Goal: Task Accomplishment & Management: Manage account settings

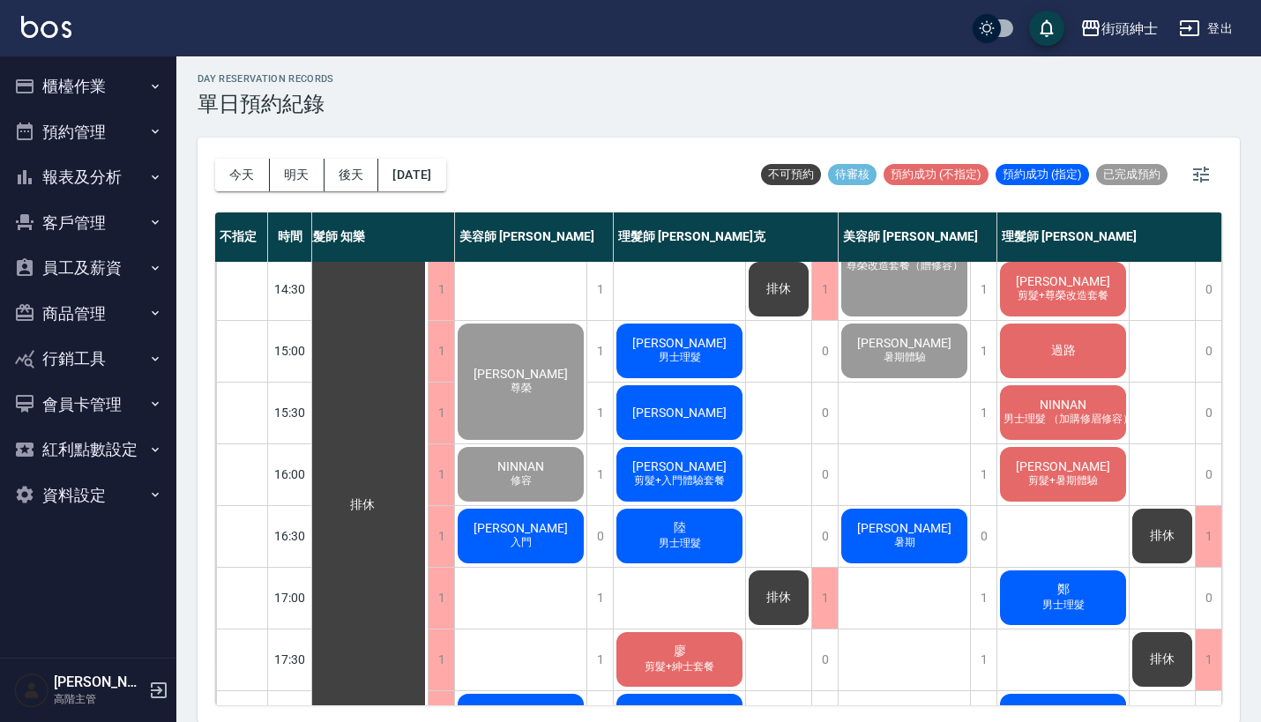
scroll to position [784, 25]
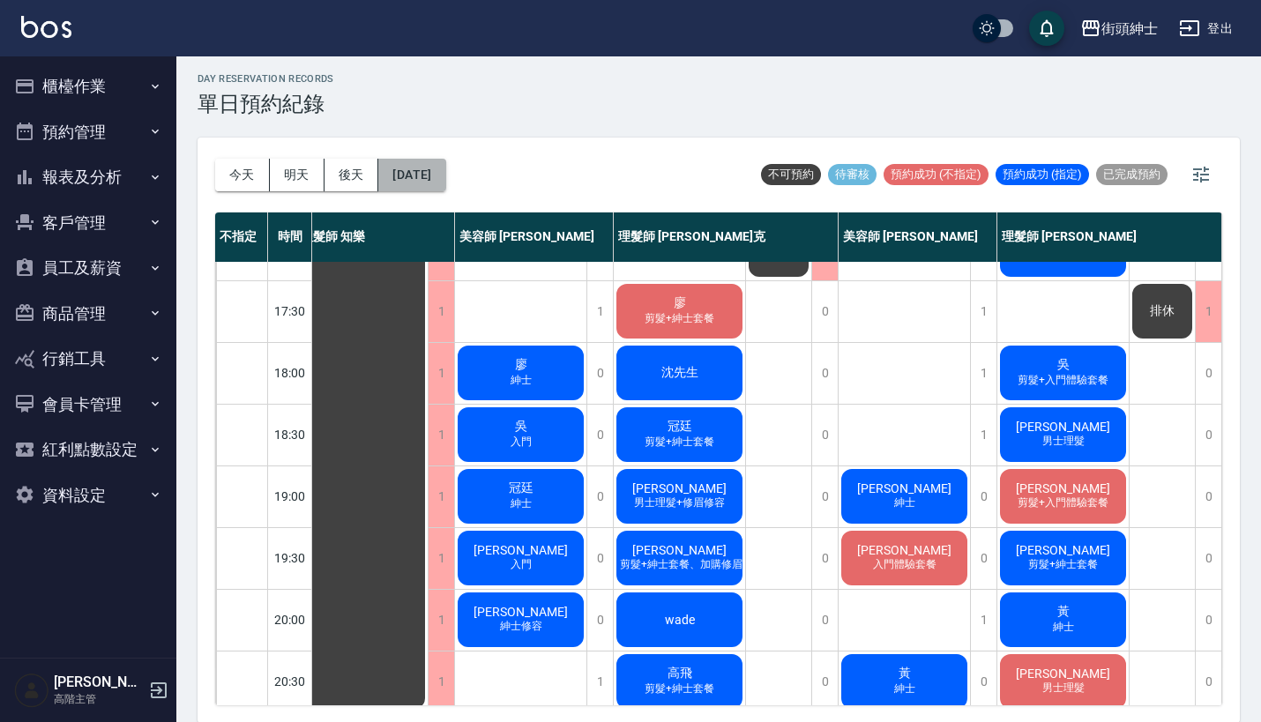
click at [445, 181] on button "2025/09/10" at bounding box center [411, 175] width 67 height 33
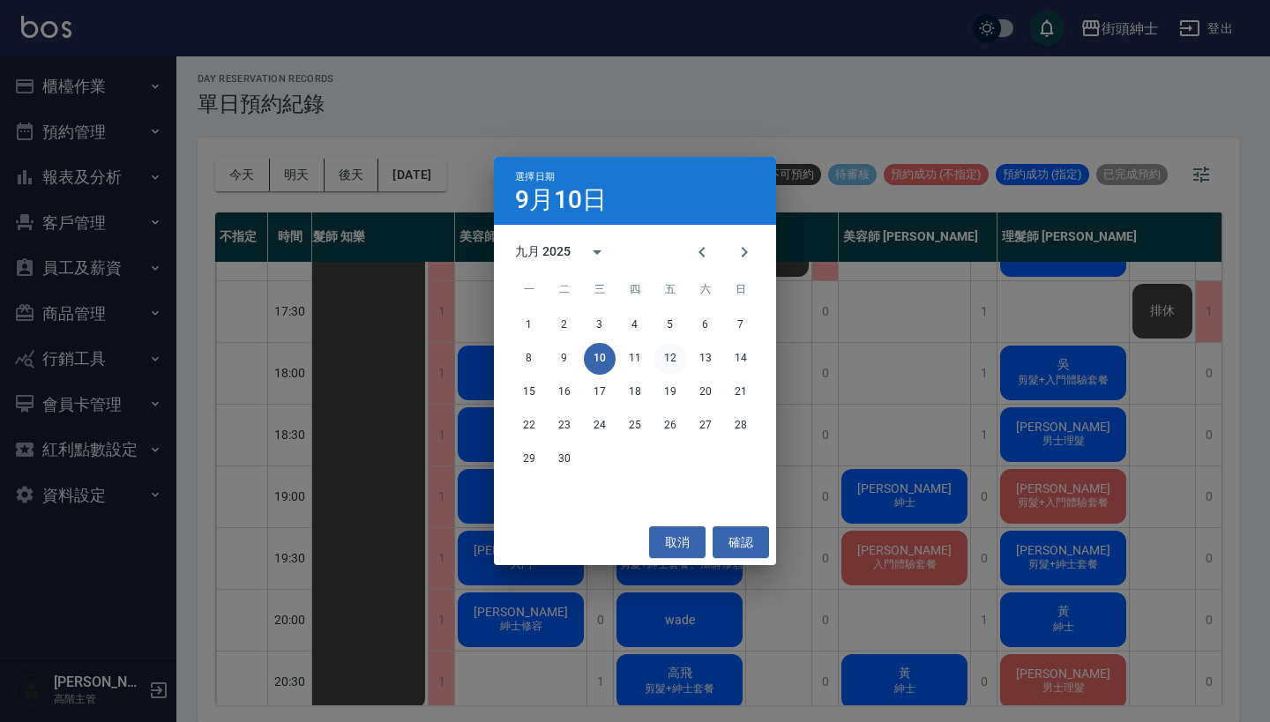
click at [675, 361] on button "12" at bounding box center [670, 359] width 32 height 32
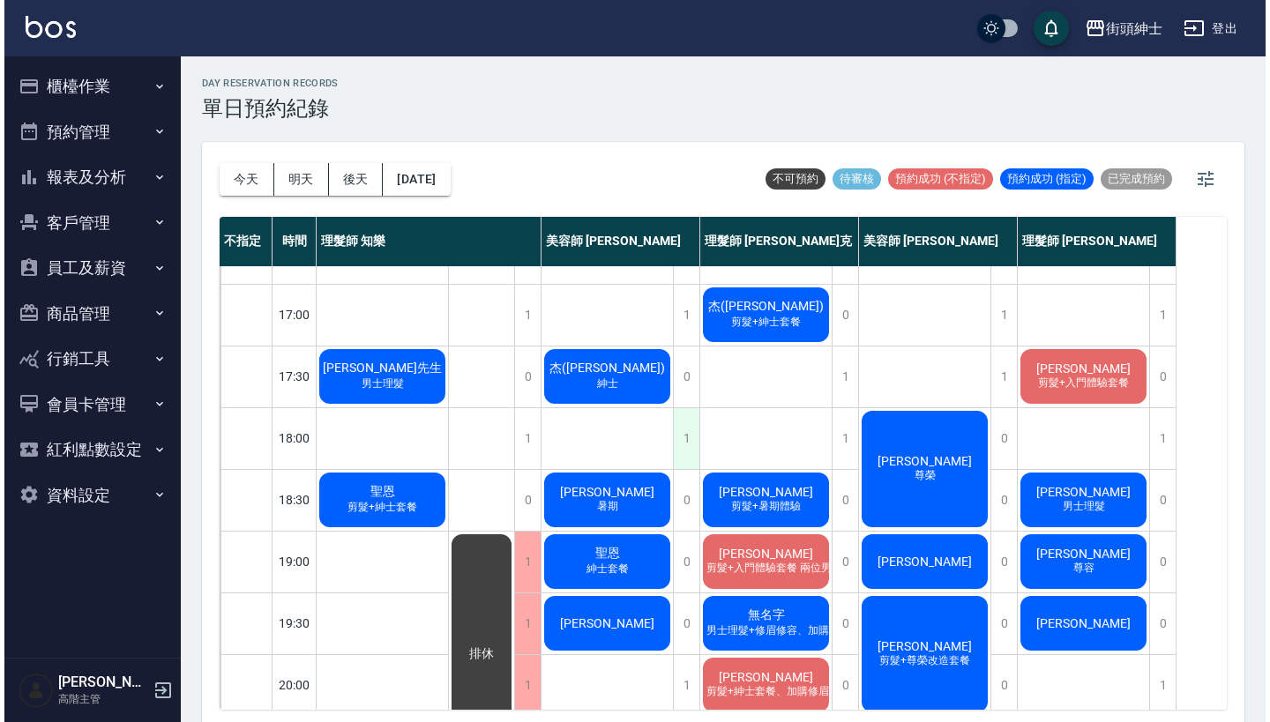
scroll to position [721, 0]
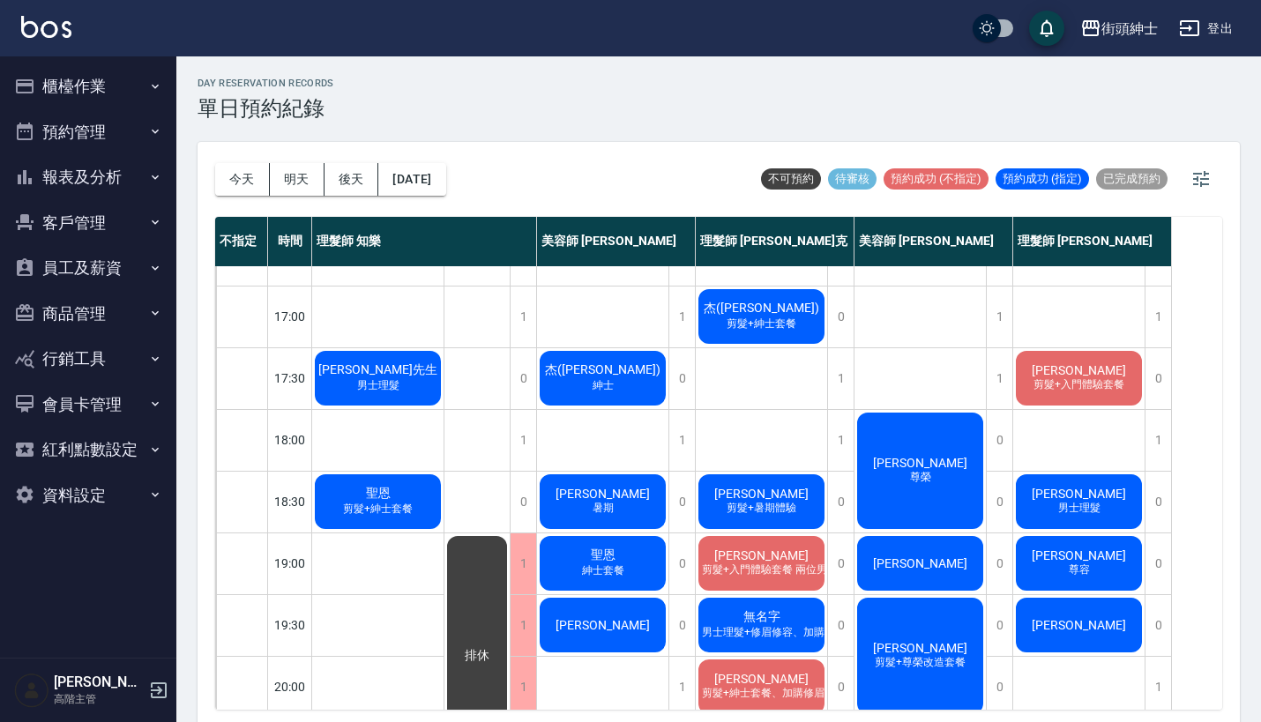
click at [1084, 575] on span "尊容" at bounding box center [1079, 569] width 28 height 15
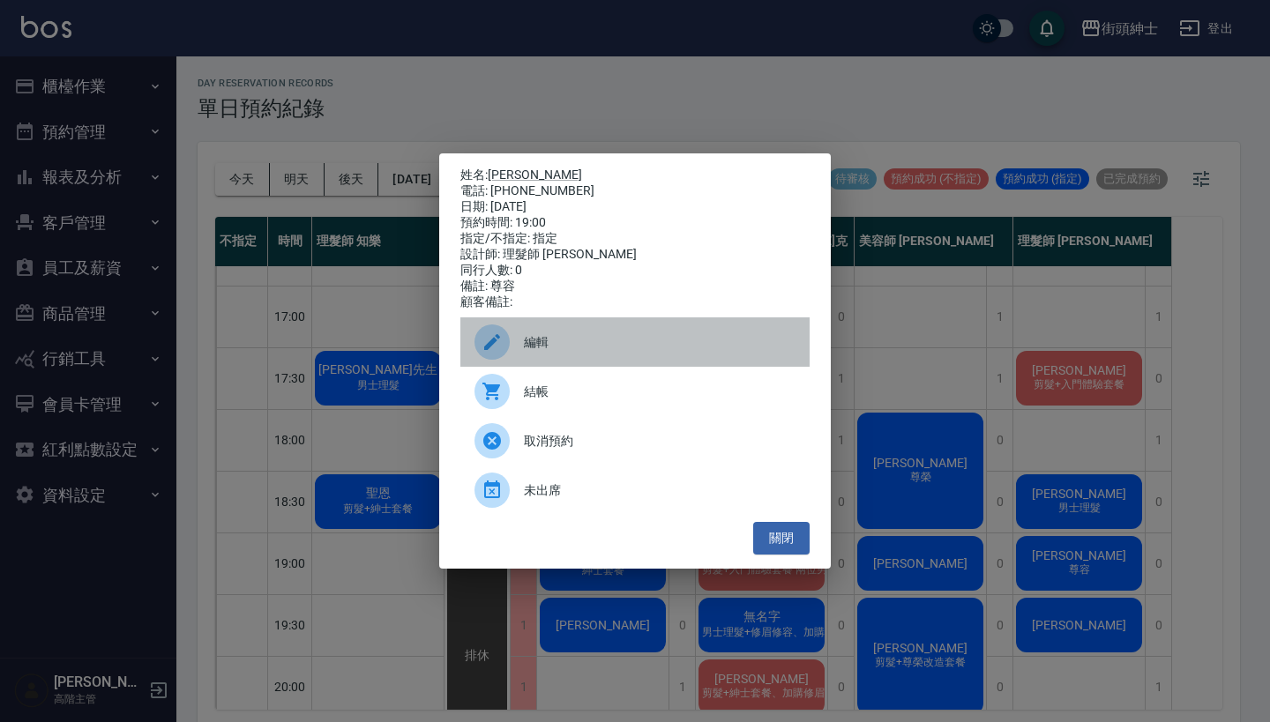
click at [607, 340] on div "編輯" at bounding box center [634, 341] width 349 height 49
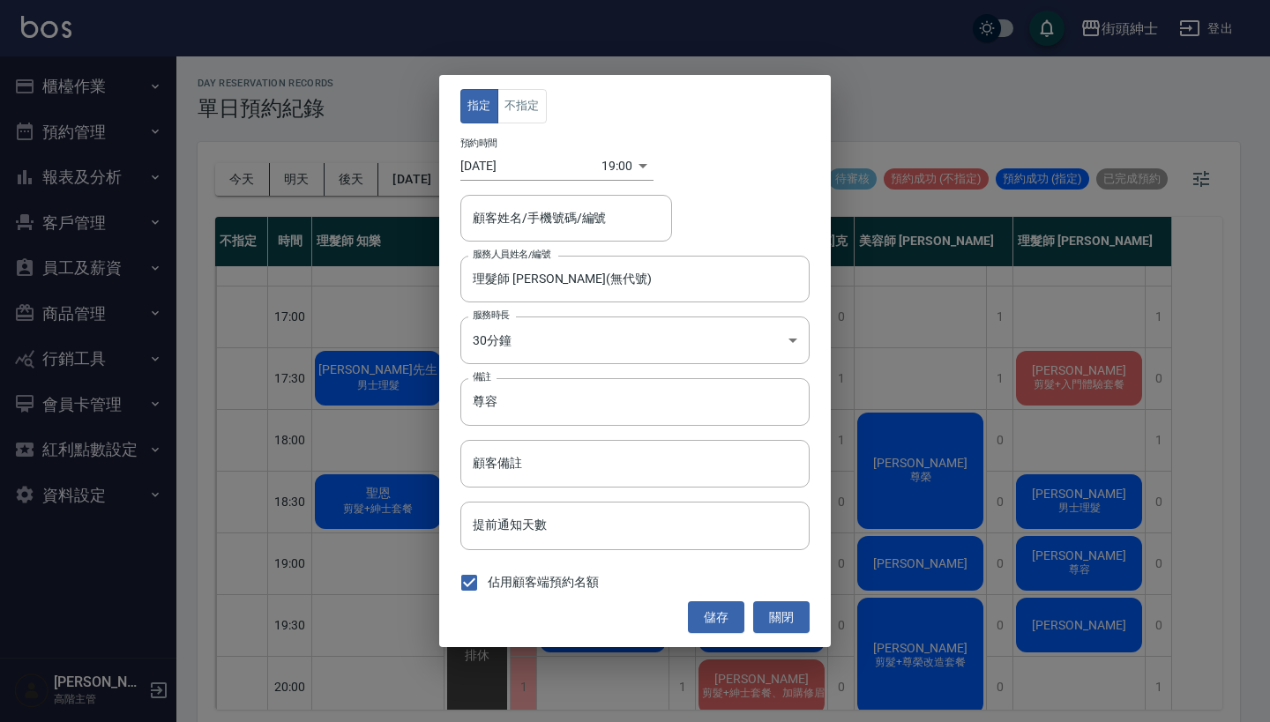
type input "理髮師 eric(無代號)"
type input "George/0911897342"
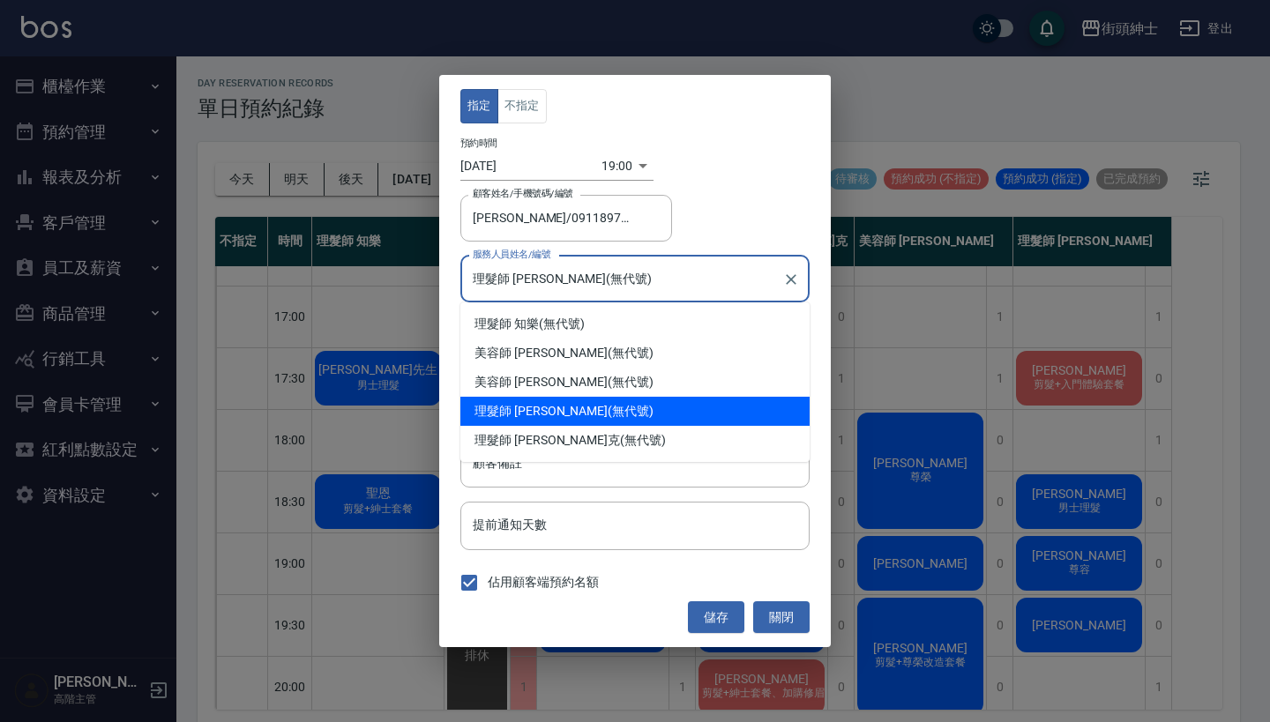
click at [555, 274] on input "理髮師 eric(無代號)" at bounding box center [621, 279] width 307 height 31
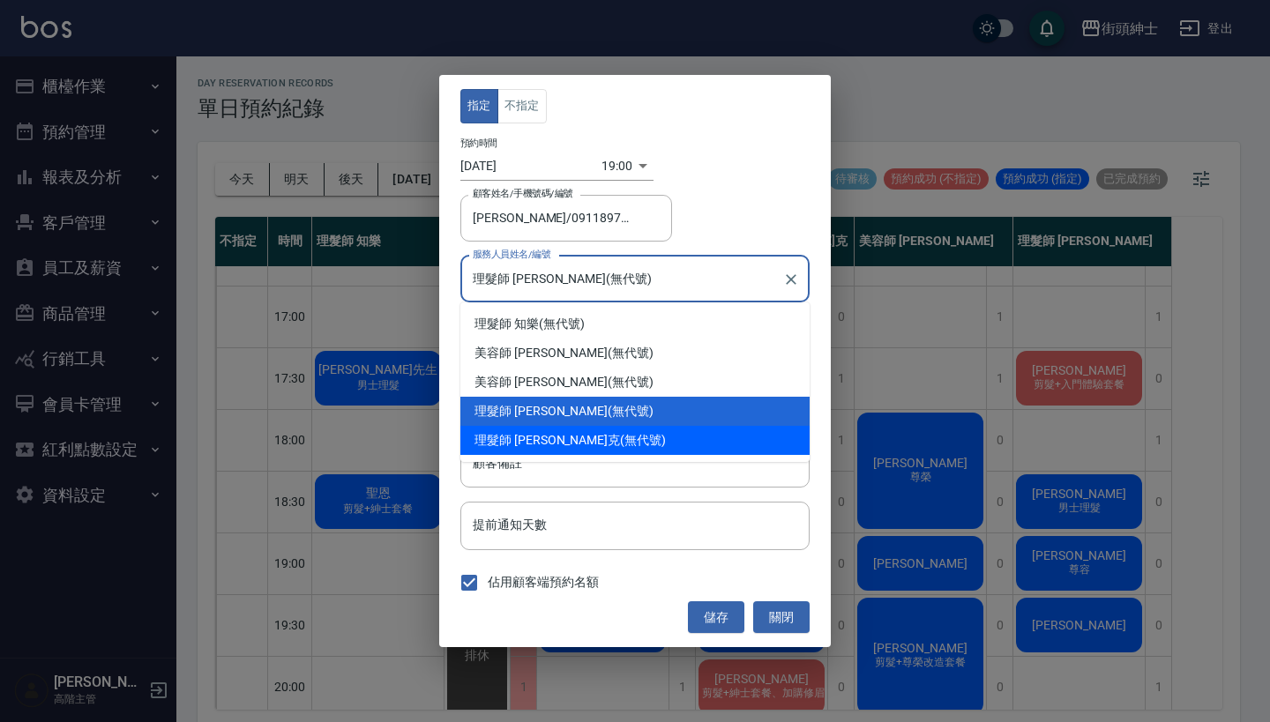
click at [581, 434] on div "理髮師 Vic 維克 (無代號)" at bounding box center [634, 440] width 349 height 29
type input "理髮師 Vic 維克(無代號)"
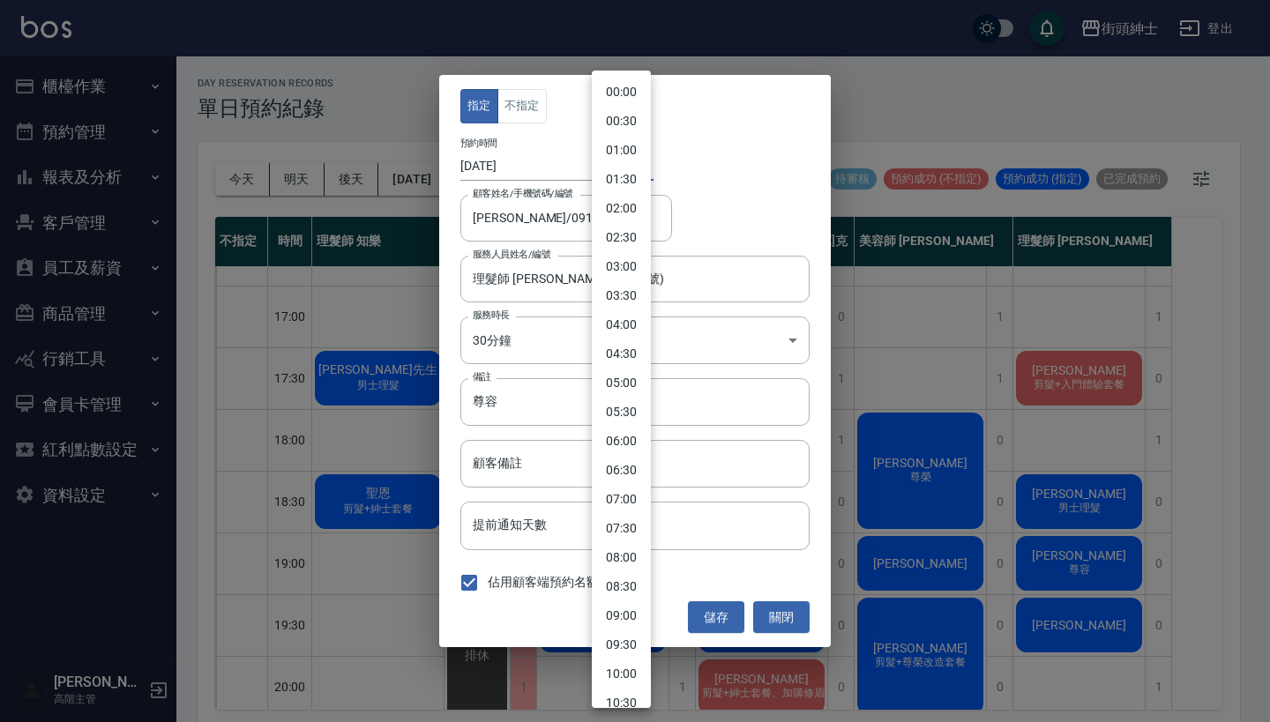
drag, startPoint x: 622, startPoint y: 163, endPoint x: 682, endPoint y: 295, distance: 145.6
click at [622, 163] on body "街頭紳士 登出 櫃檯作業 打帳單 帳單列表 掛單列表 座位開單 營業儀表板 現金收支登錄 高階收支登錄 材料自購登錄 每日結帳 排班表 現場電腦打卡 掃碼打卡…" at bounding box center [635, 363] width 1270 height 727
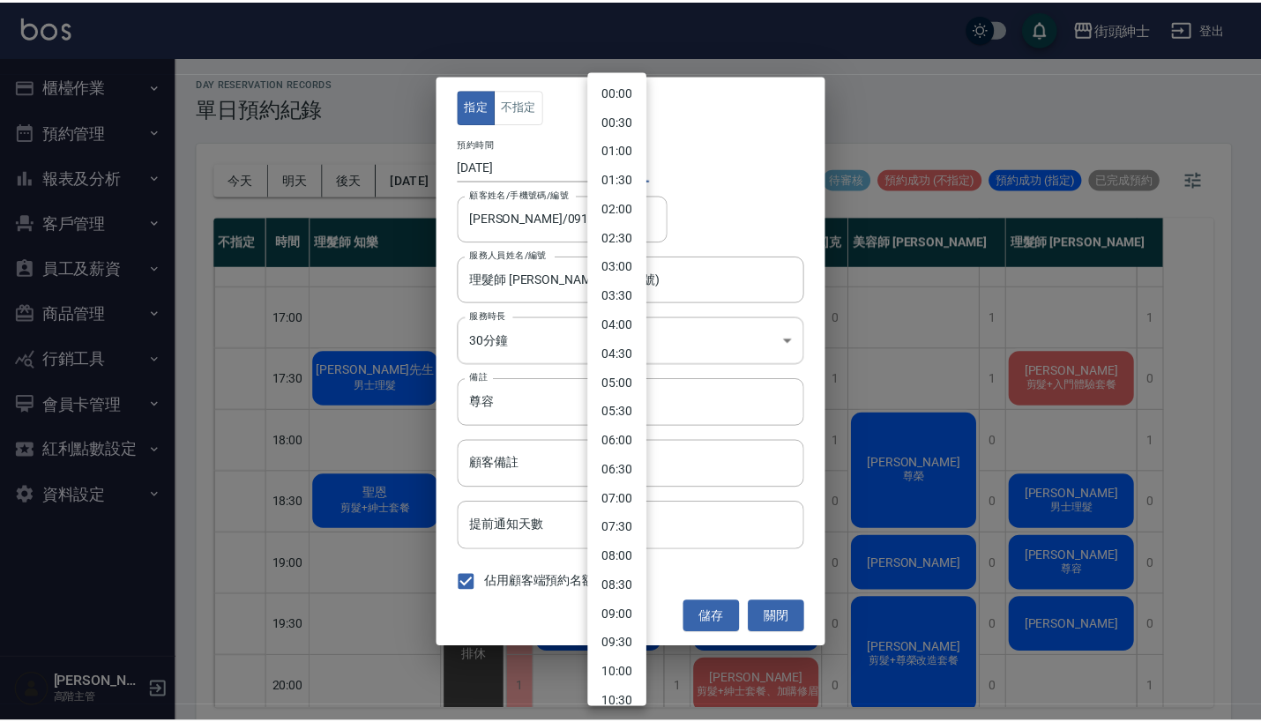
scroll to position [773, 0]
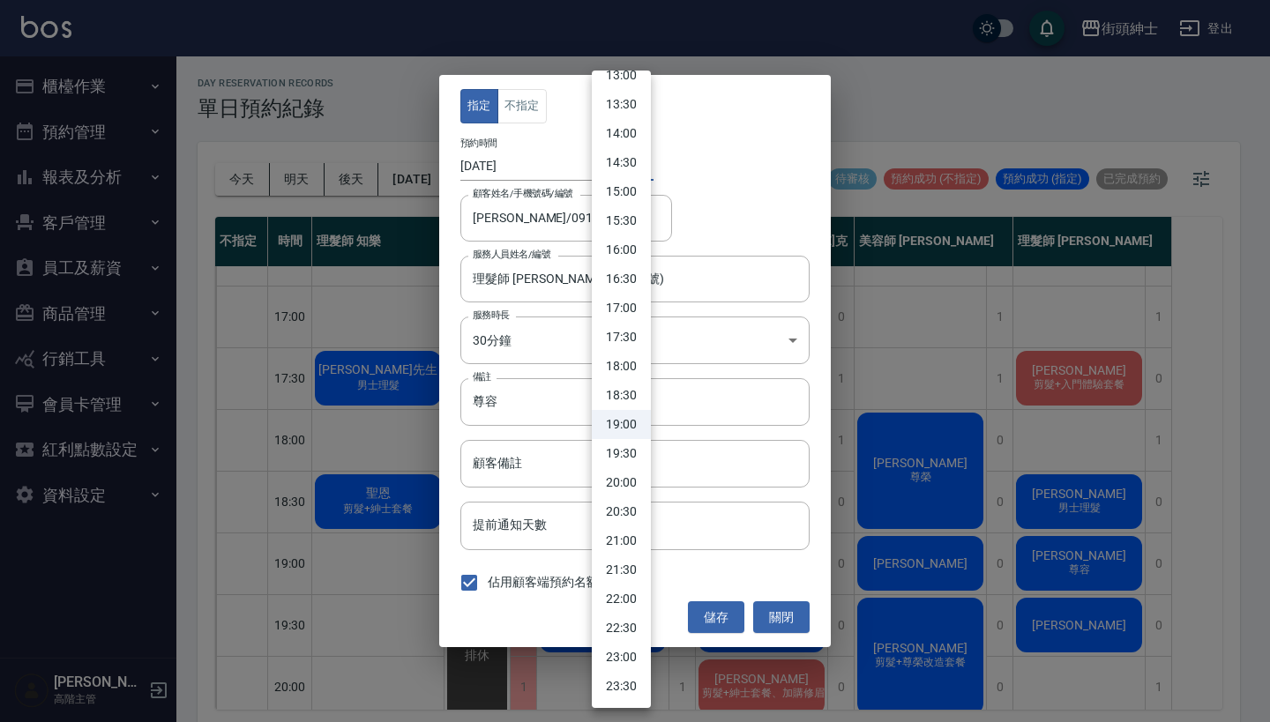
click at [631, 335] on li "17:30" at bounding box center [621, 337] width 59 height 29
type input "1757669400000"
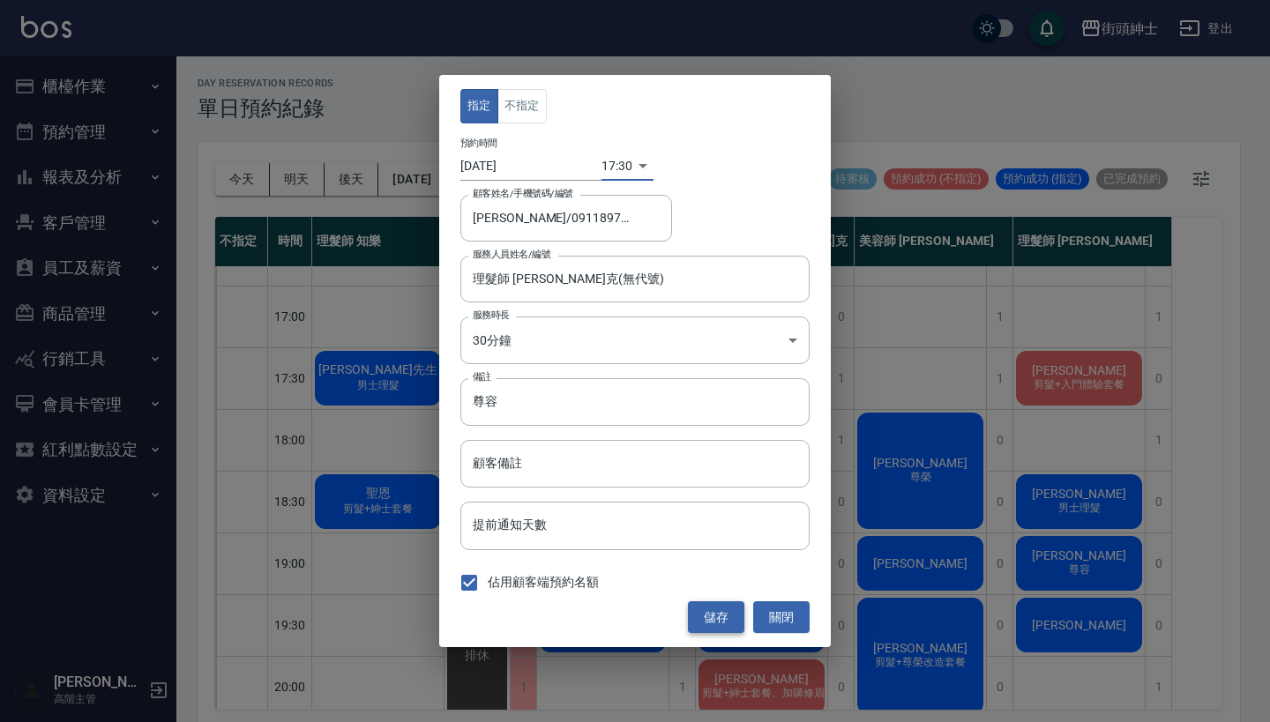
click at [717, 611] on button "儲存" at bounding box center [716, 617] width 56 height 33
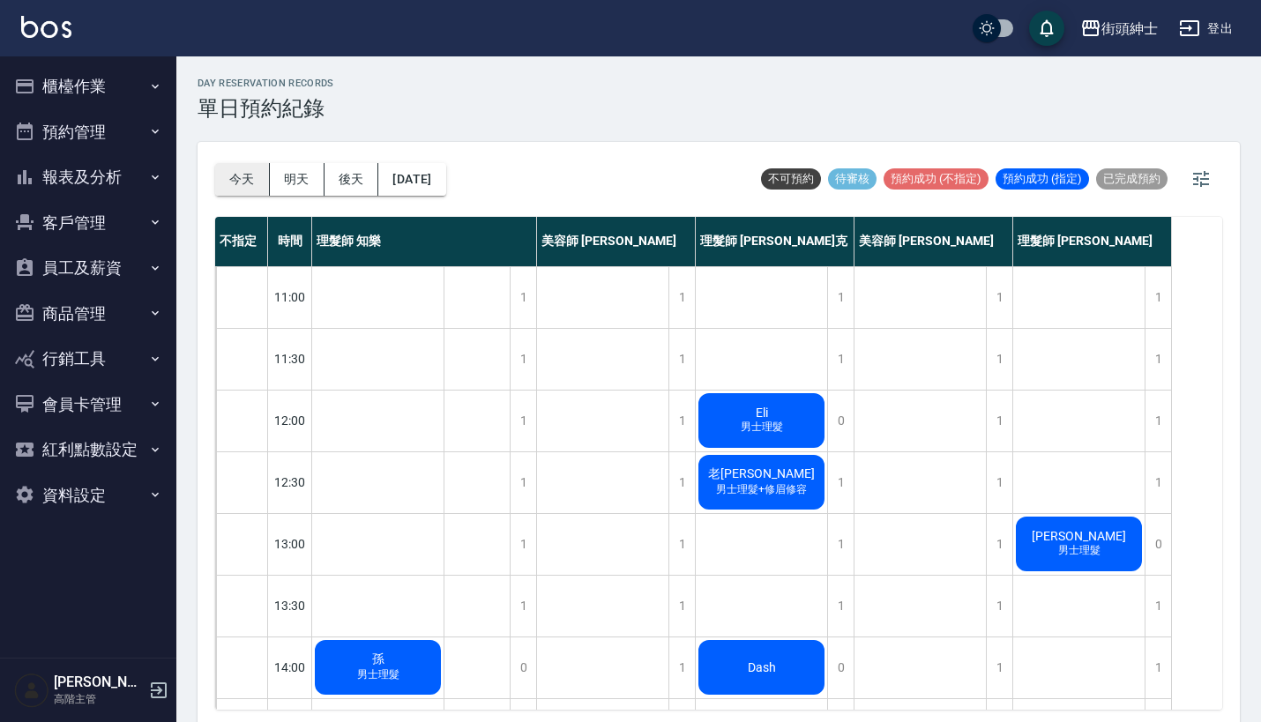
scroll to position [0, 0]
click at [250, 168] on button "今天" at bounding box center [242, 179] width 55 height 33
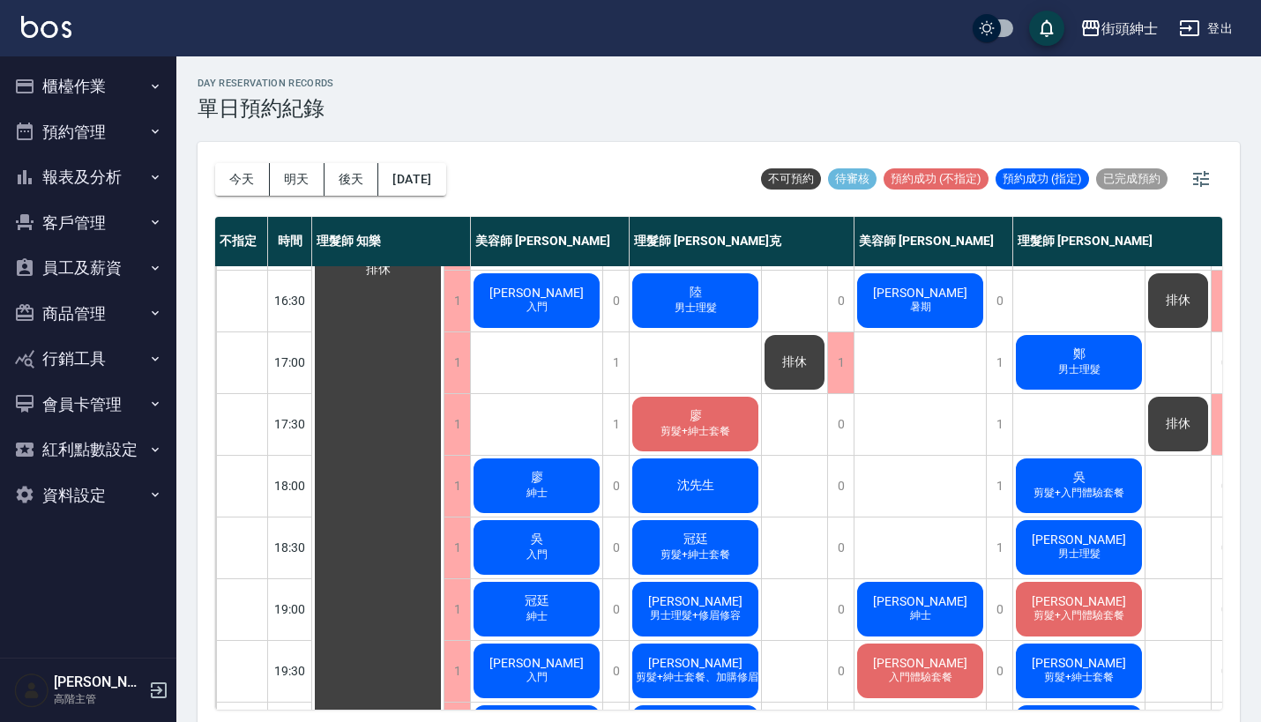
scroll to position [676, 0]
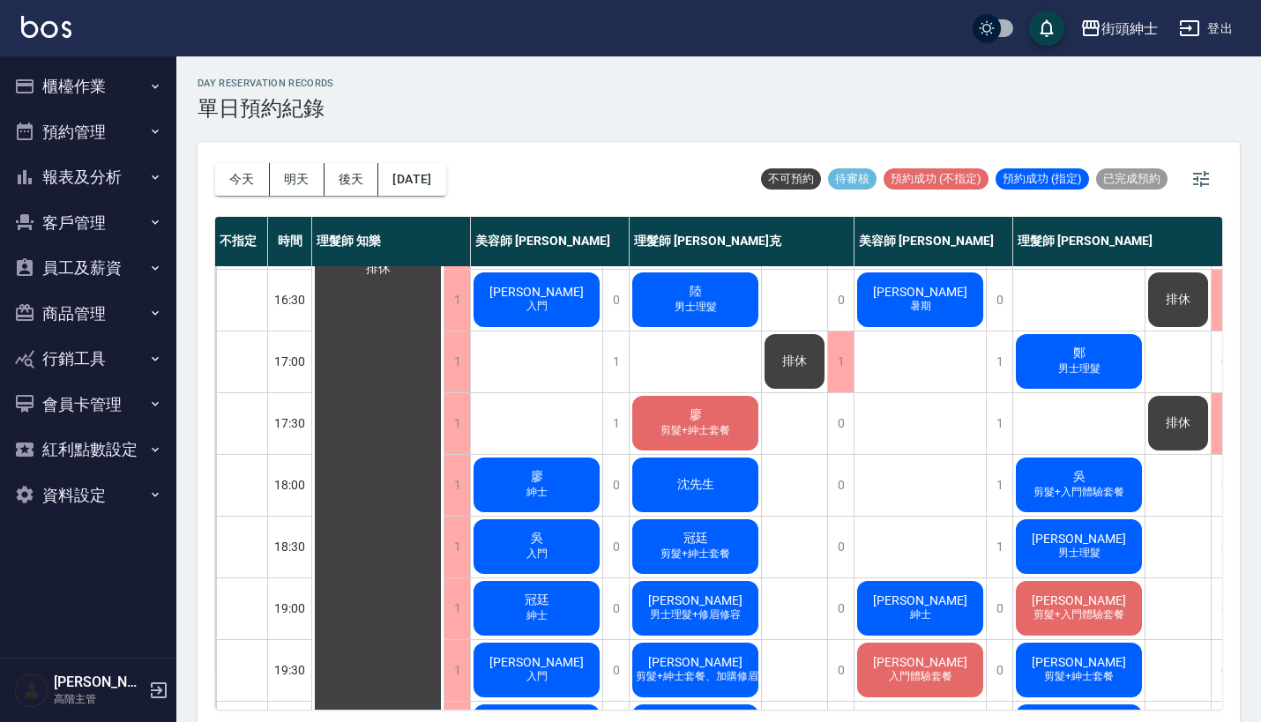
click at [734, 428] on div "廖 剪髮+紳士套餐" at bounding box center [694, 423] width 131 height 60
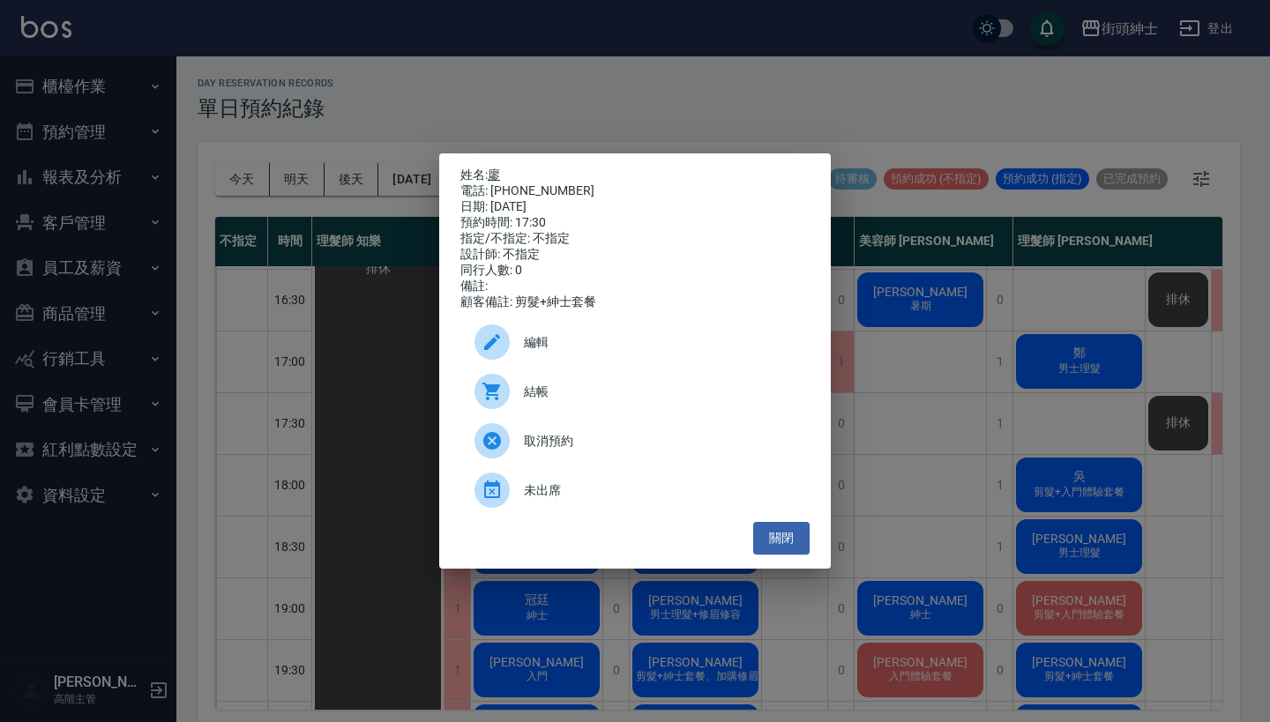
click at [499, 168] on link "廖" at bounding box center [494, 175] width 12 height 14
click at [952, 134] on div "姓名: 廖 電話: 0989556178 日期: 2025/09/10 預約時間: 17:30 指定/不指定: 不指定 設計師: 不指定 同行人數: 0 備註…" at bounding box center [635, 361] width 1270 height 722
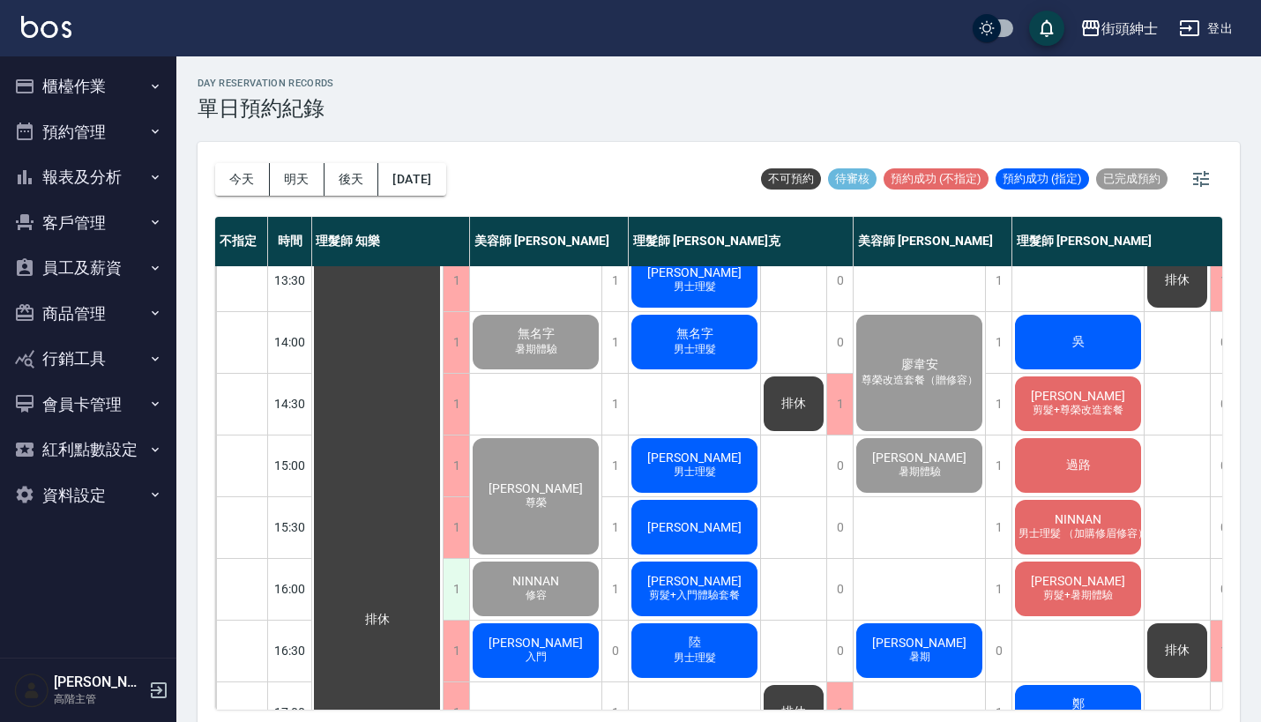
scroll to position [631, 1]
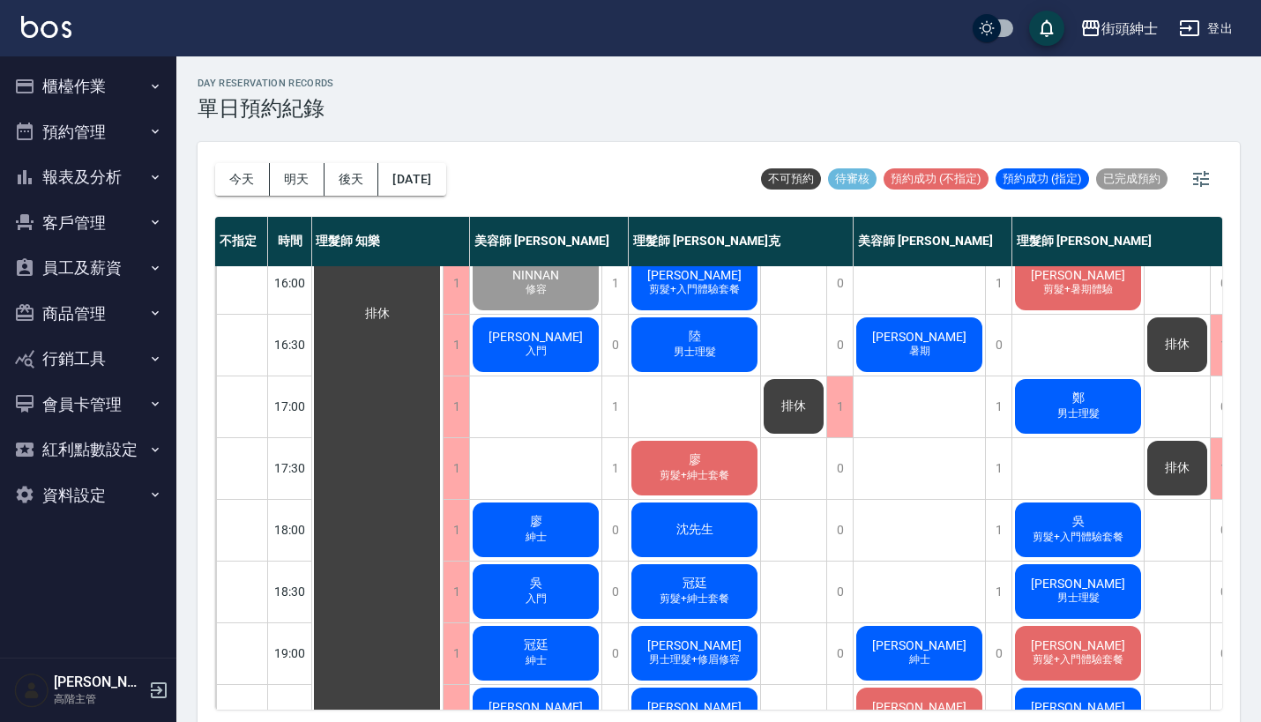
click at [915, 347] on span "暑期" at bounding box center [919, 351] width 28 height 15
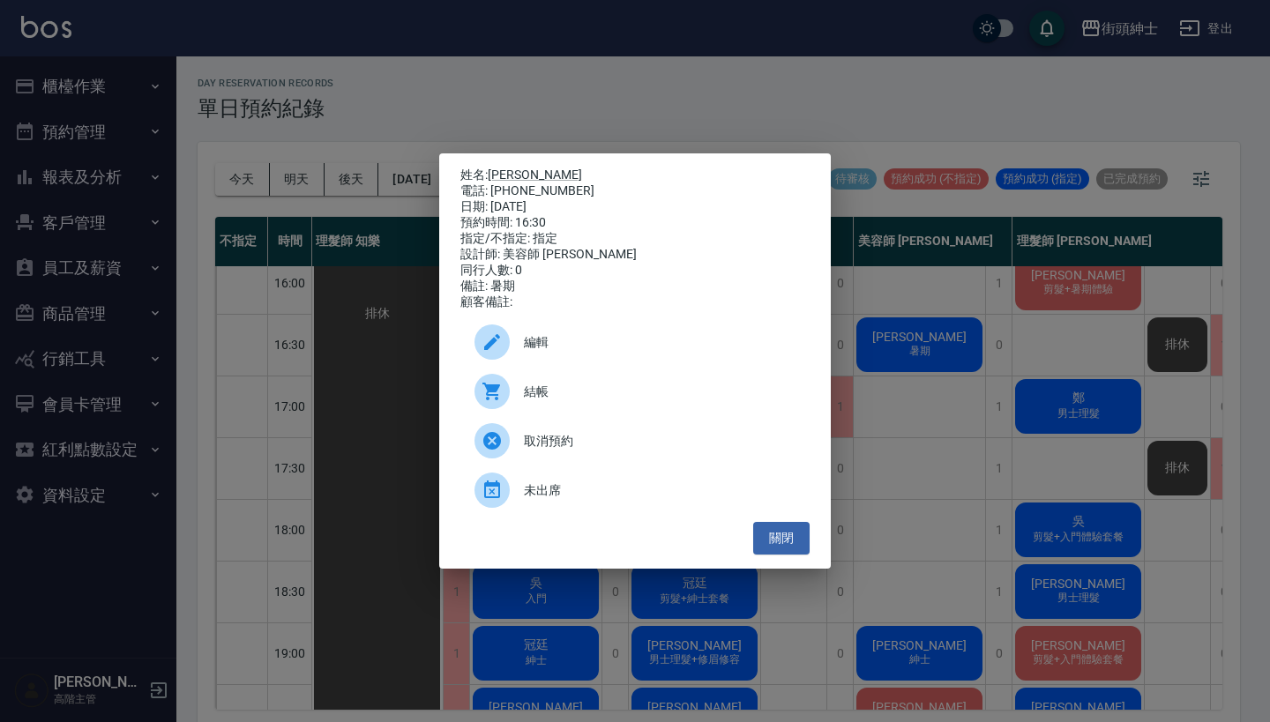
click at [618, 399] on span "結帳" at bounding box center [660, 392] width 272 height 19
click at [414, 100] on div "姓名: 陳智昊 電話: 0909112558 日期: 2025/09/10 預約時間: 16:30 指定/不指定: 指定 設計師: 美容師 小戴 同行人數: …" at bounding box center [635, 361] width 1270 height 722
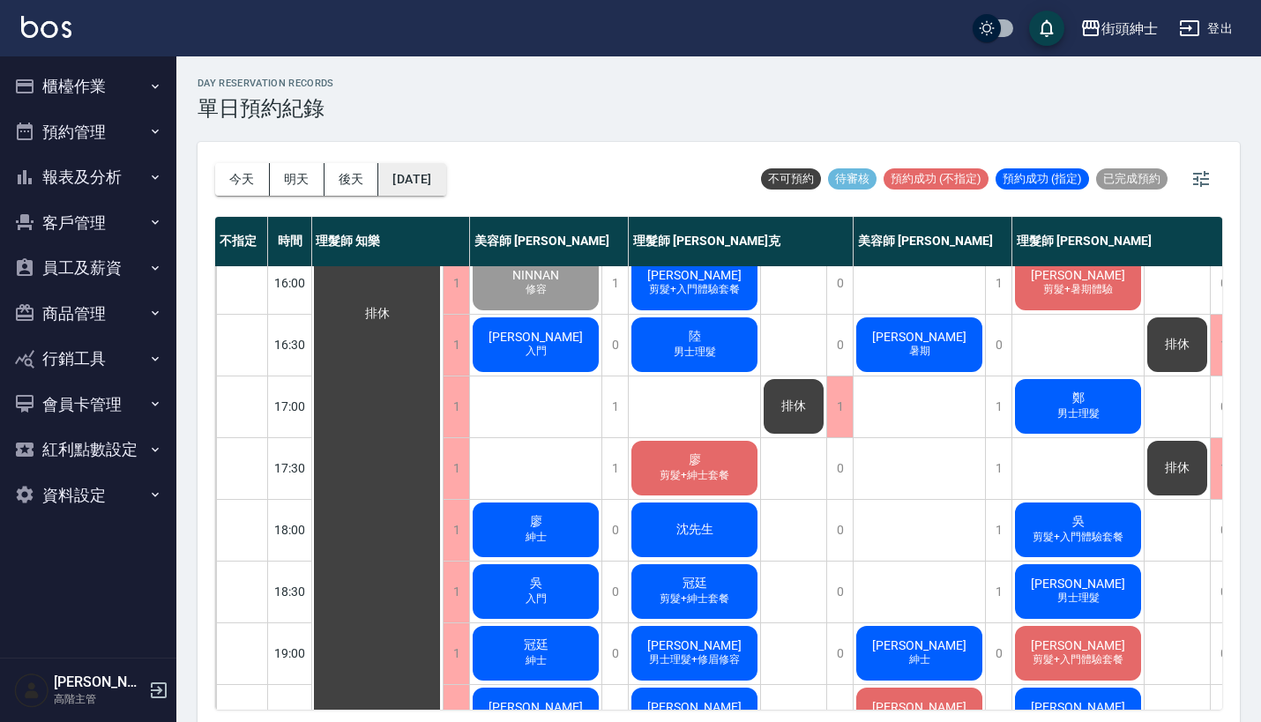
click at [416, 175] on button "2025/09/10" at bounding box center [411, 179] width 67 height 33
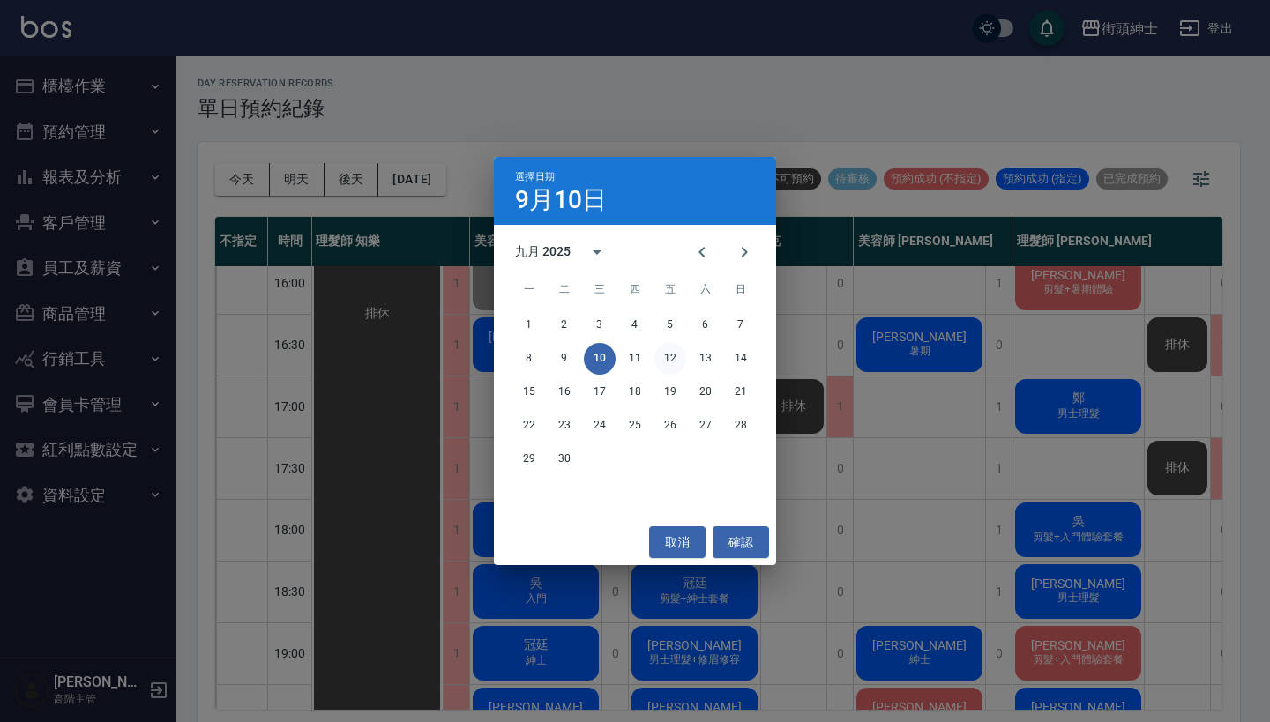
click at [677, 368] on button "12" at bounding box center [670, 359] width 32 height 32
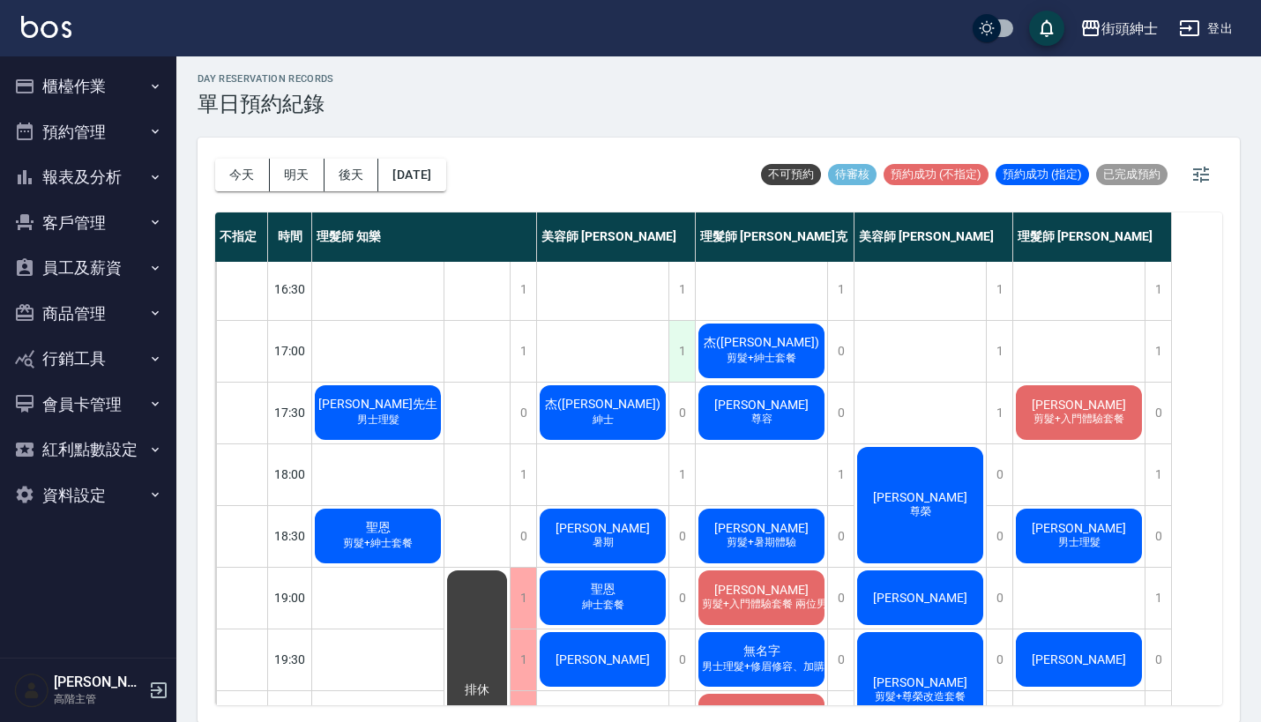
scroll to position [679, 0]
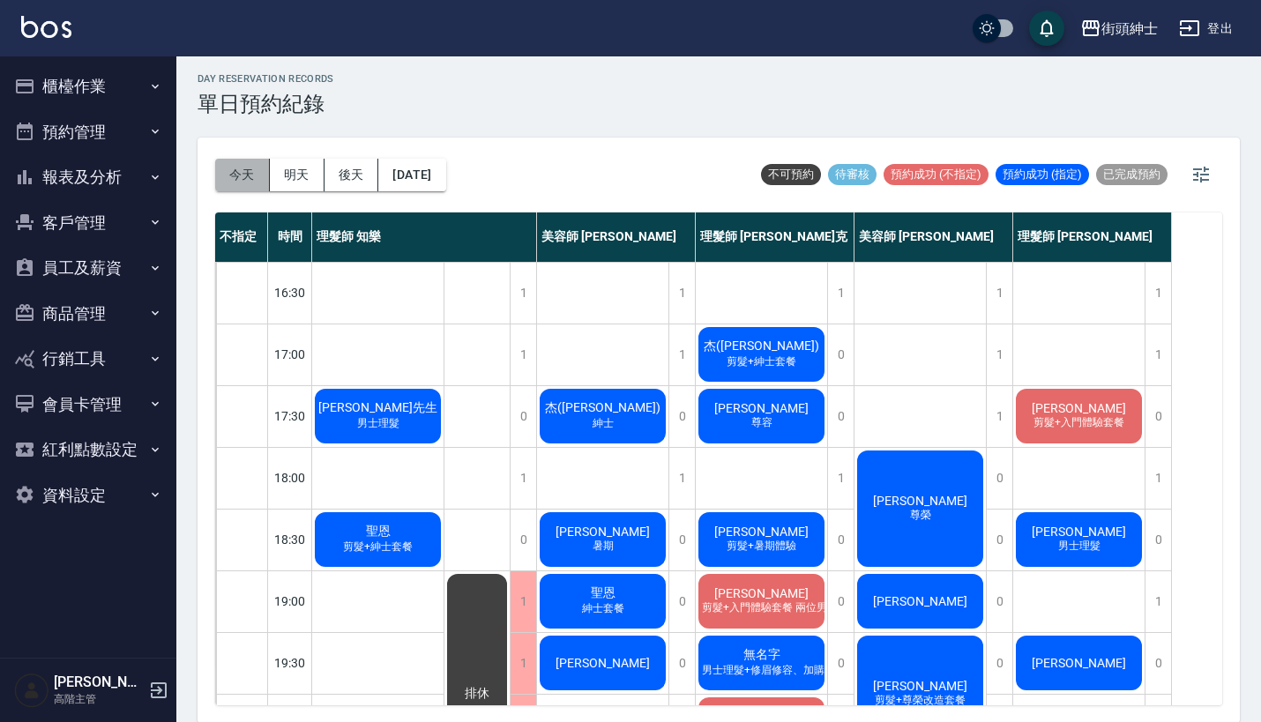
click at [236, 186] on button "今天" at bounding box center [242, 175] width 55 height 33
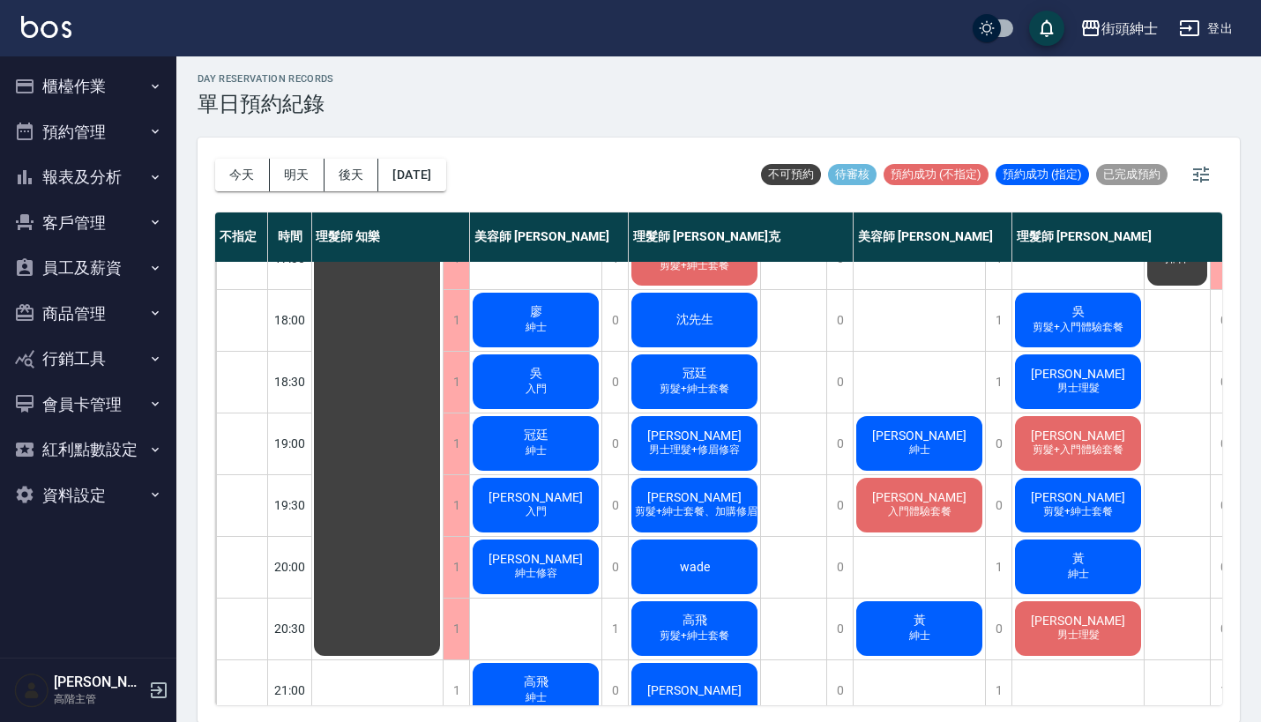
scroll to position [832, 0]
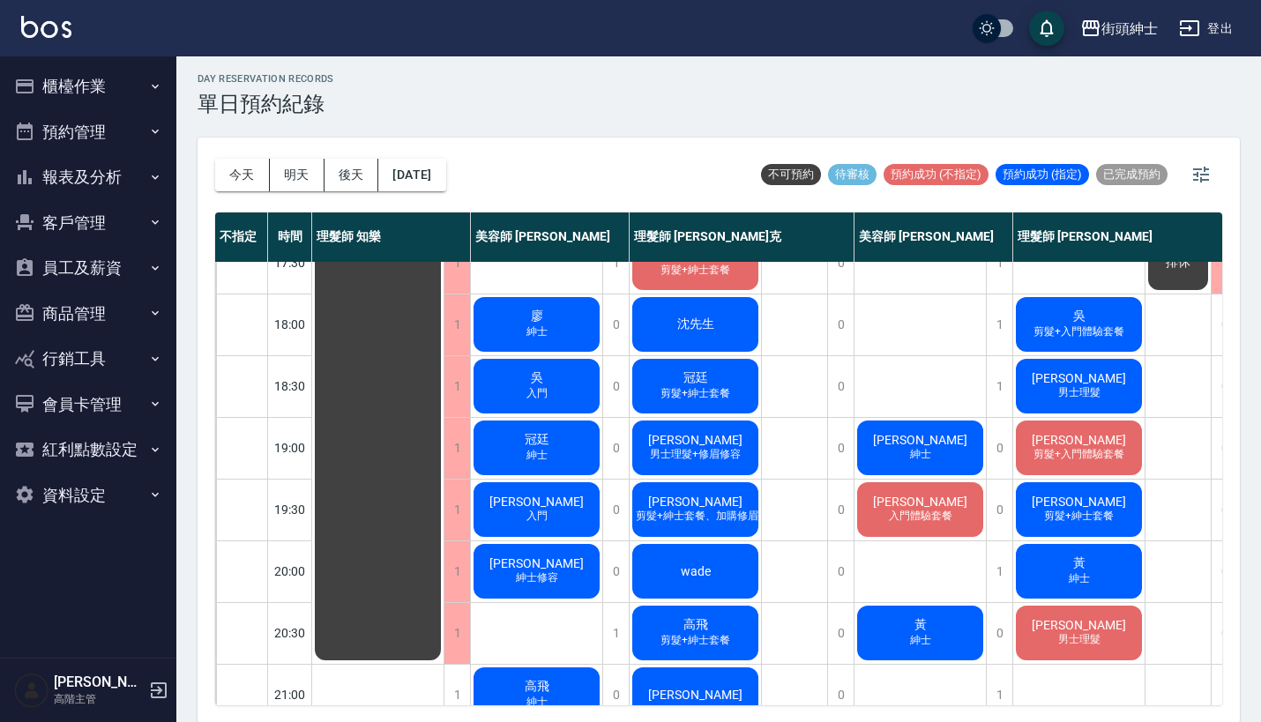
click at [1094, 557] on div "黃 紳士" at bounding box center [1078, 571] width 131 height 60
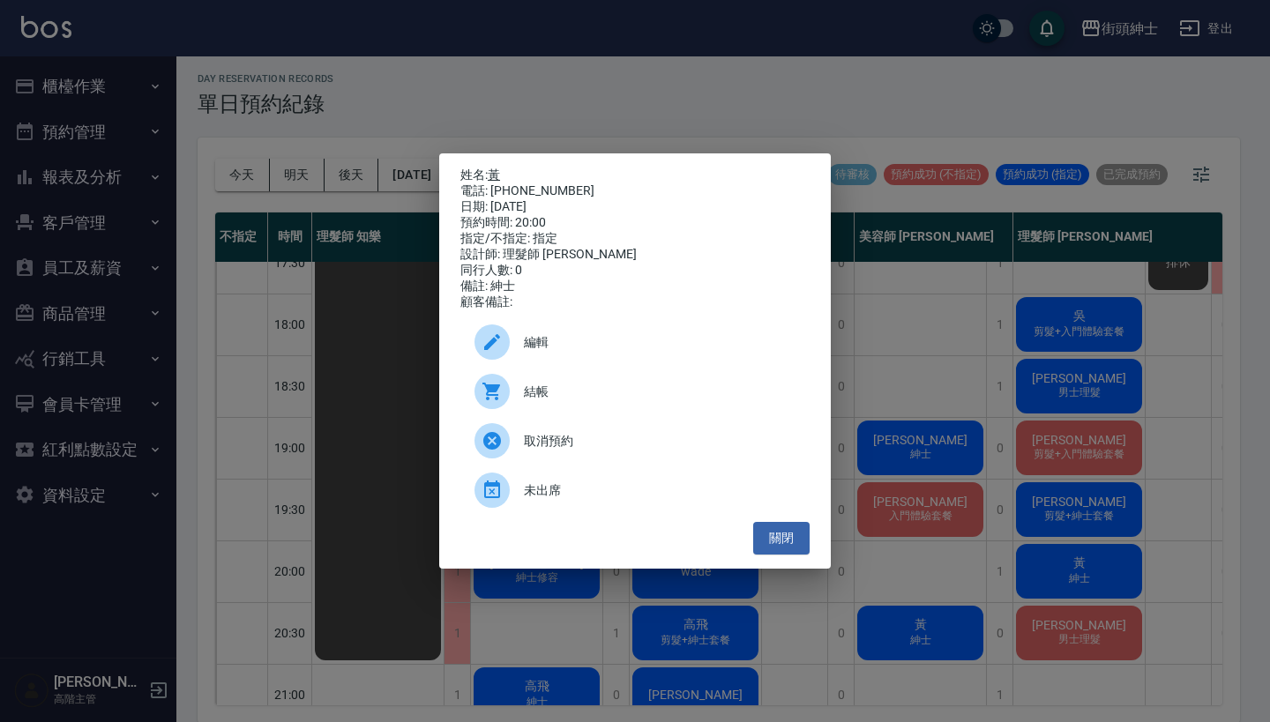
click at [499, 170] on link "黃" at bounding box center [494, 175] width 12 height 14
click at [775, 555] on button "關閉" at bounding box center [781, 538] width 56 height 33
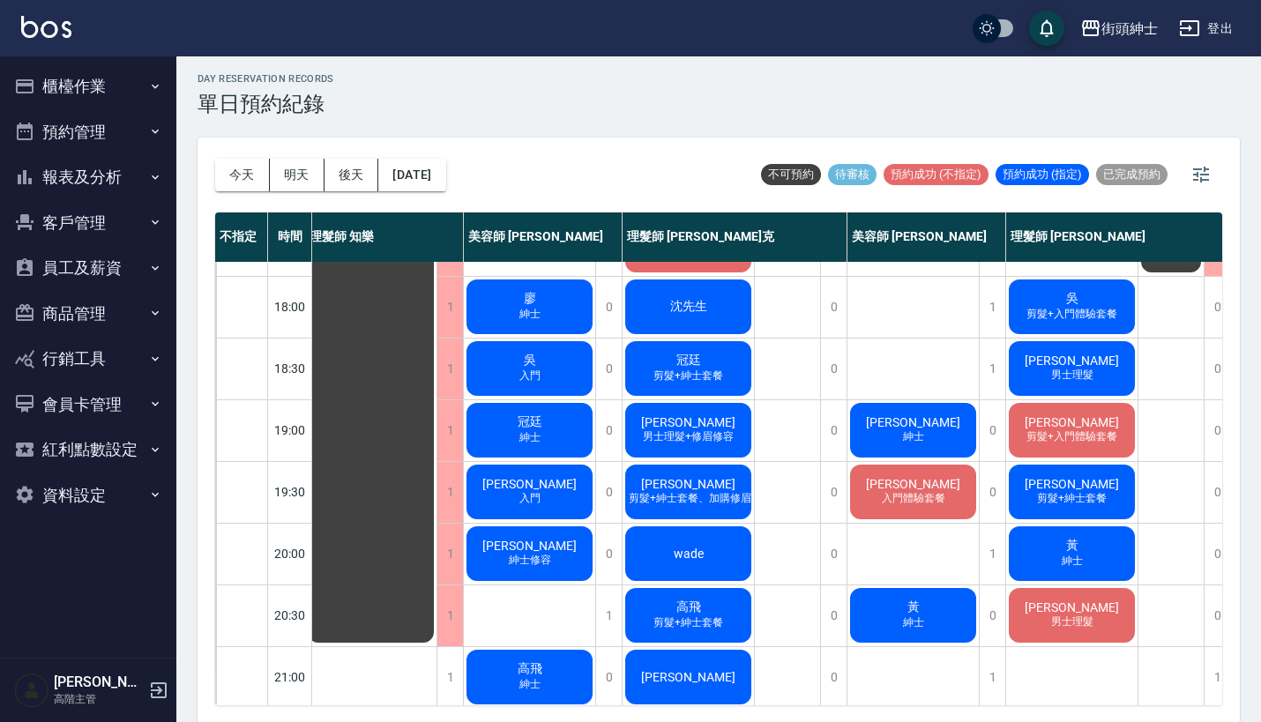
scroll to position [848, 7]
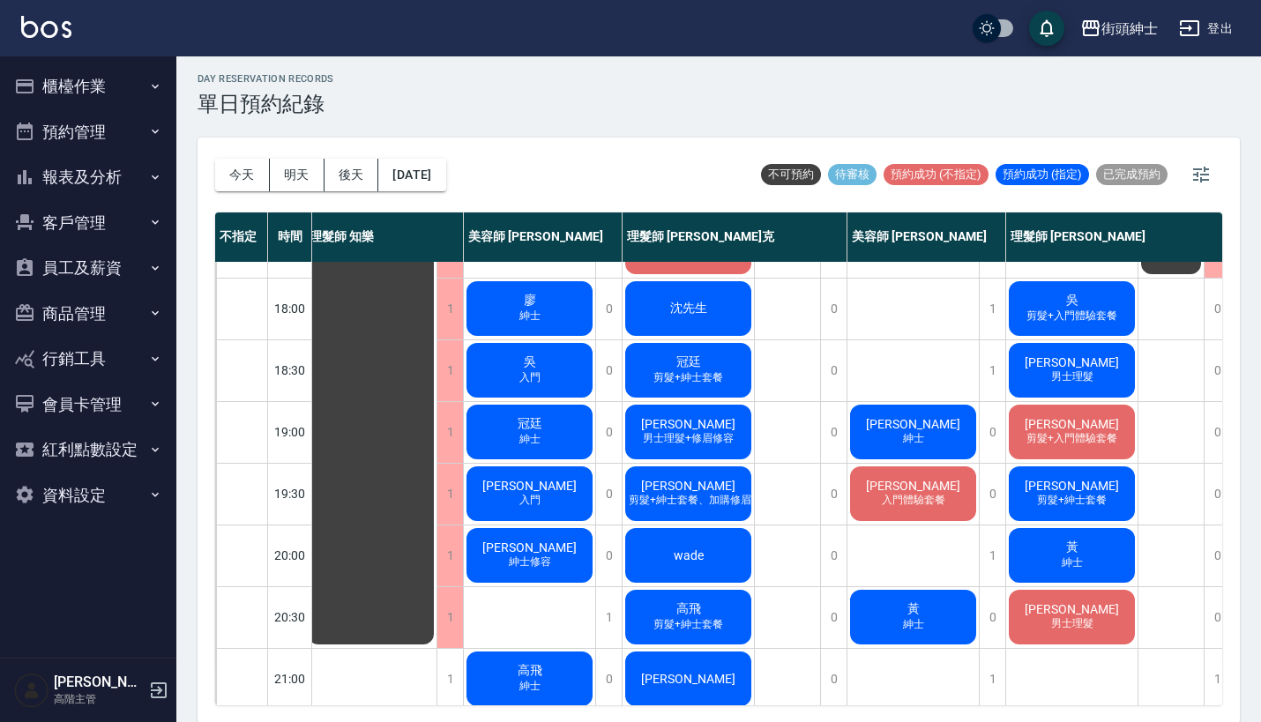
click at [138, 127] on button "預約管理" at bounding box center [88, 132] width 162 height 46
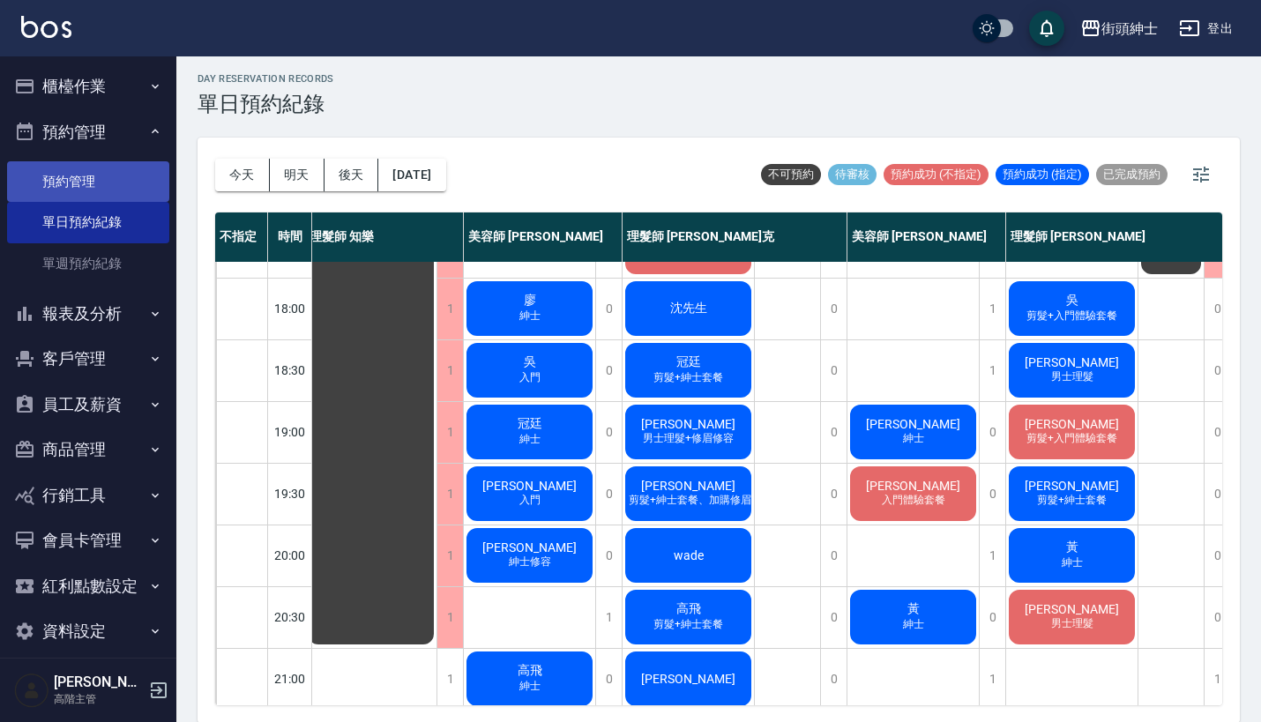
click at [124, 185] on link "預約管理" at bounding box center [88, 181] width 162 height 41
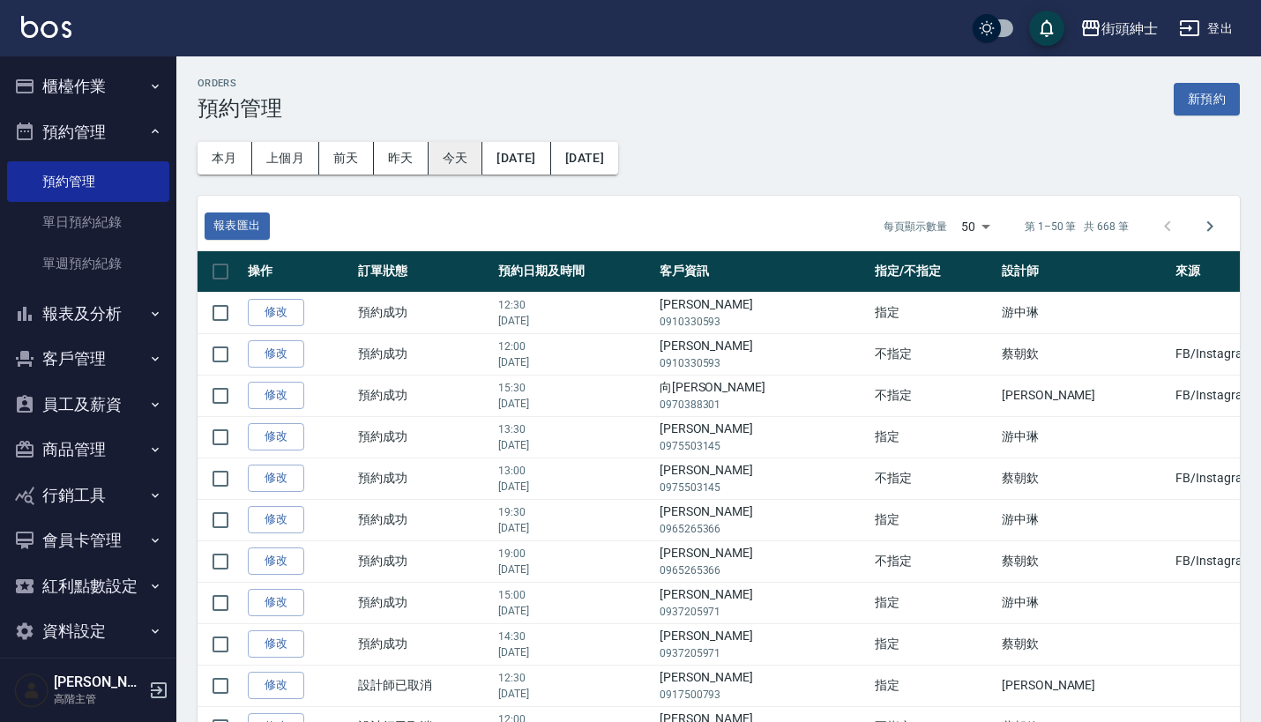
click at [444, 156] on button "今天" at bounding box center [455, 158] width 55 height 33
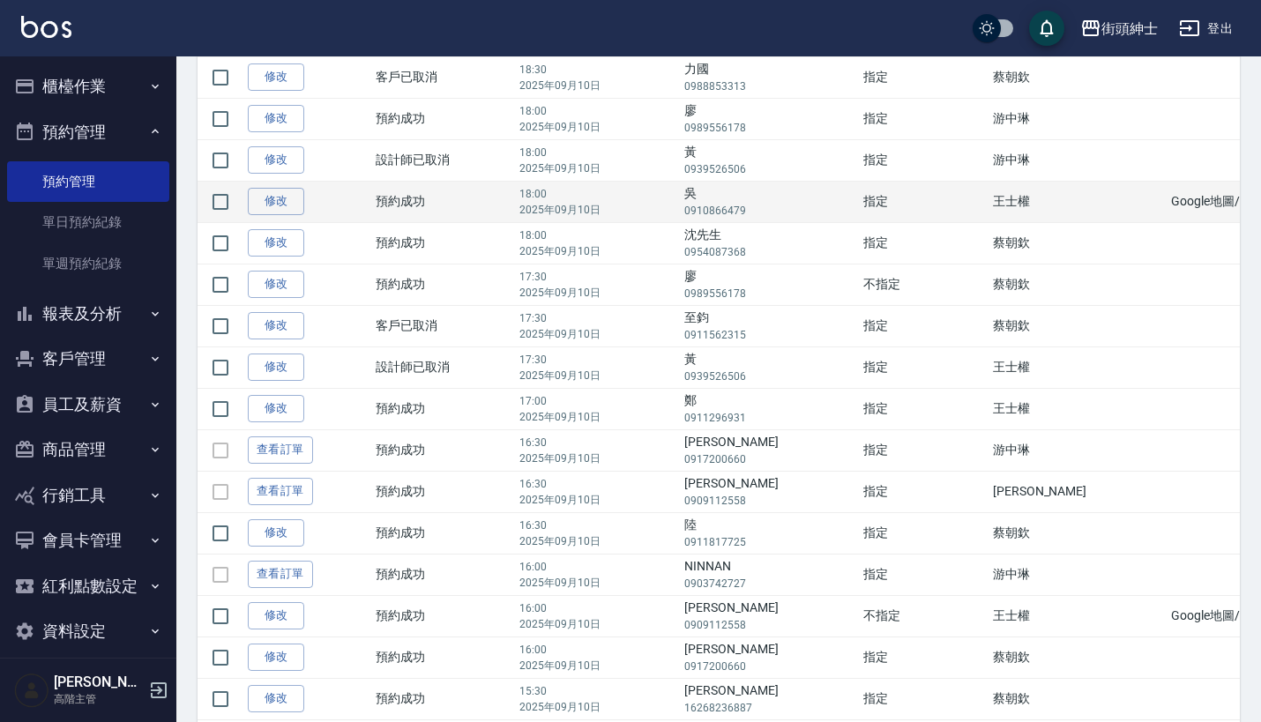
click at [546, 200] on p "18:00" at bounding box center [597, 194] width 156 height 16
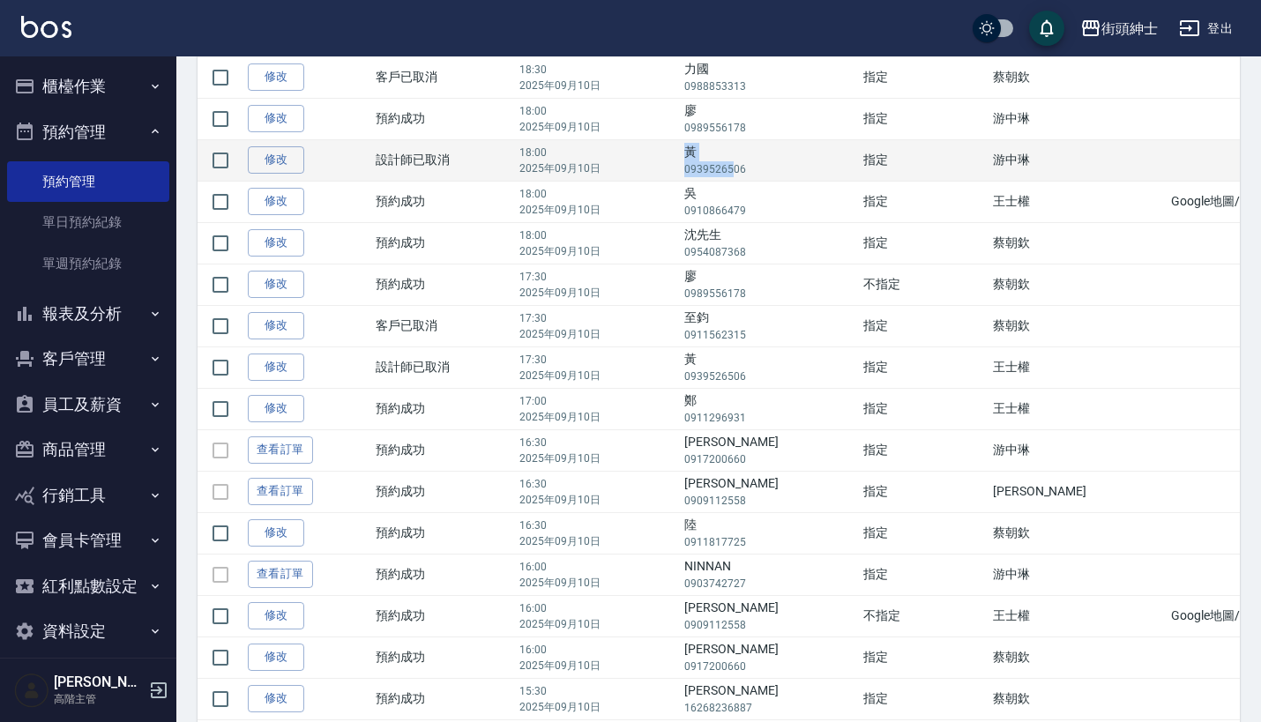
drag, startPoint x: 704, startPoint y: 170, endPoint x: 767, endPoint y: 170, distance: 63.5
click at [767, 170] on tr "修改  設計師已取消 18:00 2025年09月10日 黃 0939526506 指定 游中琳" at bounding box center [770, 159] width 1146 height 41
click at [766, 170] on p "0939526506" at bounding box center [768, 169] width 169 height 16
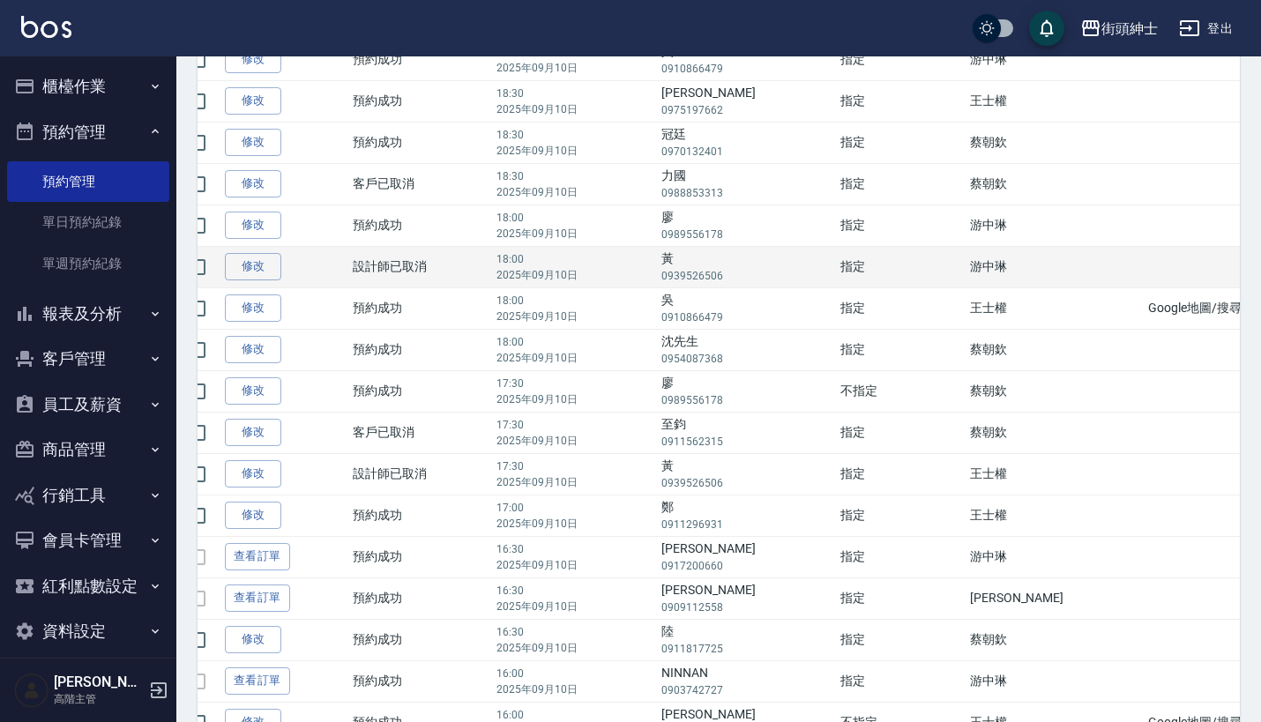
scroll to position [0, 6]
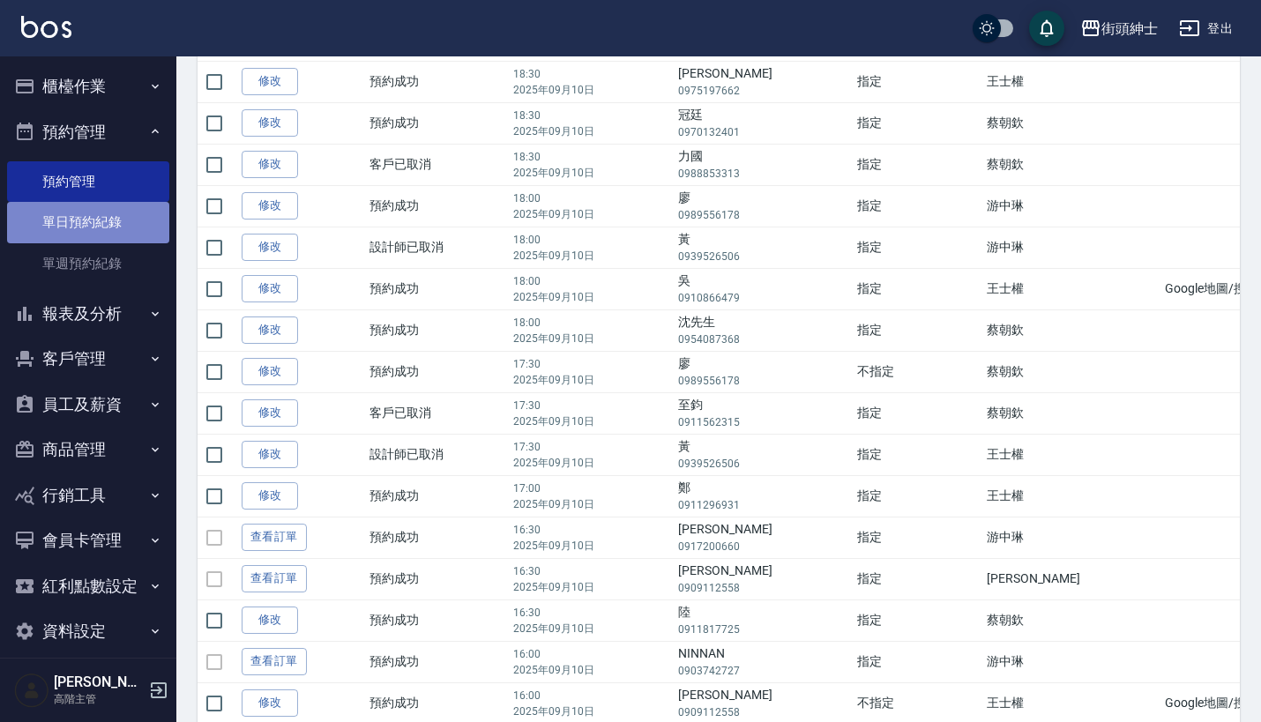
click at [129, 235] on link "單日預約紀錄" at bounding box center [88, 222] width 162 height 41
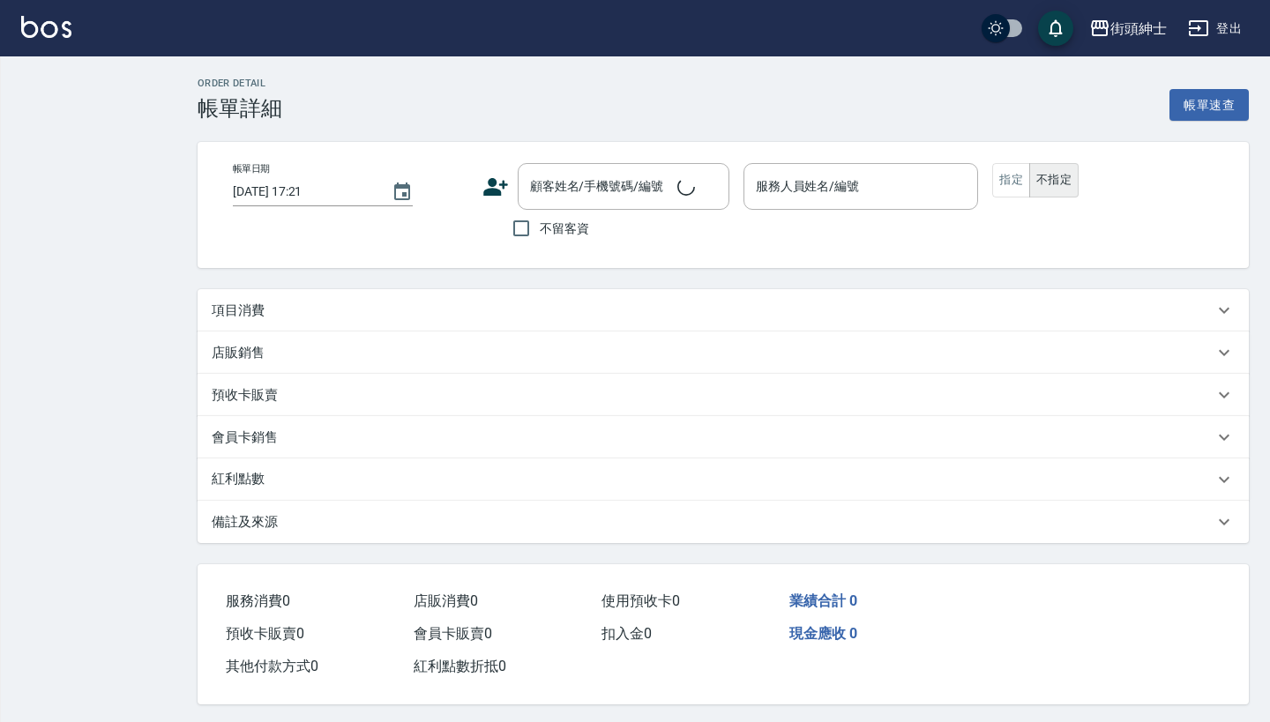
type input "2025/09/10 16:30"
type input "美容師 小戴(無代號)"
type input "暑期"
click at [648, 306] on div "項目消費" at bounding box center [713, 311] width 1002 height 19
type input "陳智昊/0909112558/null"
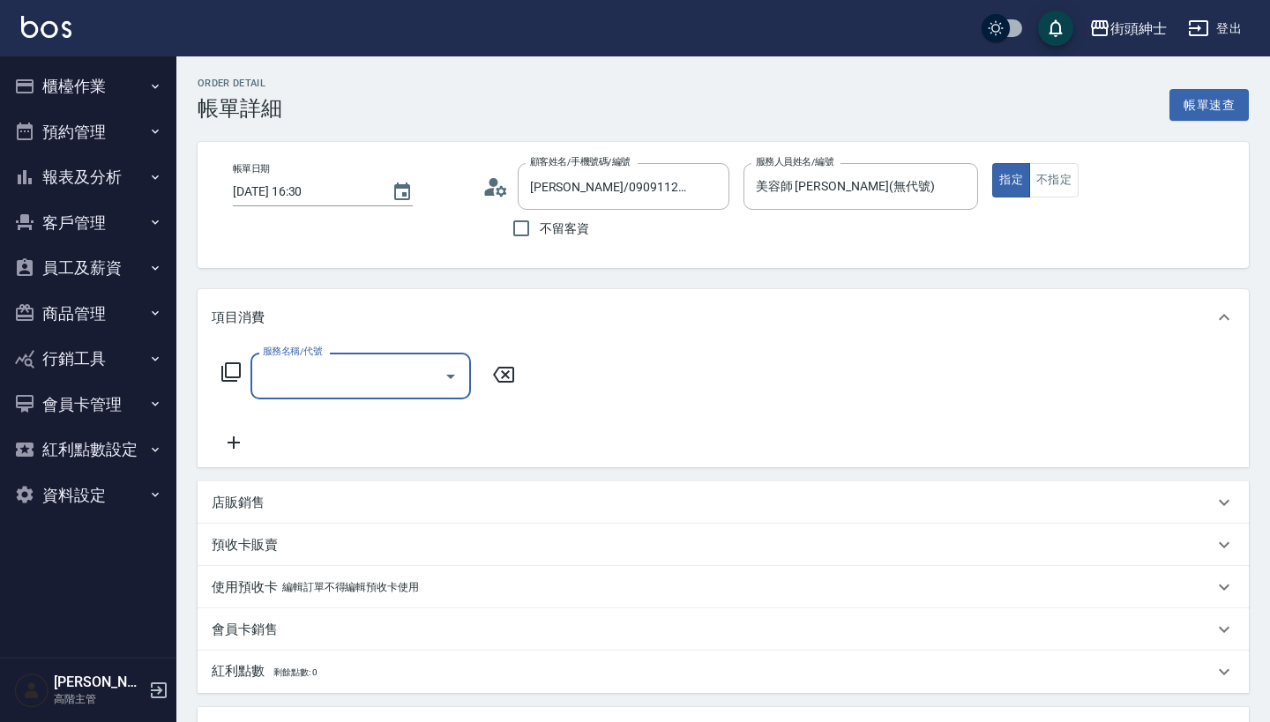
click at [346, 402] on div "服務名稱/代號 服務名稱/代號" at bounding box center [369, 403] width 314 height 101
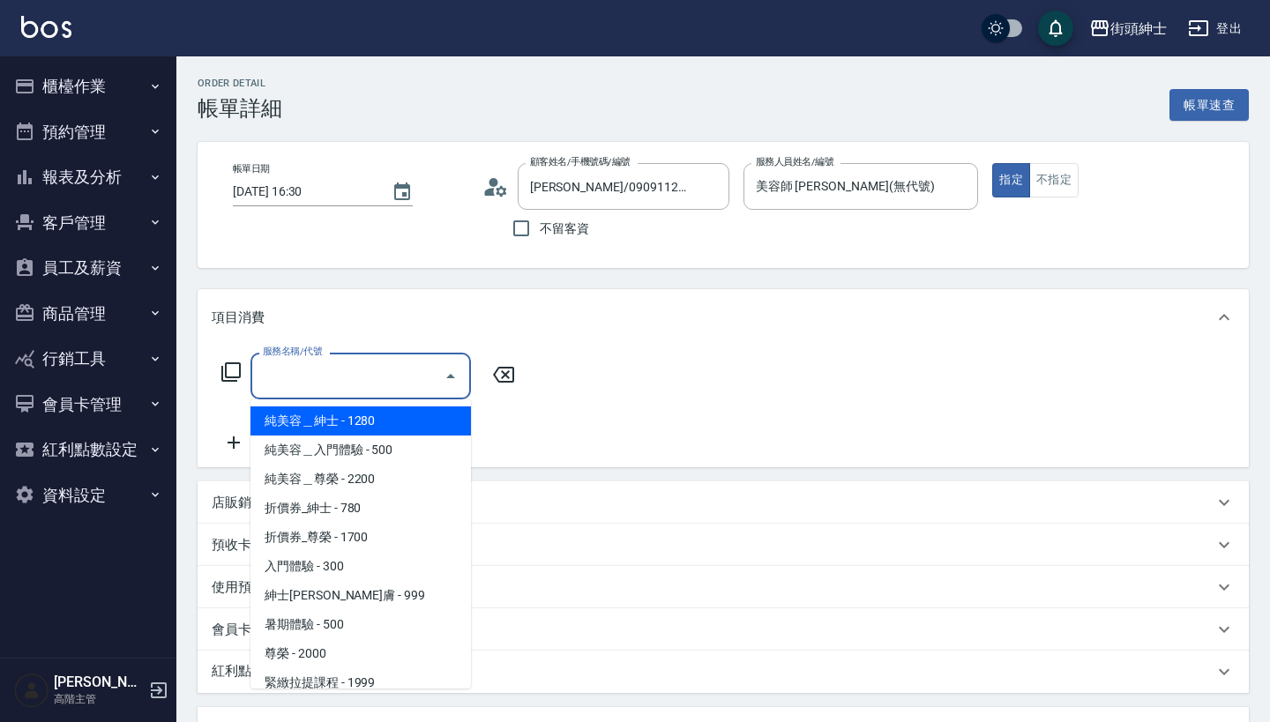
click at [368, 381] on input "服務名稱/代號" at bounding box center [347, 376] width 178 height 31
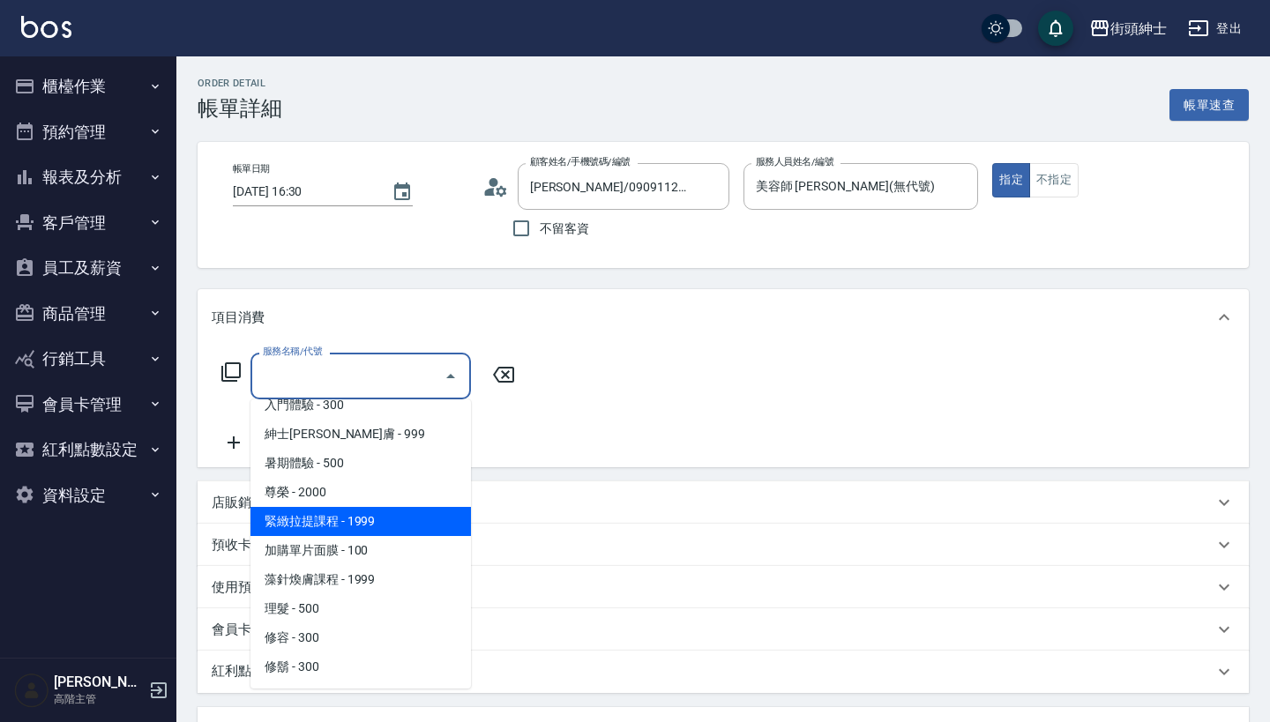
scroll to position [161, 0]
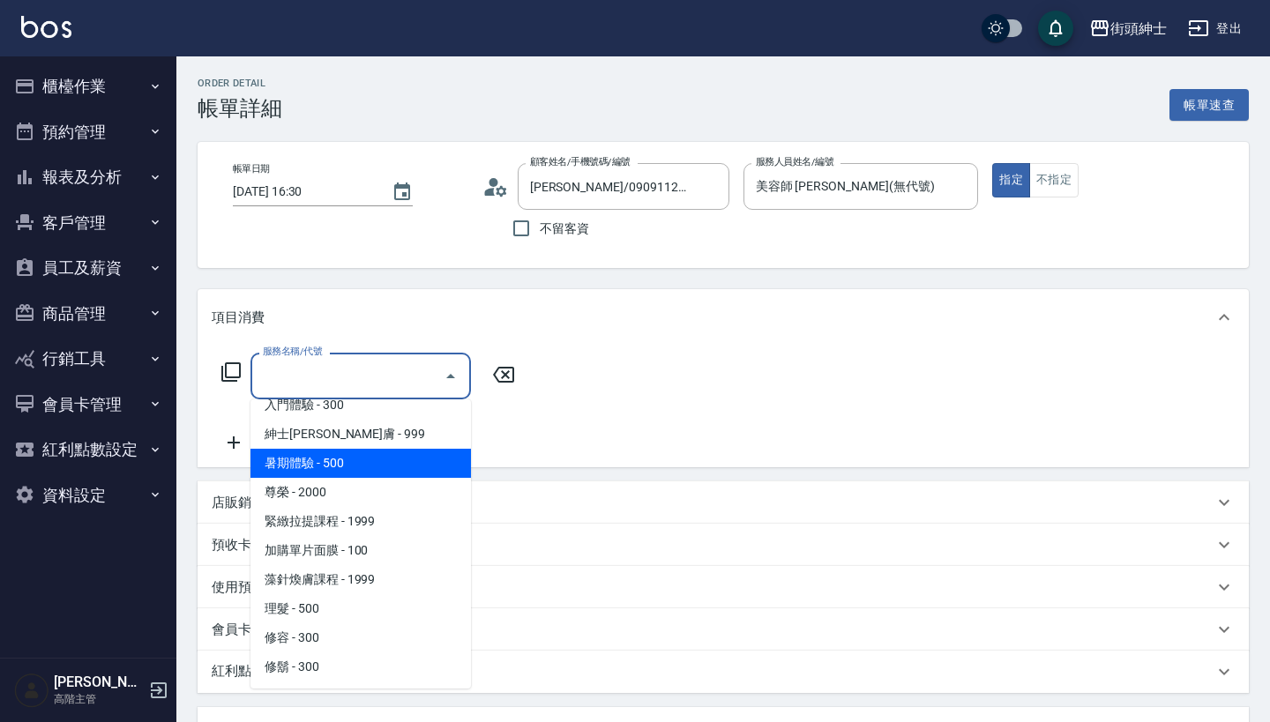
click at [371, 463] on span "暑期體驗 - 500" at bounding box center [360, 463] width 220 height 29
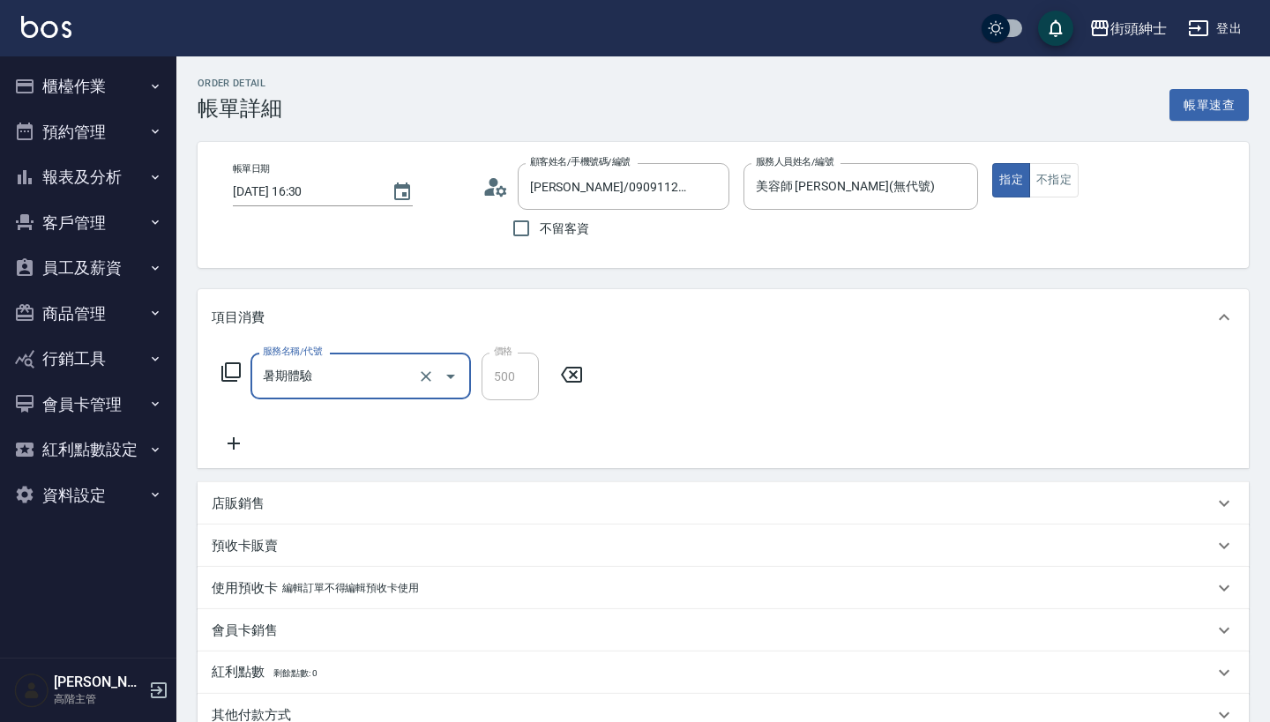
type input "暑期體驗"
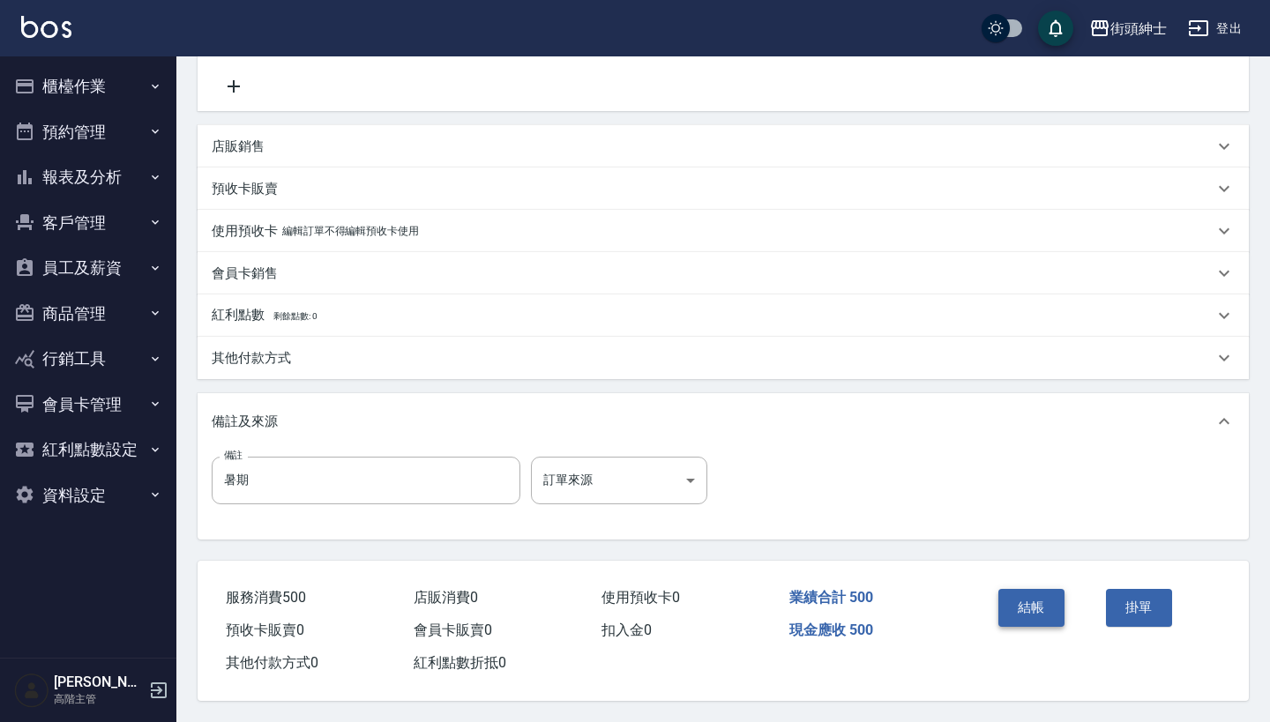
scroll to position [365, 0]
click at [1032, 611] on button "結帳" at bounding box center [1031, 607] width 66 height 37
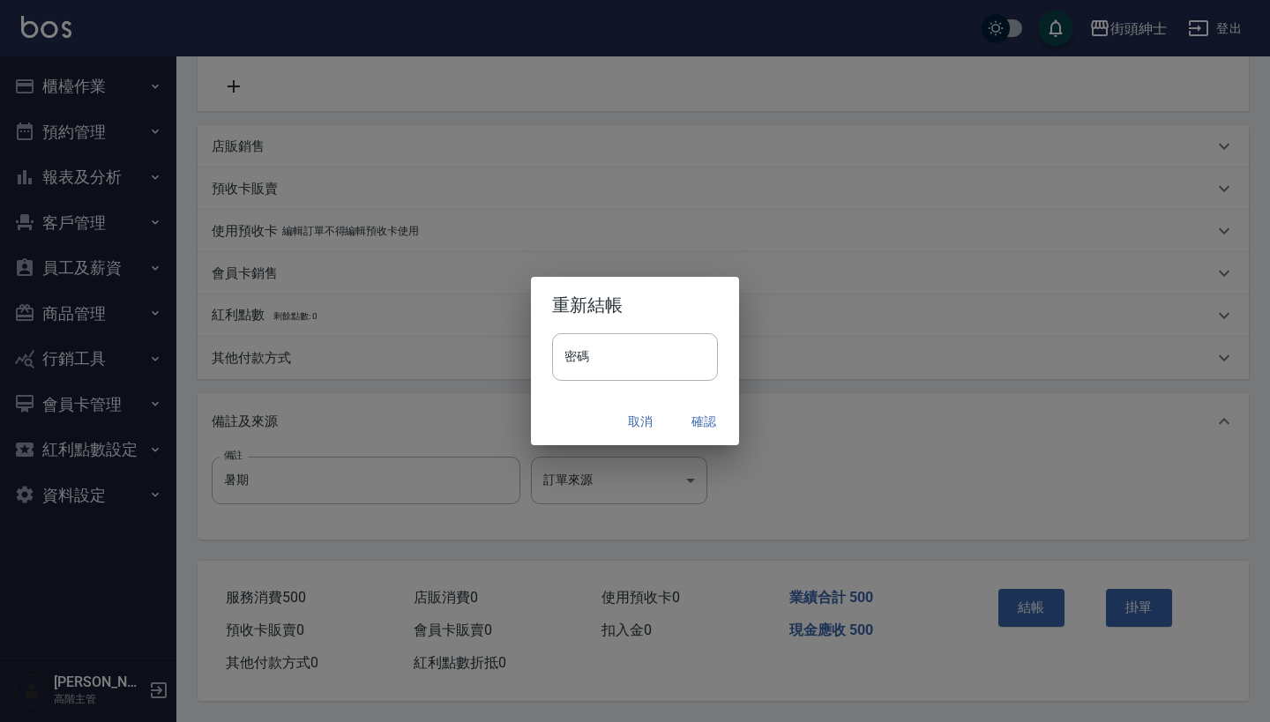
click at [711, 413] on button "確認" at bounding box center [703, 422] width 56 height 33
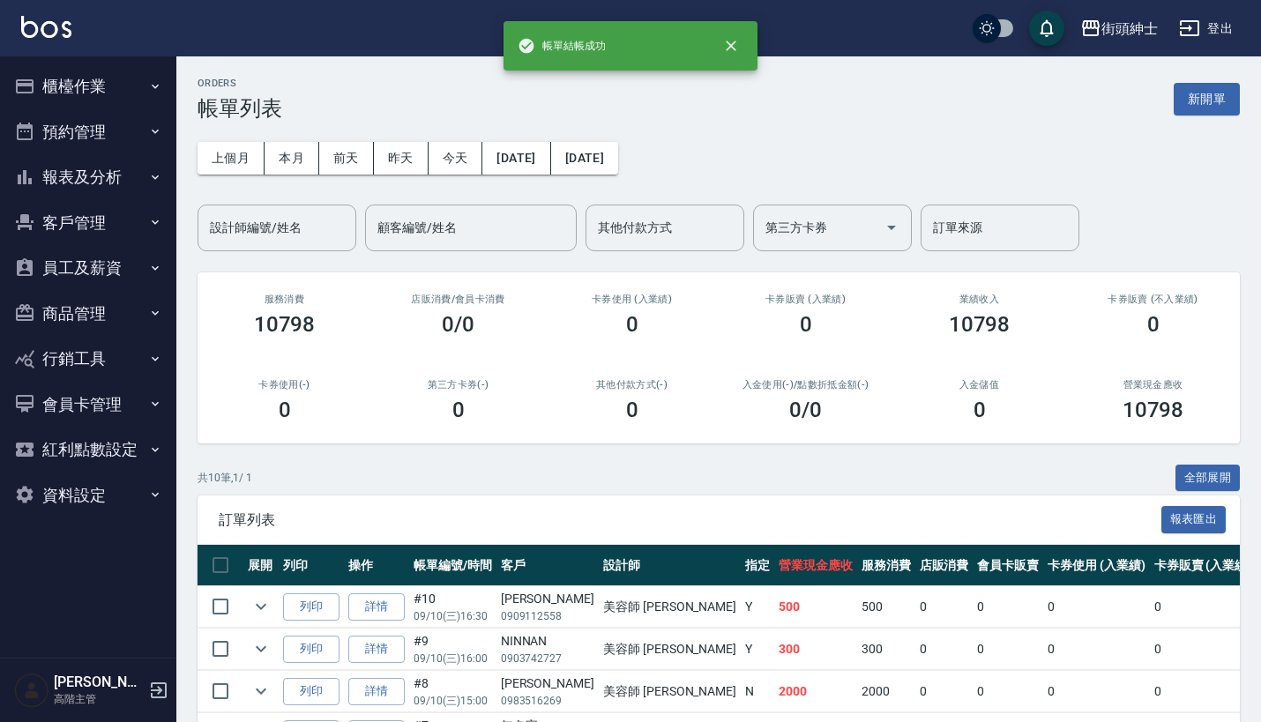
click at [131, 122] on button "預約管理" at bounding box center [88, 132] width 162 height 46
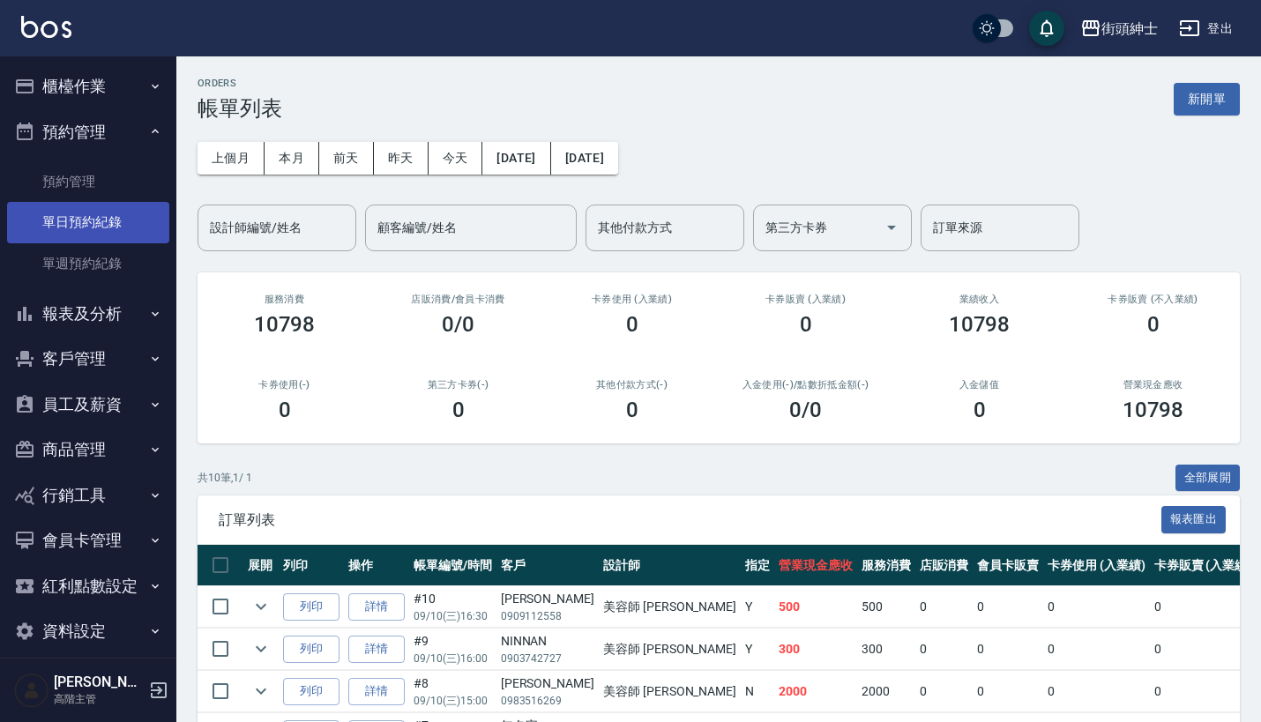
click at [131, 202] on link "單日預約紀錄" at bounding box center [88, 222] width 162 height 41
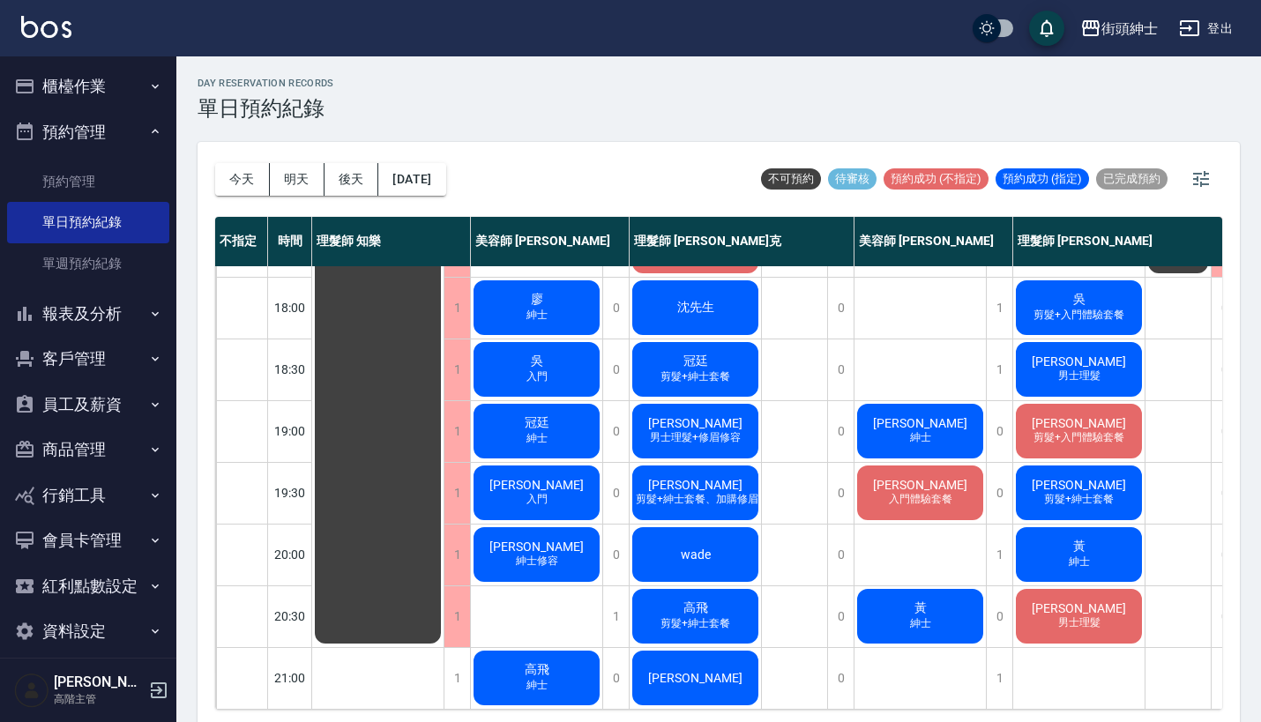
scroll to position [868, 0]
click at [306, 179] on button "明天" at bounding box center [297, 179] width 55 height 33
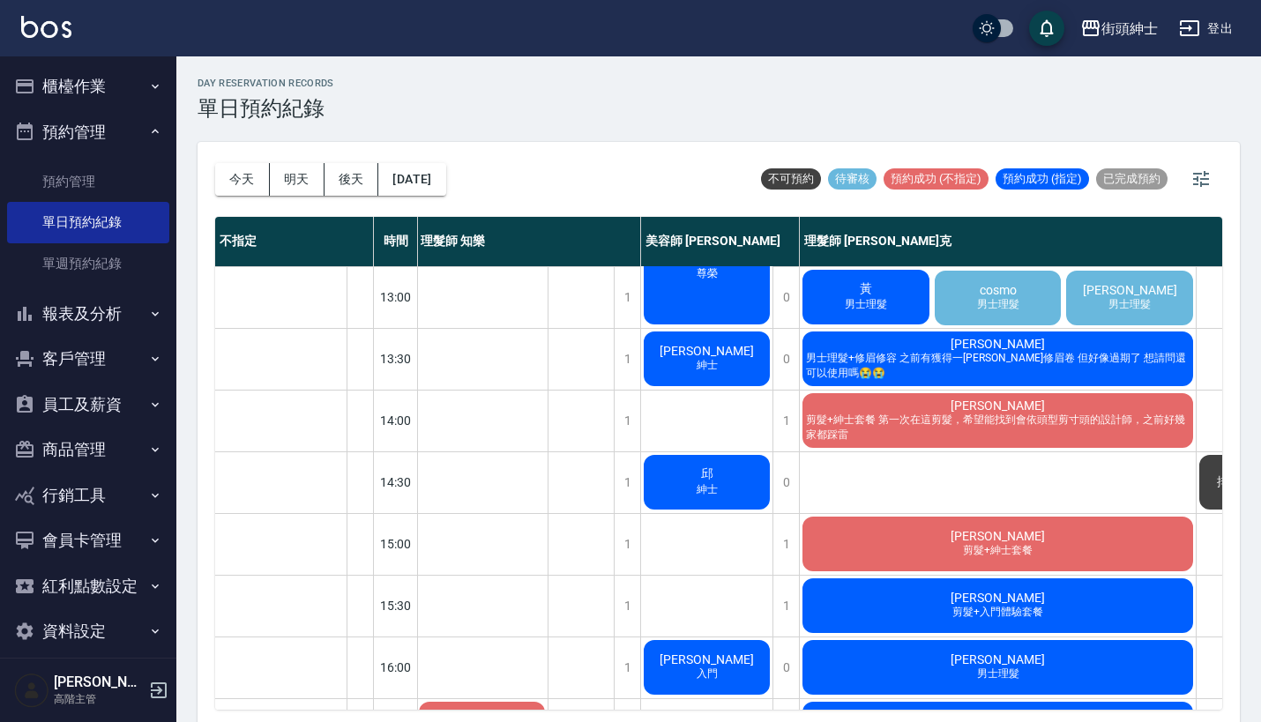
scroll to position [364, 2]
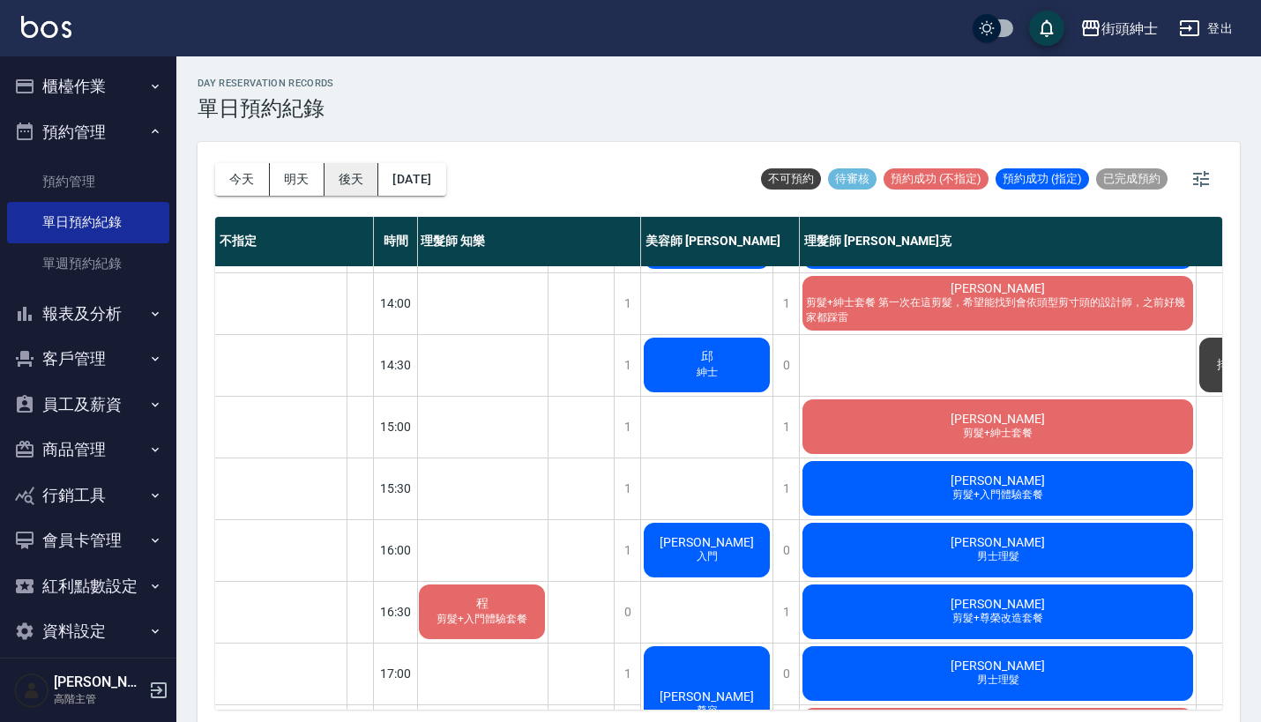
click at [357, 185] on button "後天" at bounding box center [351, 179] width 55 height 33
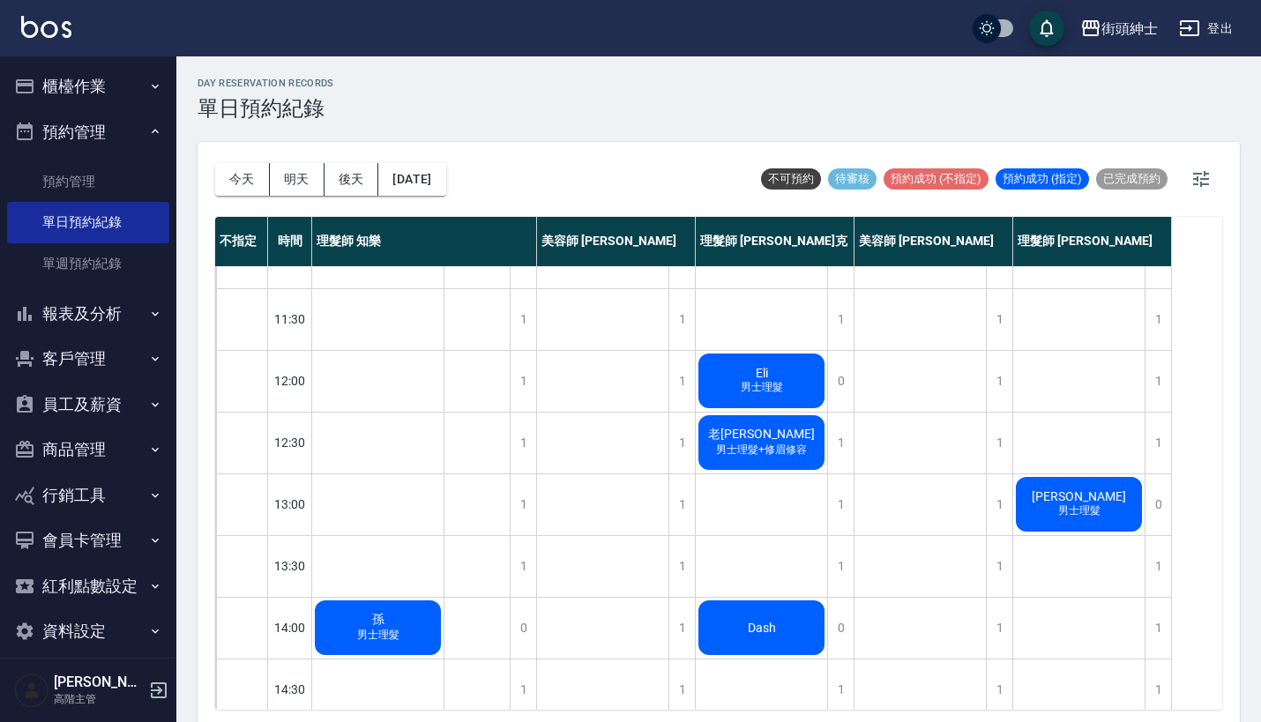
scroll to position [27, 0]
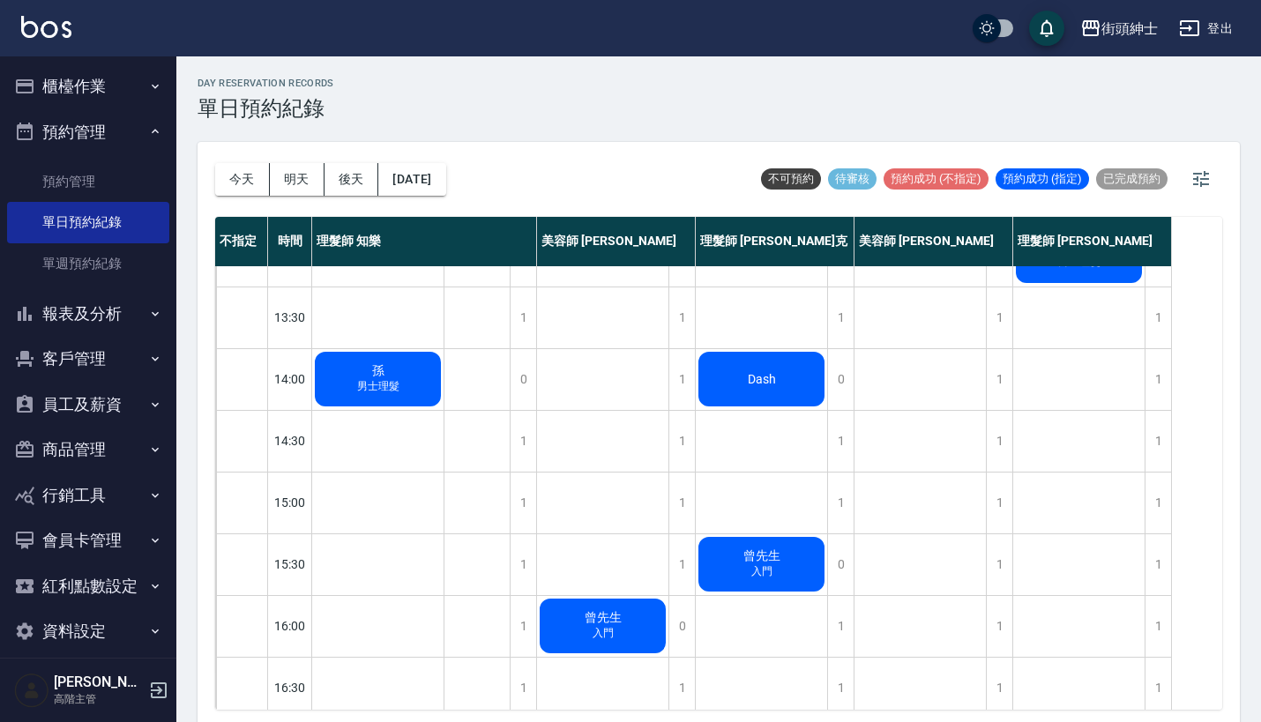
scroll to position [201, 0]
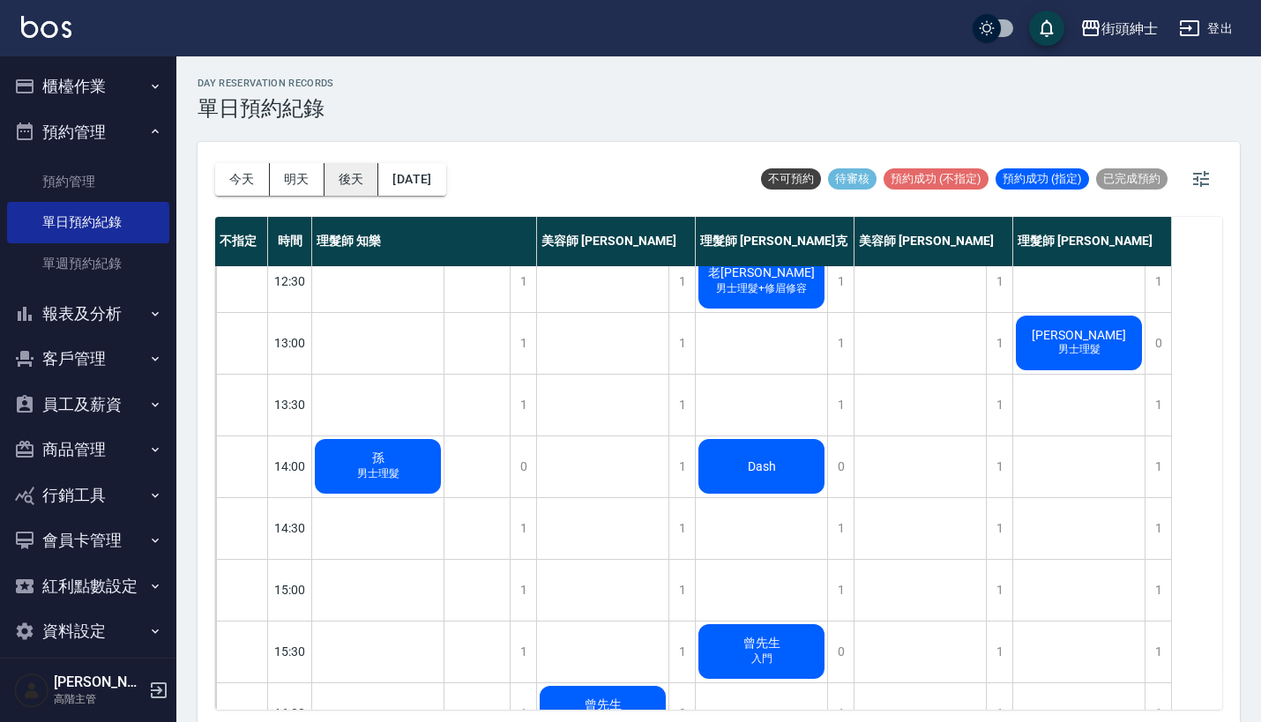
click at [364, 173] on button "後天" at bounding box center [351, 179] width 55 height 33
click at [445, 182] on button "2025/09/12" at bounding box center [411, 179] width 67 height 33
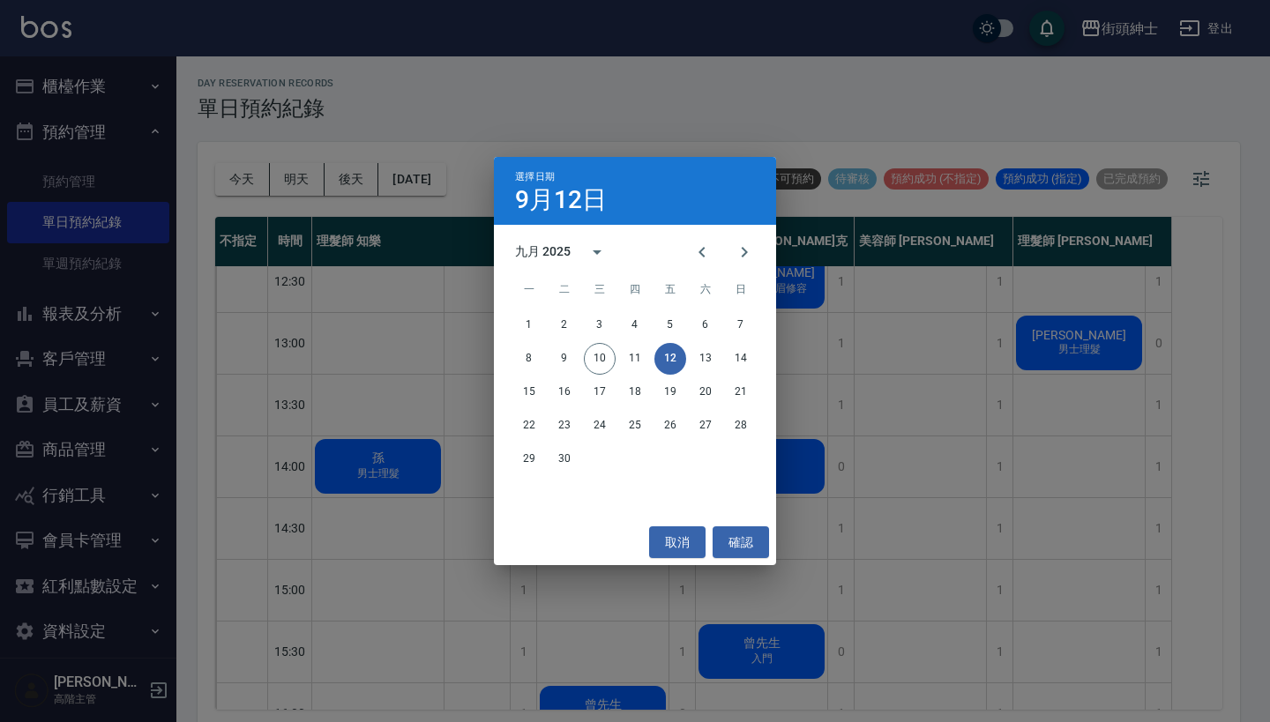
click at [971, 443] on div "選擇日期 9月12日 九月 2025 一 二 三 四 五 六 日 1 2 3 4 5 6 7 8 9 10 11 12 13 14 15 16 17 18 1…" at bounding box center [635, 361] width 1270 height 722
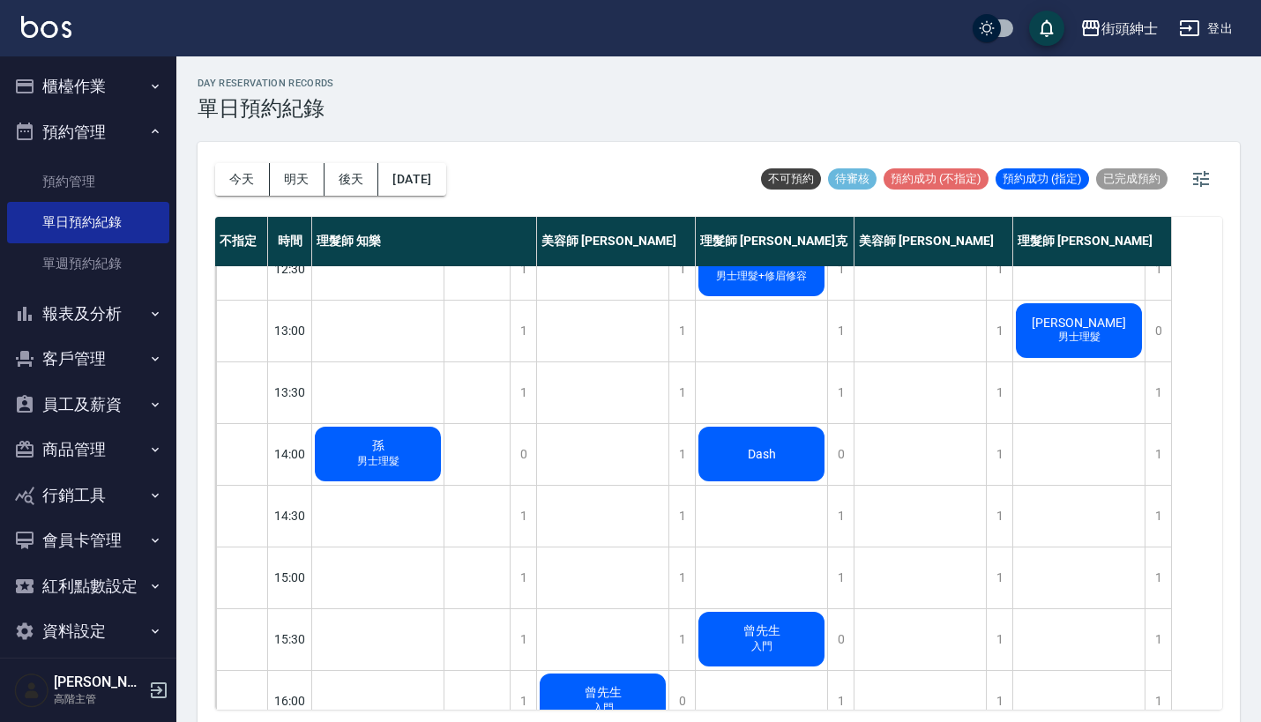
scroll to position [121, 0]
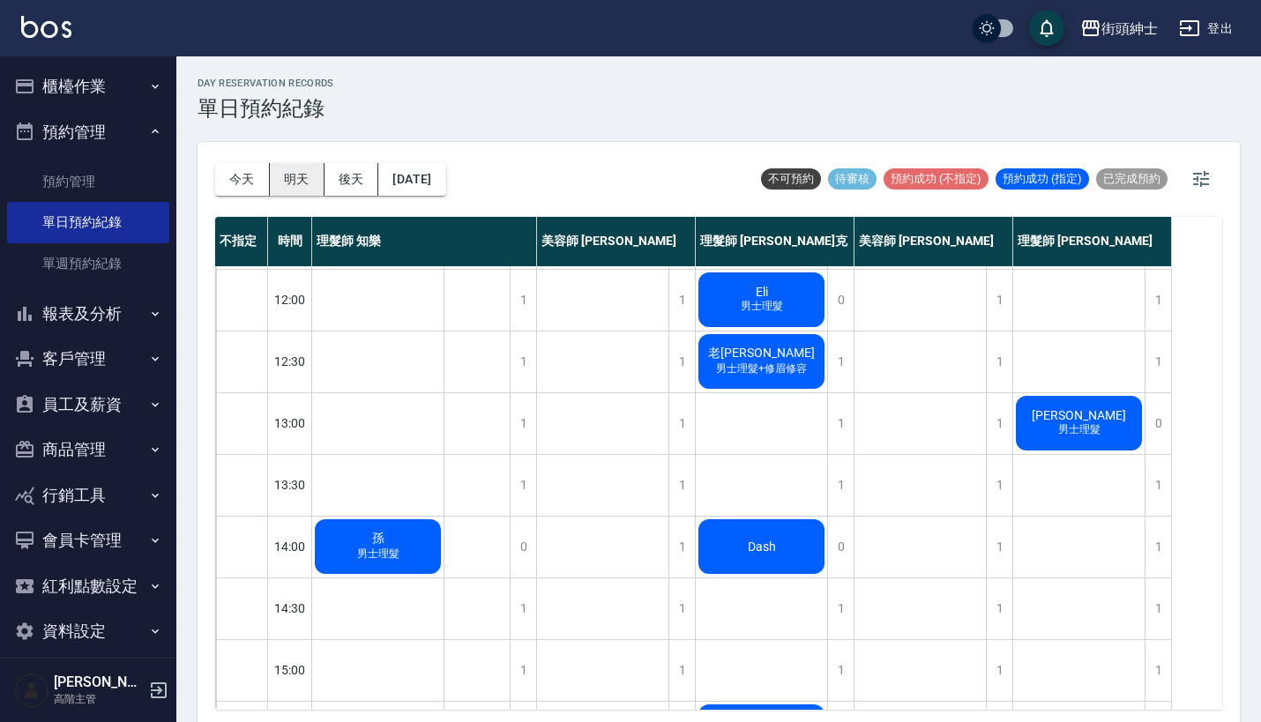
click at [302, 175] on button "明天" at bounding box center [297, 179] width 55 height 33
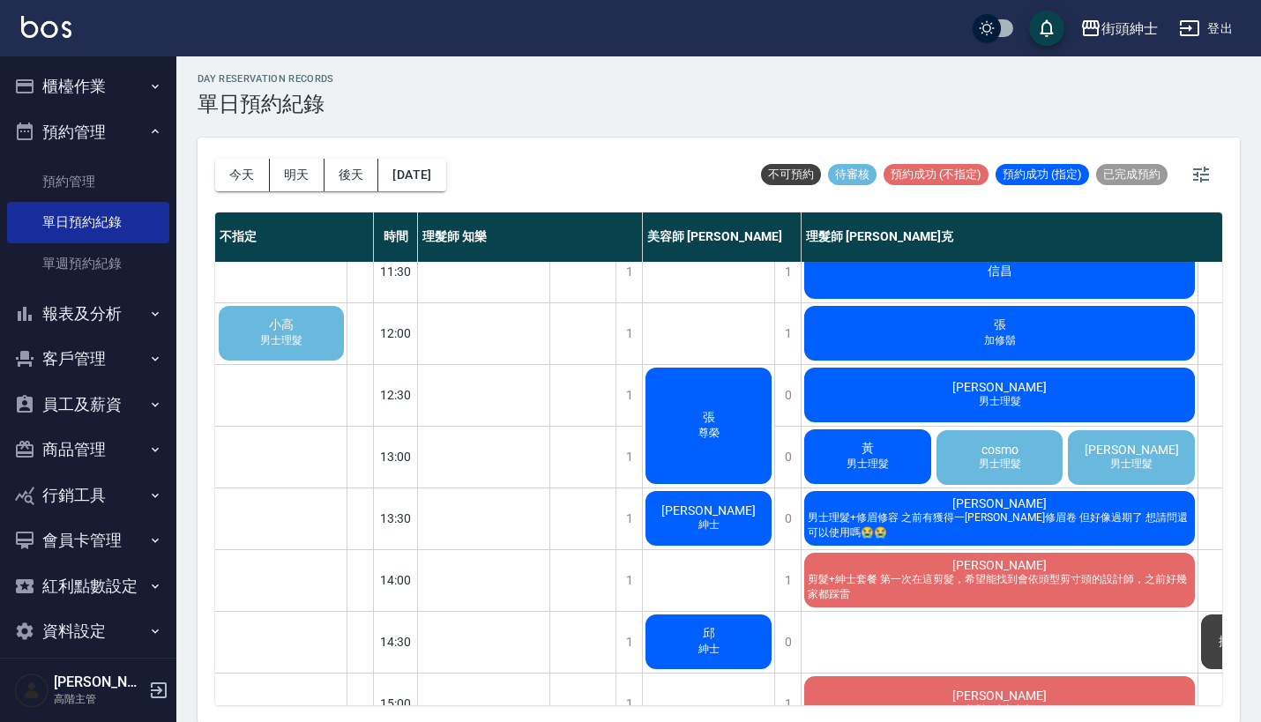
scroll to position [90, 0]
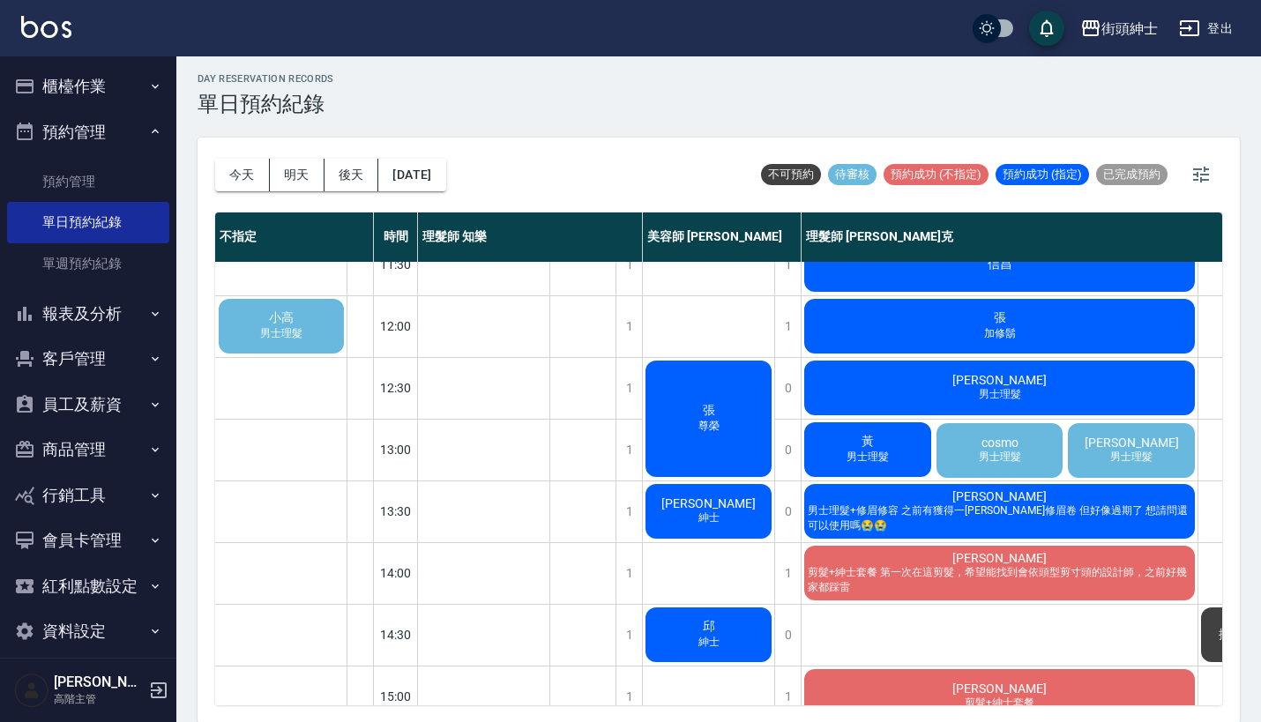
click at [293, 334] on span "男士理髮" at bounding box center [281, 333] width 49 height 15
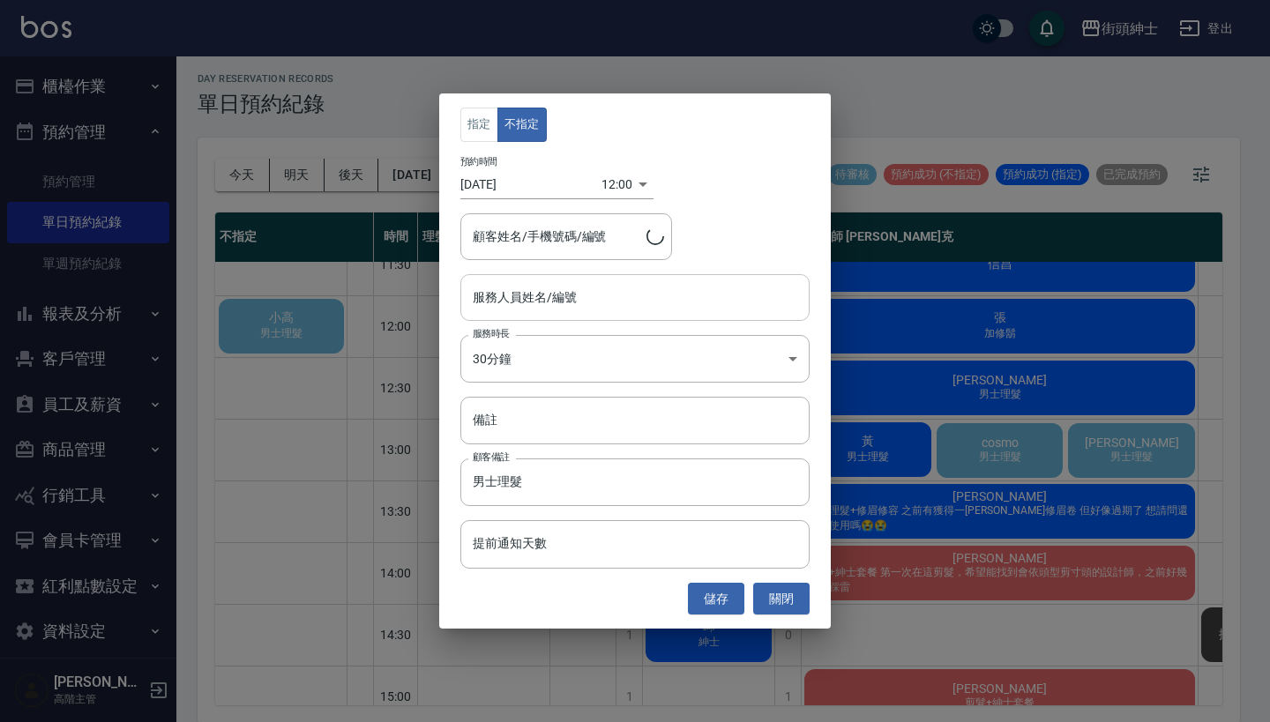
type input "小高/0901236215"
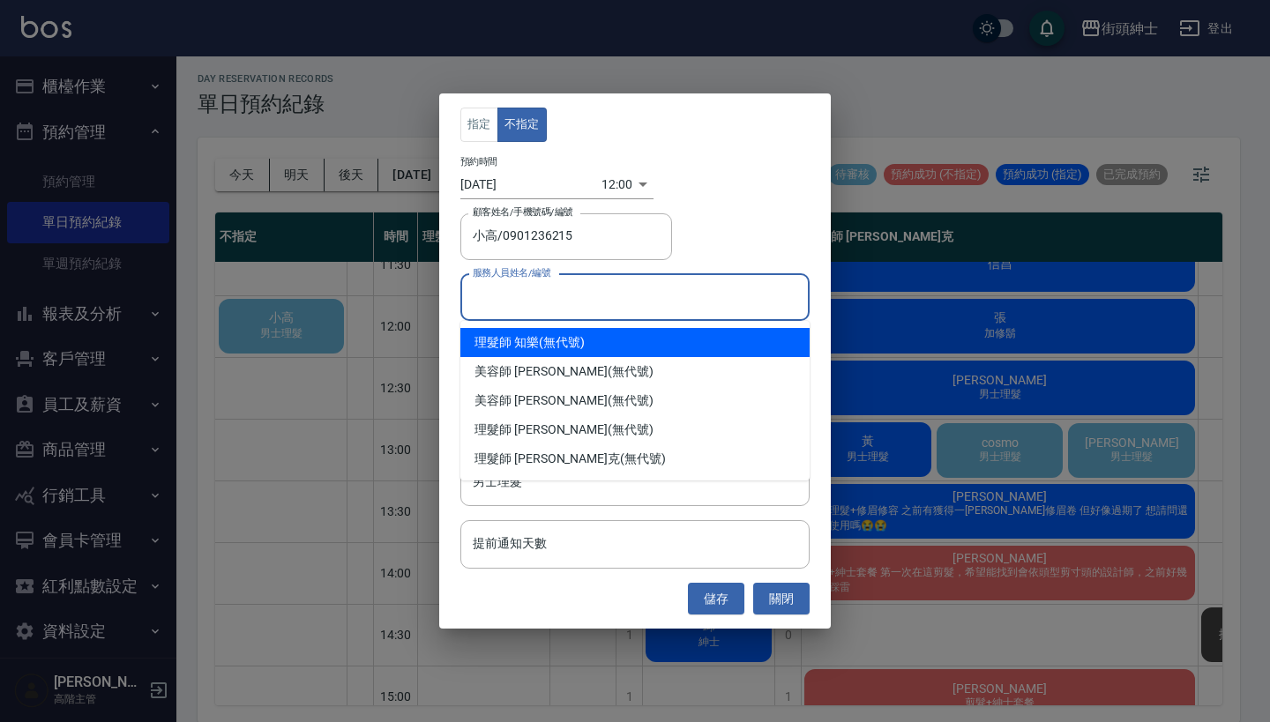
click at [569, 305] on input "服務人員姓名/編號" at bounding box center [634, 297] width 333 height 31
click at [600, 346] on div "理髮師 知樂 (無代號)" at bounding box center [634, 342] width 349 height 29
type input "理髮師 知樂(無代號)"
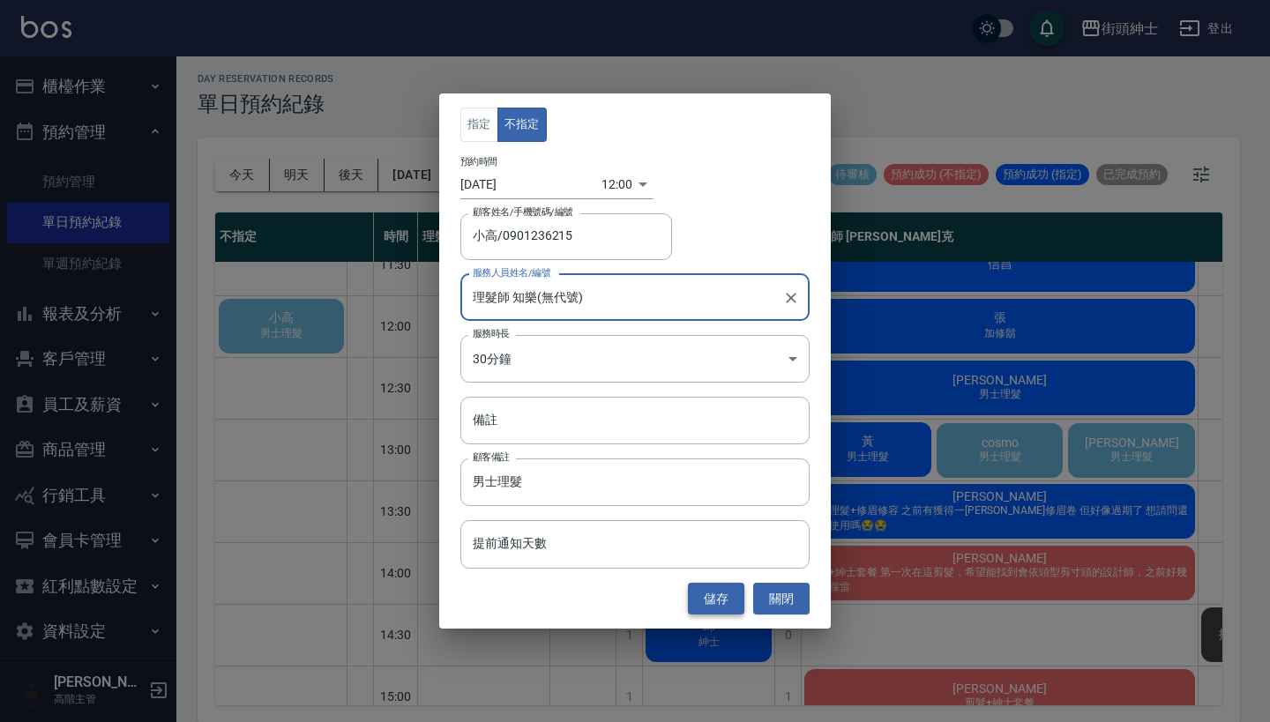
click at [707, 600] on button "儲存" at bounding box center [716, 599] width 56 height 33
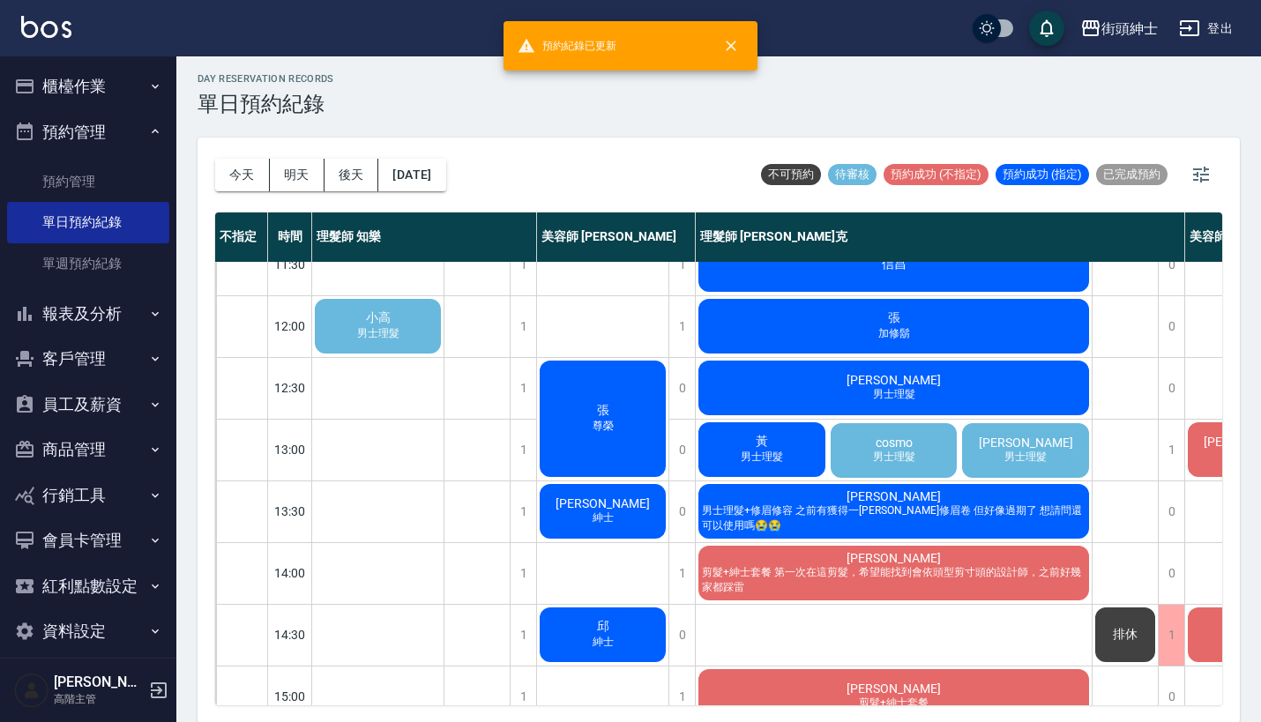
click at [410, 323] on div "小高 男士理髮" at bounding box center [377, 326] width 131 height 60
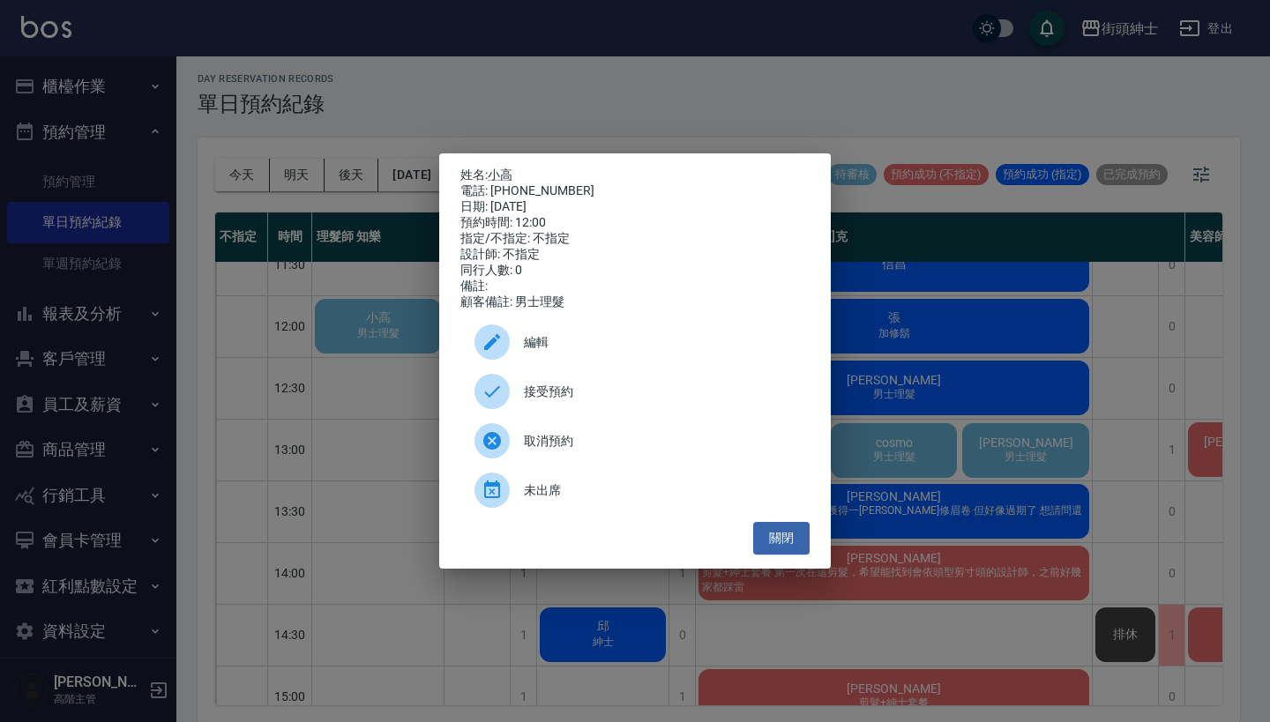
click at [549, 392] on span "接受預約" at bounding box center [660, 392] width 272 height 19
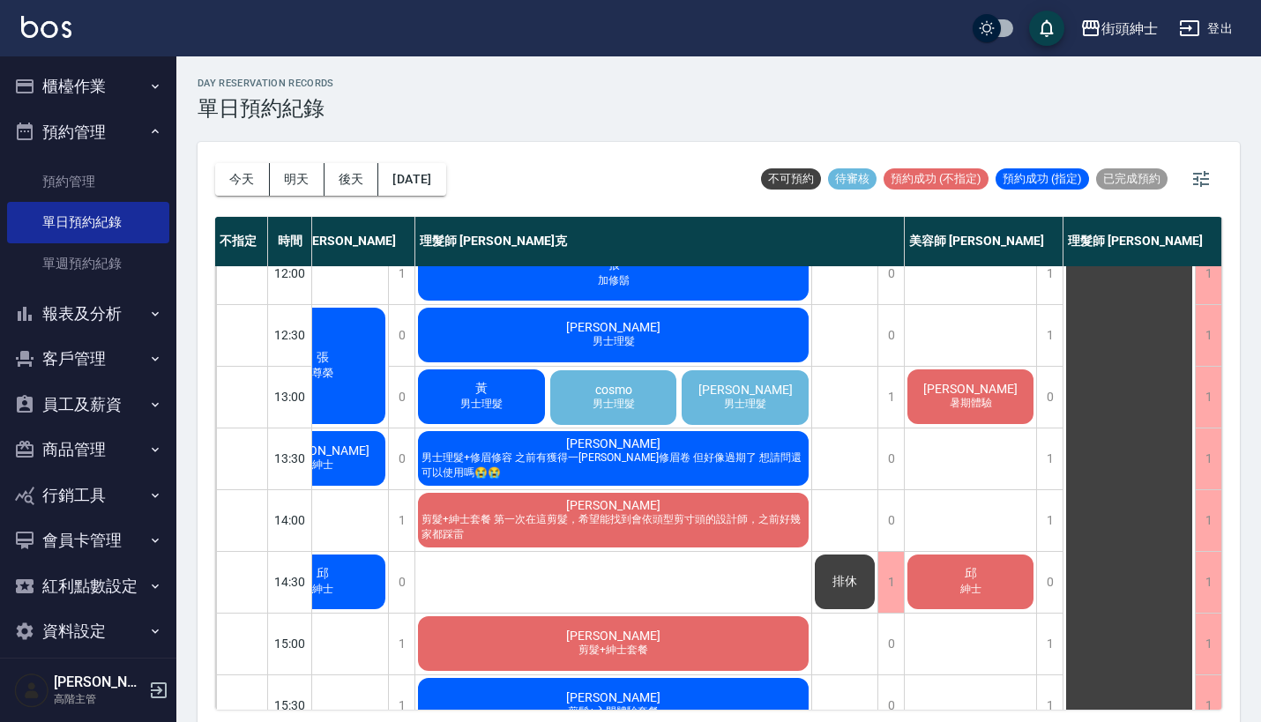
scroll to position [0, 0]
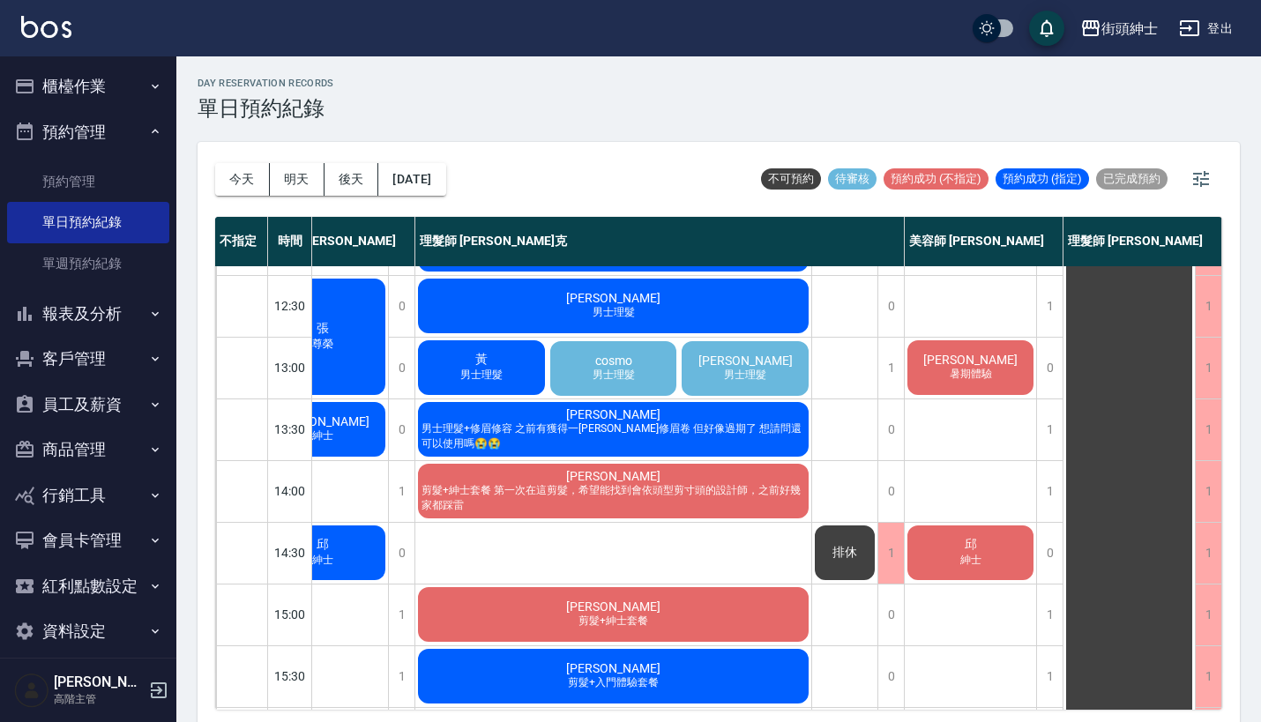
click at [607, 369] on span "男士理髮" at bounding box center [613, 375] width 49 height 15
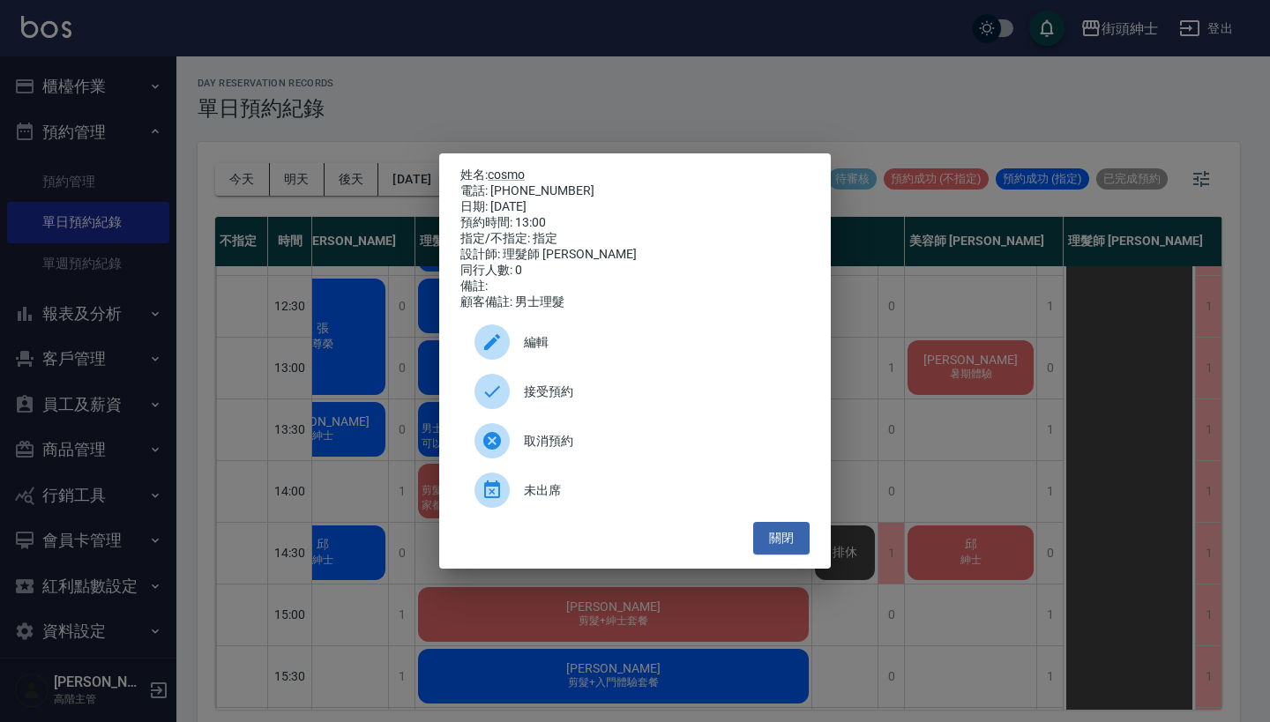
click at [745, 89] on div "姓名: cosmo 電話: 0970800111 日期: 2025/09/11 預約時間: 13:00 指定/不指定: 指定 設計師: 理髮師 Vic 維克 …" at bounding box center [635, 361] width 1270 height 722
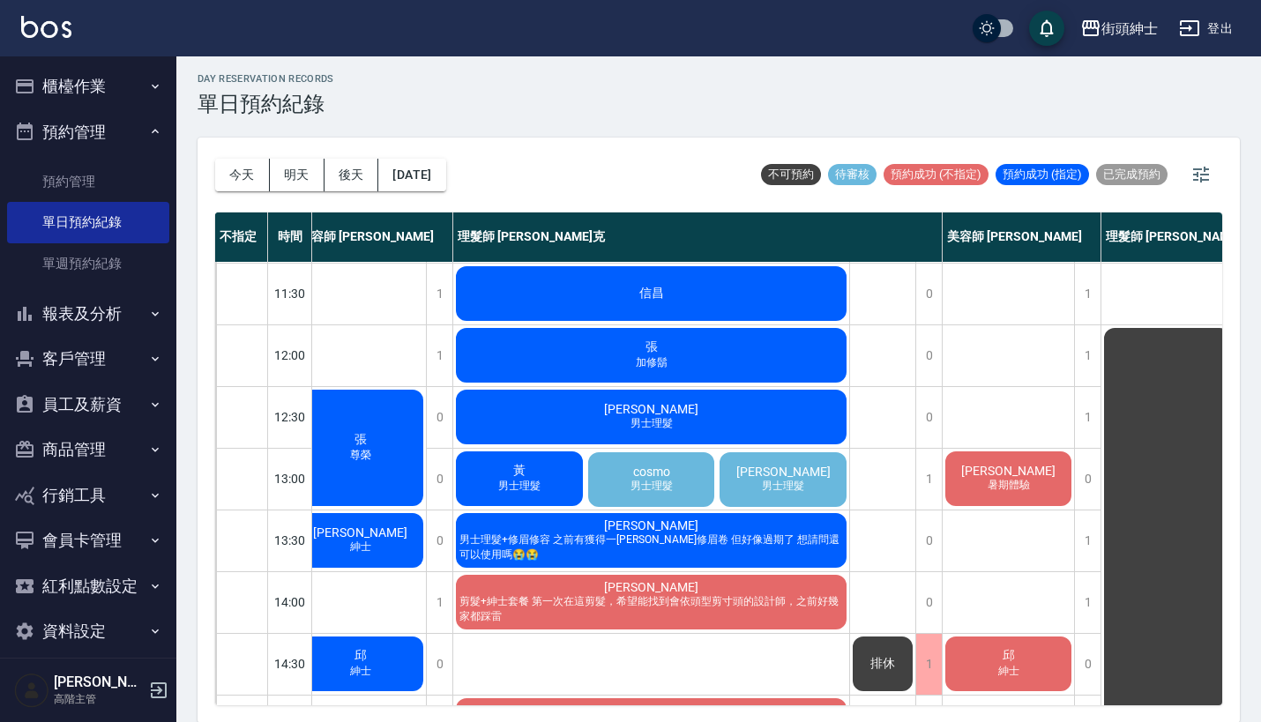
click at [689, 489] on div "cosmo 男士理髮" at bounding box center [651, 480] width 132 height 60
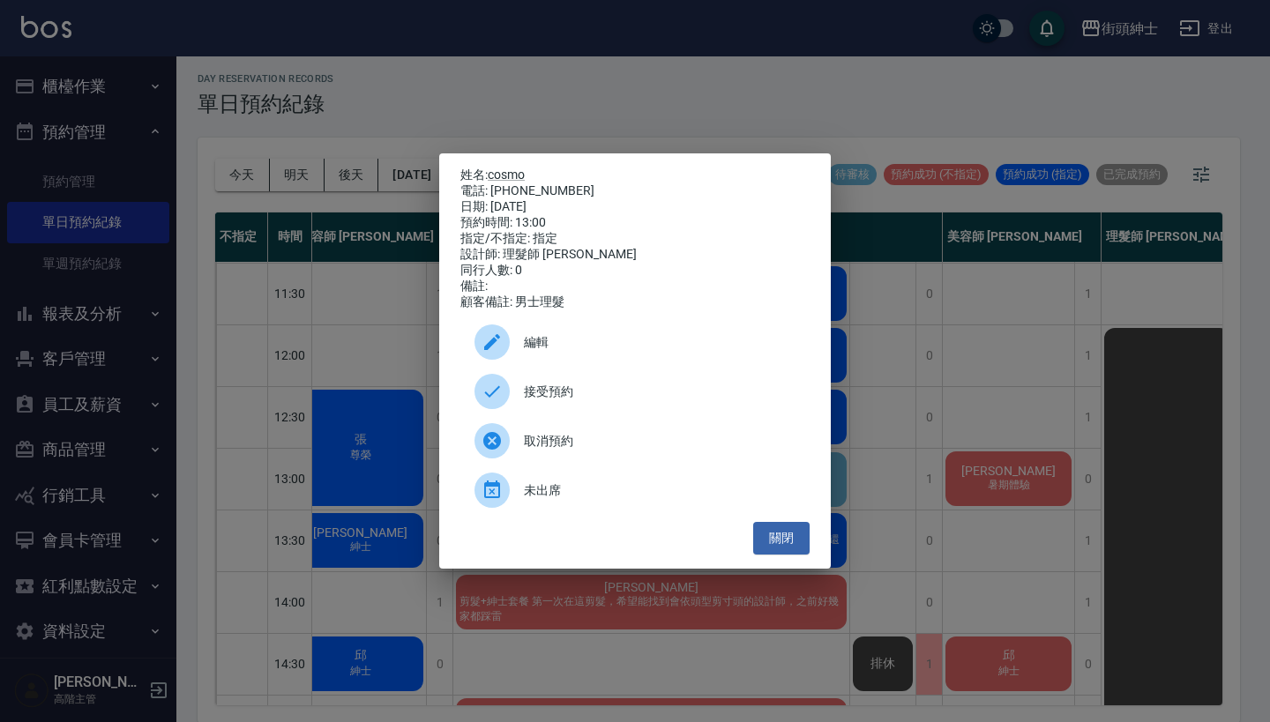
click at [964, 484] on div "姓名: cosmo 電話: 0970800111 日期: 2025/09/11 預約時間: 13:00 指定/不指定: 指定 設計師: 理髮師 Vic 維克 …" at bounding box center [635, 361] width 1270 height 722
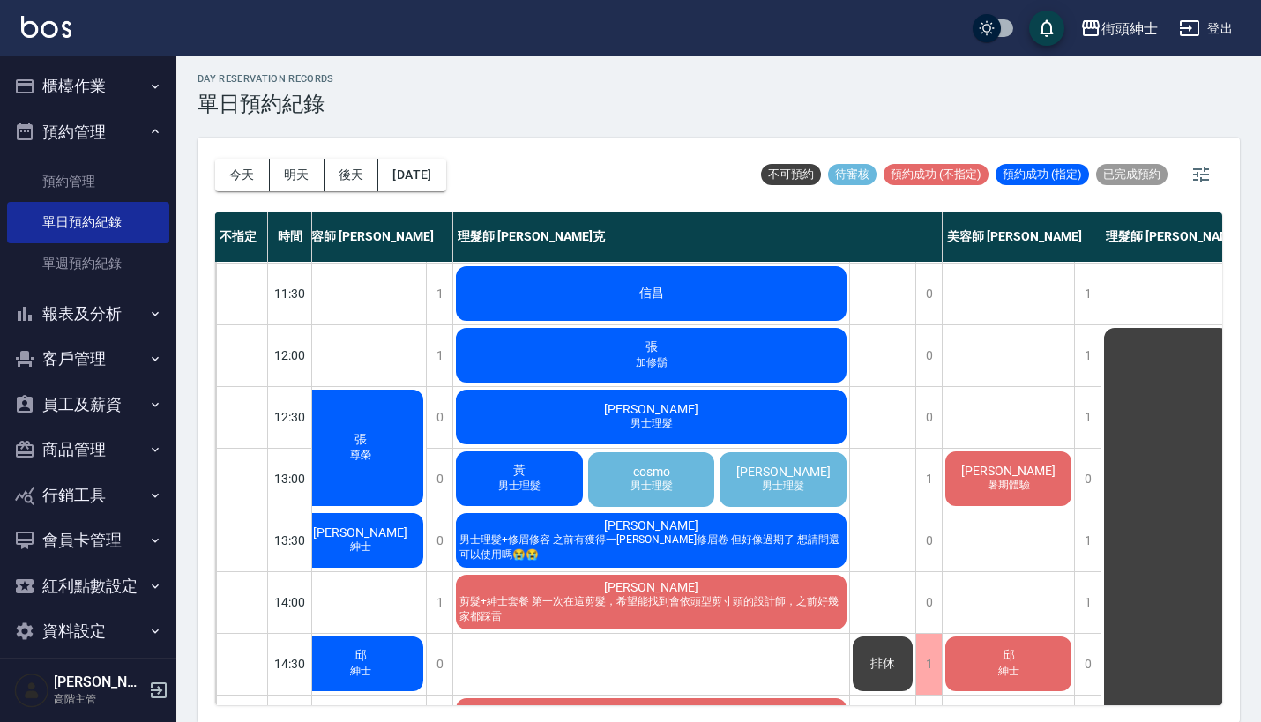
click at [803, 479] on span "徐先生" at bounding box center [783, 472] width 101 height 14
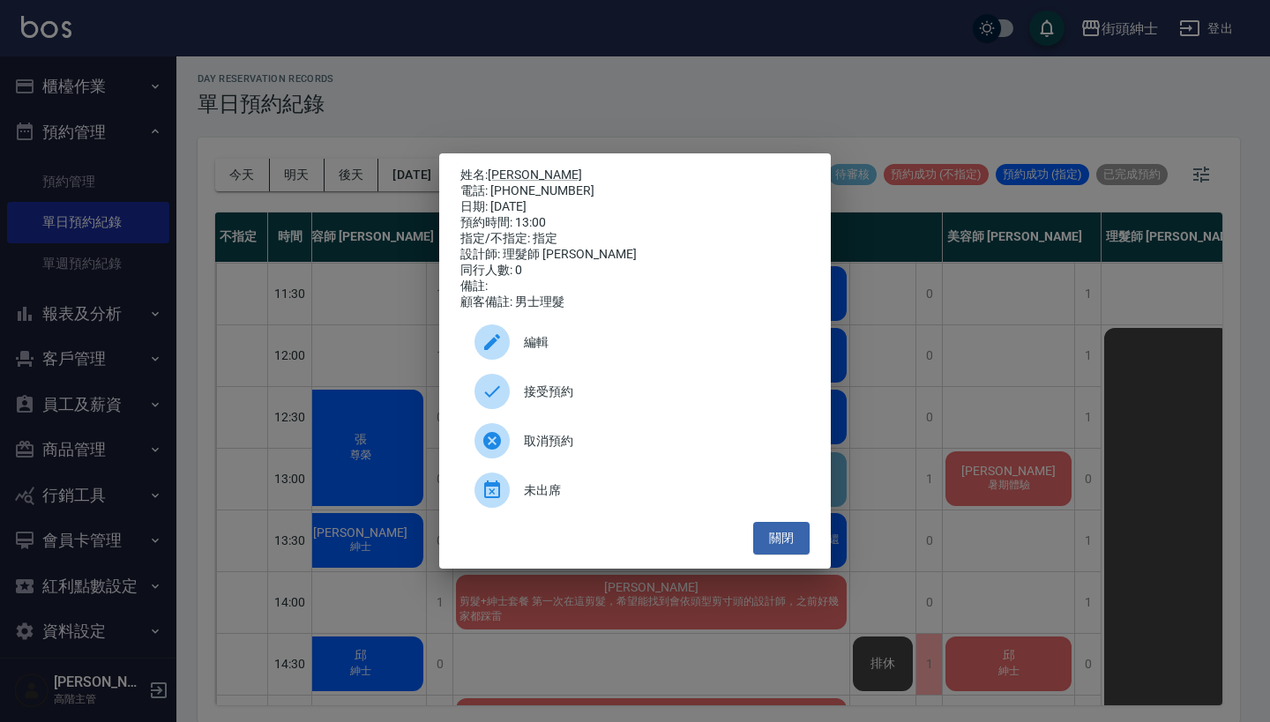
click at [975, 361] on div "姓名: 徐先生 電話: 0930289138 日期: 2025/09/11 預約時間: 13:00 指定/不指定: 指定 設計師: 理髮師 Vic 維克 同行…" at bounding box center [635, 361] width 1270 height 722
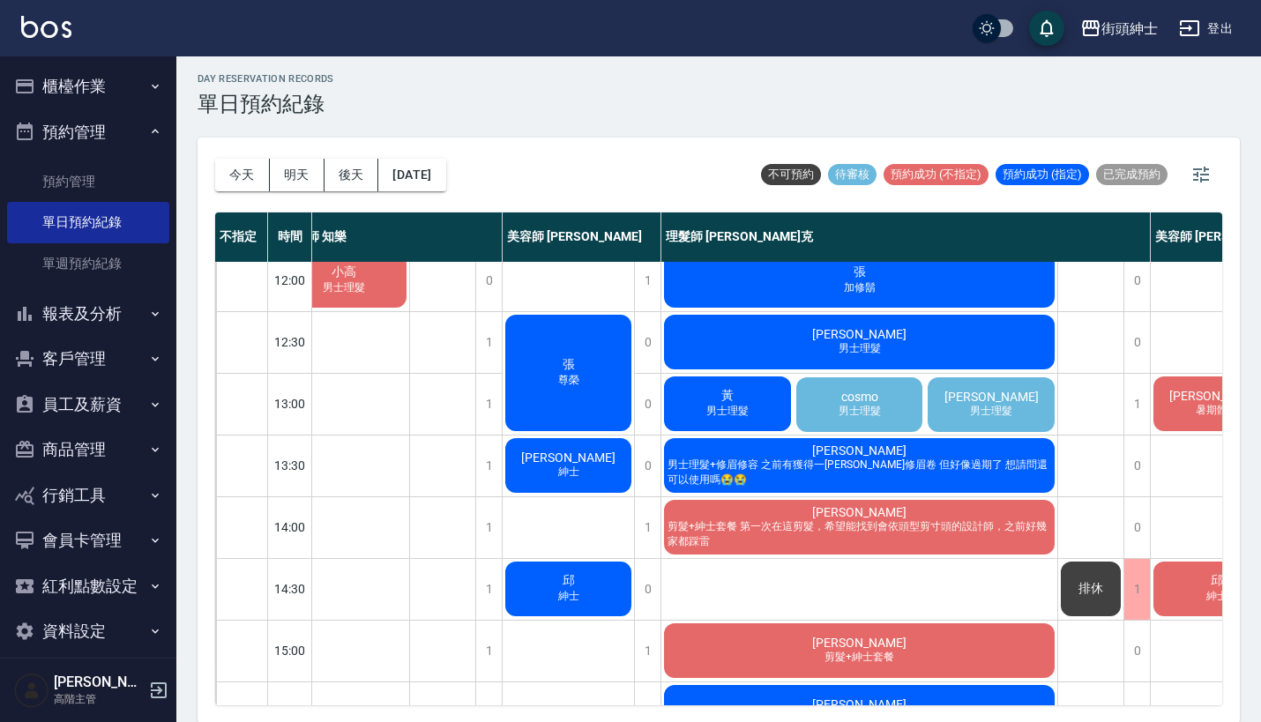
scroll to position [138, 34]
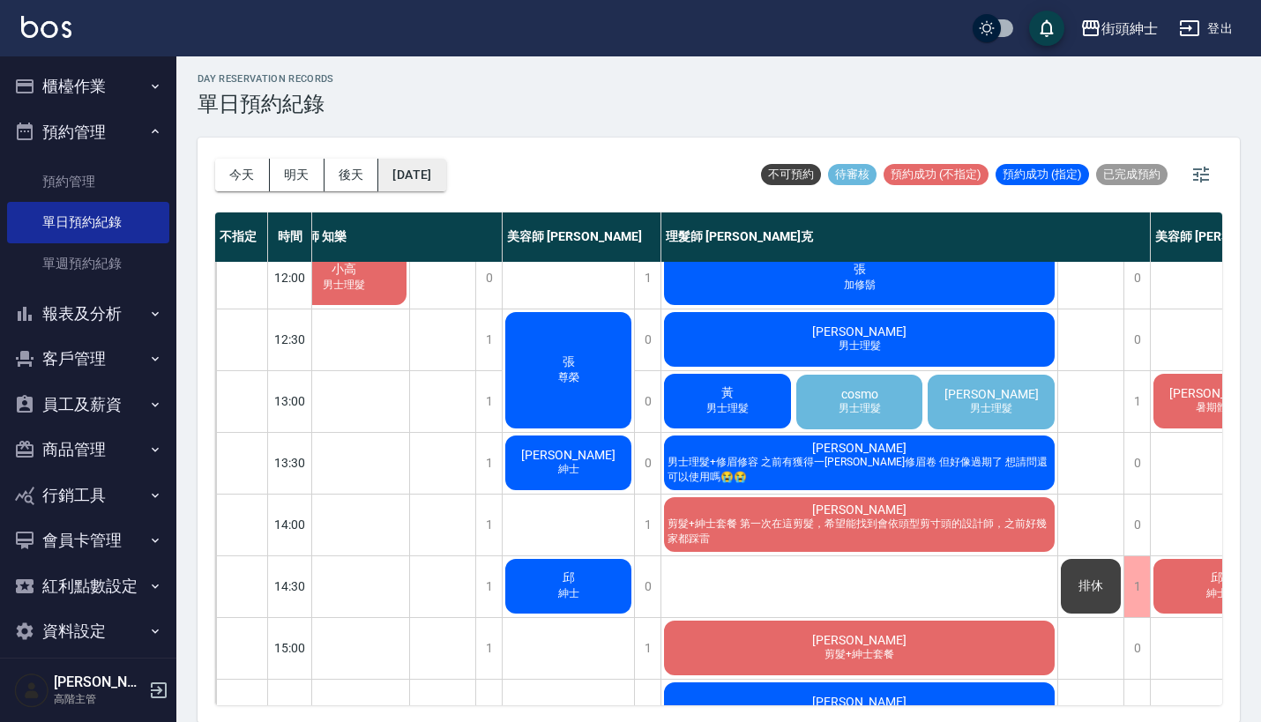
click at [445, 181] on button "2025/09/11" at bounding box center [411, 175] width 67 height 33
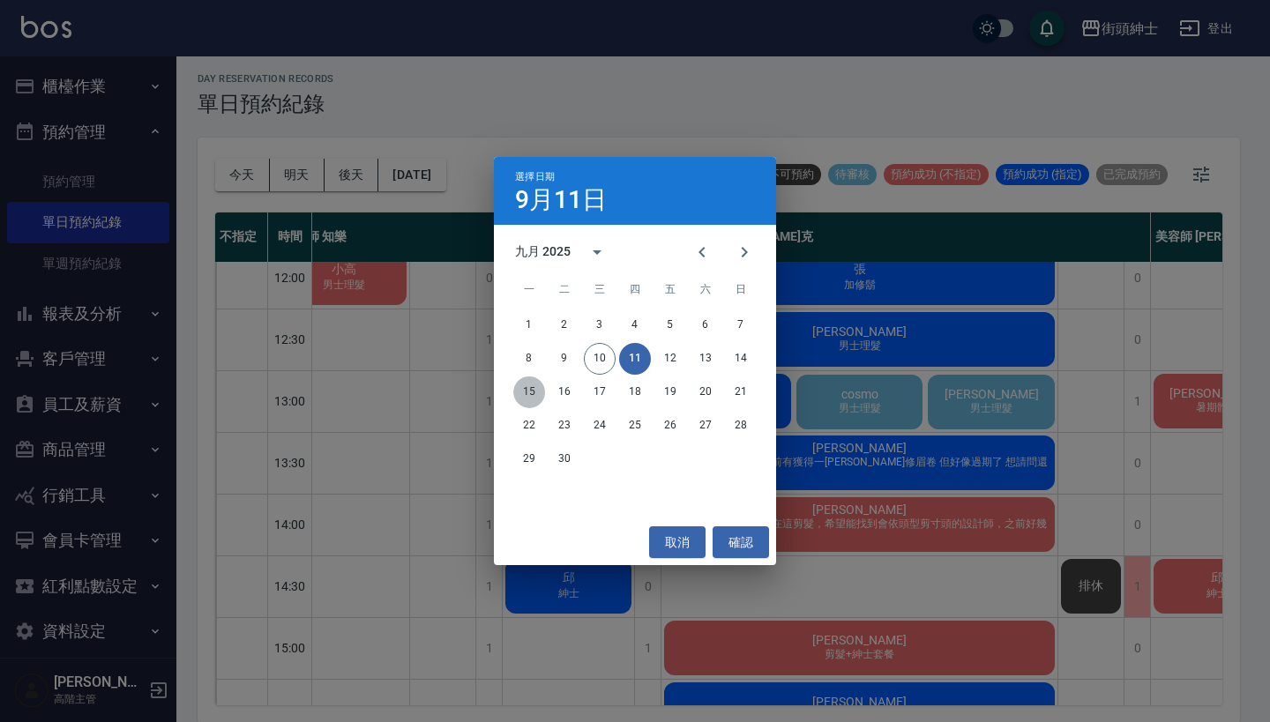
click at [526, 391] on button "15" at bounding box center [529, 392] width 32 height 32
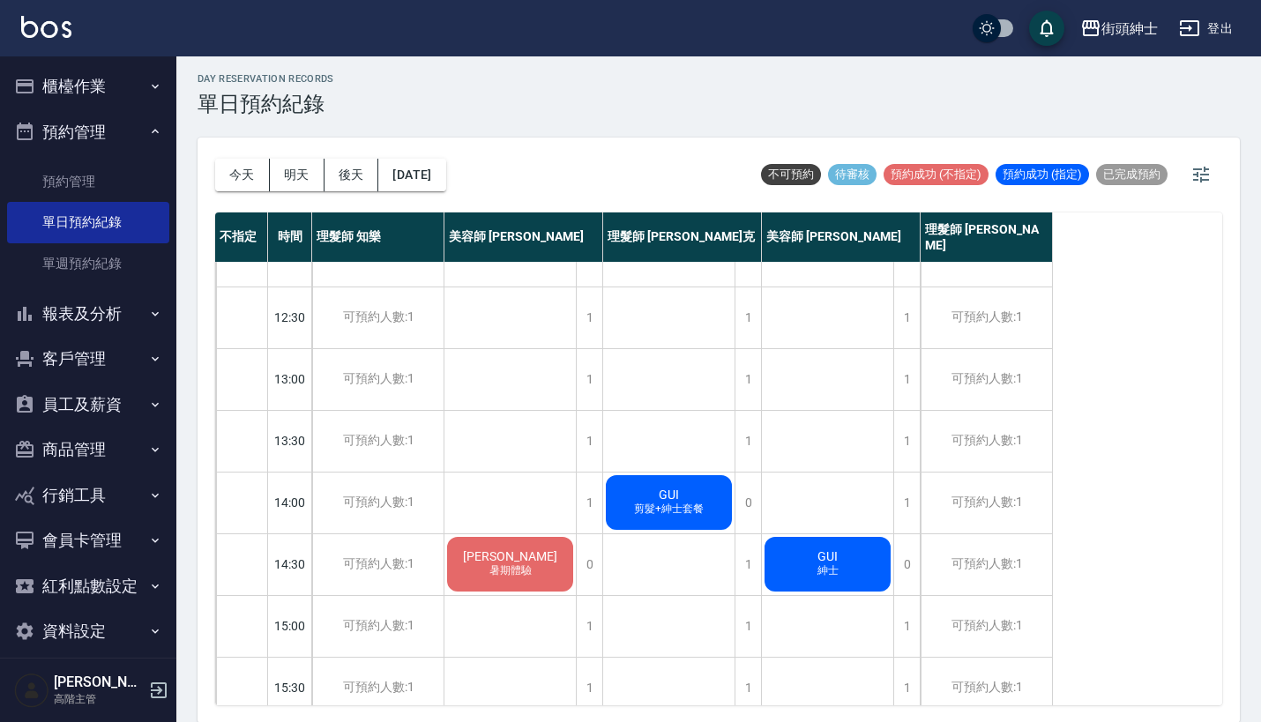
scroll to position [186, 0]
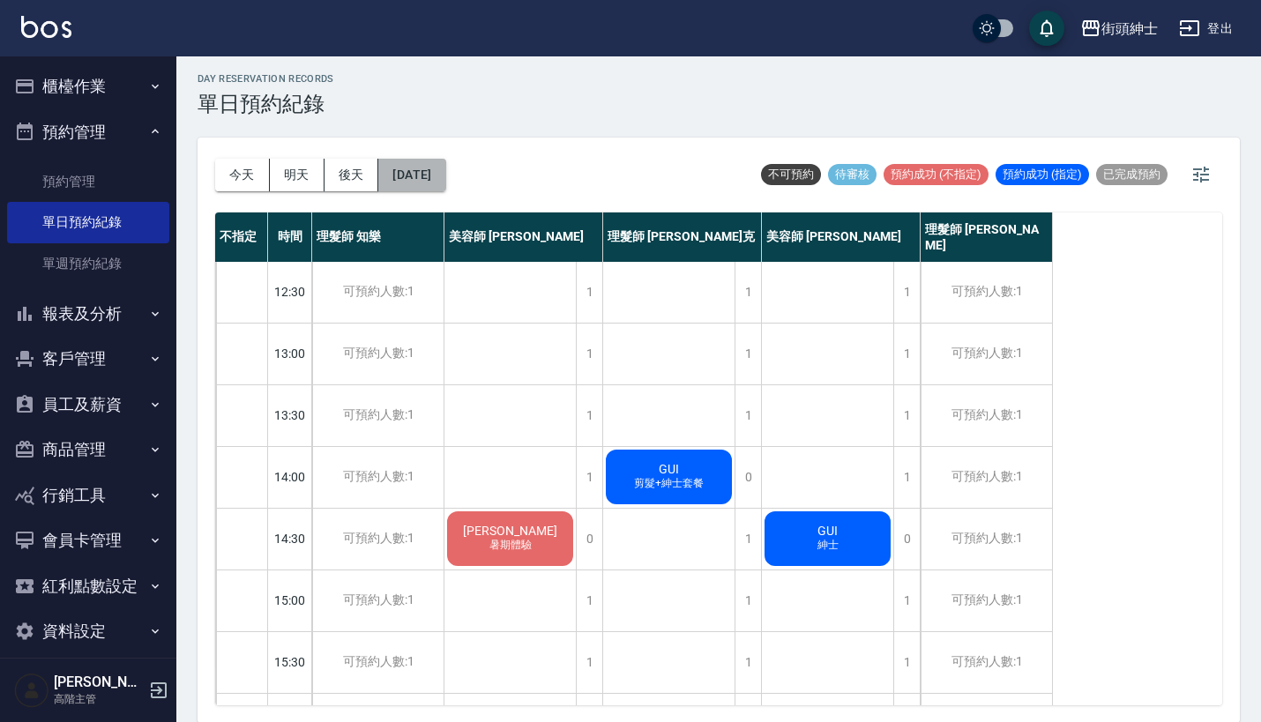
click at [439, 176] on button "2025/09/15" at bounding box center [411, 175] width 67 height 33
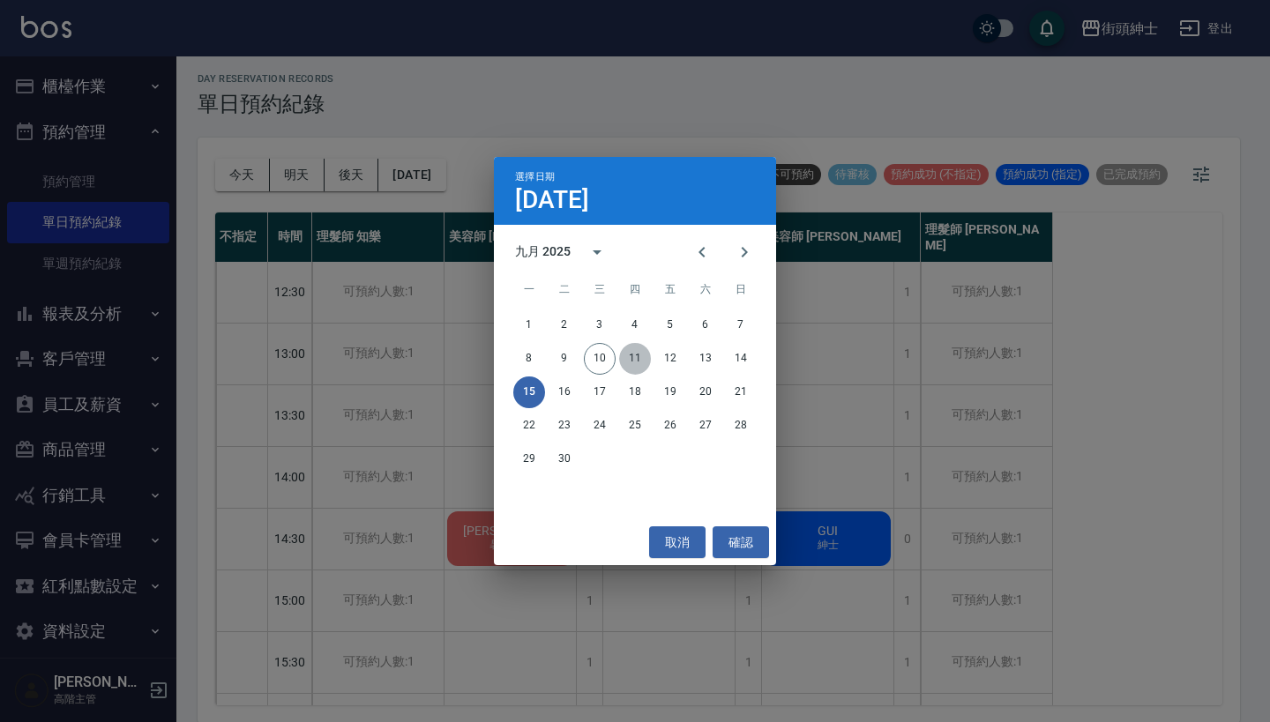
click at [637, 361] on button "11" at bounding box center [635, 359] width 32 height 32
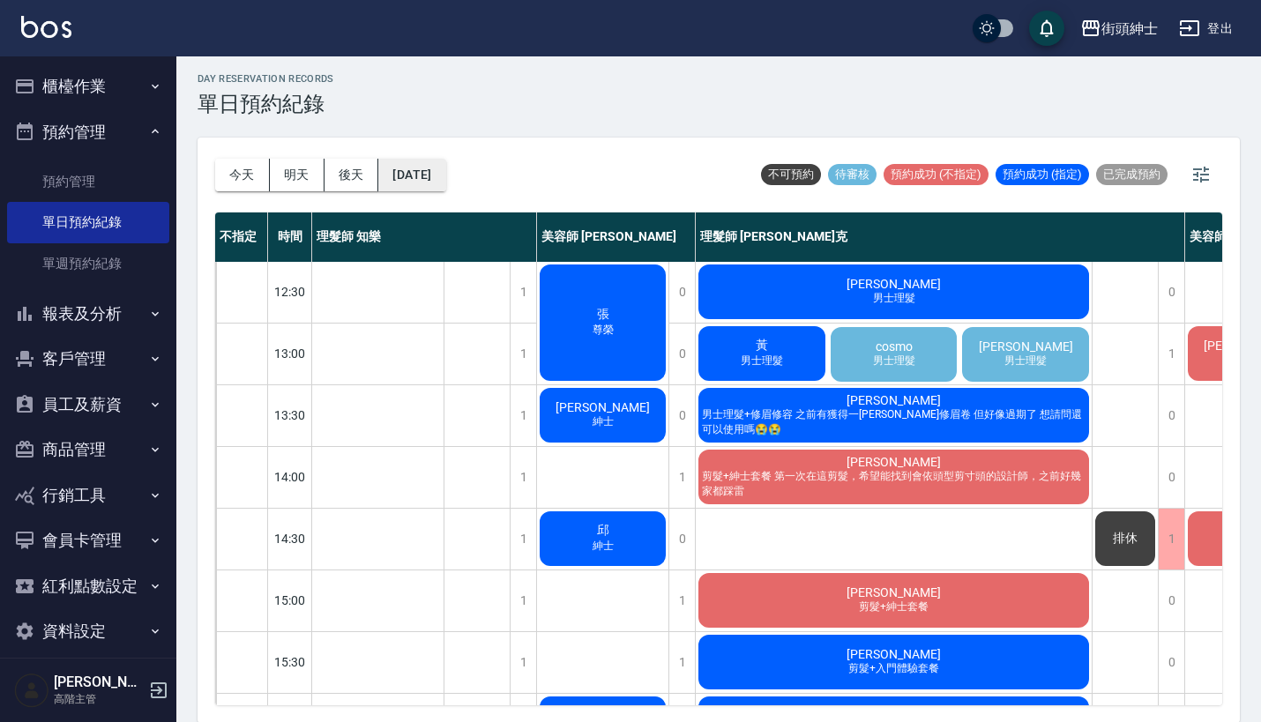
click at [425, 166] on button "2025/09/11" at bounding box center [411, 175] width 67 height 33
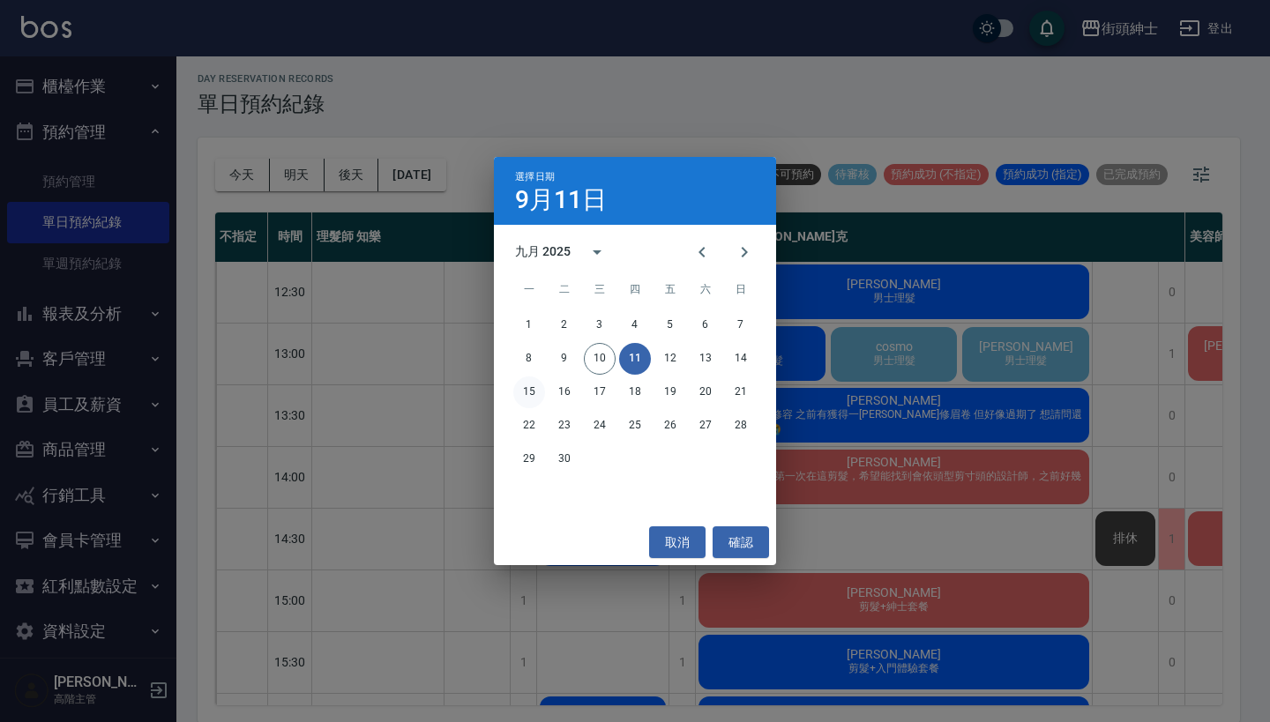
click at [533, 389] on button "15" at bounding box center [529, 392] width 32 height 32
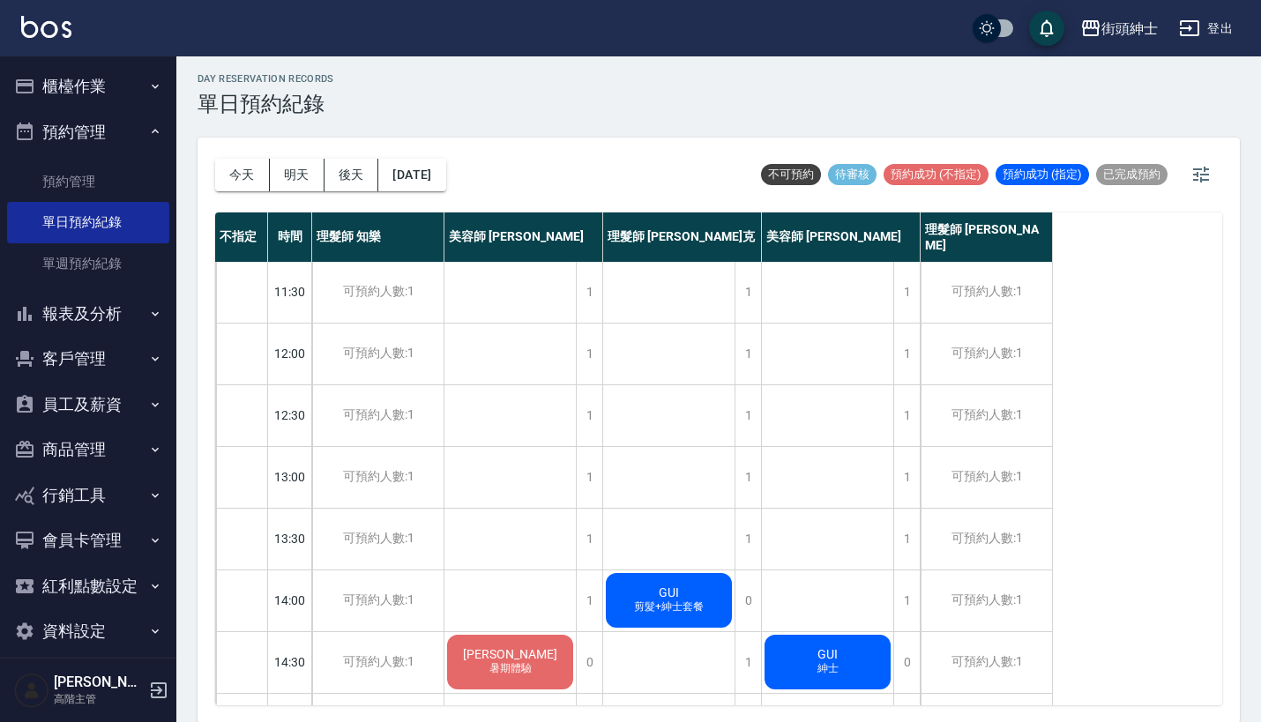
scroll to position [88, 0]
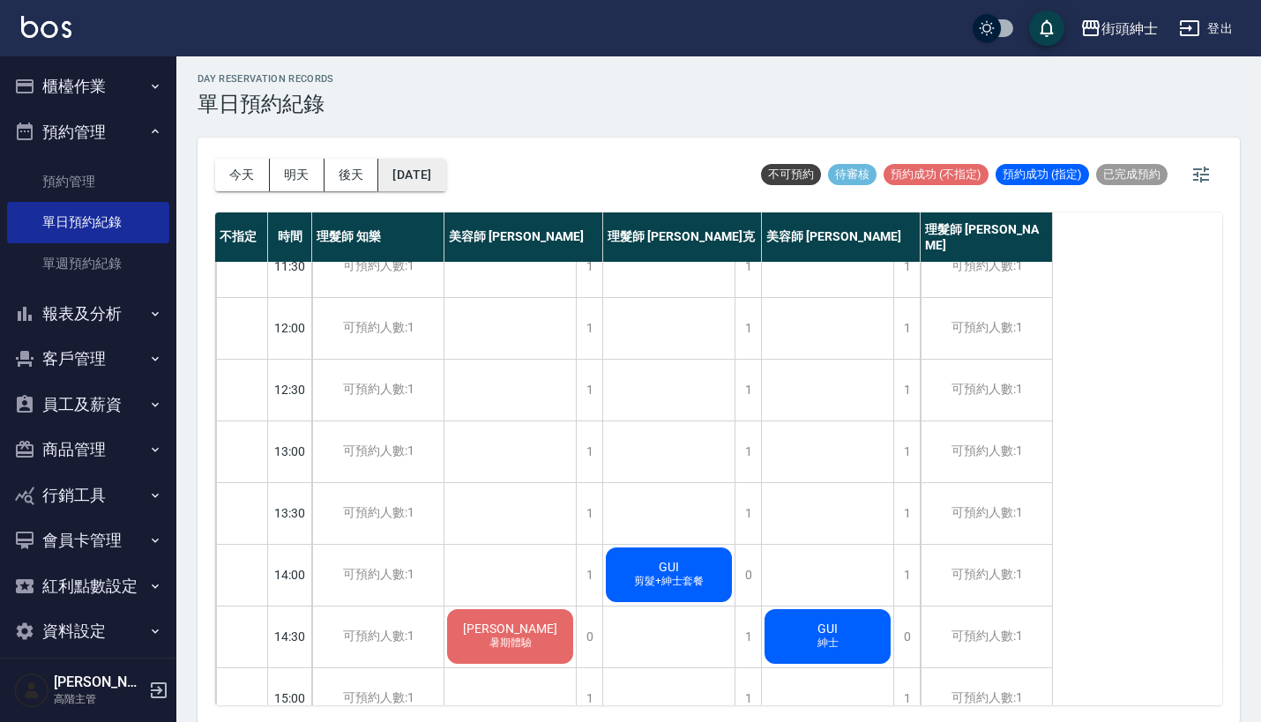
click at [445, 176] on button "2025/09/15" at bounding box center [411, 175] width 67 height 33
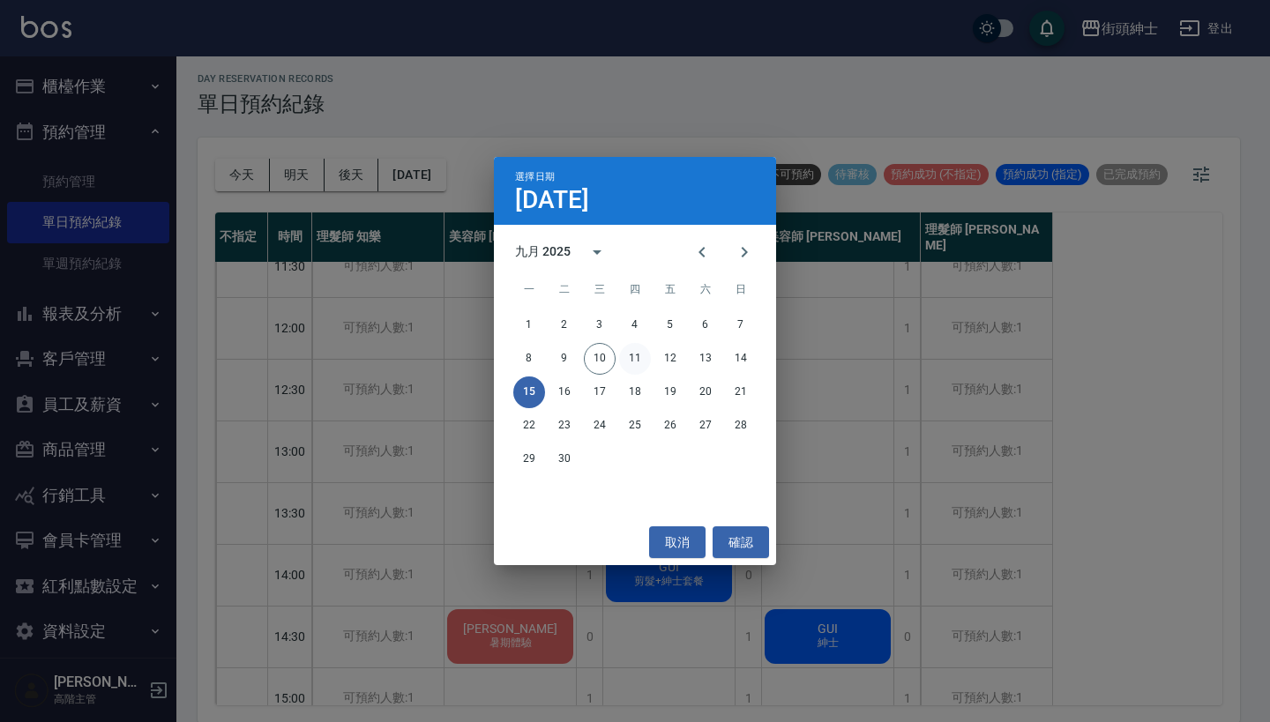
click at [632, 362] on button "11" at bounding box center [635, 359] width 32 height 32
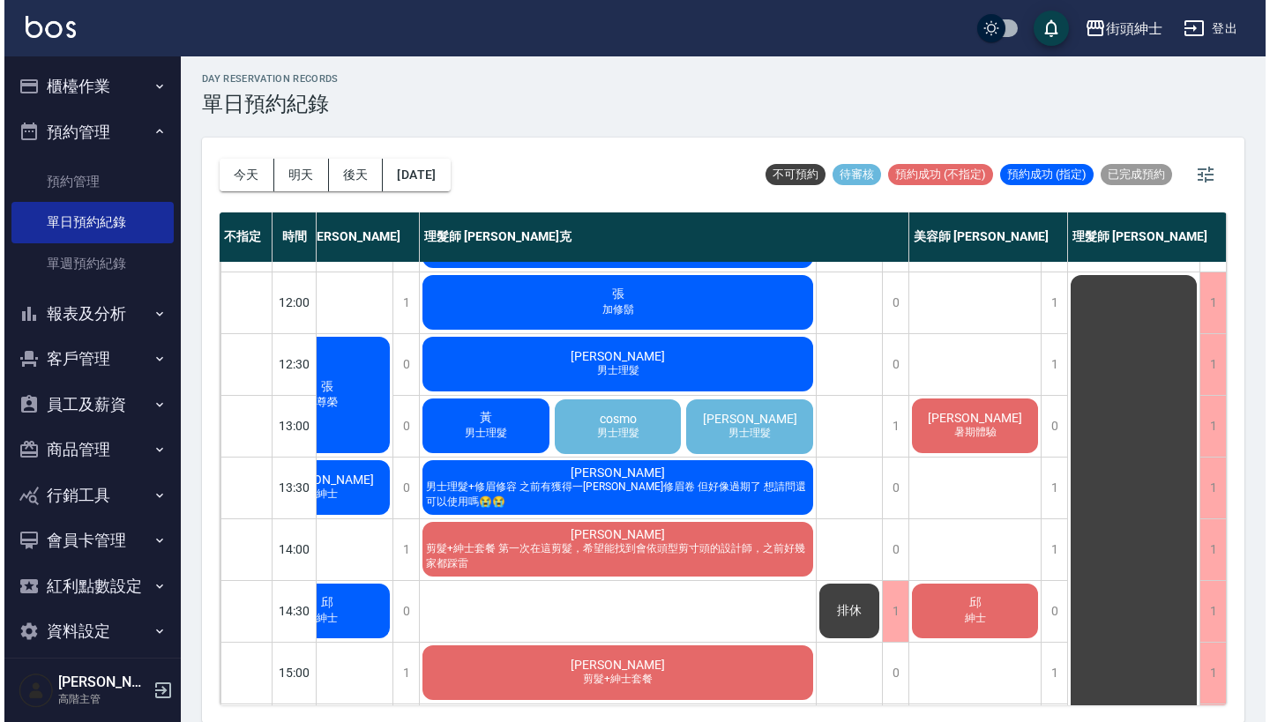
scroll to position [115, 289]
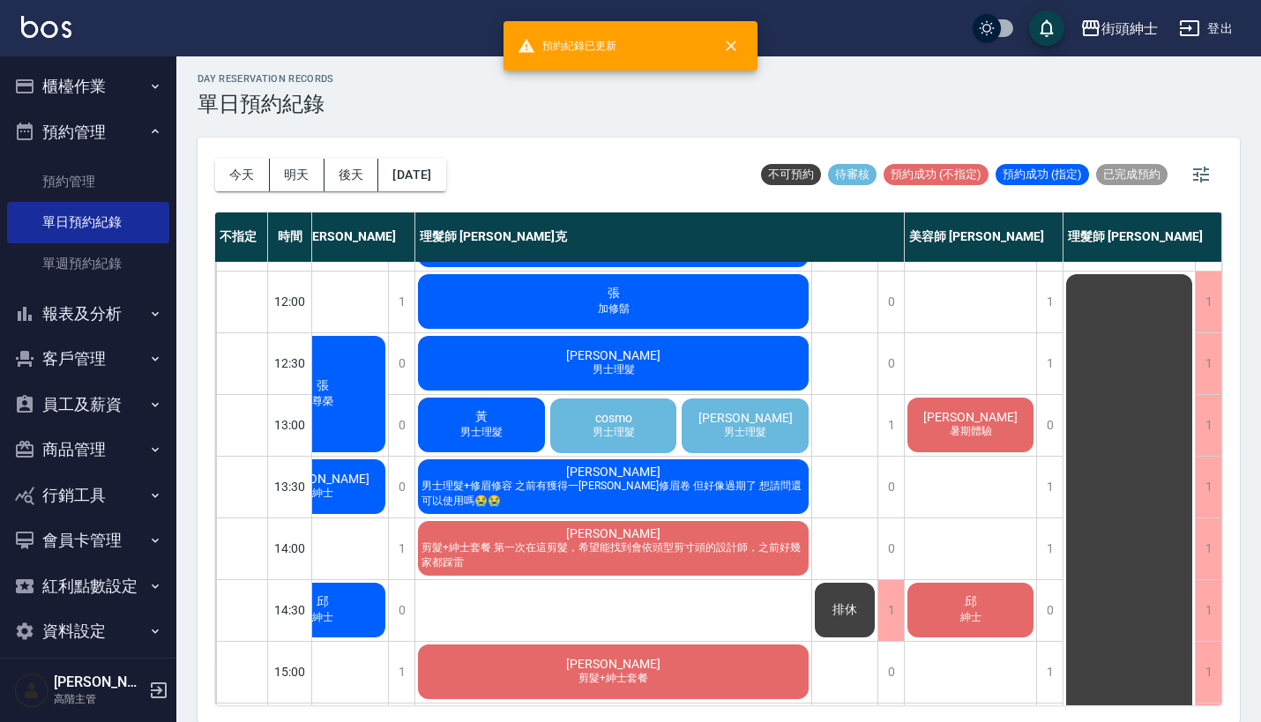
click at [763, 416] on div "徐先生 男士理髮" at bounding box center [745, 426] width 132 height 60
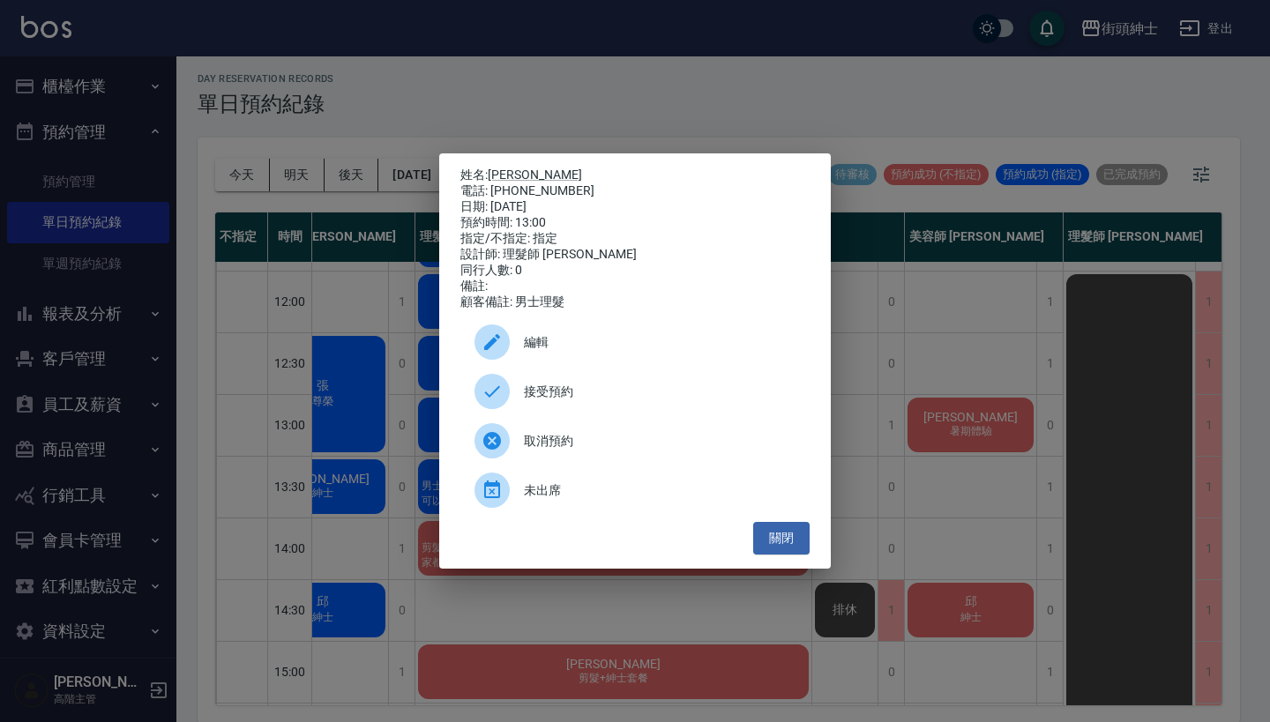
click at [614, 340] on div "編輯" at bounding box center [634, 341] width 349 height 49
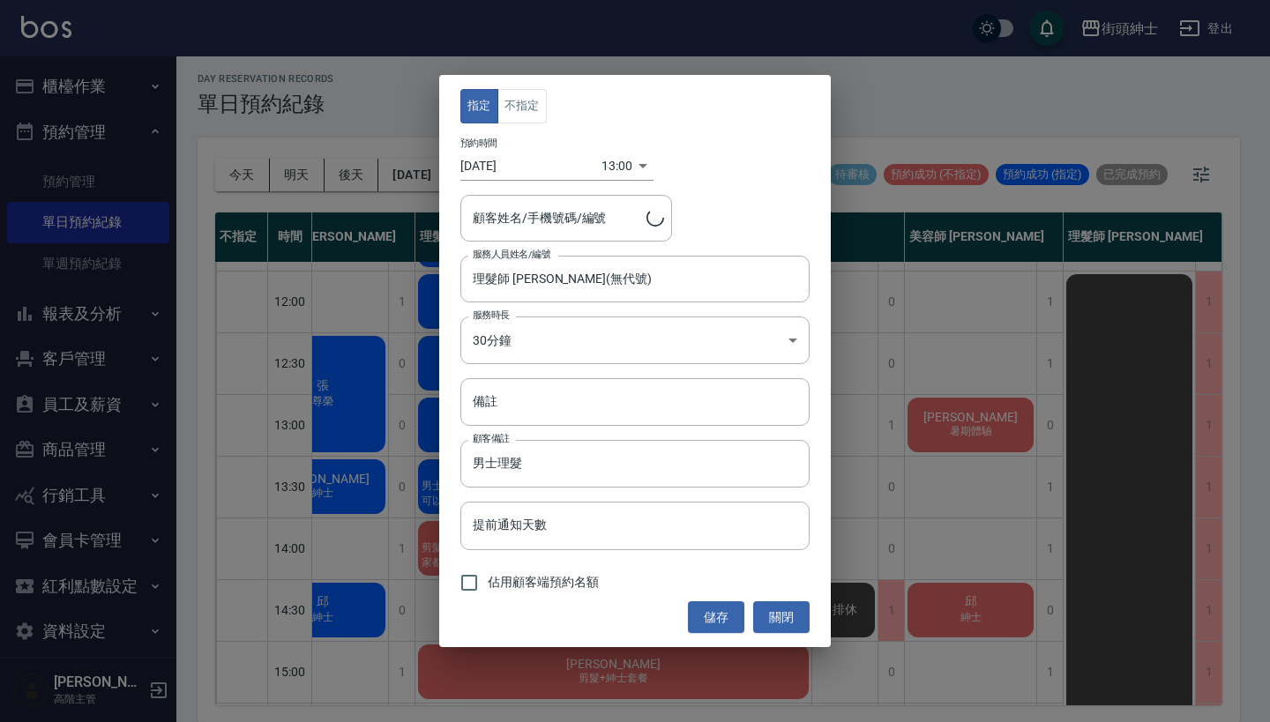
type input "徐先生/0930289138"
click at [518, 160] on input "2025/09/11" at bounding box center [530, 166] width 141 height 29
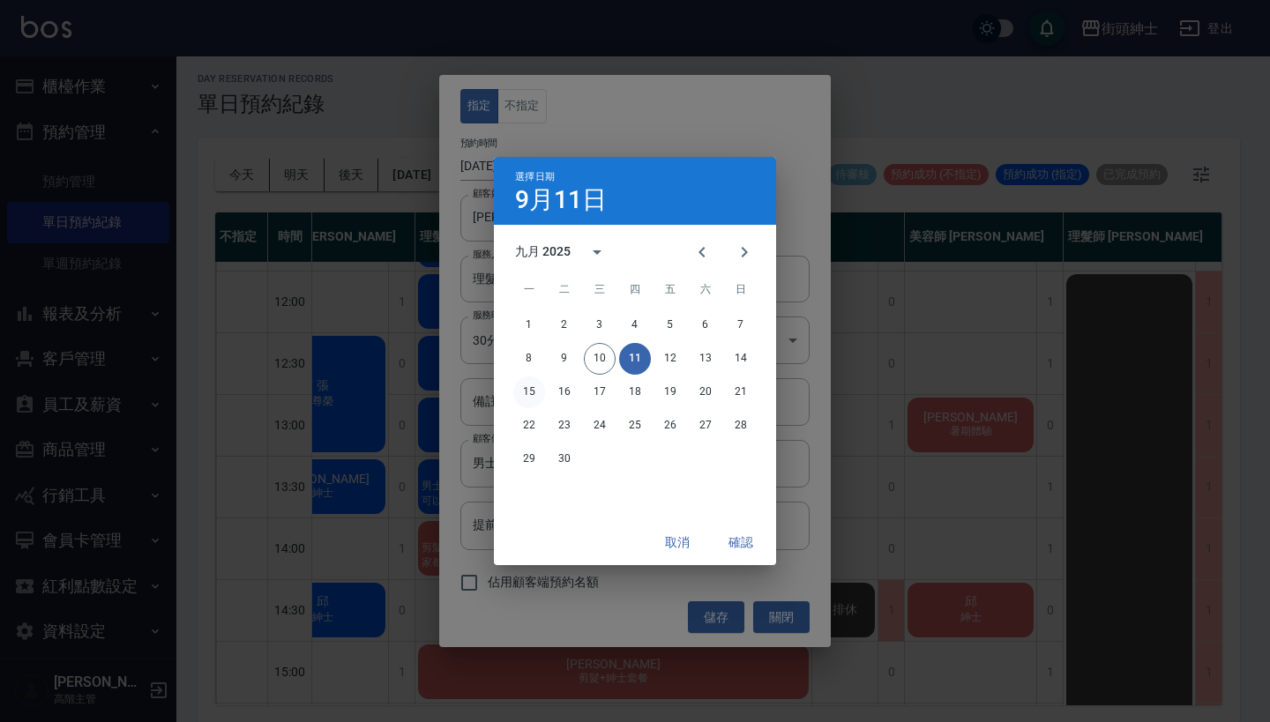
click at [528, 389] on button "15" at bounding box center [529, 392] width 32 height 32
type input "1757912400000"
type input "2025/09/15"
click at [742, 543] on button "確認" at bounding box center [740, 542] width 56 height 33
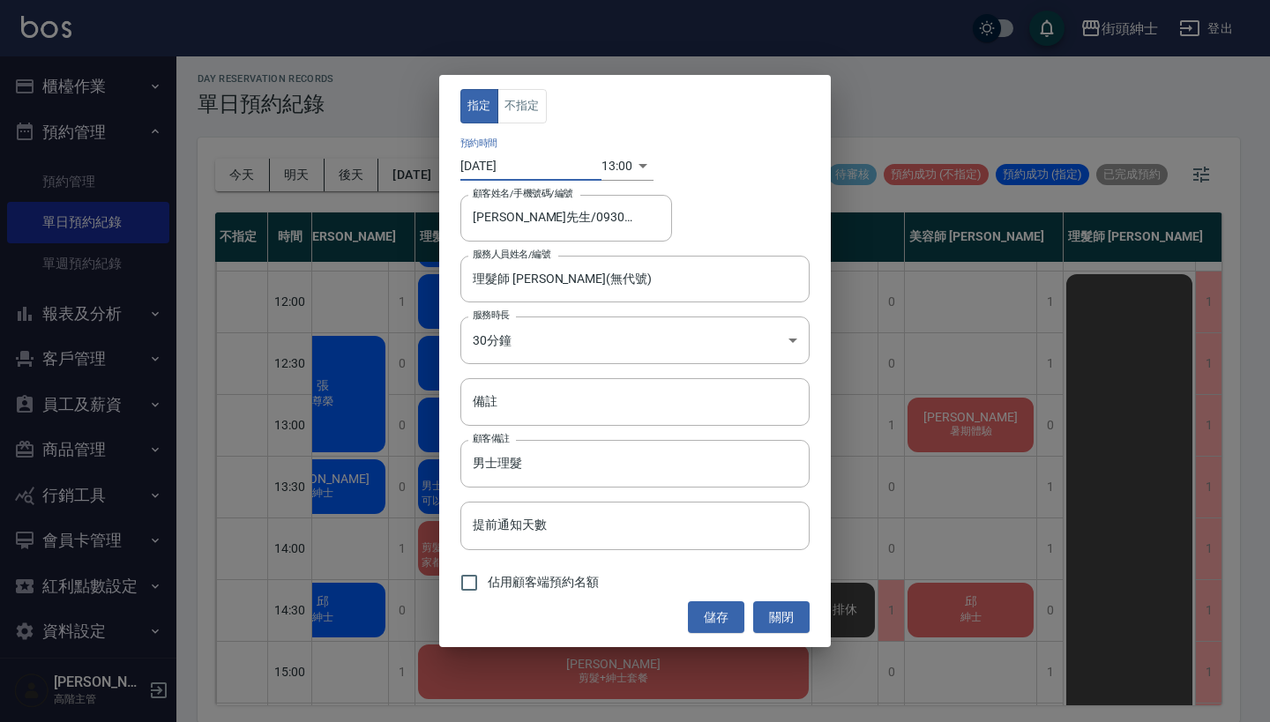
click at [620, 166] on body "街頭紳士 登出 櫃檯作業 打帳單 帳單列表 掛單列表 座位開單 營業儀表板 現金收支登錄 高階收支登錄 材料自購登錄 每日結帳 排班表 現場電腦打卡 掃碼打卡…" at bounding box center [635, 359] width 1270 height 727
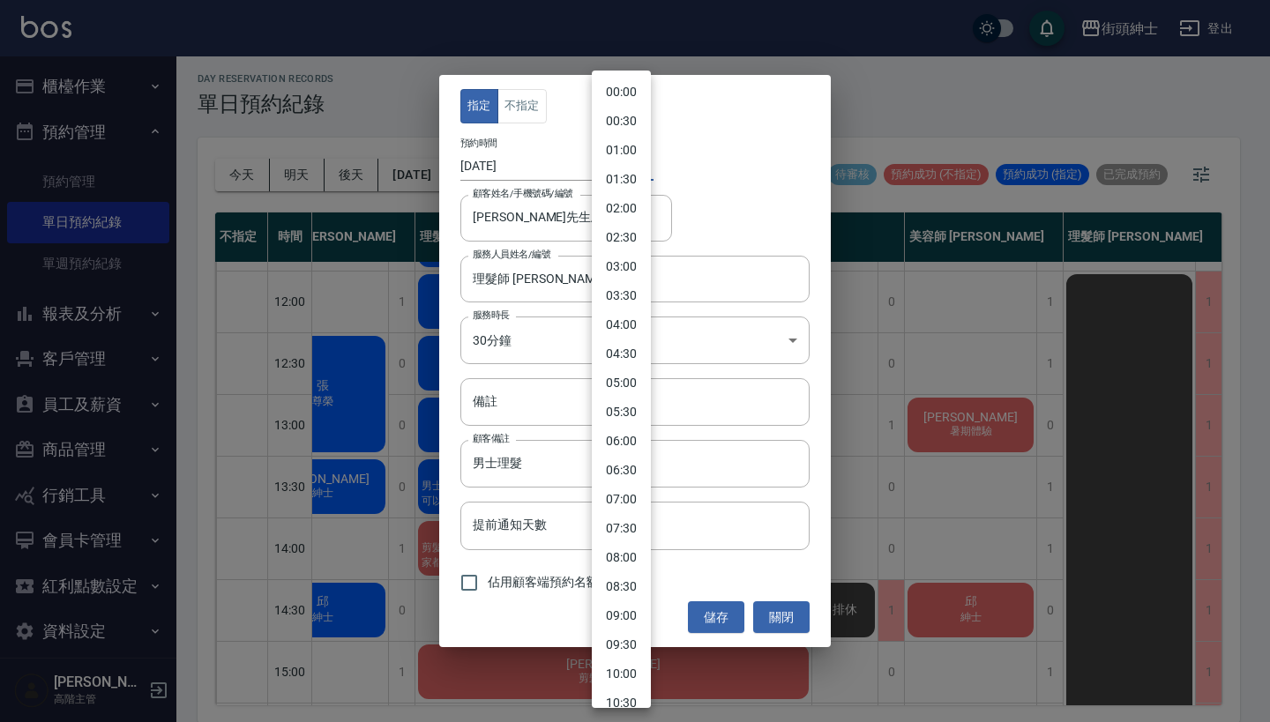
scroll to position [460, 0]
click at [743, 167] on div at bounding box center [635, 361] width 1270 height 722
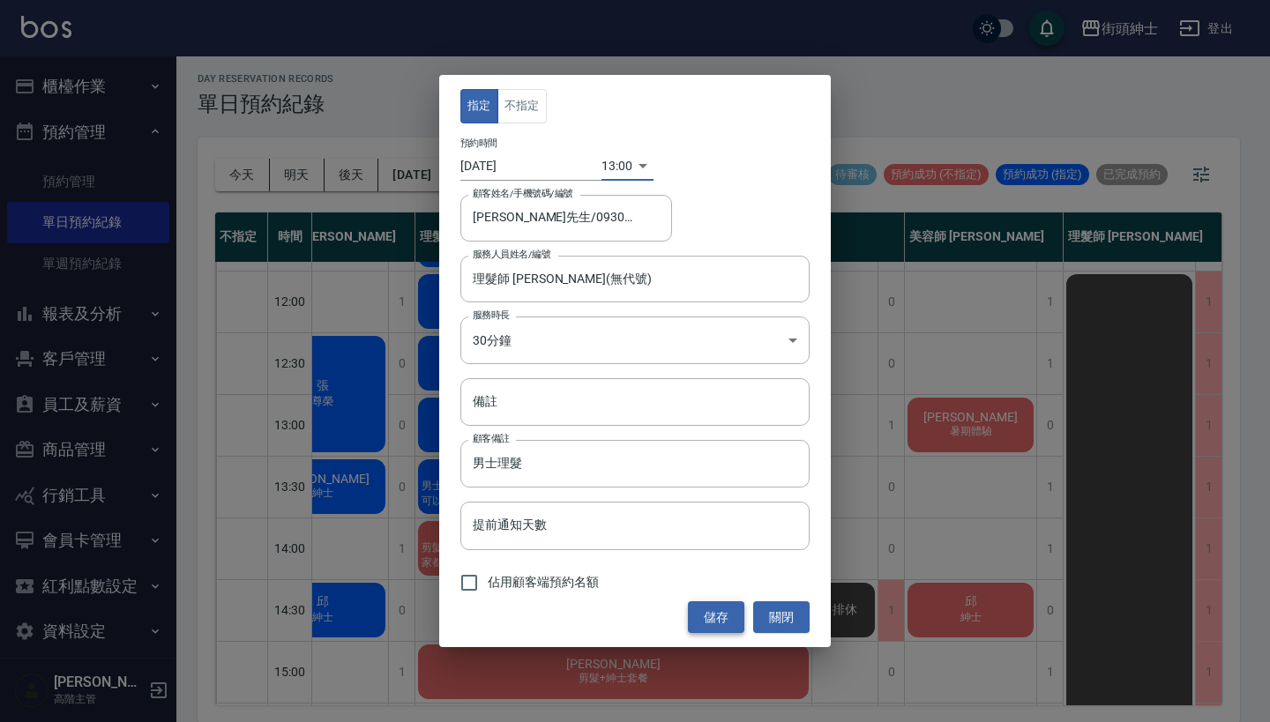
click at [716, 618] on button "儲存" at bounding box center [716, 617] width 56 height 33
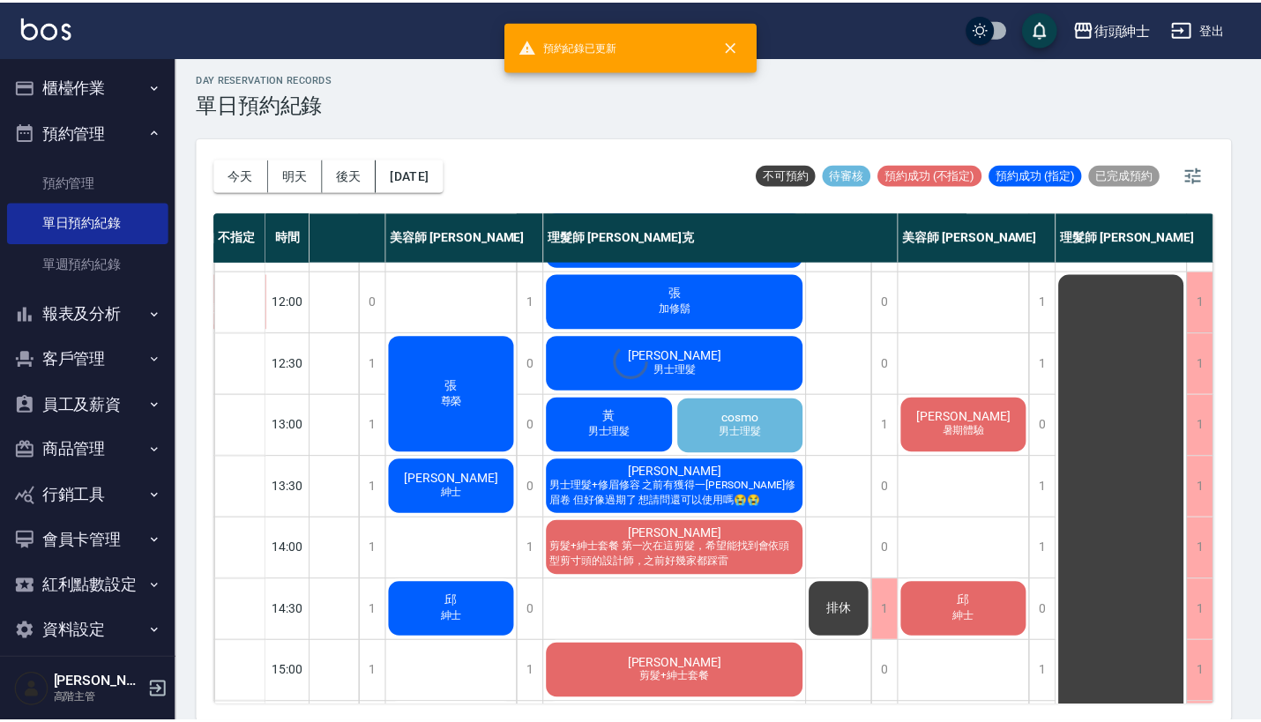
scroll to position [115, 148]
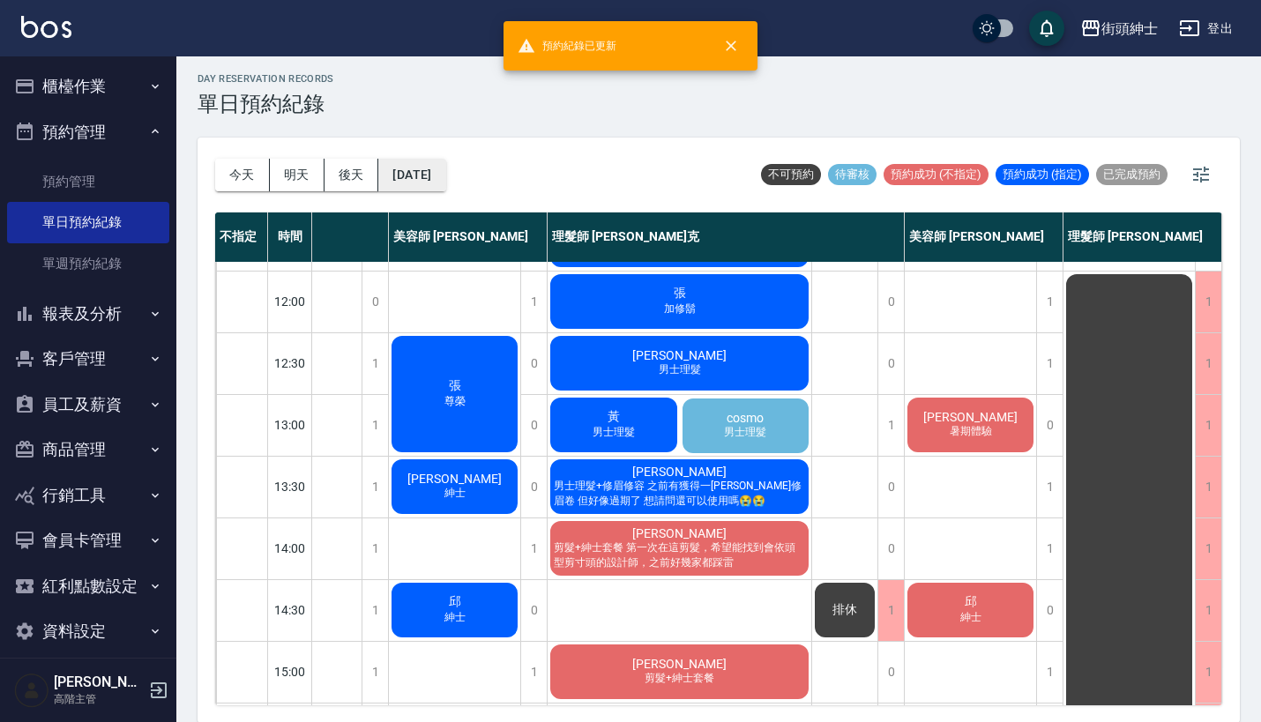
click at [445, 175] on button "2025/09/11" at bounding box center [411, 175] width 67 height 33
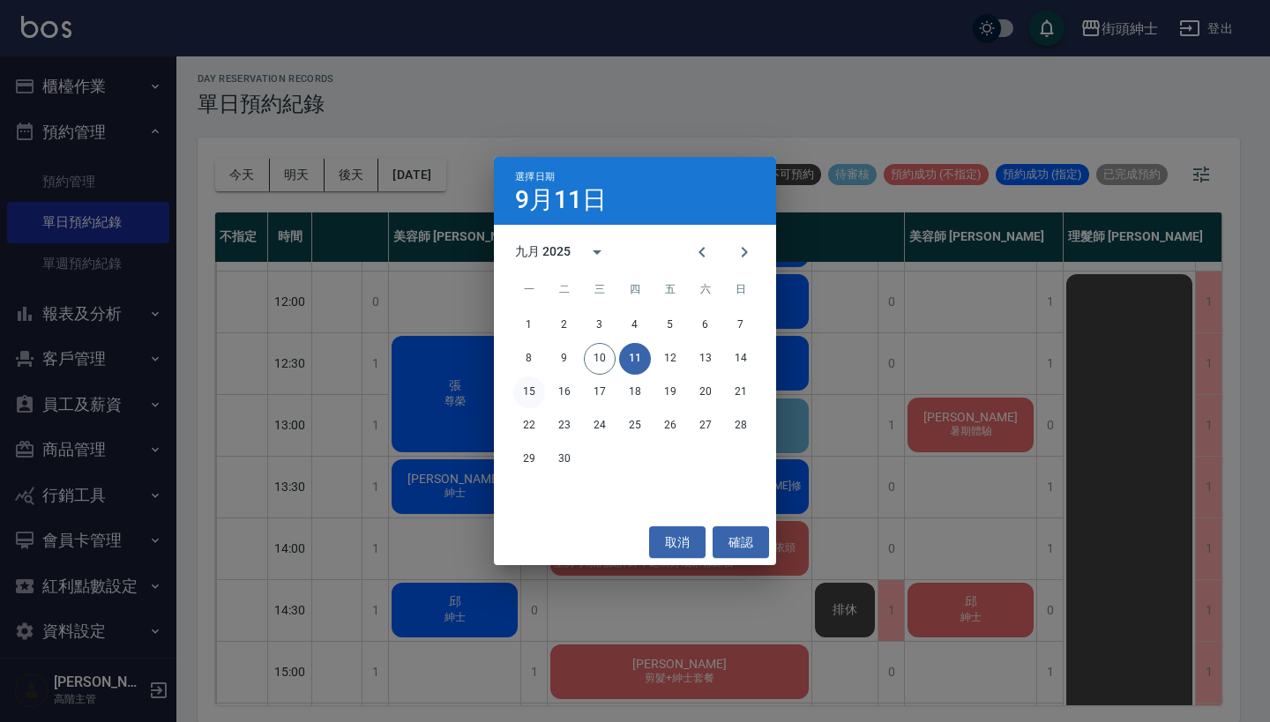
click at [530, 388] on button "15" at bounding box center [529, 392] width 32 height 32
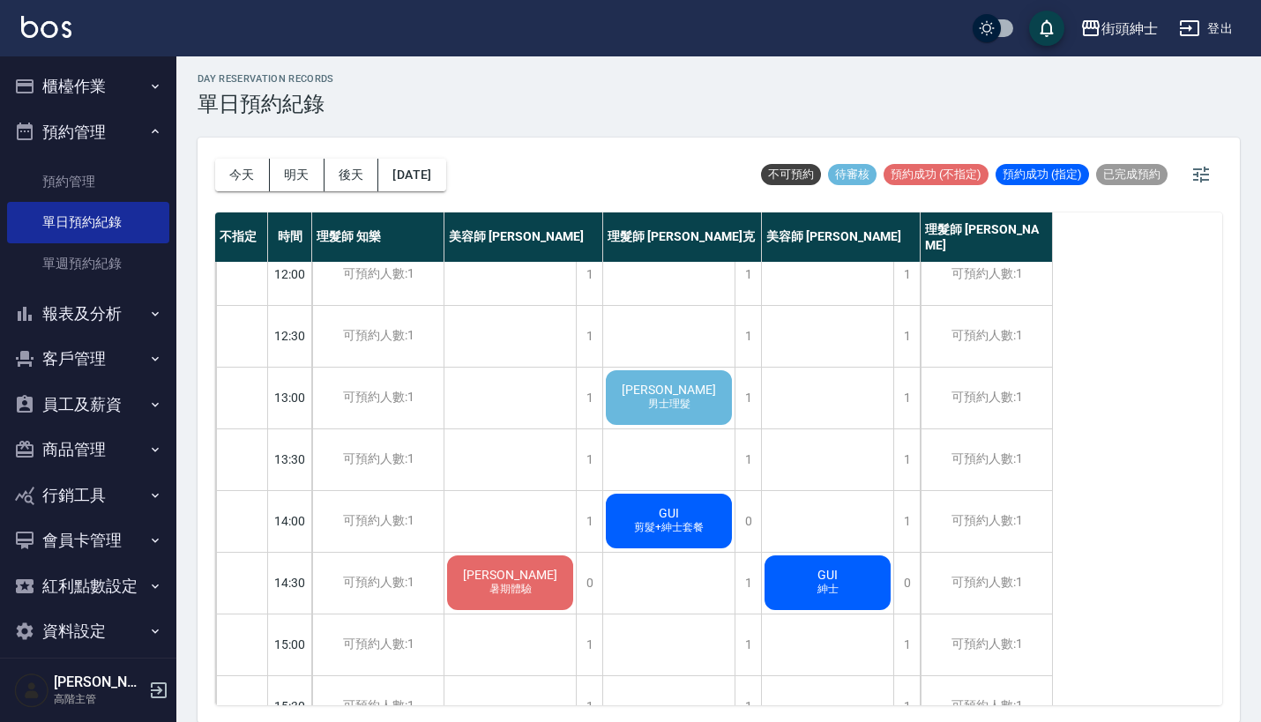
scroll to position [145, 0]
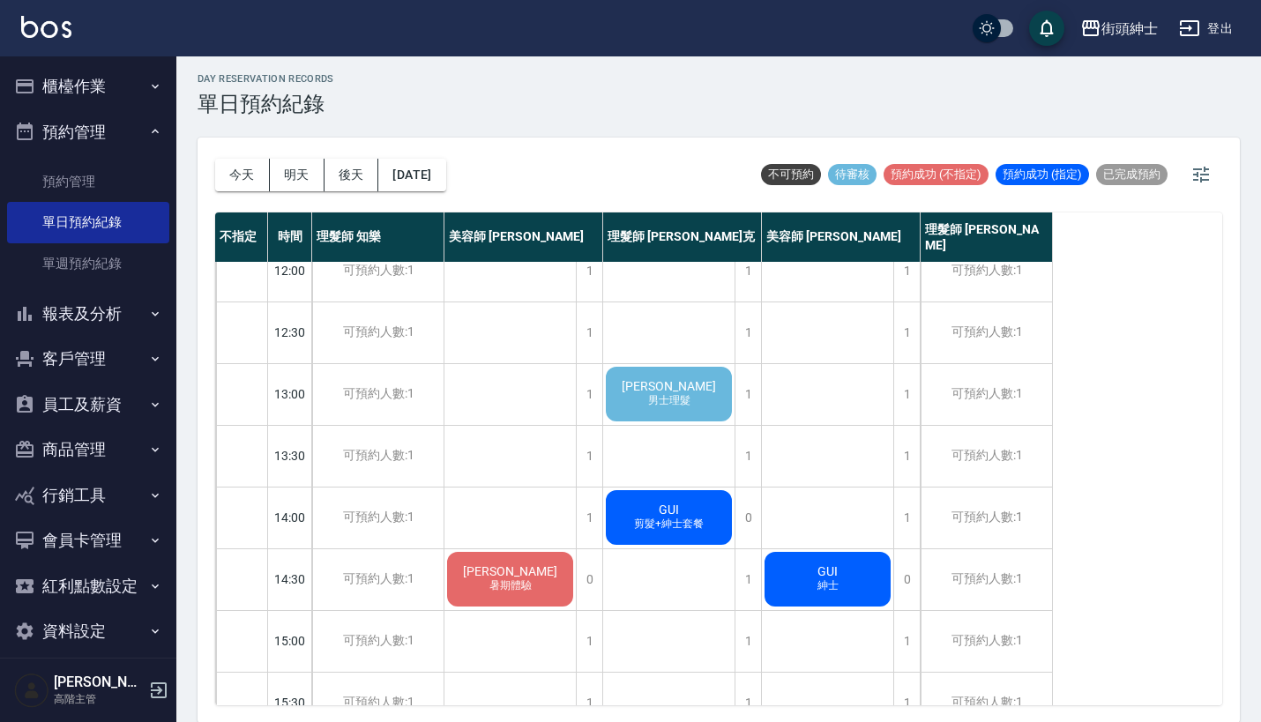
click at [655, 391] on span "徐先生" at bounding box center [668, 386] width 101 height 14
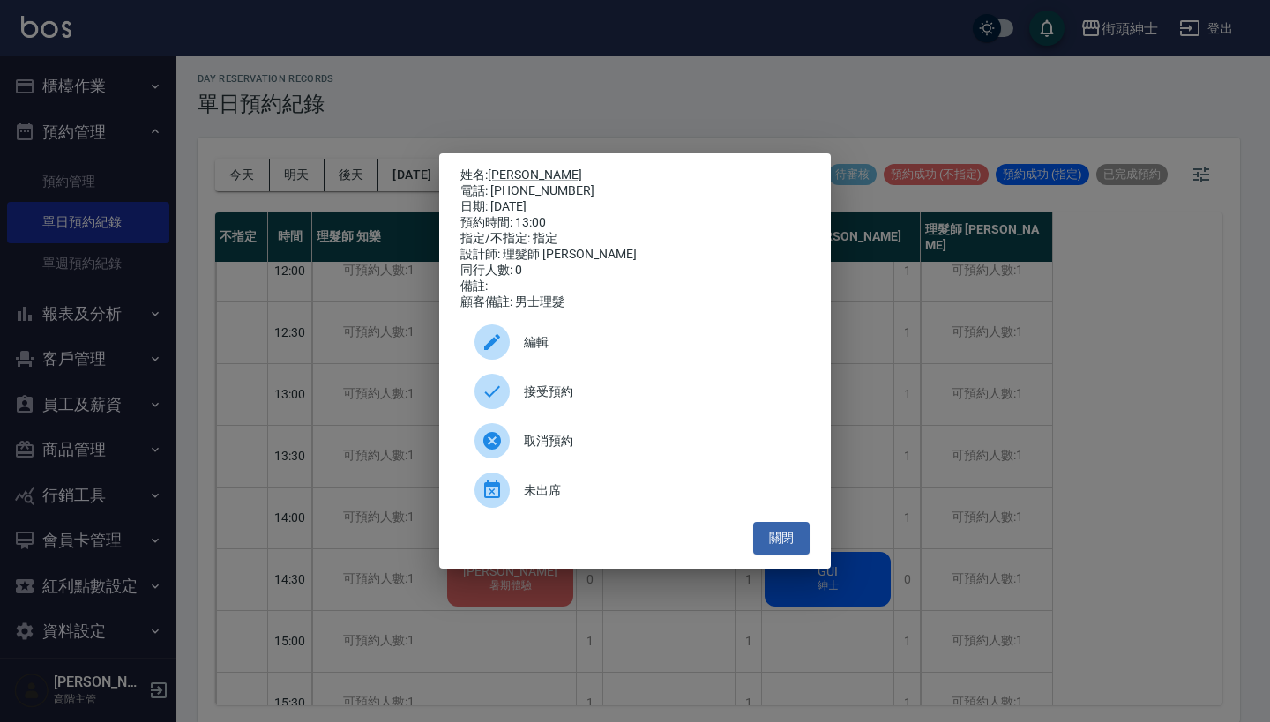
click at [581, 399] on span "接受預約" at bounding box center [660, 392] width 272 height 19
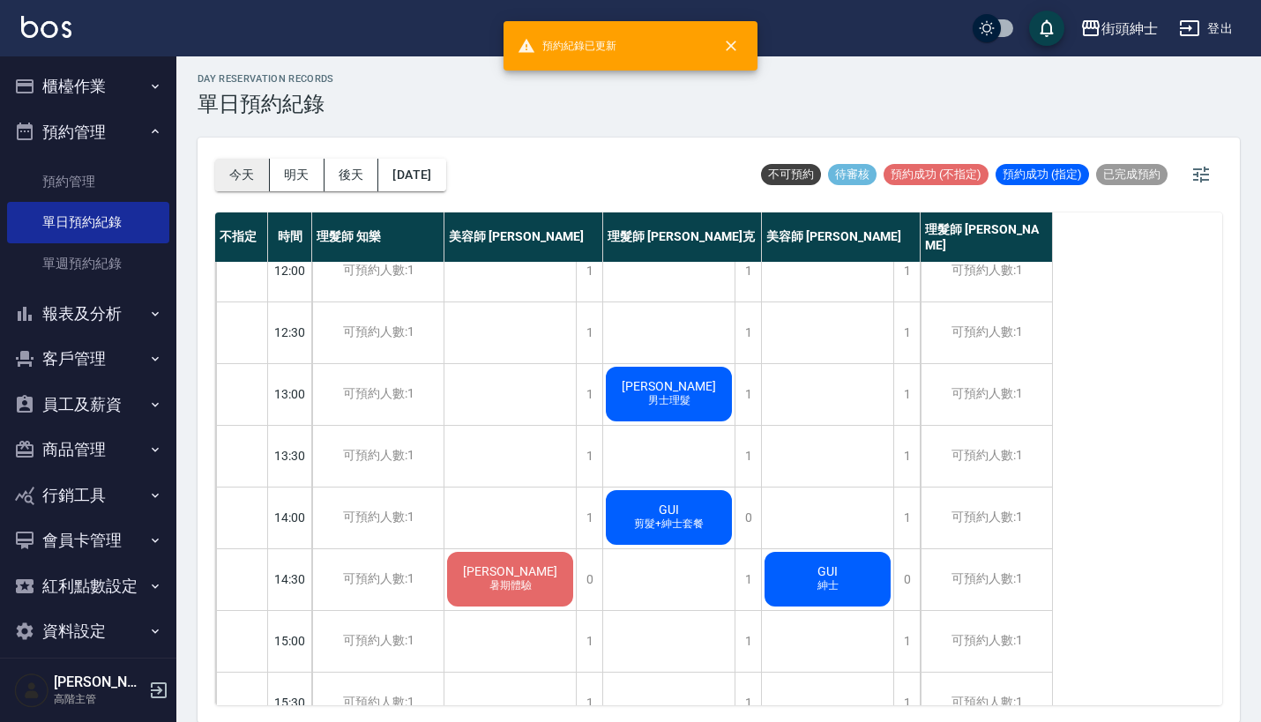
click at [235, 168] on button "今天" at bounding box center [242, 175] width 55 height 33
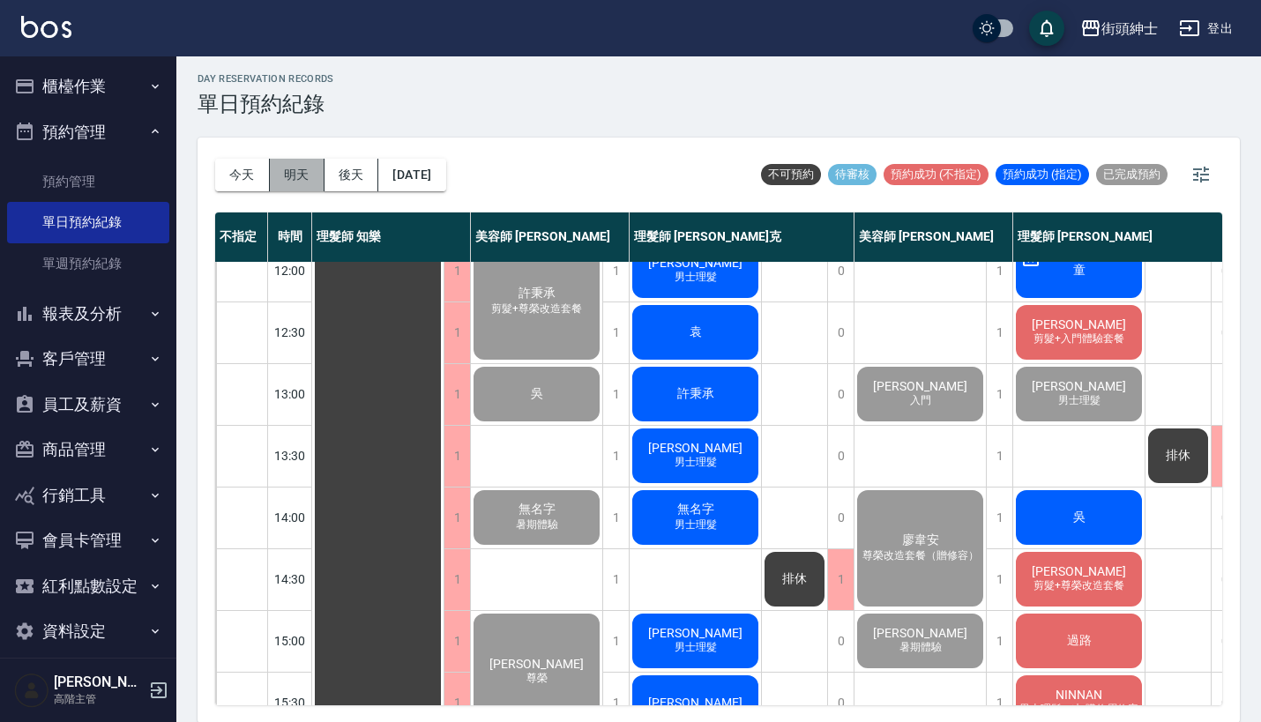
click at [299, 169] on button "明天" at bounding box center [297, 175] width 55 height 33
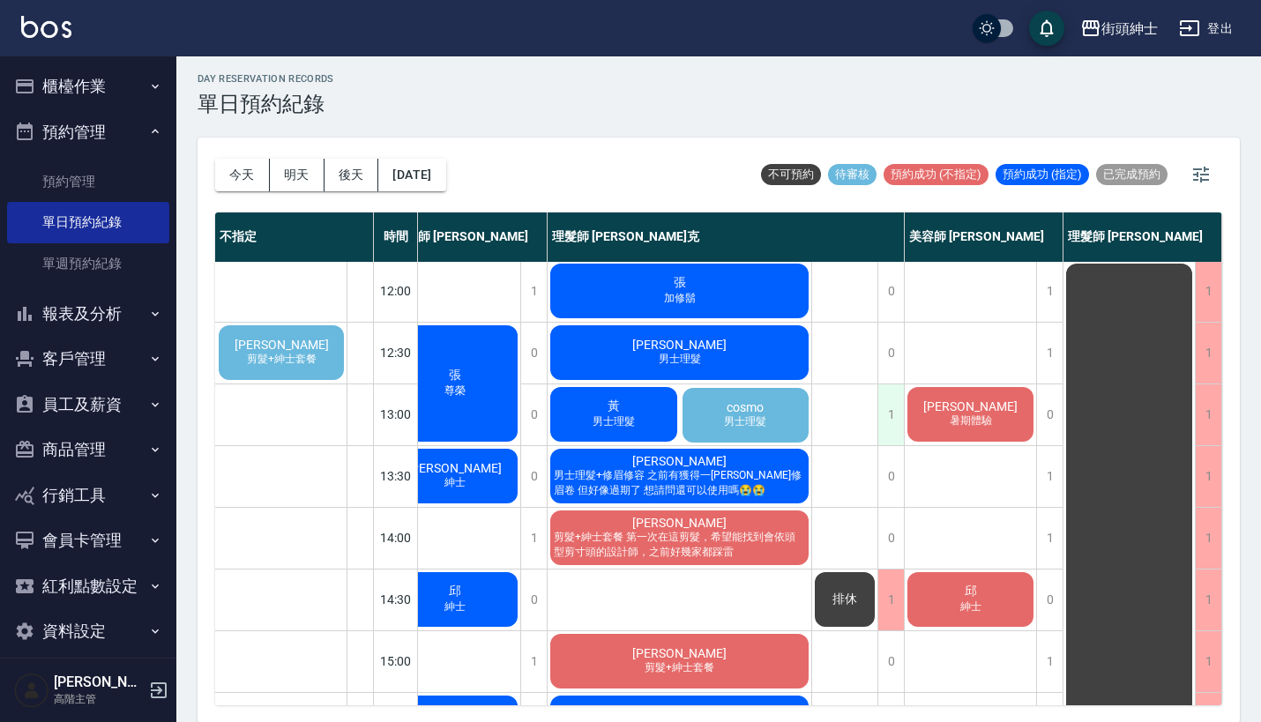
scroll to position [125, 263]
click at [605, 407] on span "黃" at bounding box center [613, 407] width 19 height 16
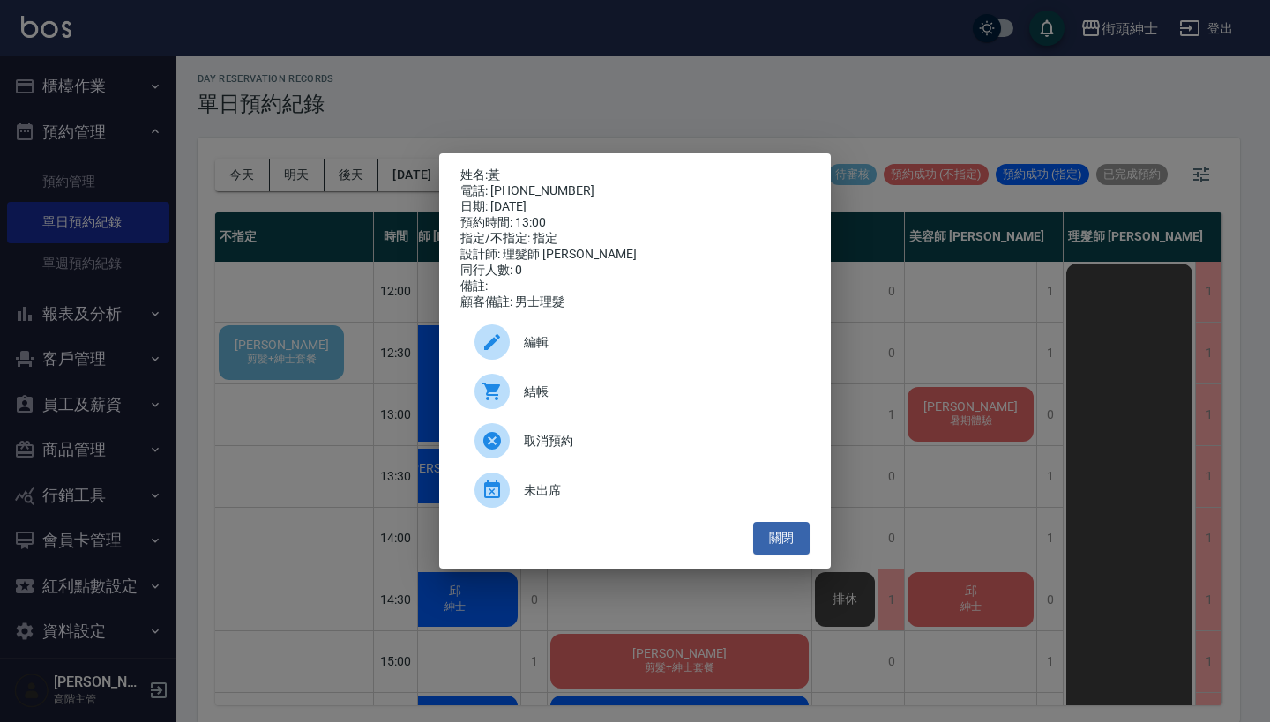
click at [913, 314] on div "姓名: 黃 電話: 0911581006 日期: 2025/09/11 預約時間: 13:00 指定/不指定: 指定 設計師: 理髮師 Vic 維克 同行人數…" at bounding box center [635, 361] width 1270 height 722
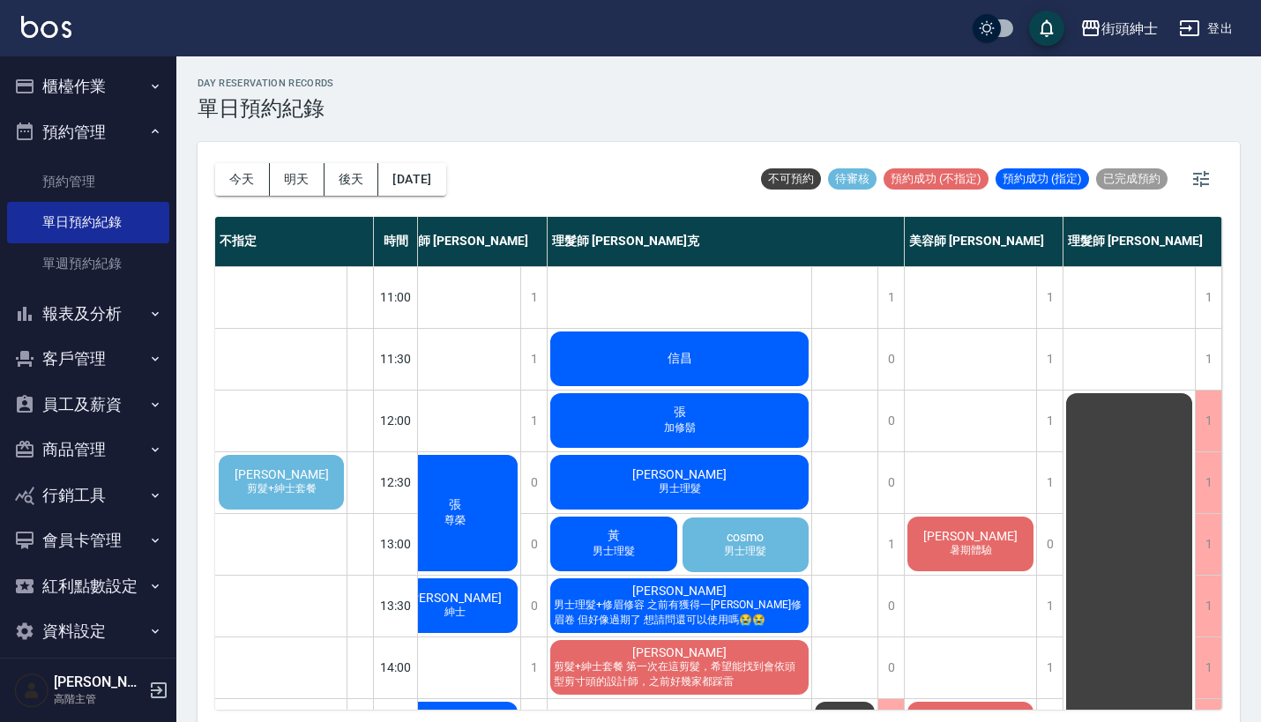
scroll to position [0, 0]
click at [309, 170] on button "明天" at bounding box center [297, 179] width 55 height 33
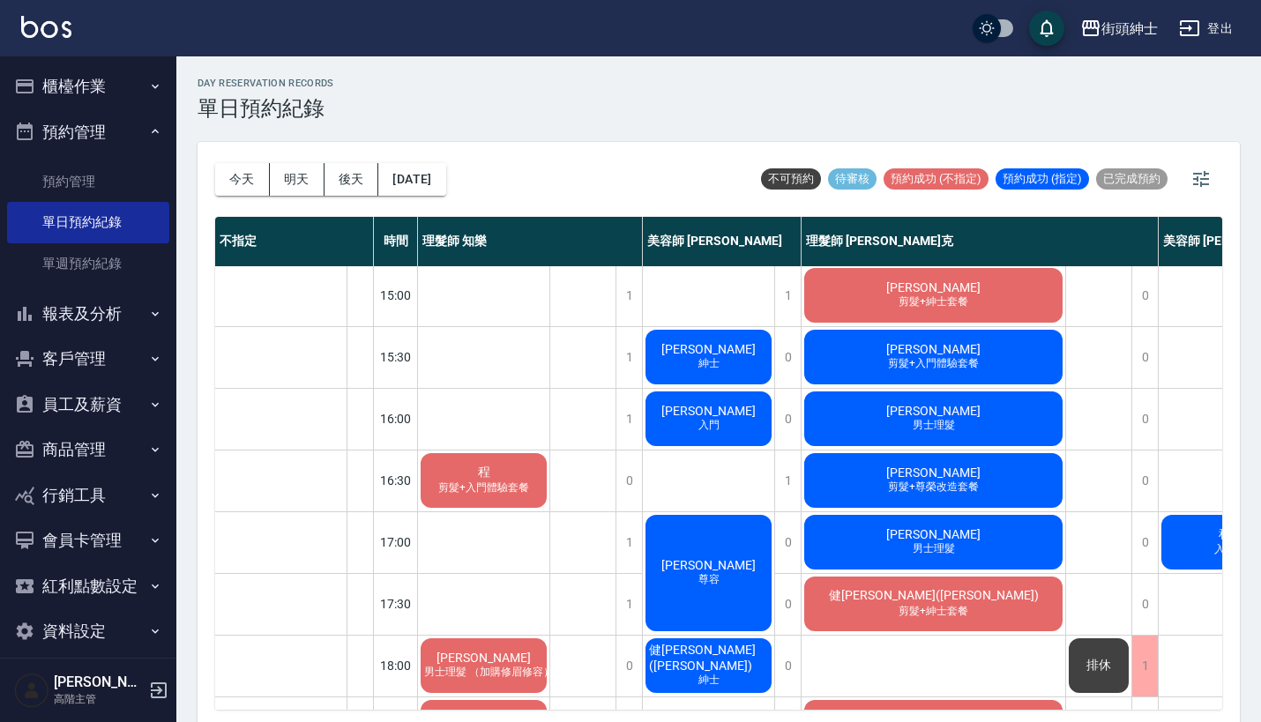
scroll to position [495, 0]
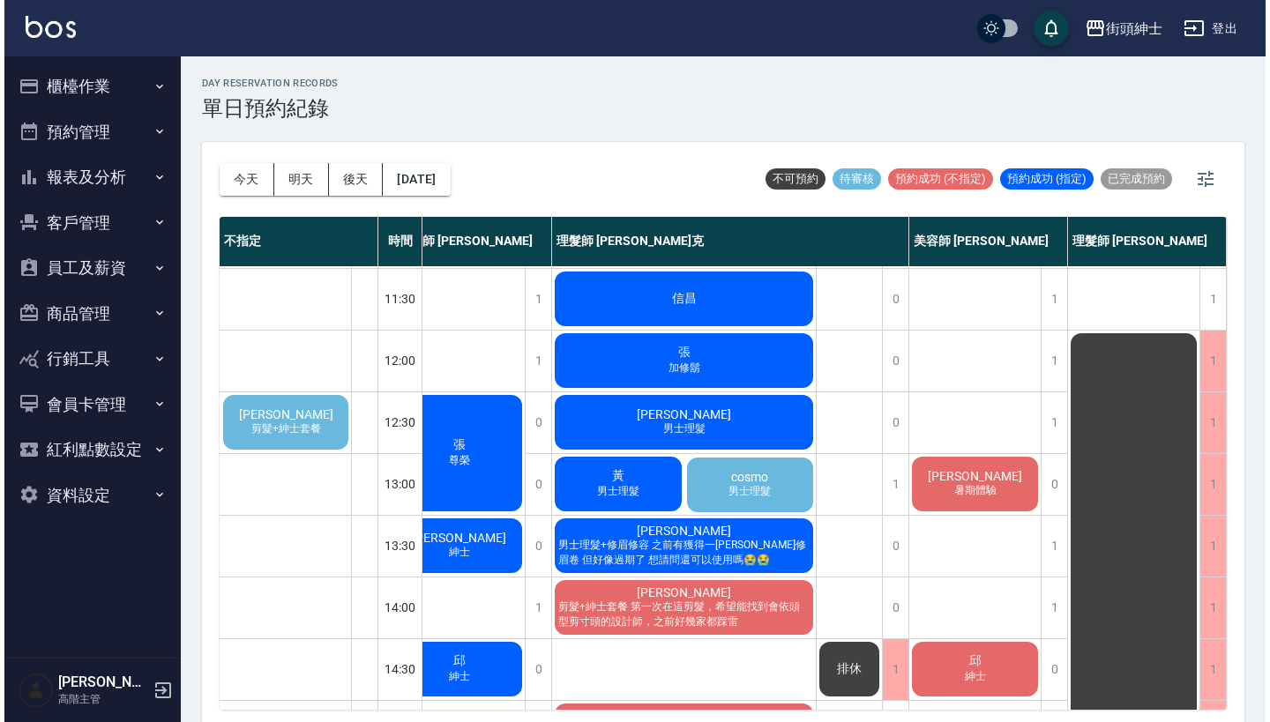
scroll to position [60, 263]
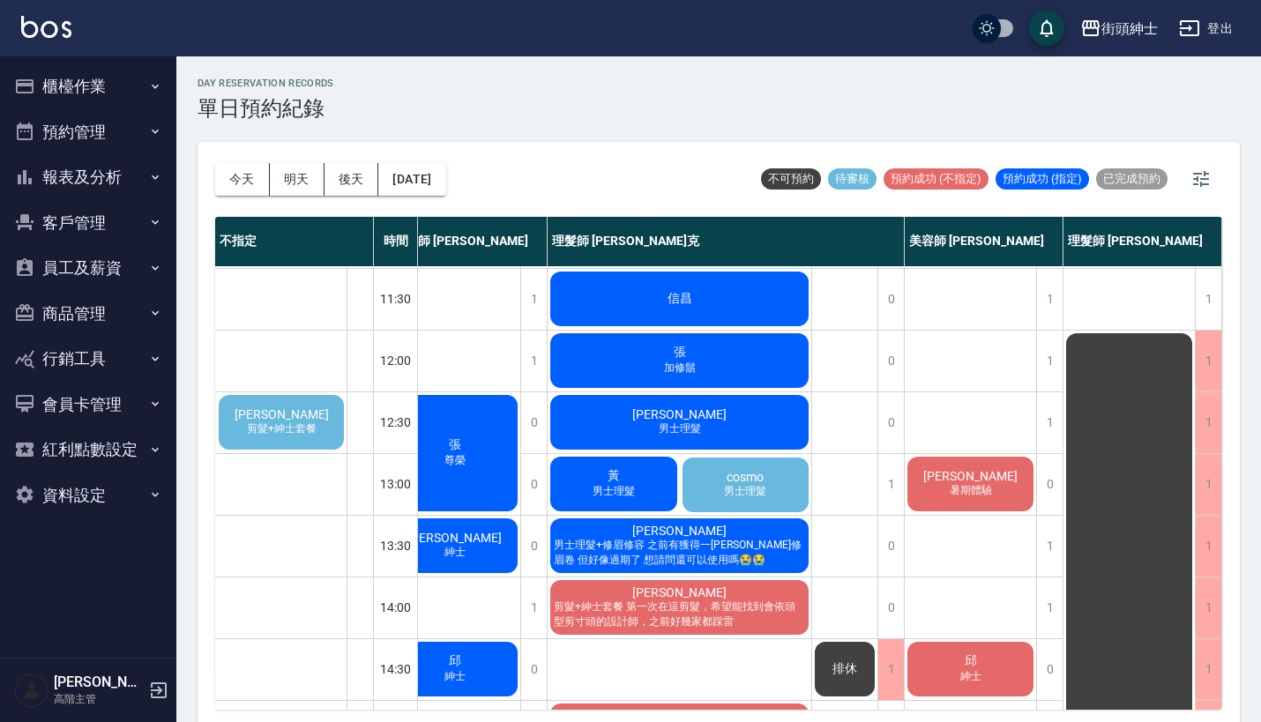
click at [271, 401] on div "[PERSON_NAME] 剪髮+紳士套餐" at bounding box center [281, 422] width 130 height 60
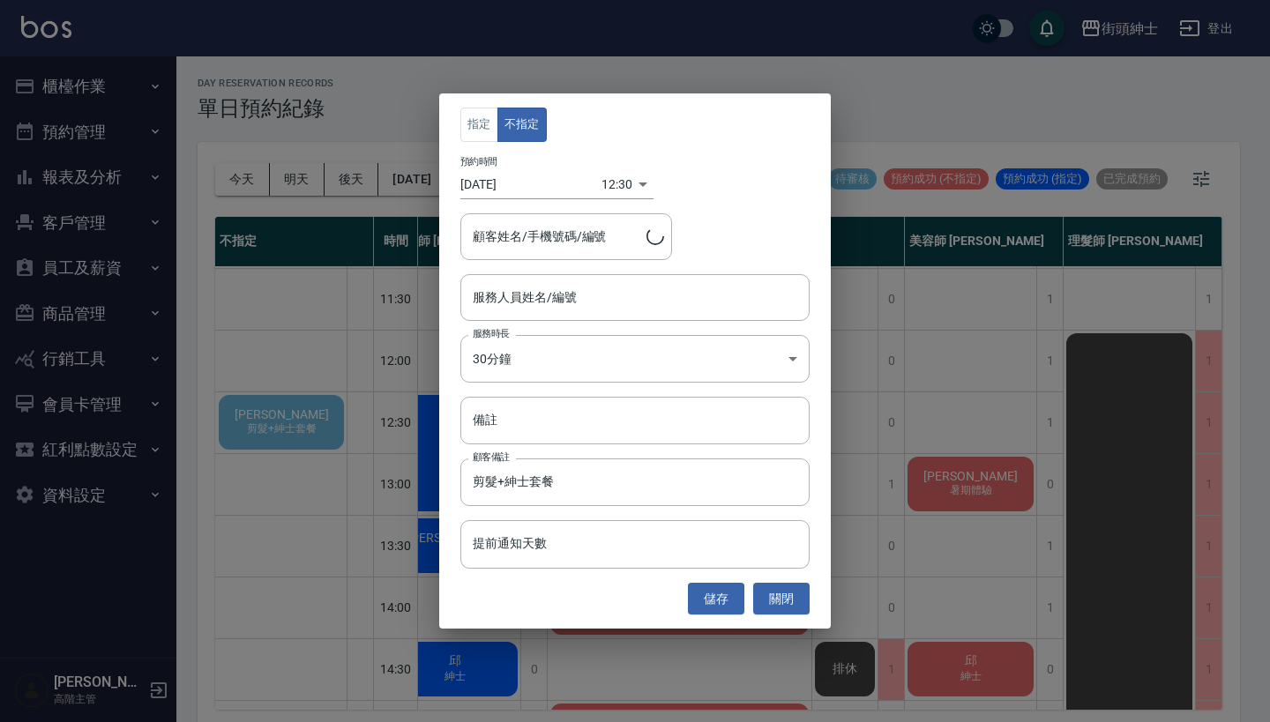
type input "陳進謙/0989015443"
click at [538, 305] on input "服務人員姓名/編號" at bounding box center [634, 297] width 333 height 31
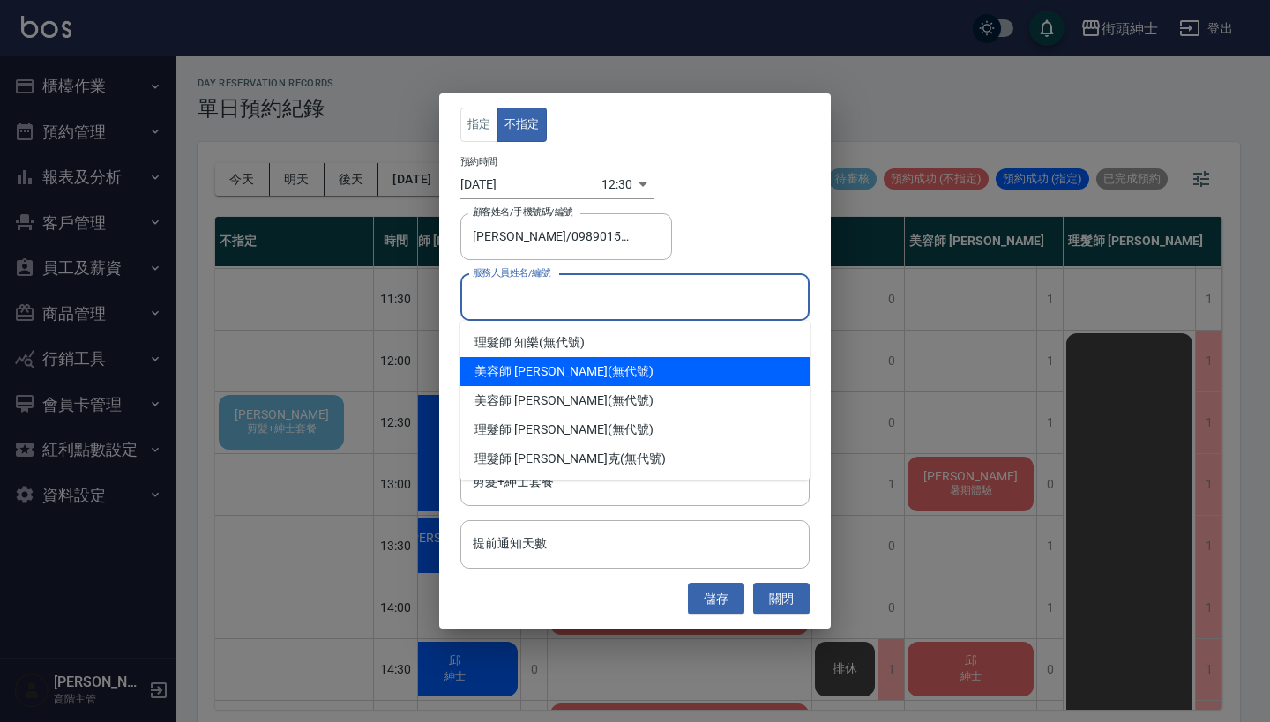
click at [540, 365] on div "美容師 小戴 (無代號)" at bounding box center [634, 371] width 349 height 29
type input "美容師 小戴(無代號)"
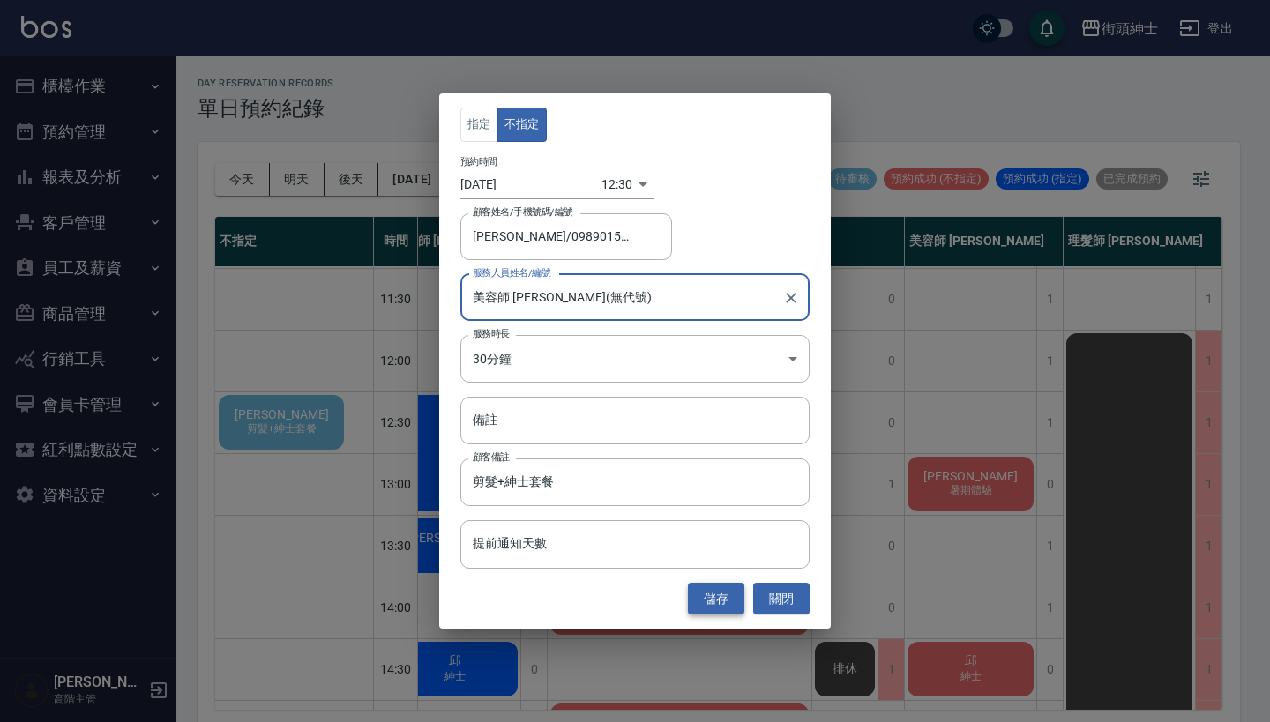
click at [723, 600] on button "儲存" at bounding box center [716, 599] width 56 height 33
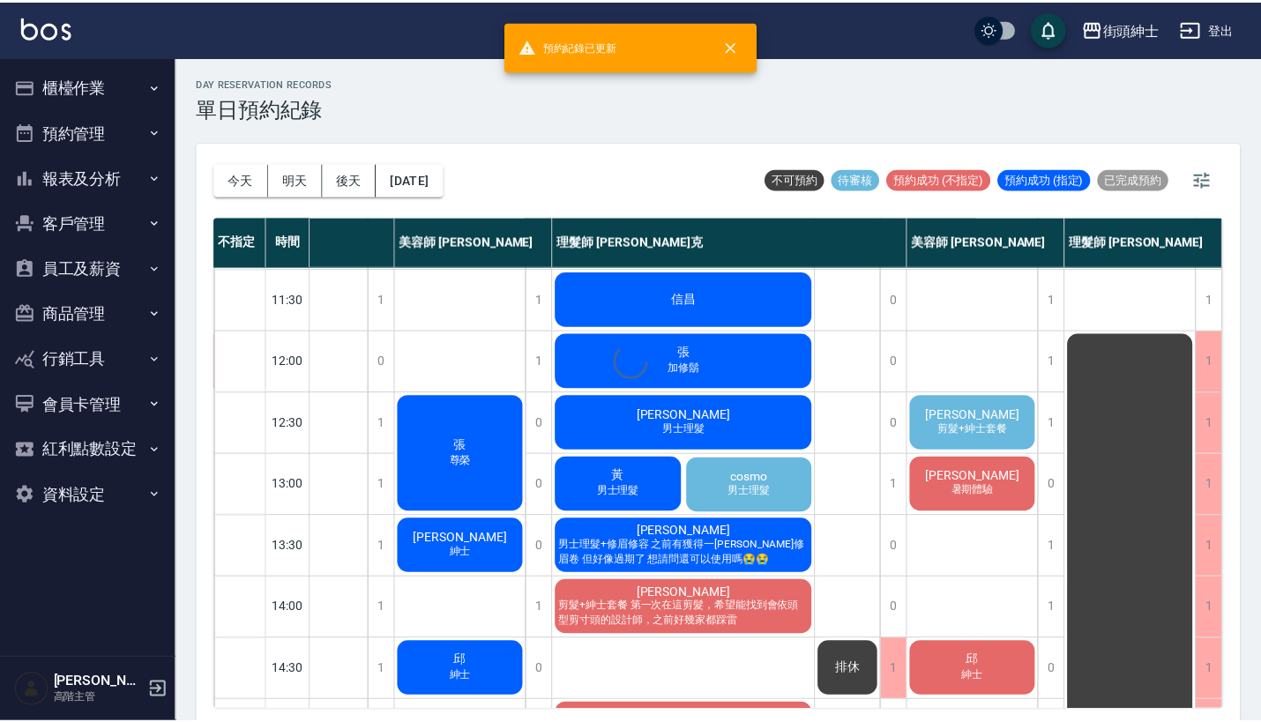
scroll to position [60, 148]
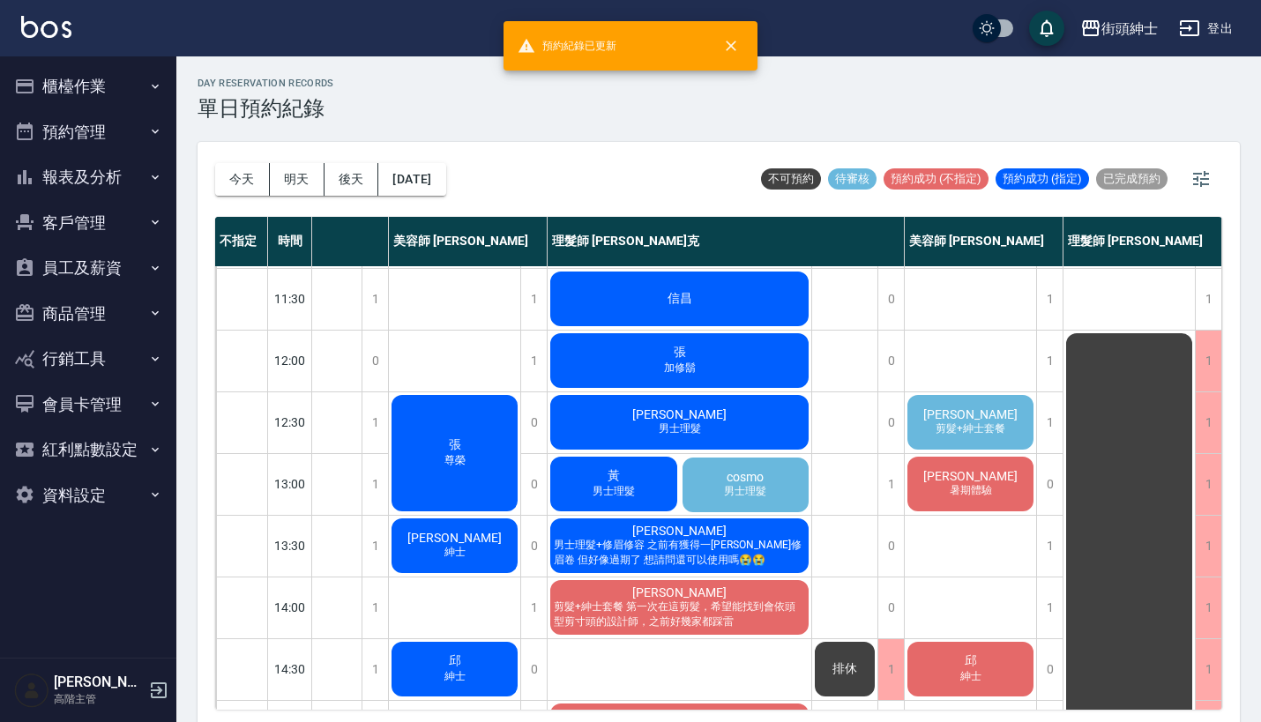
click at [957, 404] on div "陳進謙 剪髮+紳士套餐" at bounding box center [970, 422] width 131 height 60
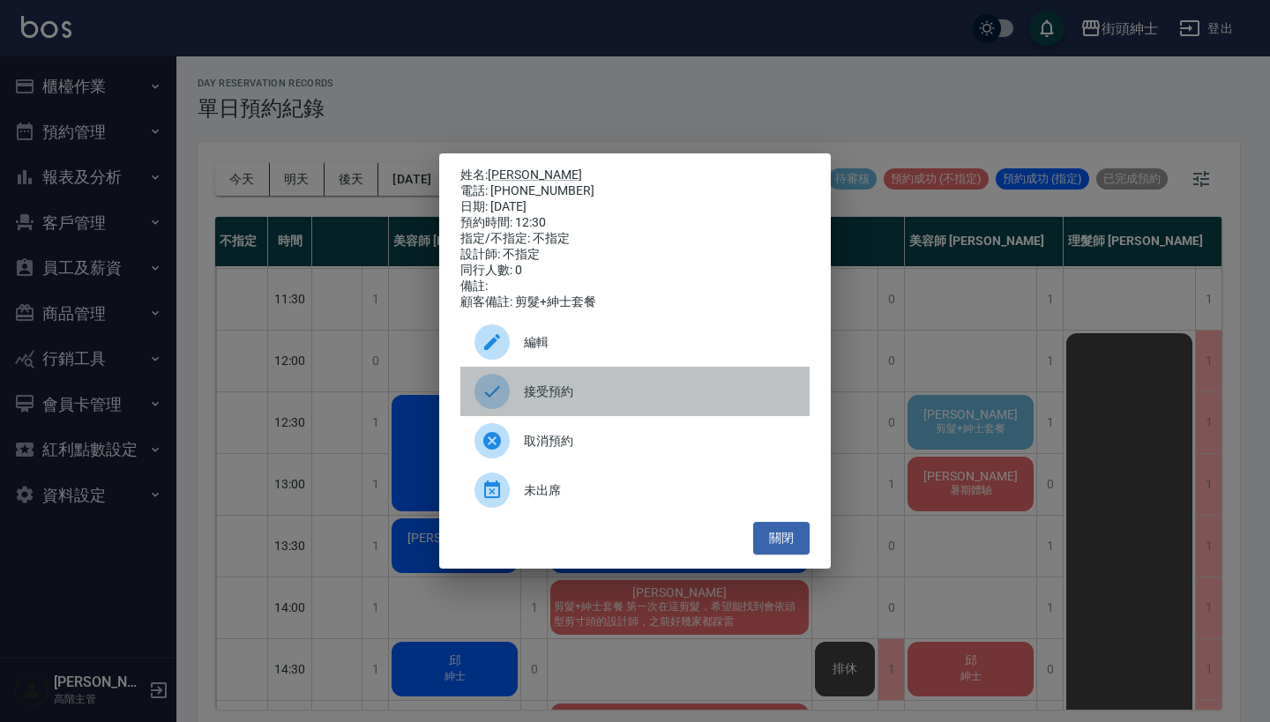
click at [518, 385] on div at bounding box center [498, 391] width 49 height 35
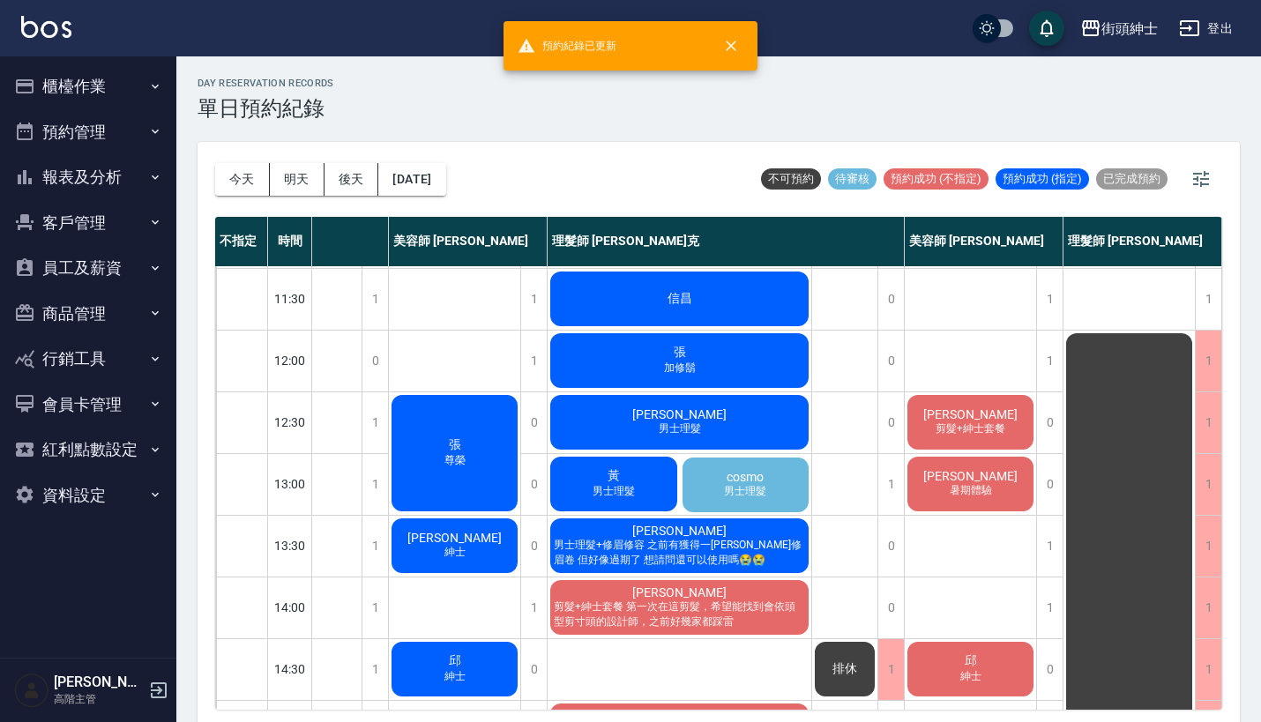
click at [981, 407] on span "陳進謙" at bounding box center [970, 414] width 101 height 14
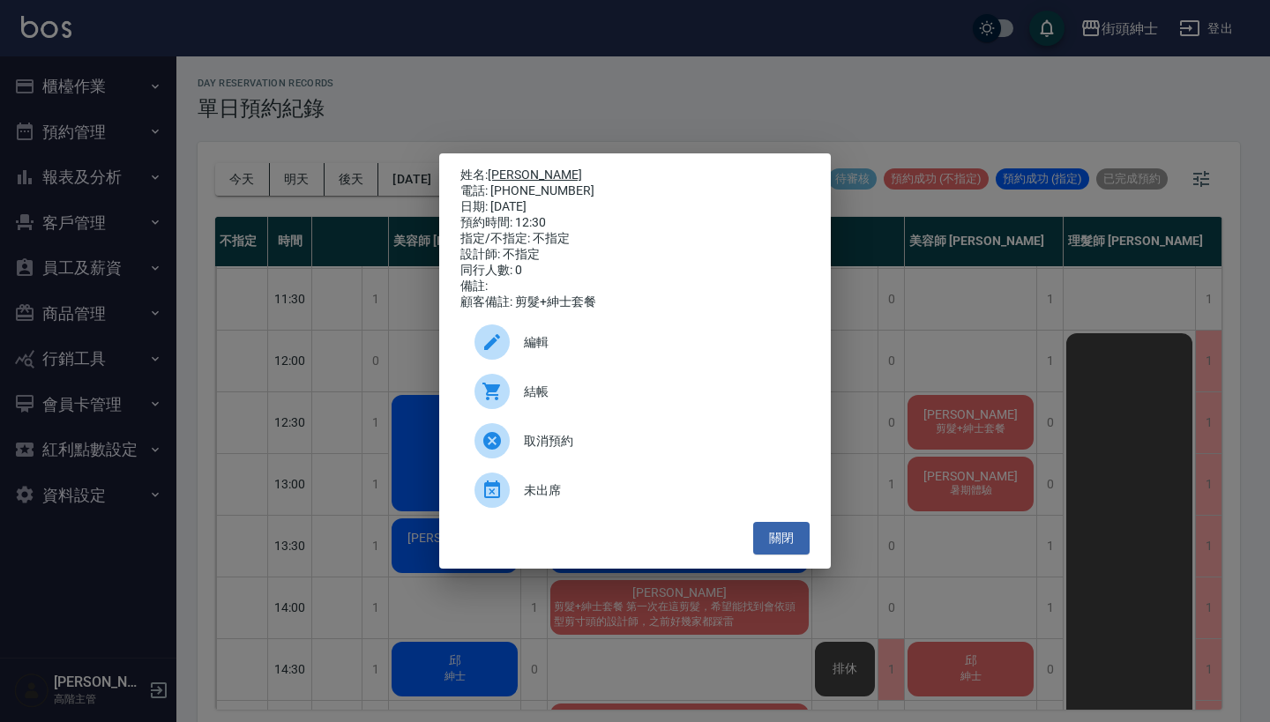
drag, startPoint x: 561, startPoint y: 183, endPoint x: 495, endPoint y: 167, distance: 68.2
click at [495, 168] on div "姓名: 陳進謙 電話: 0989015443 日期: 2025/09/11 預約時間: 12:30 指定/不指定: 不指定 設計師: 不指定 同行人數: 0 …" at bounding box center [634, 239] width 349 height 143
copy div "姓名: 陳進謙 電話: 0989015443"
click at [525, 128] on div "姓名: 陳進謙 電話: 0989015443 日期: 2025/09/11 預約時間: 12:30 指定/不指定: 不指定 設計師: 不指定 同行人數: 0 …" at bounding box center [635, 361] width 1270 height 722
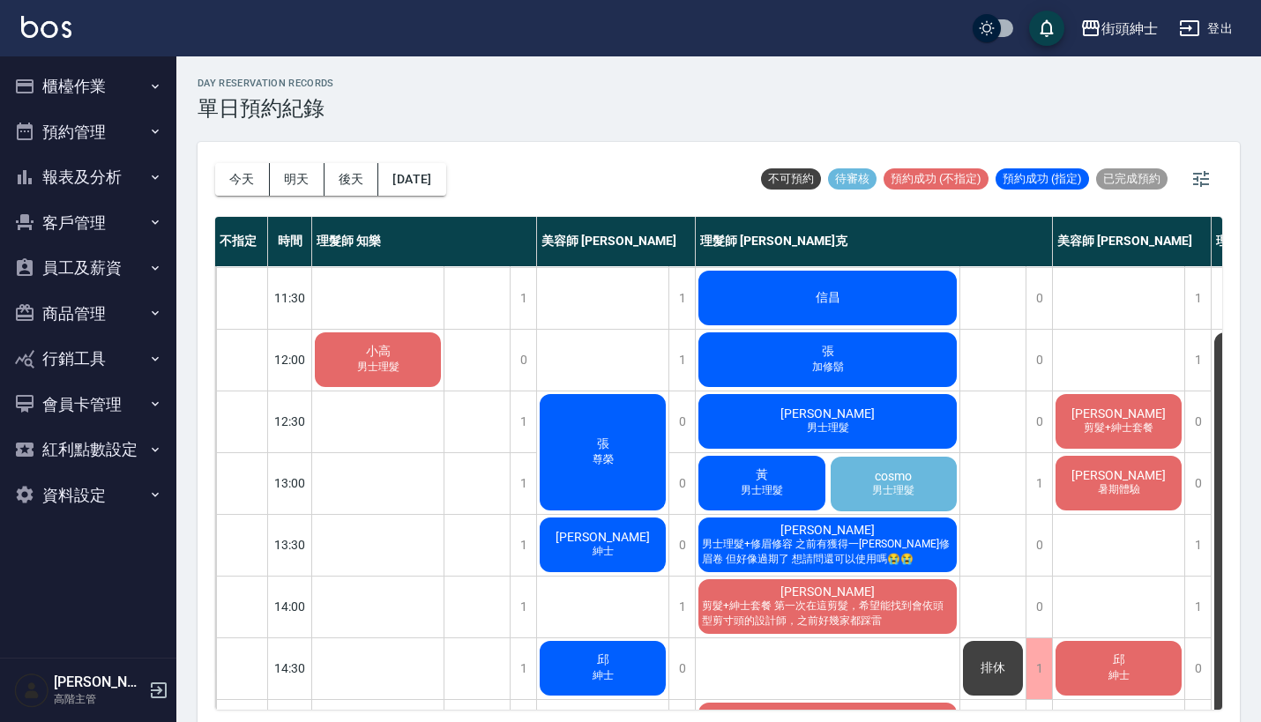
scroll to position [61, 0]
click at [525, 474] on div "1" at bounding box center [523, 483] width 26 height 61
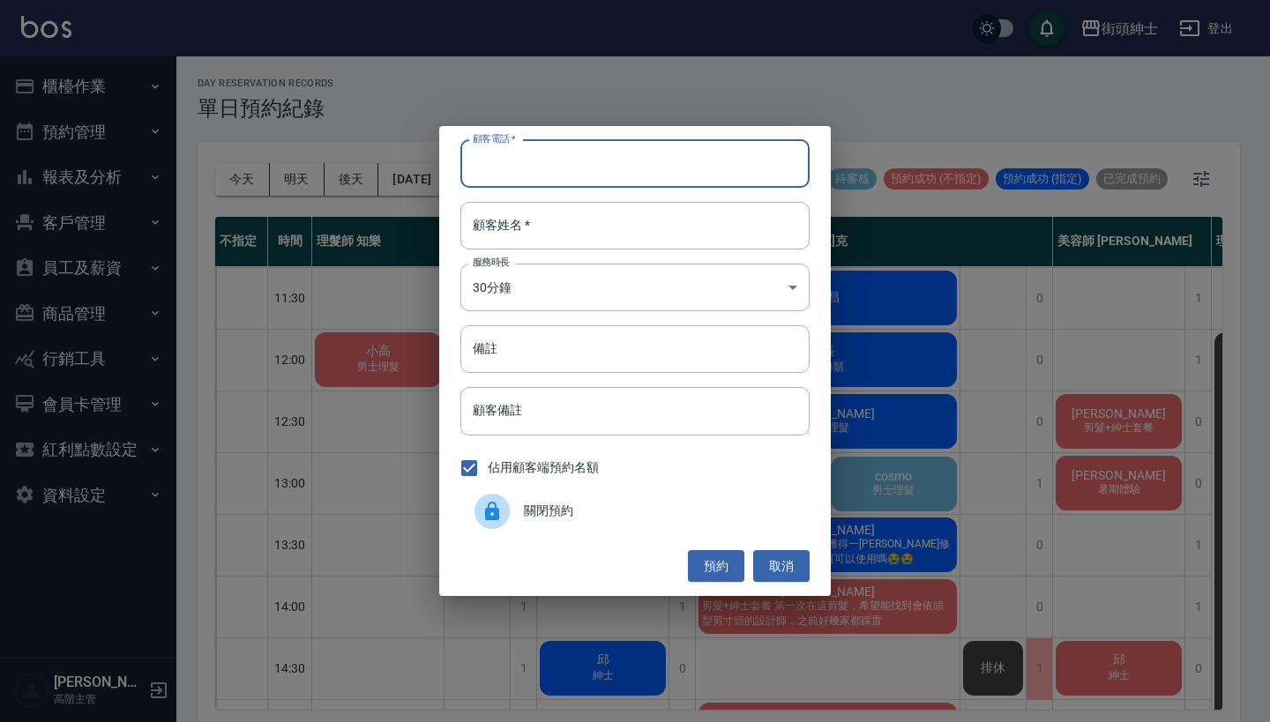
drag, startPoint x: 564, startPoint y: 154, endPoint x: 555, endPoint y: 153, distance: 8.9
paste input "陳進謙 電話: 0989015443"
type input "陳進謙 電話: 0989015443"
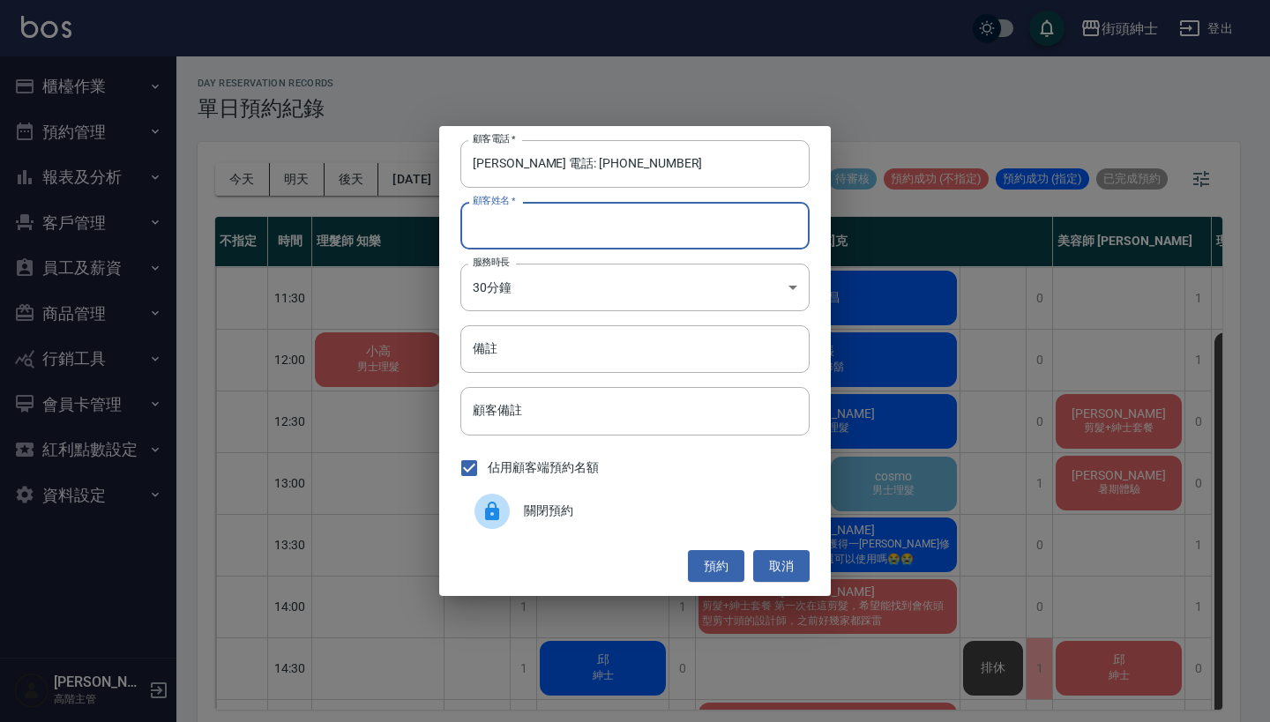
paste input "陳進謙 電話: 0989015443"
type input "陳進謙 電話: 0989015443"
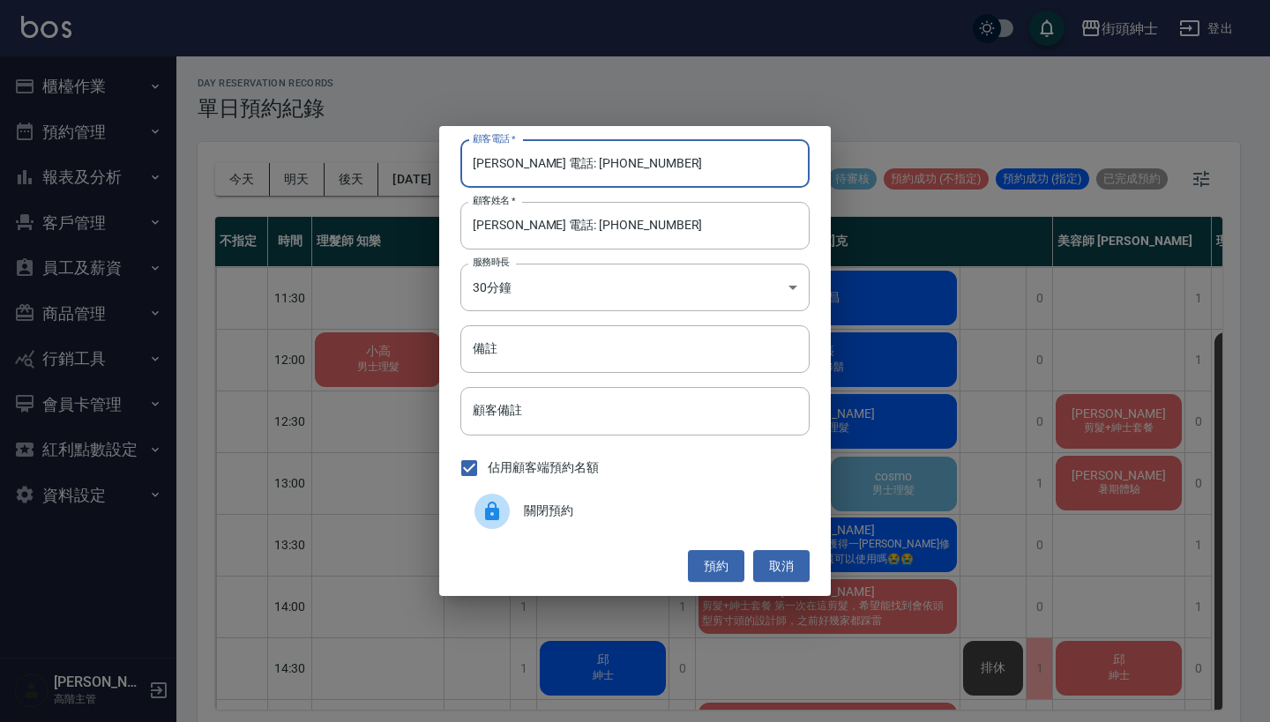
drag, startPoint x: 544, startPoint y: 165, endPoint x: 342, endPoint y: 172, distance: 202.0
click at [352, 169] on div "顧客電話   * 陳進謙 電話: 0989015443 顧客電話   * 顧客姓名   * 陳進謙 電話: 0989015443 顧客姓名   * 服務時長 …" at bounding box center [635, 361] width 1270 height 722
type input "0989015443"
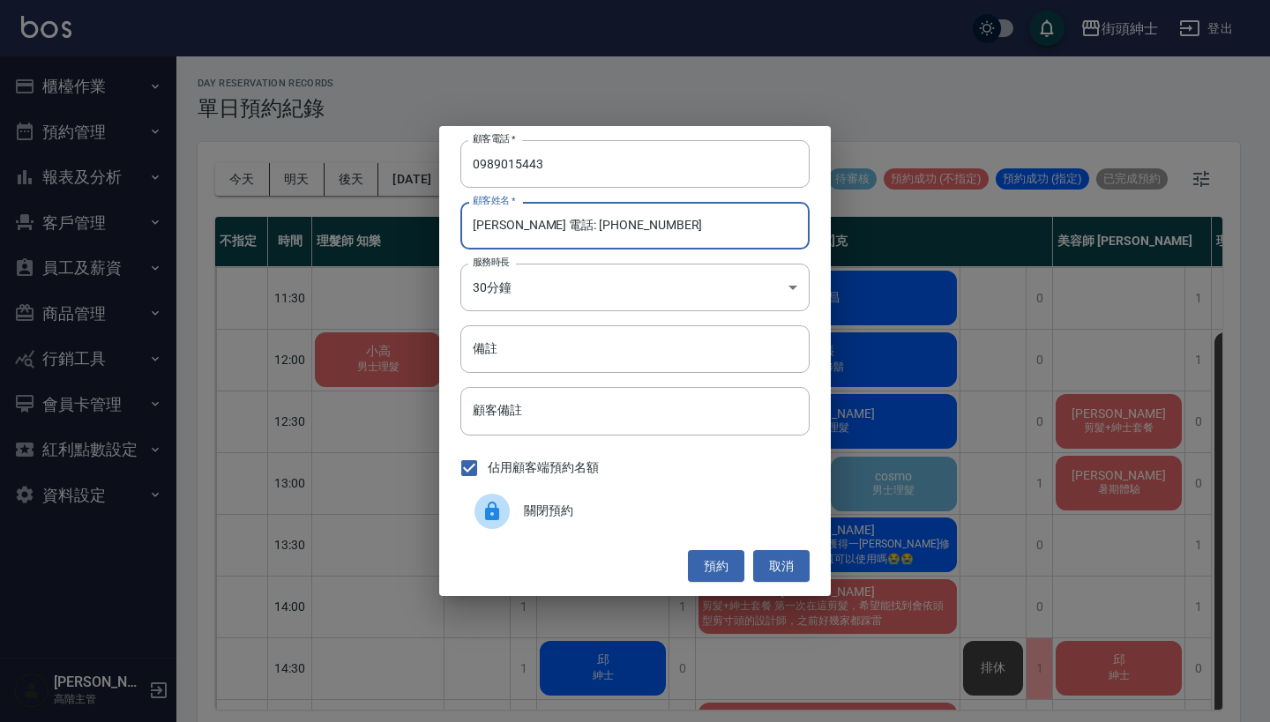
drag, startPoint x: 632, startPoint y: 235, endPoint x: 510, endPoint y: 229, distance: 121.8
click at [510, 229] on input "陳進謙 電話: 0989015443" at bounding box center [634, 226] width 349 height 48
type input "陳進謙"
click at [551, 346] on input "備註" at bounding box center [634, 349] width 349 height 48
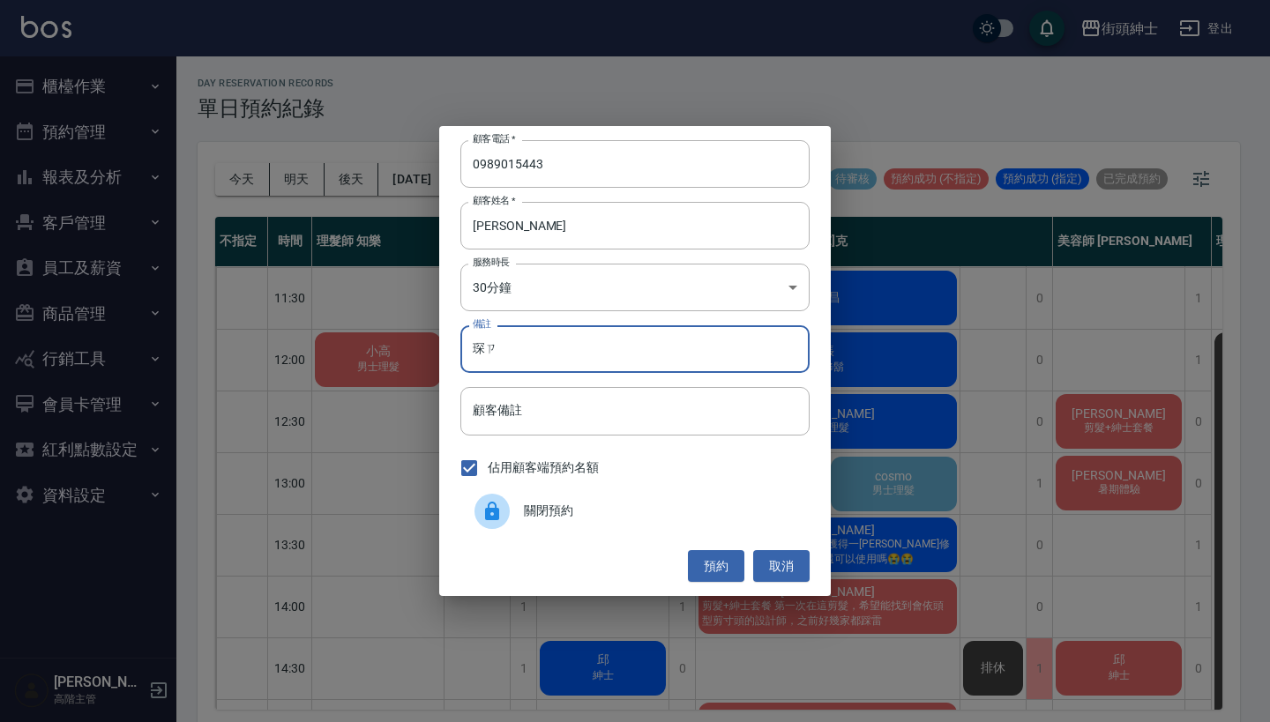
type input "琛"
type input "紳士"
click at [710, 572] on button "預約" at bounding box center [716, 566] width 56 height 33
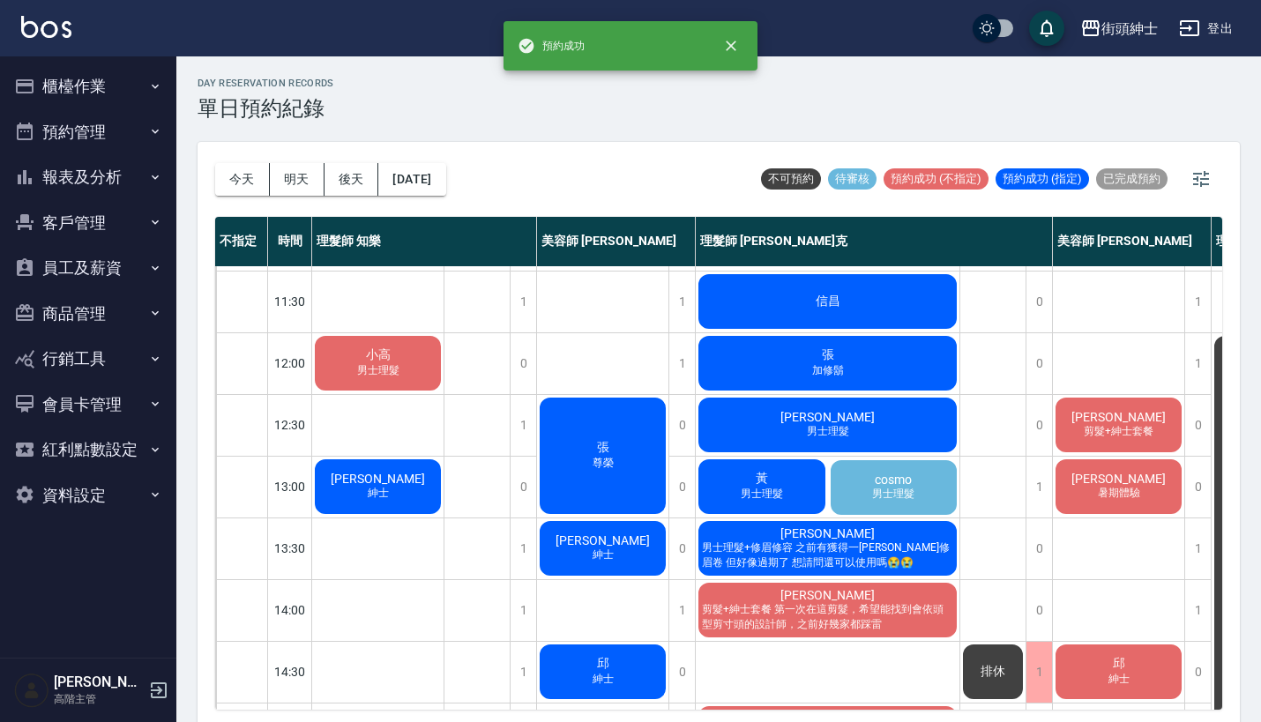
scroll to position [57, 0]
click at [402, 481] on div "陳進謙 紳士" at bounding box center [377, 487] width 131 height 60
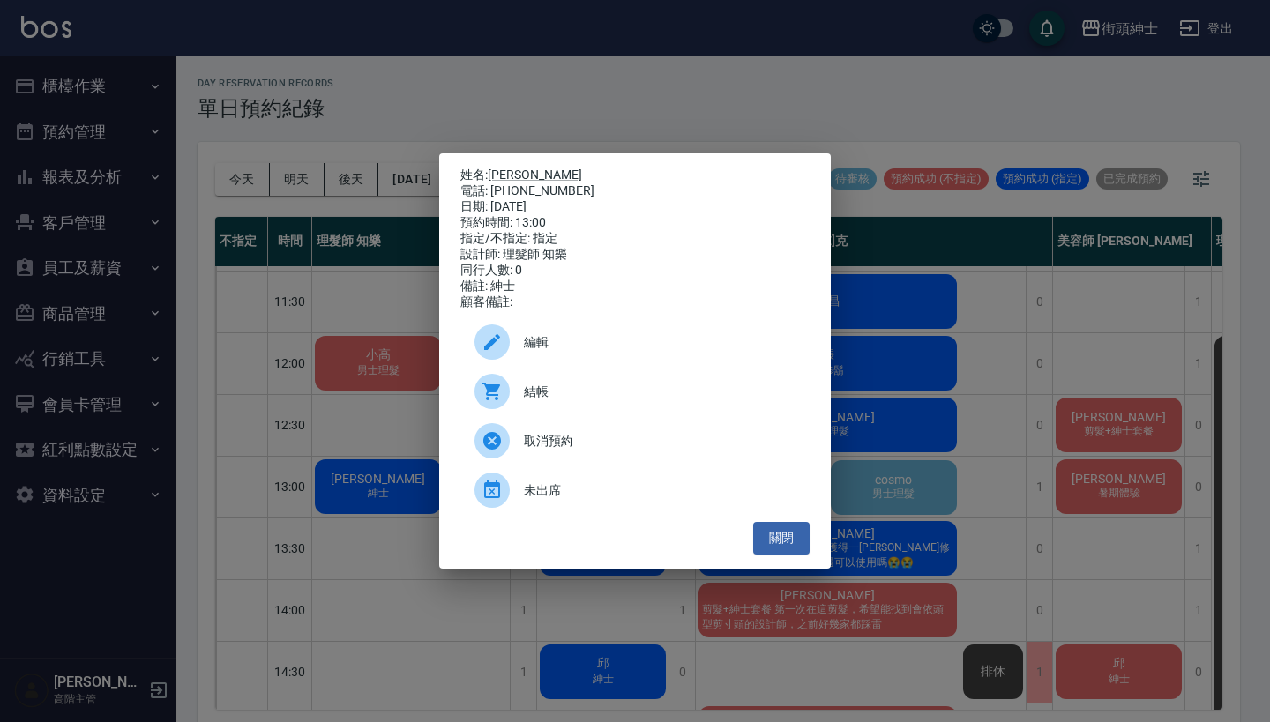
click at [545, 339] on div "編輯" at bounding box center [634, 341] width 349 height 49
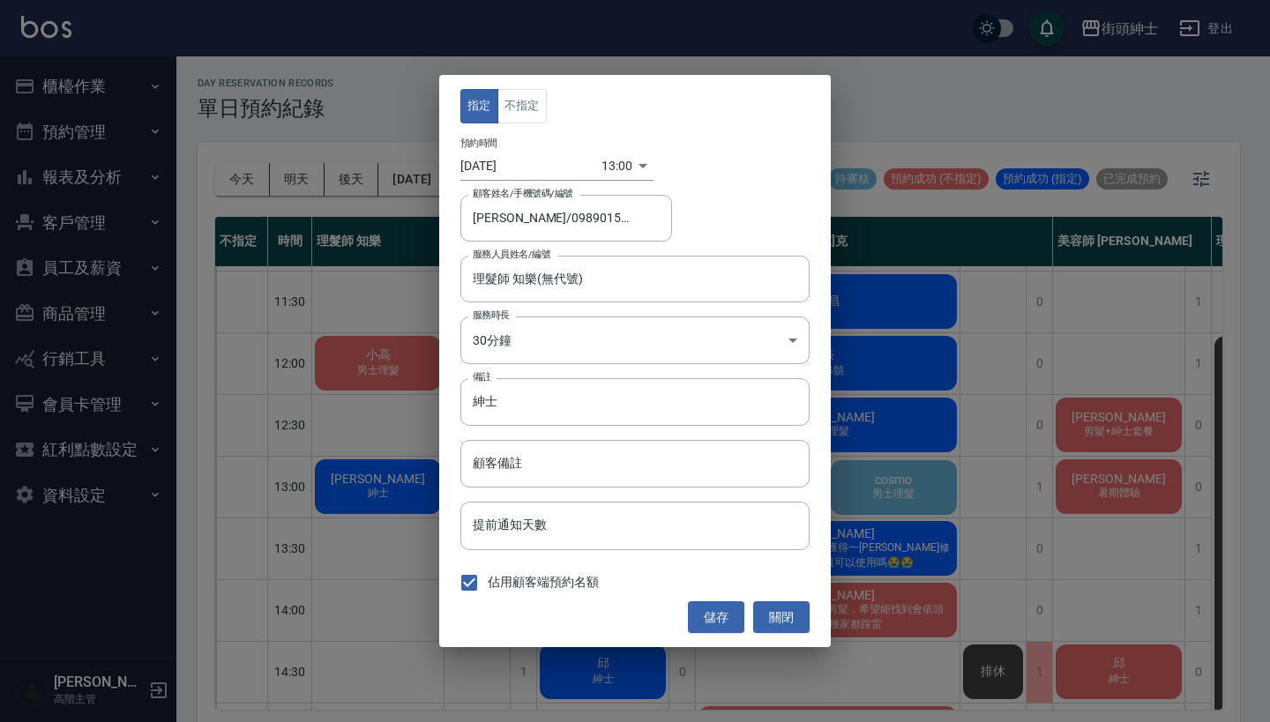
click at [531, 129] on div "指定 不指定 預約時間 2025/09/11 13:00 1757566800000 顧客姓名/手機號碼/編號 陳進謙/0989015443 顧客姓名/手機號…" at bounding box center [634, 361] width 391 height 572
click at [531, 117] on button "不指定" at bounding box center [521, 106] width 49 height 34
click at [707, 622] on button "儲存" at bounding box center [716, 617] width 56 height 33
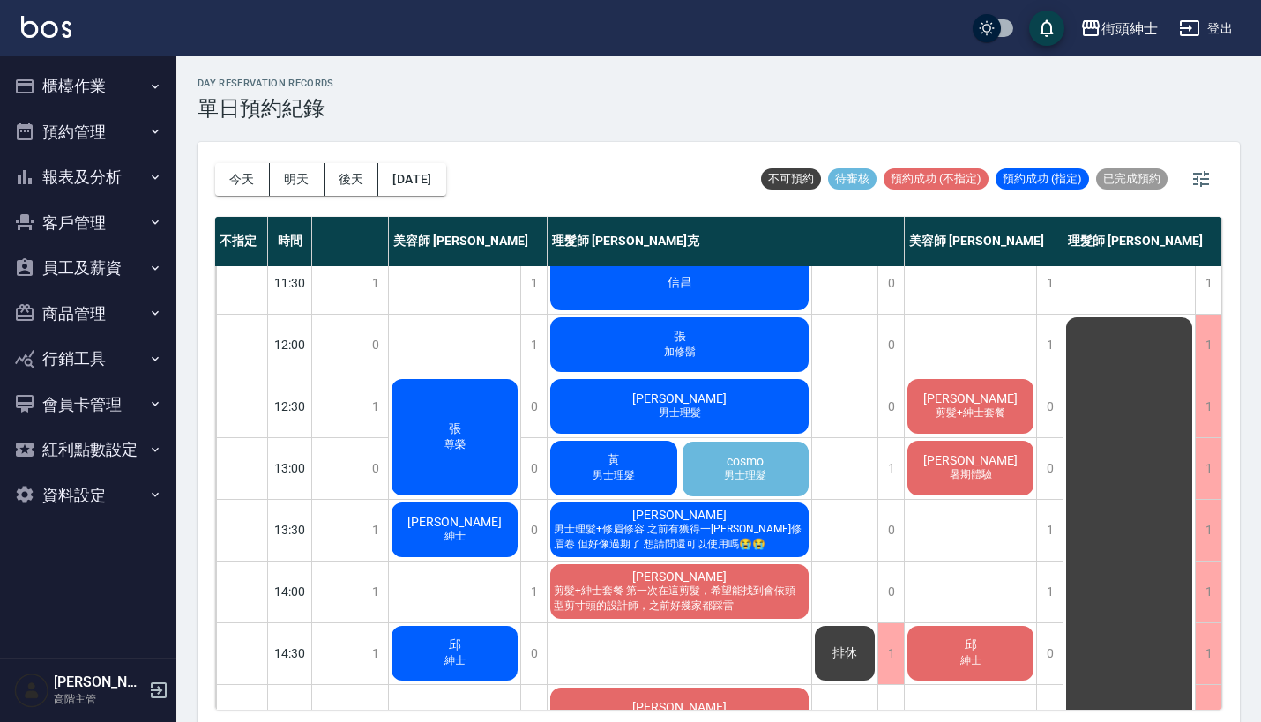
scroll to position [76, 157]
click at [762, 454] on div "cosmo 男士理髮" at bounding box center [746, 469] width 132 height 60
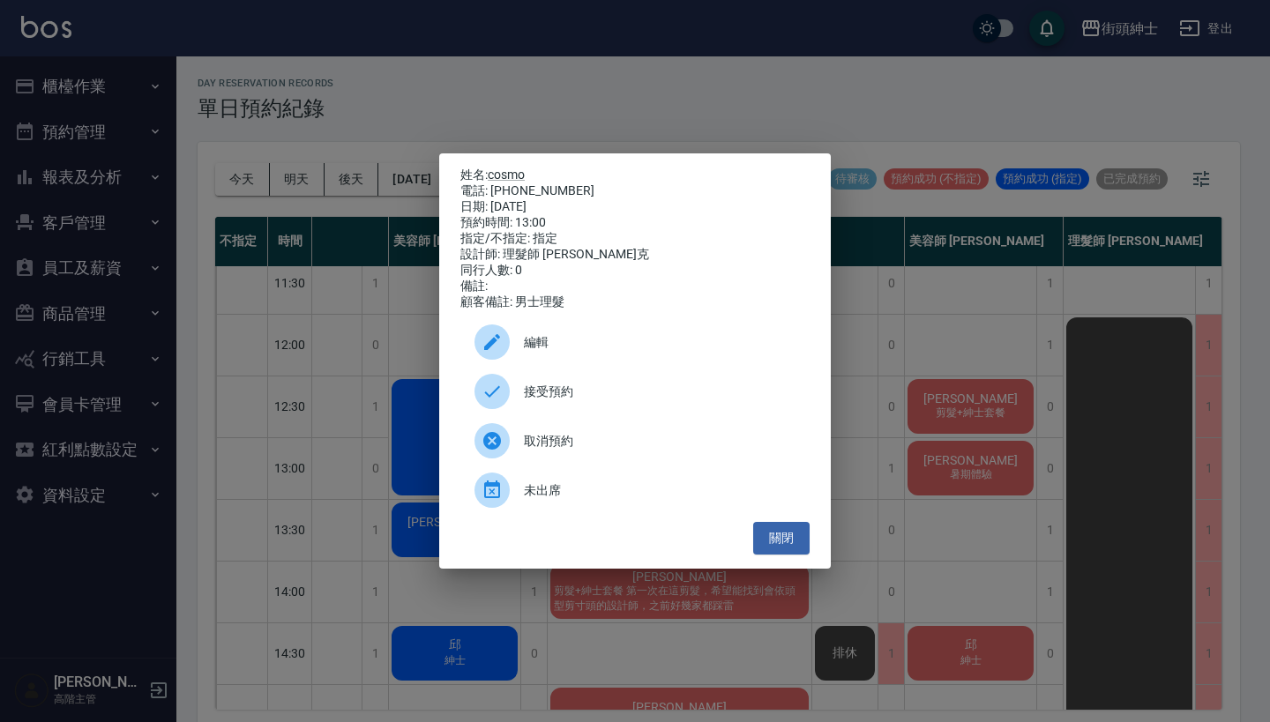
click at [740, 90] on div "姓名: cosmo 電話: 0970800111 日期: 2025/09/11 預約時間: 13:00 指定/不指定: 指定 設計師: 理髮師 Vic 維克 …" at bounding box center [635, 361] width 1270 height 722
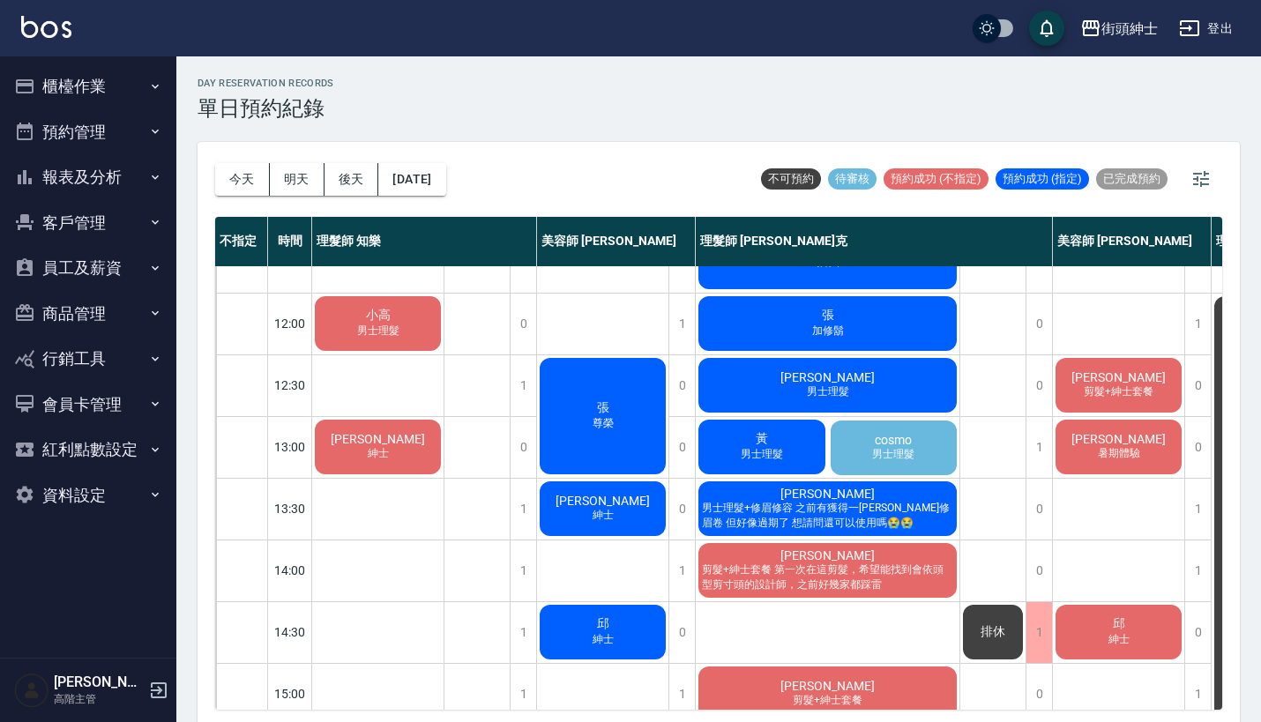
scroll to position [97, 0]
click at [869, 418] on div "cosmo 男士理髮" at bounding box center [894, 448] width 132 height 60
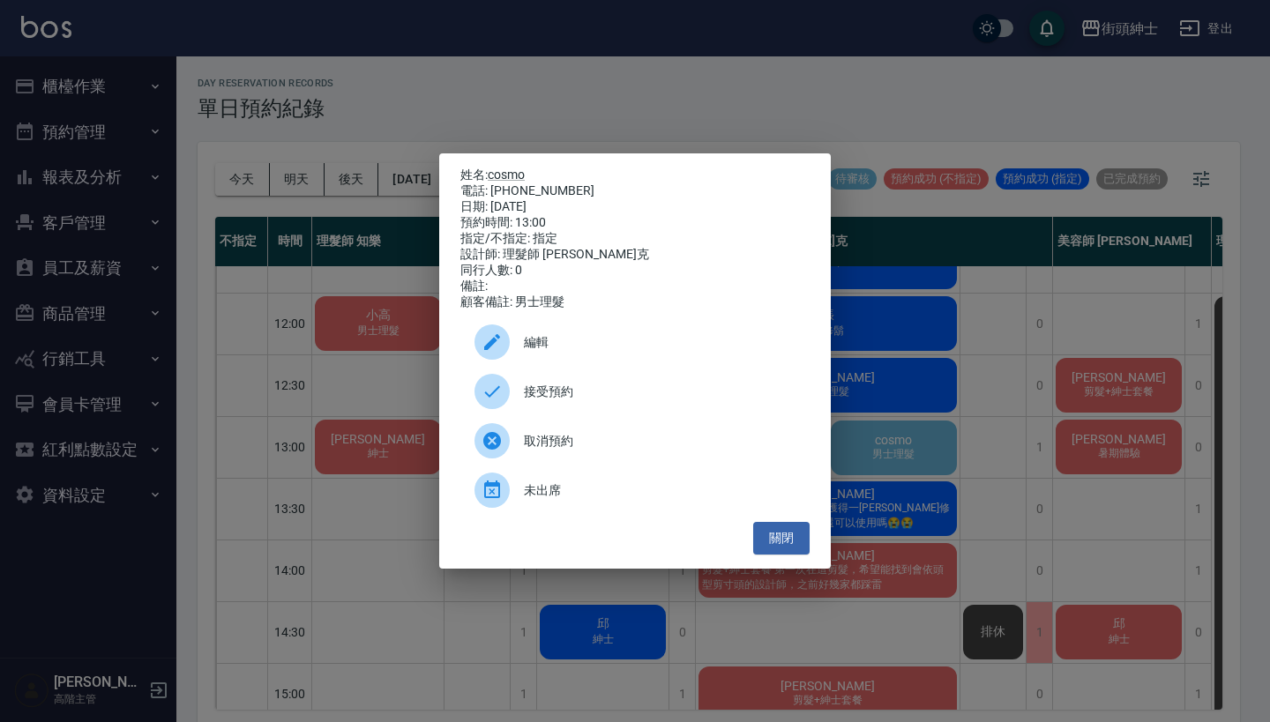
click at [878, 363] on div "姓名: cosmo 電話: 0970800111 日期: 2025/09/11 預約時間: 13:00 指定/不指定: 指定 設計師: 理髮師 Vic 維克 …" at bounding box center [635, 361] width 1270 height 722
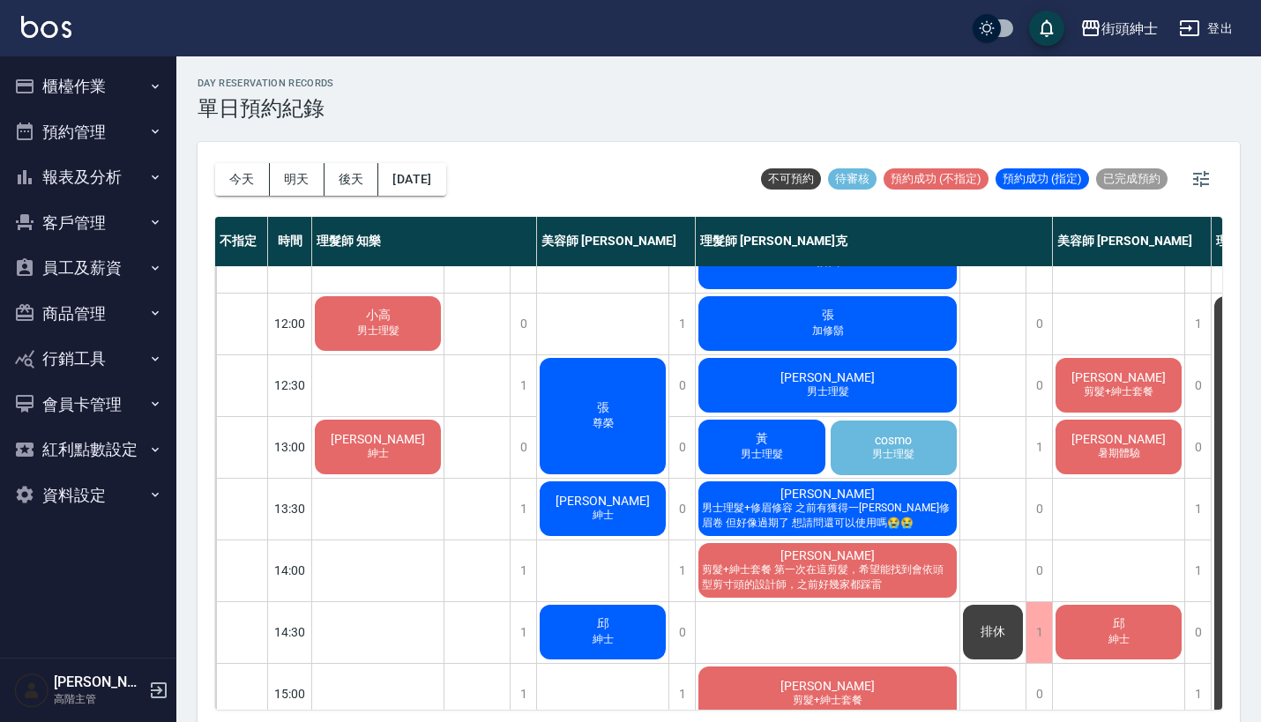
click at [911, 430] on div "cosmo 男士理髮" at bounding box center [894, 448] width 132 height 60
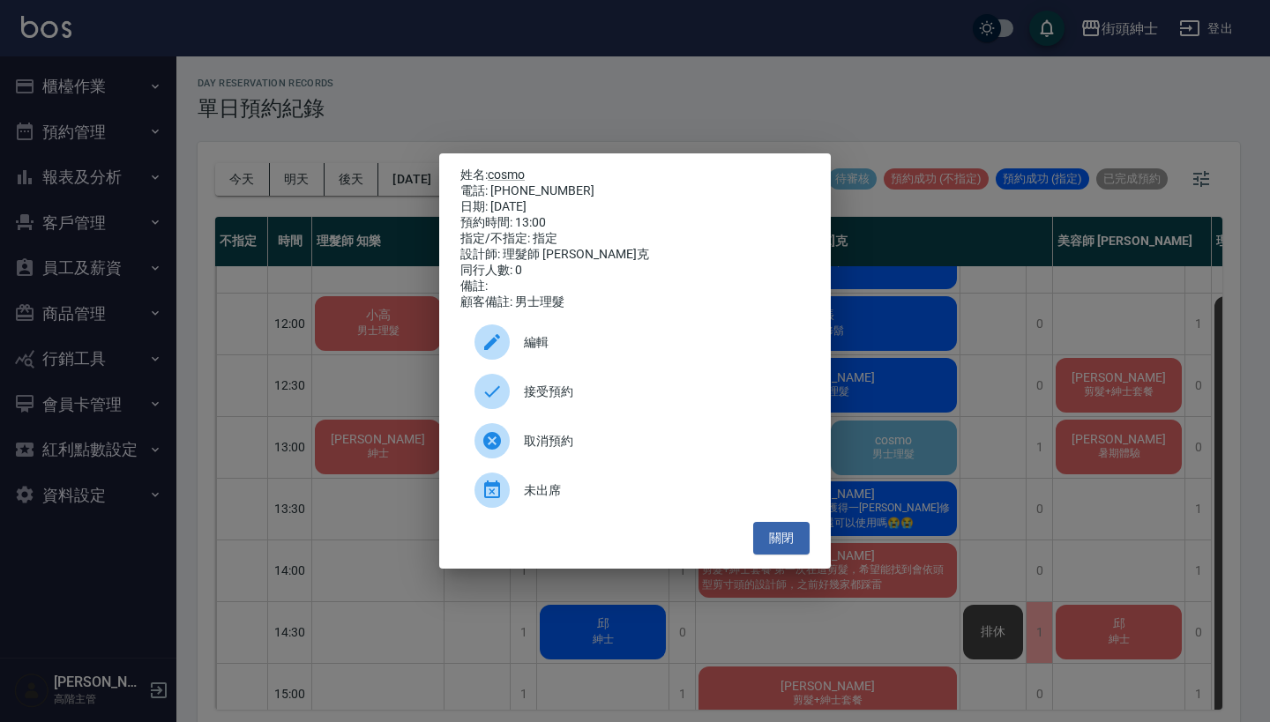
click at [567, 352] on span "編輯" at bounding box center [660, 342] width 272 height 19
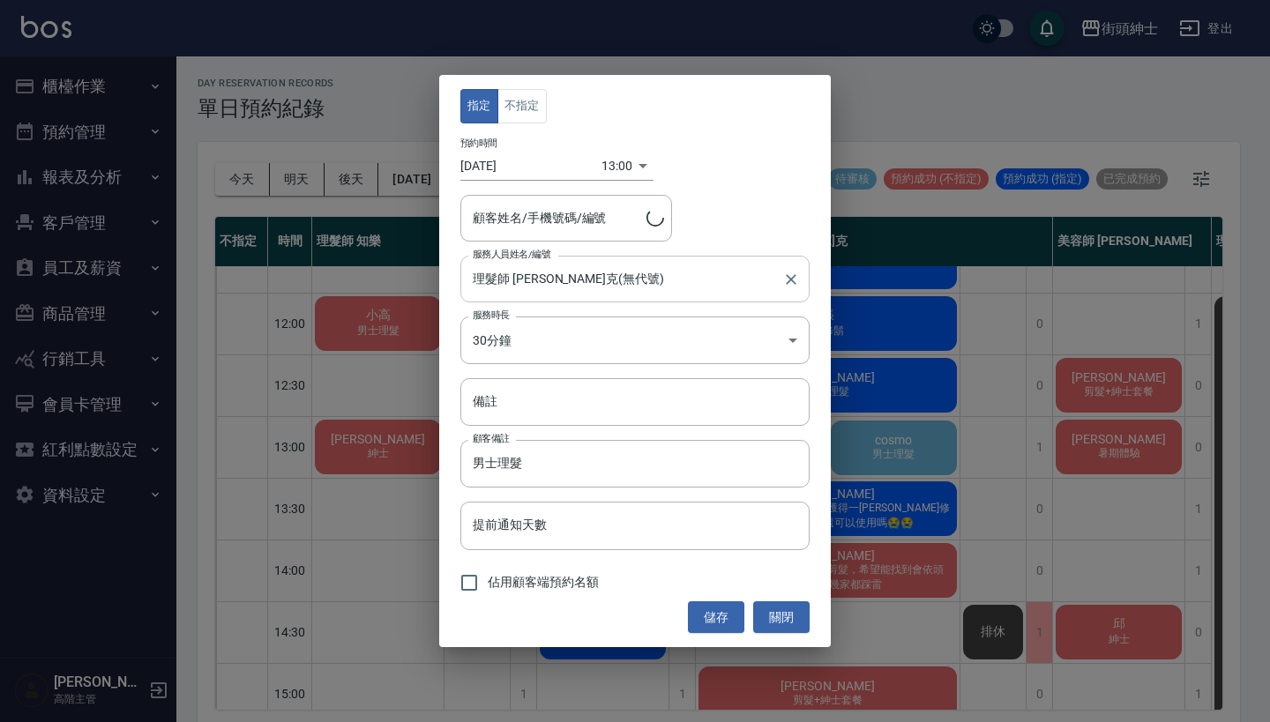
type input "cosmo/0970800111"
click at [775, 607] on button "關閉" at bounding box center [781, 617] width 56 height 33
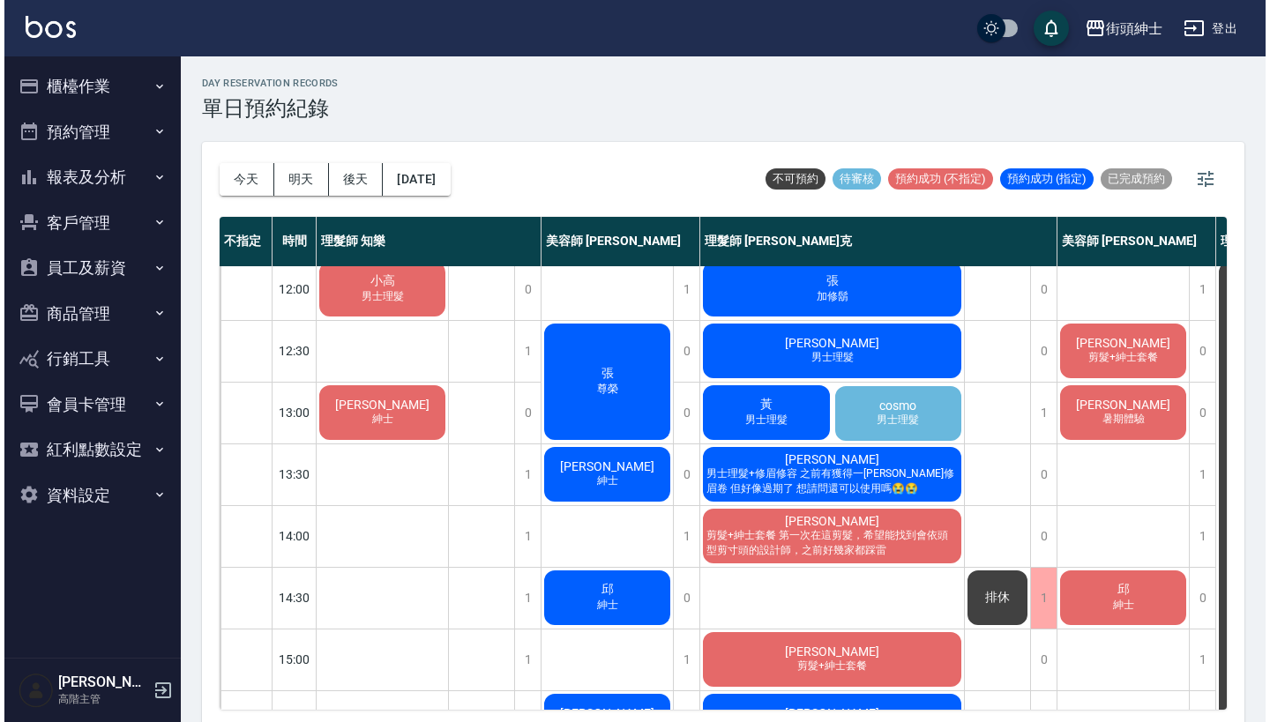
scroll to position [117, 0]
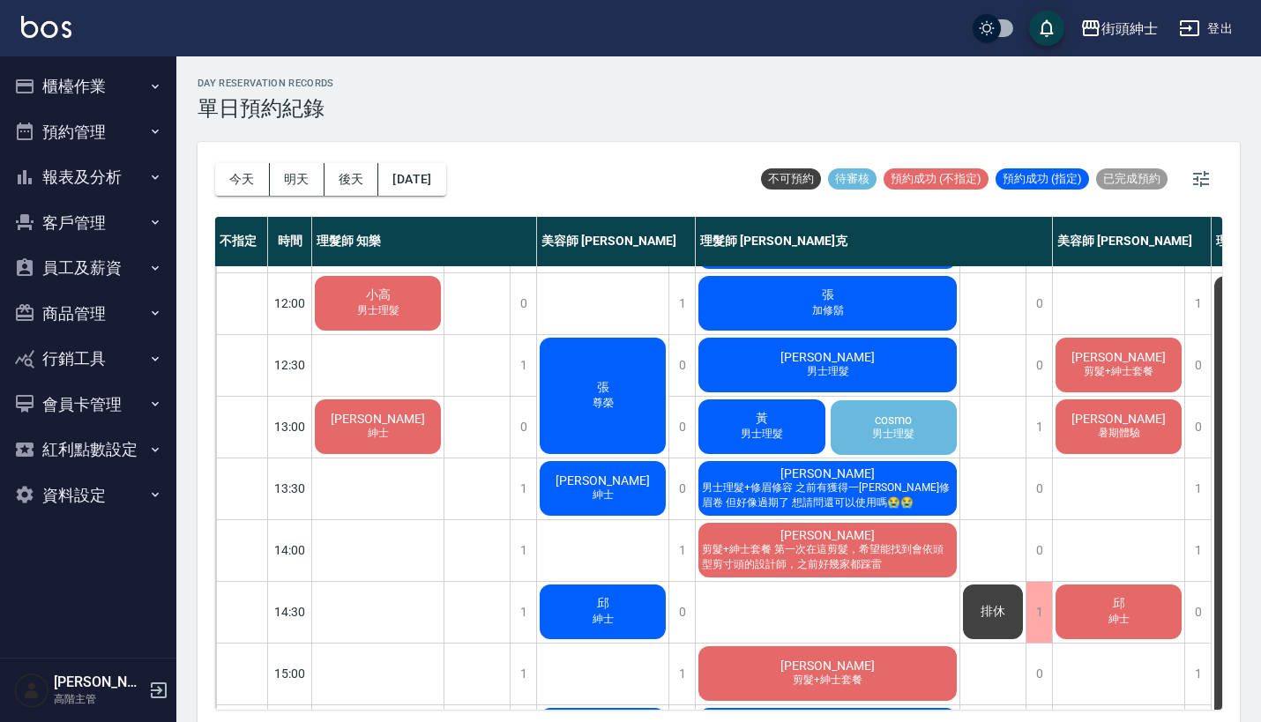
click at [903, 428] on span "男士理髮" at bounding box center [892, 434] width 49 height 15
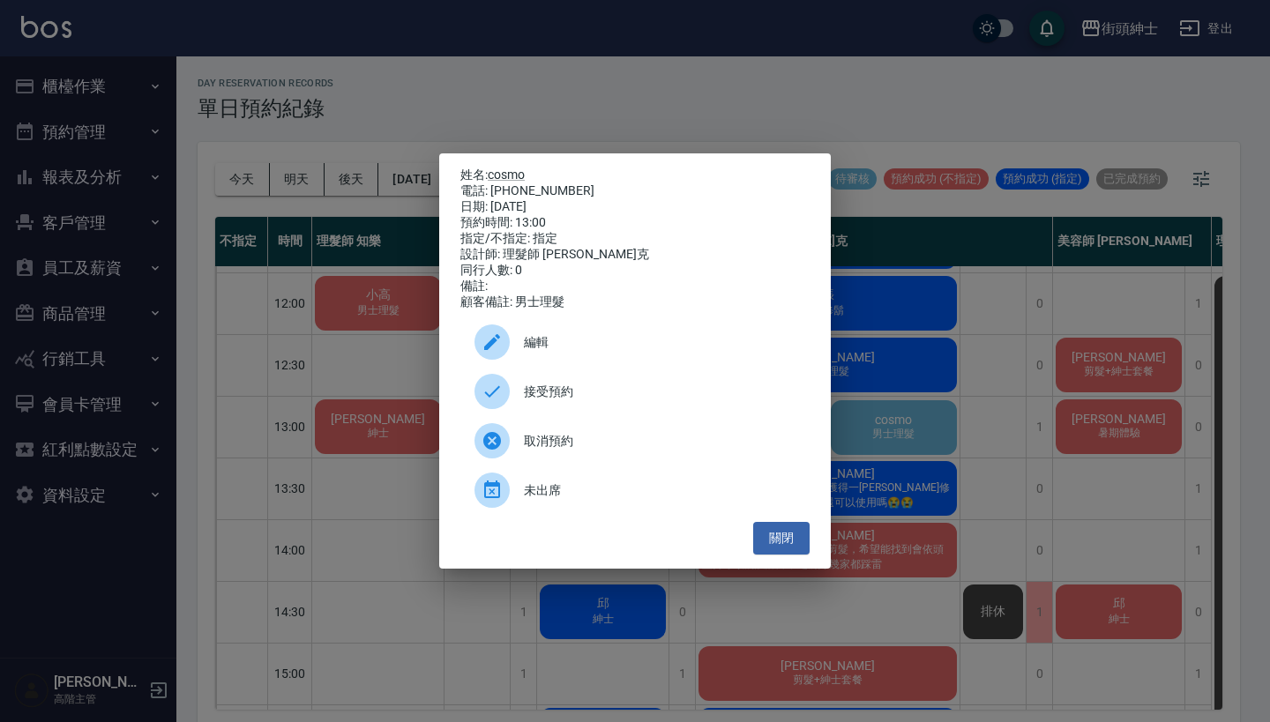
click at [624, 344] on span "編輯" at bounding box center [660, 342] width 272 height 19
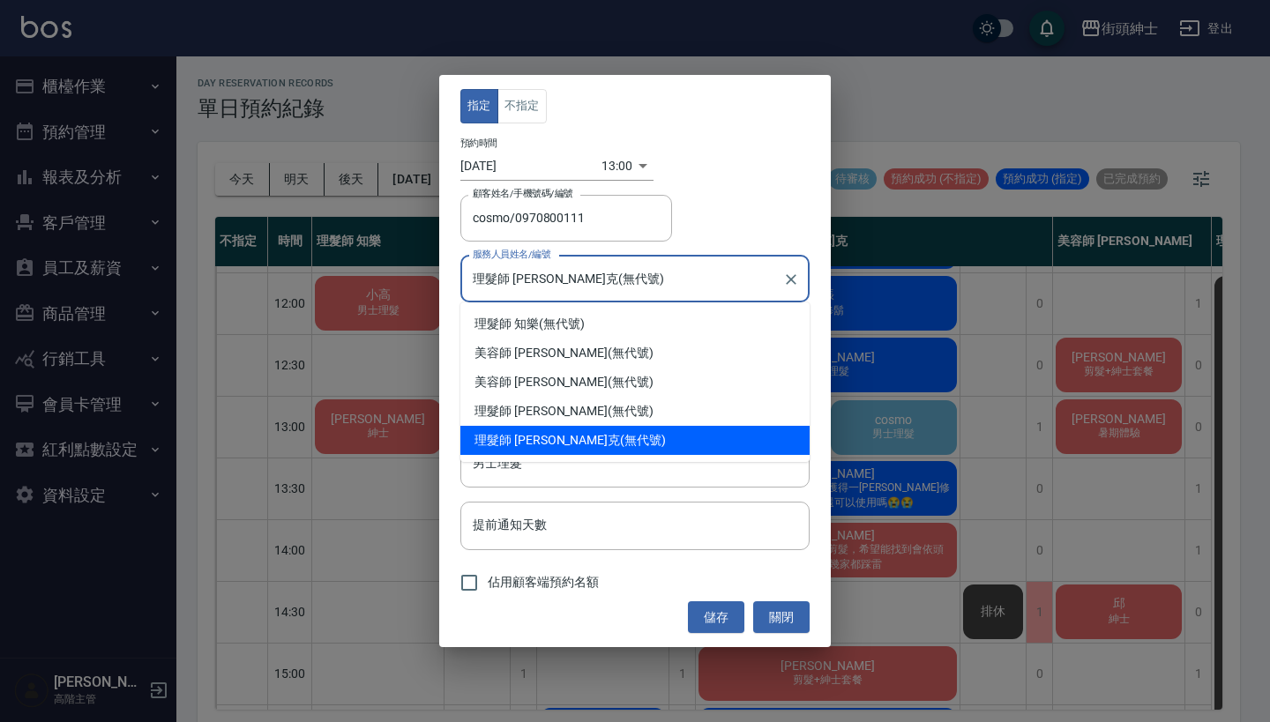
click at [565, 267] on input "理髮師 Vic 維克(無代號)" at bounding box center [621, 279] width 307 height 31
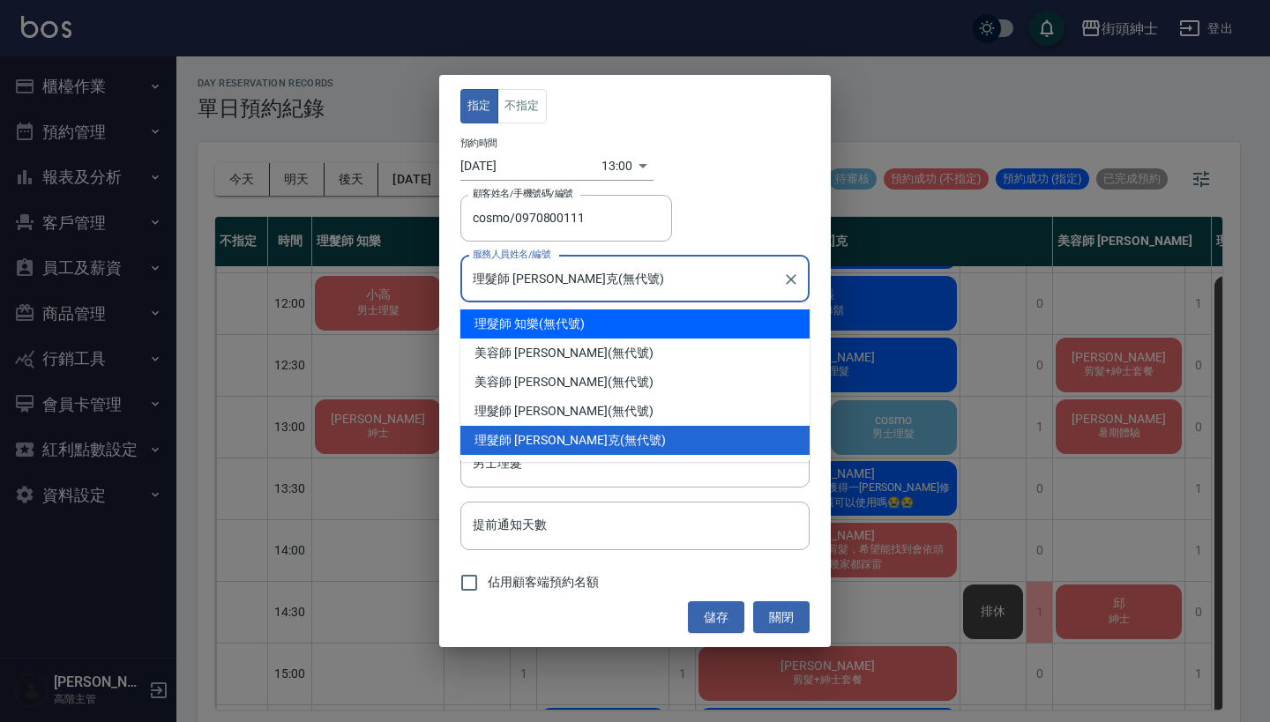
click at [569, 331] on div "理髮師 知樂 (無代號)" at bounding box center [634, 323] width 349 height 29
type input "理髮師 知樂(無代號)"
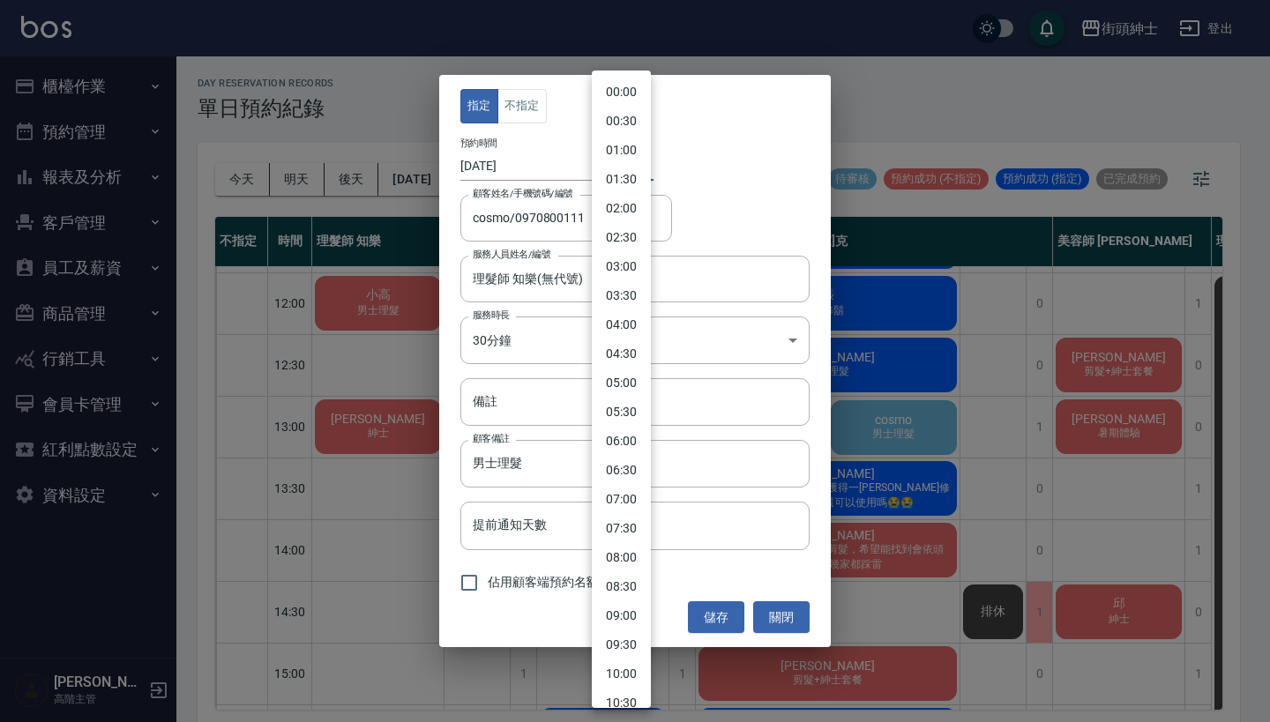
click at [615, 167] on body "街頭紳士 登出 櫃檯作業 打帳單 帳單列表 掛單列表 座位開單 營業儀表板 現金收支登錄 高階收支登錄 材料自購登錄 每日結帳 排班表 現場電腦打卡 掃碼打卡…" at bounding box center [635, 363] width 1270 height 727
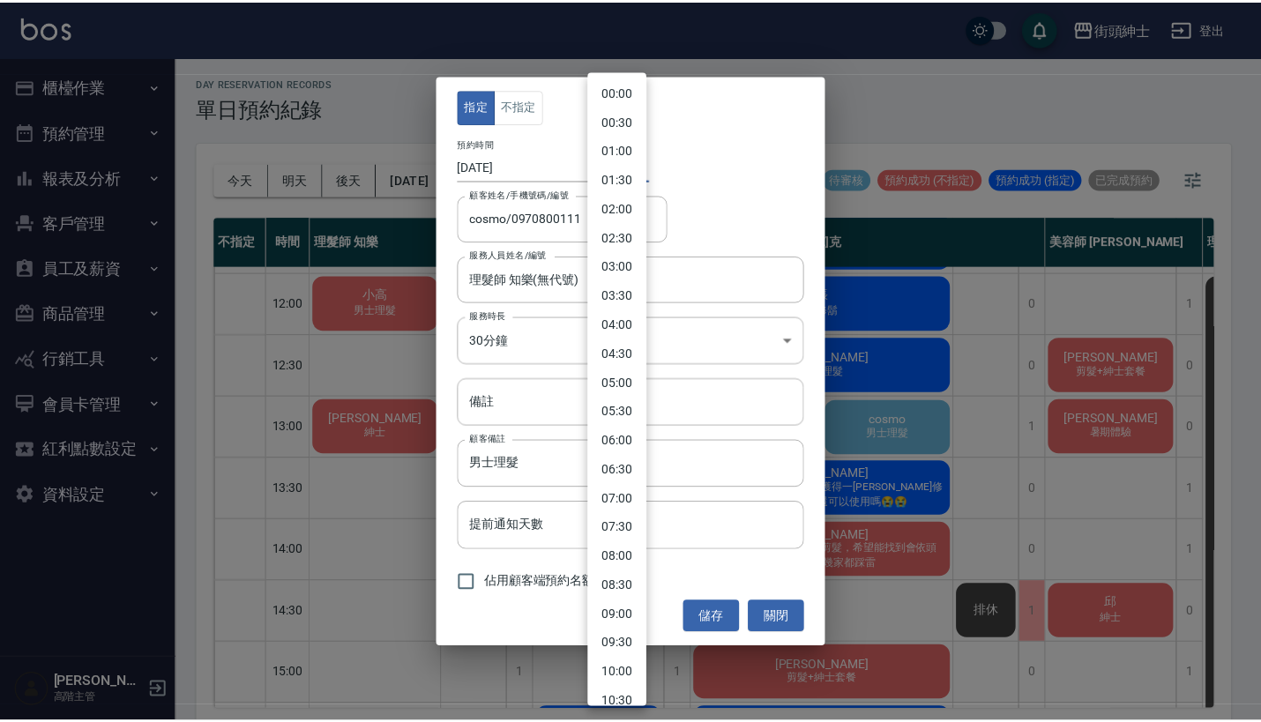
scroll to position [460, 0]
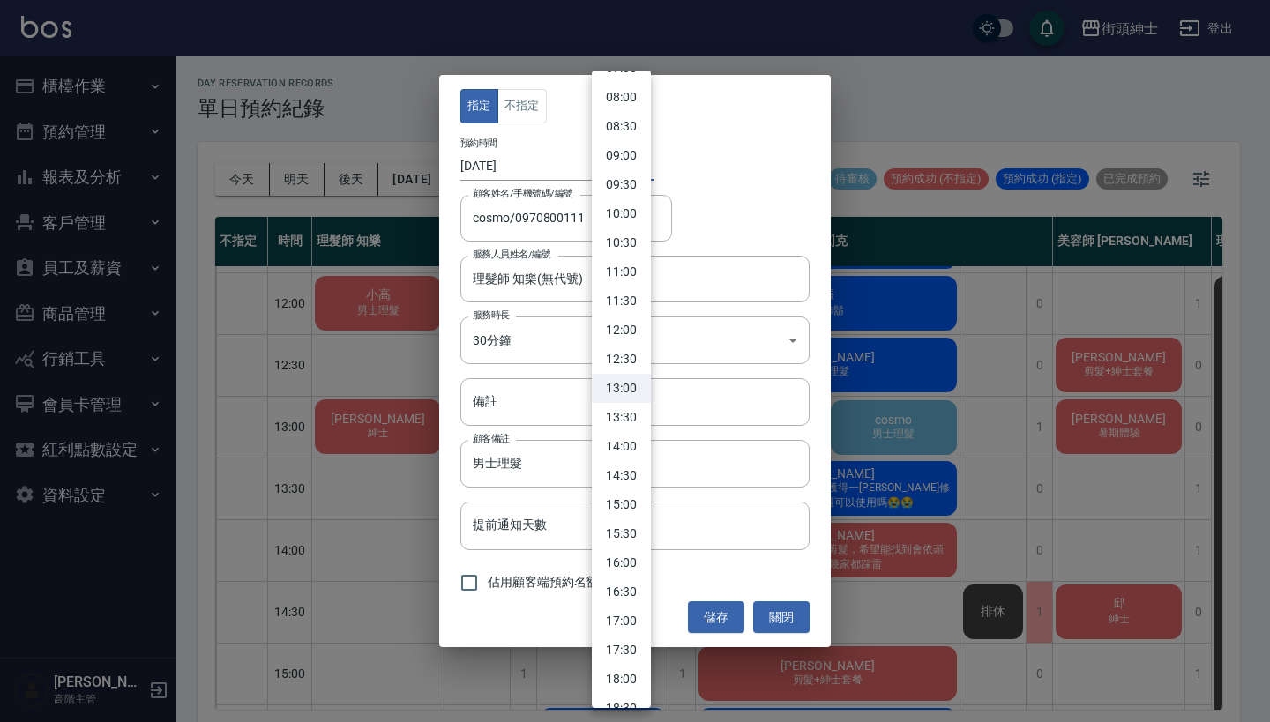
click at [631, 410] on li "13:30" at bounding box center [621, 417] width 59 height 29
type input "1757568600000"
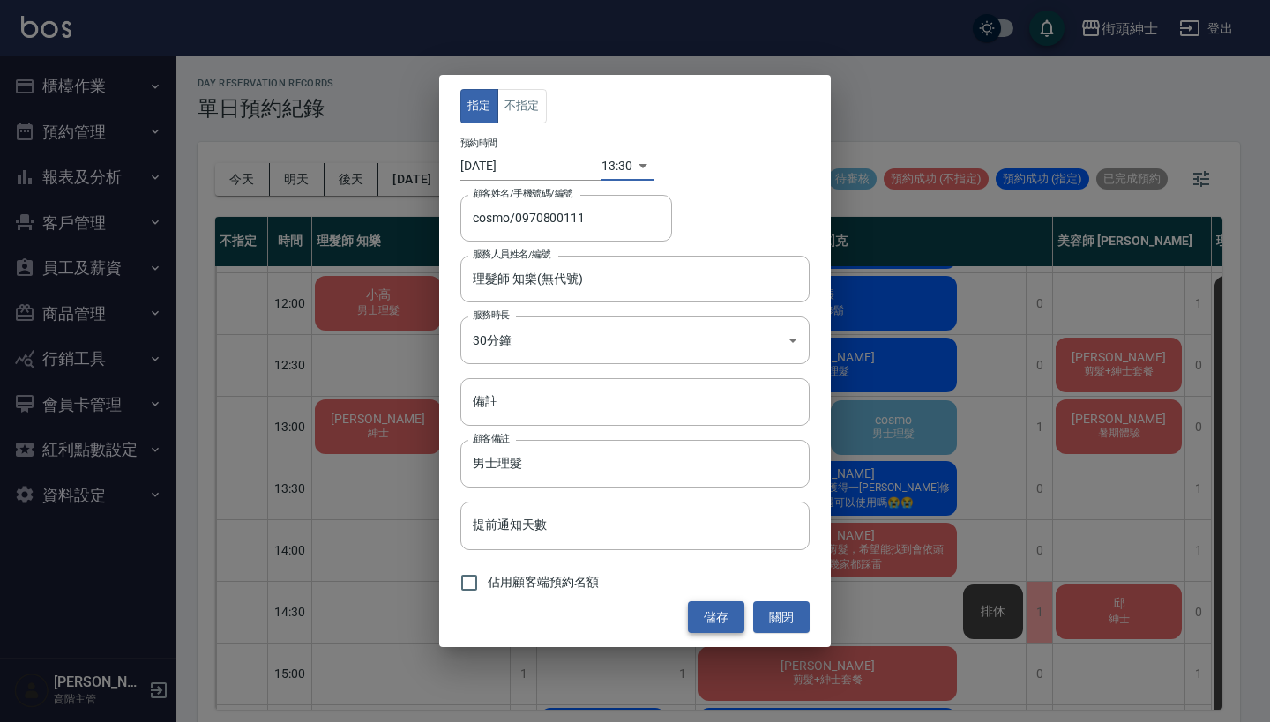
click at [714, 616] on button "儲存" at bounding box center [716, 617] width 56 height 33
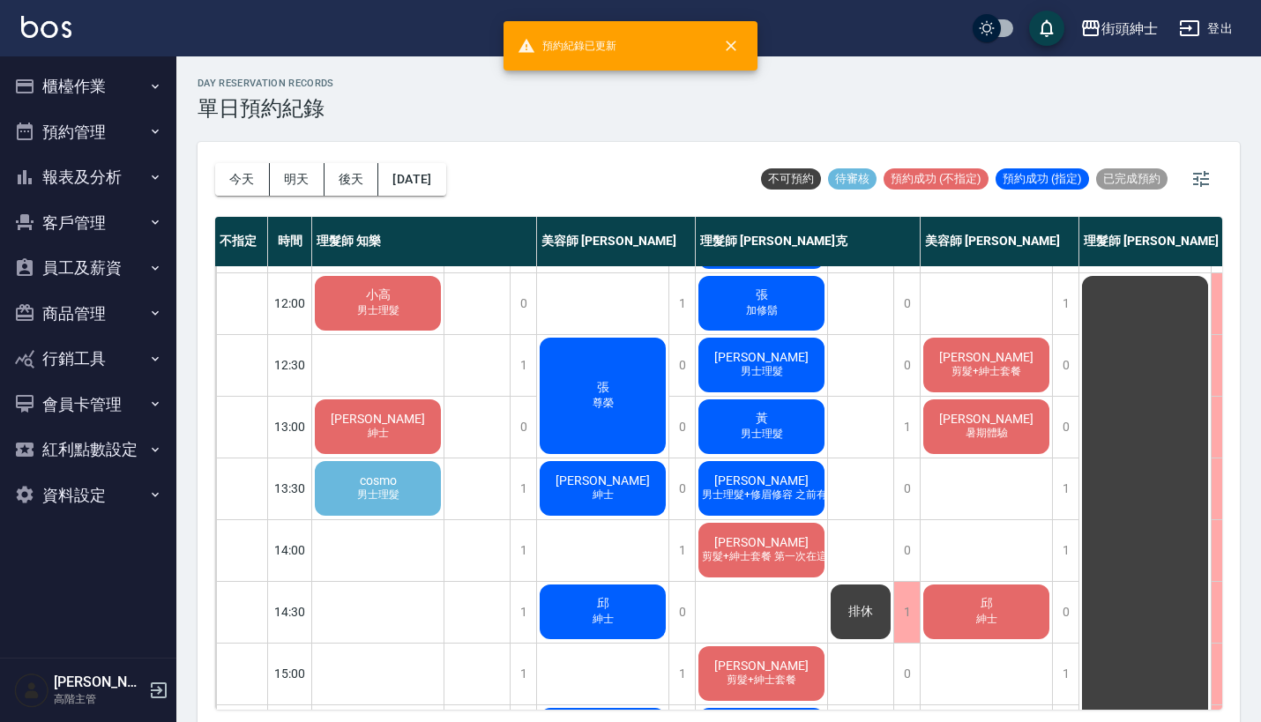
click at [401, 466] on div "cosmo 男士理髮" at bounding box center [377, 488] width 131 height 60
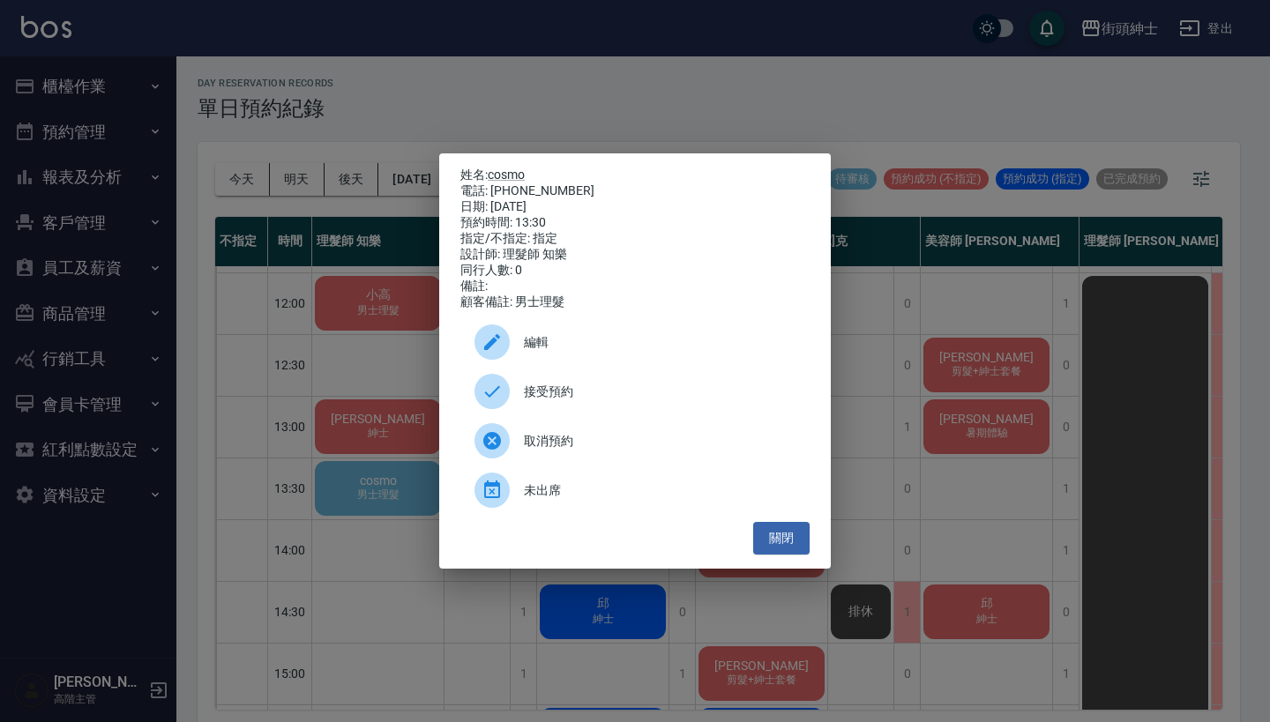
click at [579, 397] on span "接受預約" at bounding box center [660, 392] width 272 height 19
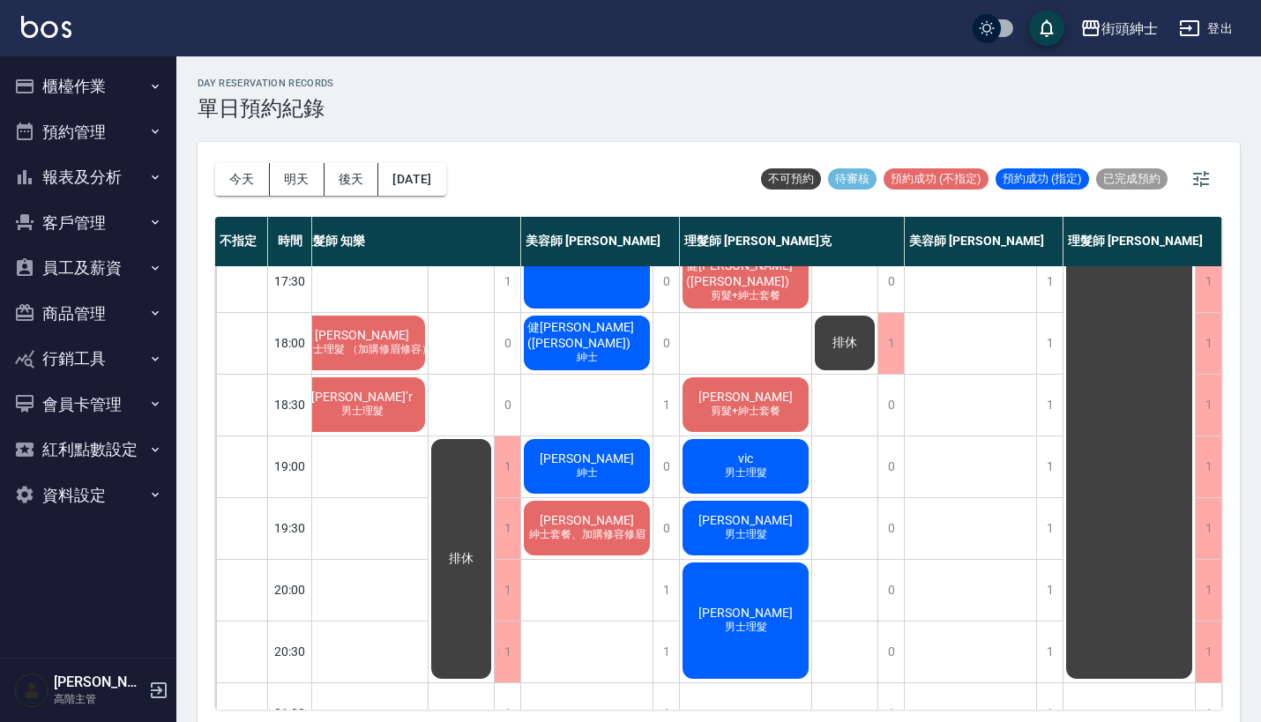
scroll to position [819, 25]
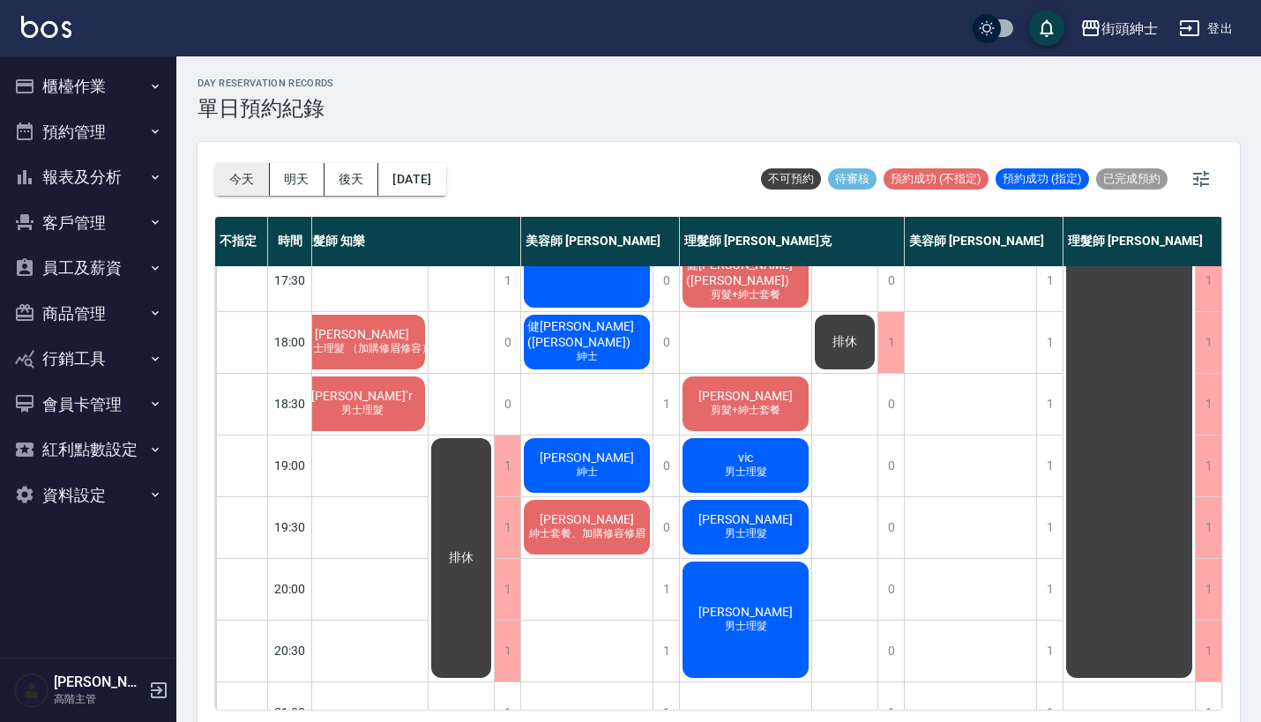
click at [241, 181] on button "今天" at bounding box center [242, 179] width 55 height 33
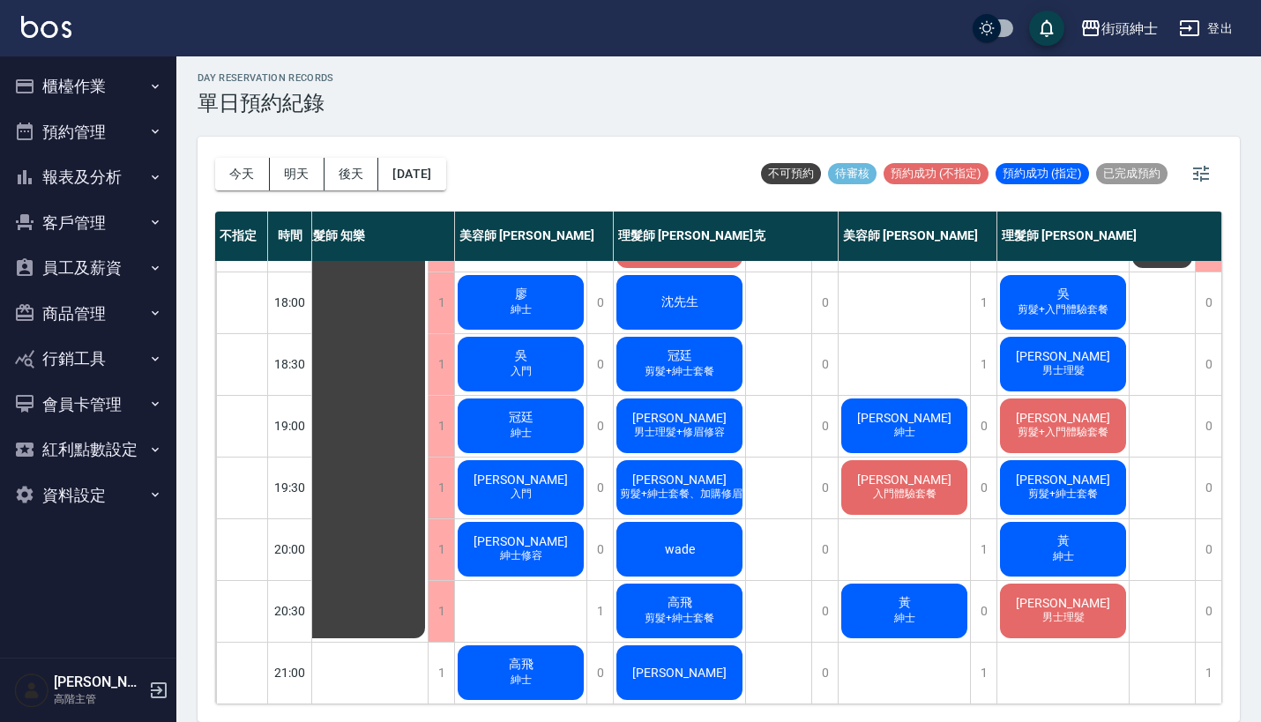
scroll to position [4, 0]
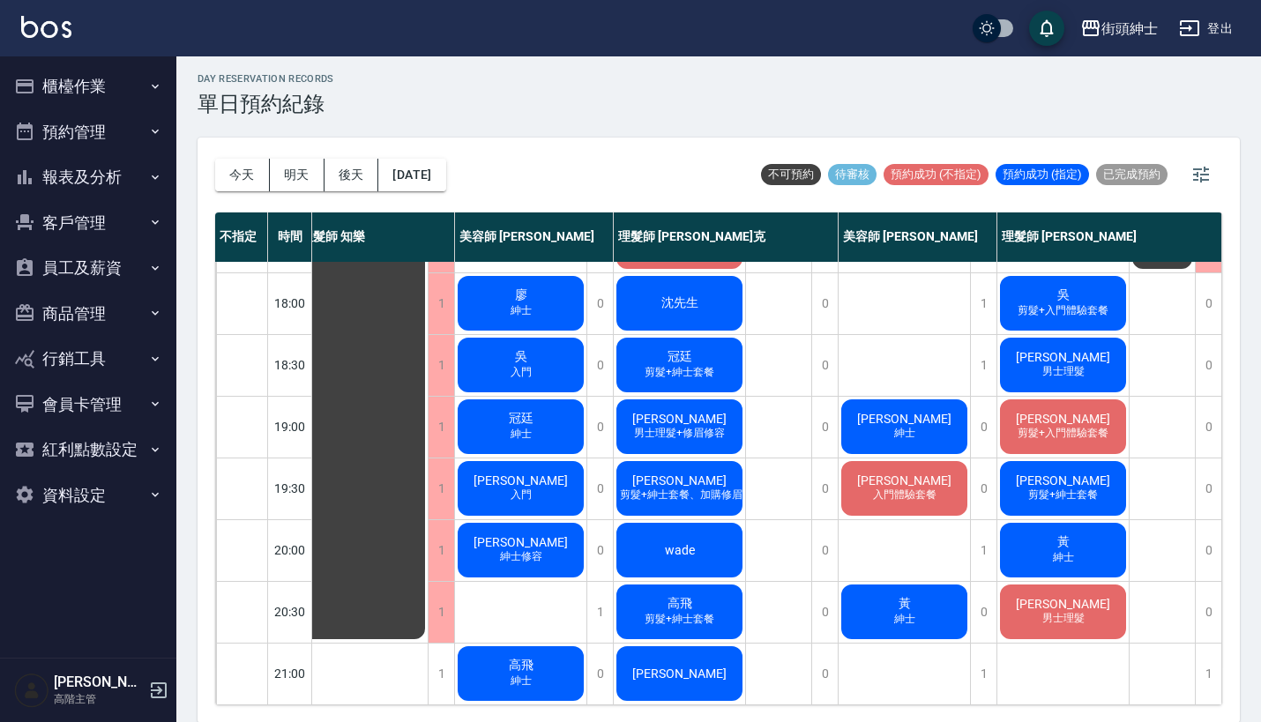
click at [1020, 527] on div "黃 紳士" at bounding box center [1062, 550] width 131 height 60
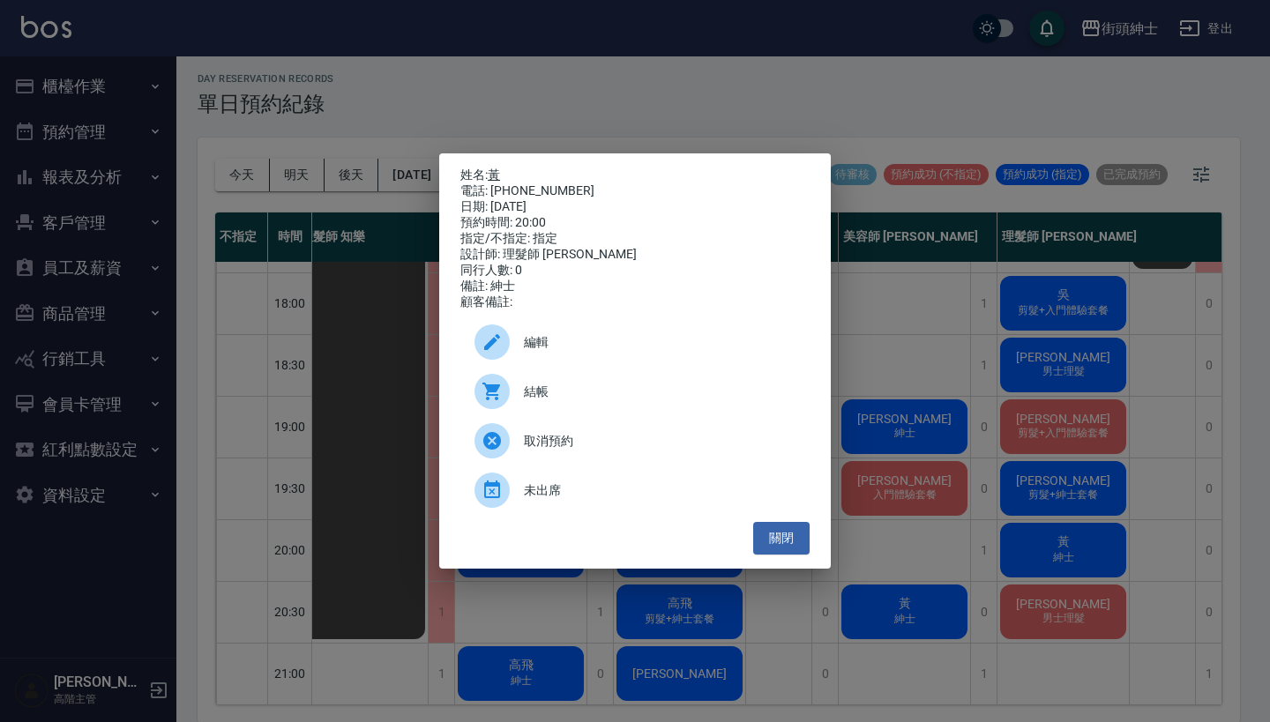
click at [495, 171] on link "黃" at bounding box center [494, 175] width 12 height 14
click at [962, 138] on div "姓名: 黃 電話: 0926503211 日期: 2025/09/10 預約時間: 20:00 指定/不指定: 指定 設計師: 理髮師 eric 同行人數: …" at bounding box center [635, 361] width 1270 height 722
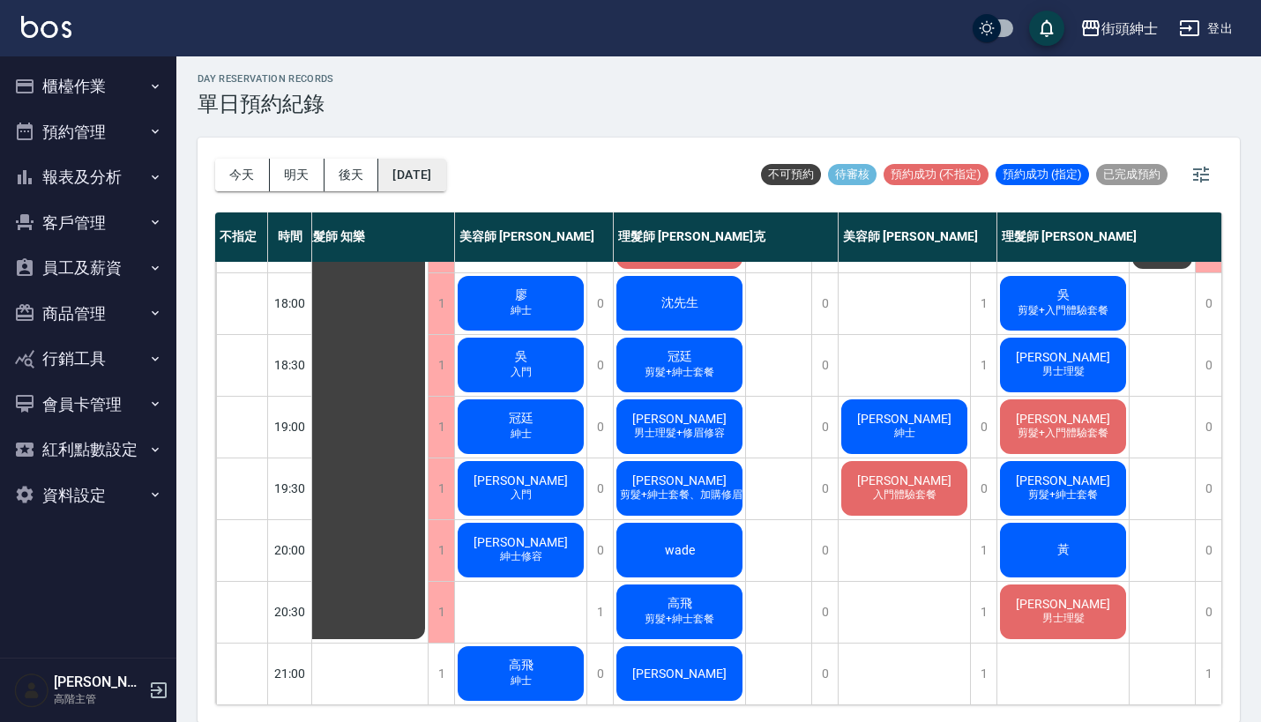
click at [442, 163] on button "[DATE]" at bounding box center [411, 175] width 67 height 33
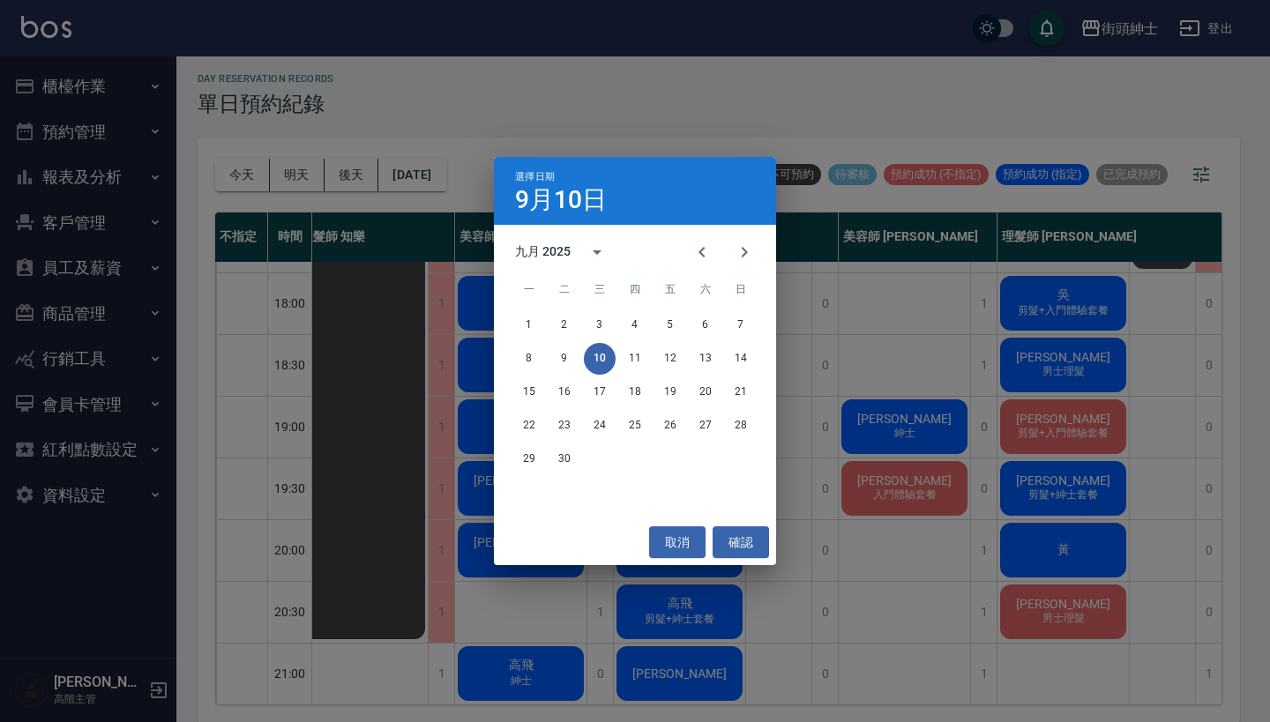
click at [544, 384] on div "15 16 17 18 19 20 21" at bounding box center [635, 392] width 282 height 32
click at [527, 391] on button "15" at bounding box center [529, 392] width 32 height 32
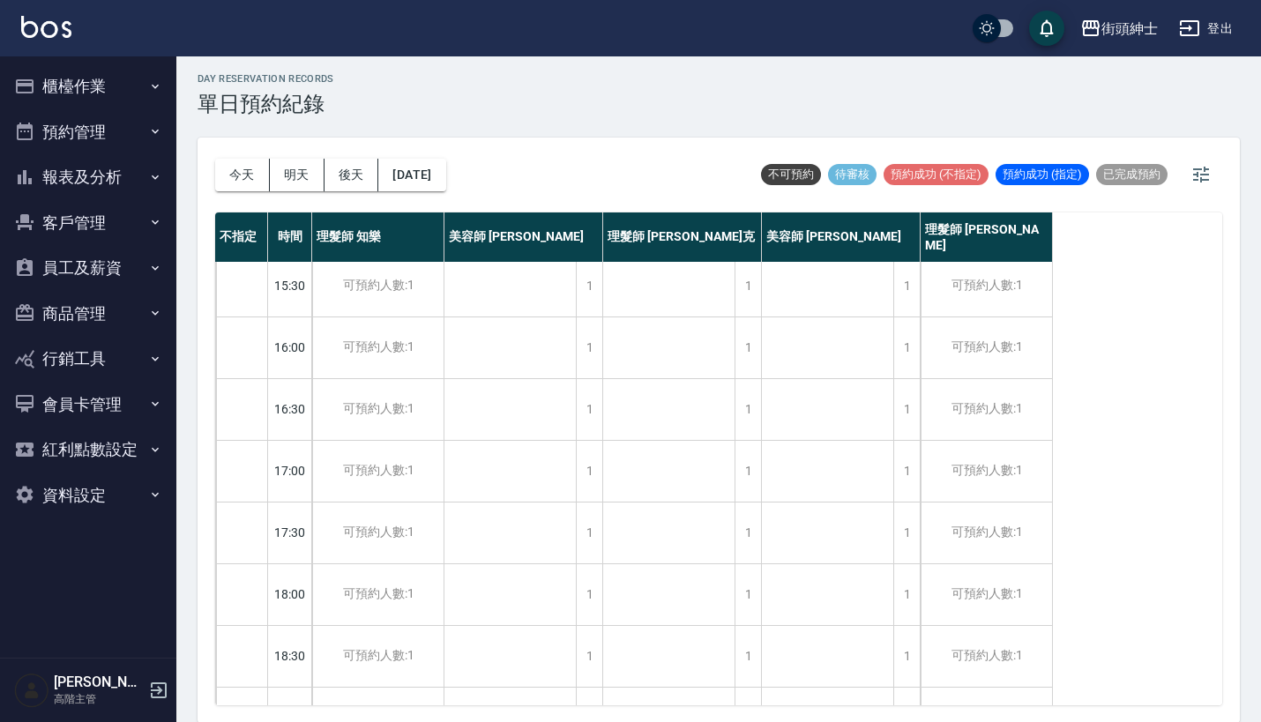
scroll to position [567, 0]
click at [445, 179] on button "2025/09/15" at bounding box center [411, 175] width 67 height 33
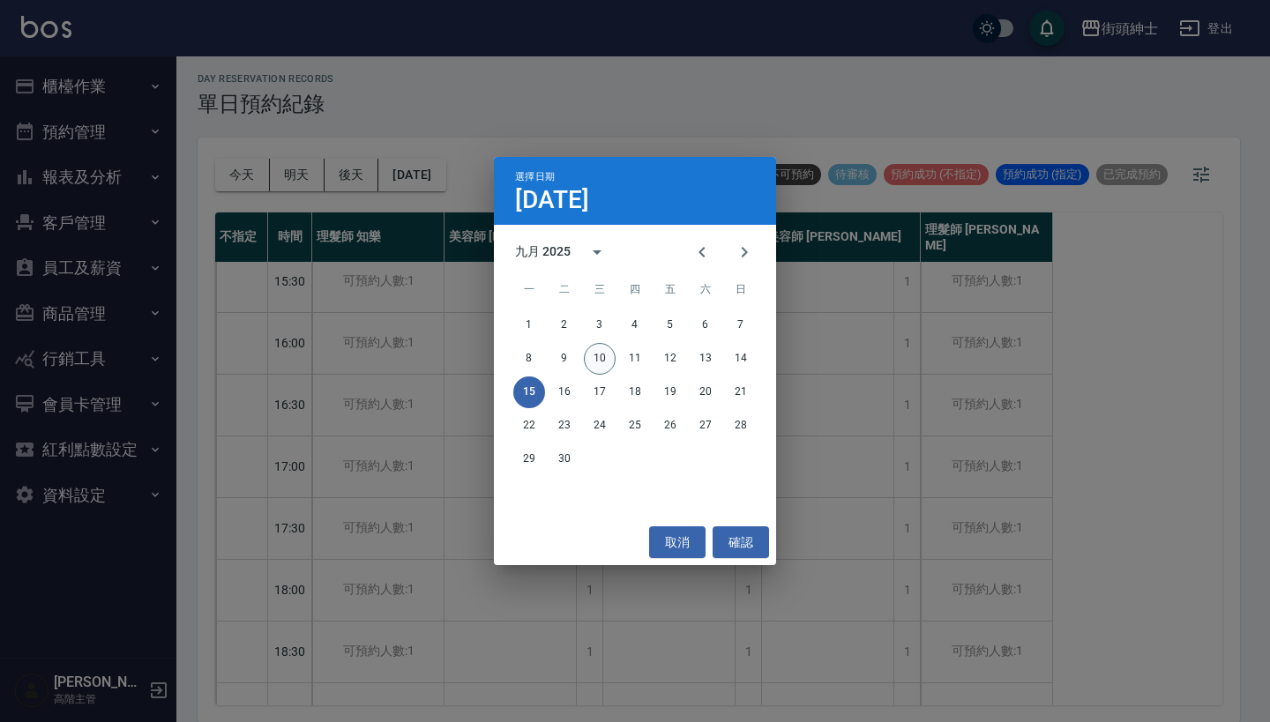
click at [600, 359] on button "10" at bounding box center [600, 359] width 32 height 32
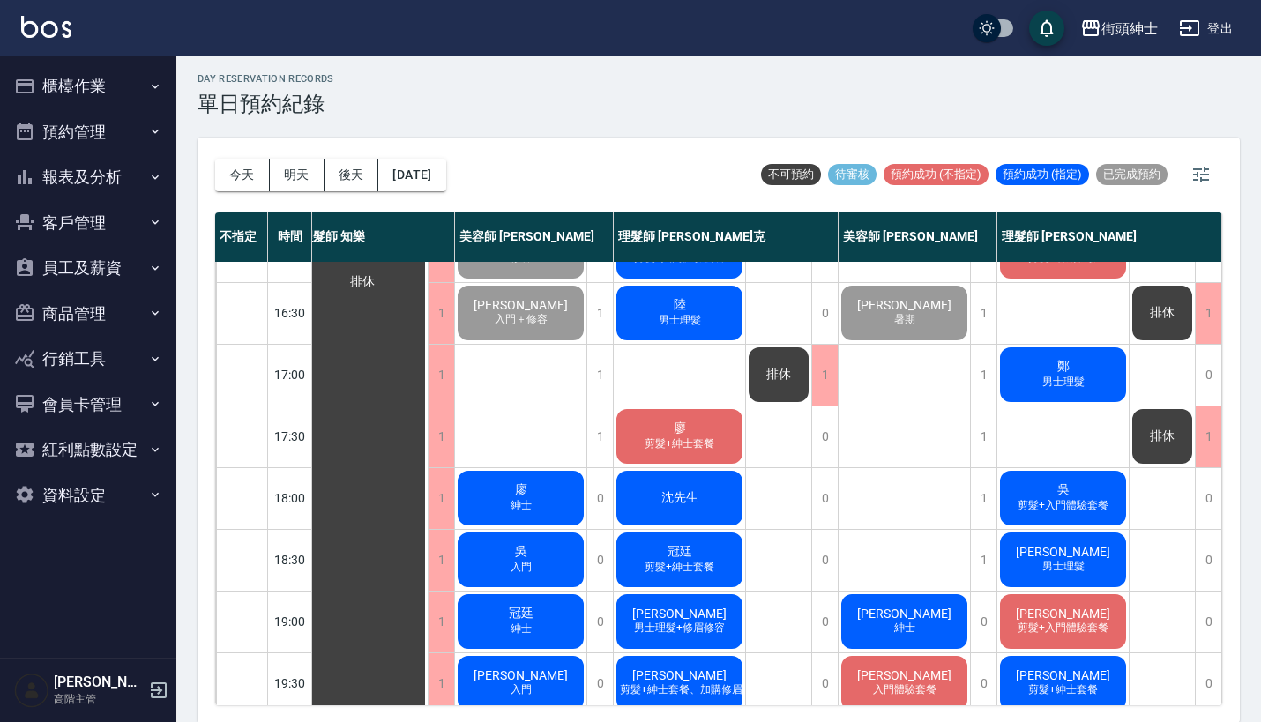
scroll to position [708, 25]
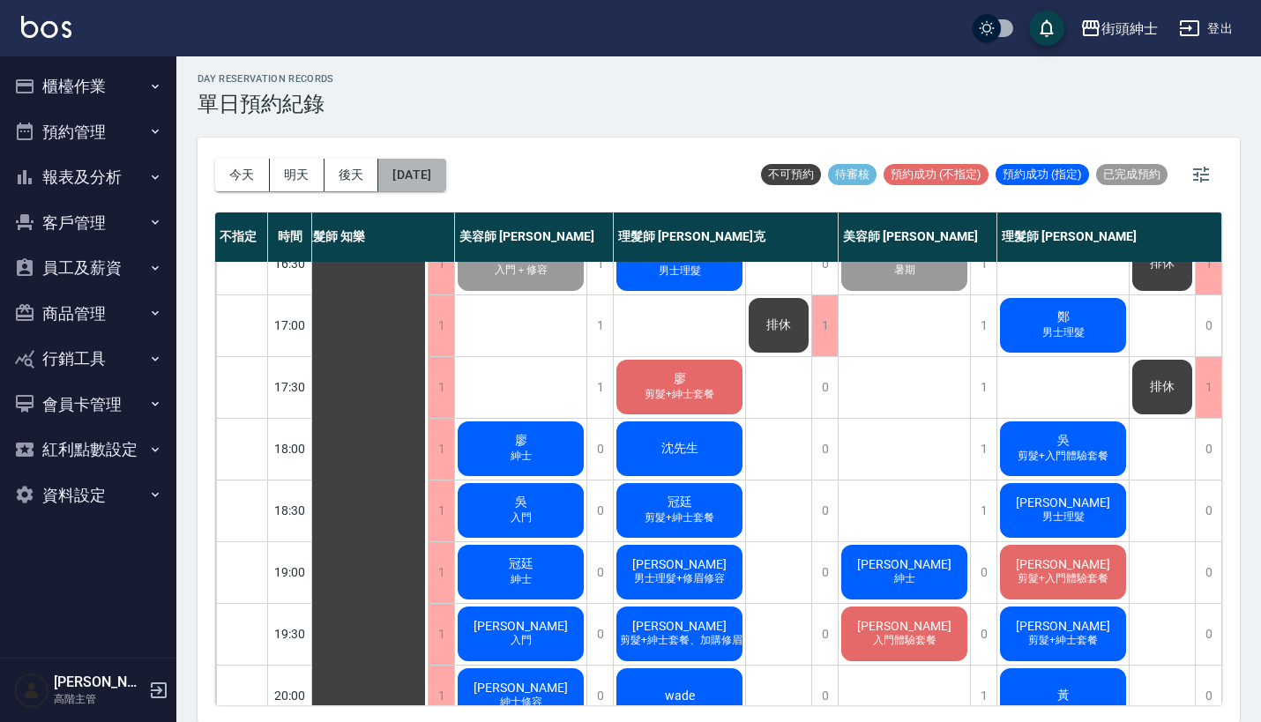
click at [427, 165] on button "[DATE]" at bounding box center [411, 175] width 67 height 33
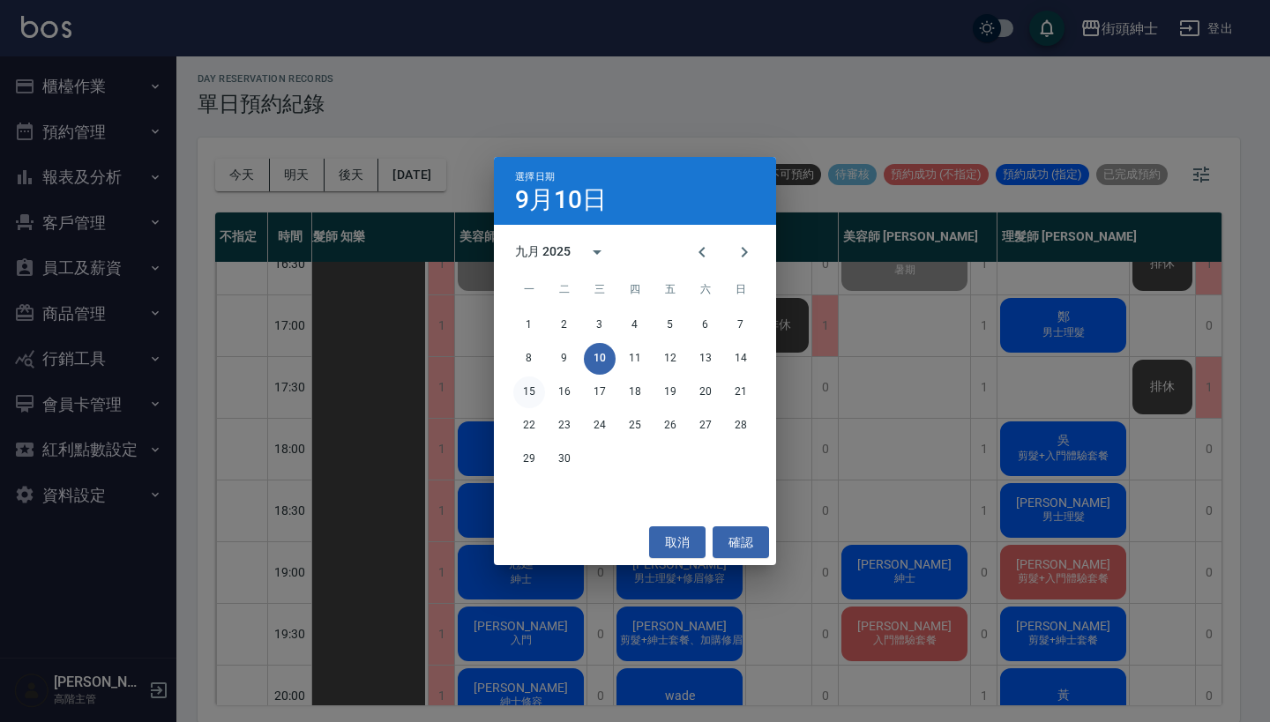
click at [523, 389] on button "15" at bounding box center [529, 392] width 32 height 32
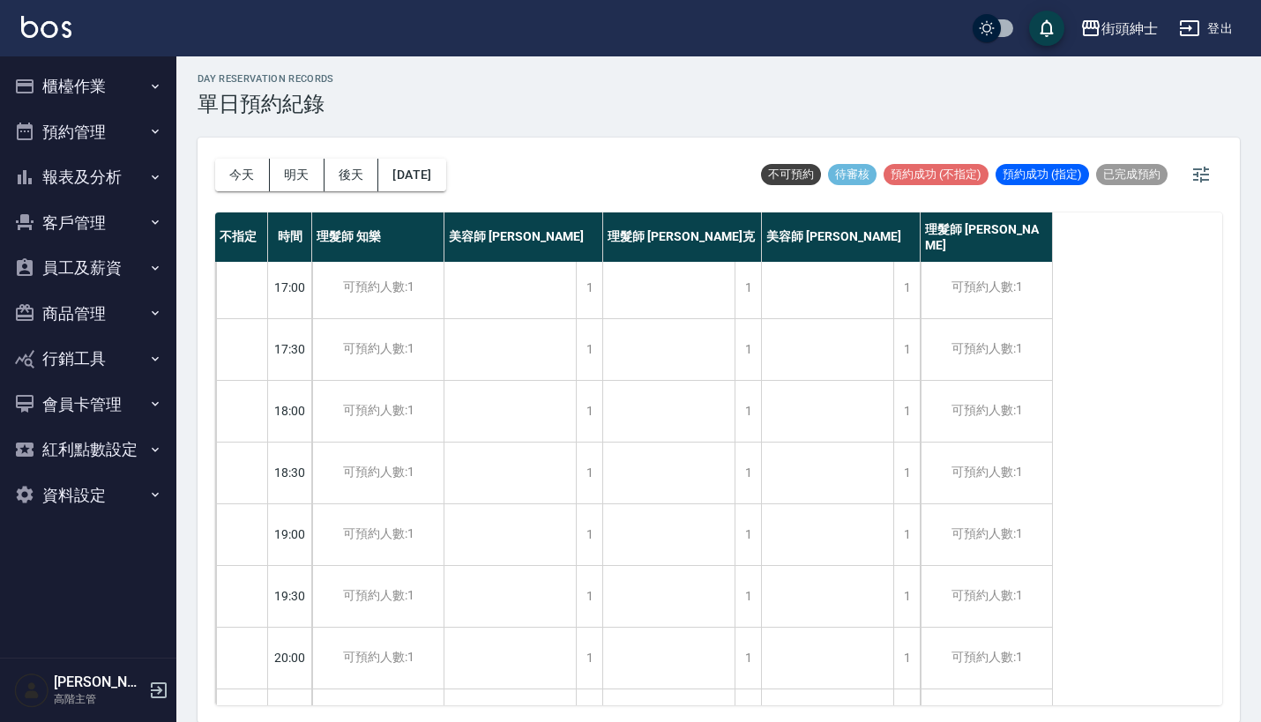
scroll to position [741, 0]
click at [409, 188] on button "2025/09/15" at bounding box center [411, 175] width 67 height 33
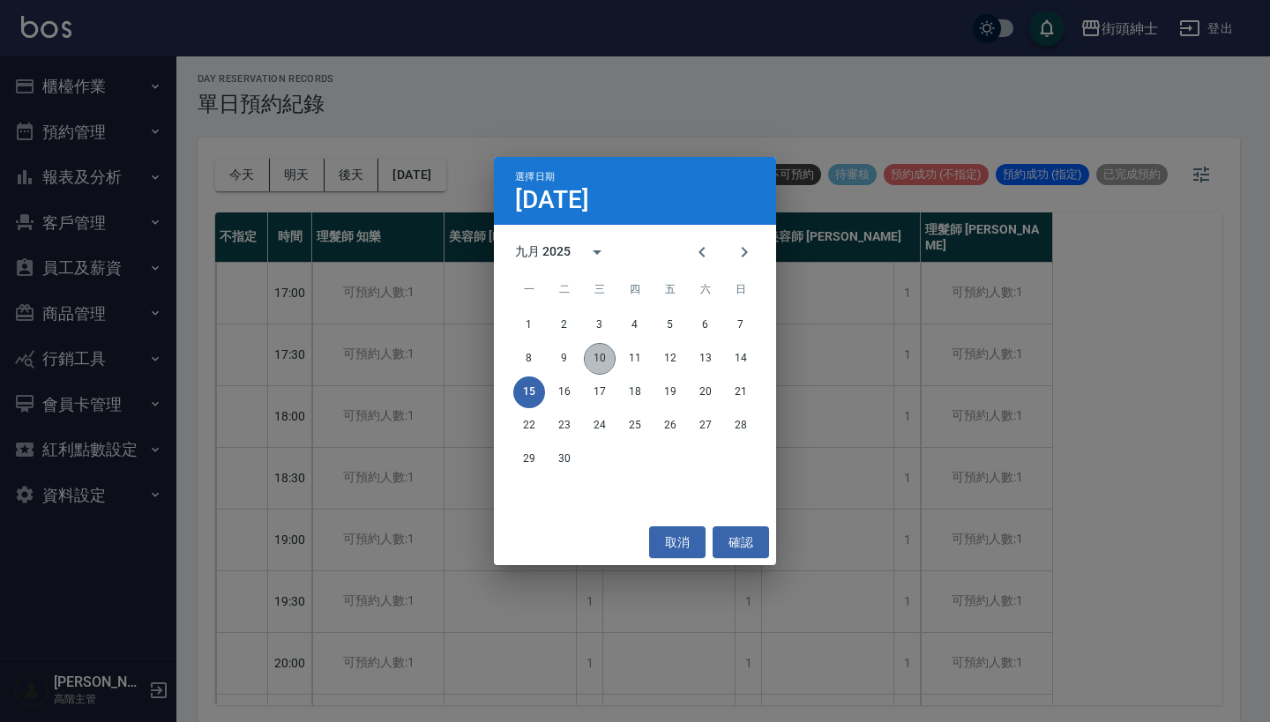
click at [600, 367] on button "10" at bounding box center [600, 359] width 32 height 32
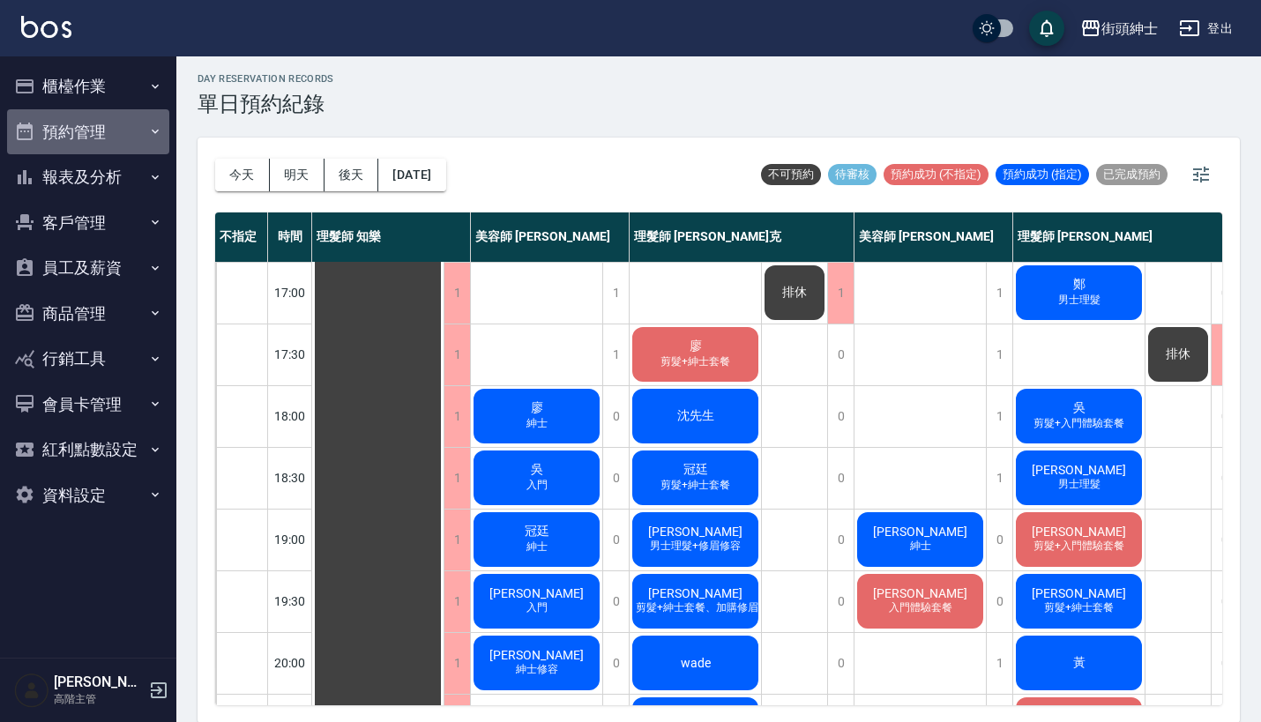
click at [116, 121] on button "預約管理" at bounding box center [88, 132] width 162 height 46
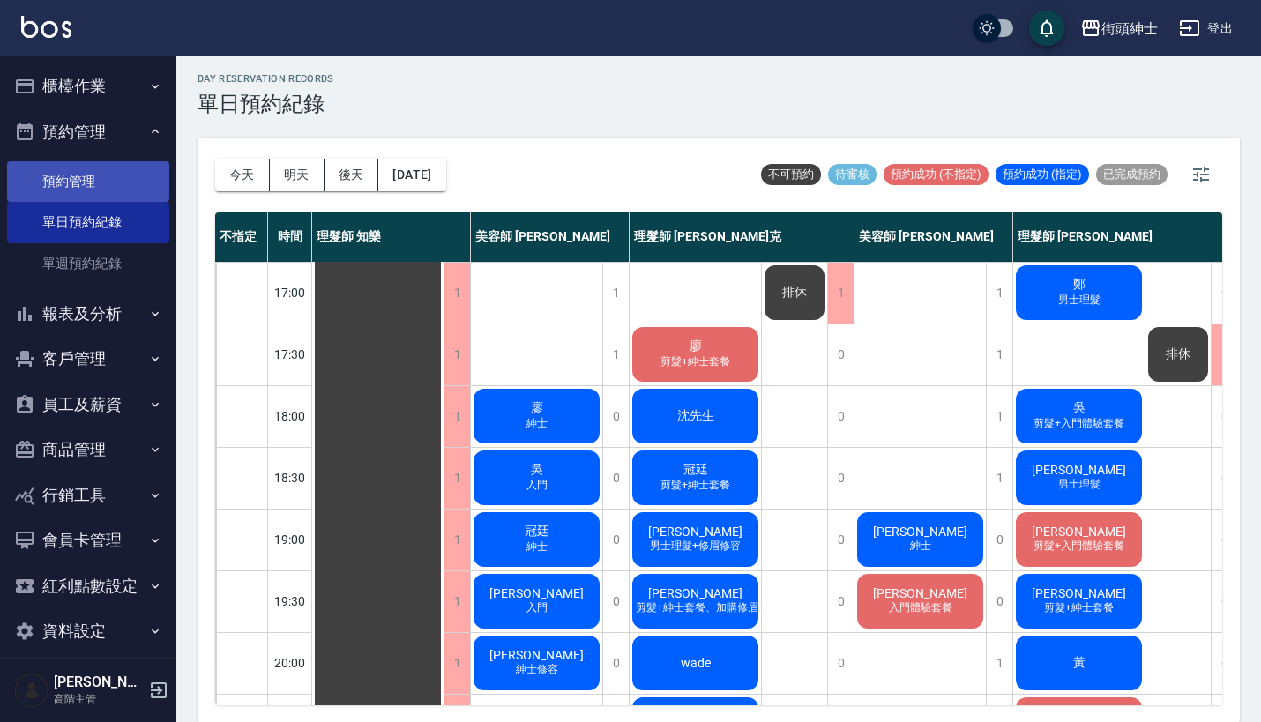
click at [131, 178] on link "預約管理" at bounding box center [88, 181] width 162 height 41
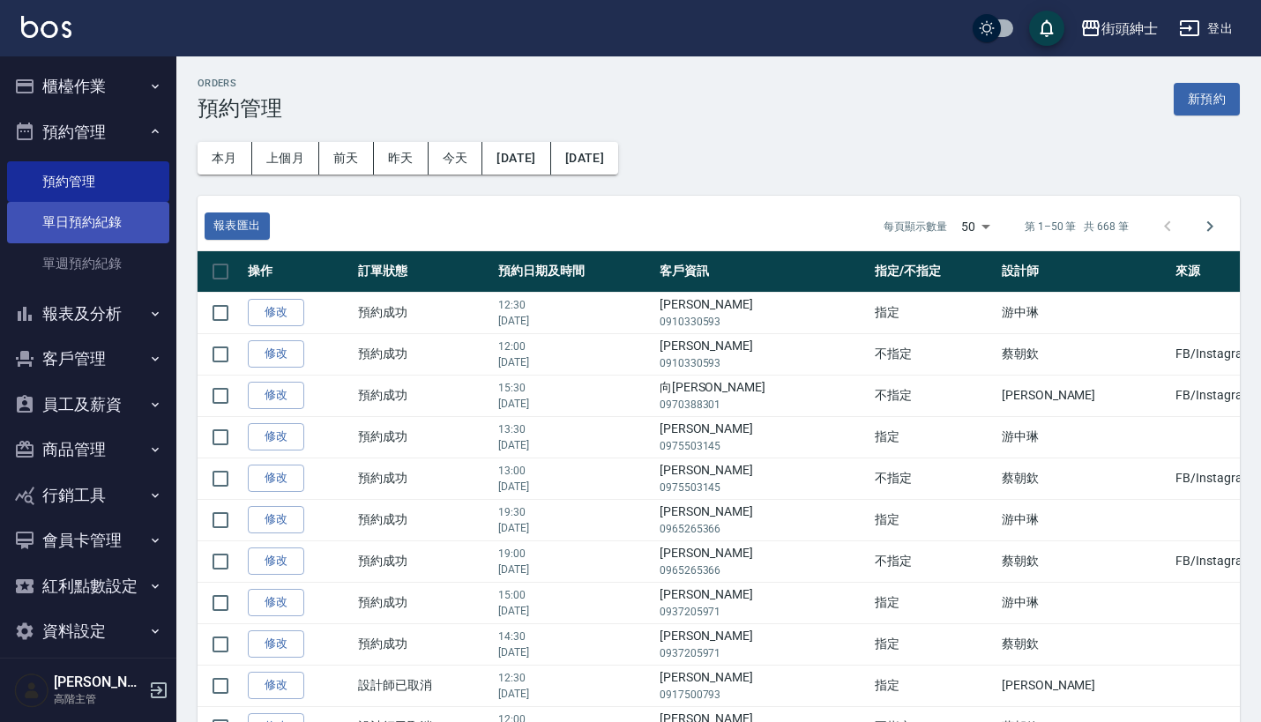
click at [78, 229] on link "單日預約紀錄" at bounding box center [88, 222] width 162 height 41
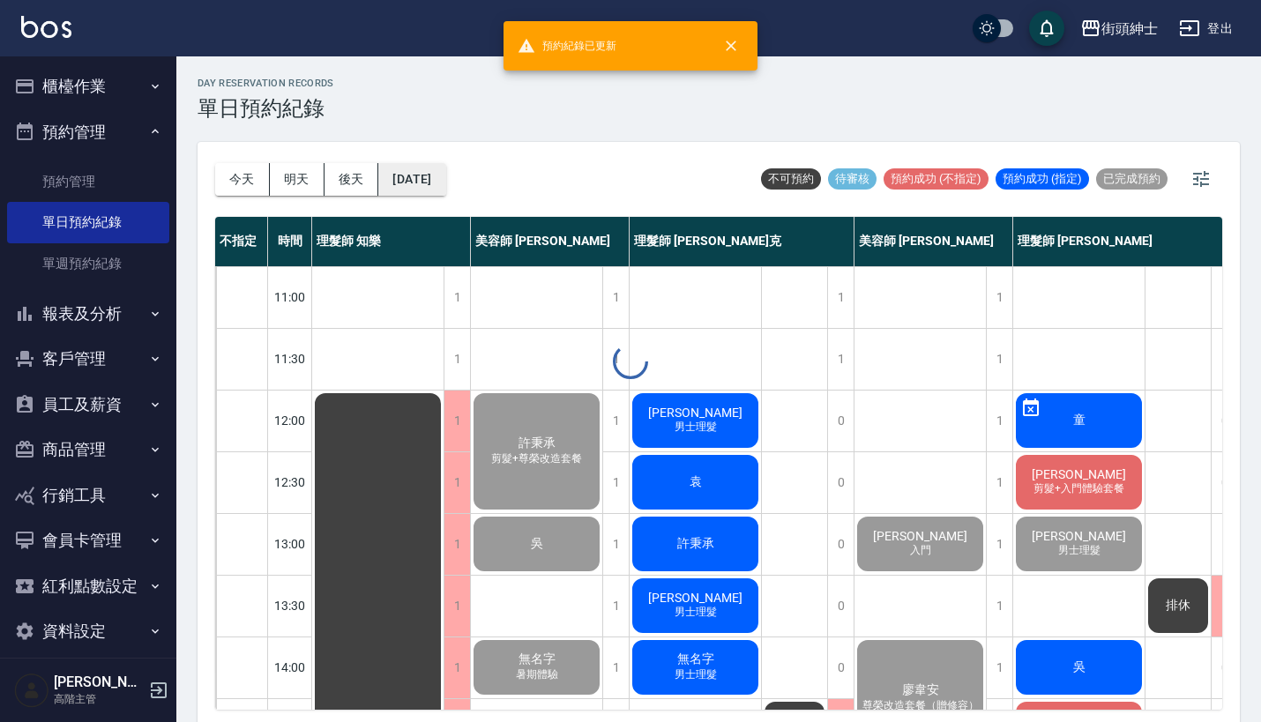
click at [435, 176] on button "[DATE]" at bounding box center [411, 179] width 67 height 33
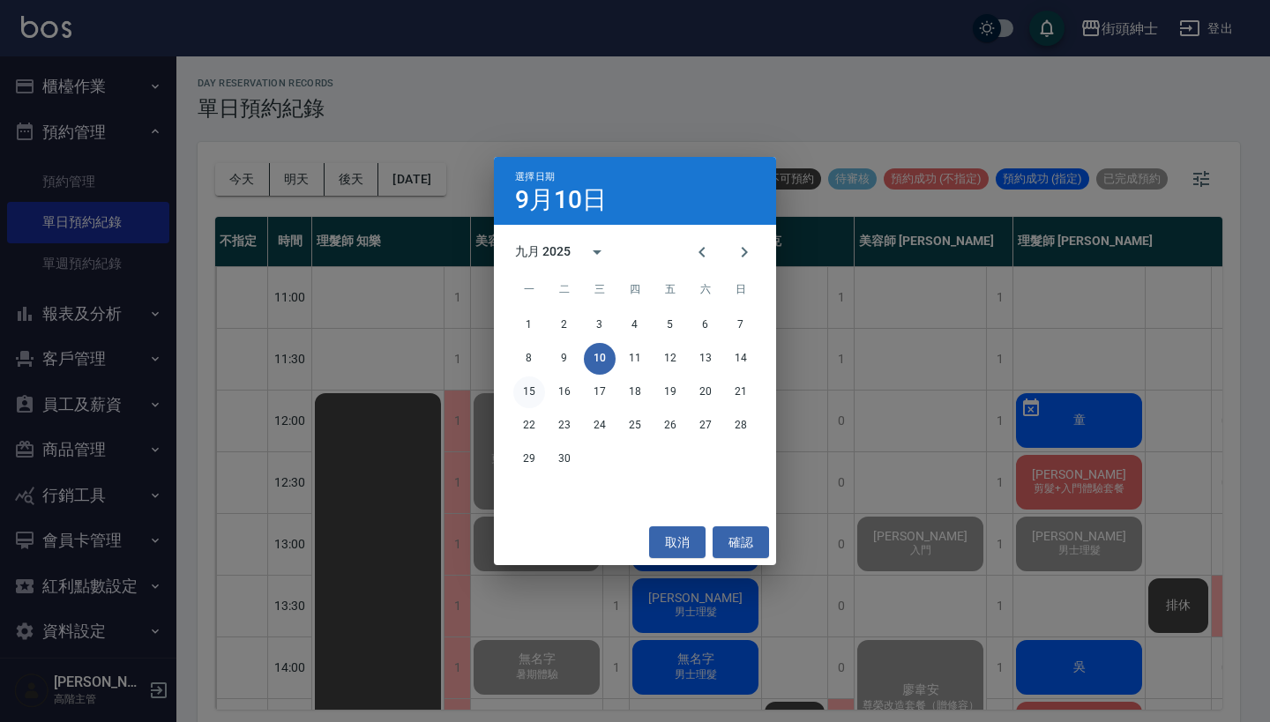
click at [523, 396] on button "15" at bounding box center [529, 392] width 32 height 32
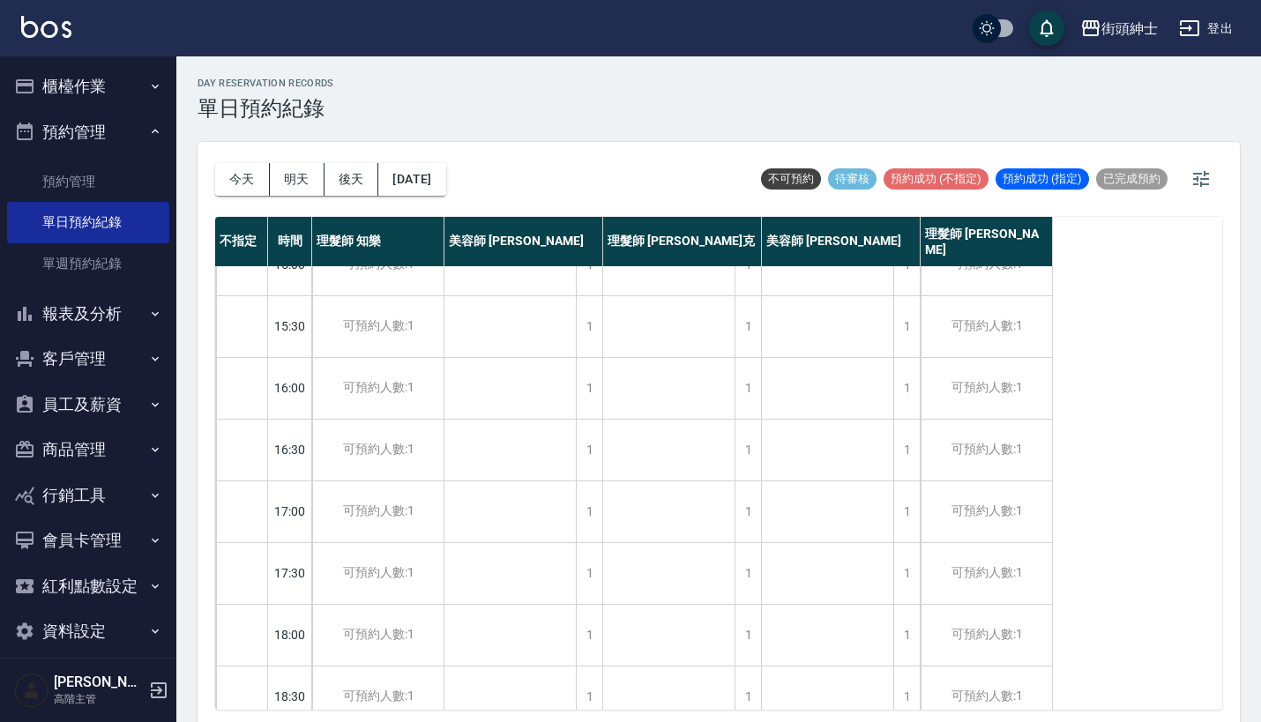
scroll to position [142, 0]
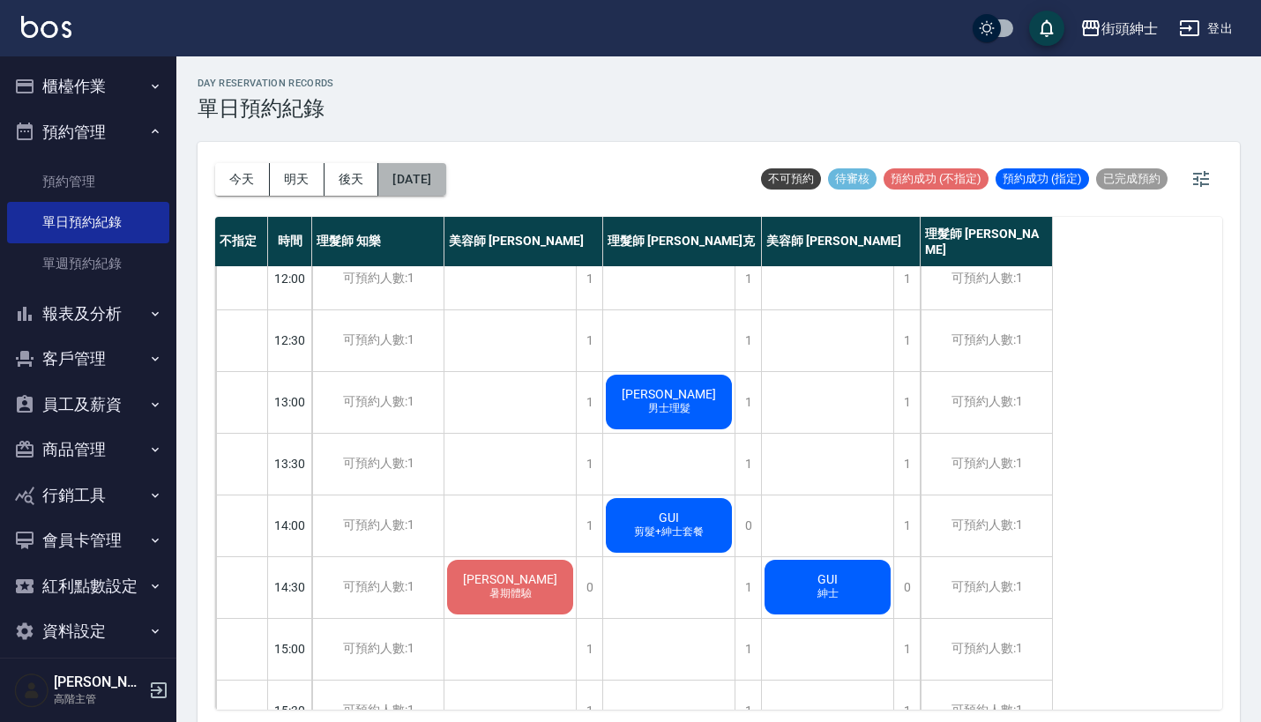
click at [409, 190] on button "2025/09/15" at bounding box center [411, 179] width 67 height 33
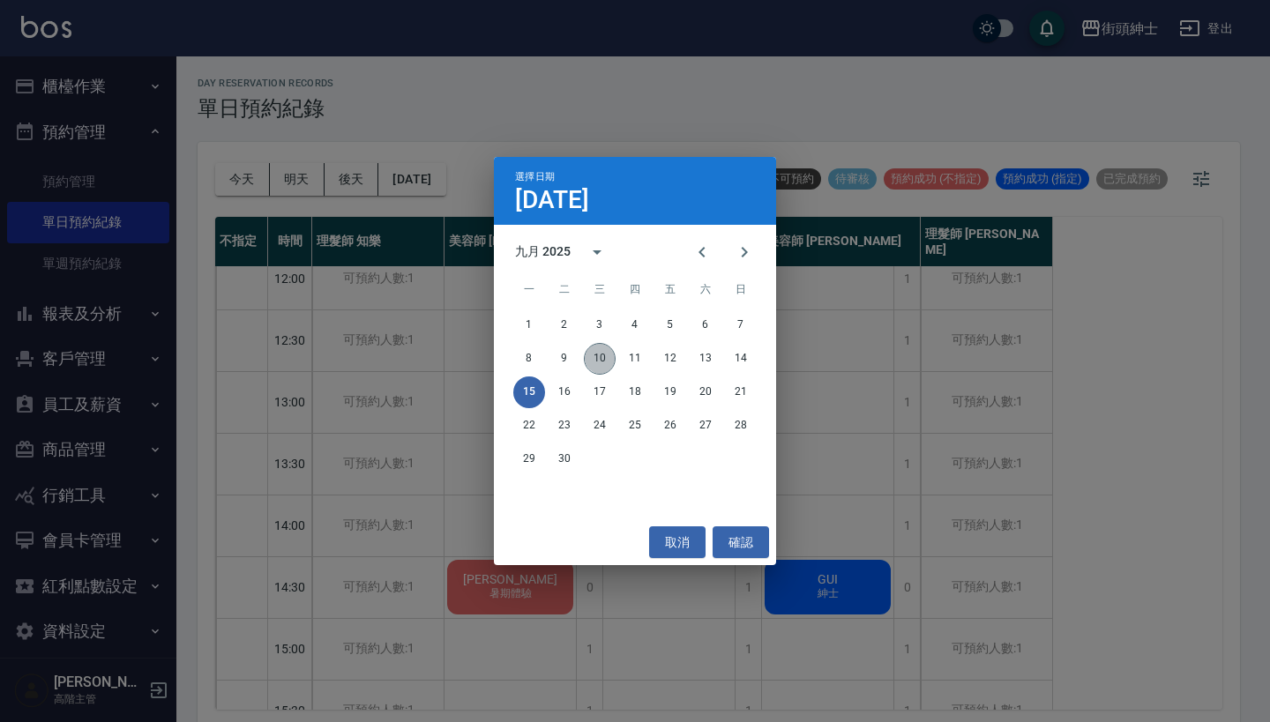
click at [595, 351] on button "10" at bounding box center [600, 359] width 32 height 32
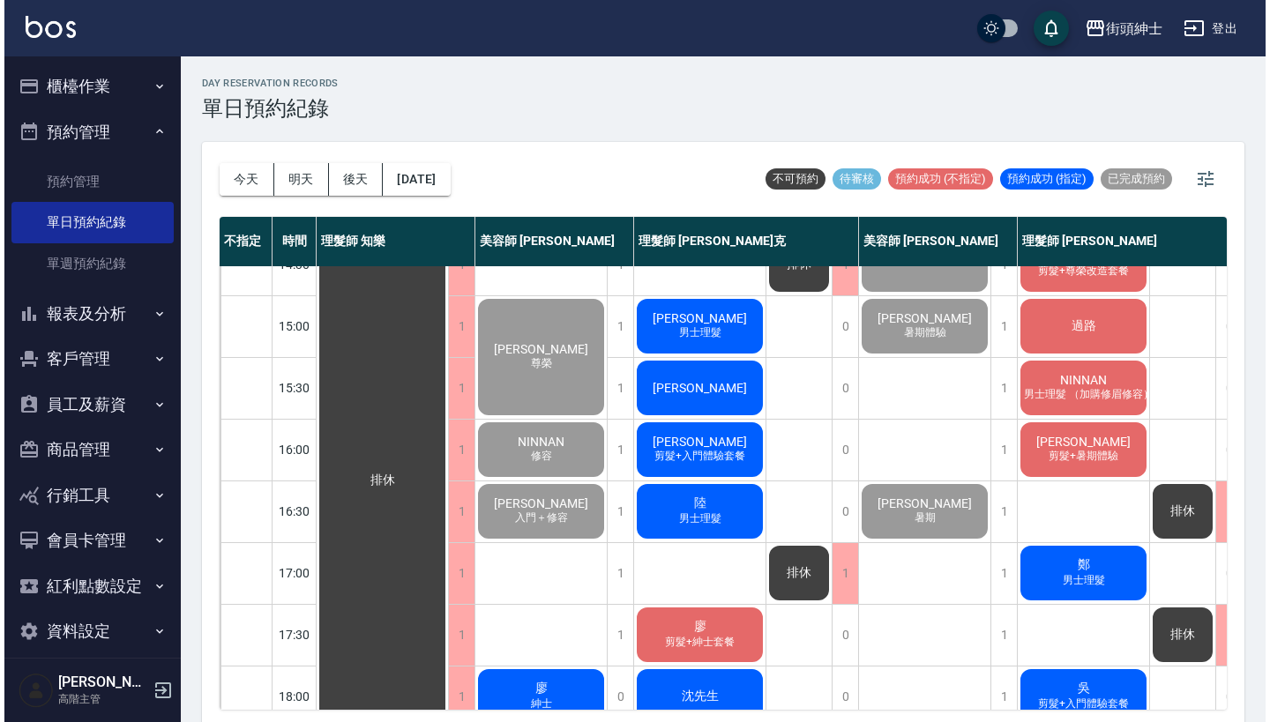
scroll to position [492, 0]
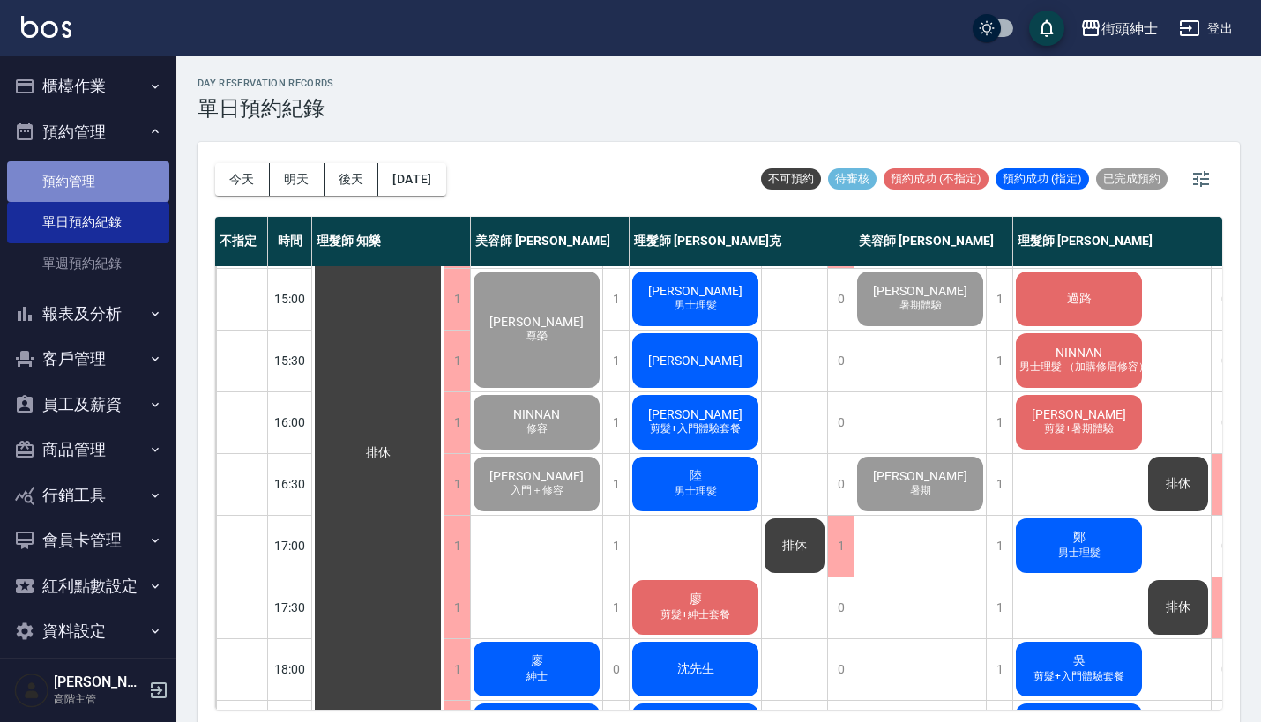
click at [109, 187] on link "預約管理" at bounding box center [88, 181] width 162 height 41
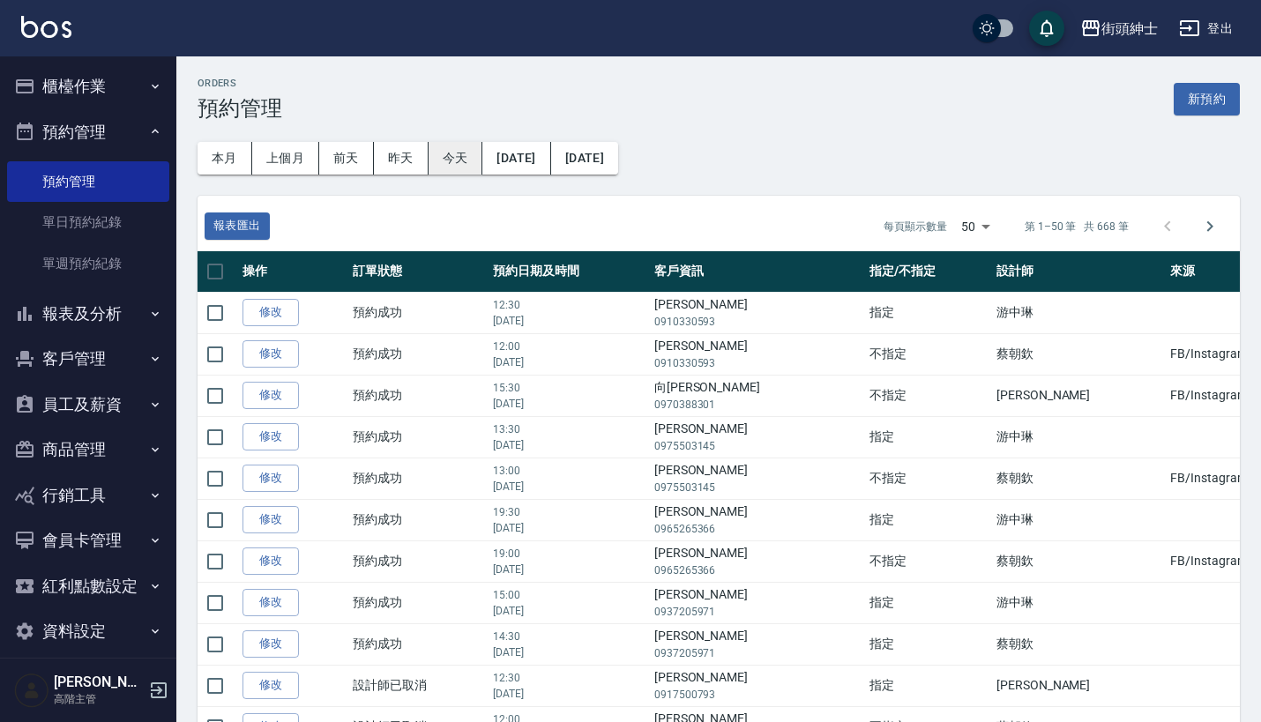
click at [442, 149] on button "今天" at bounding box center [455, 158] width 55 height 33
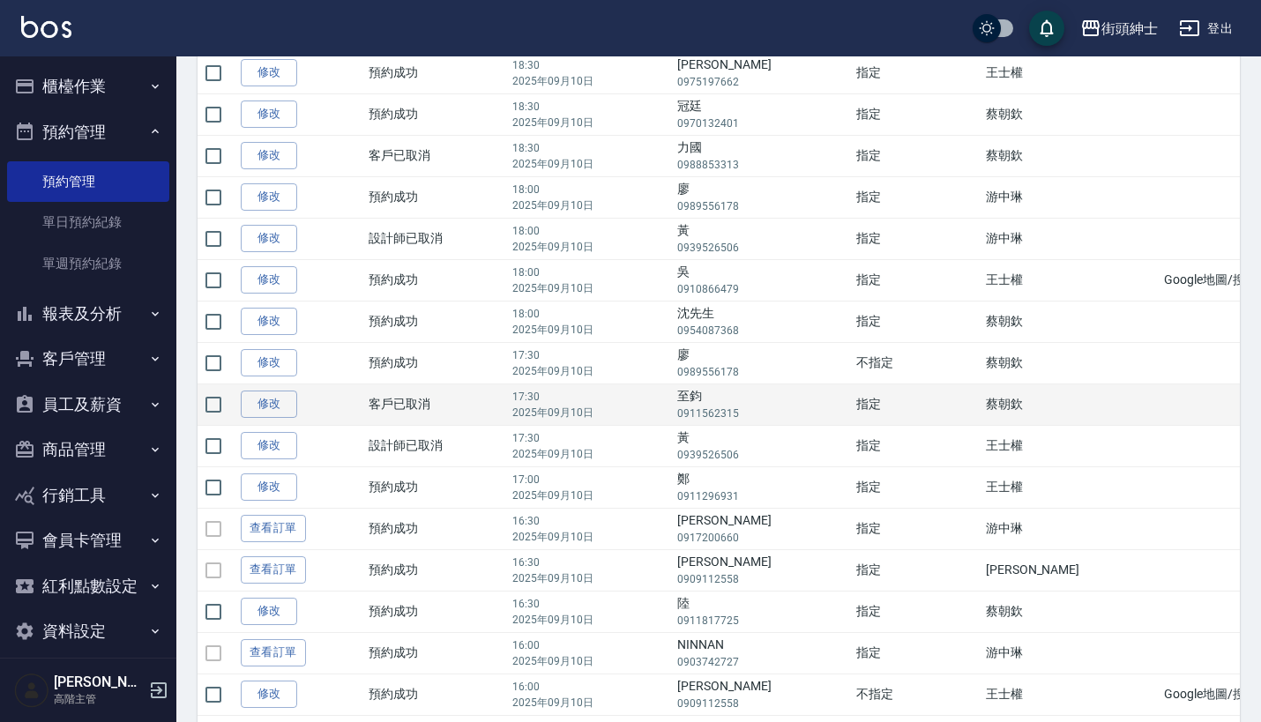
scroll to position [0, 2]
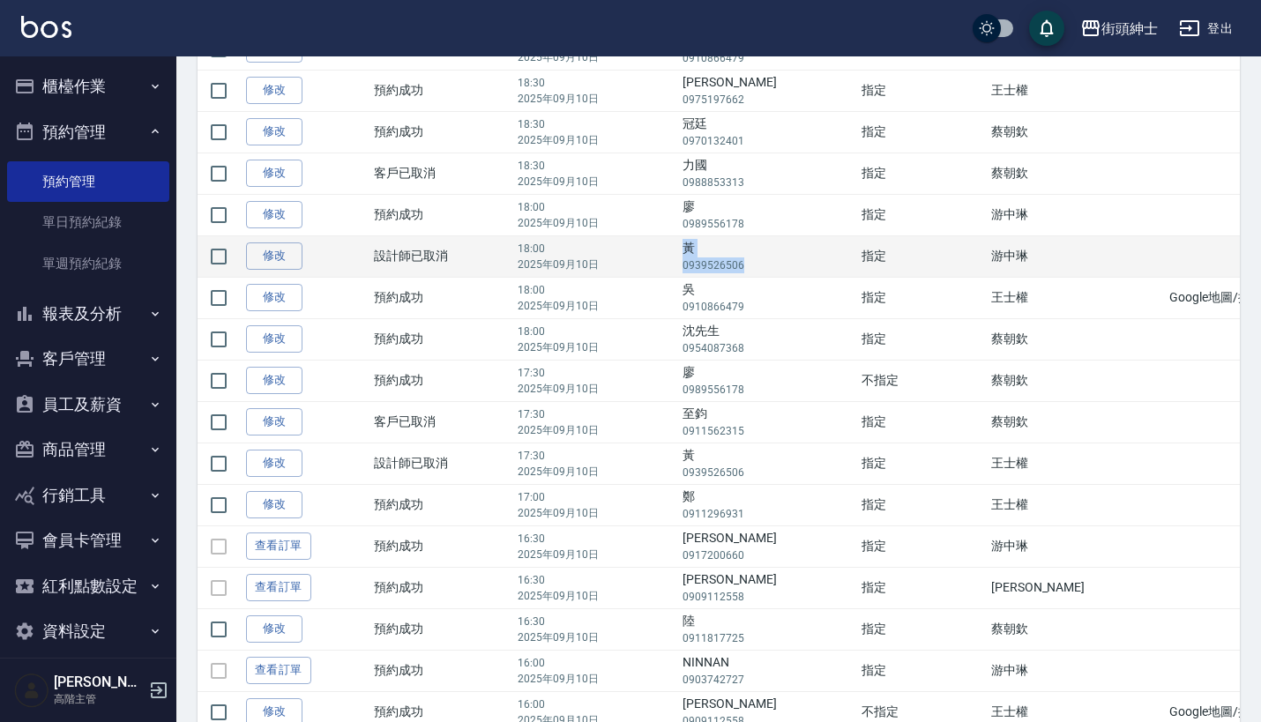
drag, startPoint x: 784, startPoint y: 265, endPoint x: 723, endPoint y: 250, distance: 62.9
click at [723, 249] on td "黃 0939526506" at bounding box center [767, 255] width 178 height 41
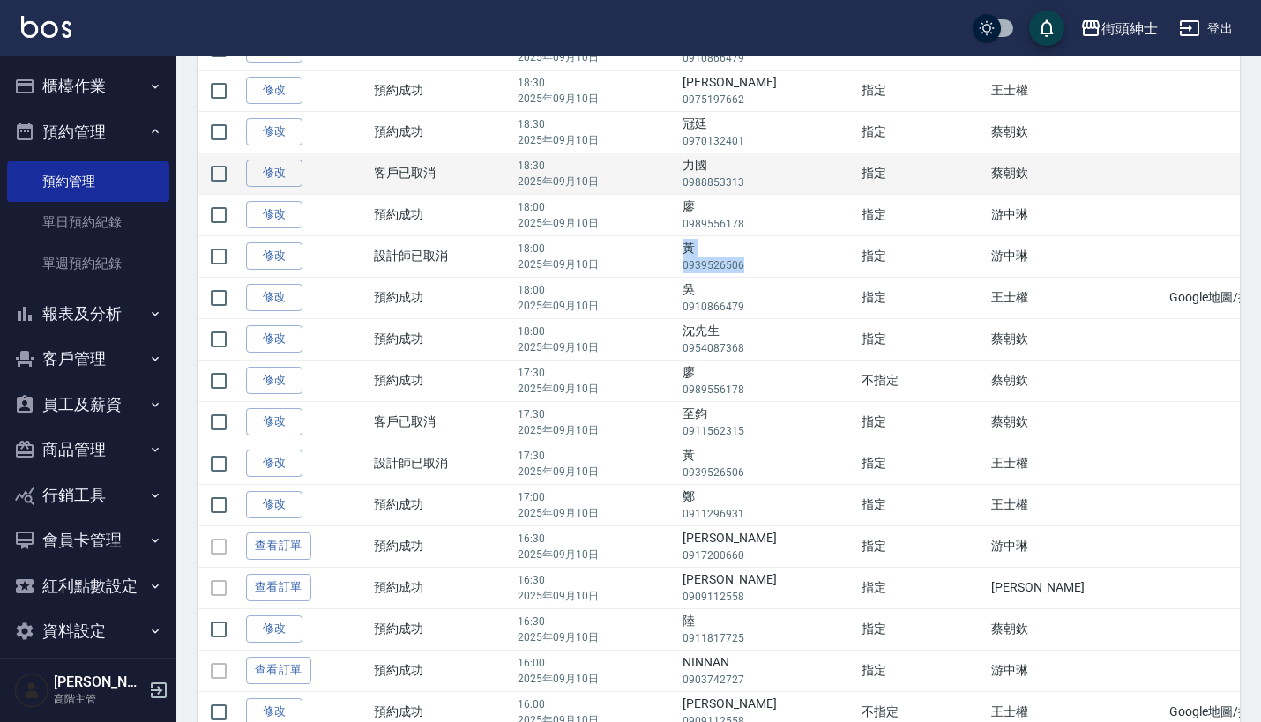
copy td "黃 0939526506"
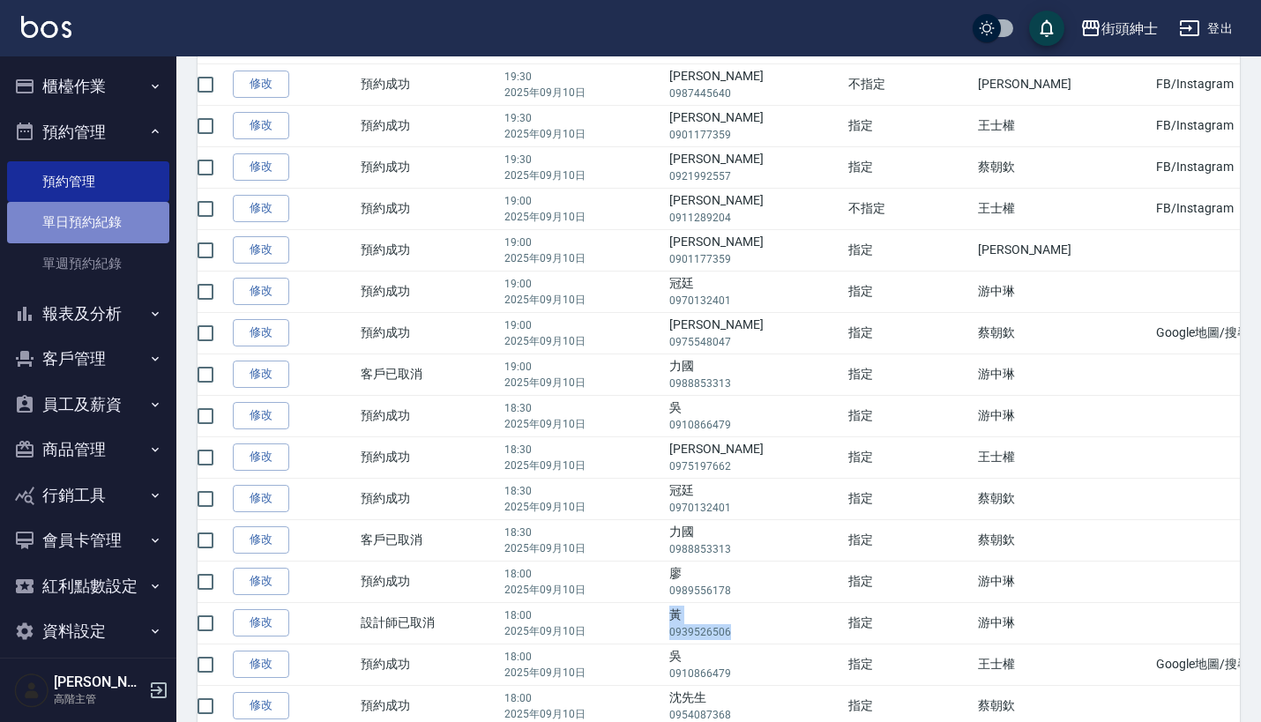
click at [120, 209] on link "單日預約紀錄" at bounding box center [88, 222] width 162 height 41
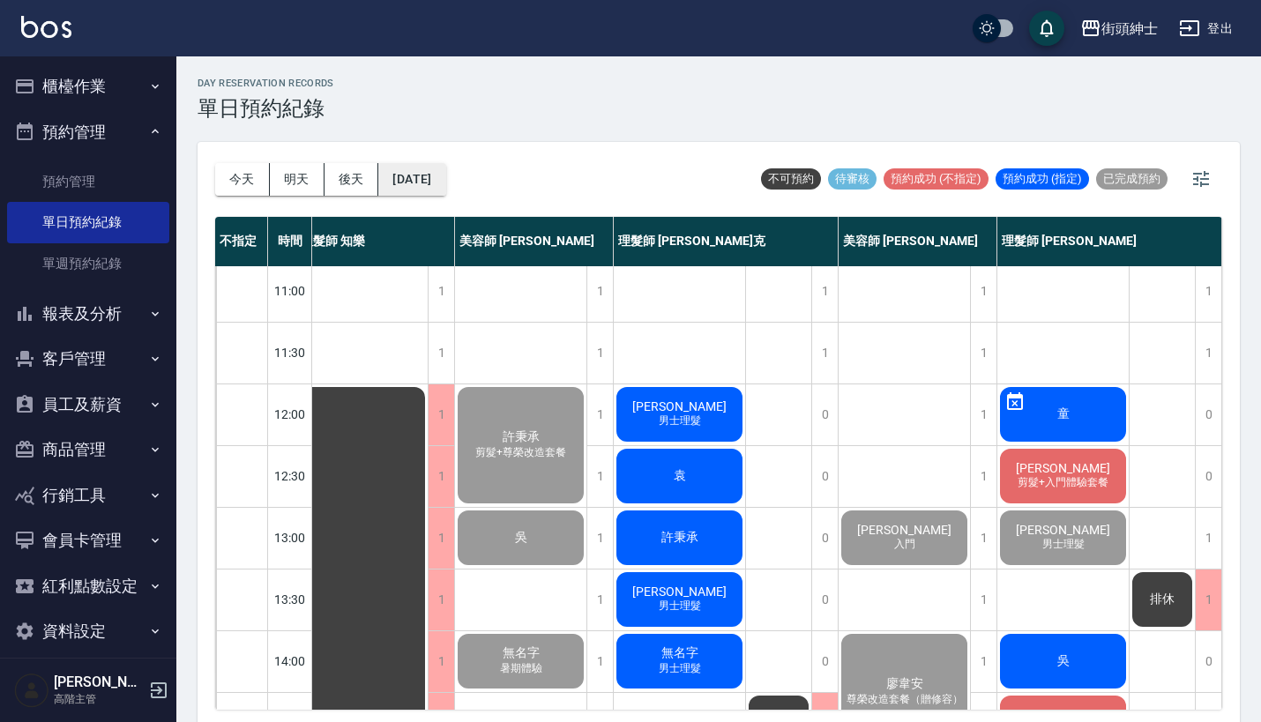
click at [437, 177] on button "[DATE]" at bounding box center [411, 179] width 67 height 33
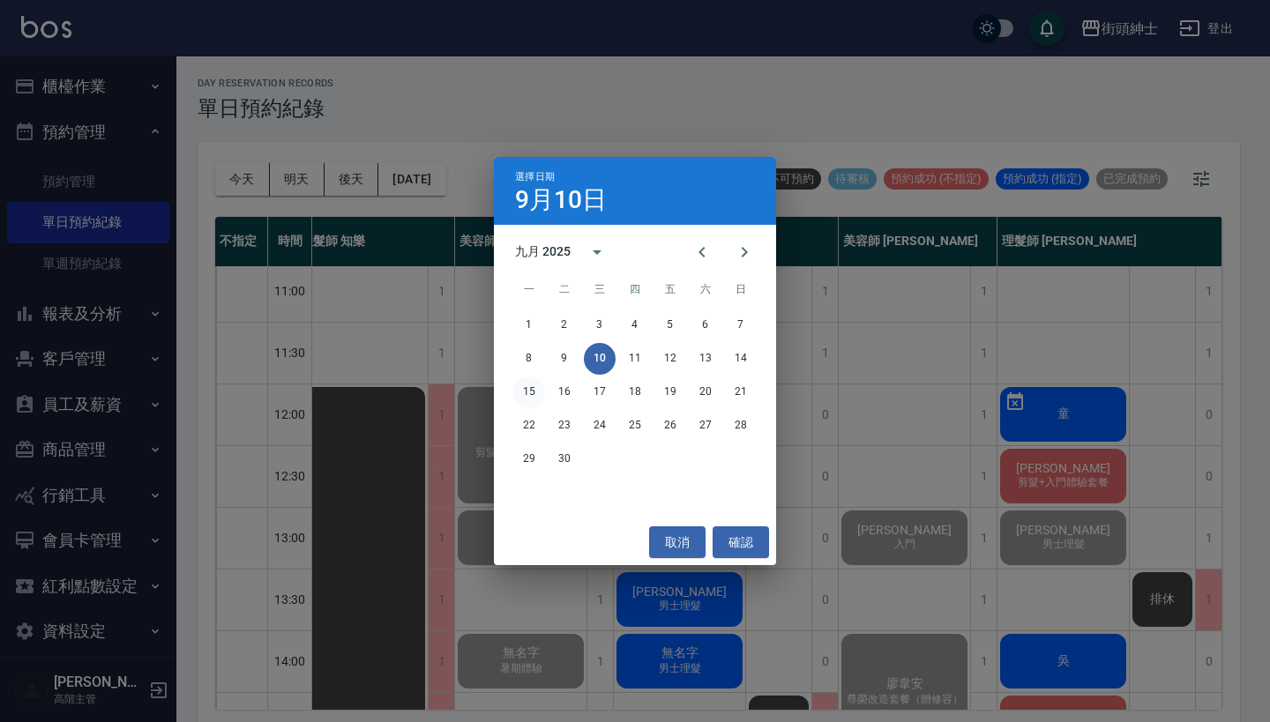
click at [524, 391] on button "15" at bounding box center [529, 392] width 32 height 32
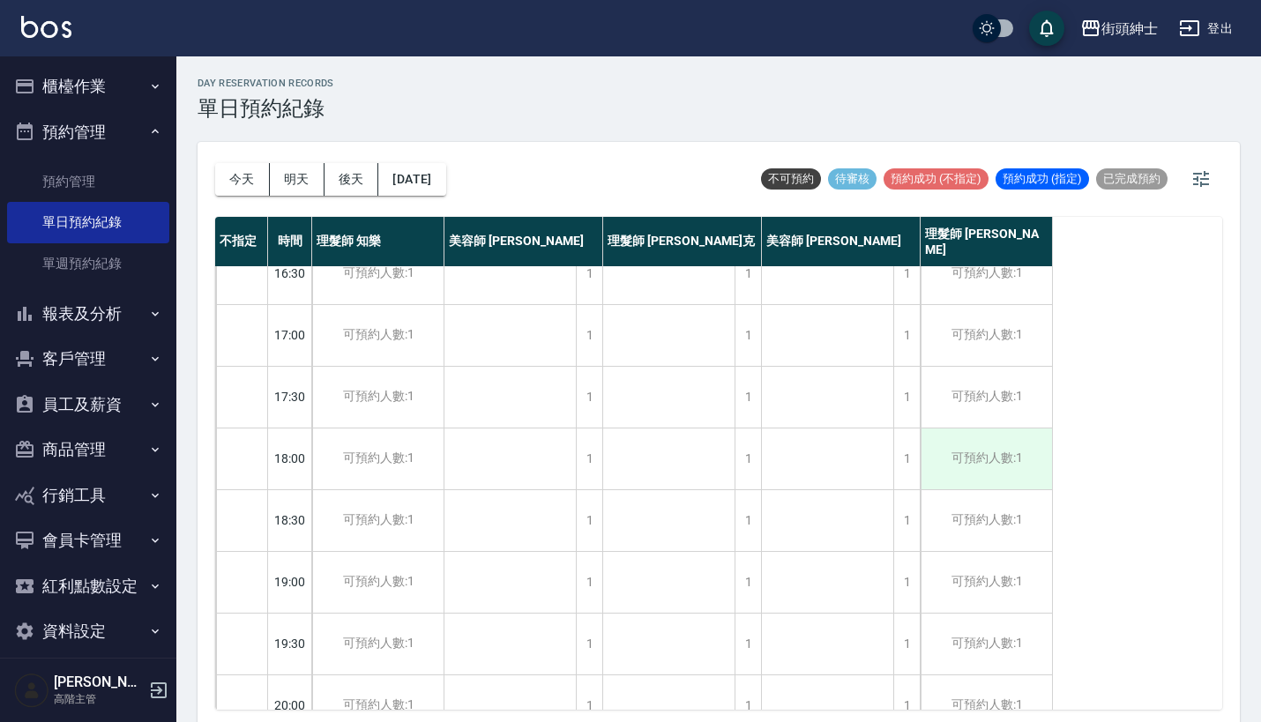
click at [964, 455] on div "可預約人數:1" at bounding box center [985, 458] width 131 height 61
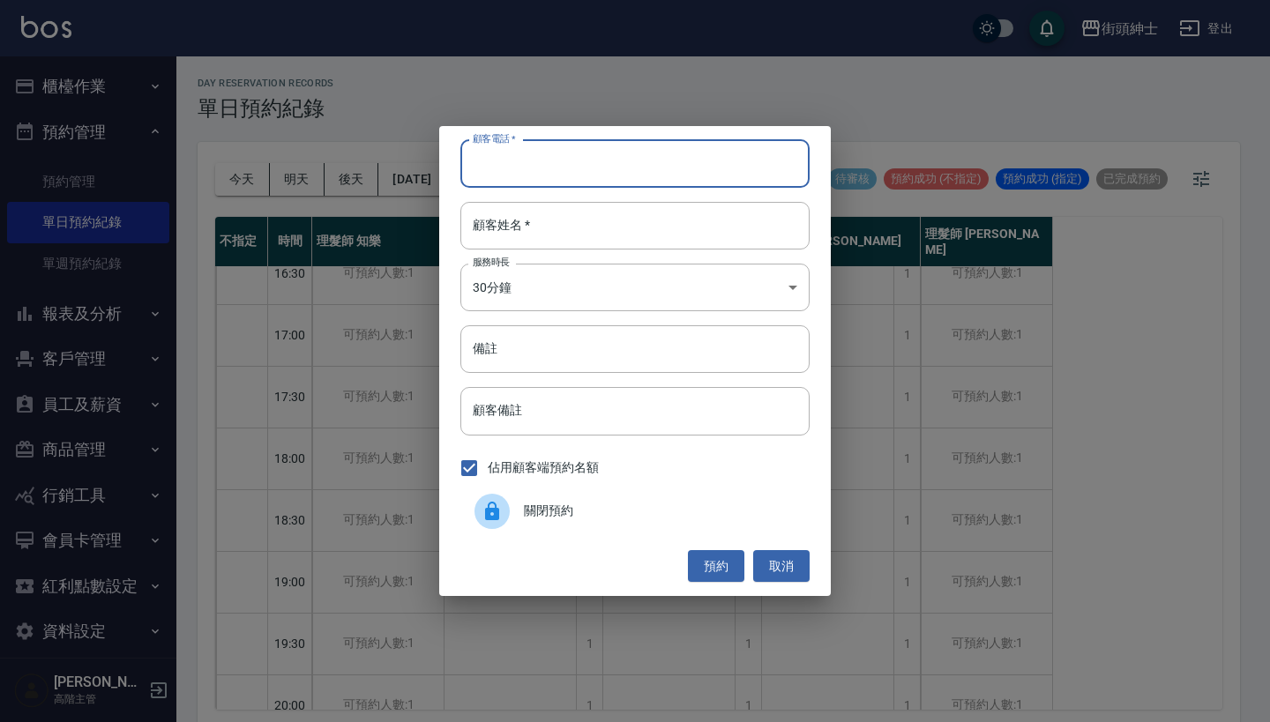
paste input "黃 0939526506"
type input "黃 0939526506"
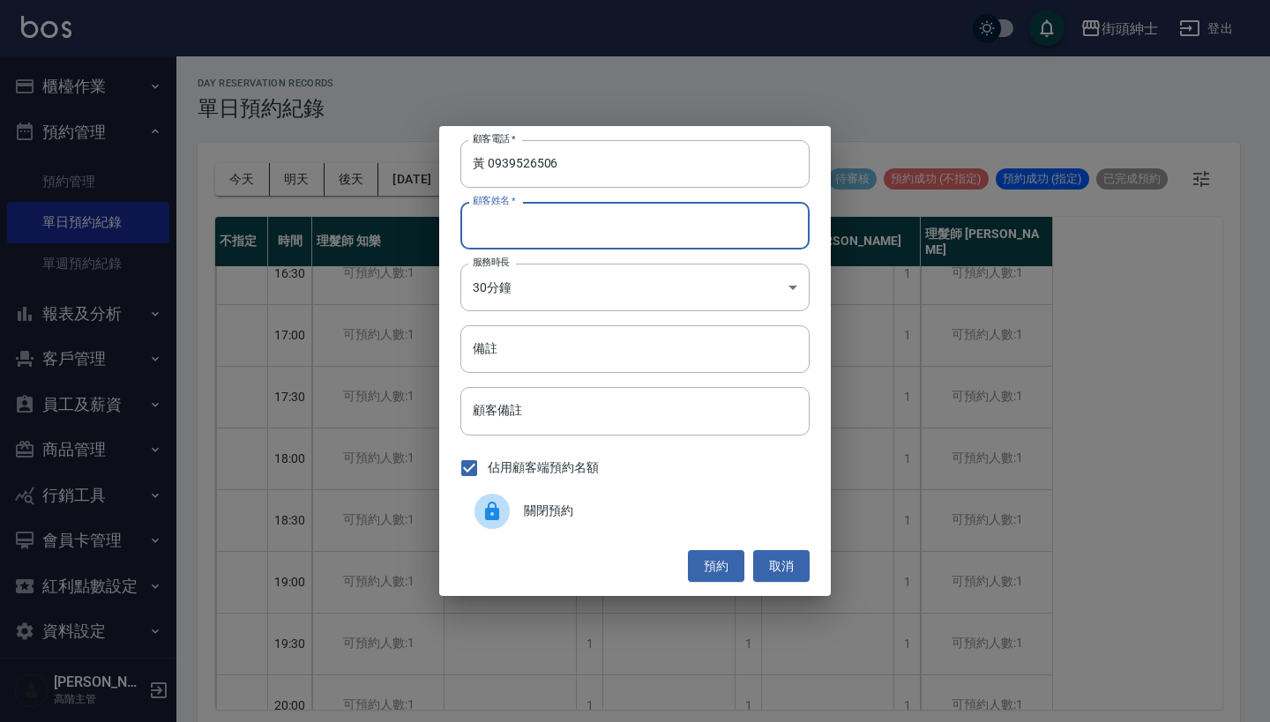
paste input "黃 0939526506"
type input "黃 0939526506"
drag, startPoint x: 484, startPoint y: 163, endPoint x: 465, endPoint y: 163, distance: 19.4
click at [479, 163] on input "黃 0939526506" at bounding box center [634, 164] width 349 height 48
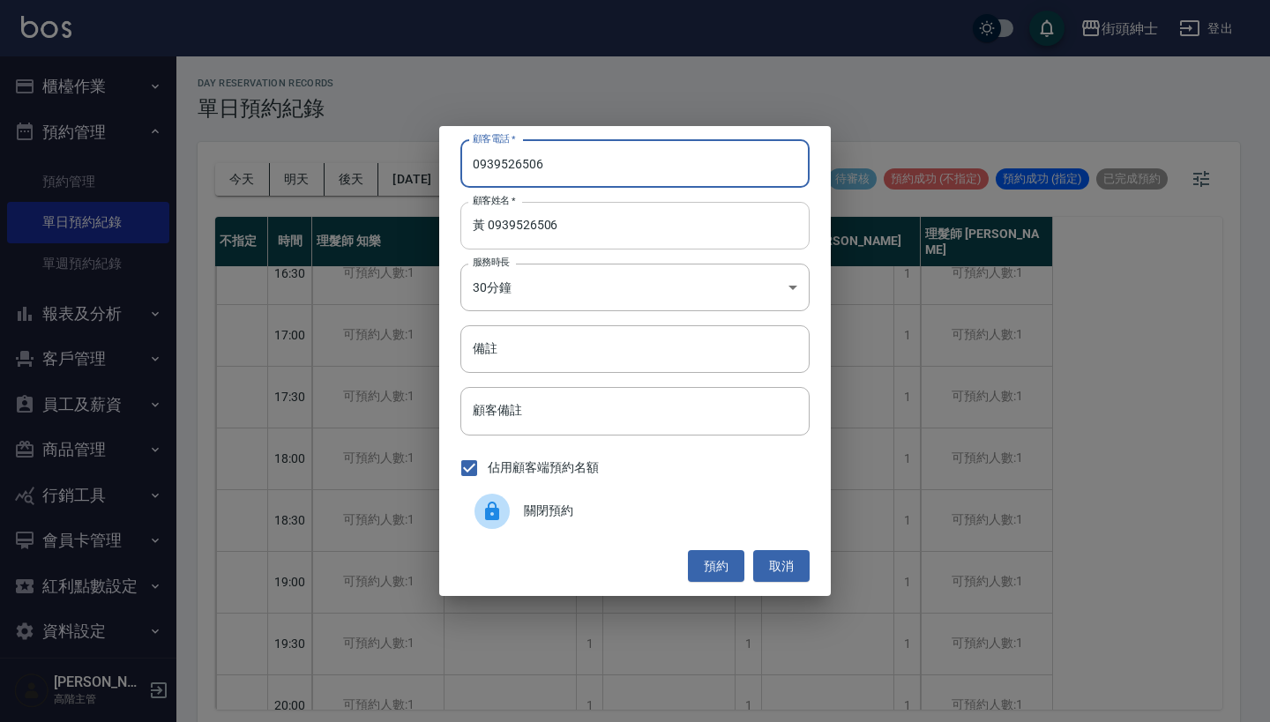
type input "0939526506"
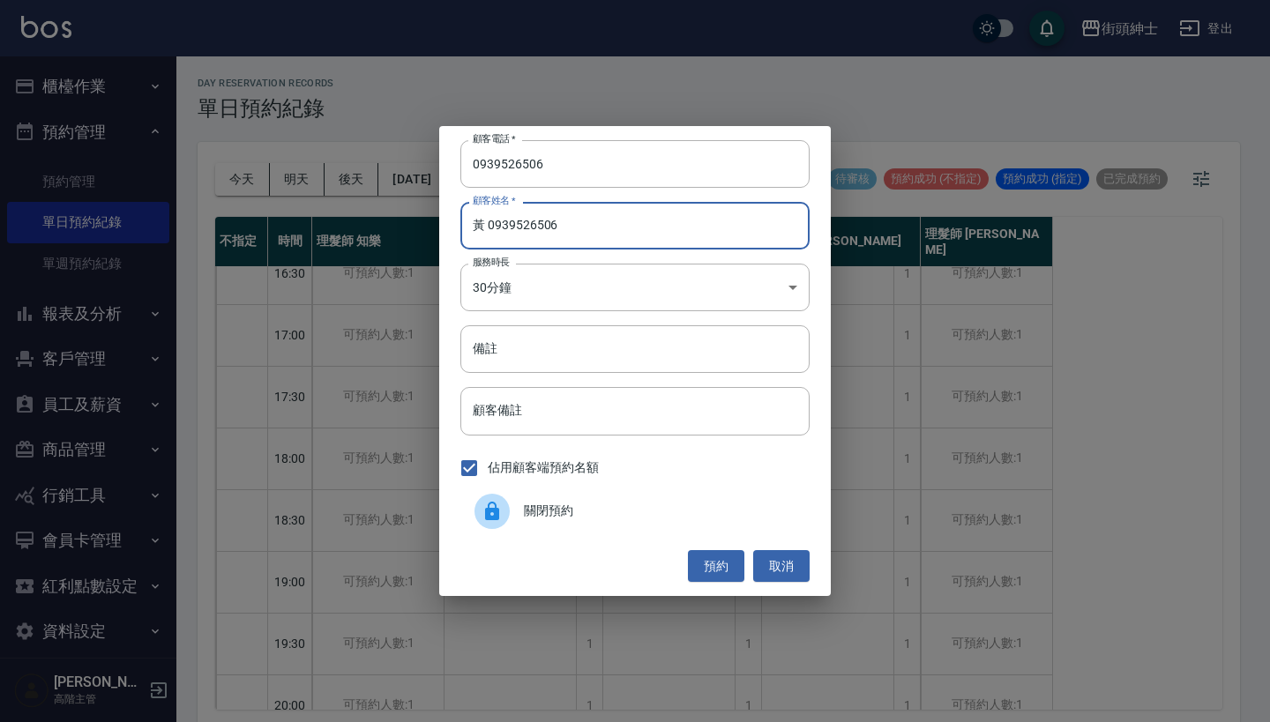
drag, startPoint x: 616, startPoint y: 235, endPoint x: 488, endPoint y: 232, distance: 127.9
click at [488, 232] on input "黃 0939526506" at bounding box center [634, 226] width 349 height 48
type input "黃"
click at [715, 567] on button "預約" at bounding box center [716, 566] width 56 height 33
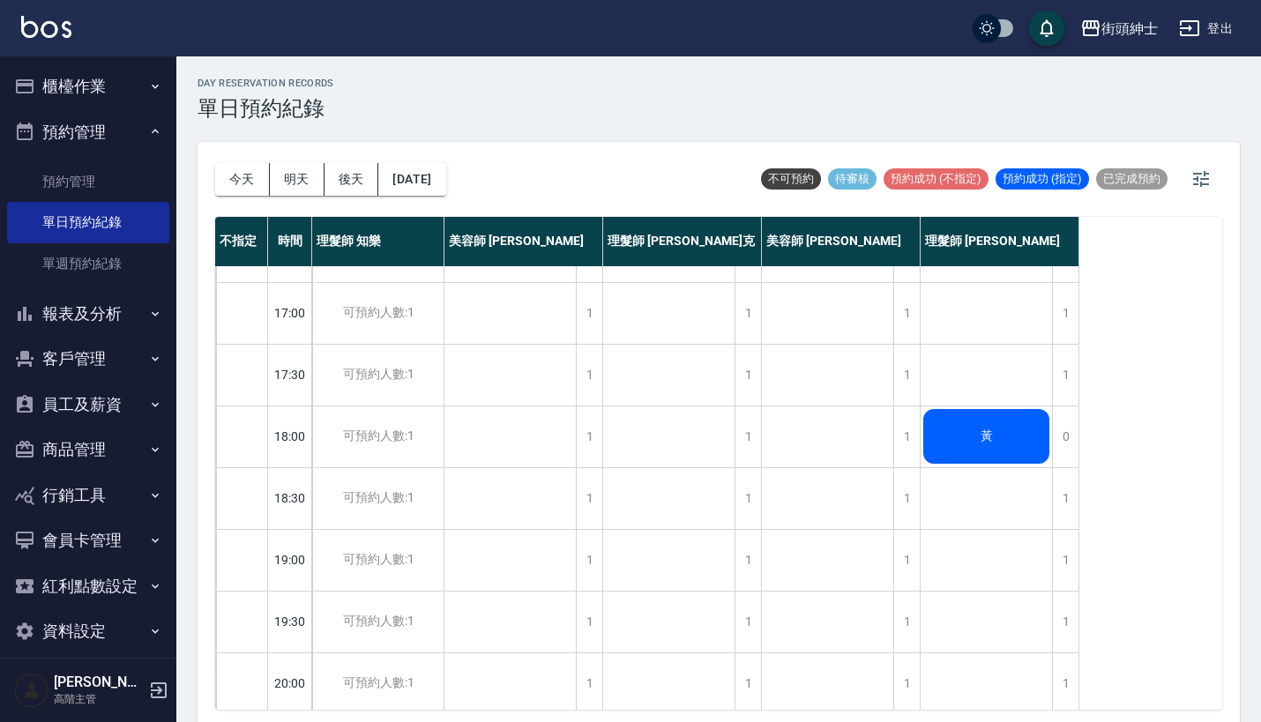
click at [986, 430] on span "黃" at bounding box center [986, 436] width 19 height 16
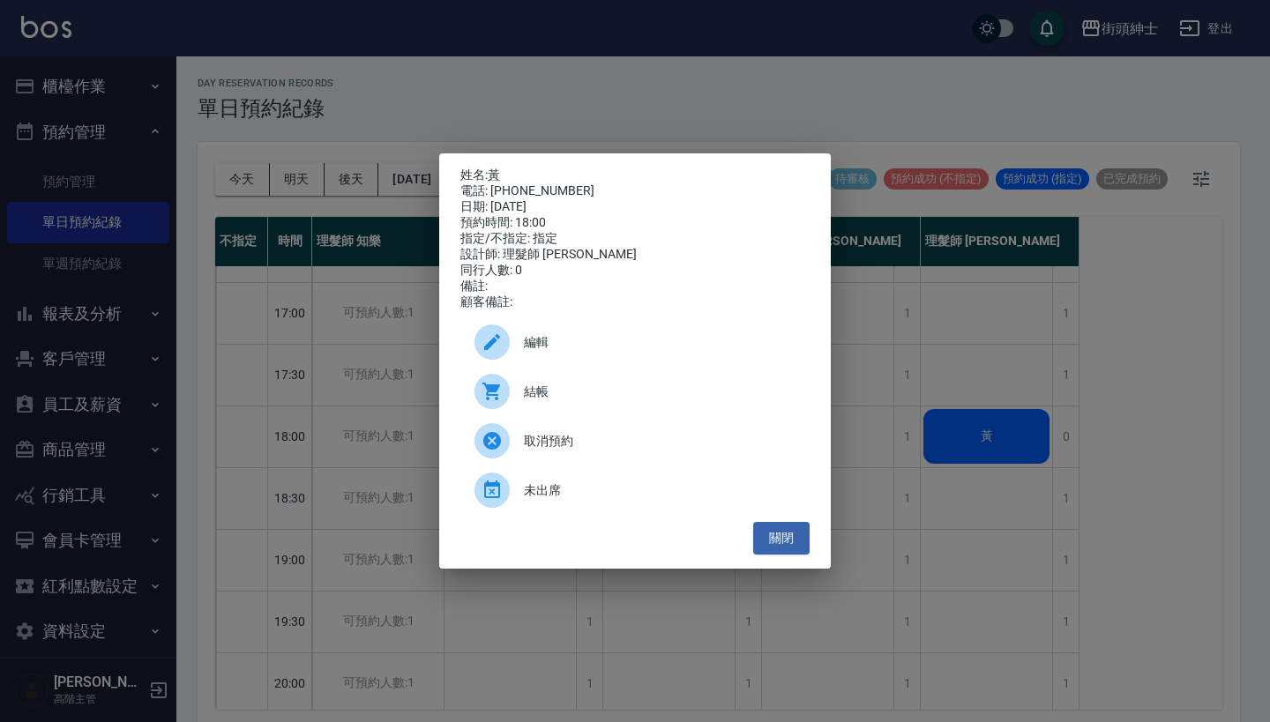
click at [628, 352] on span "編輯" at bounding box center [660, 342] width 272 height 19
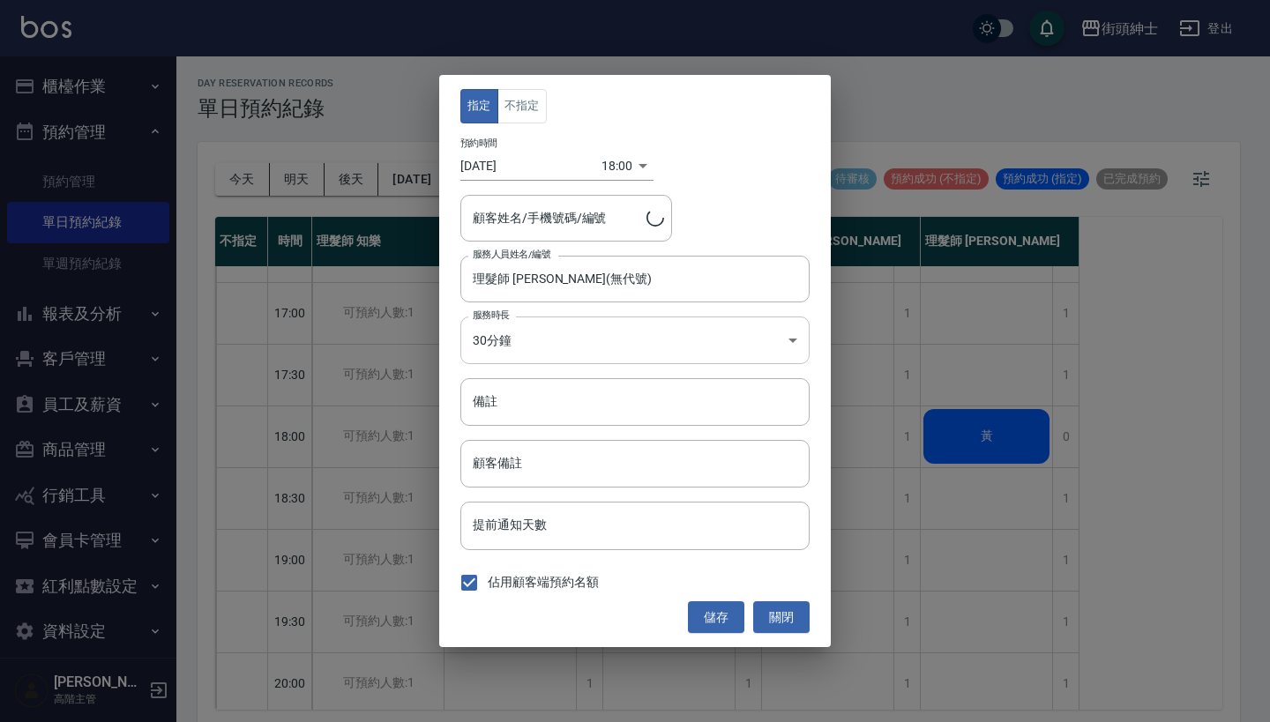
type input "黃/0939526506"
click at [589, 395] on input "備註" at bounding box center [634, 402] width 349 height 48
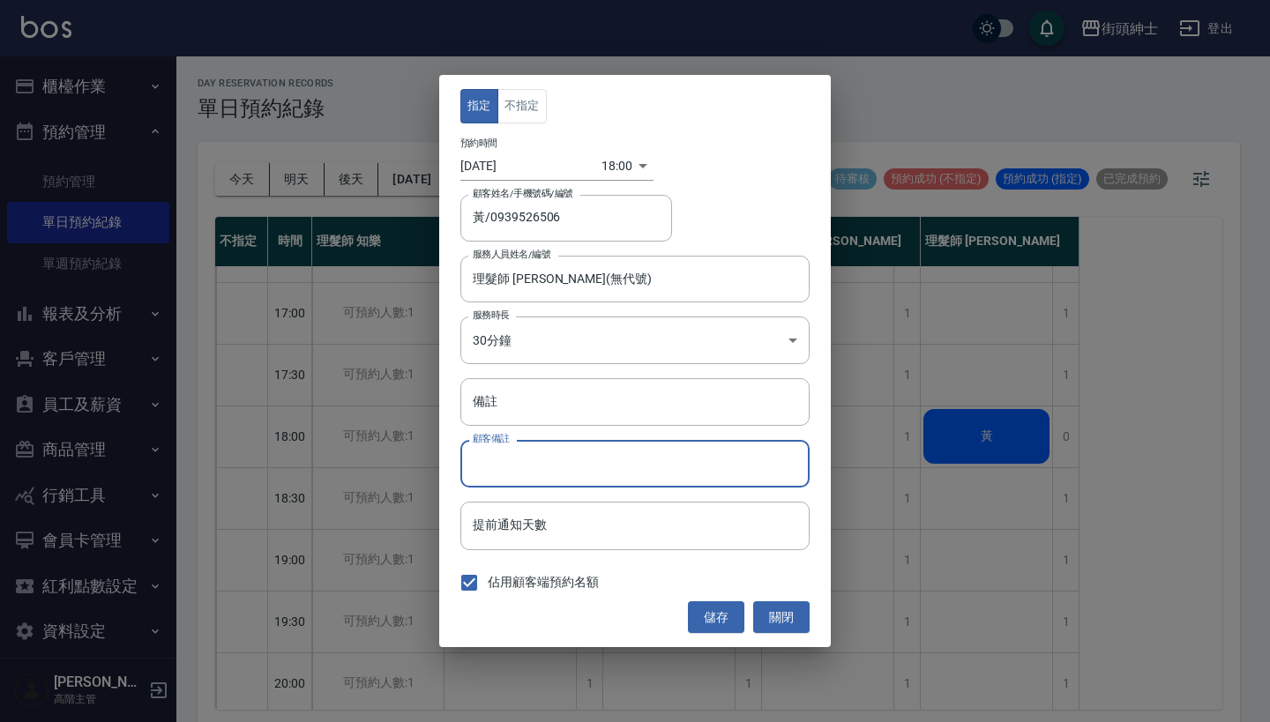
click at [571, 466] on input "顧客備註" at bounding box center [634, 464] width 349 height 48
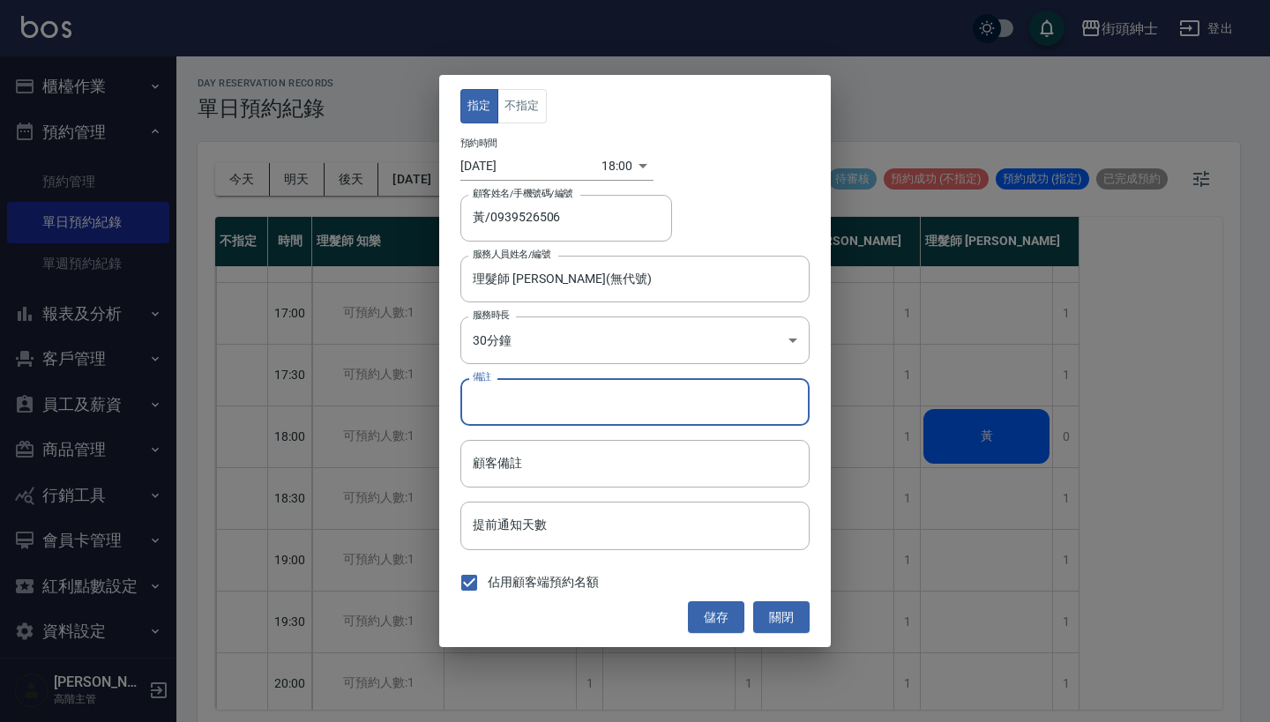
click at [578, 407] on input "備註" at bounding box center [634, 402] width 349 height 48
type input "剪髮＋紳士"
click at [719, 625] on button "儲存" at bounding box center [716, 617] width 56 height 33
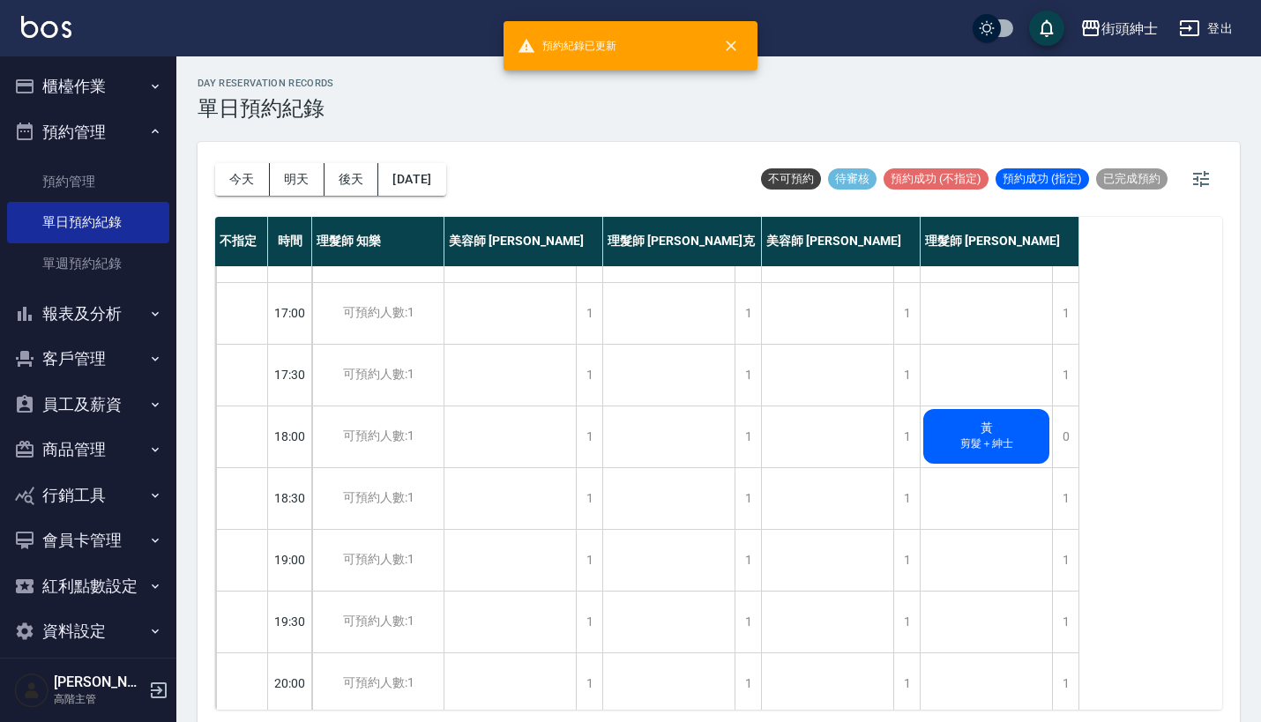
click at [985, 433] on span "黃" at bounding box center [986, 429] width 19 height 16
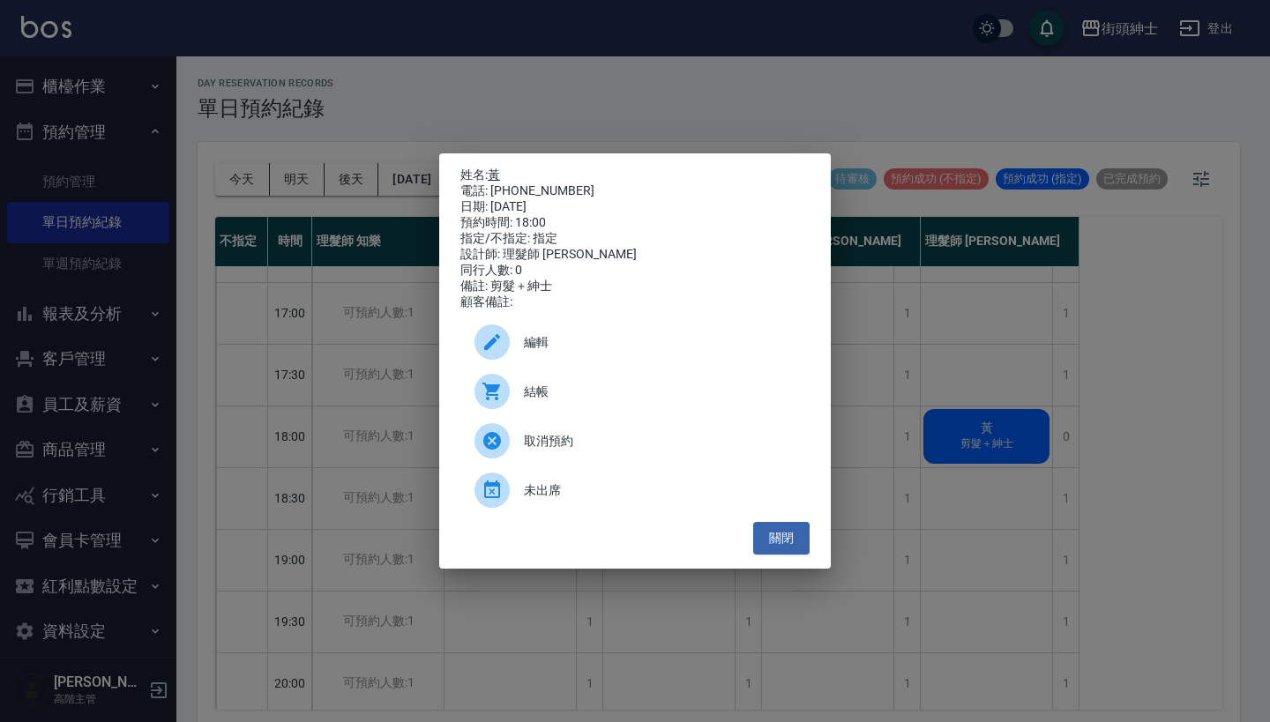
drag, startPoint x: 567, startPoint y: 188, endPoint x: 495, endPoint y: 171, distance: 74.2
click at [495, 171] on div "姓名: 黃 電話: 0939526506 日期: 2025/09/15 預約時間: 18:00 指定/不指定: 指定 設計師: 理髮師 eric 同行人數: …" at bounding box center [634, 239] width 349 height 143
copy div "姓名: 黃 電話: 0939526506"
click at [600, 88] on div "姓名: 黃 電話: 0939526506 日期: 2025/09/15 預約時間: 18:00 指定/不指定: 指定 設計師: 理髮師 eric 同行人數: …" at bounding box center [635, 361] width 1270 height 722
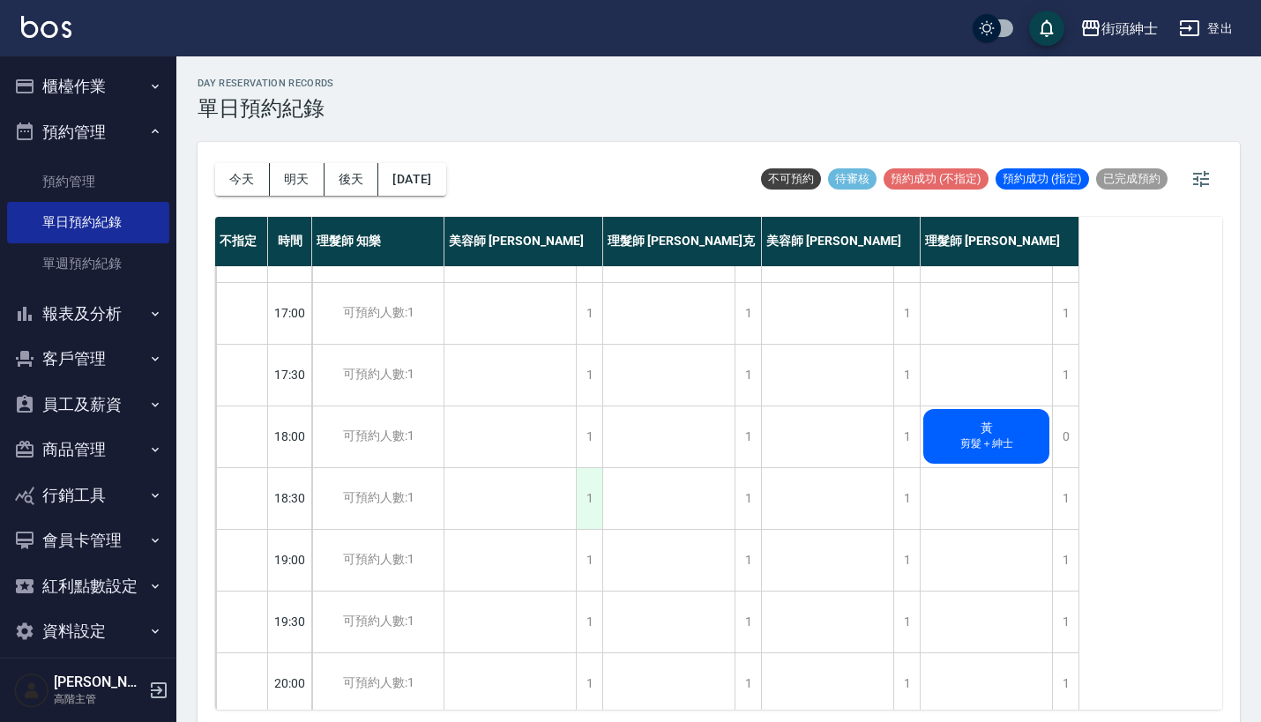
click at [589, 492] on div "1" at bounding box center [589, 498] width 26 height 61
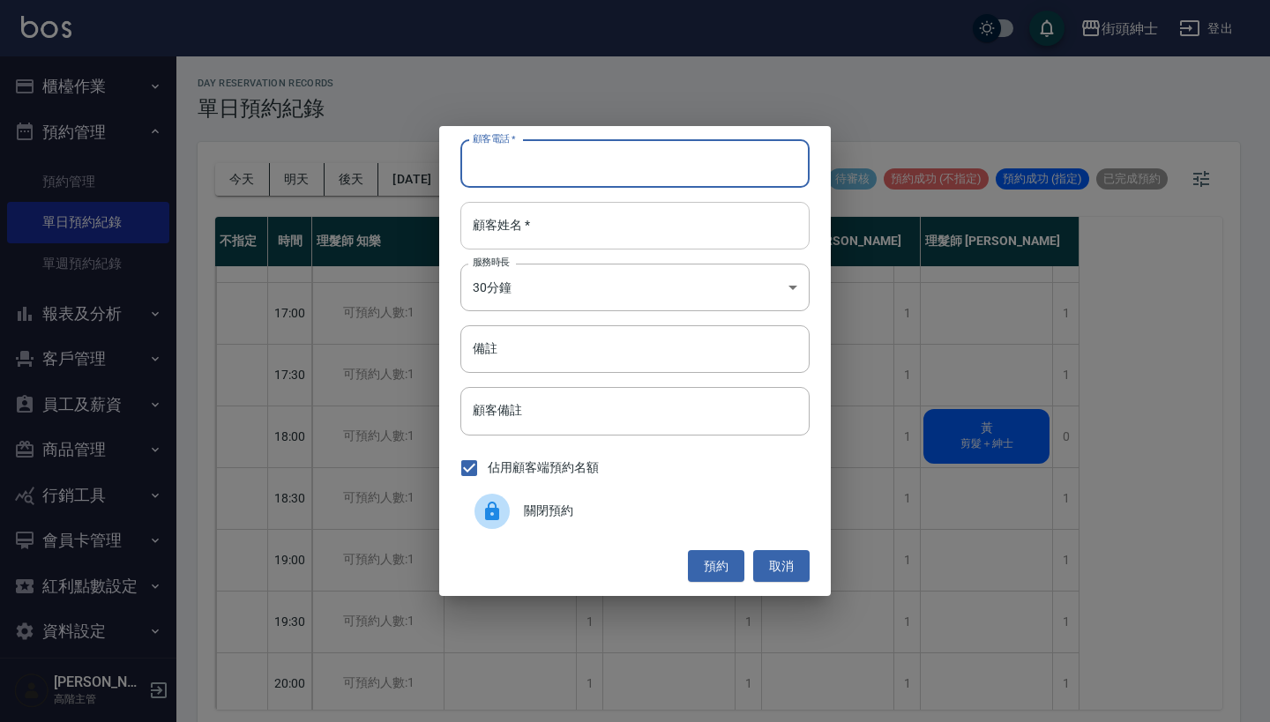
paste input "黃 電話: 0939526506"
type input "黃 電話: 0939526506"
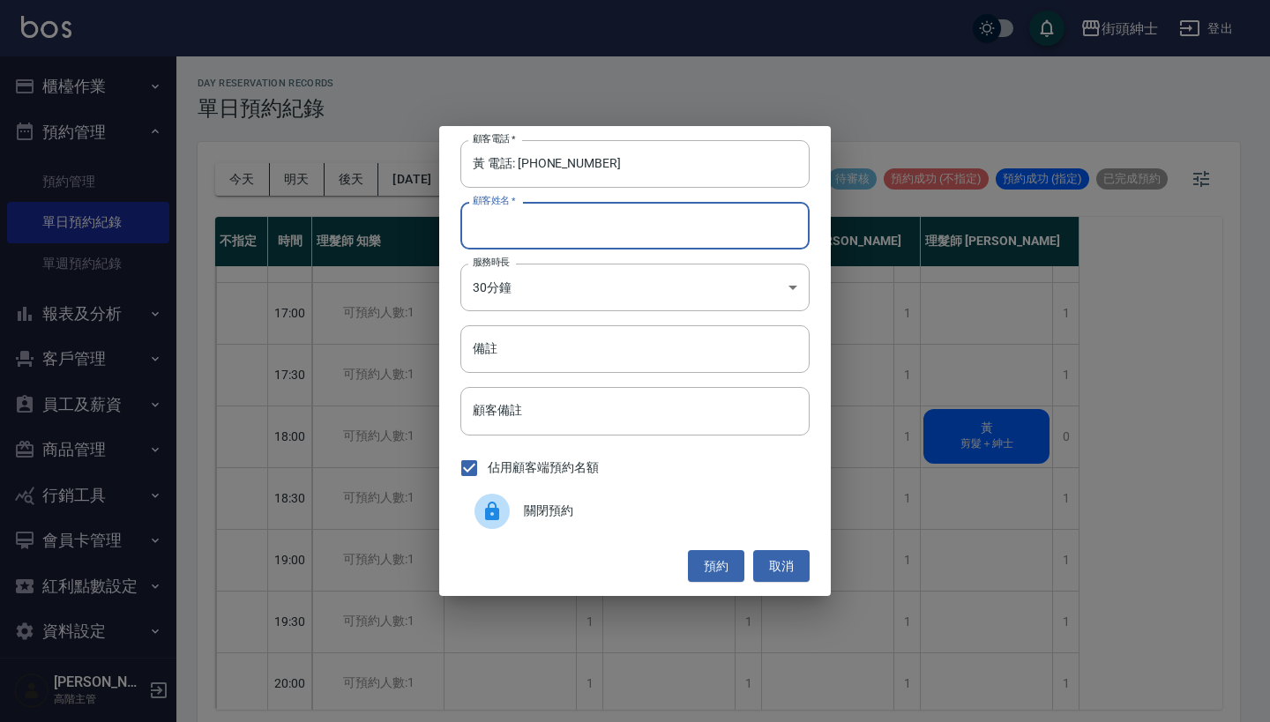
paste input "黃 電話: 0939526506"
type input "黃 電話: 0939526506"
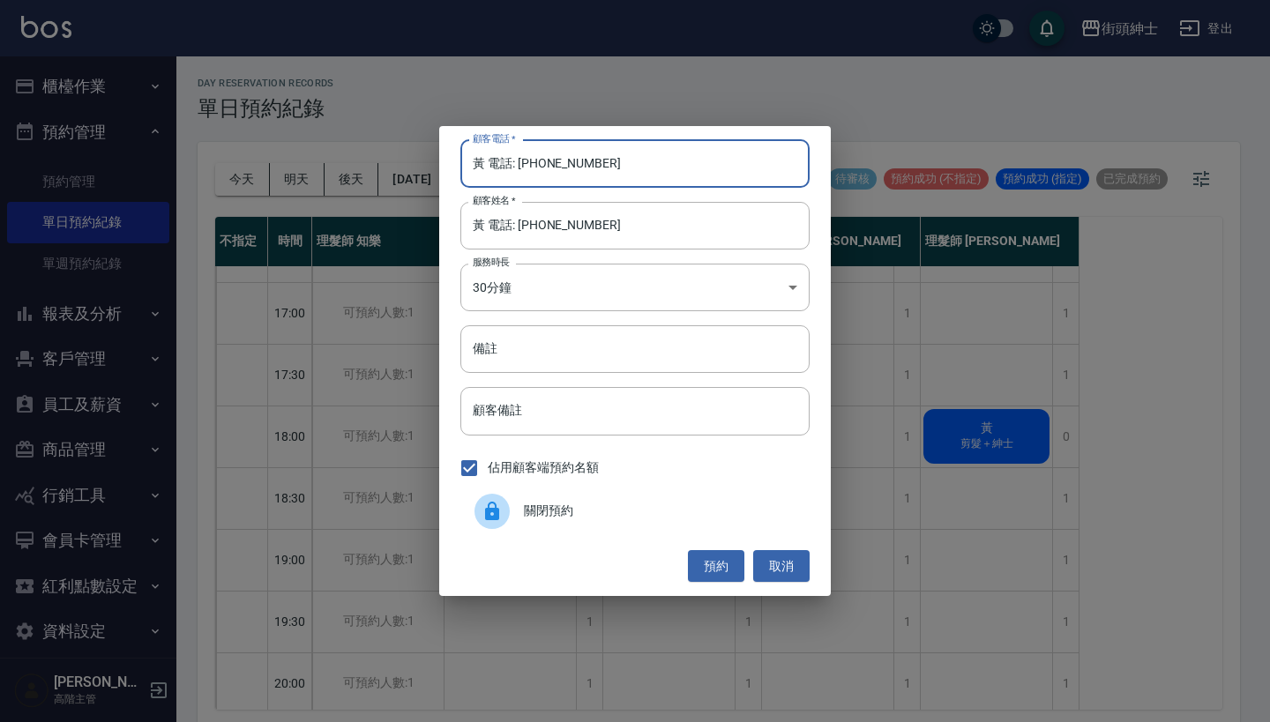
drag, startPoint x: 517, startPoint y: 162, endPoint x: 427, endPoint y: 153, distance: 90.4
click at [428, 158] on div "顧客電話   * 黃 電話: 0939526506 顧客電話   * 顧客姓名   * 黃 電話: 0939526506 顧客姓名   * 服務時長 30分鐘…" at bounding box center [635, 361] width 1270 height 722
type input "0939526506"
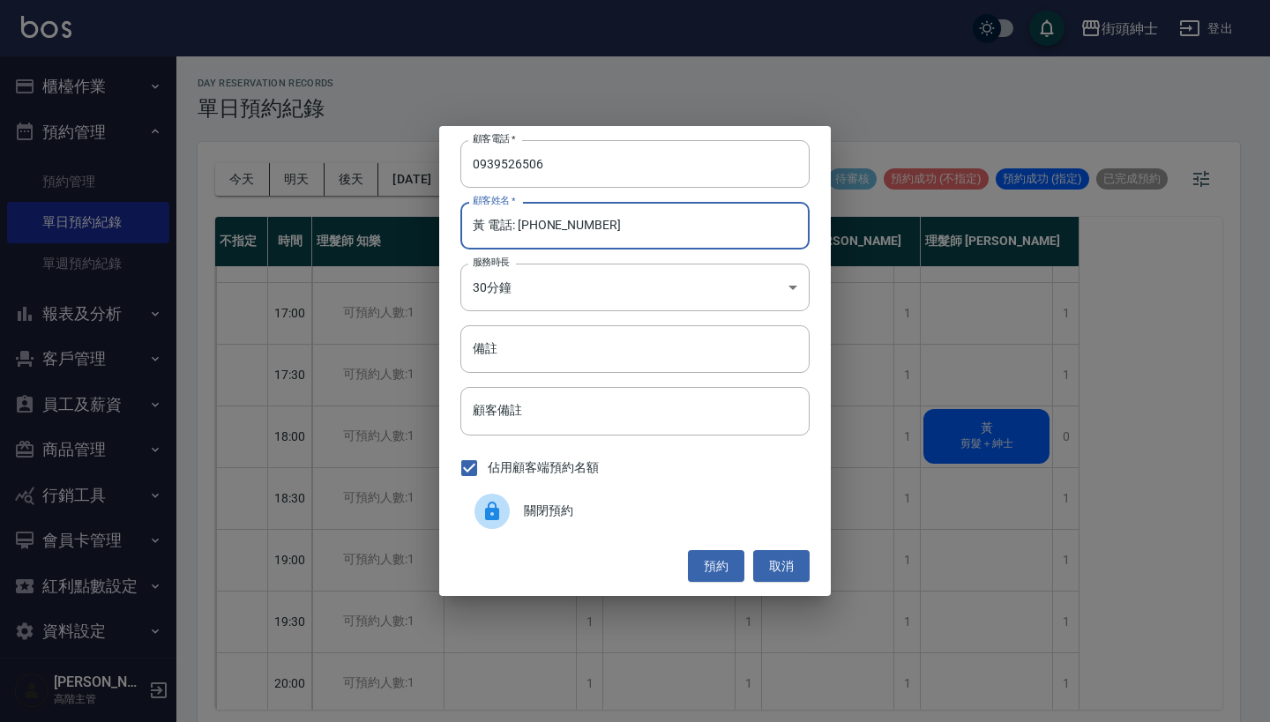
drag, startPoint x: 597, startPoint y: 229, endPoint x: 582, endPoint y: 226, distance: 15.4
click at [583, 226] on input "黃 電話: 0939526506" at bounding box center [634, 226] width 349 height 48
click at [490, 228] on input "黃 電話: 0939526506" at bounding box center [634, 226] width 349 height 48
drag, startPoint x: 632, startPoint y: 224, endPoint x: 487, endPoint y: 227, distance: 145.5
click at [487, 227] on input "黃 電話: 0939526506" at bounding box center [634, 226] width 349 height 48
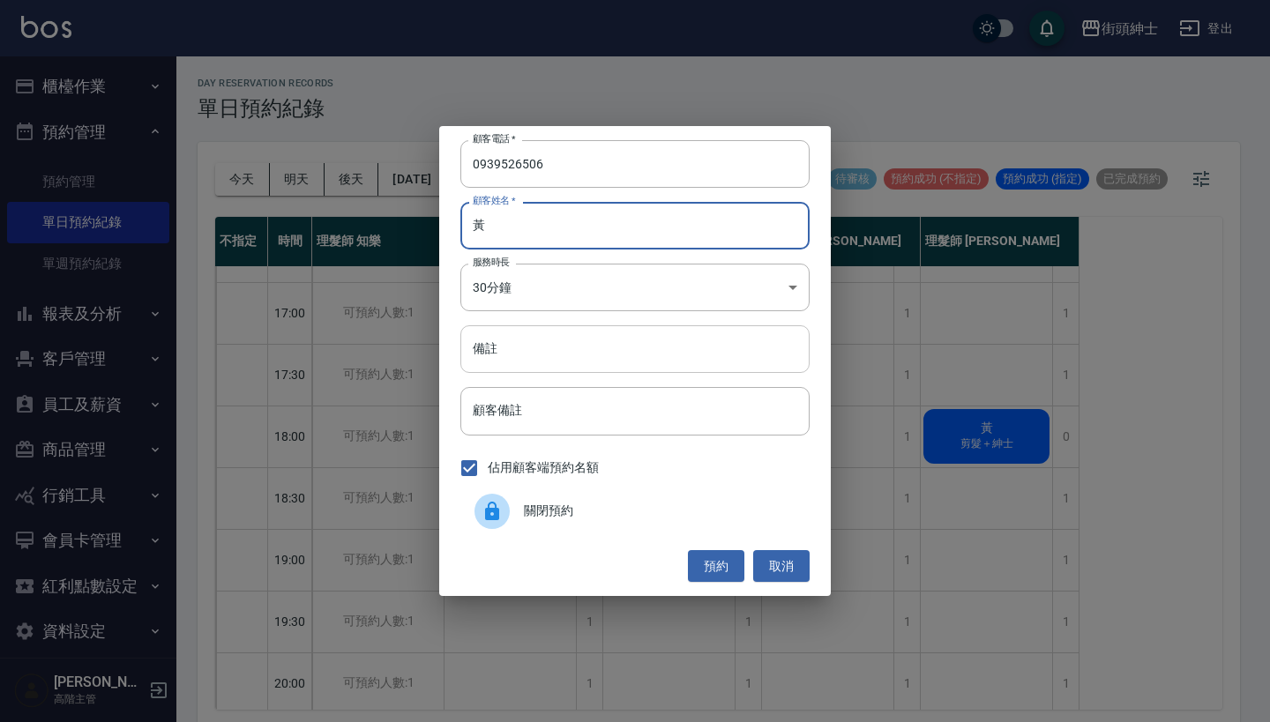
type input "黃"
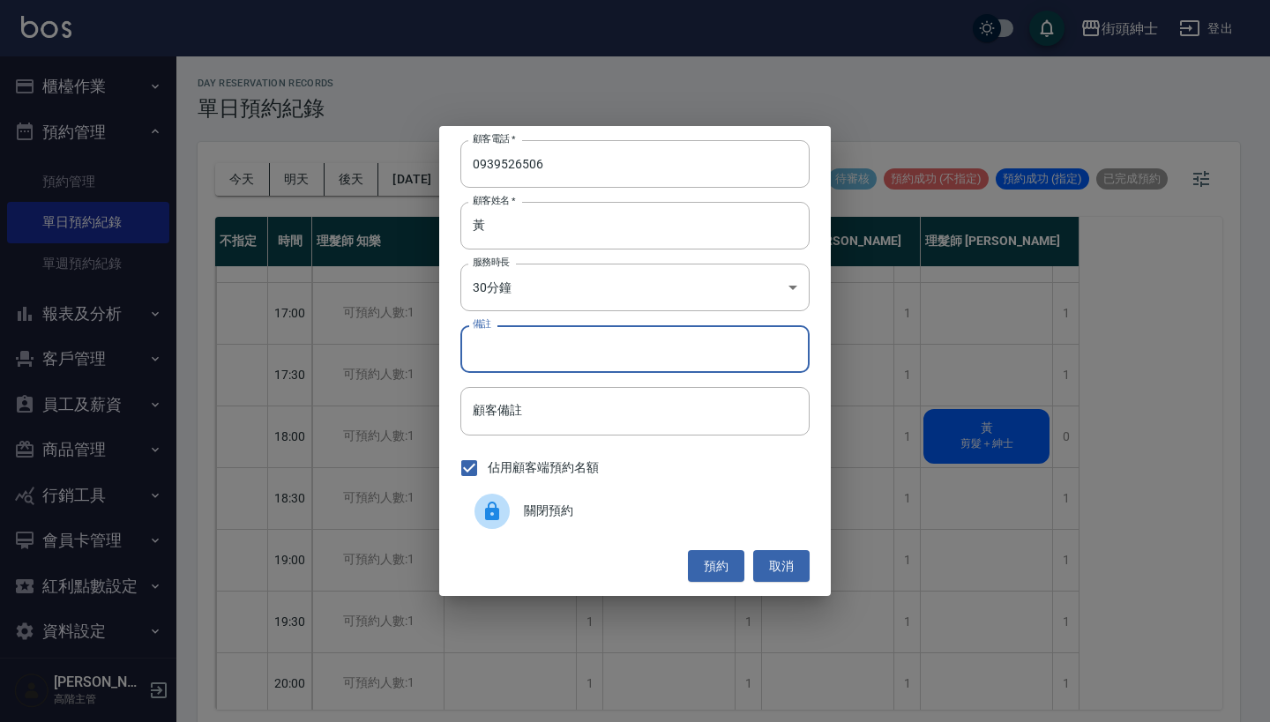
click at [486, 358] on input "備註" at bounding box center [634, 349] width 349 height 48
type input "紳士"
click at [709, 555] on button "預約" at bounding box center [716, 566] width 56 height 33
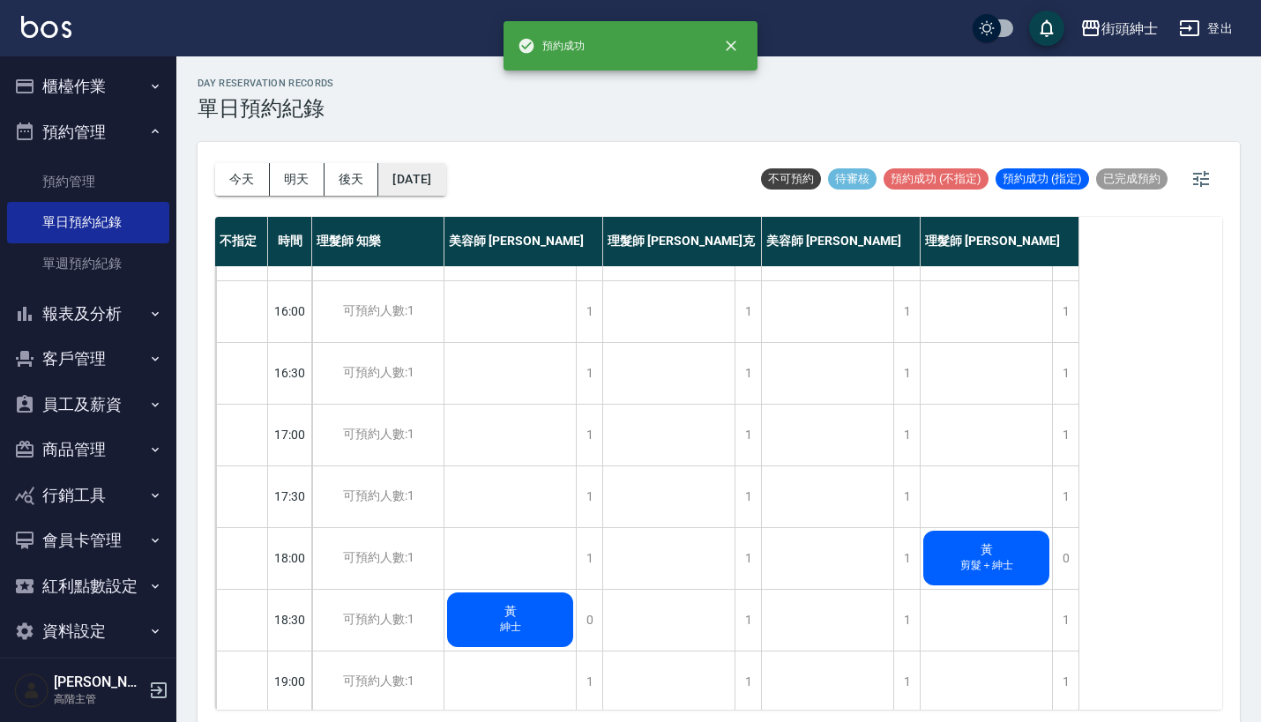
scroll to position [577, 0]
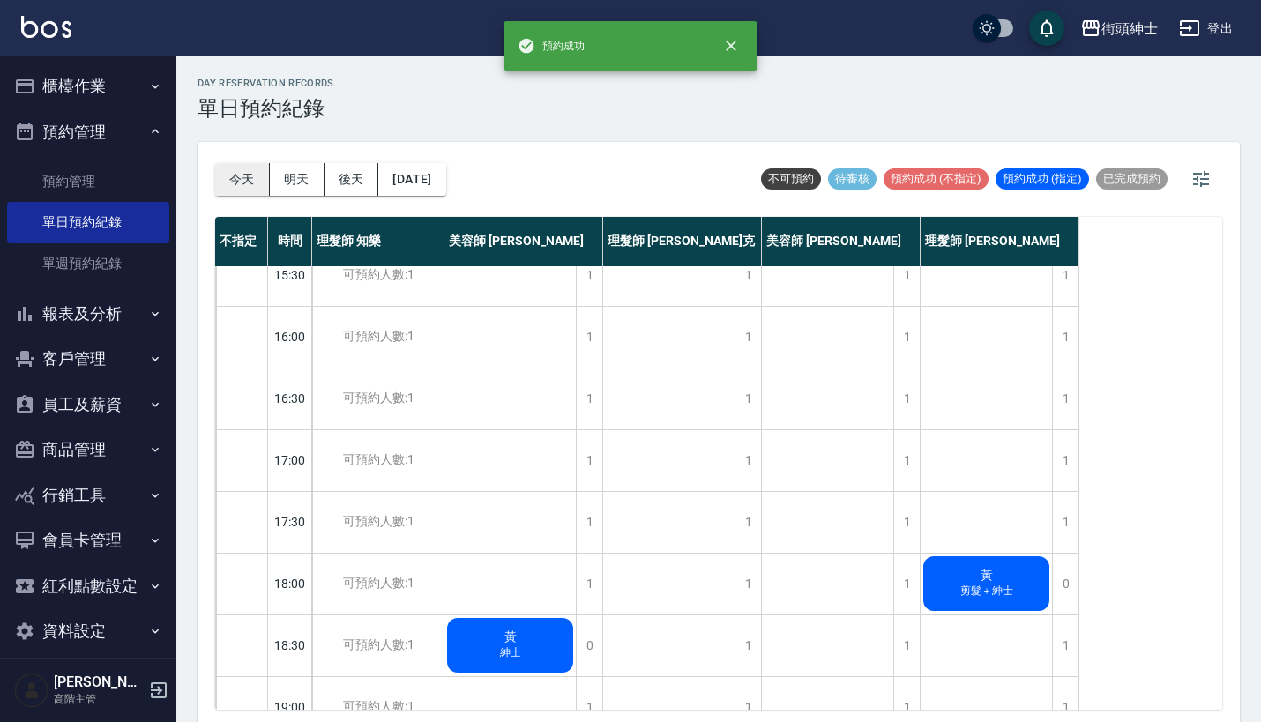
click at [250, 172] on button "今天" at bounding box center [242, 179] width 55 height 33
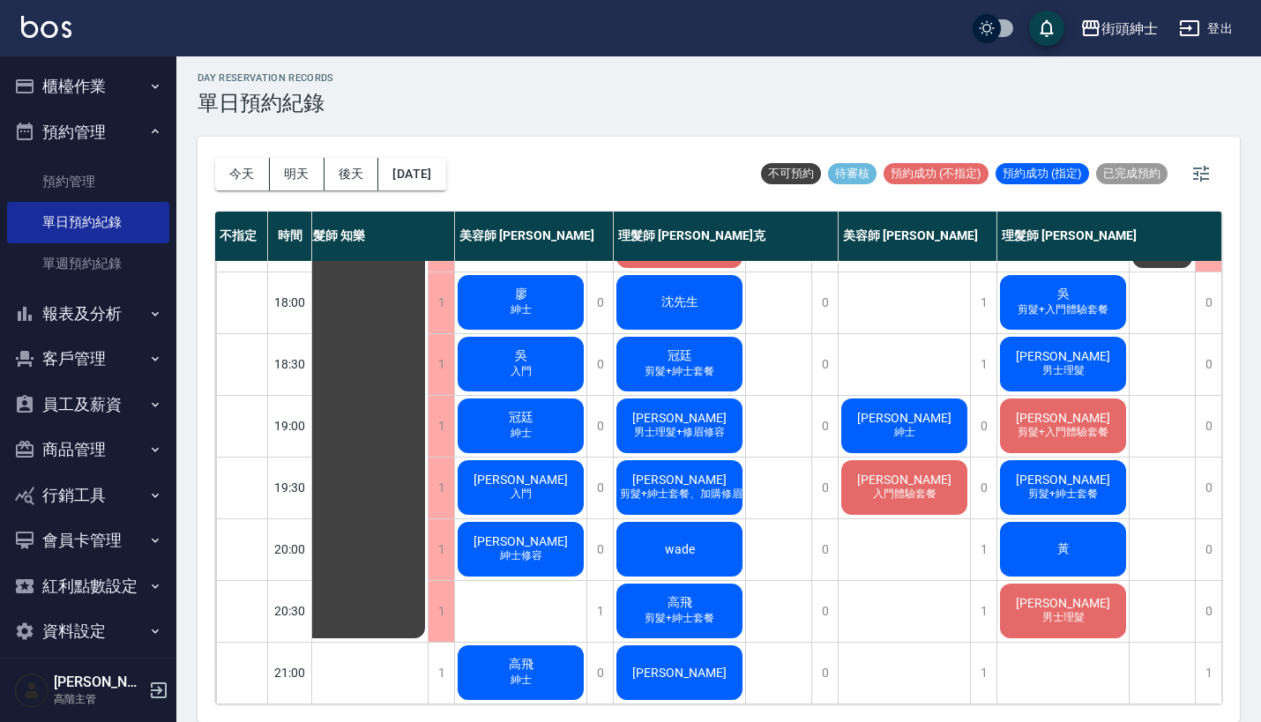
scroll to position [4, 0]
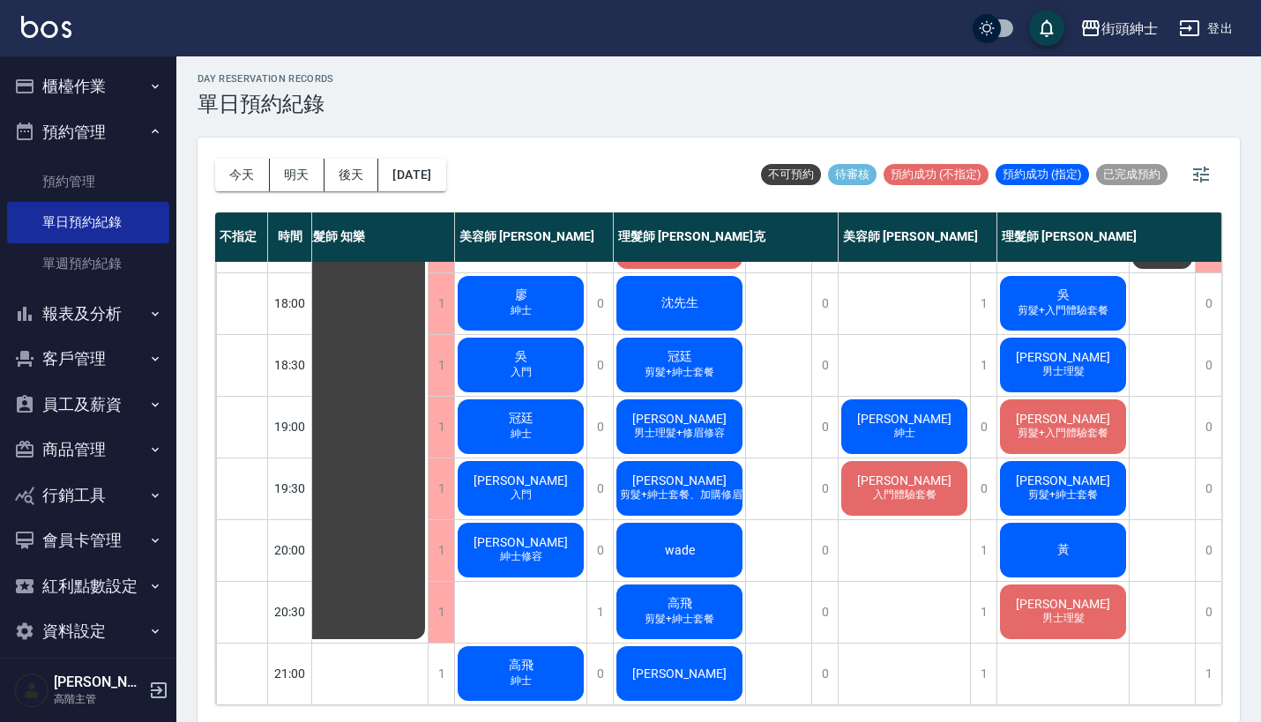
click at [1042, 530] on div "黃" at bounding box center [1062, 550] width 131 height 60
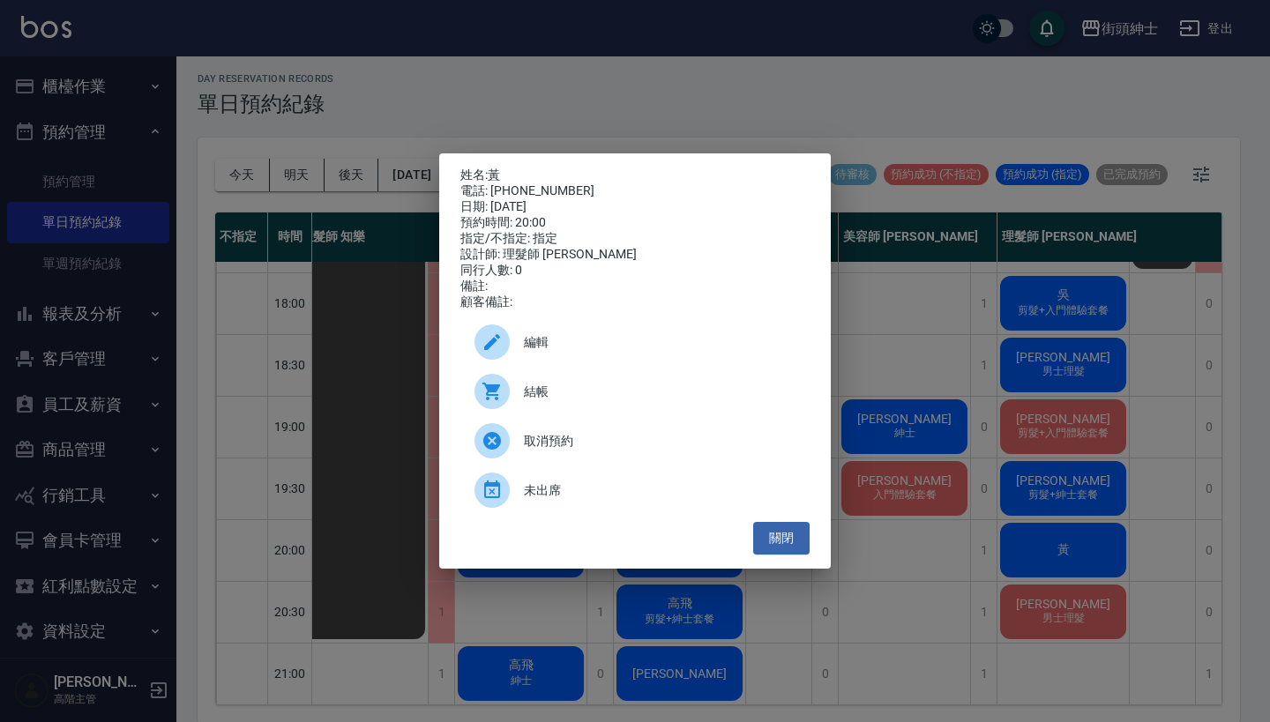
click at [690, 122] on div "姓名: 黃 電話: 0926503211 日期: 2025/09/10 預約時間: 20:00 指定/不指定: 指定 設計師: 理髮師 eric 同行人數: …" at bounding box center [635, 361] width 1270 height 722
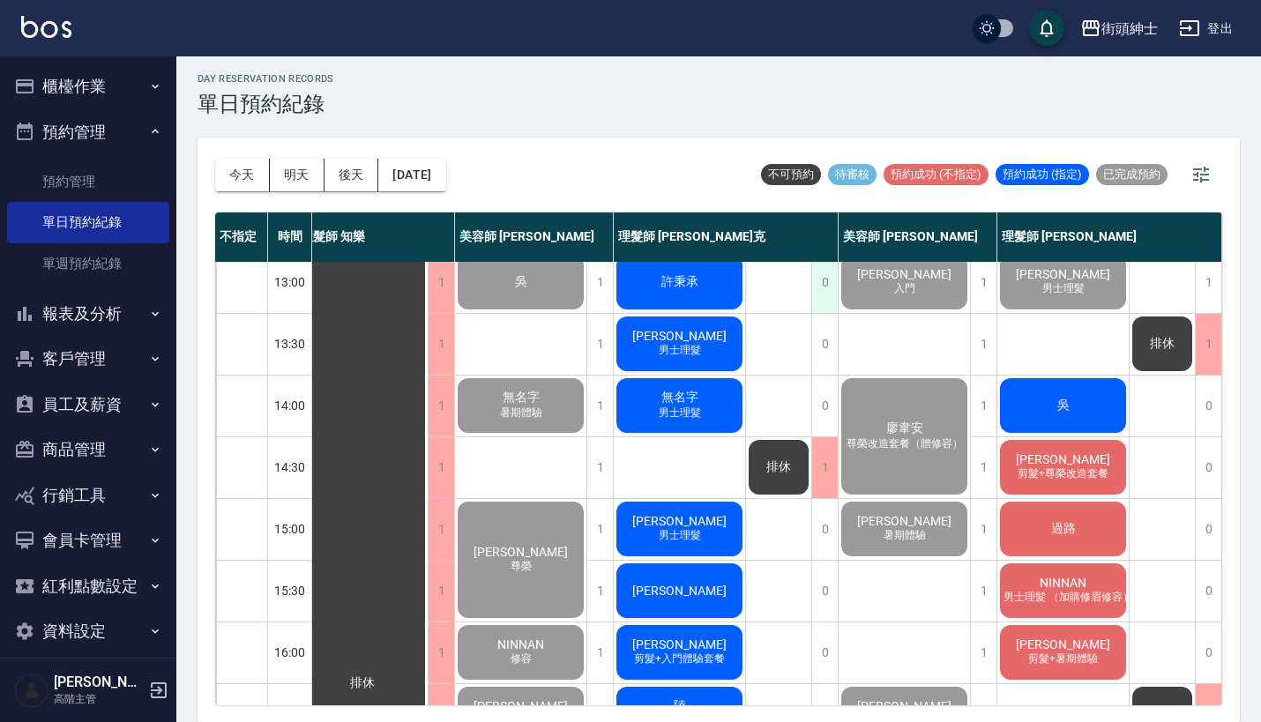
scroll to position [317, 25]
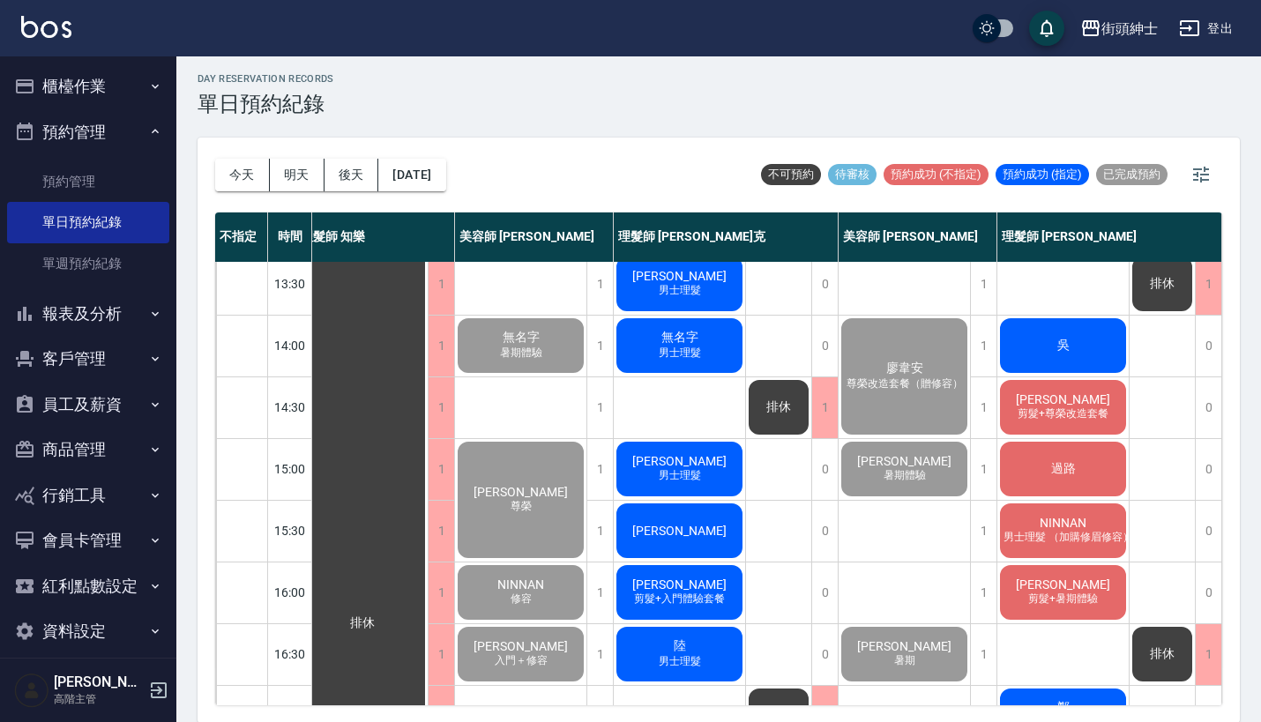
click at [1057, 463] on span "過路" at bounding box center [1063, 469] width 32 height 16
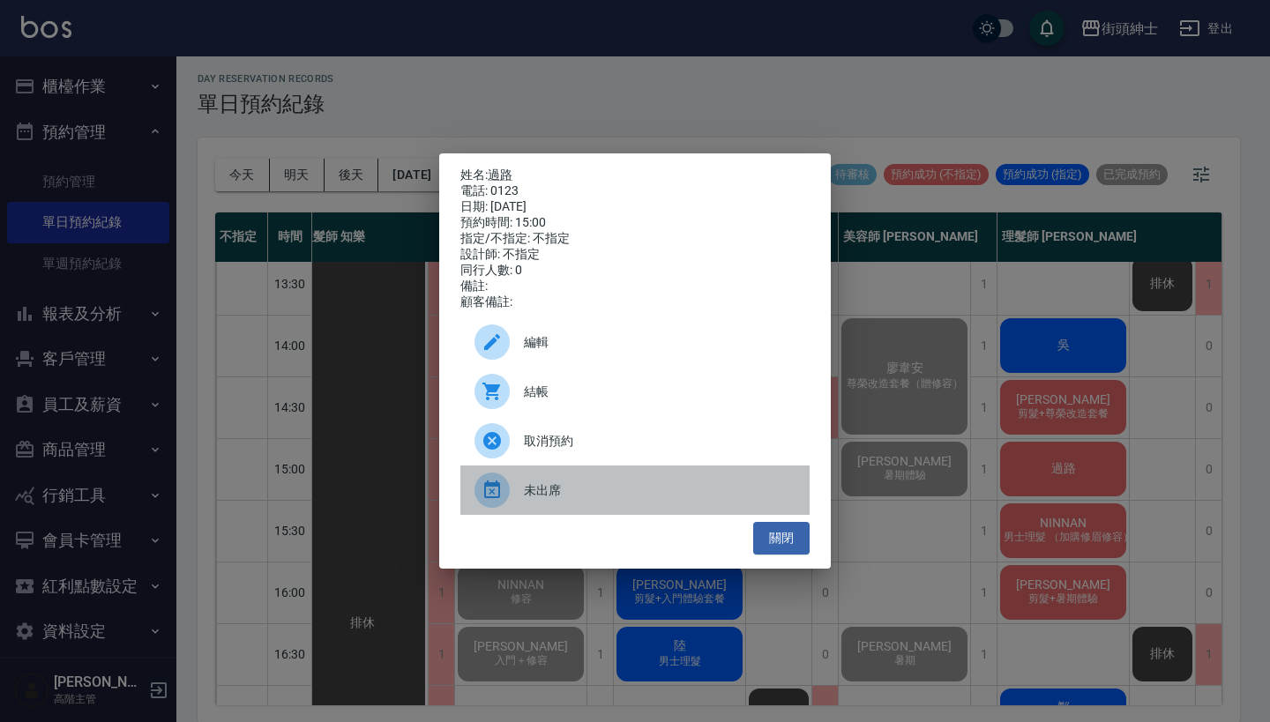
click at [602, 493] on span "未出席" at bounding box center [660, 490] width 272 height 19
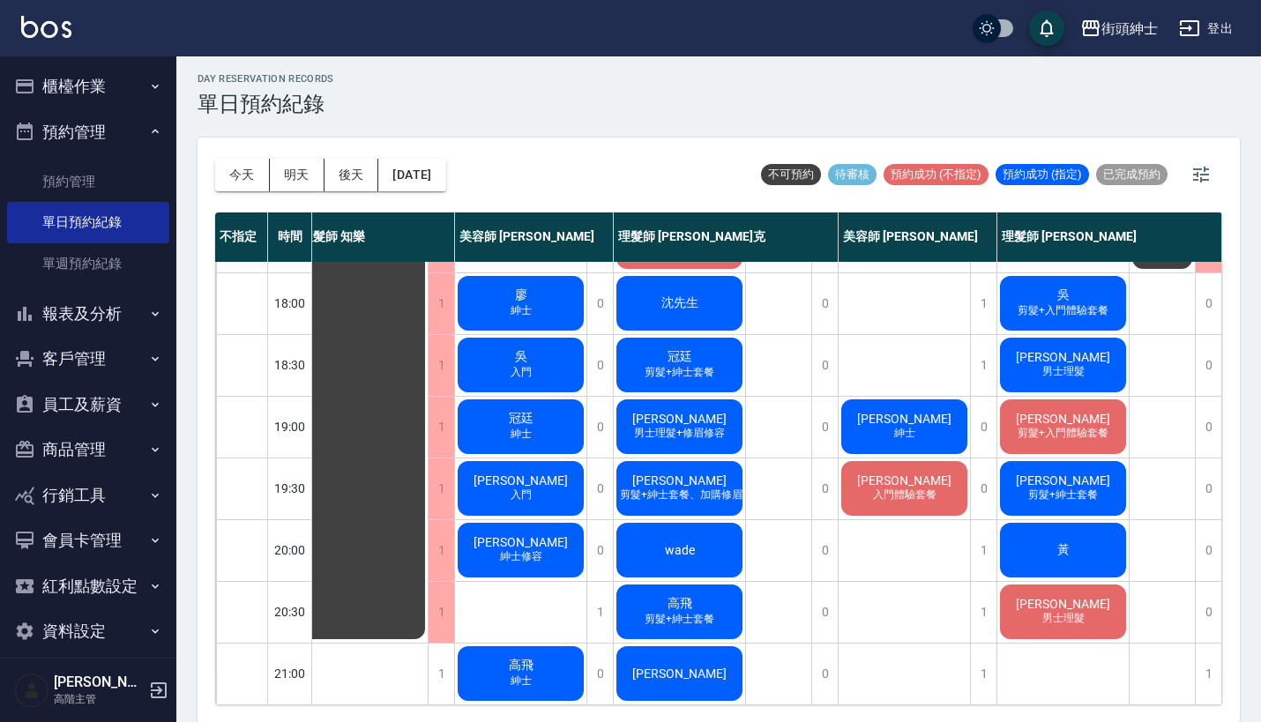
scroll to position [719, 21]
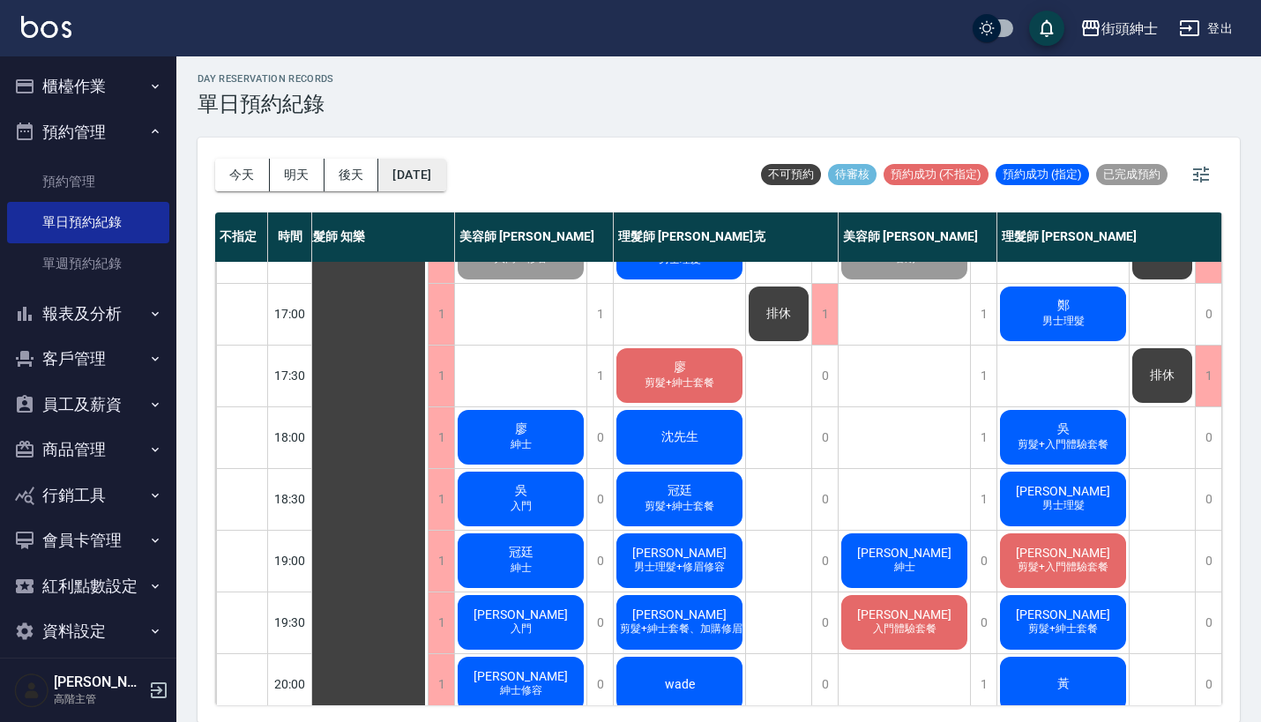
click at [421, 169] on button "[DATE]" at bounding box center [411, 175] width 67 height 33
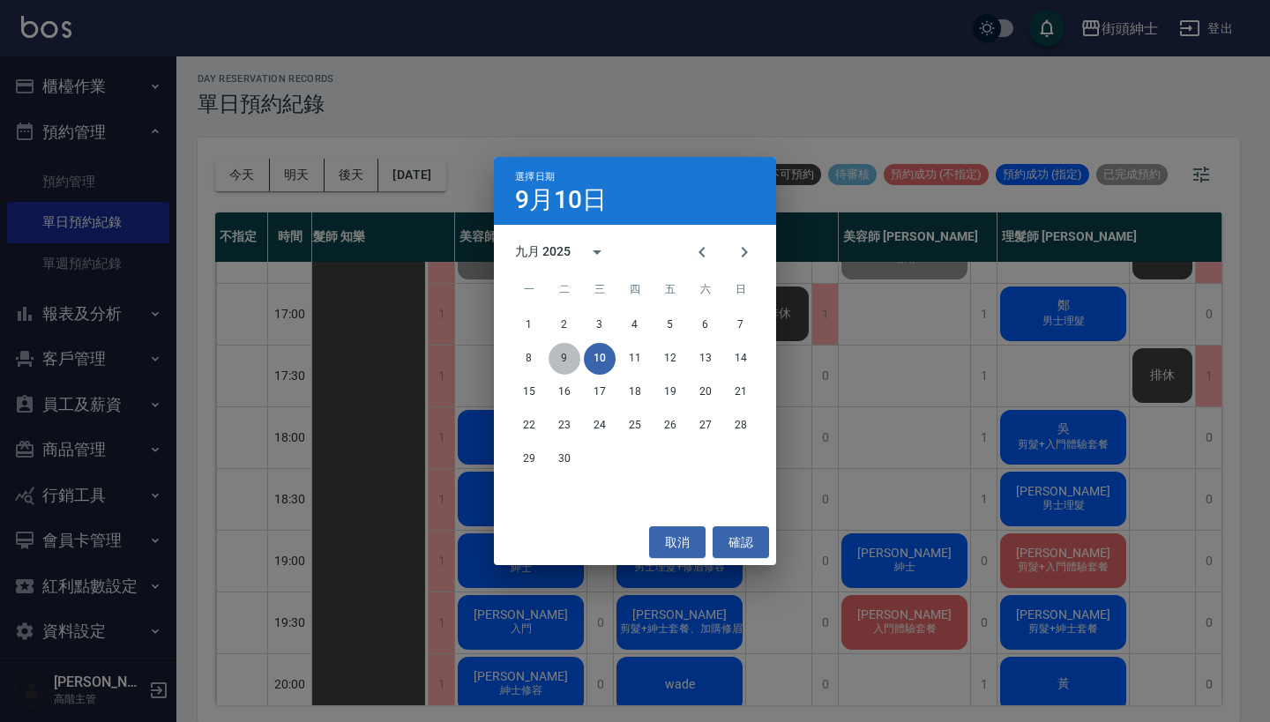
click at [560, 358] on button "9" at bounding box center [564, 359] width 32 height 32
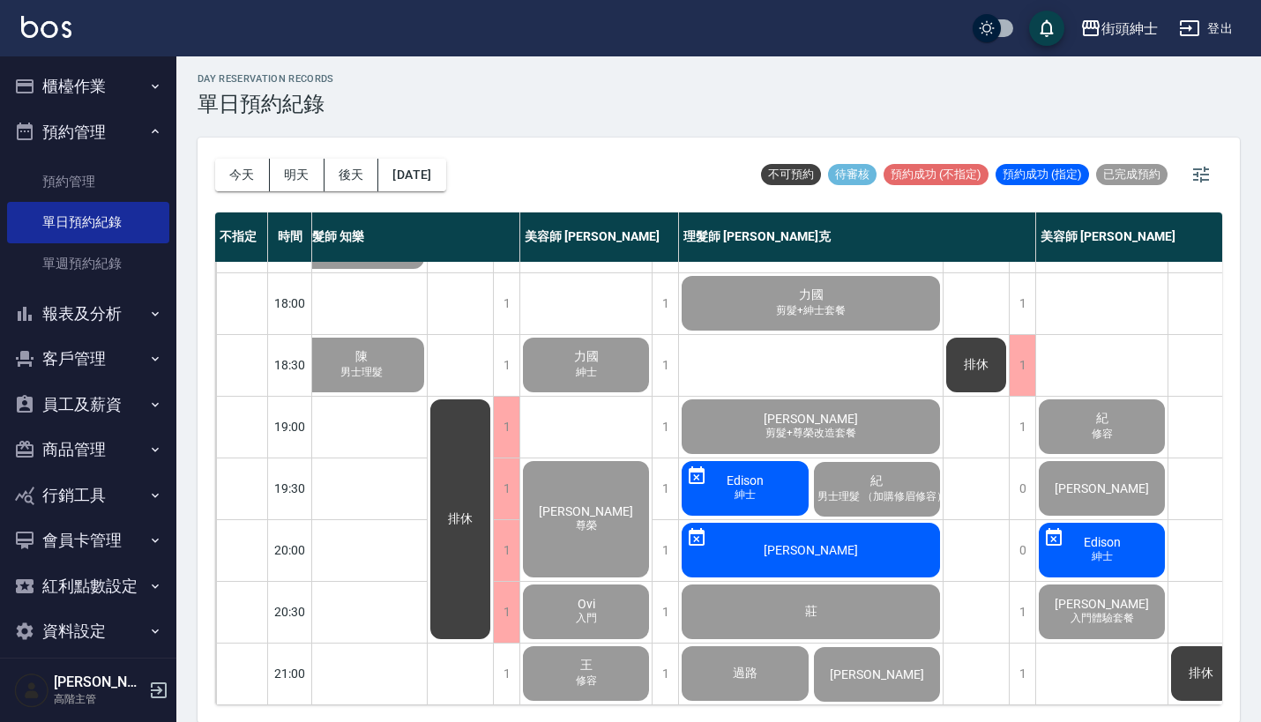
scroll to position [868, 17]
click at [432, 175] on button "2025/09/09" at bounding box center [411, 175] width 67 height 33
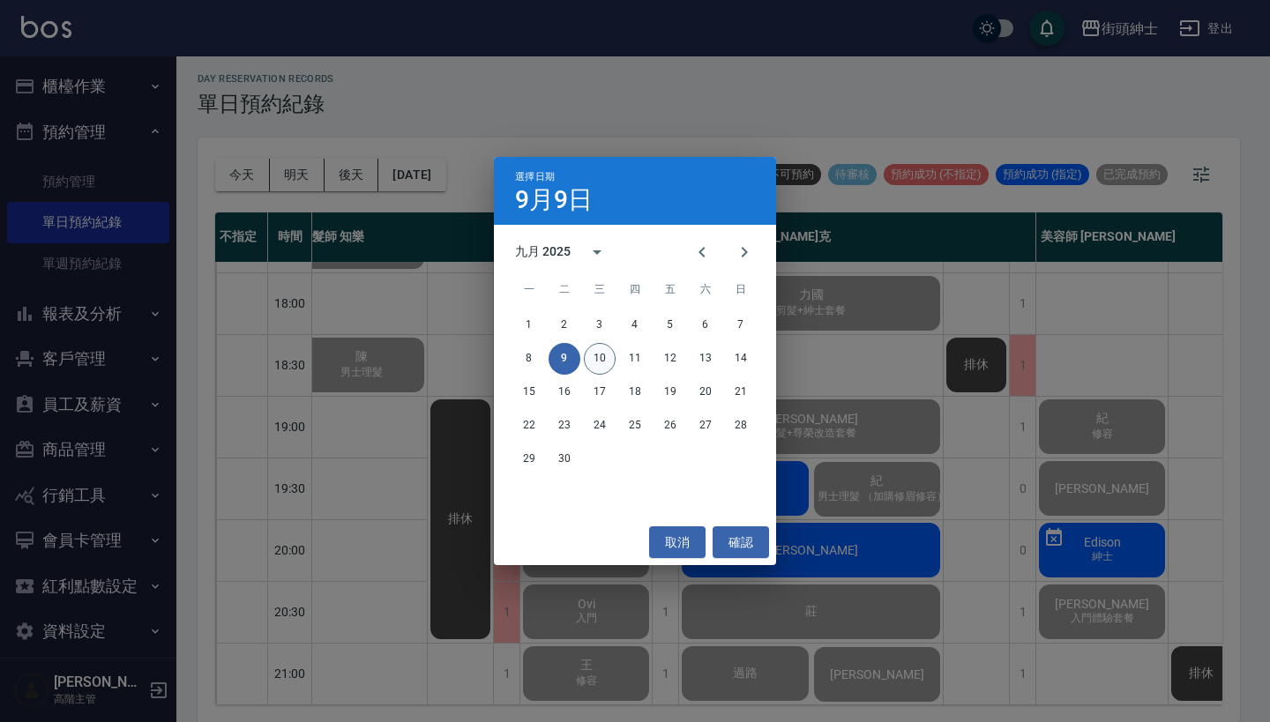
click at [603, 364] on button "10" at bounding box center [600, 359] width 32 height 32
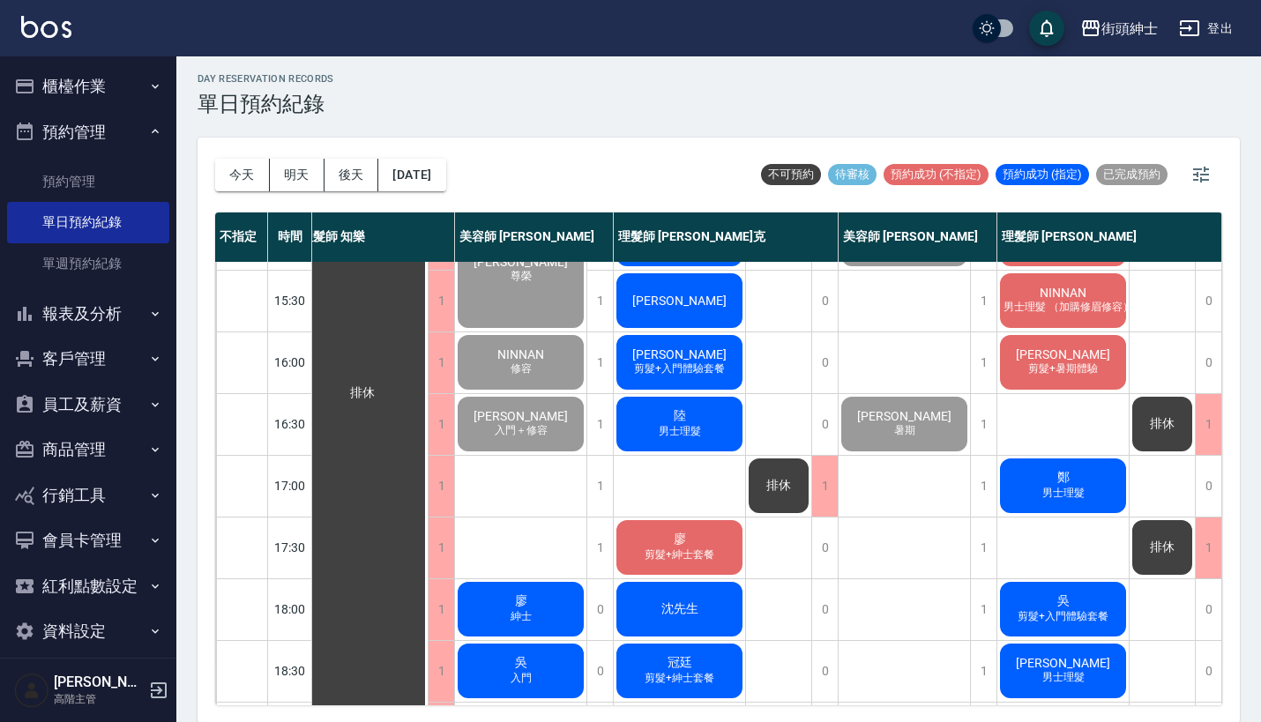
scroll to position [545, 19]
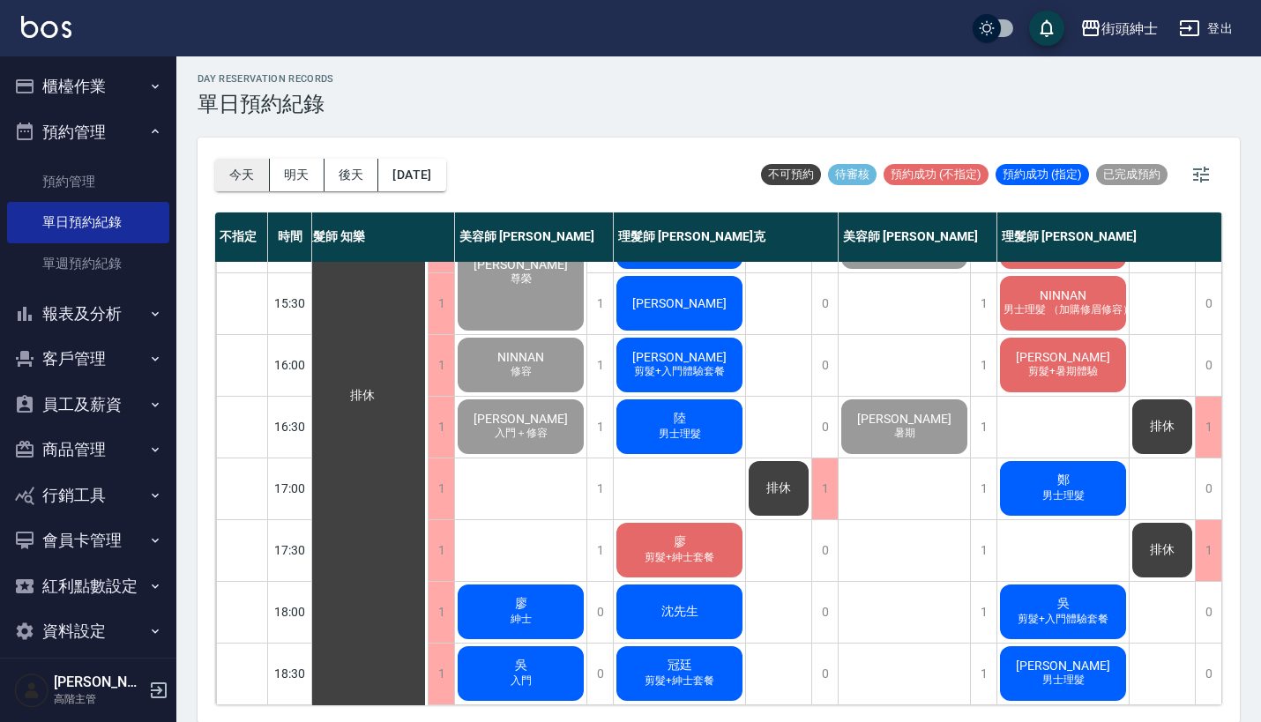
click at [246, 172] on button "今天" at bounding box center [242, 175] width 55 height 33
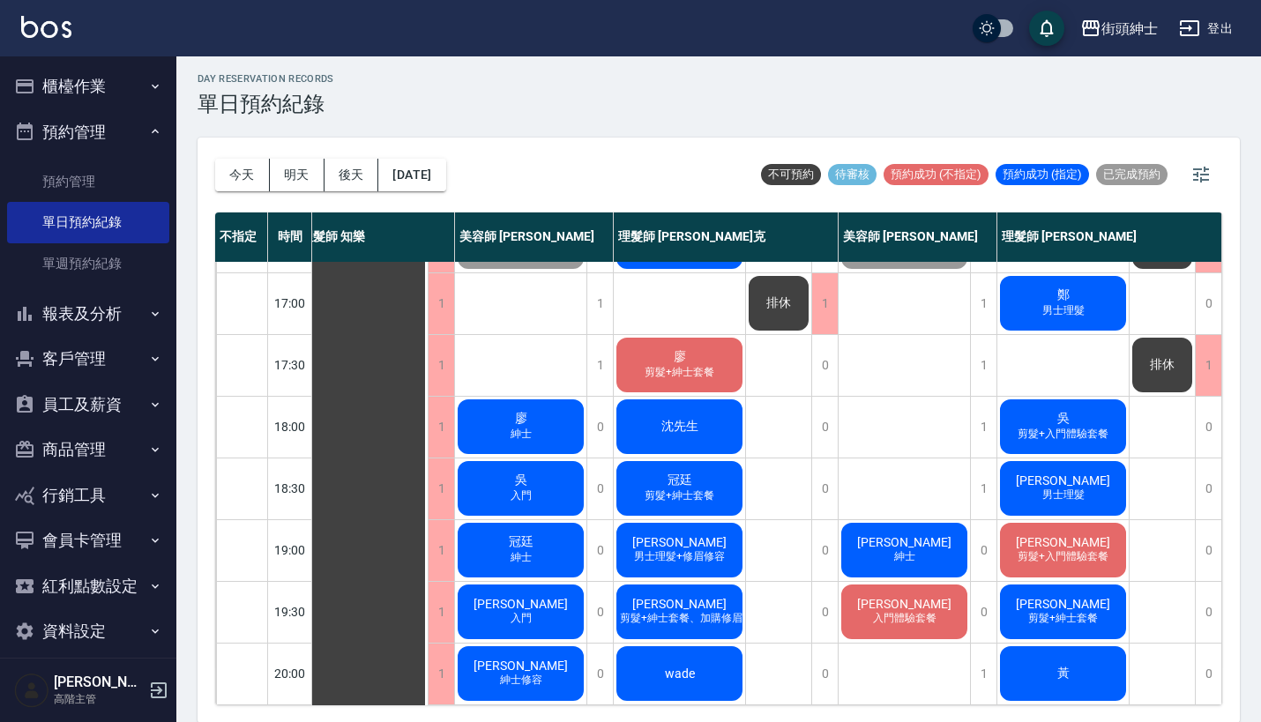
scroll to position [729, 24]
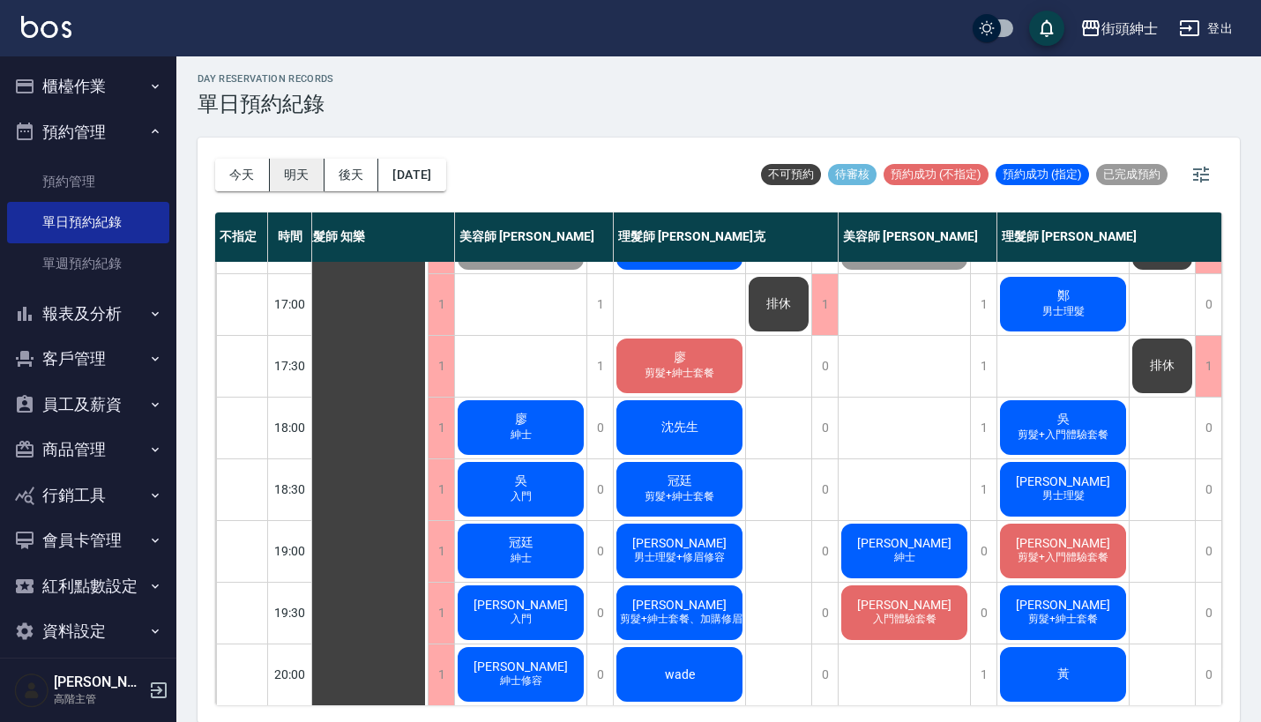
click at [296, 164] on button "明天" at bounding box center [297, 175] width 55 height 33
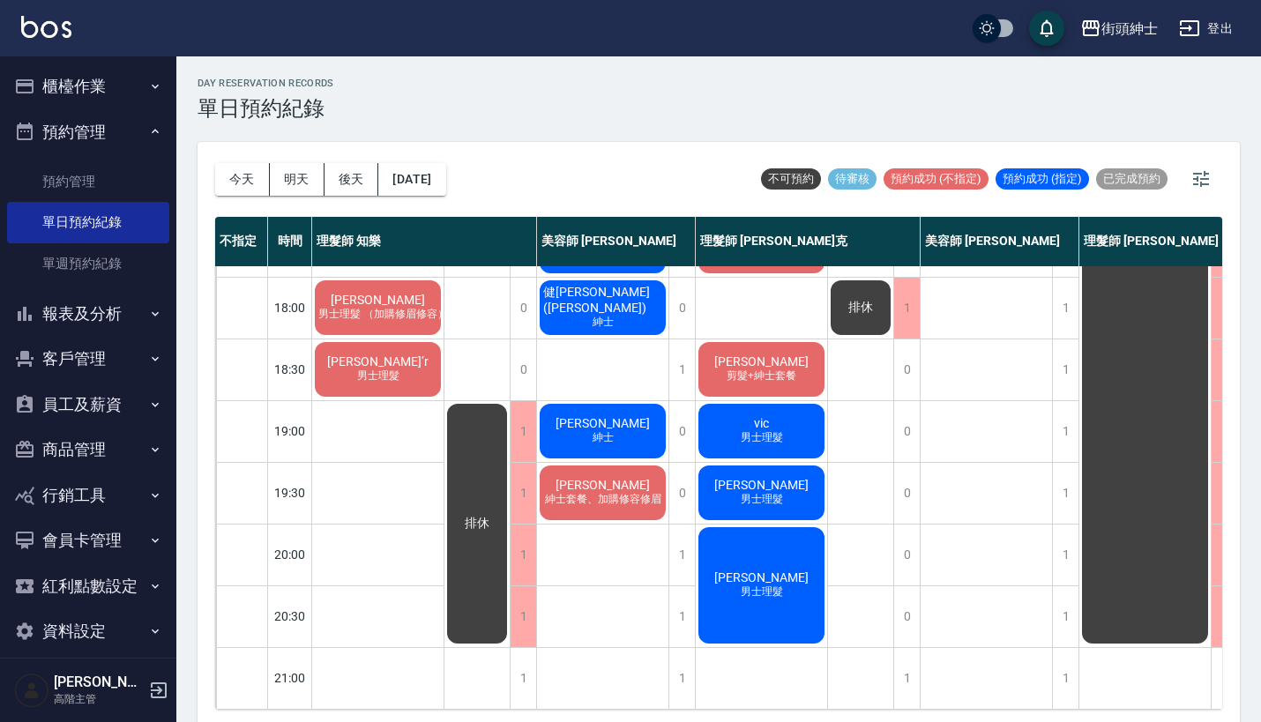
scroll to position [868, 0]
click at [440, 187] on button "2025/09/11" at bounding box center [411, 179] width 67 height 33
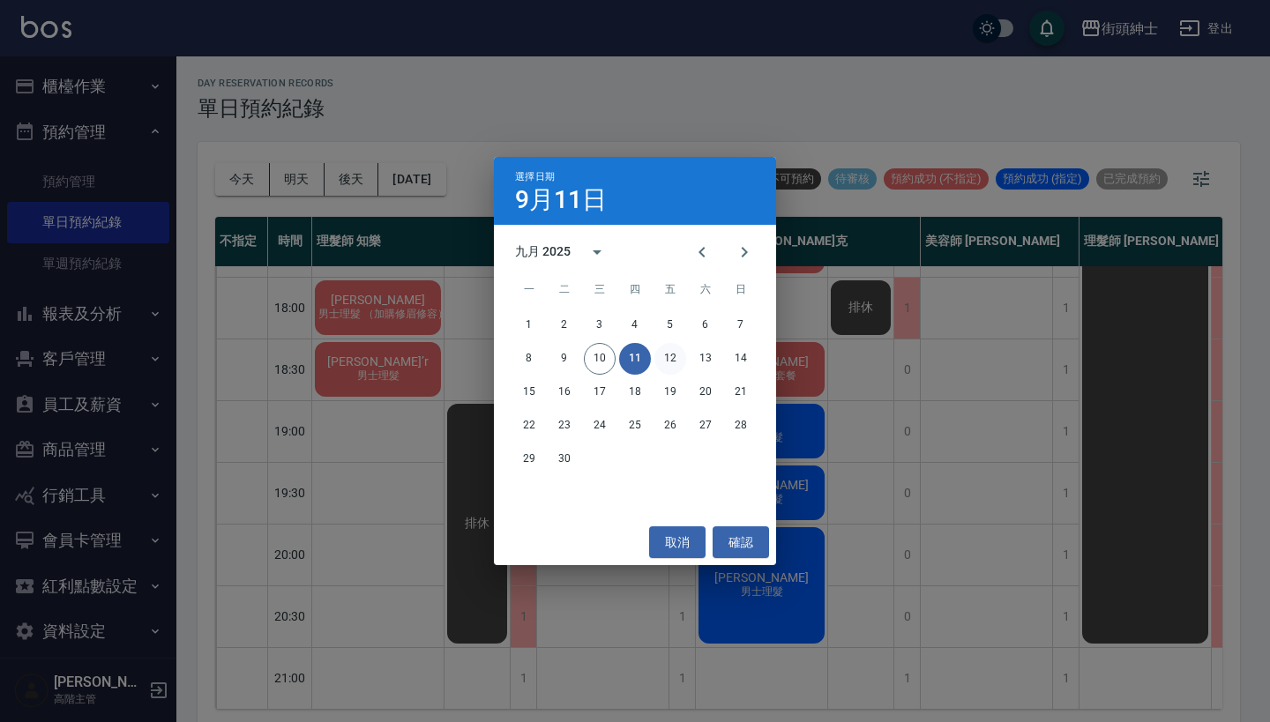
click at [675, 355] on button "12" at bounding box center [670, 359] width 32 height 32
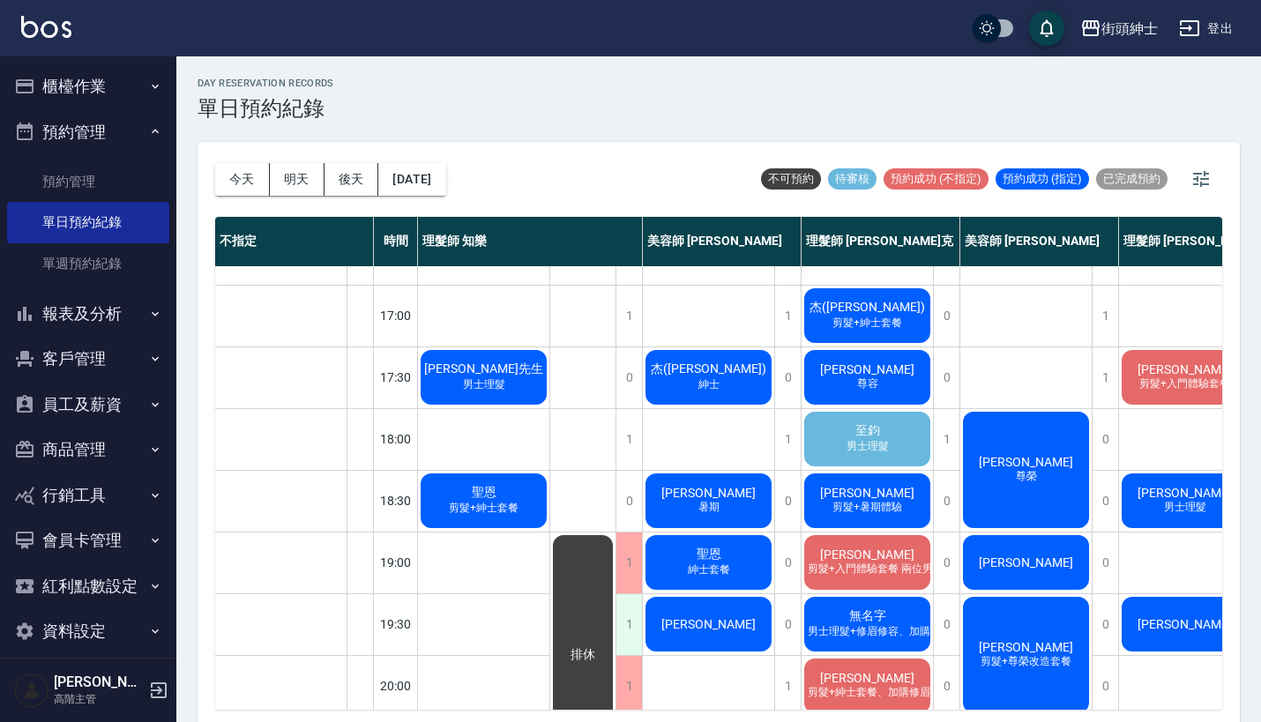
scroll to position [737, 0]
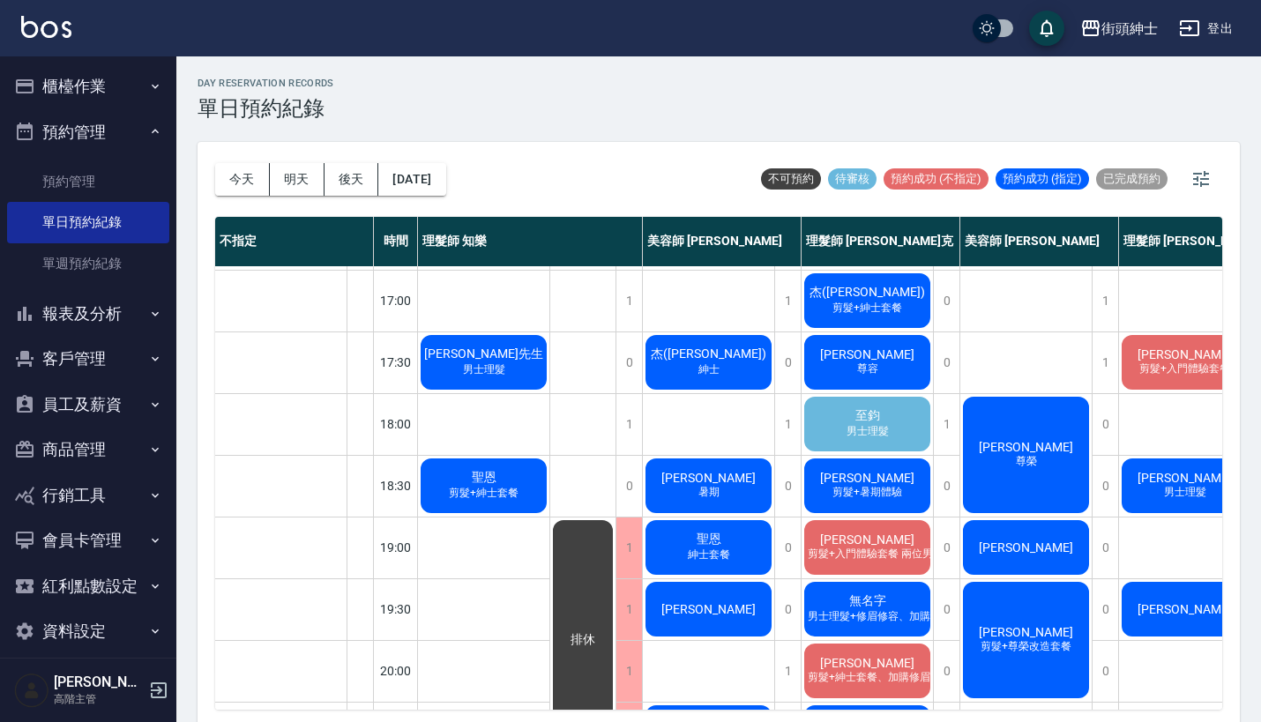
click at [824, 422] on div "至鈞 男士理髮" at bounding box center [866, 424] width 131 height 60
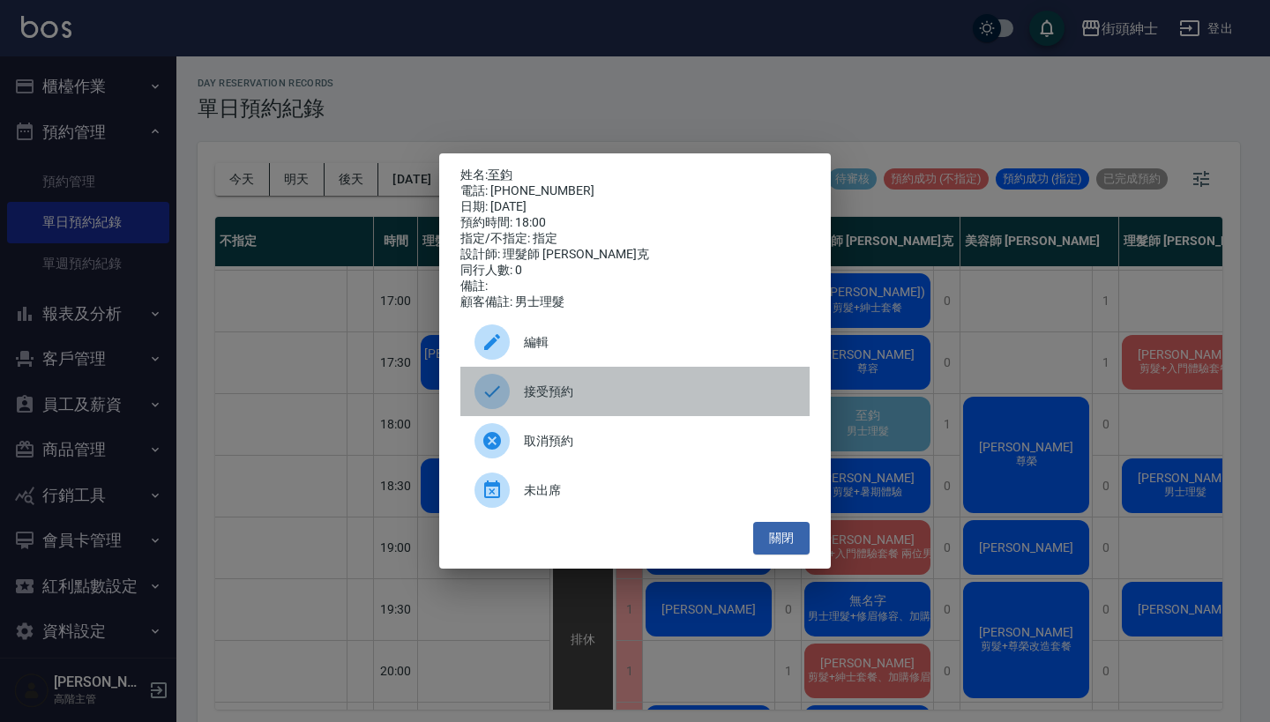
click at [674, 395] on span "接受預約" at bounding box center [660, 392] width 272 height 19
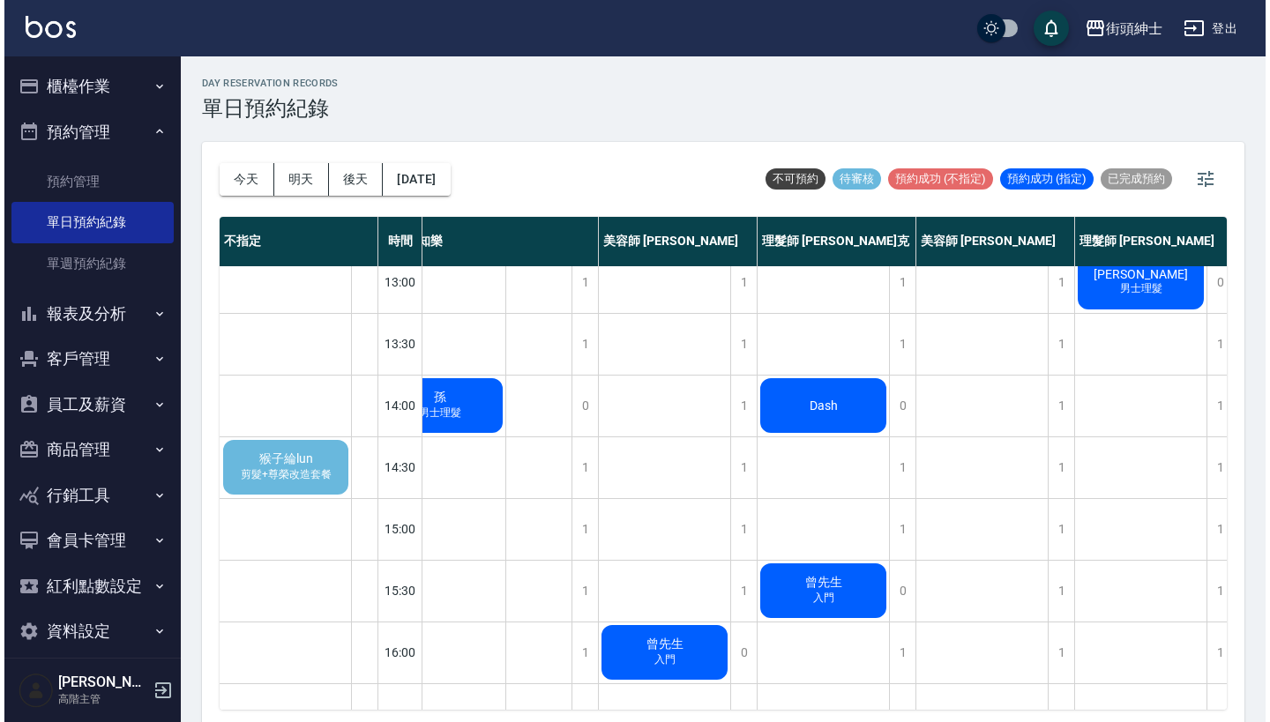
scroll to position [263, 48]
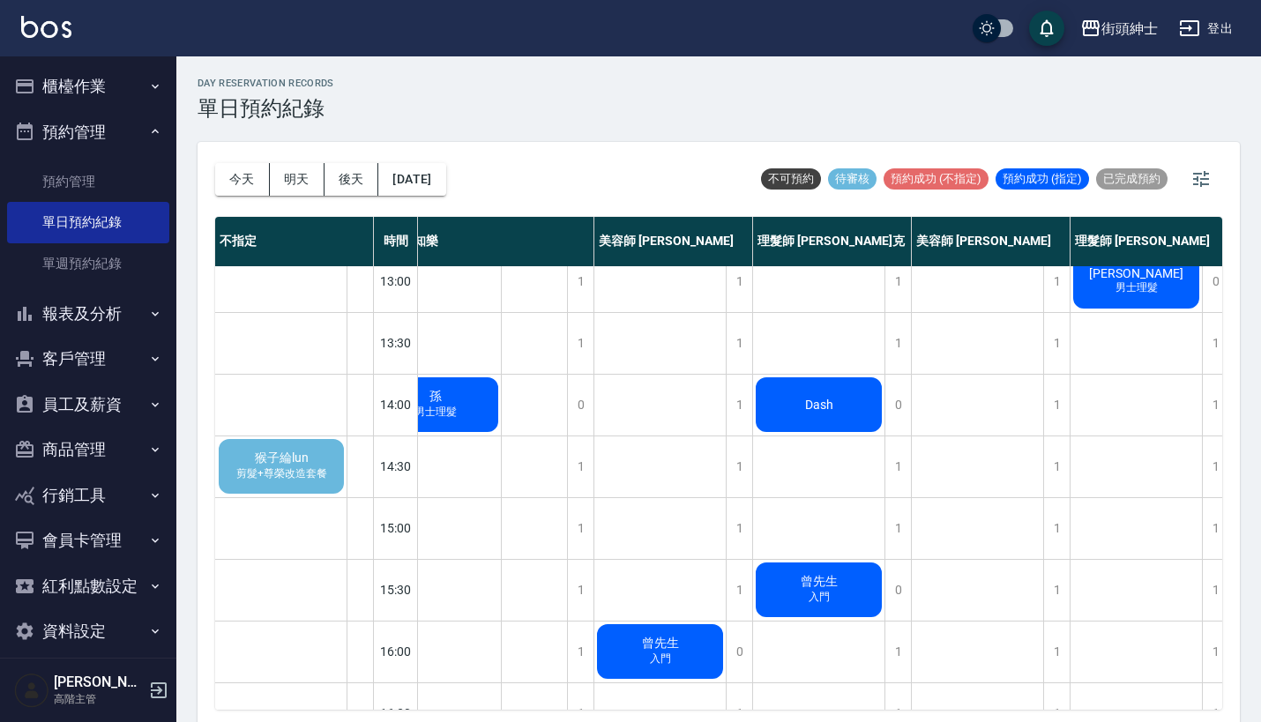
click at [313, 466] on div "猴子綸lun 剪髮+尊榮改造套餐" at bounding box center [281, 466] width 130 height 60
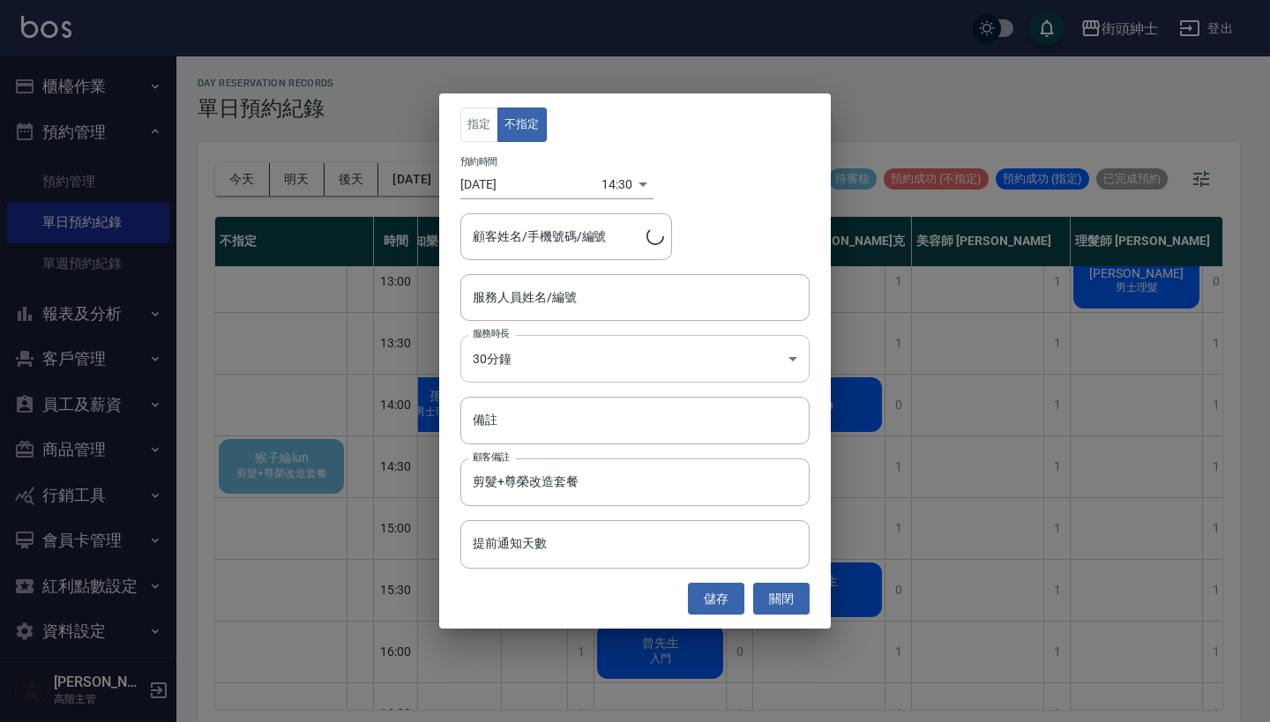
type input "猴子綸lun/0965280310"
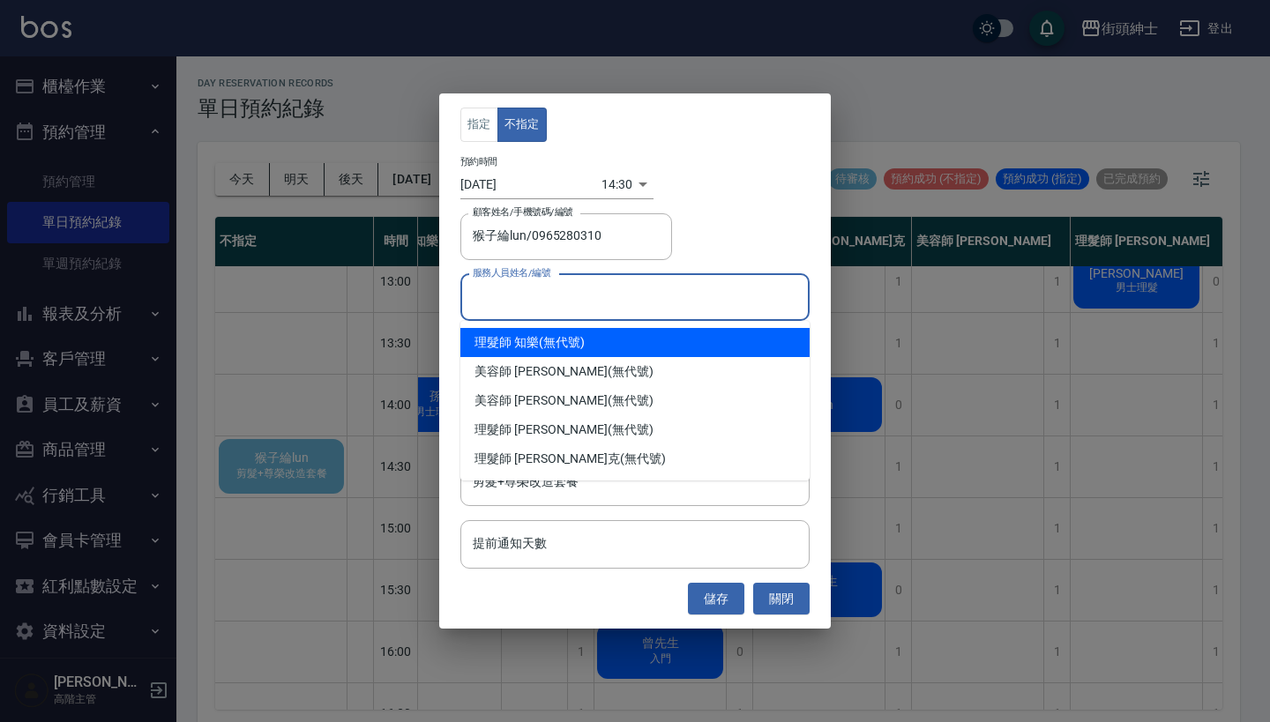
click at [545, 303] on input "服務人員姓名/編號" at bounding box center [634, 297] width 333 height 31
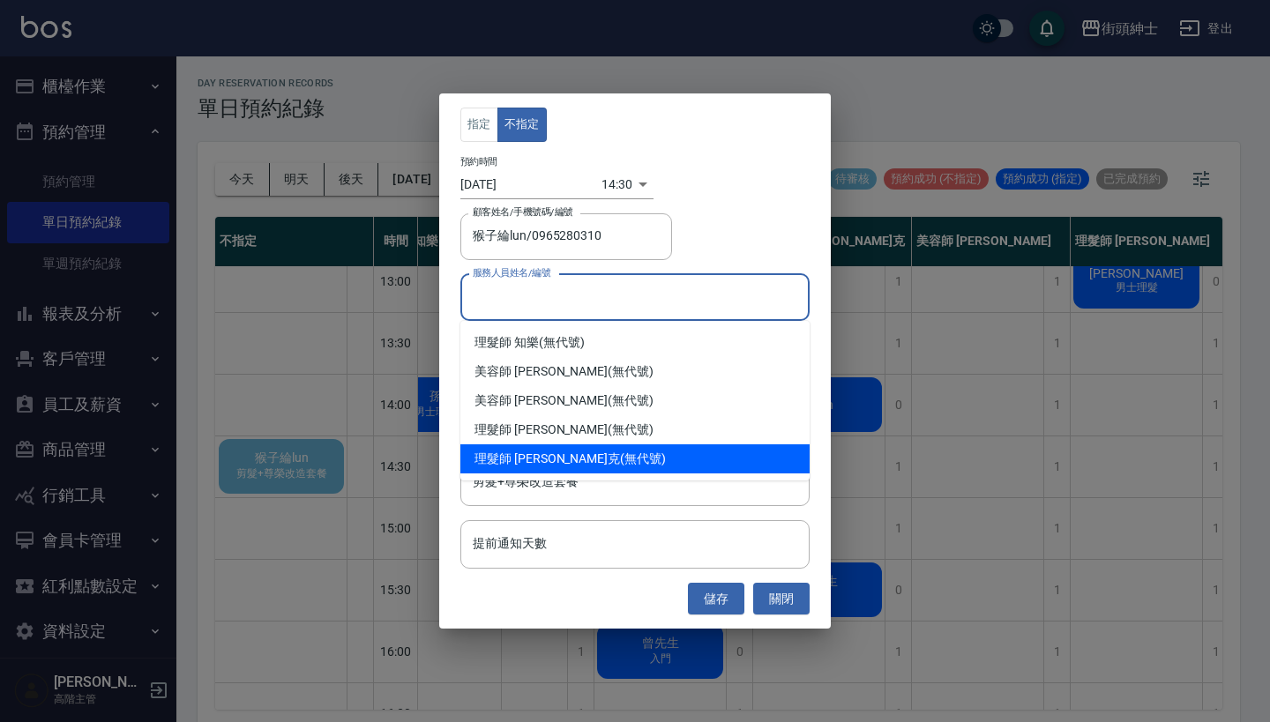
click at [548, 466] on span "理髮師 [PERSON_NAME]克" at bounding box center [546, 459] width 145 height 19
type input "理髮師 [PERSON_NAME](無代號)"
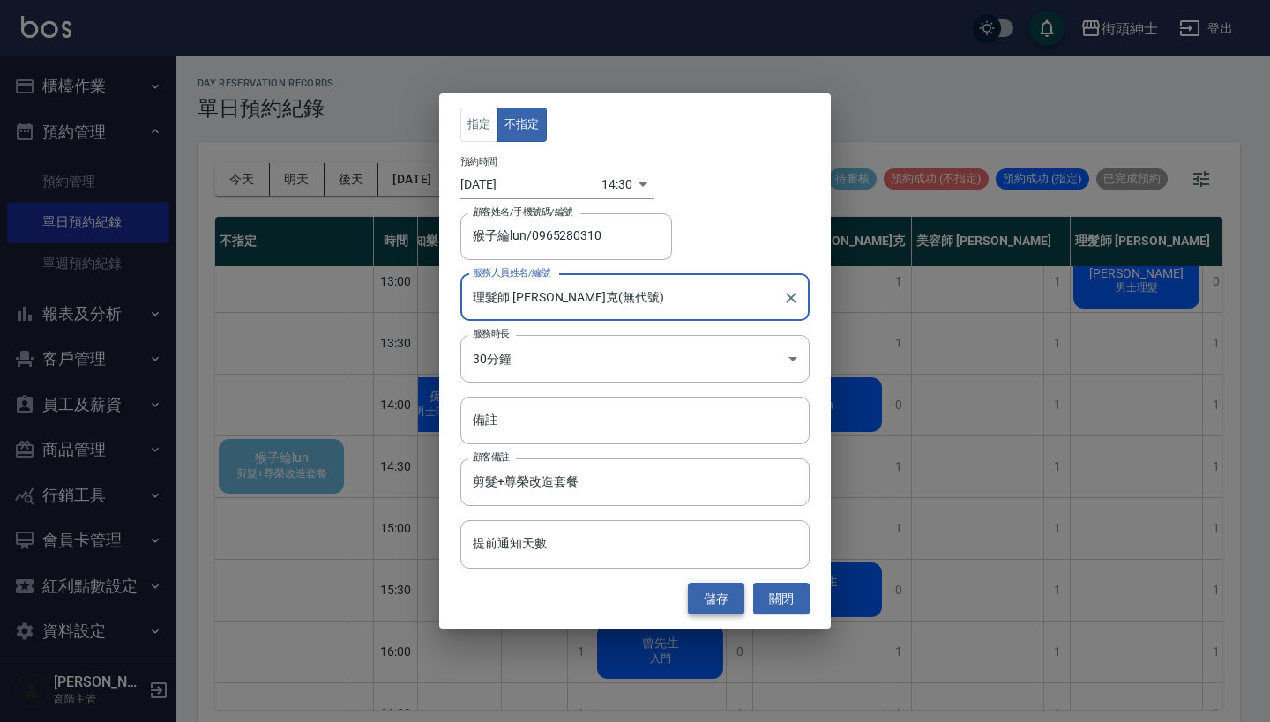
click at [709, 587] on button "儲存" at bounding box center [716, 599] width 56 height 33
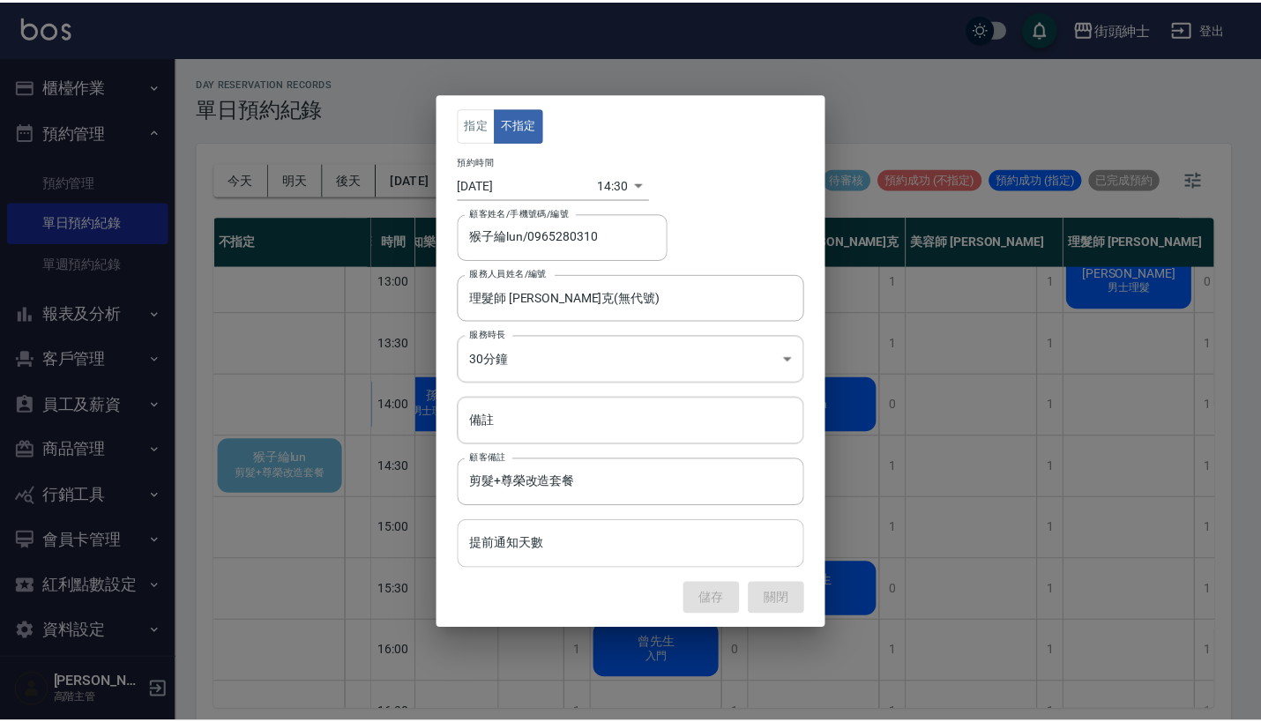
scroll to position [263, 0]
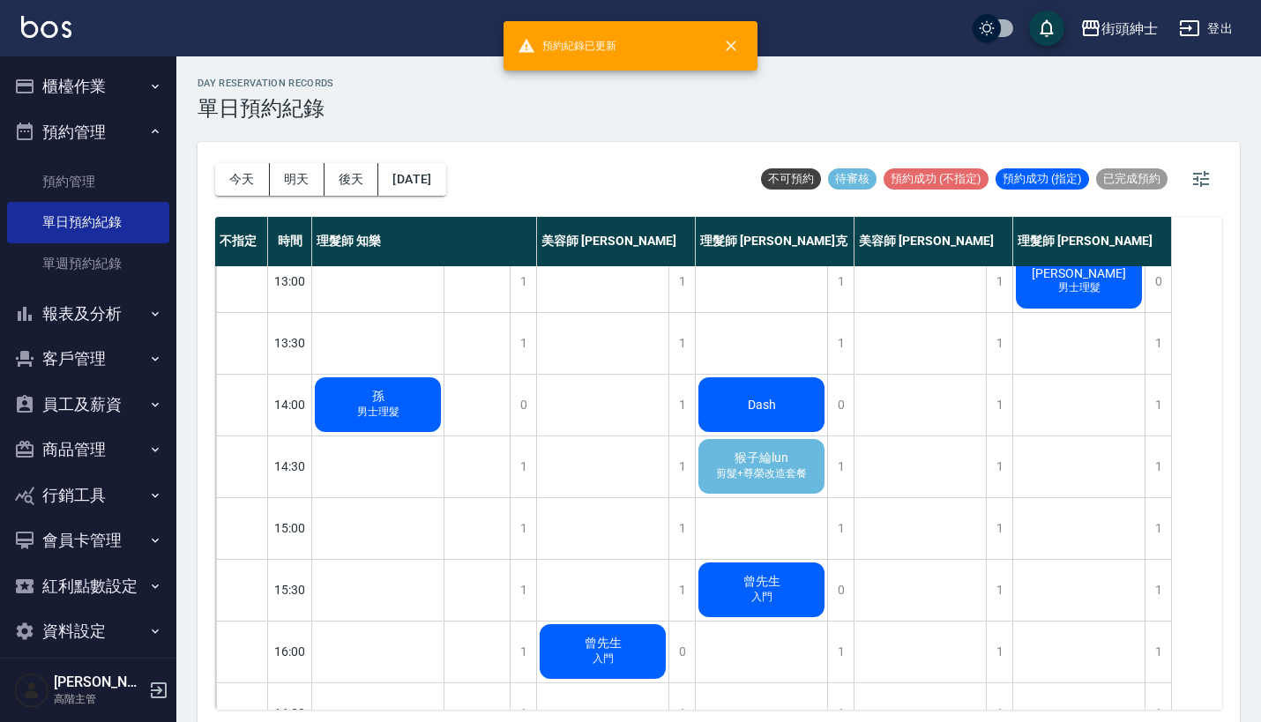
click at [789, 458] on span "猴子綸lun" at bounding box center [761, 459] width 61 height 16
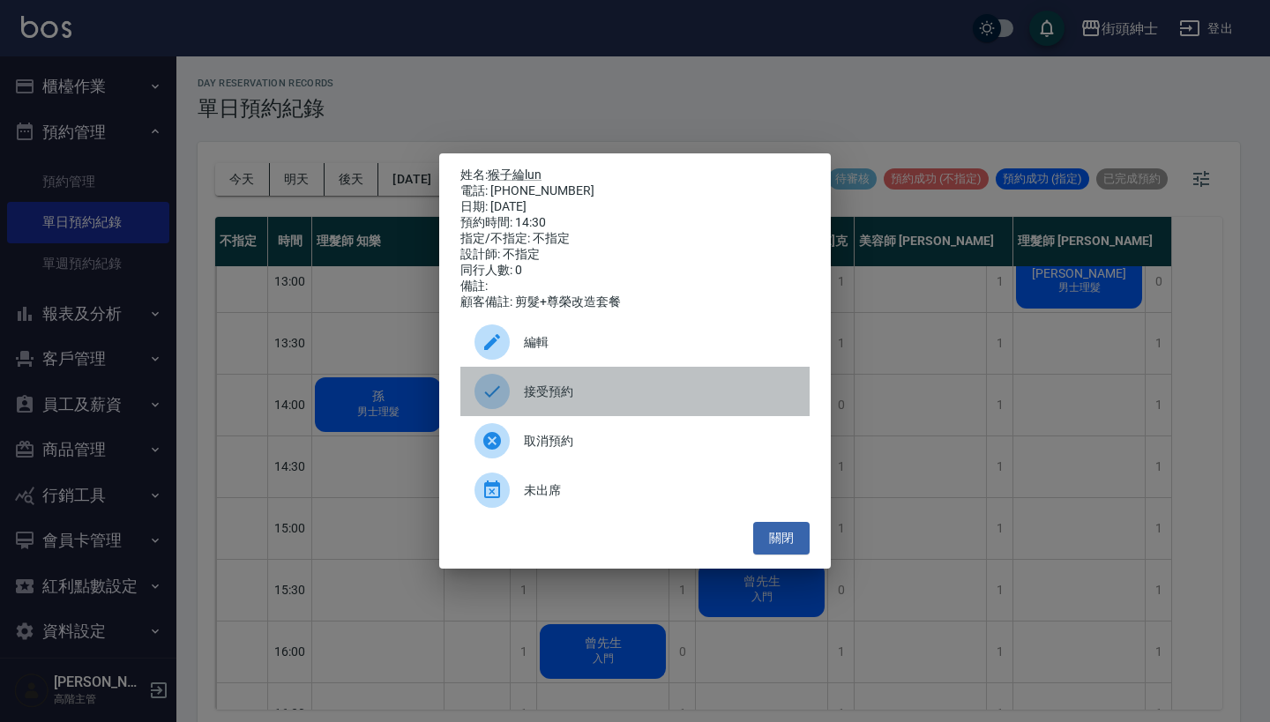
click at [553, 416] on div "接受預約" at bounding box center [634, 391] width 349 height 49
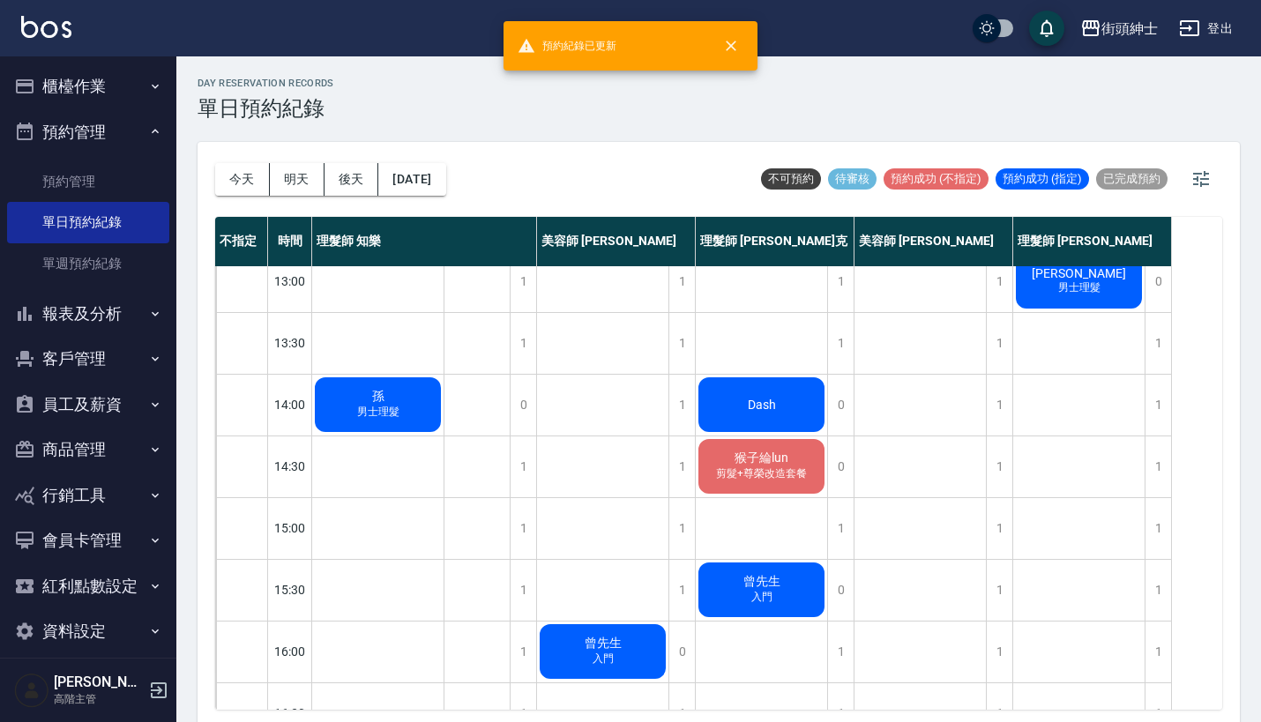
click at [750, 473] on span "剪髮+尊榮改造套餐" at bounding box center [761, 473] width 98 height 15
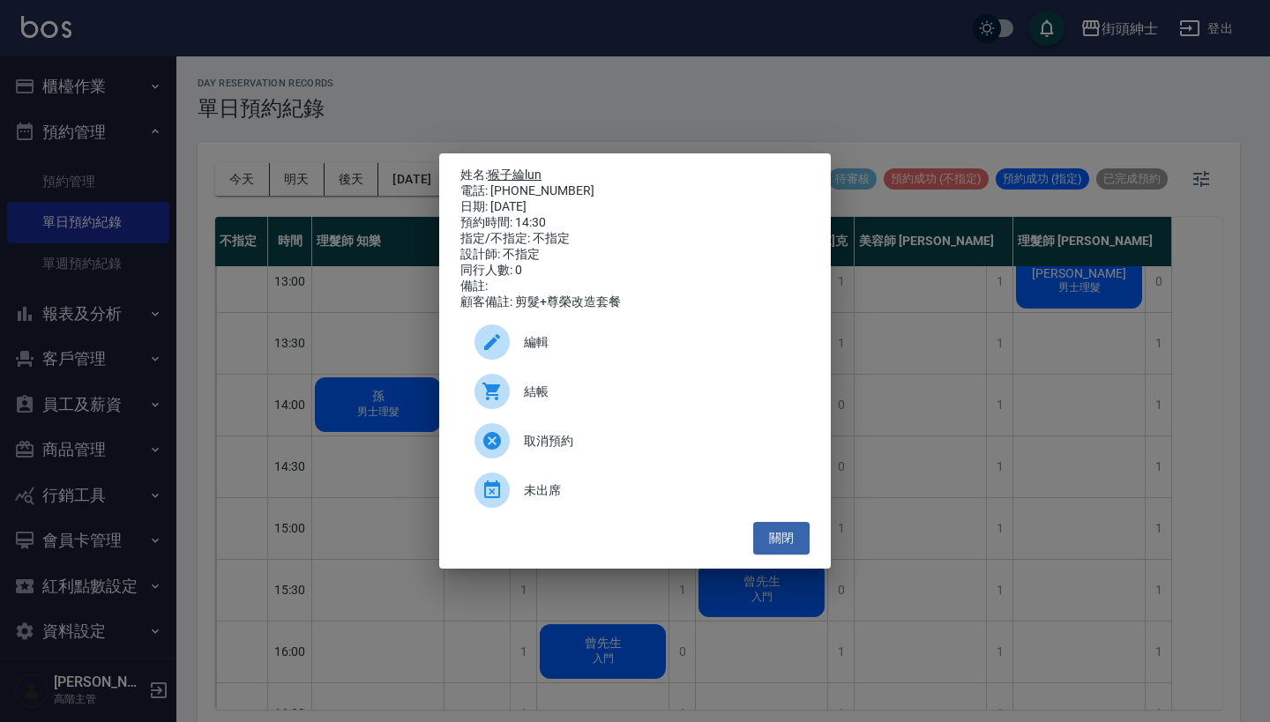
click at [508, 174] on link "猴子綸lun" at bounding box center [515, 175] width 54 height 14
drag, startPoint x: 560, startPoint y: 182, endPoint x: 496, endPoint y: 168, distance: 65.0
click at [496, 168] on div "姓名: 猴子綸lun 電話: 0965280310 日期: 2025/09/12 預約時間: 14:30 指定/不指定: 不指定 設計師: 不指定 同行人數:…" at bounding box center [634, 239] width 349 height 143
copy div "姓名: 猴子綸lun 電話: 0965280310"
click at [540, 119] on div "姓名: 猴子綸lun 電話: 0965280310 日期: 2025/09/12 預約時間: 14:30 指定/不指定: 不指定 設計師: 不指定 同行人數:…" at bounding box center [635, 361] width 1270 height 722
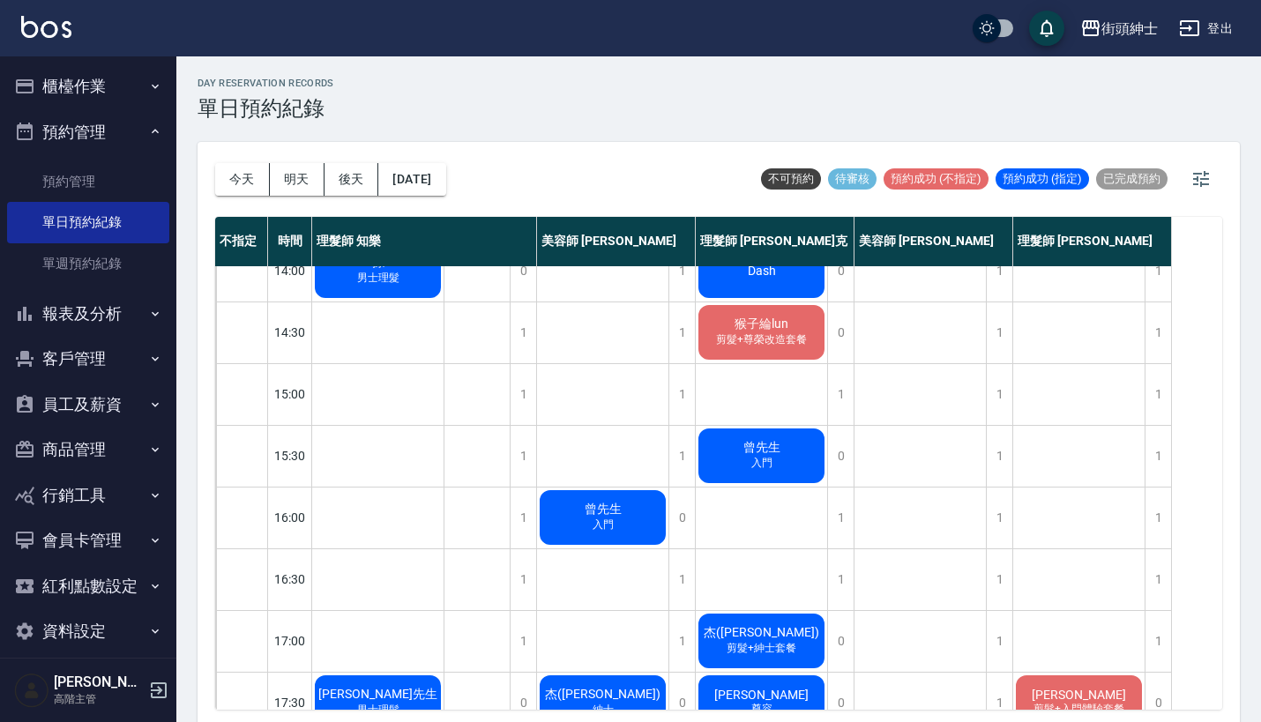
scroll to position [387, 0]
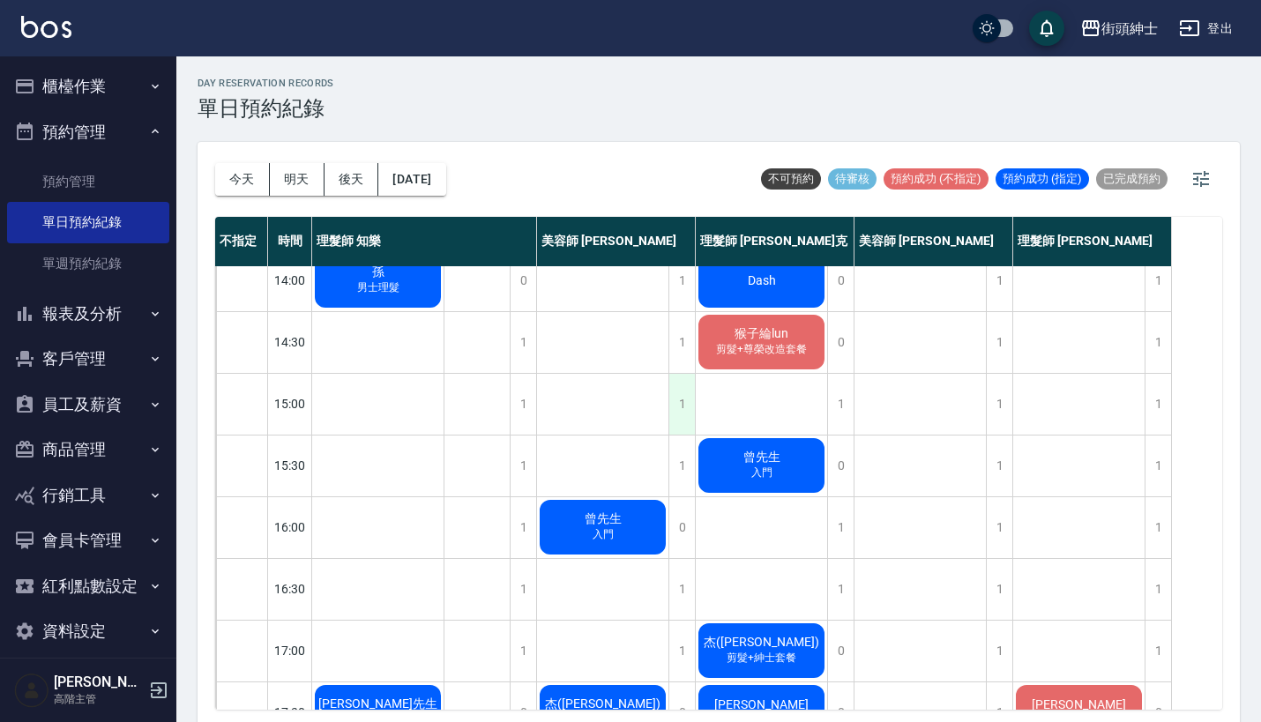
click at [683, 374] on div "1" at bounding box center [681, 404] width 26 height 61
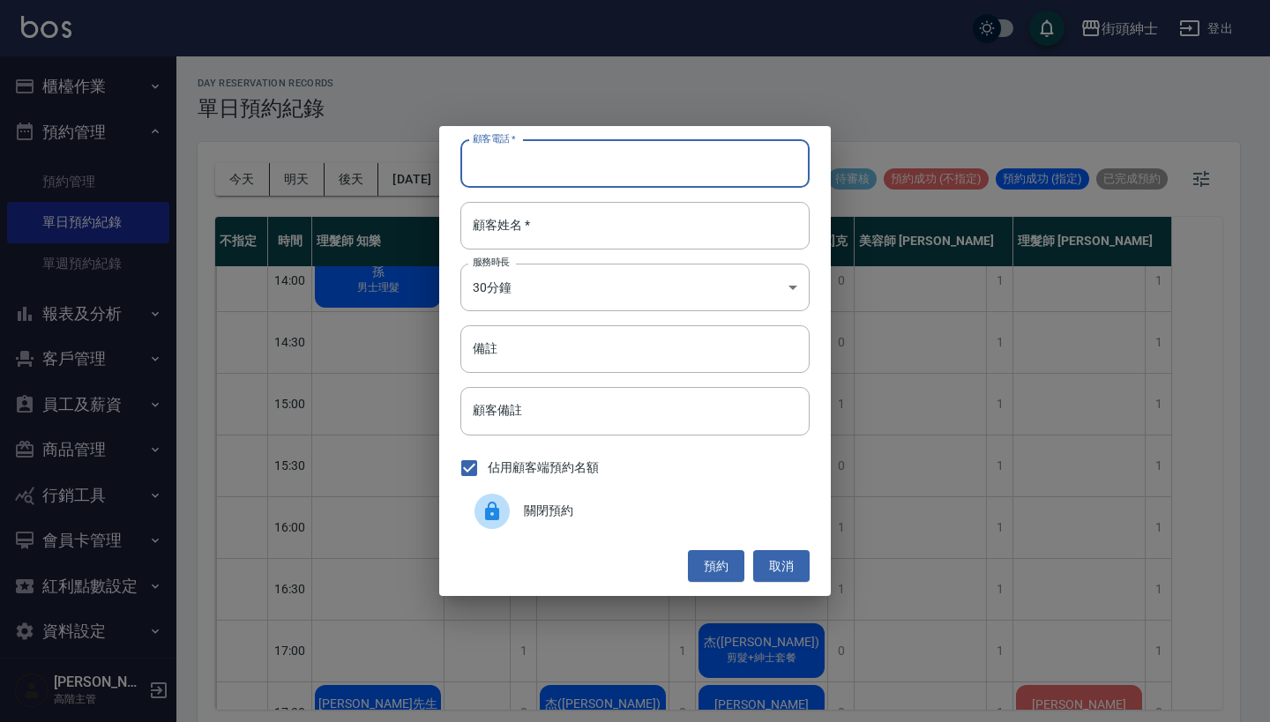
paste input "猴子綸lun 電話: 0965280310"
type input "猴子綸lun 電話: 0965280310"
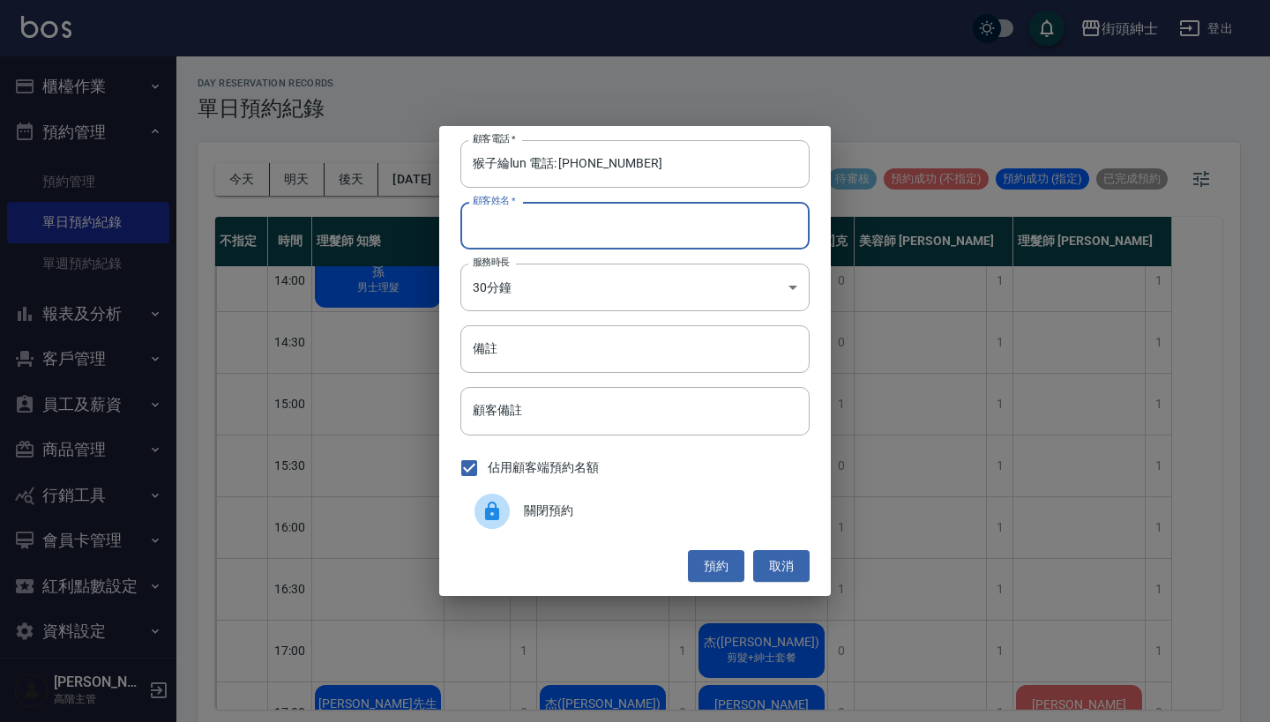
paste input "猴子綸lun 電話: 0965280310"
type input "猴子綸lun 電話: 0965280310"
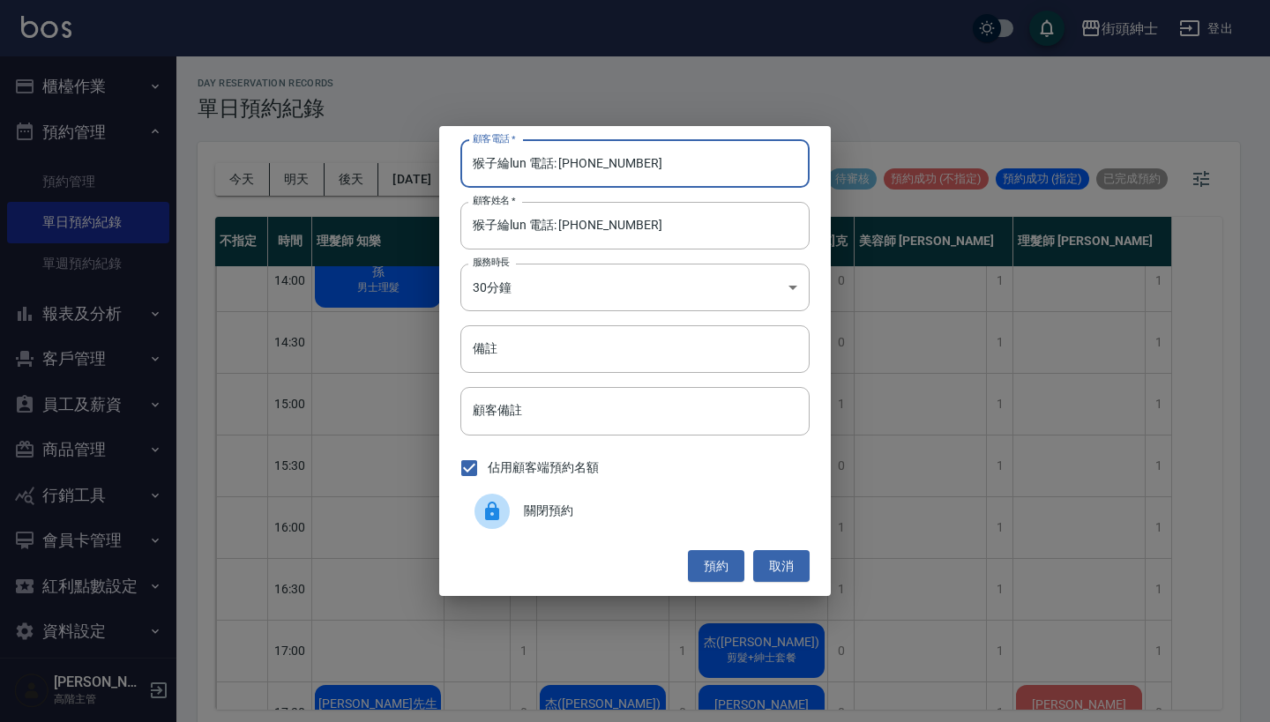
drag, startPoint x: 559, startPoint y: 168, endPoint x: 370, endPoint y: 116, distance: 195.5
click at [372, 117] on div "顧客電話   * 猴子綸lun 電話: 0965280310 顧客電話   * 顧客姓名   * 猴子綸lun 電話: 0965280310 顧客姓名   *…" at bounding box center [635, 361] width 1270 height 722
type input "0965280310"
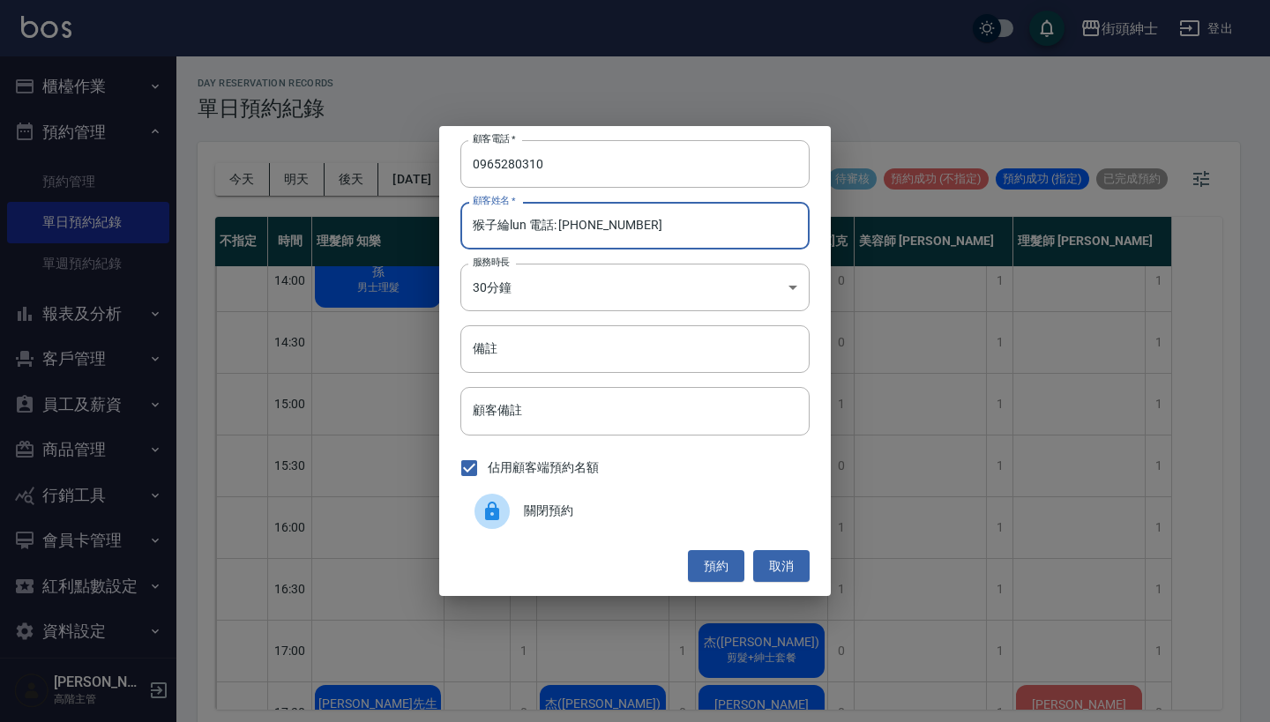
drag, startPoint x: 647, startPoint y: 231, endPoint x: 527, endPoint y: 228, distance: 119.9
click at [527, 228] on input "猴子綸lun 電話: 0965280310" at bounding box center [634, 226] width 349 height 48
type input "猴子綸lun"
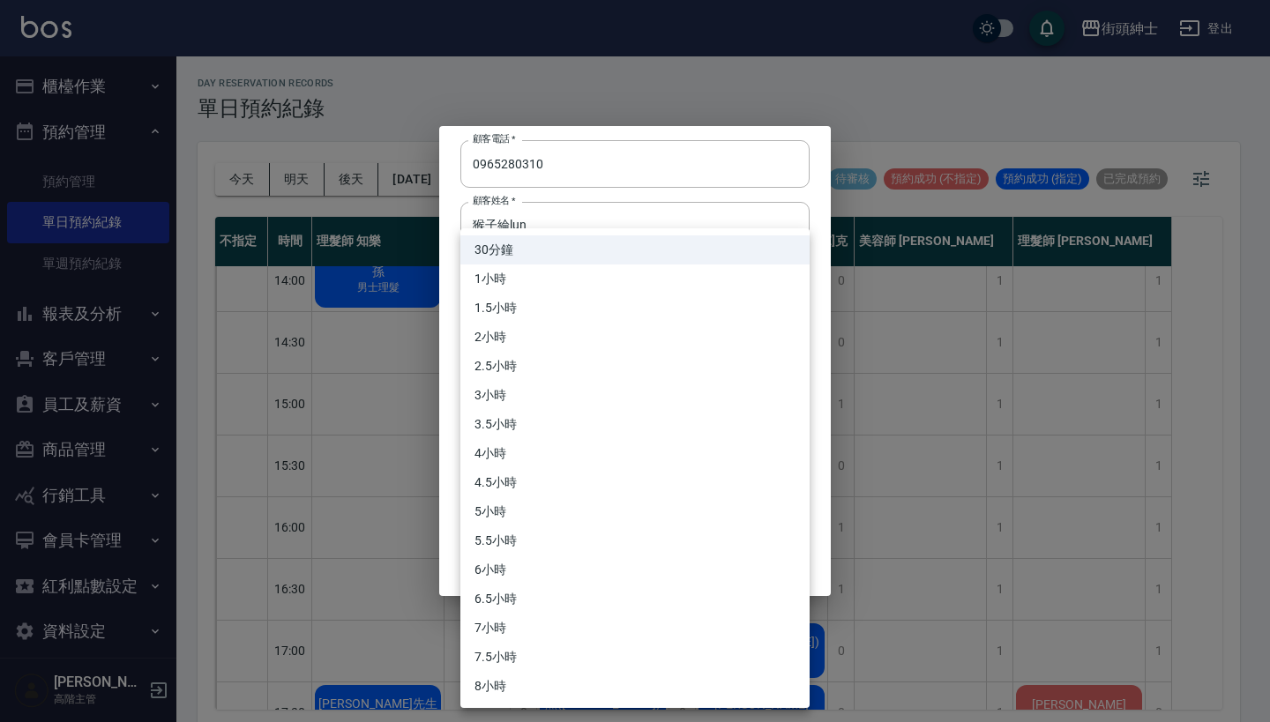
click at [669, 287] on body "街頭紳士 登出 櫃檯作業 打帳單 帳單列表 掛單列表 座位開單 營業儀表板 現金收支登錄 高階收支登錄 材料自購登錄 每日結帳 排班表 現場電腦打卡 掃碼打卡…" at bounding box center [635, 363] width 1270 height 727
click at [660, 286] on li "1小時" at bounding box center [634, 278] width 349 height 29
type input "2"
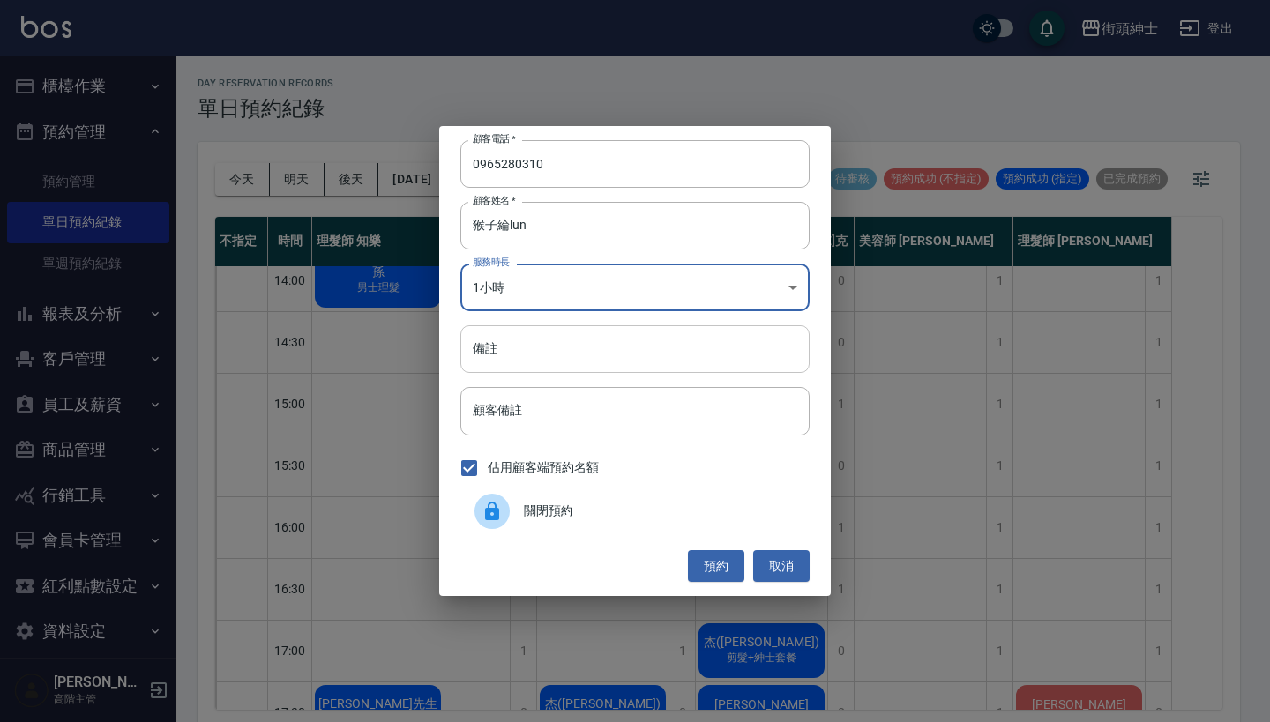
click at [650, 344] on input "備註" at bounding box center [634, 349] width 349 height 48
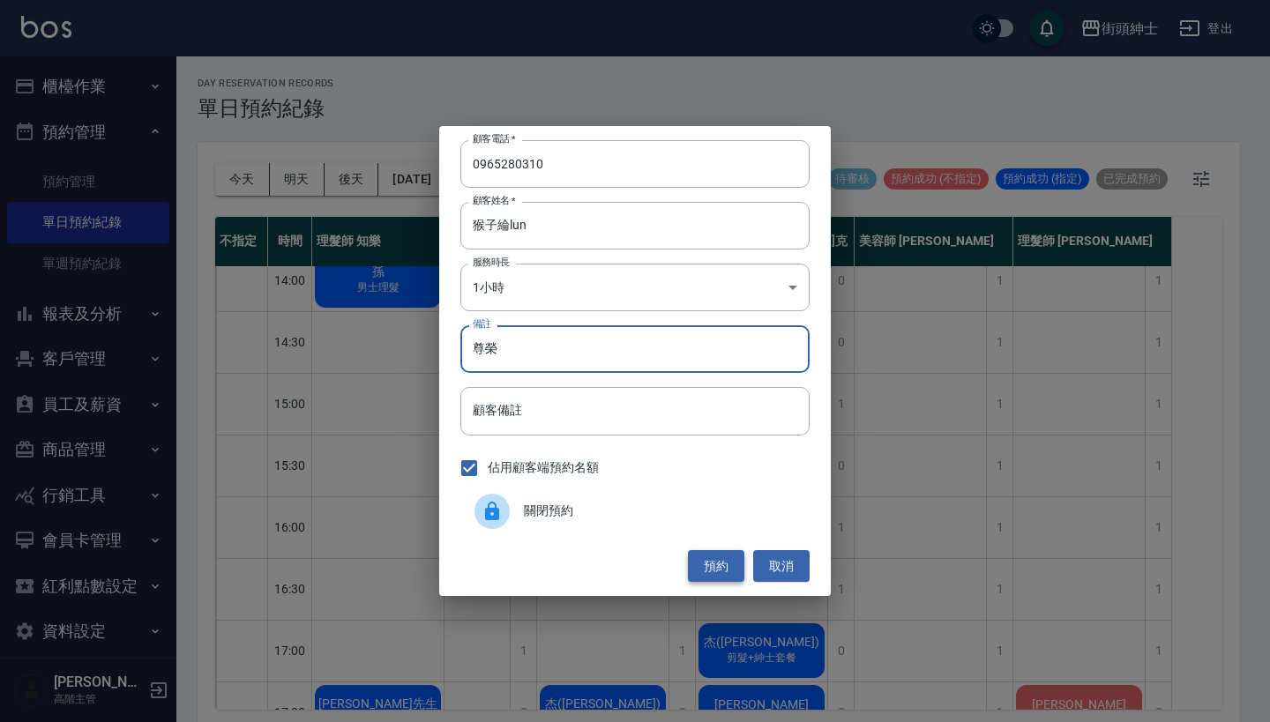
type input "尊榮"
click at [729, 566] on button "預約" at bounding box center [716, 566] width 56 height 33
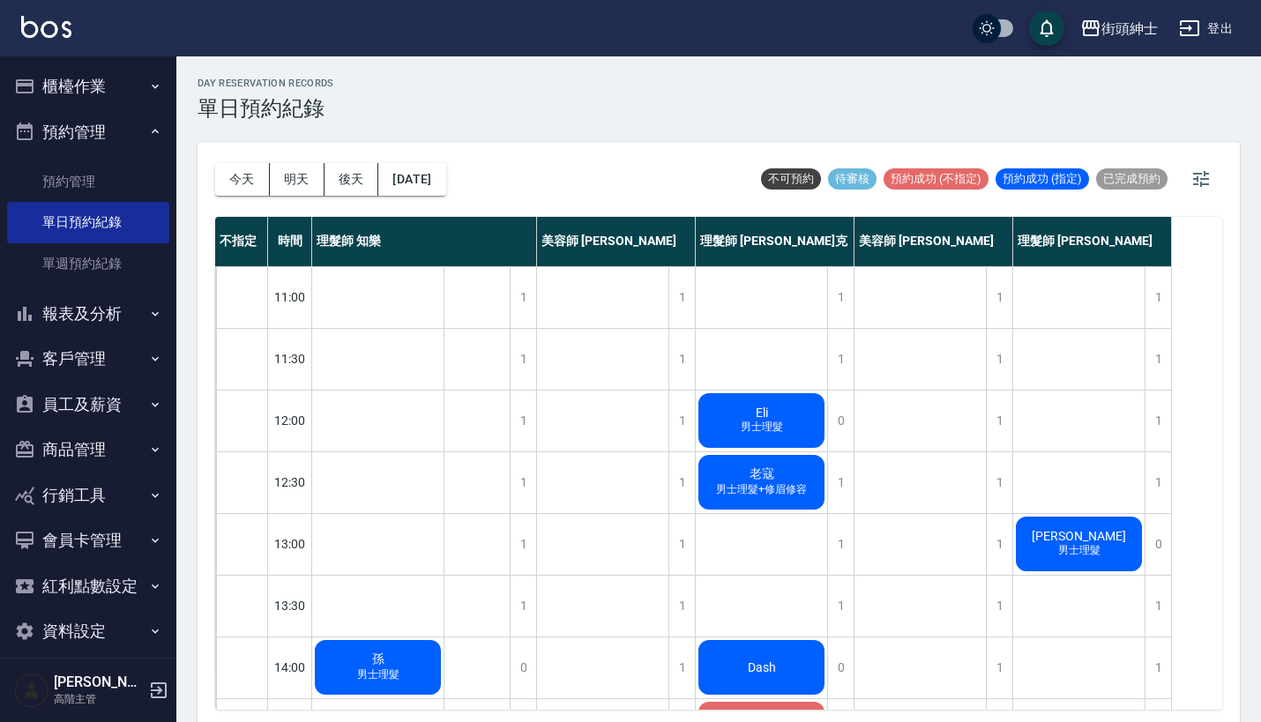
scroll to position [0, 0]
click at [232, 174] on button "今天" at bounding box center [242, 179] width 55 height 33
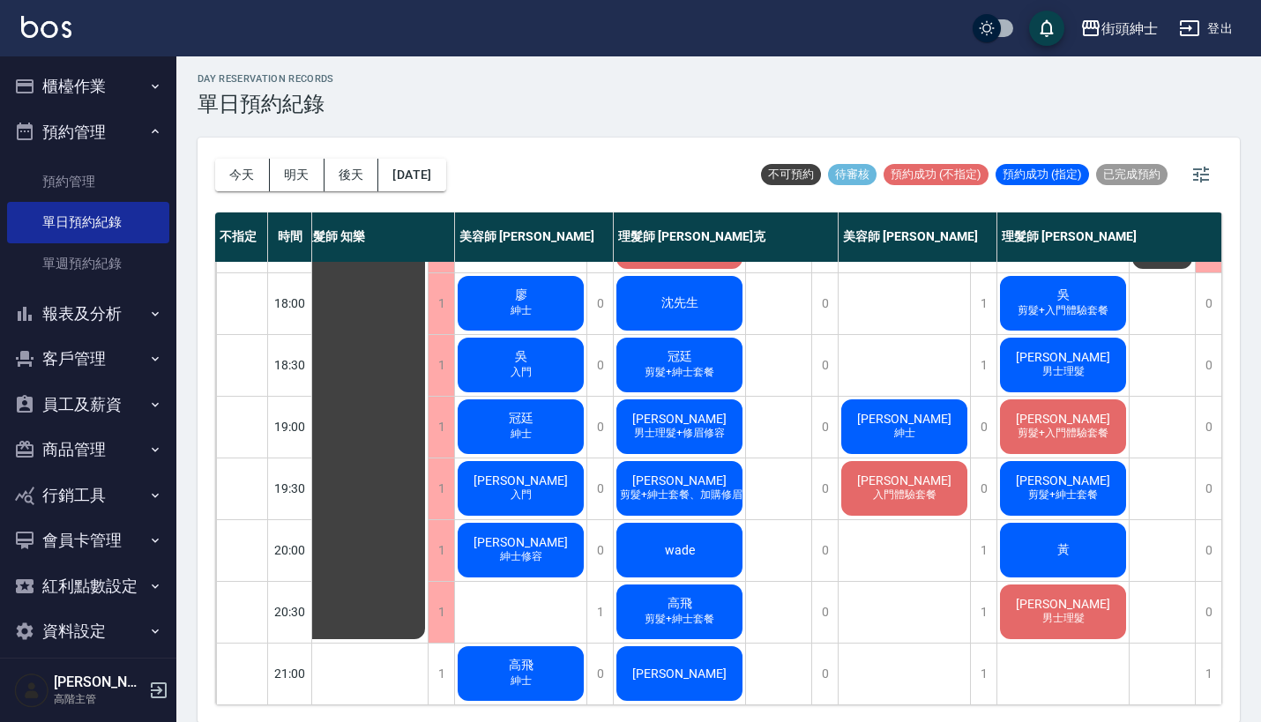
scroll to position [868, 20]
click at [102, 205] on link "單日預約紀錄" at bounding box center [88, 222] width 162 height 41
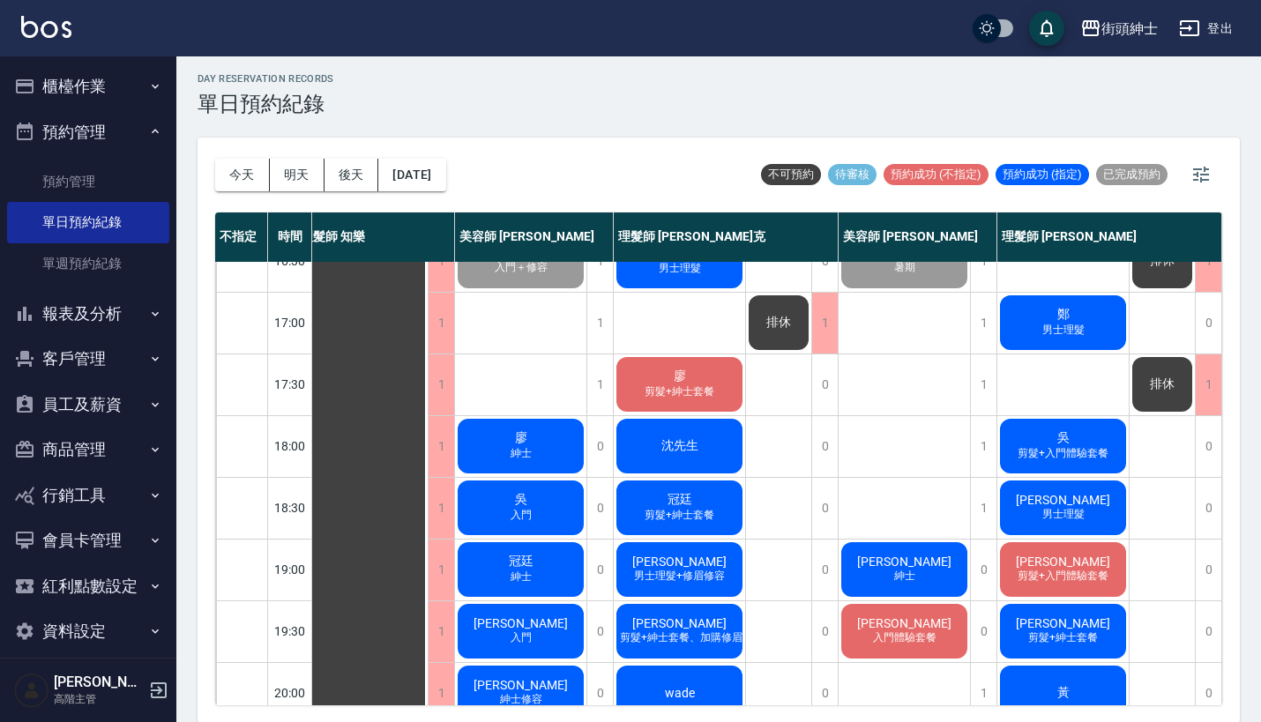
scroll to position [711, 19]
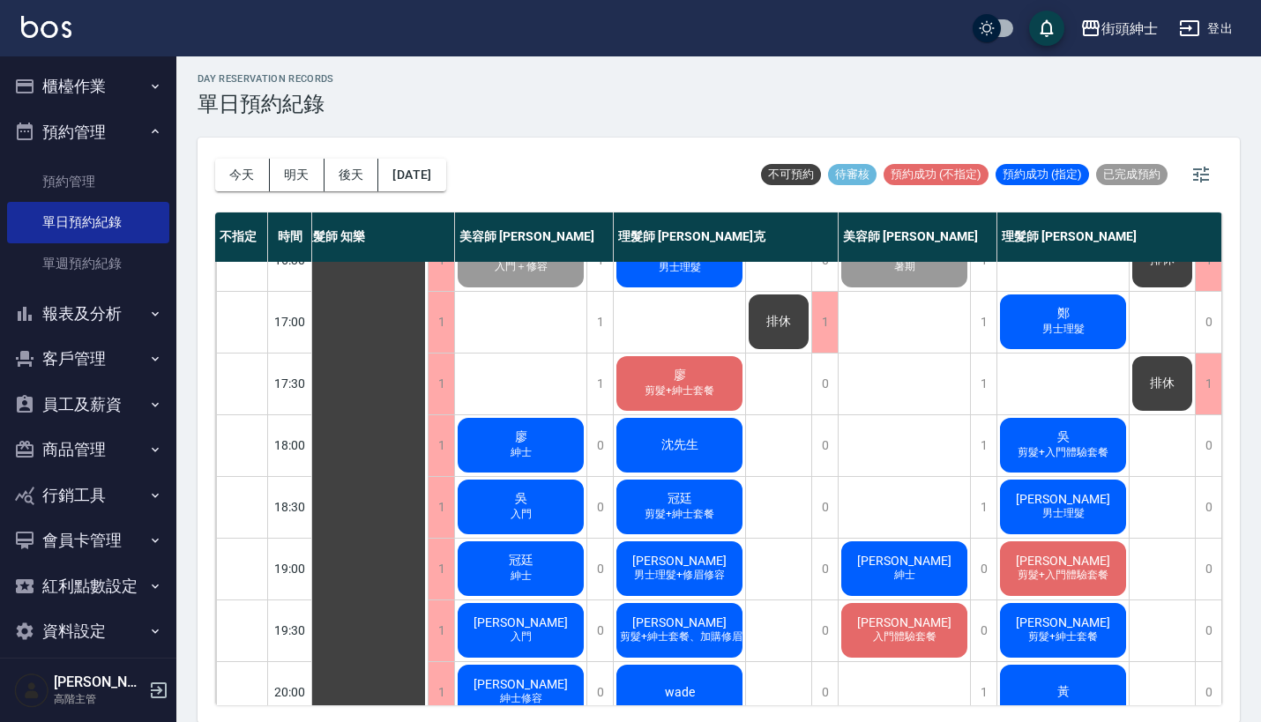
click at [684, 374] on span "廖" at bounding box center [679, 376] width 19 height 16
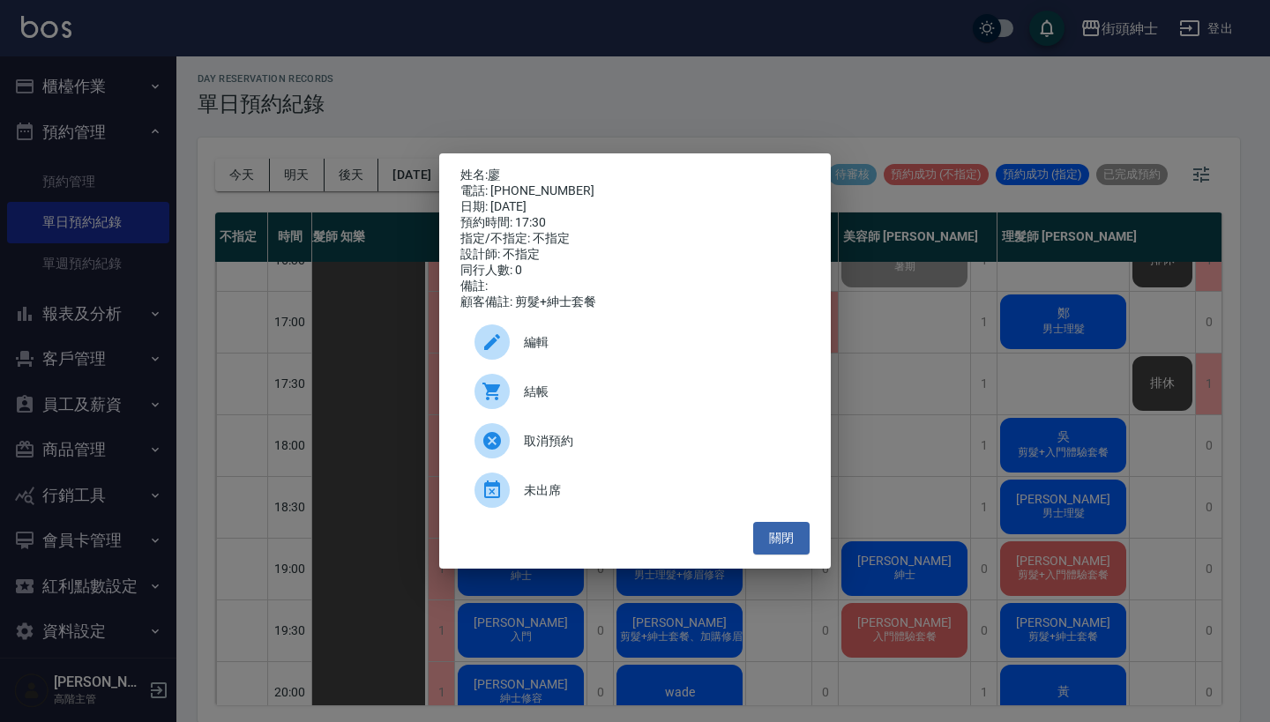
click at [652, 391] on span "結帳" at bounding box center [660, 392] width 272 height 19
click at [792, 545] on button "關閉" at bounding box center [781, 538] width 56 height 33
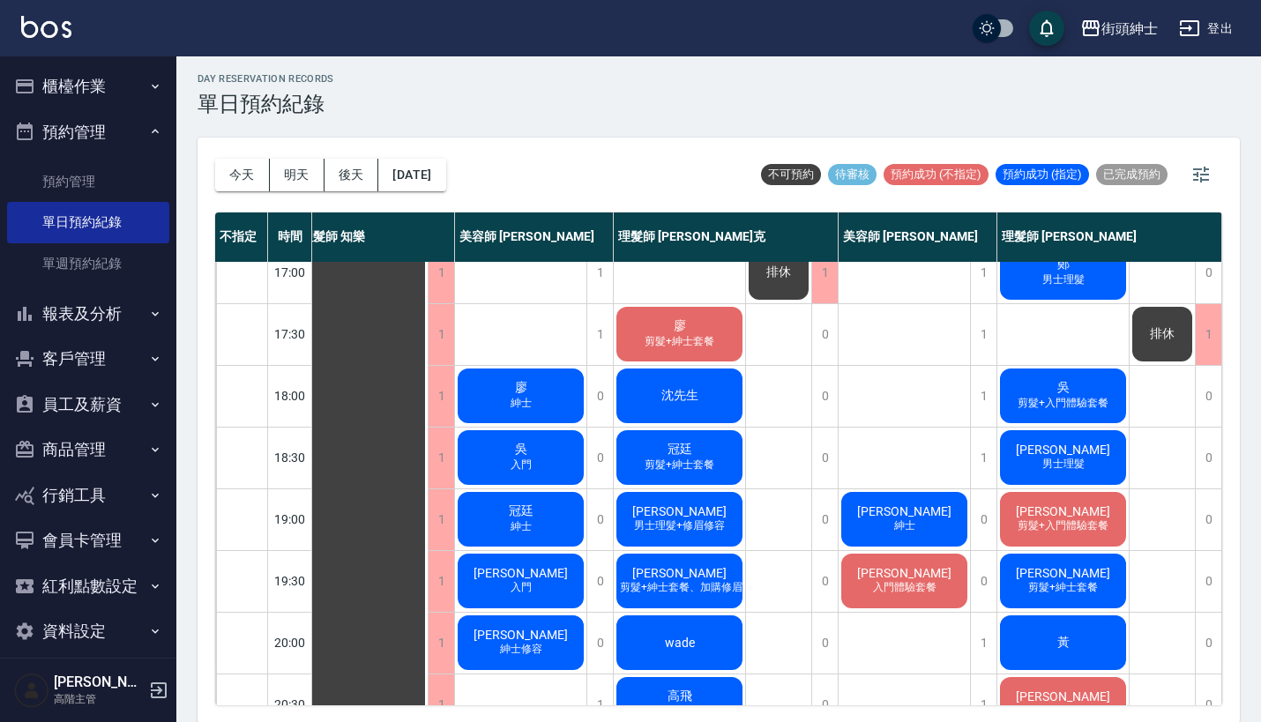
scroll to position [764, 14]
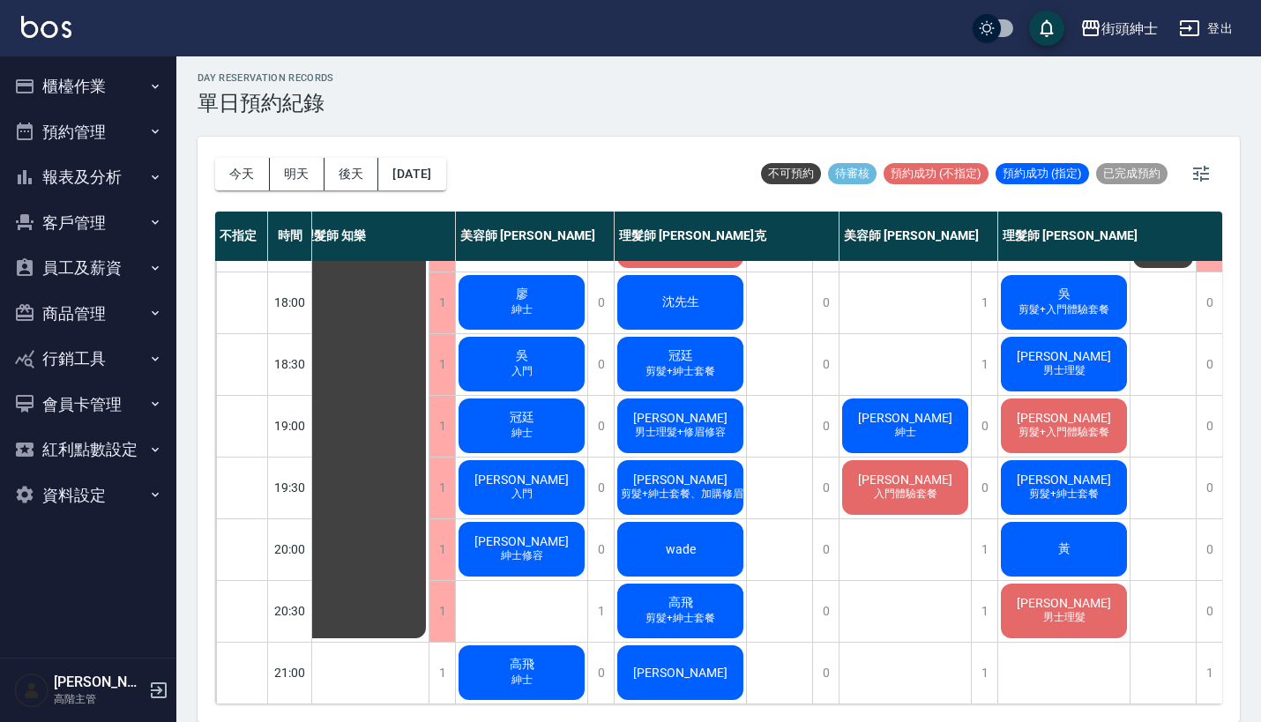
scroll to position [4, 0]
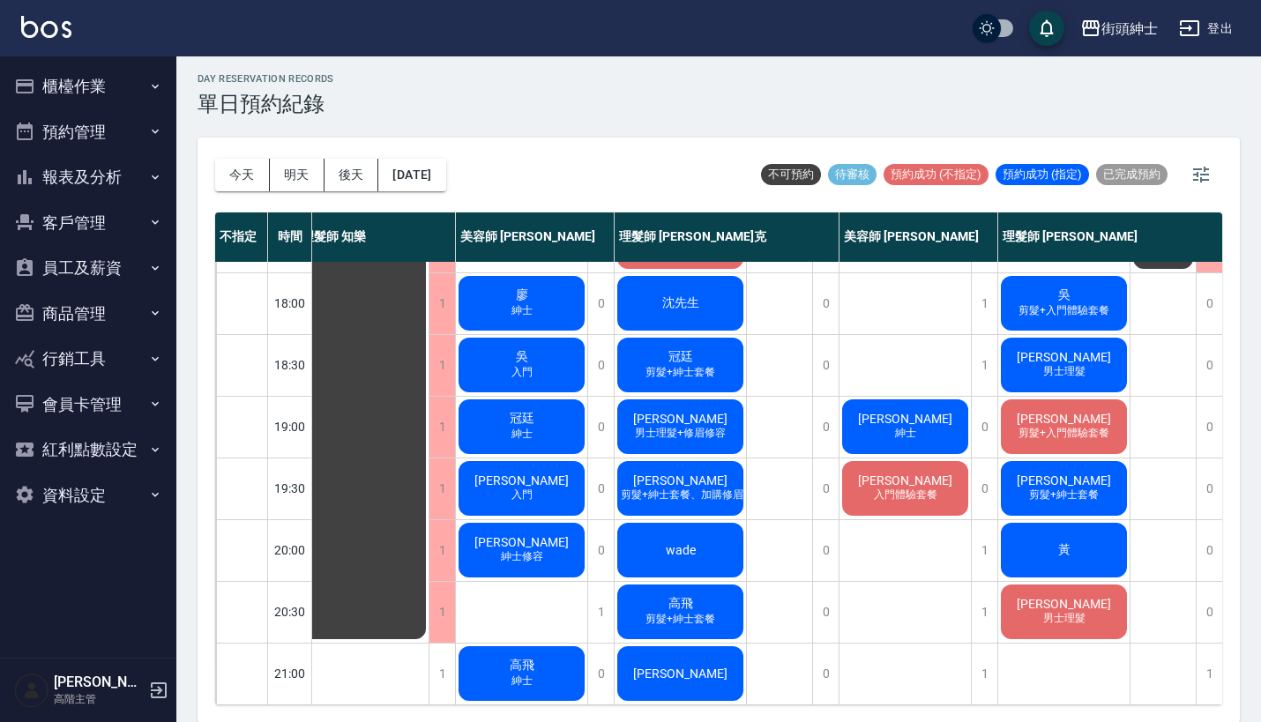
click at [97, 126] on button "預約管理" at bounding box center [88, 132] width 162 height 46
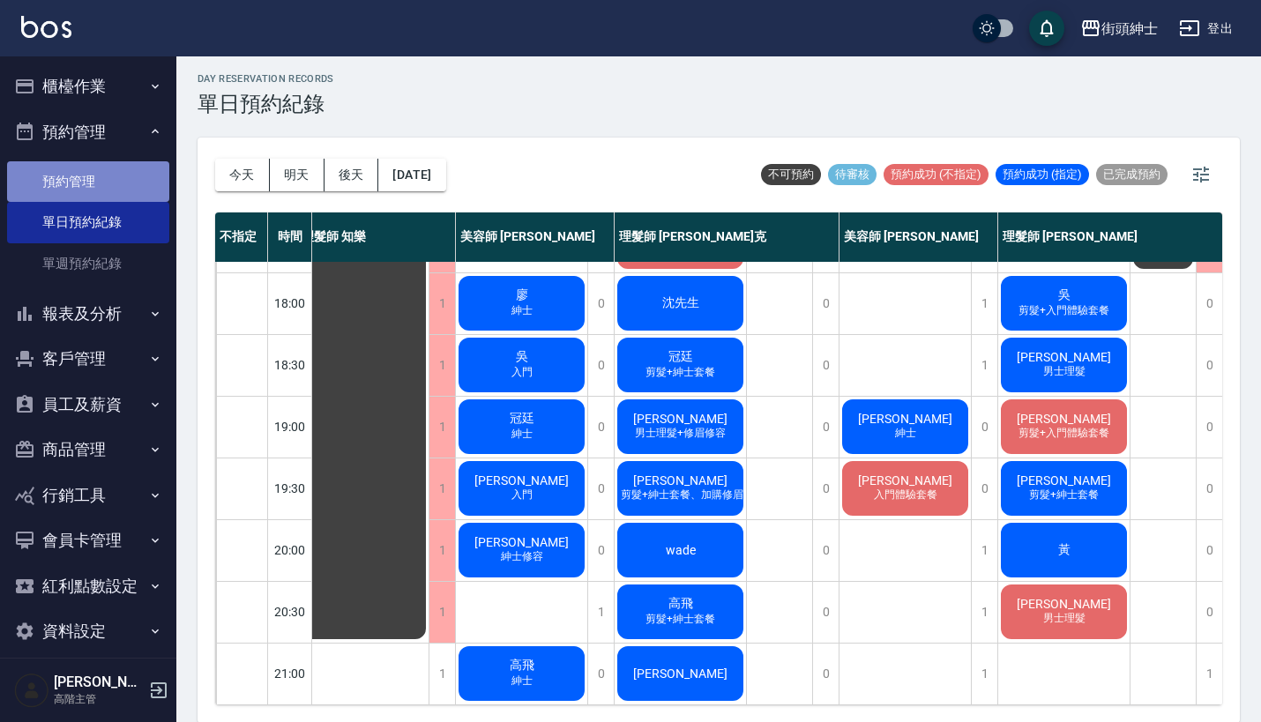
click at [124, 192] on link "預約管理" at bounding box center [88, 181] width 162 height 41
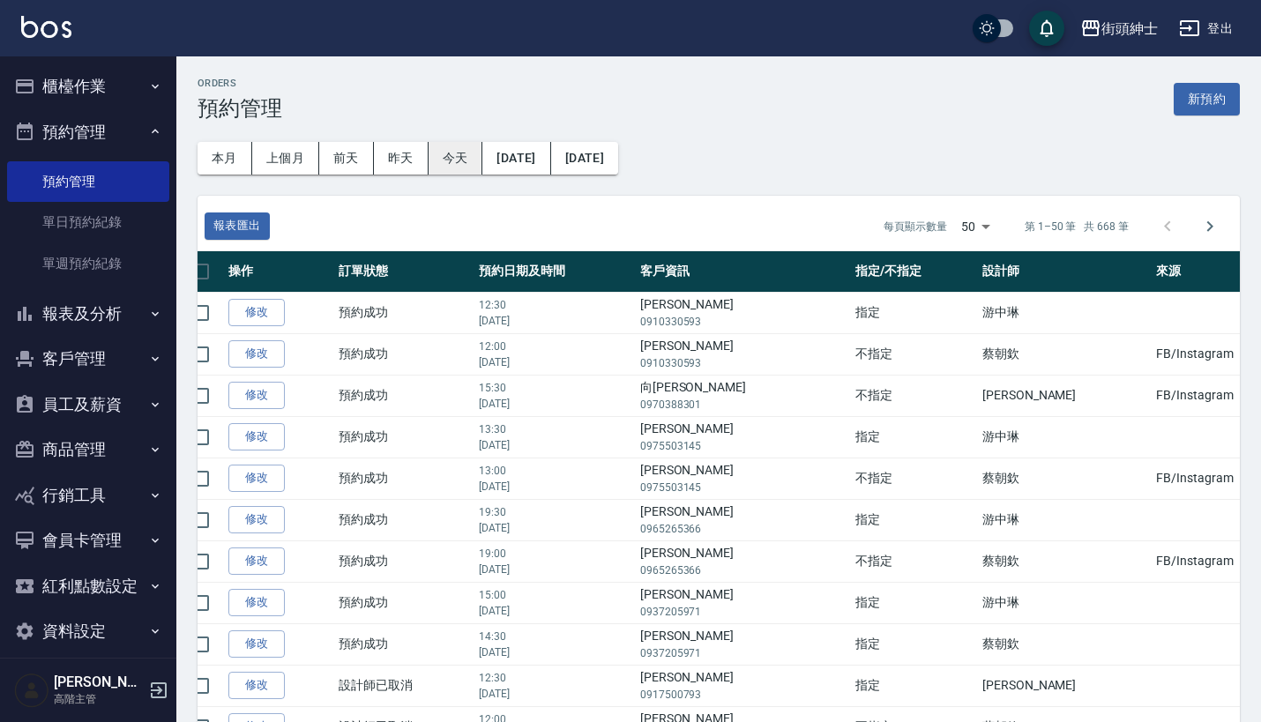
click at [451, 154] on button "今天" at bounding box center [455, 158] width 55 height 33
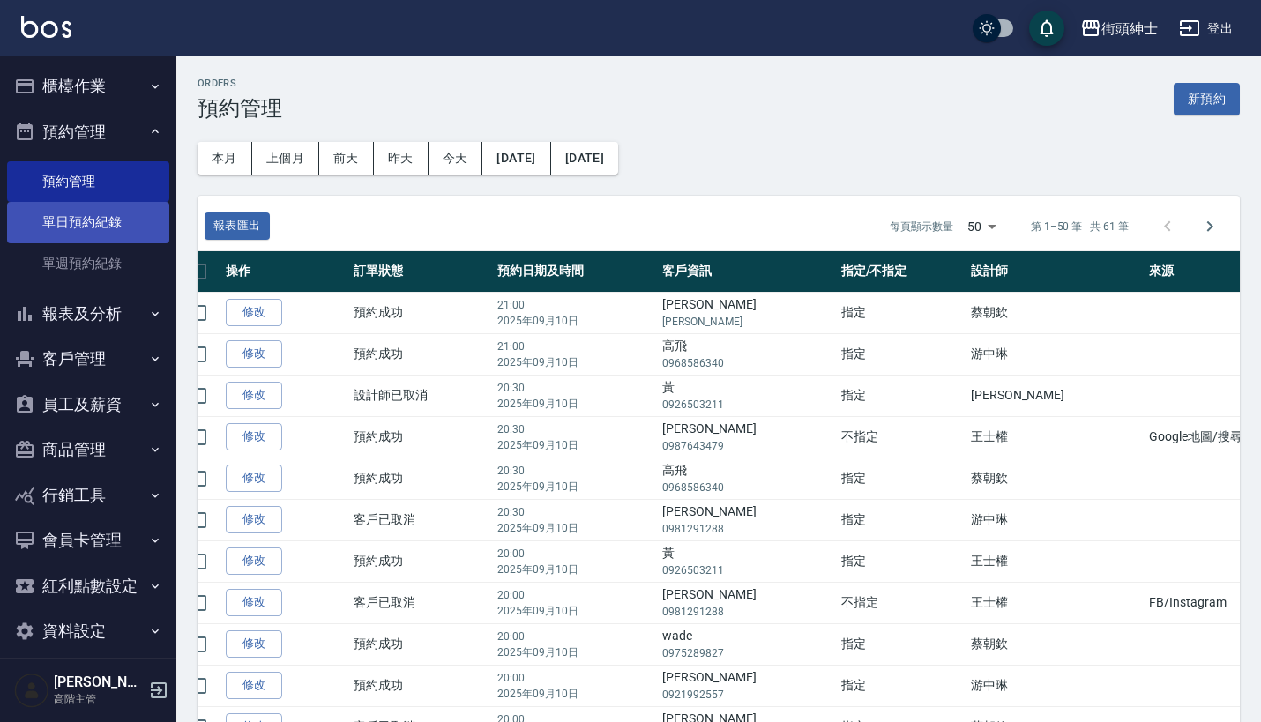
click at [133, 225] on link "單日預約紀錄" at bounding box center [88, 222] width 162 height 41
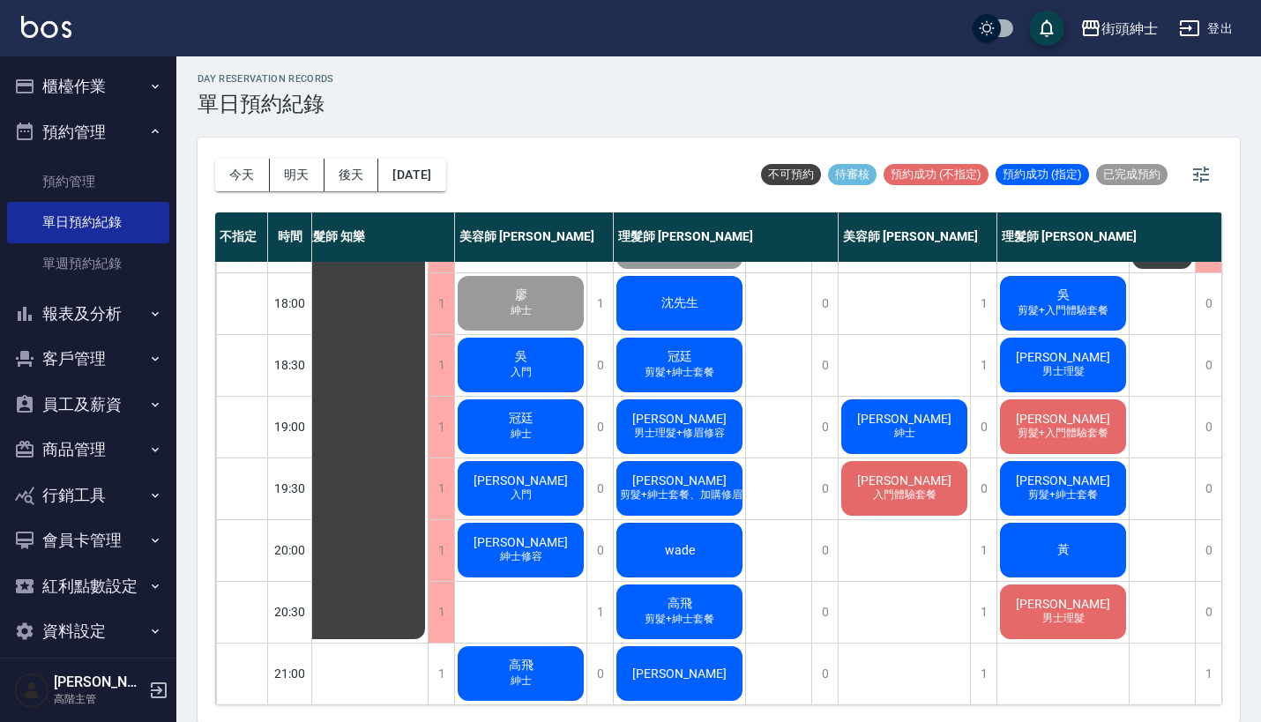
scroll to position [868, 21]
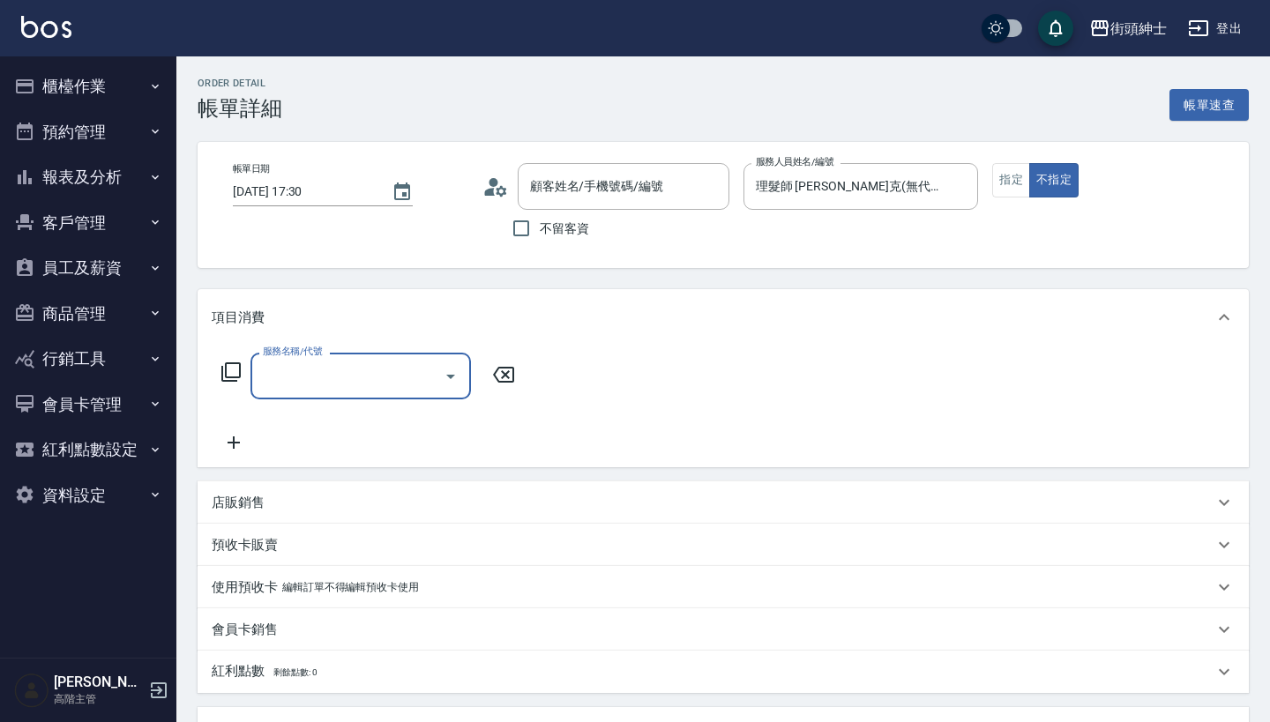
type input "[PERSON_NAME]/0989556178/null"
click at [403, 372] on input "服務名稱/代號" at bounding box center [347, 376] width 178 height 31
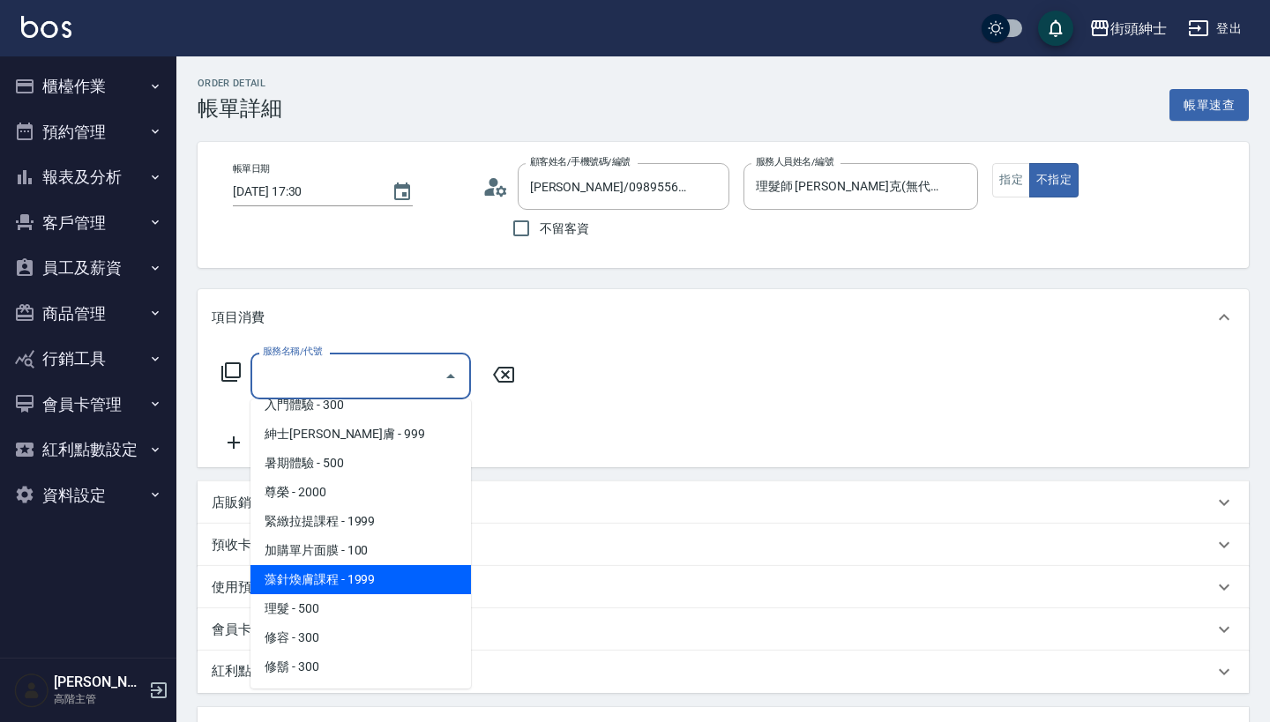
scroll to position [161, 0]
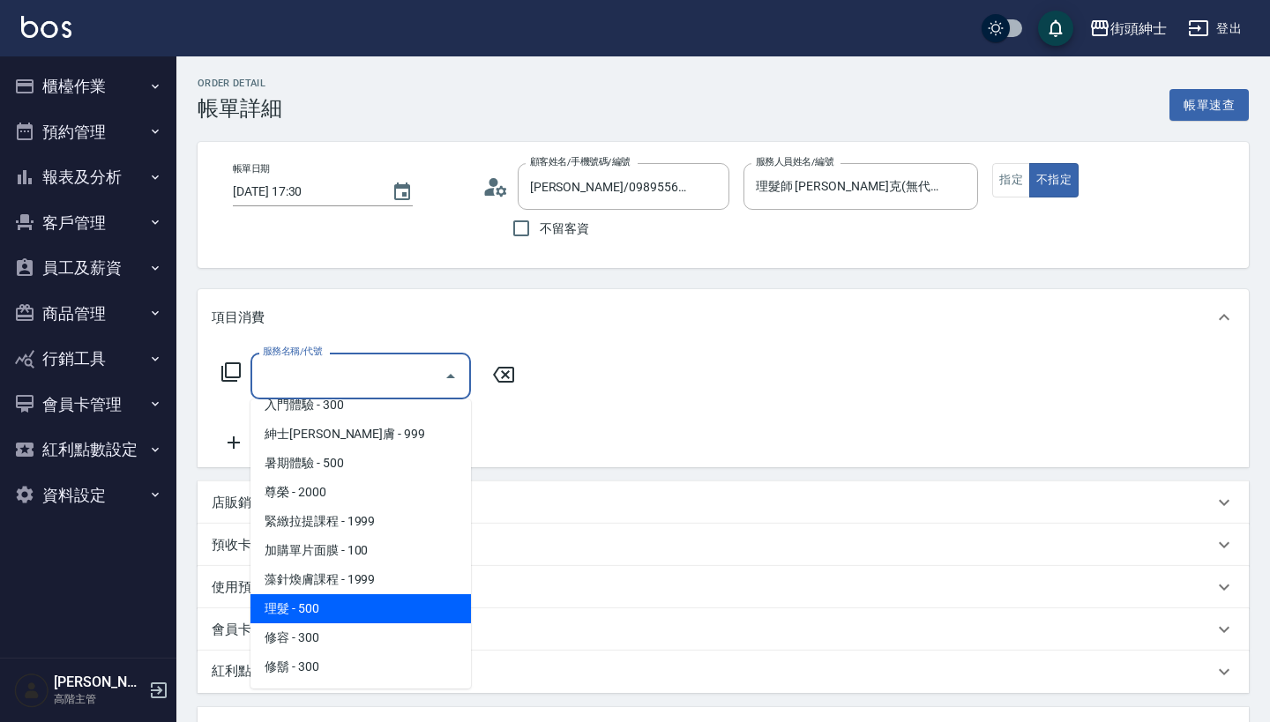
click at [380, 596] on span "理髮 - 500" at bounding box center [360, 608] width 220 height 29
type input "理髮(A02)"
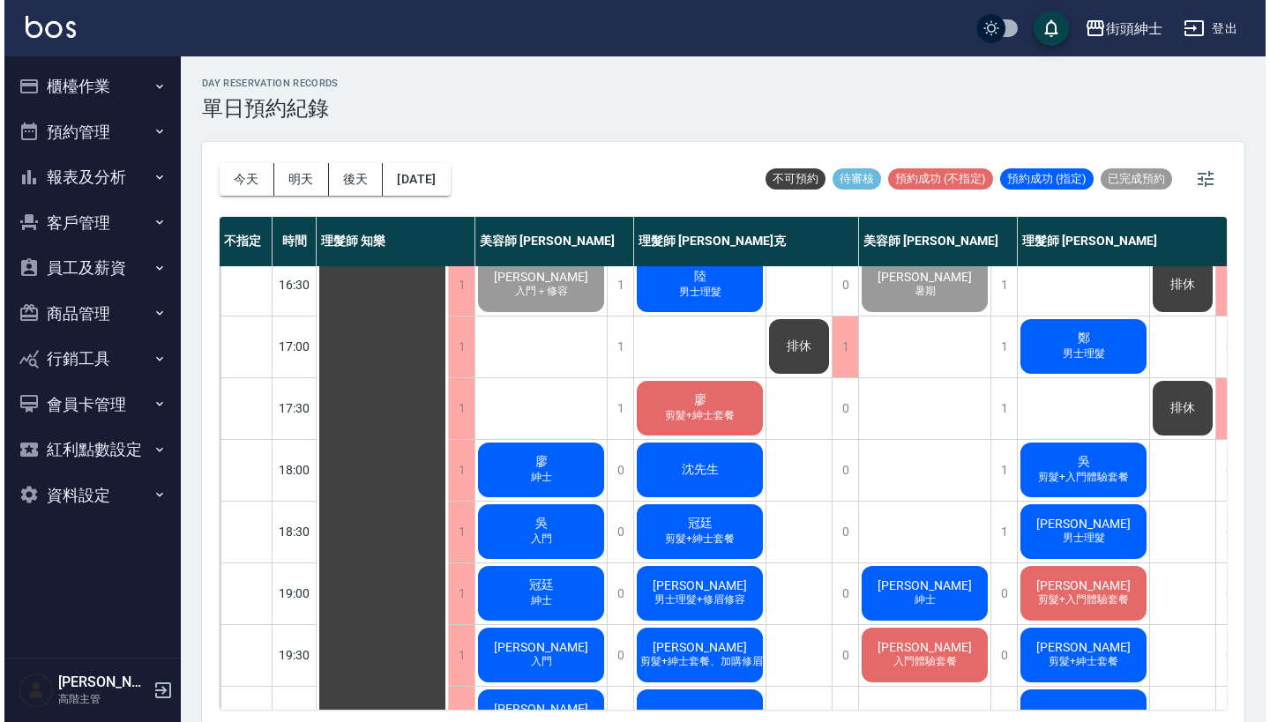
scroll to position [693, 0]
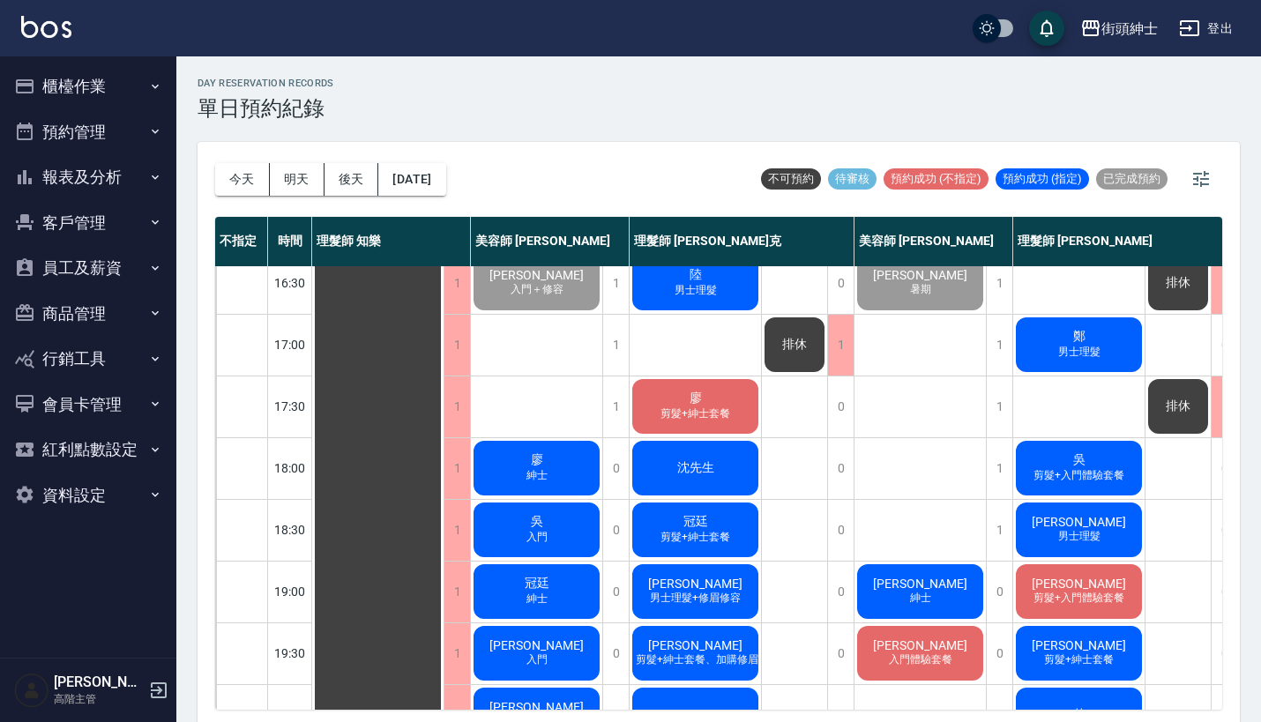
click at [711, 405] on div "廖 剪髮+紳士套餐" at bounding box center [694, 406] width 131 height 60
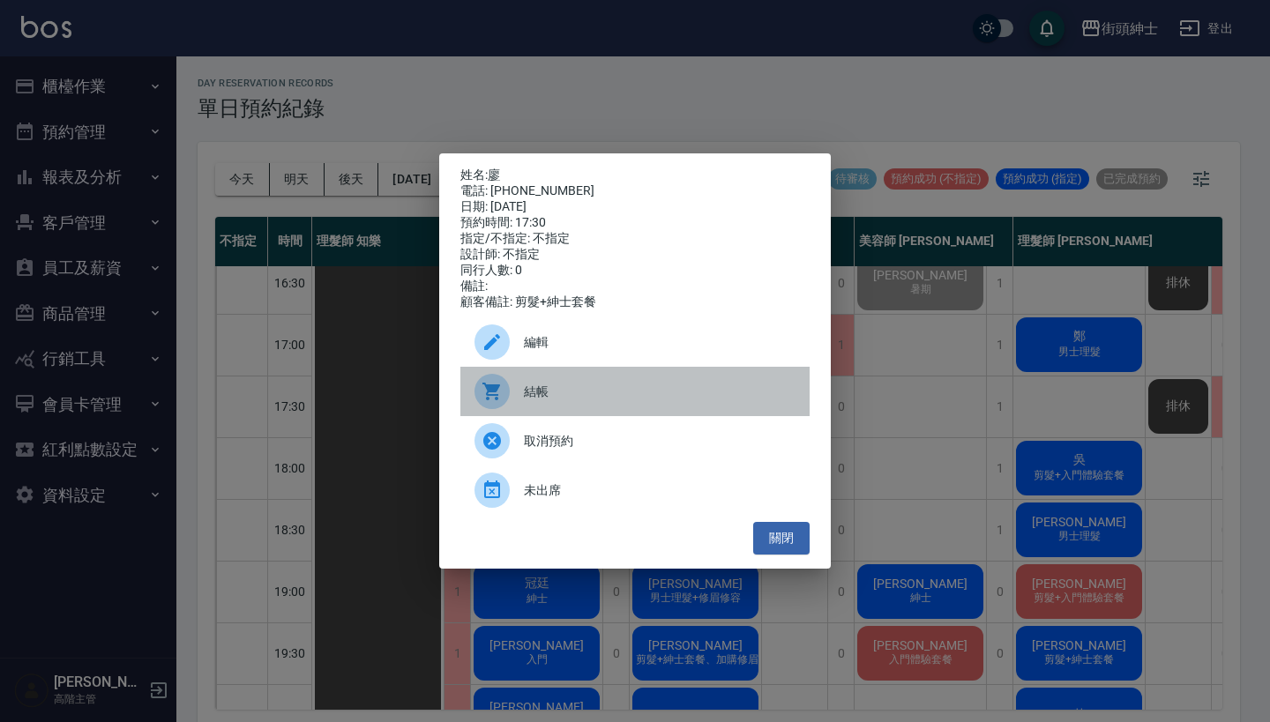
click at [538, 399] on span "結帳" at bounding box center [660, 392] width 272 height 19
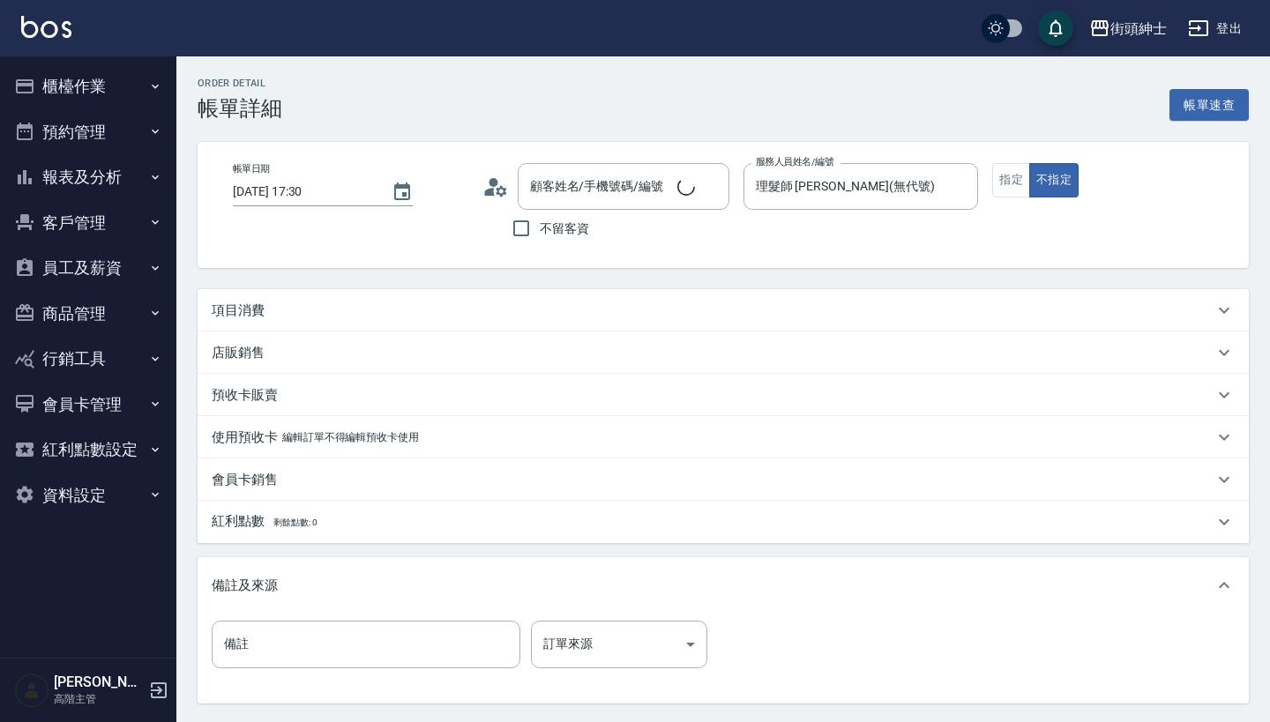
click at [567, 303] on div "項目消費" at bounding box center [713, 311] width 1002 height 19
type input "[PERSON_NAME]/0989556178/null"
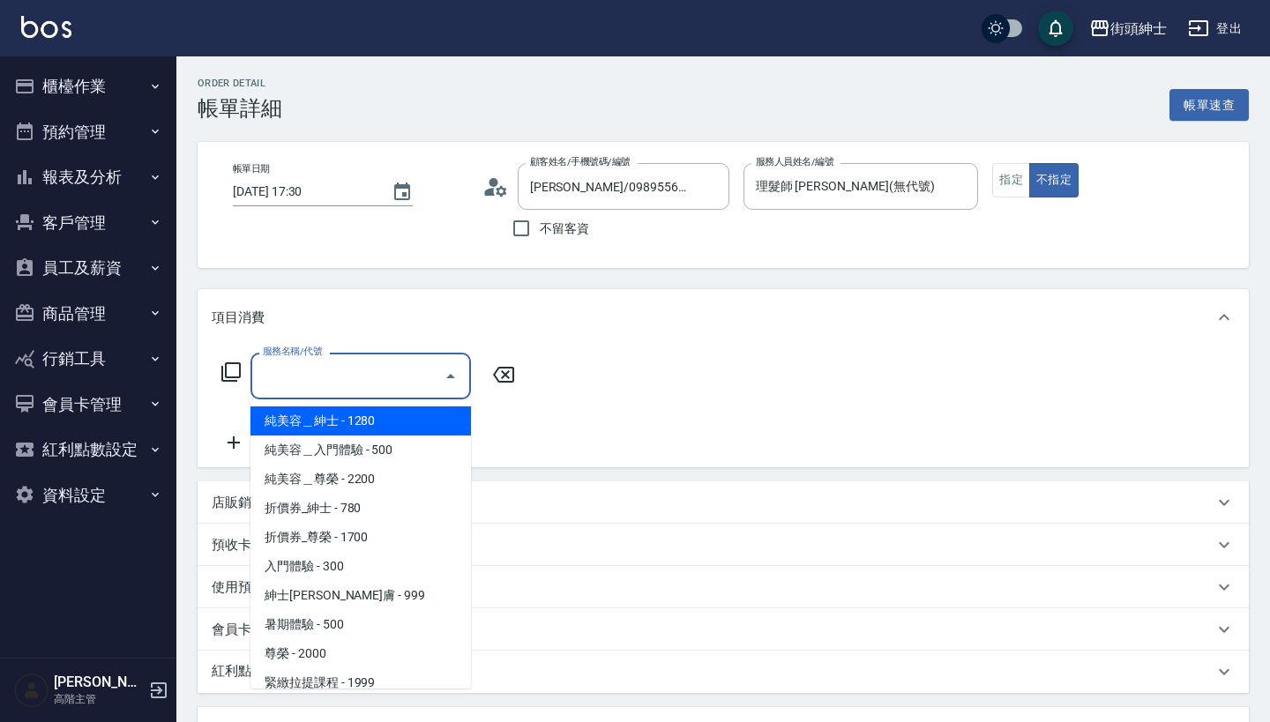
click at [344, 375] on input "服務名稱/代號" at bounding box center [347, 376] width 178 height 31
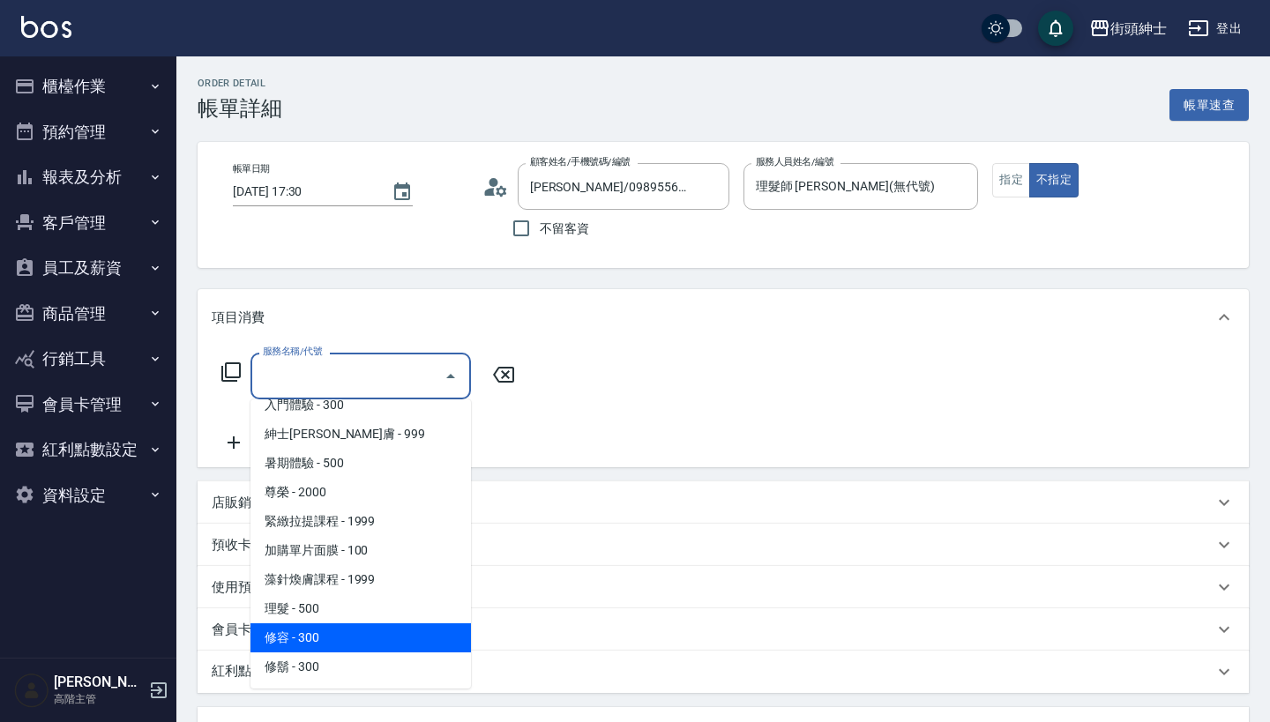
scroll to position [161, 0]
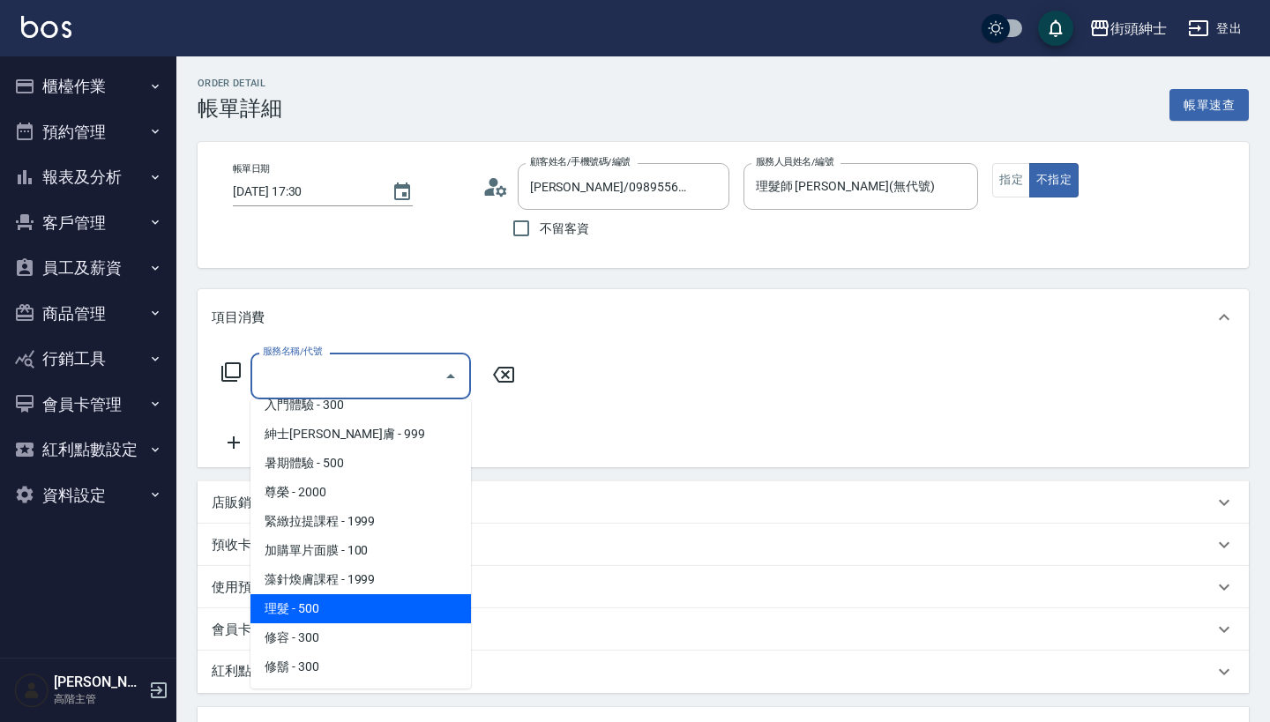
click at [343, 615] on span "理髮 - 500" at bounding box center [360, 608] width 220 height 29
type input "理髮(A02)"
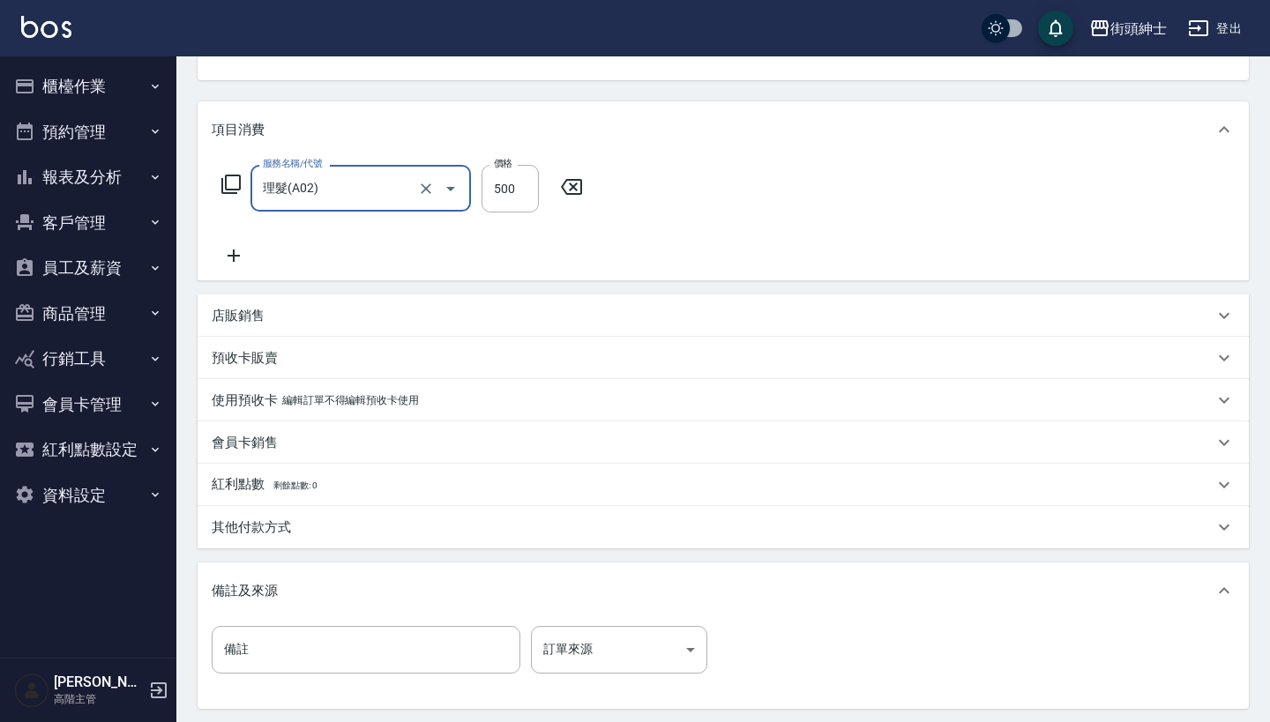
scroll to position [309, 0]
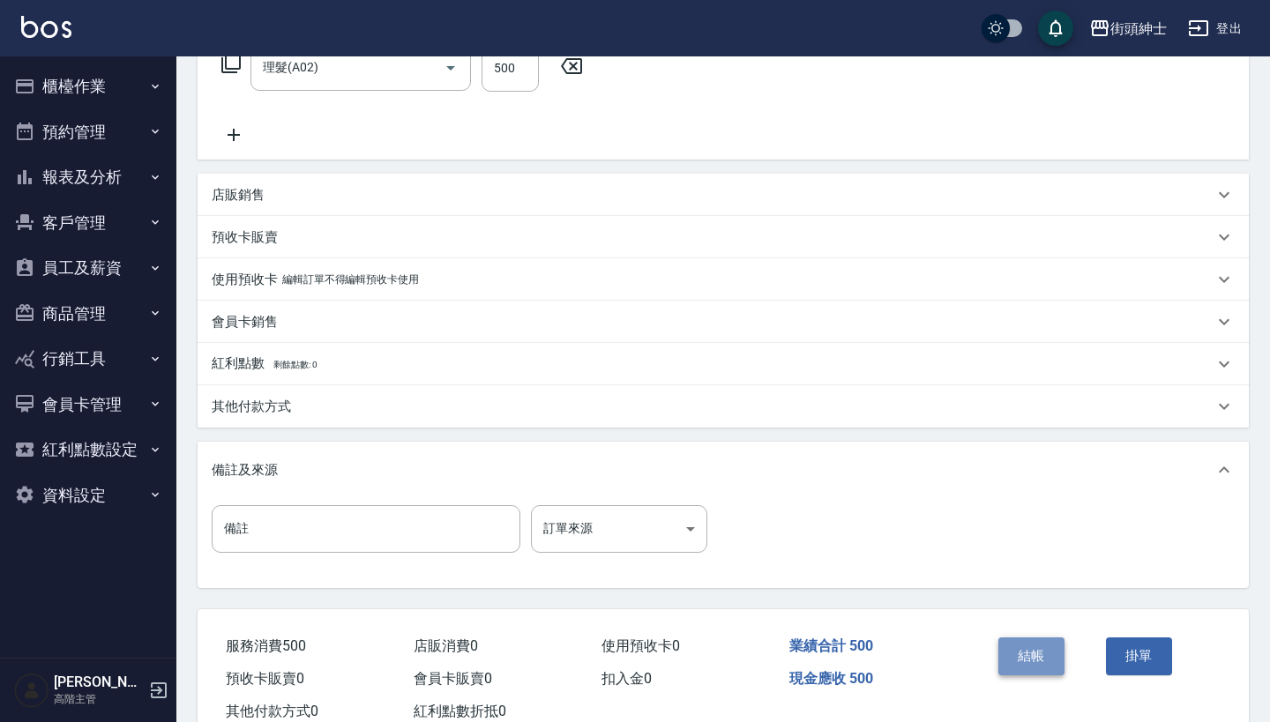
click at [1029, 655] on button "結帳" at bounding box center [1031, 655] width 66 height 37
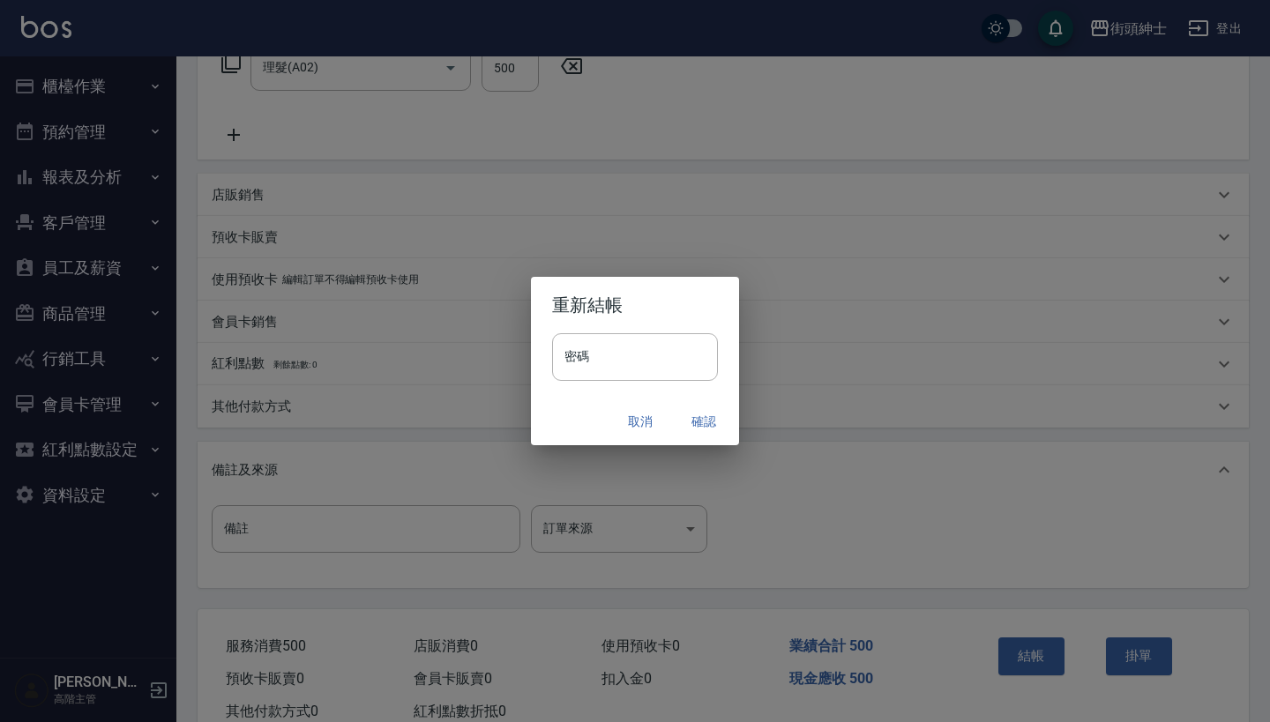
click at [711, 421] on button "確認" at bounding box center [703, 422] width 56 height 33
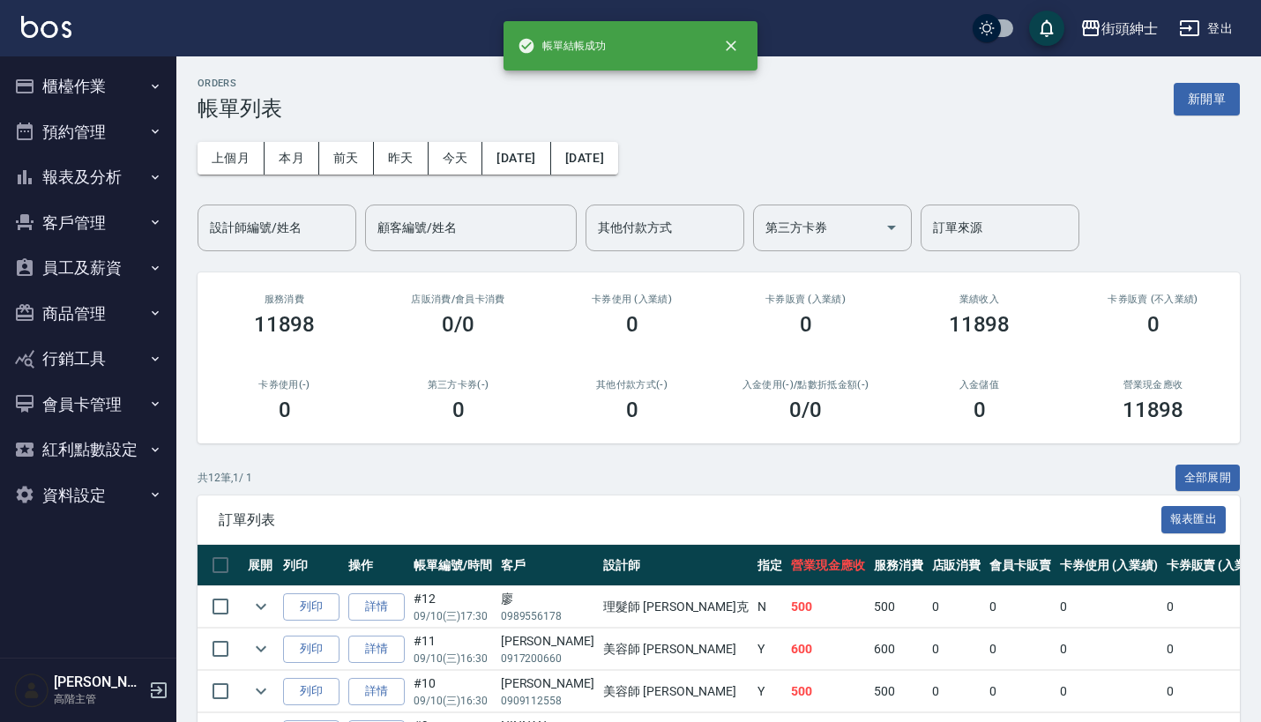
click at [131, 129] on button "預約管理" at bounding box center [88, 132] width 162 height 46
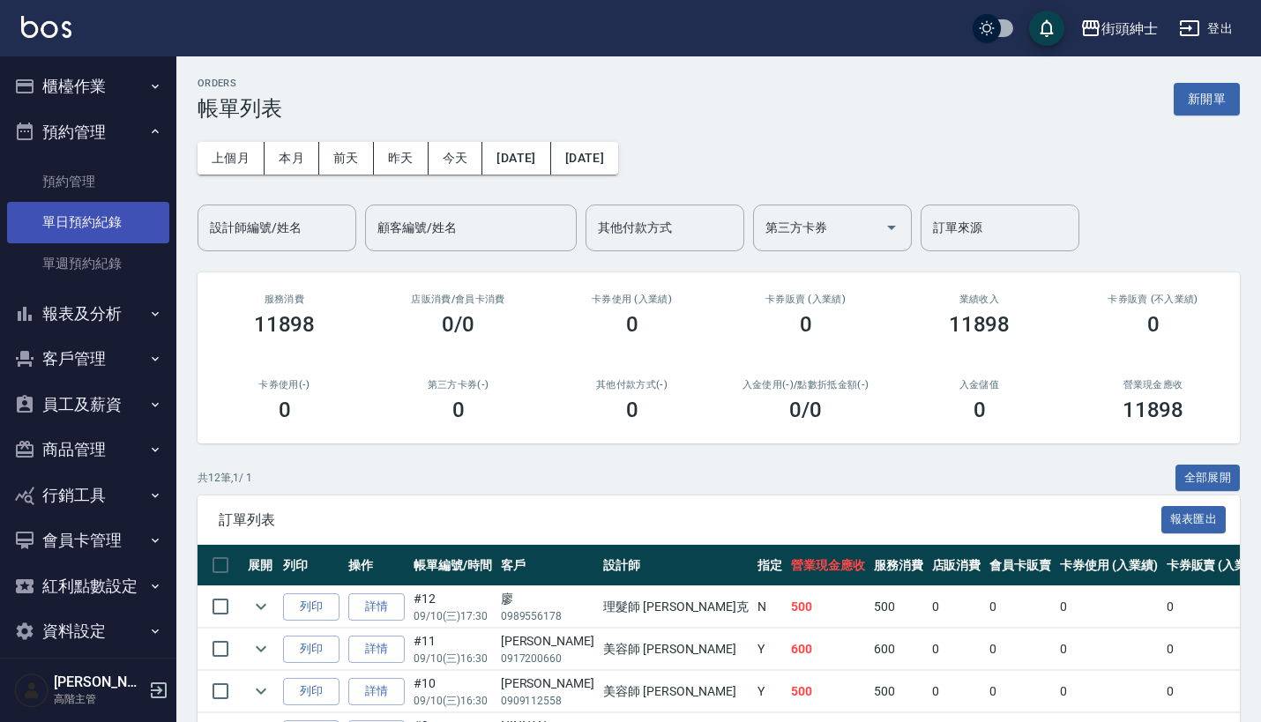
click at [130, 221] on link "單日預約紀錄" at bounding box center [88, 222] width 162 height 41
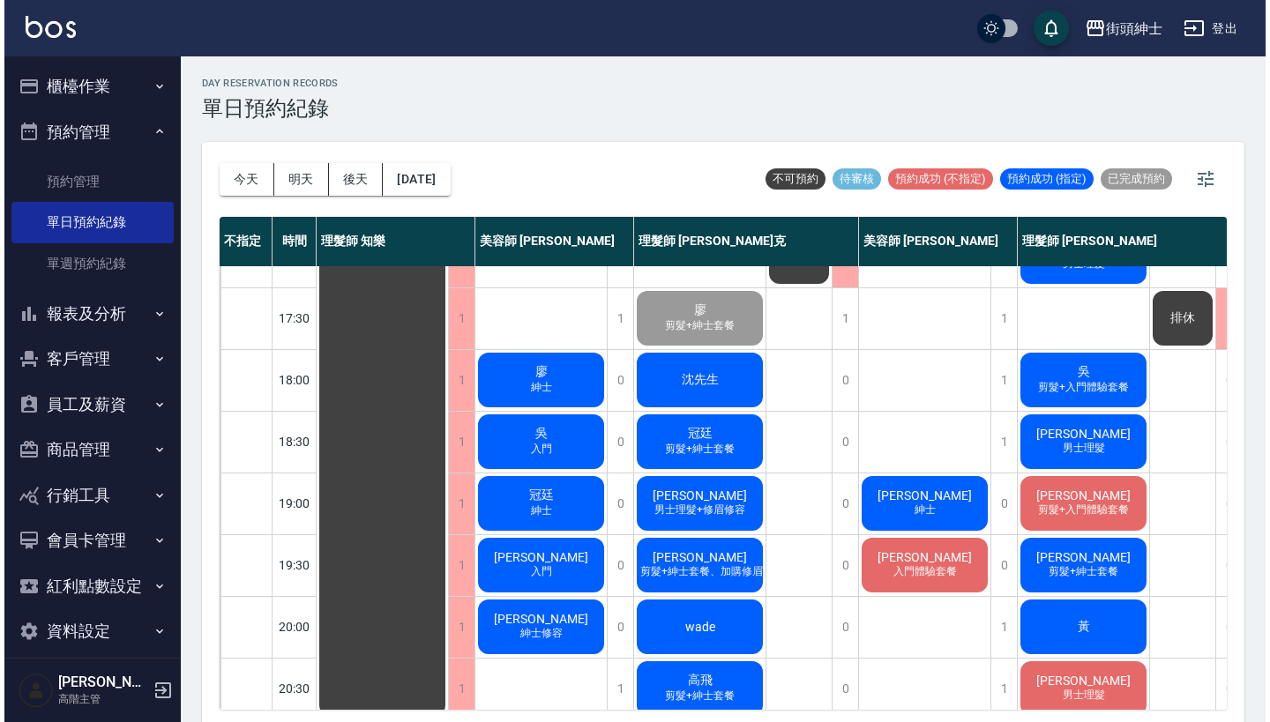
scroll to position [789, 0]
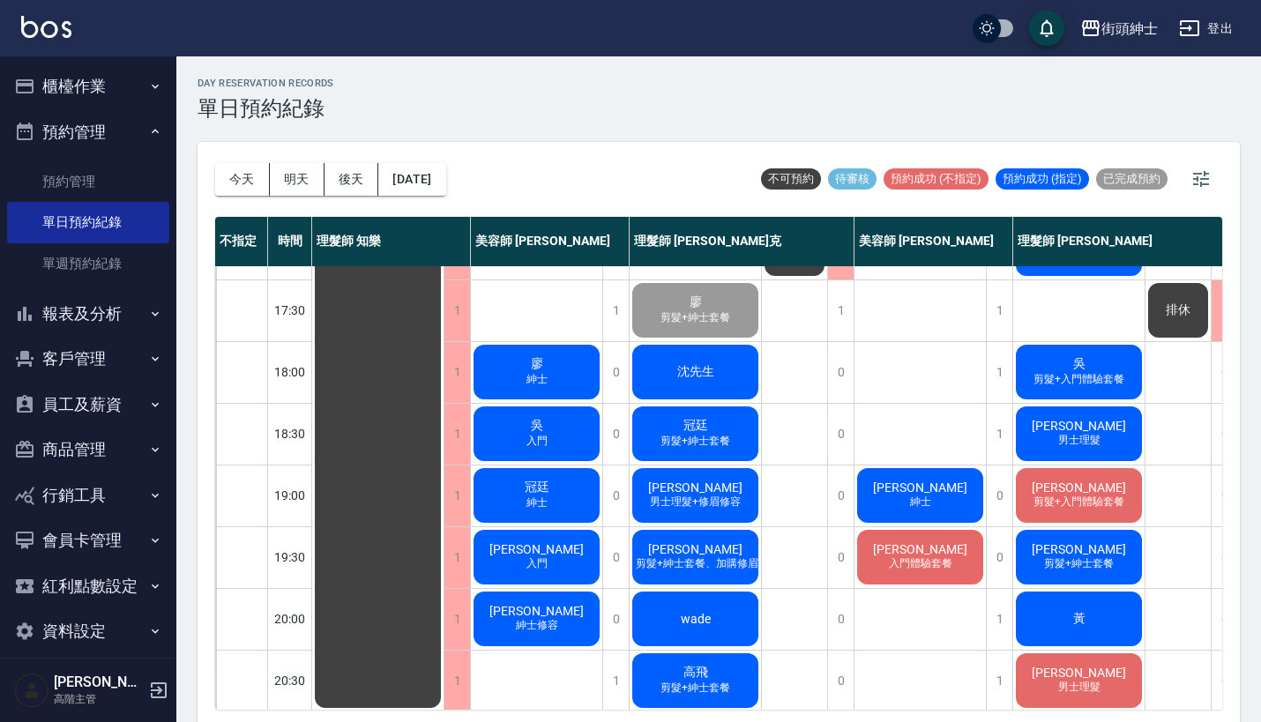
click at [548, 362] on div "廖 紳士" at bounding box center [536, 372] width 131 height 60
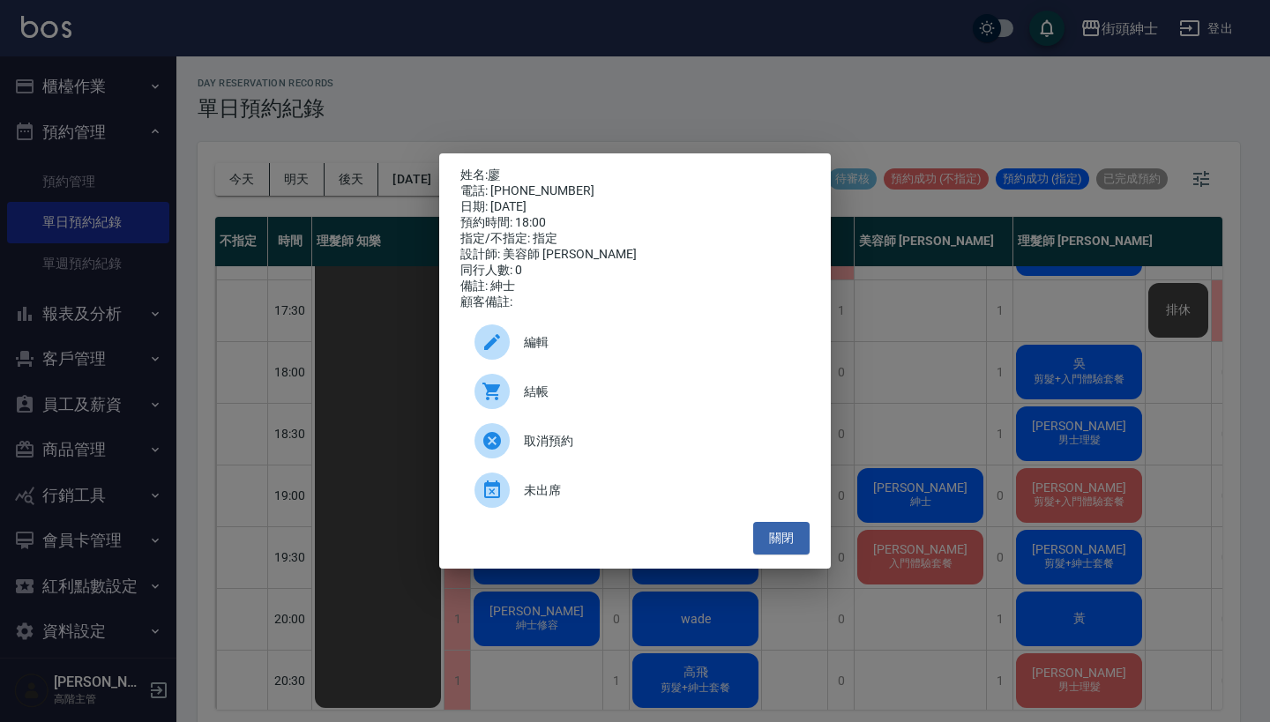
click at [551, 399] on span "結帳" at bounding box center [660, 392] width 272 height 19
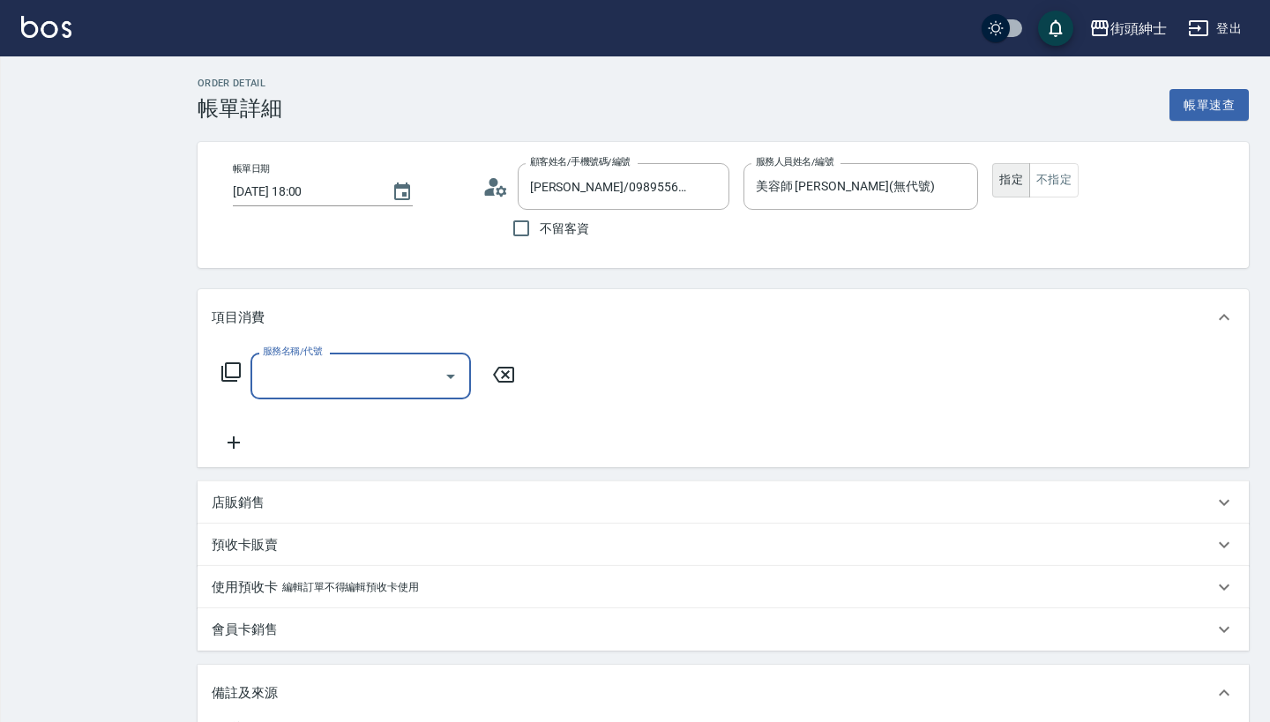
click at [346, 358] on div "服務名稱/代號" at bounding box center [360, 376] width 220 height 47
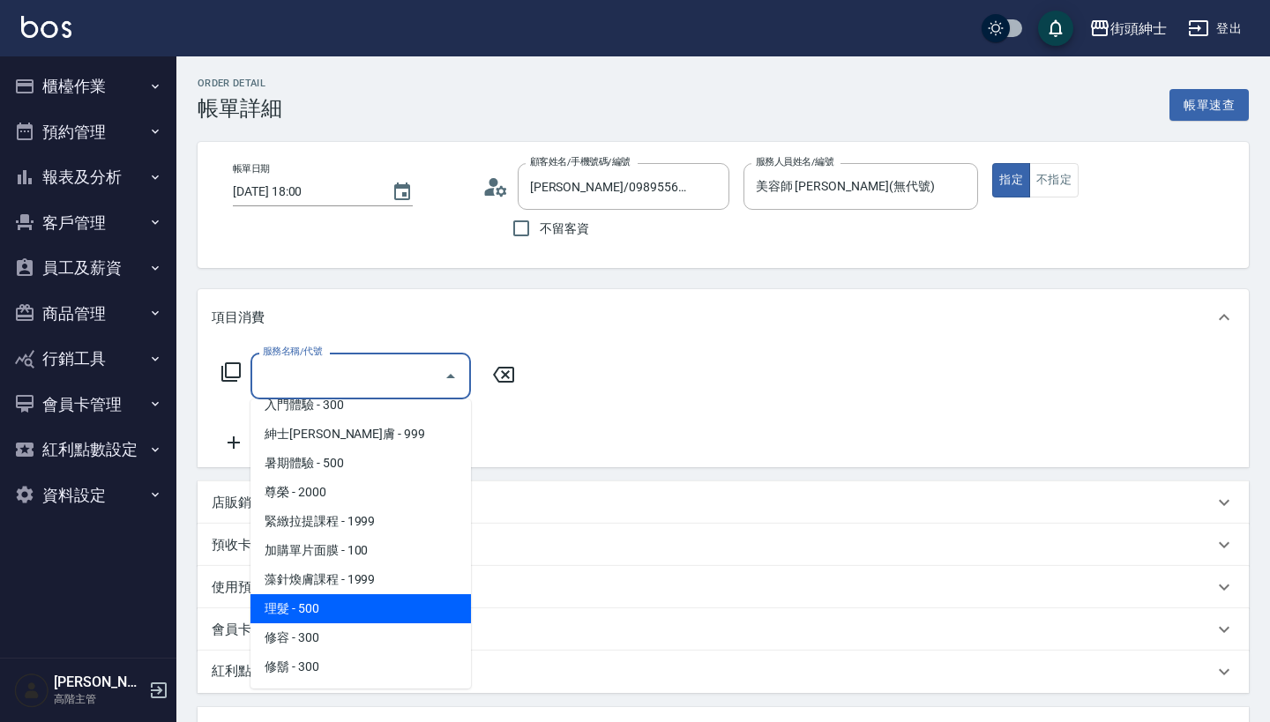
scroll to position [161, 0]
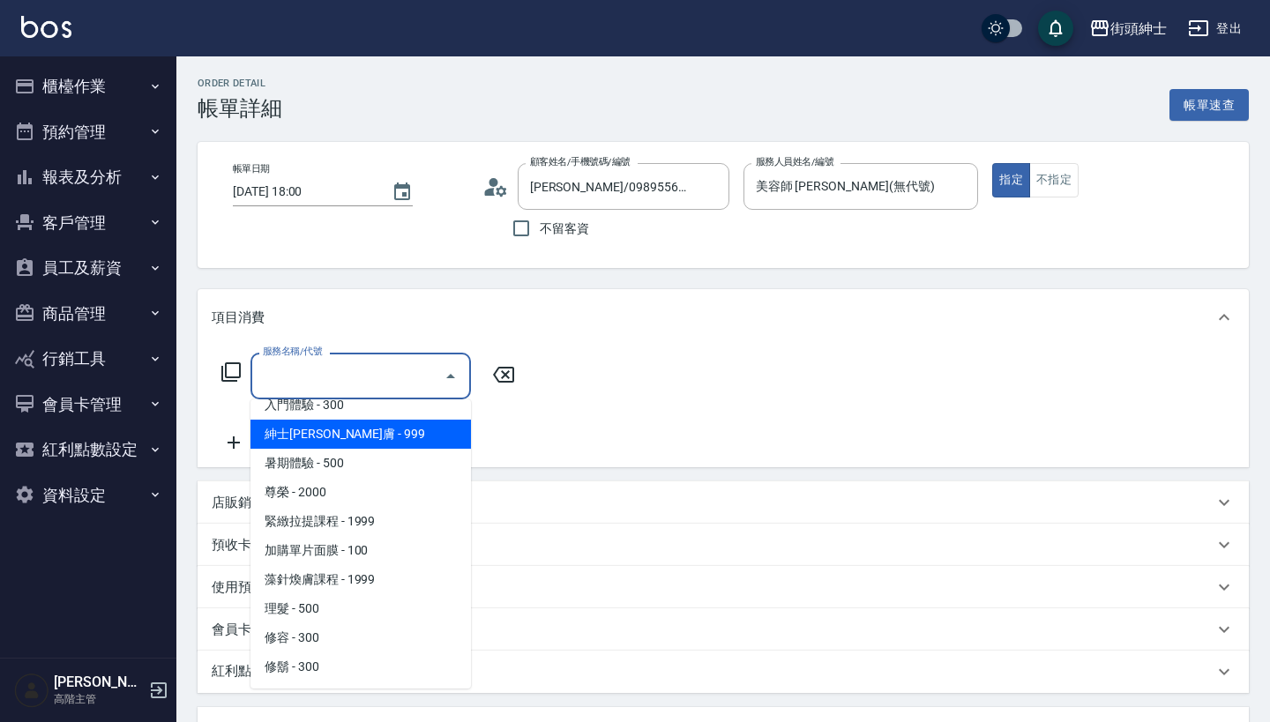
click at [403, 423] on span "紳士[PERSON_NAME]膚 - 999" at bounding box center [360, 434] width 220 height 29
type input "紳士全效煥膚"
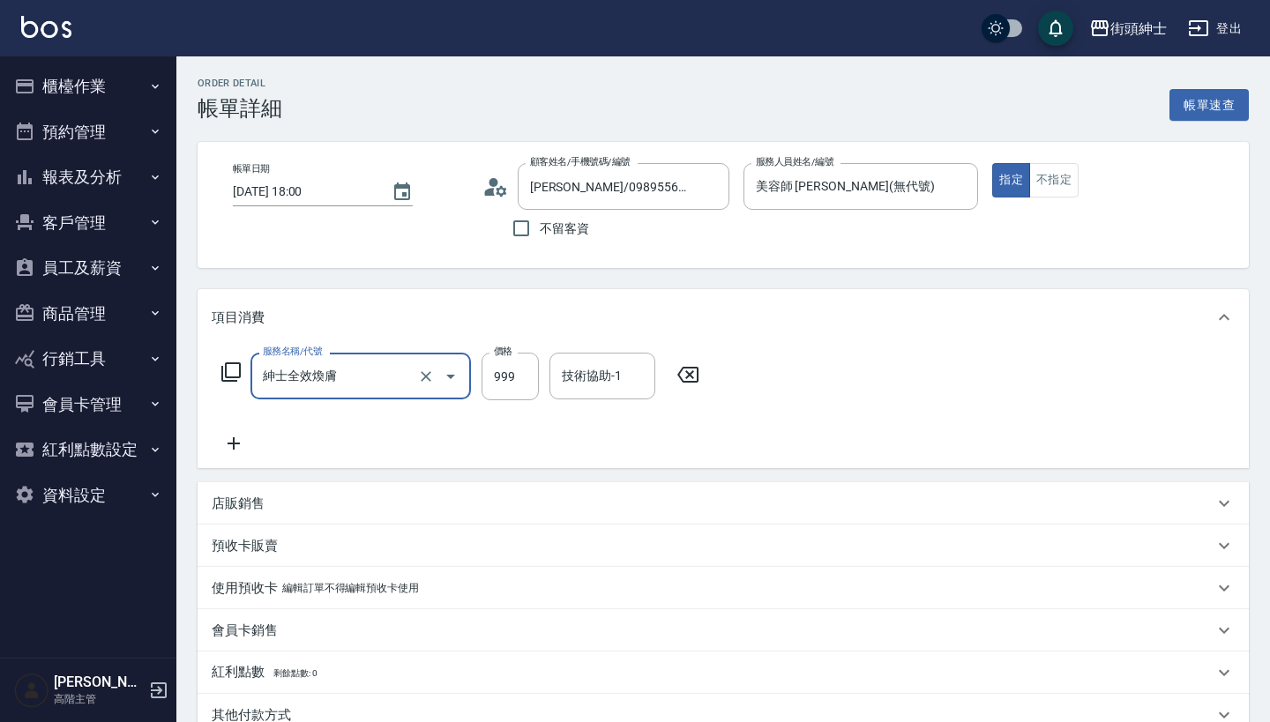
scroll to position [259, 0]
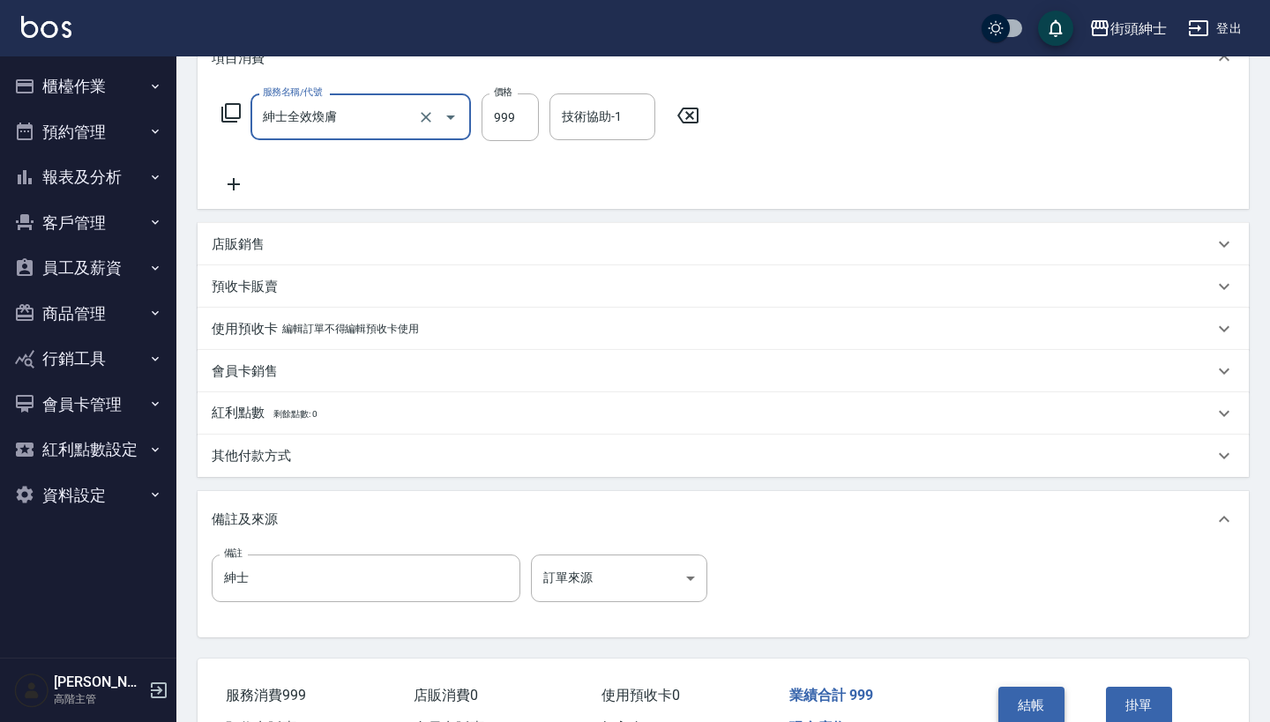
click at [1032, 688] on button "結帳" at bounding box center [1031, 705] width 66 height 37
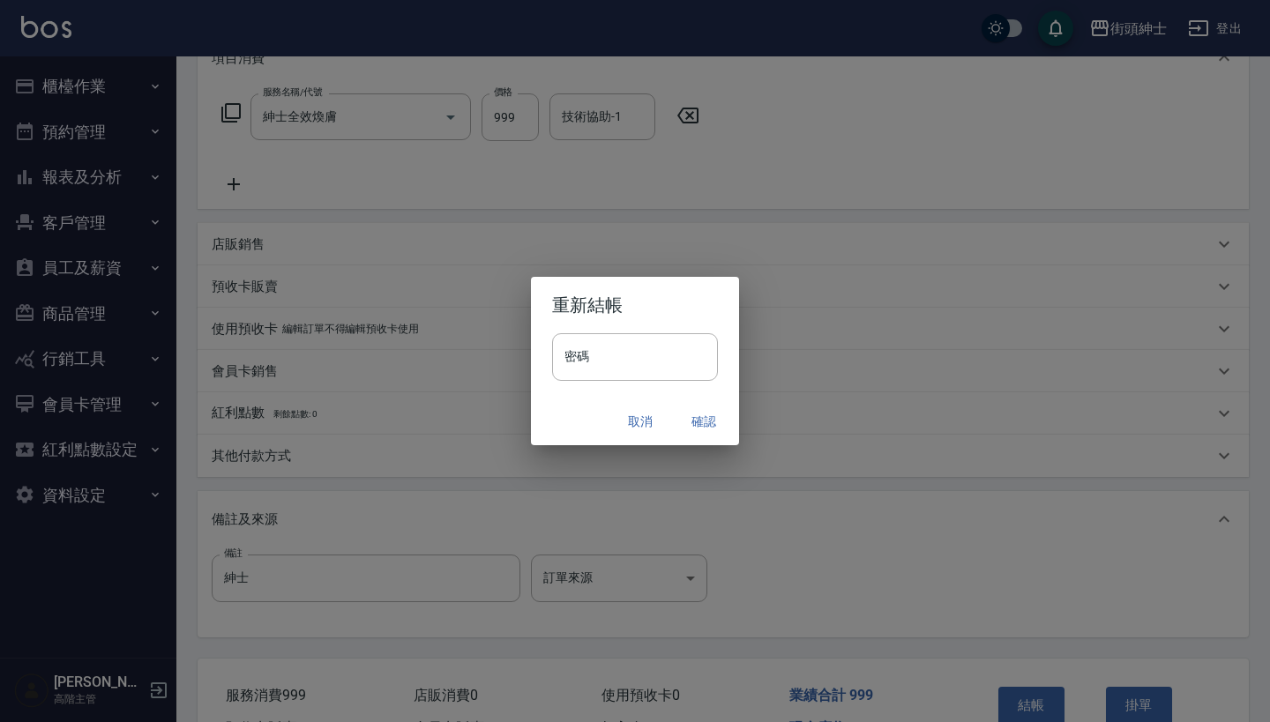
click at [712, 418] on button "確認" at bounding box center [703, 422] width 56 height 33
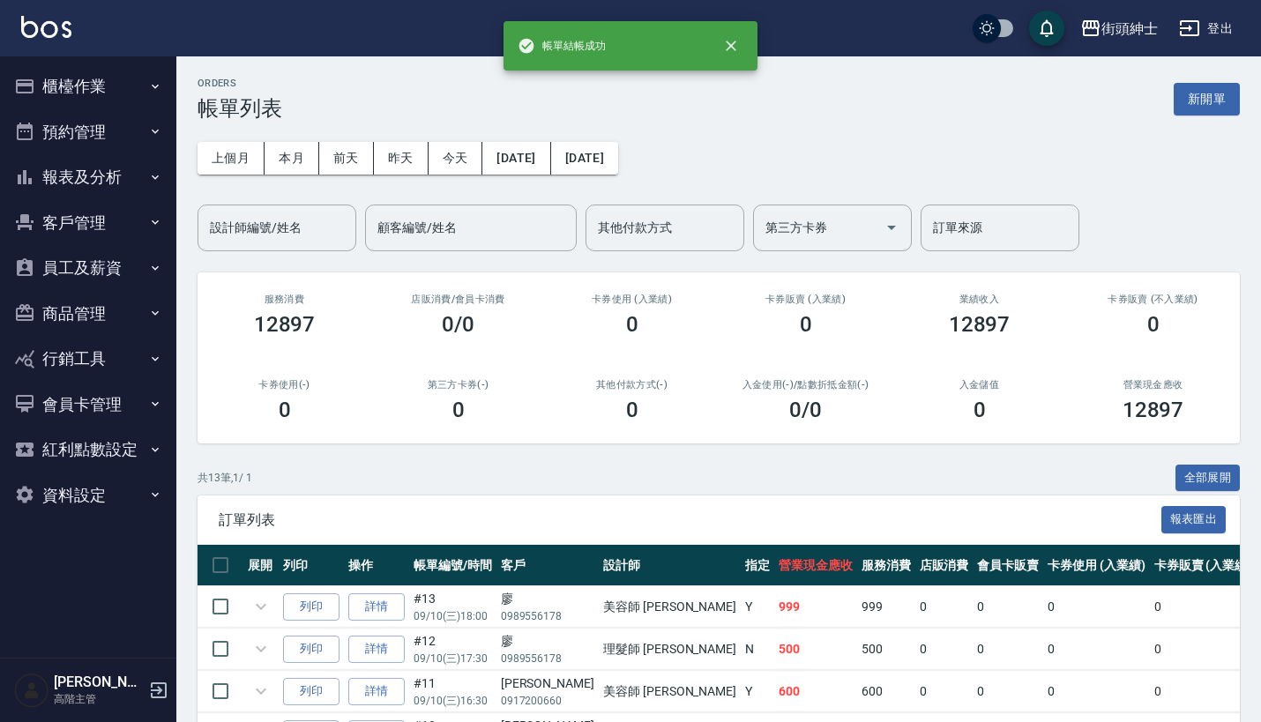
click at [125, 120] on button "預約管理" at bounding box center [88, 132] width 162 height 46
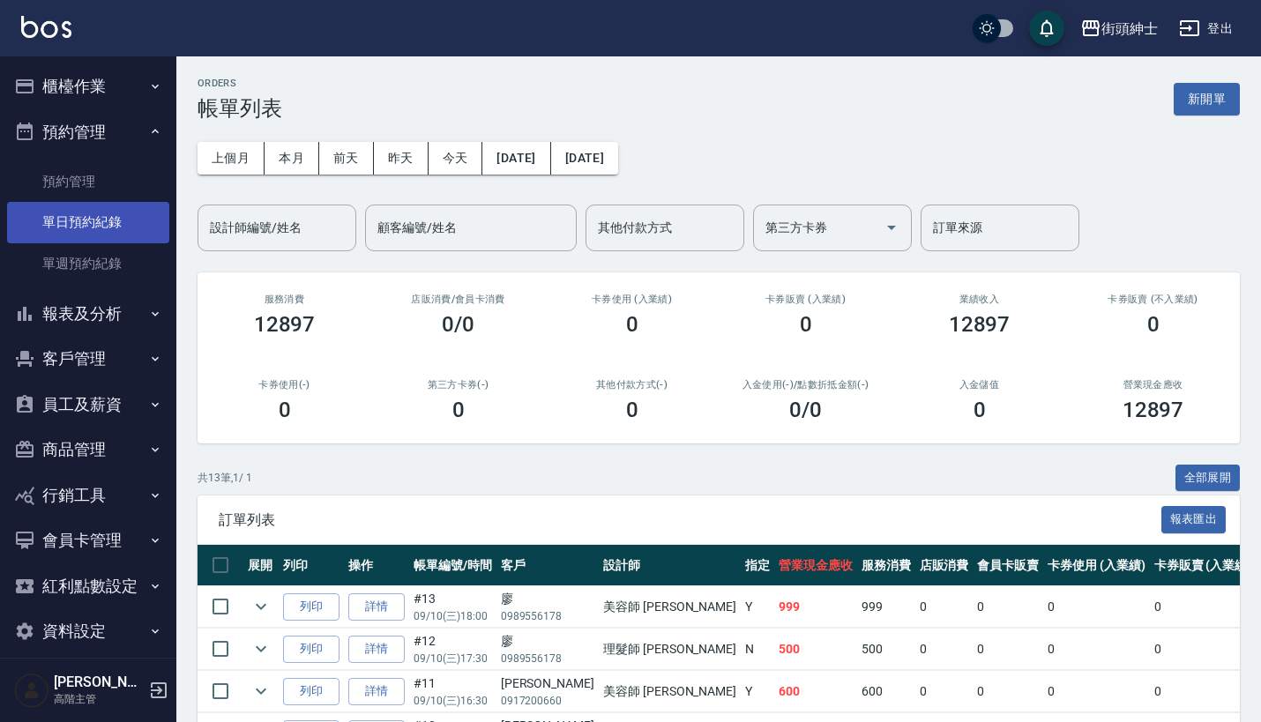
click at [131, 224] on link "單日預約紀錄" at bounding box center [88, 222] width 162 height 41
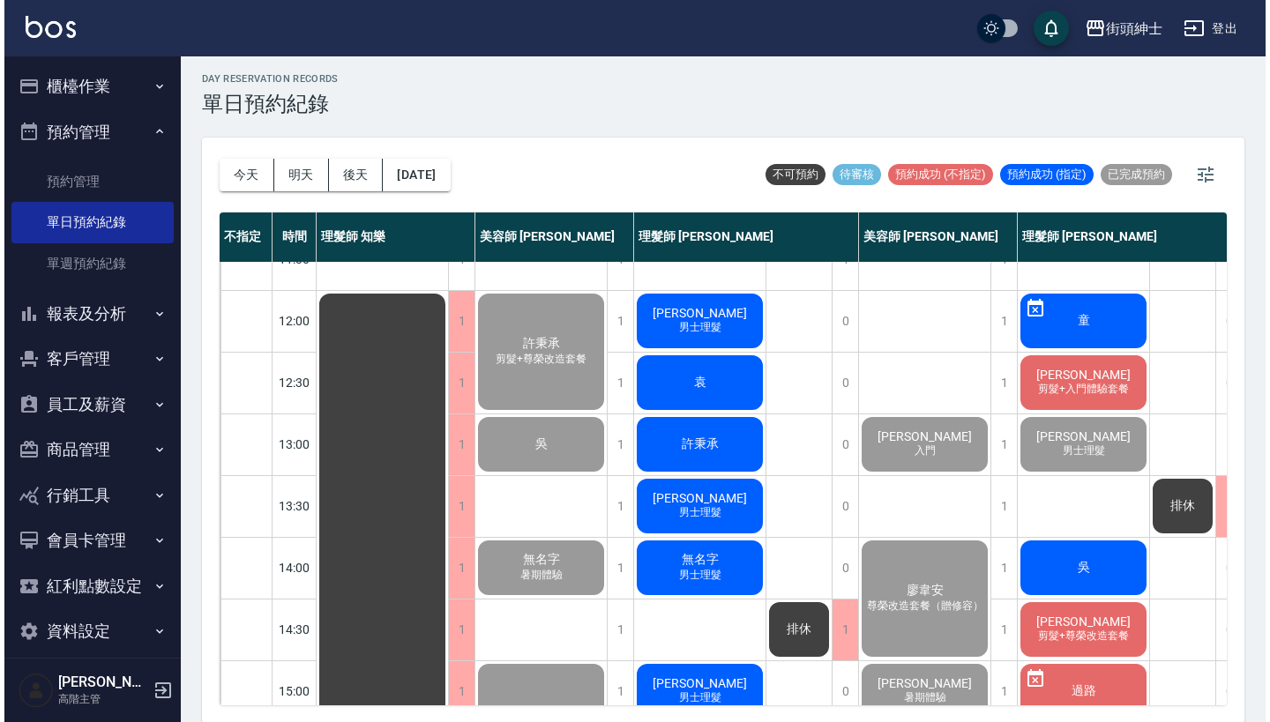
scroll to position [94, 0]
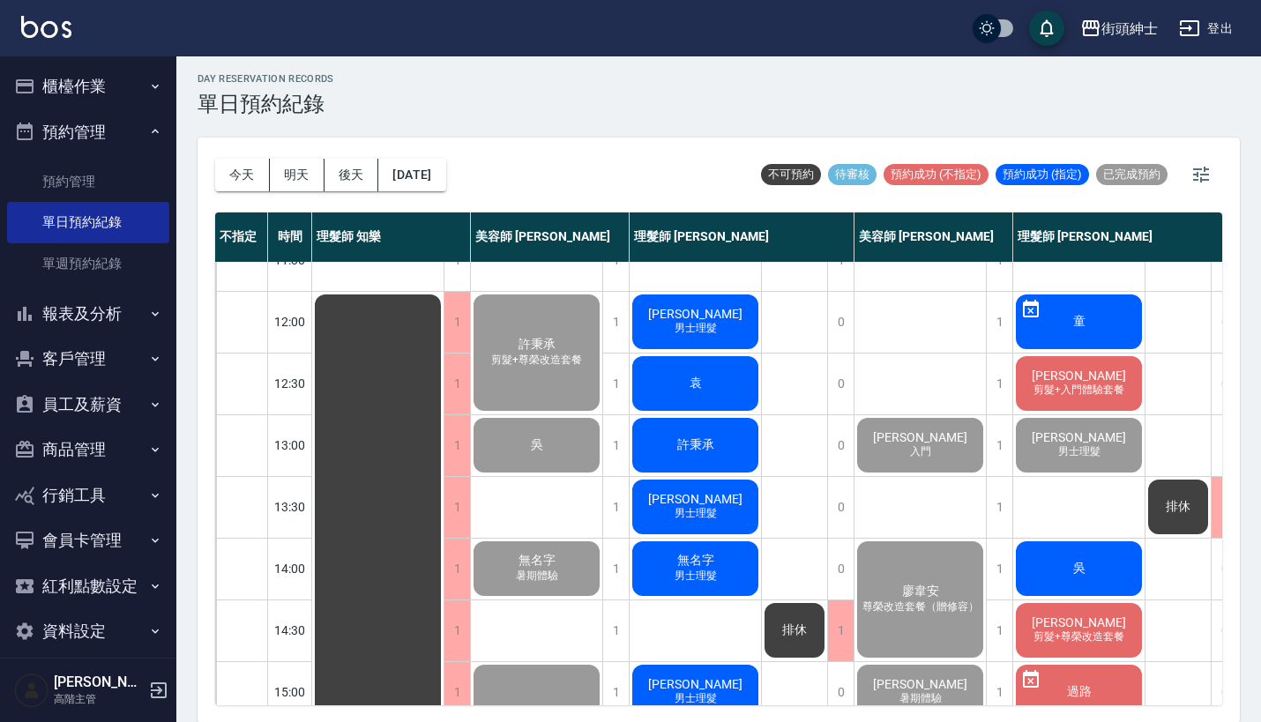
click at [710, 329] on span "男士理髮" at bounding box center [695, 328] width 49 height 15
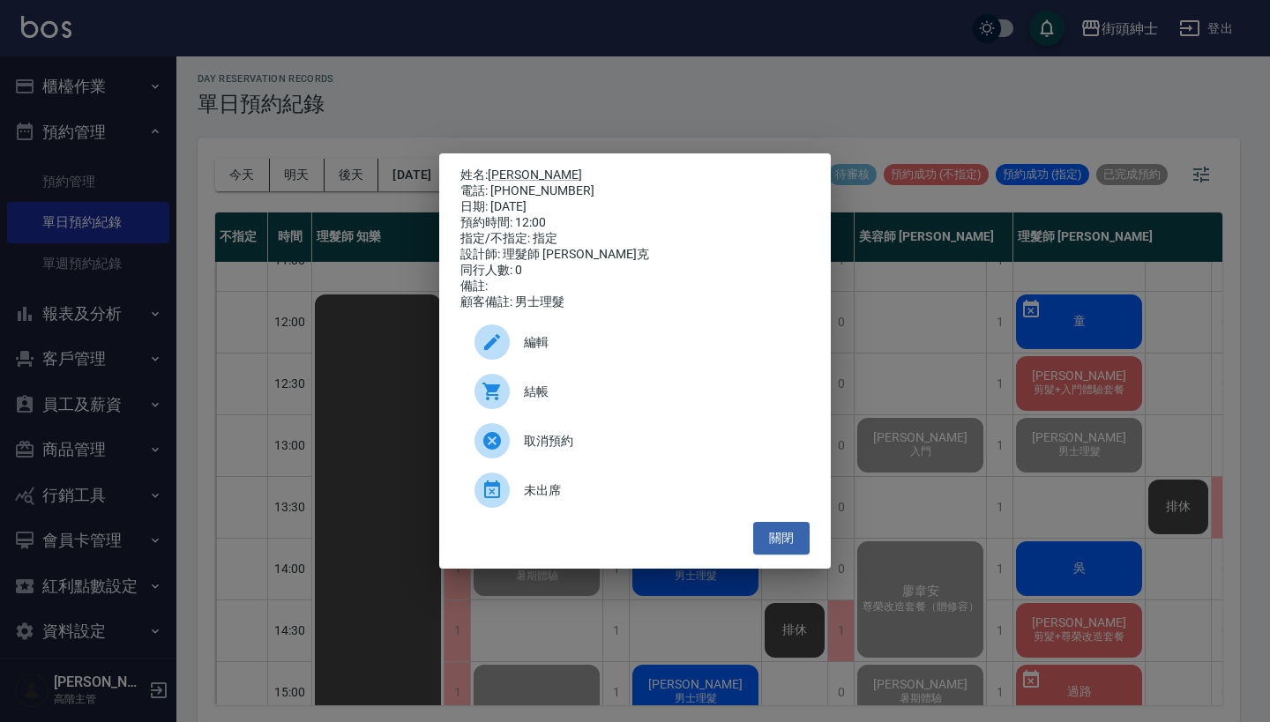
click at [555, 401] on span "結帳" at bounding box center [660, 392] width 272 height 19
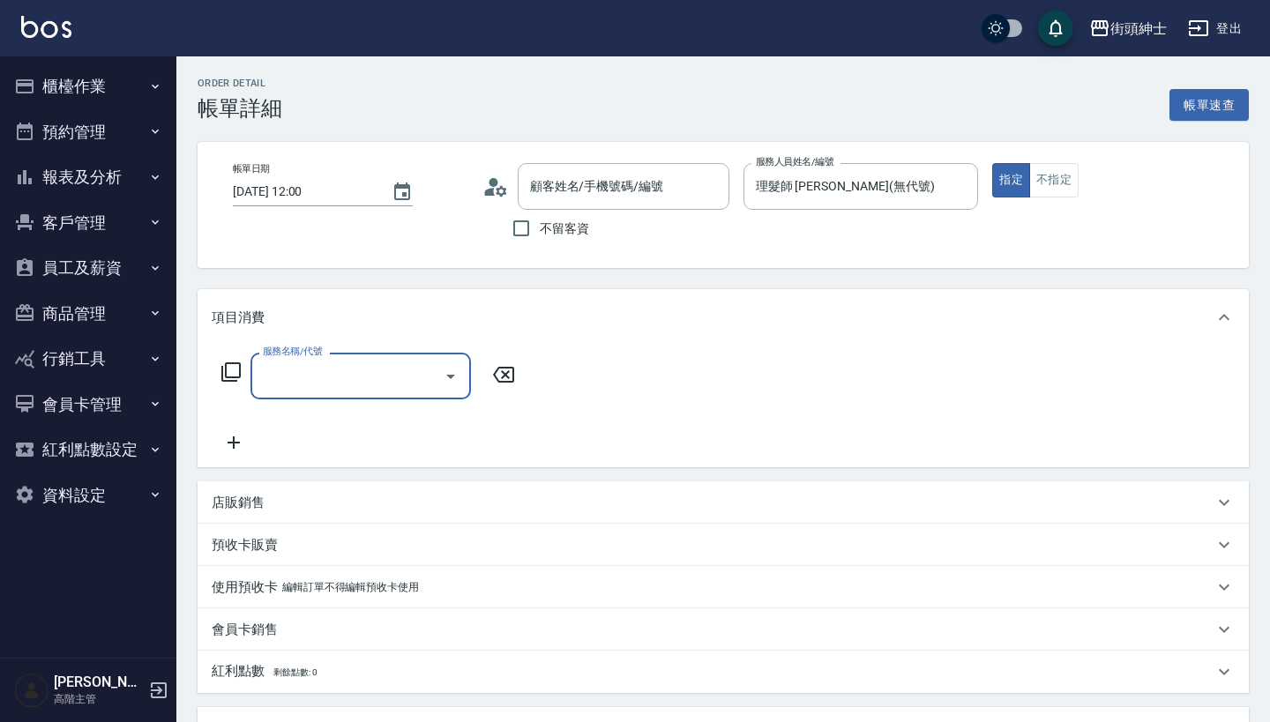
type input "易賢/0988687033/null"
click at [386, 380] on input "服務名稱/代號" at bounding box center [347, 376] width 178 height 31
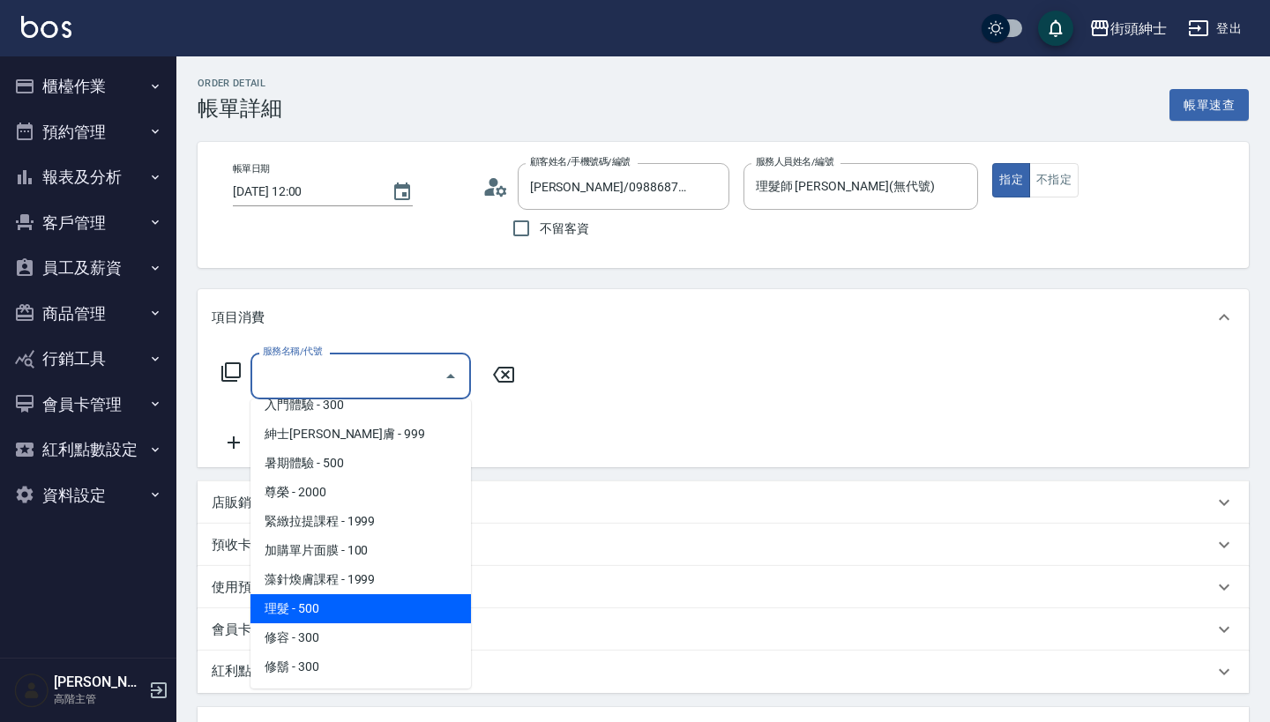
scroll to position [161, 0]
click at [350, 608] on span "理髮 - 500" at bounding box center [360, 608] width 220 height 29
type input "理髮(A02)"
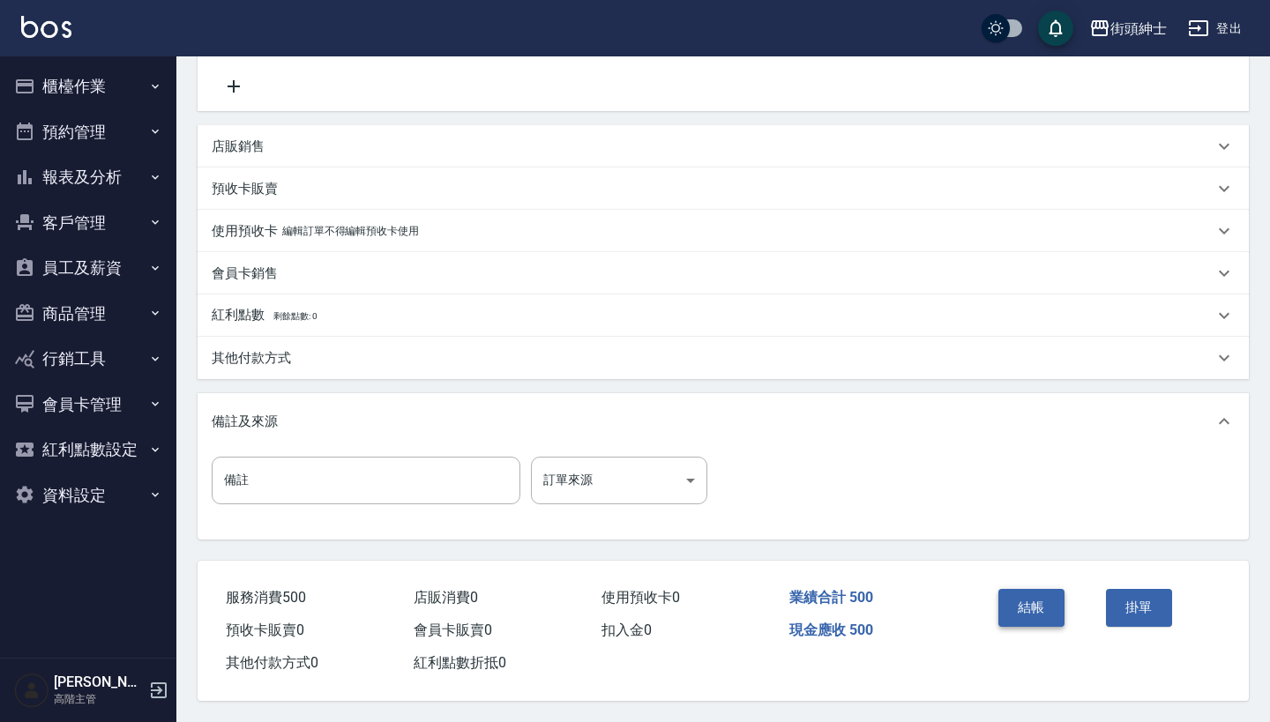
scroll to position [365, 0]
click at [1019, 600] on button "結帳" at bounding box center [1031, 607] width 66 height 37
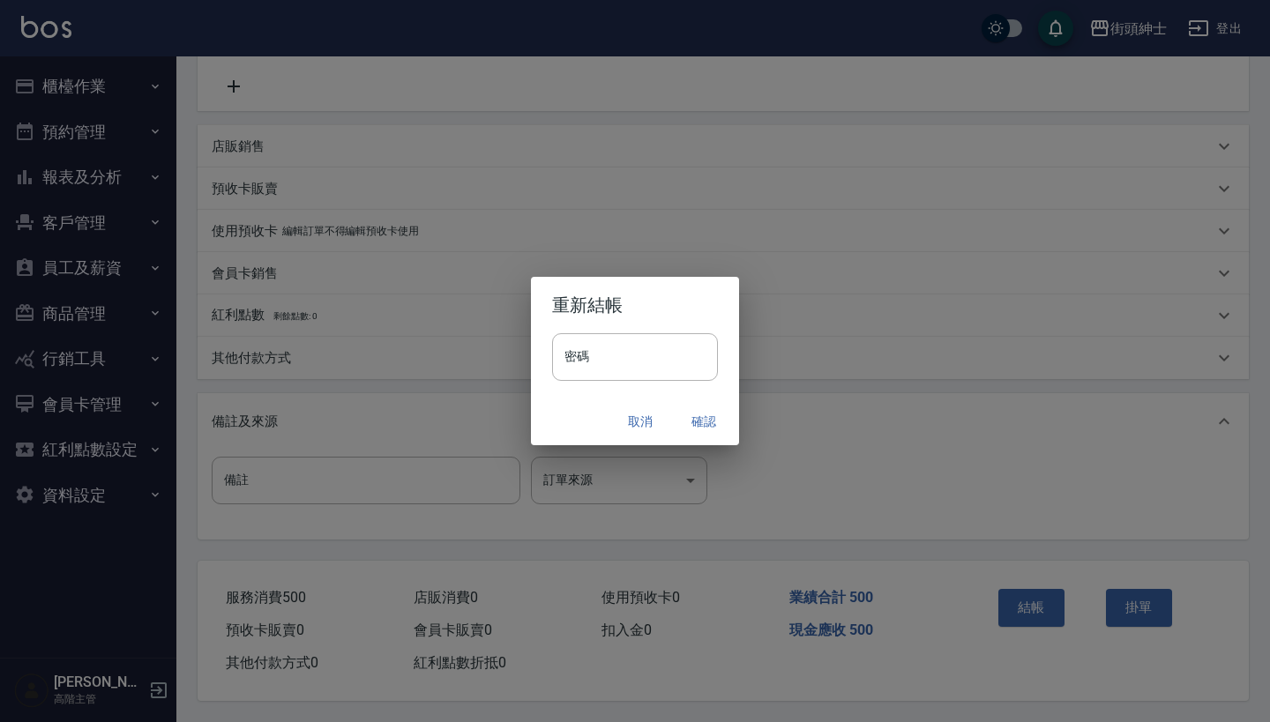
click at [702, 426] on button "確認" at bounding box center [703, 422] width 56 height 33
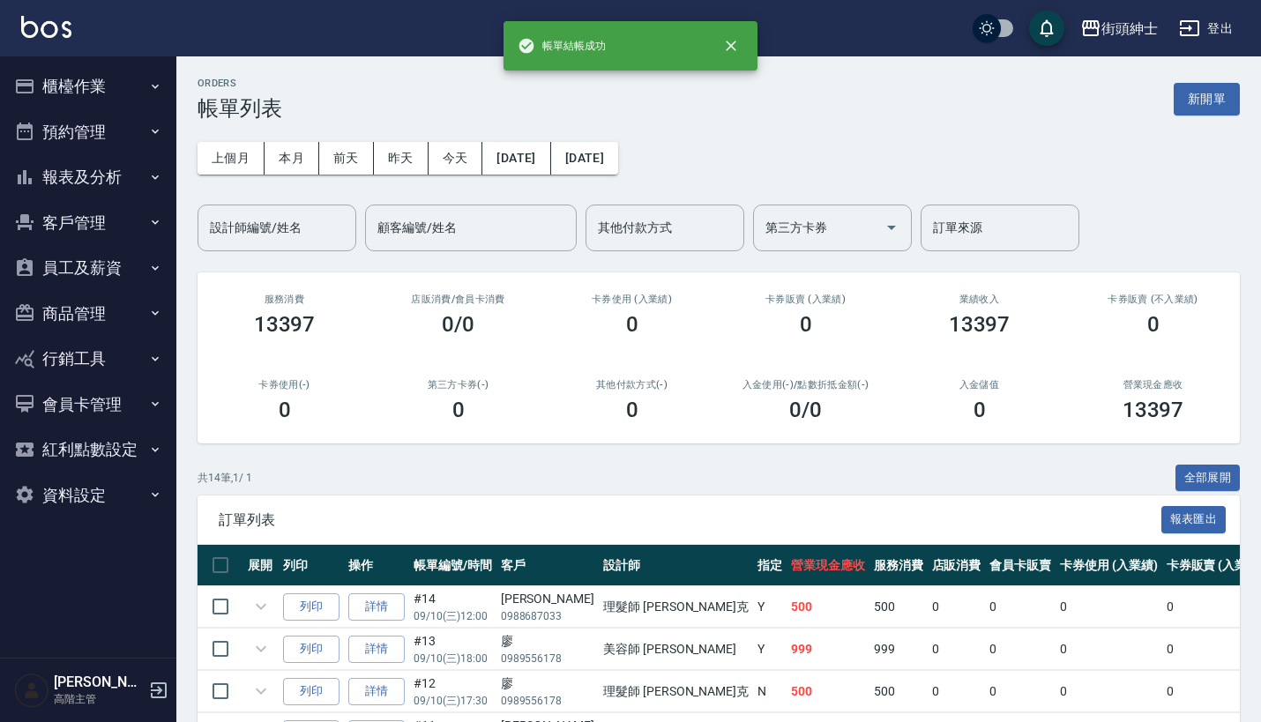
click at [130, 127] on button "預約管理" at bounding box center [88, 132] width 162 height 46
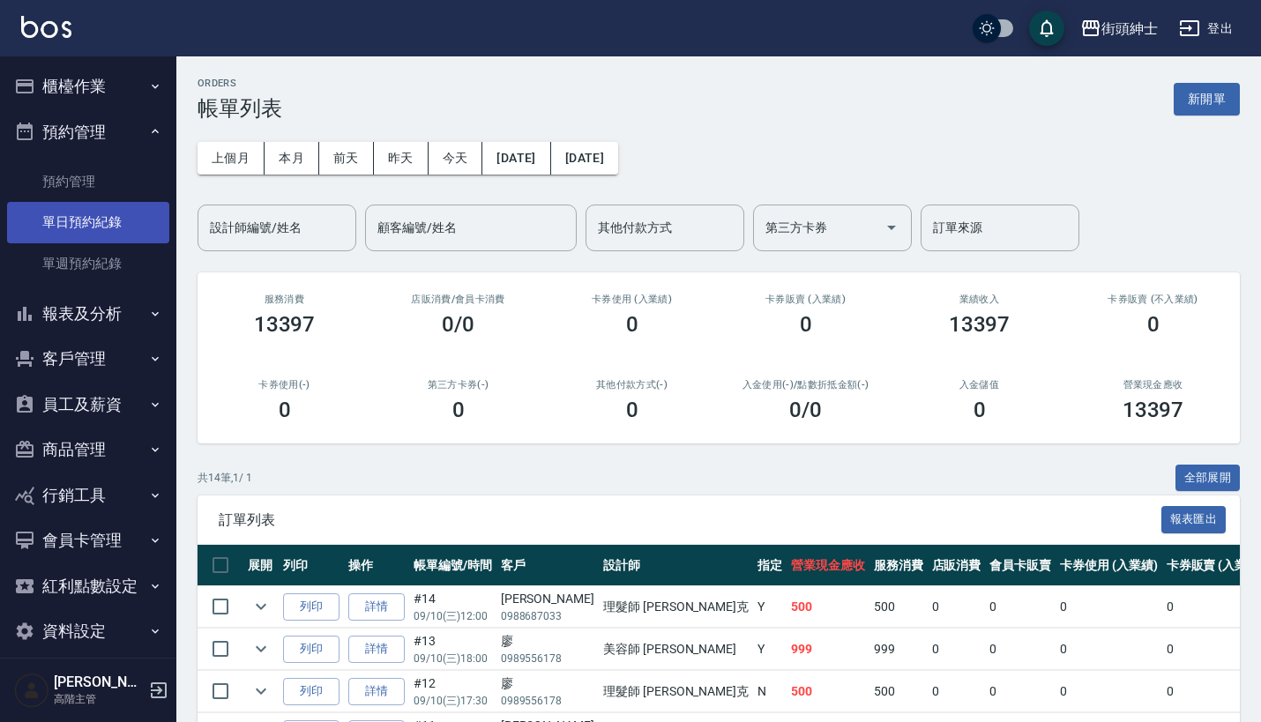
click at [111, 213] on link "單日預約紀錄" at bounding box center [88, 222] width 162 height 41
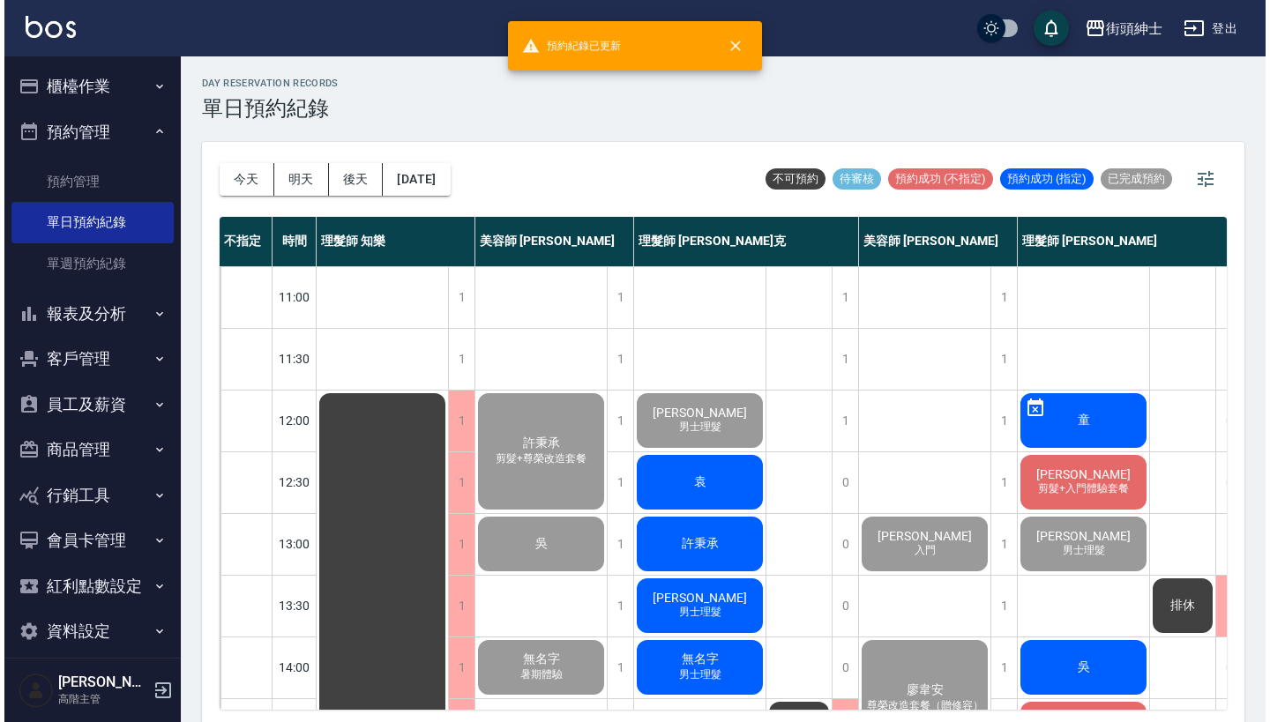
scroll to position [69, 0]
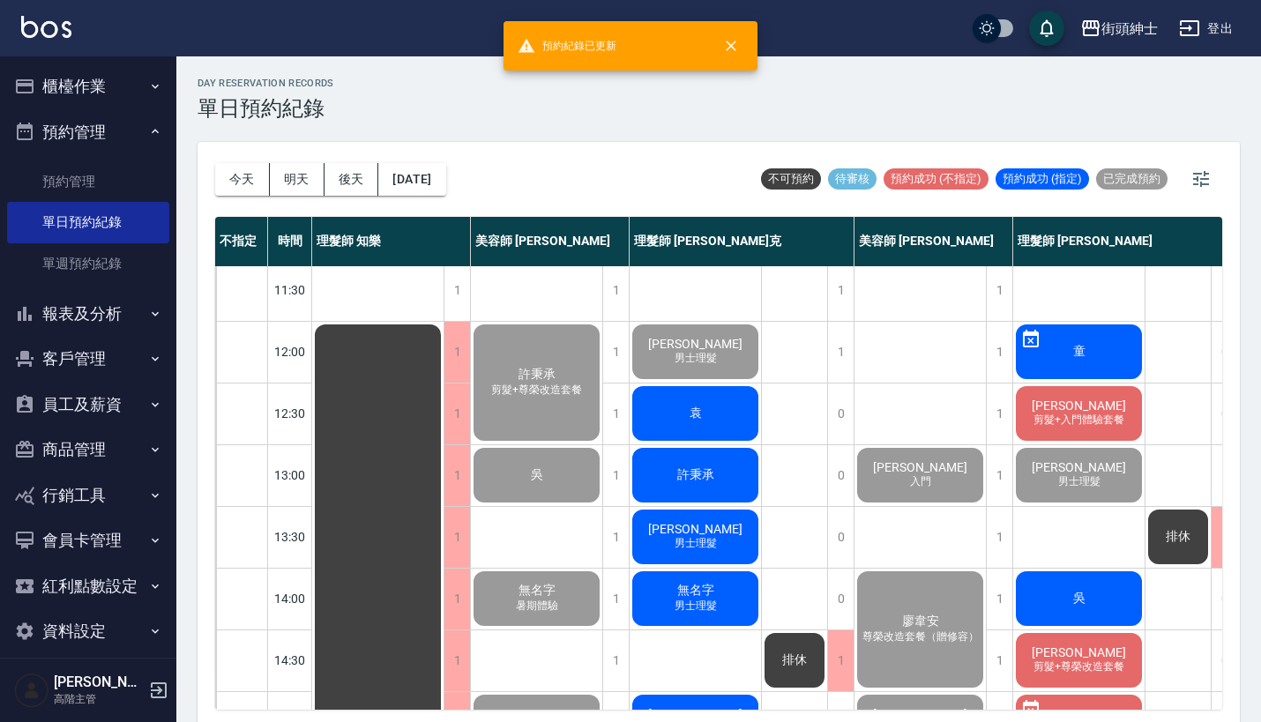
click at [713, 410] on div "袁" at bounding box center [694, 414] width 131 height 60
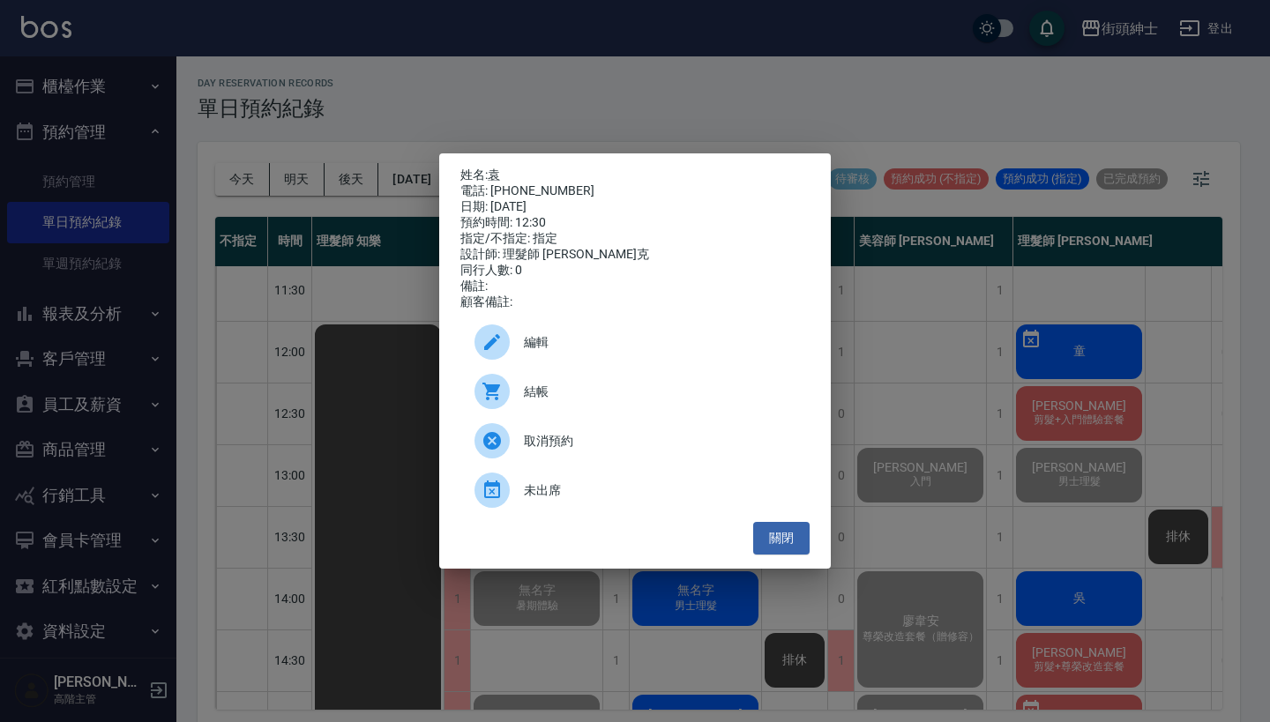
click at [542, 397] on span "結帳" at bounding box center [660, 392] width 272 height 19
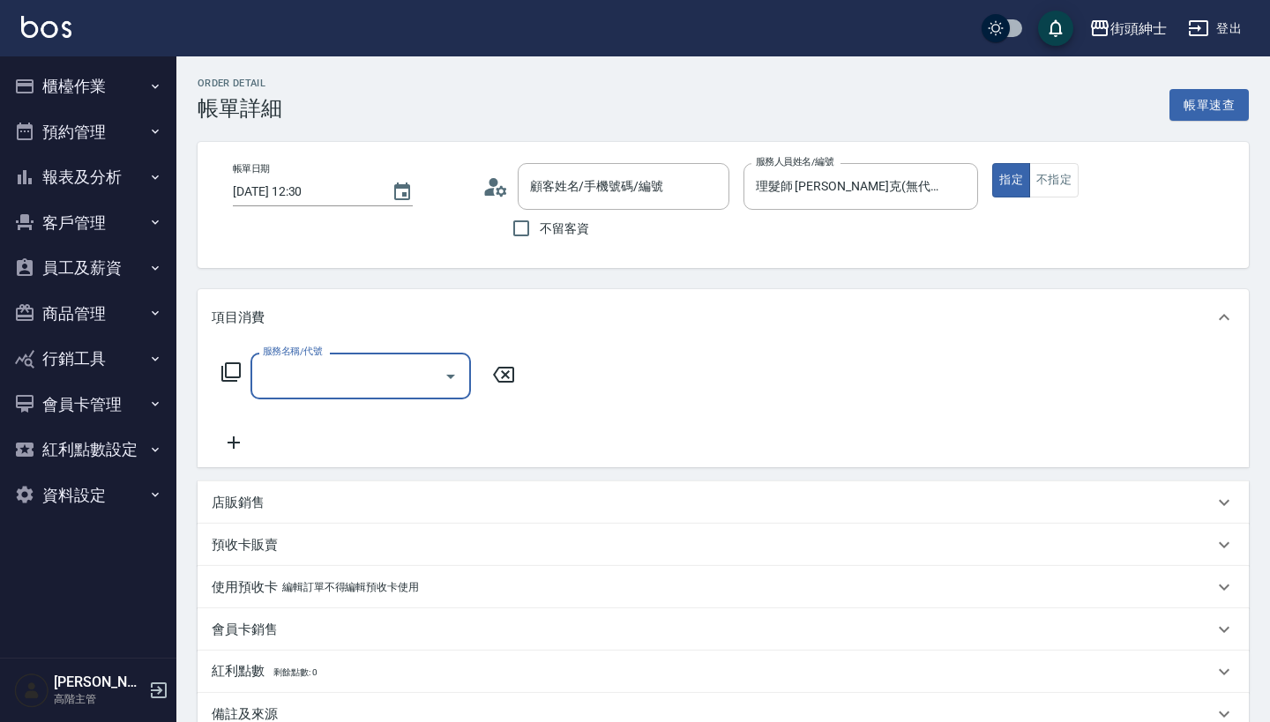
type input "[PERSON_NAME]/0916231658/null"
click at [389, 367] on input "服務名稱/代號" at bounding box center [347, 376] width 178 height 31
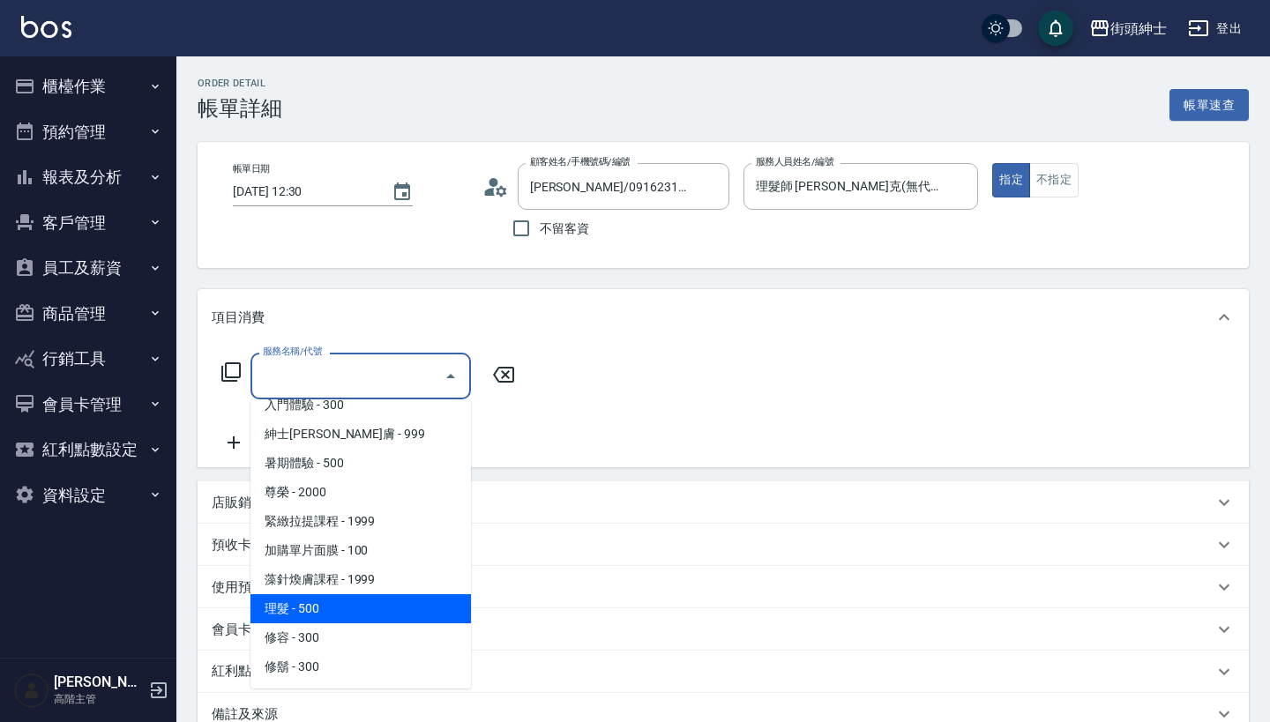
scroll to position [161, 0]
click at [355, 613] on span "理髮 - 500" at bounding box center [360, 608] width 220 height 29
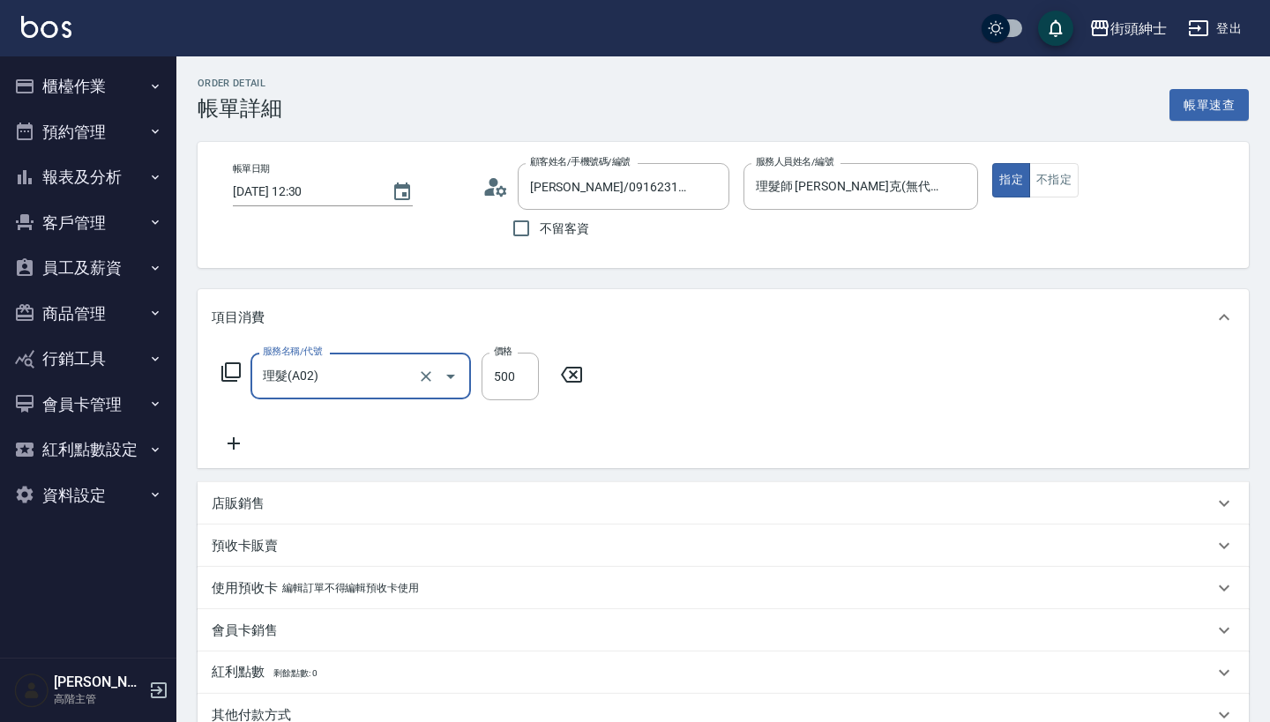
type input "理髮(A02)"
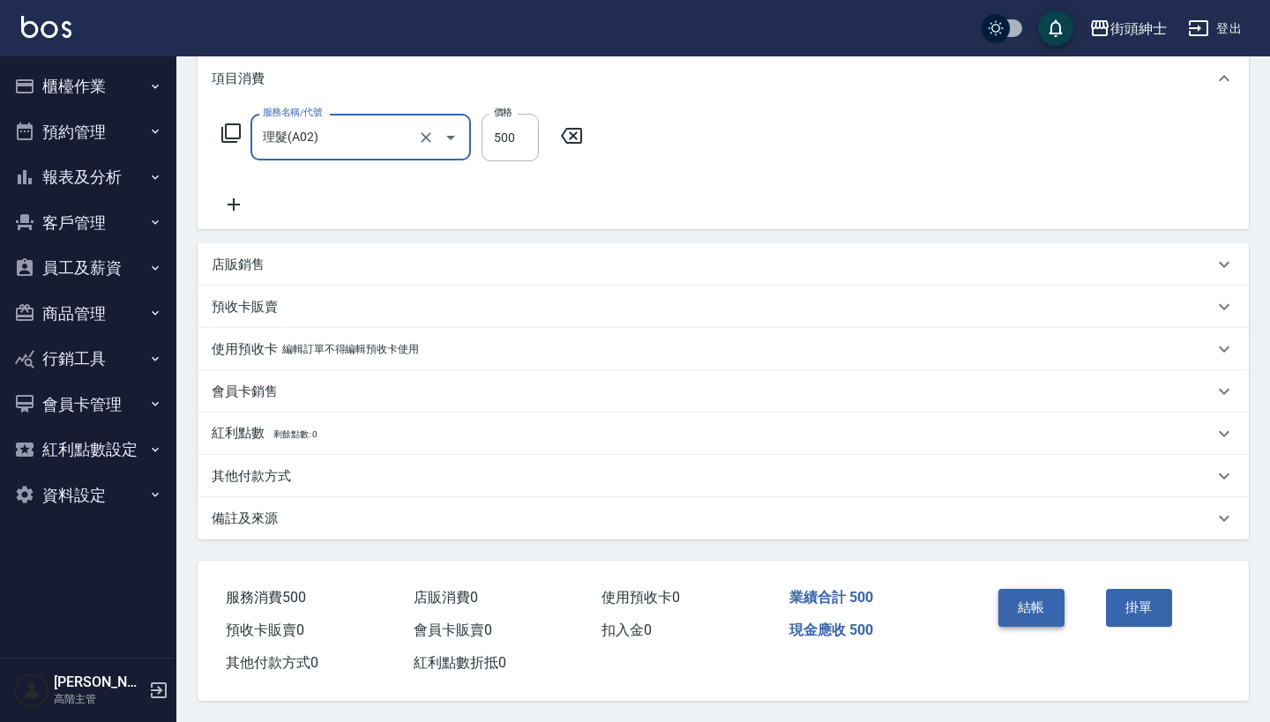
scroll to position [247, 0]
click at [1013, 594] on button "結帳" at bounding box center [1031, 607] width 66 height 37
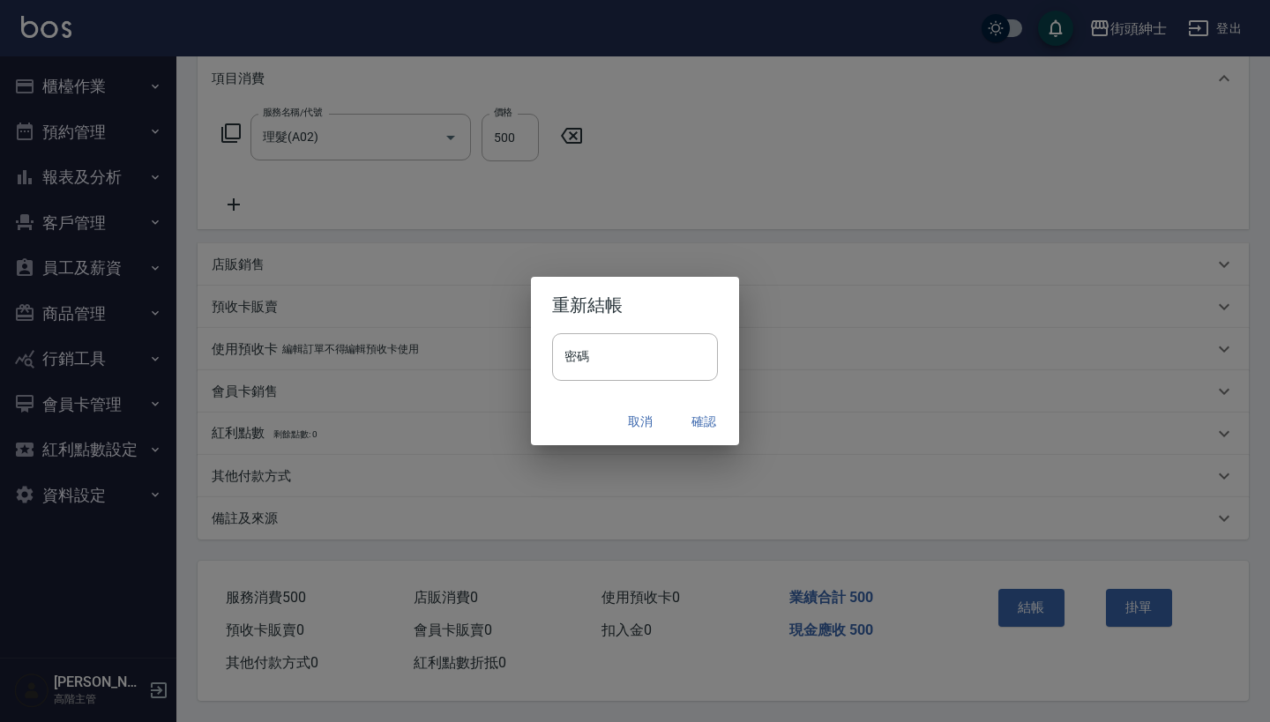
click at [700, 432] on button "確認" at bounding box center [703, 422] width 56 height 33
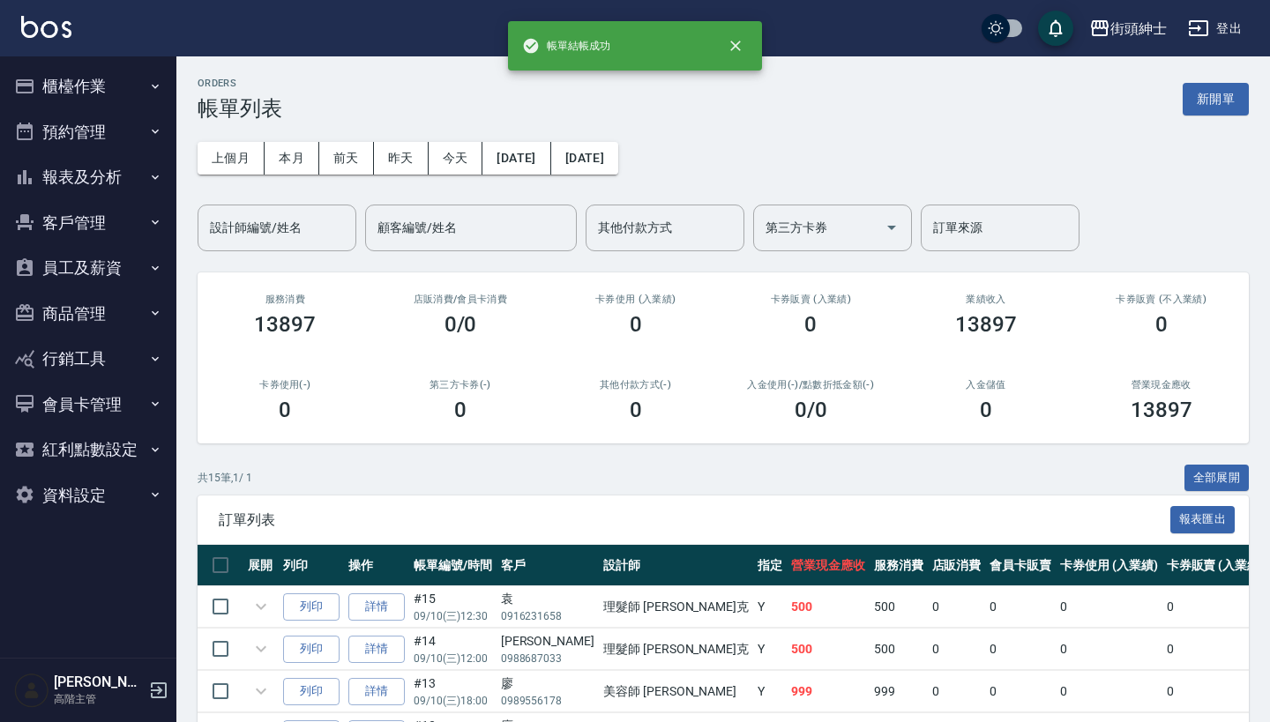
click at [113, 138] on button "預約管理" at bounding box center [88, 132] width 162 height 46
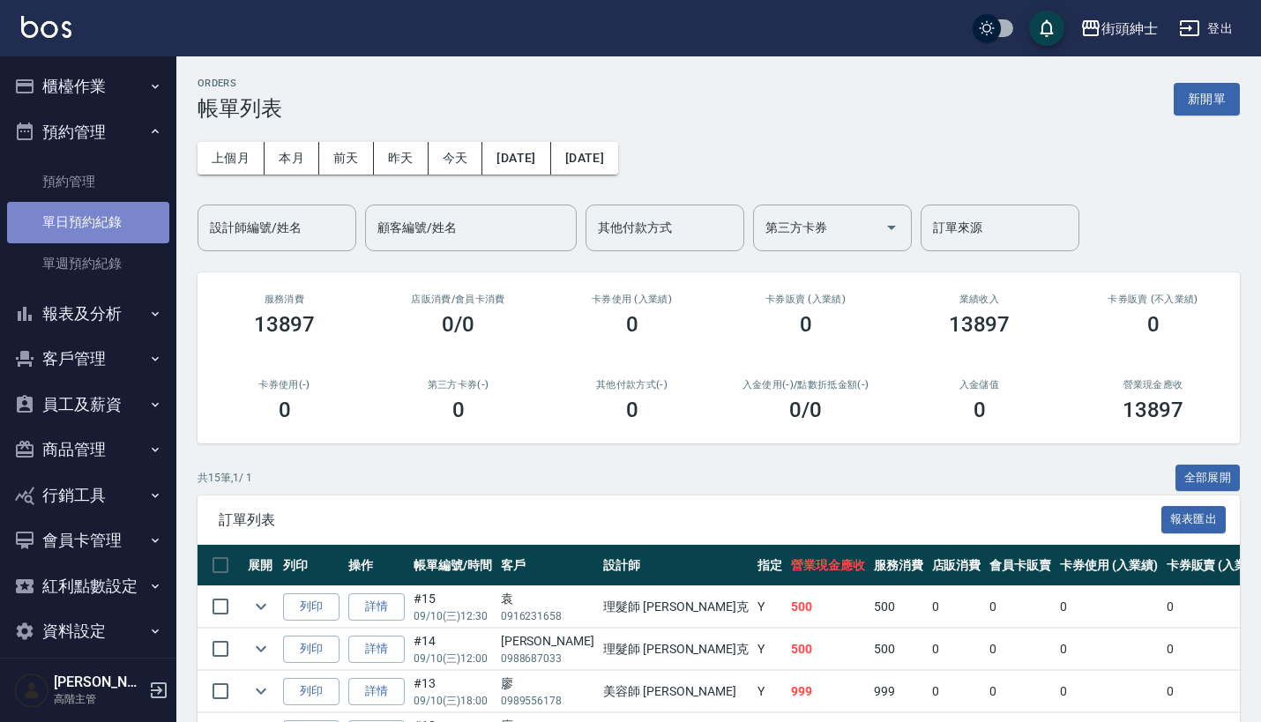
click at [113, 240] on link "單日預約紀錄" at bounding box center [88, 222] width 162 height 41
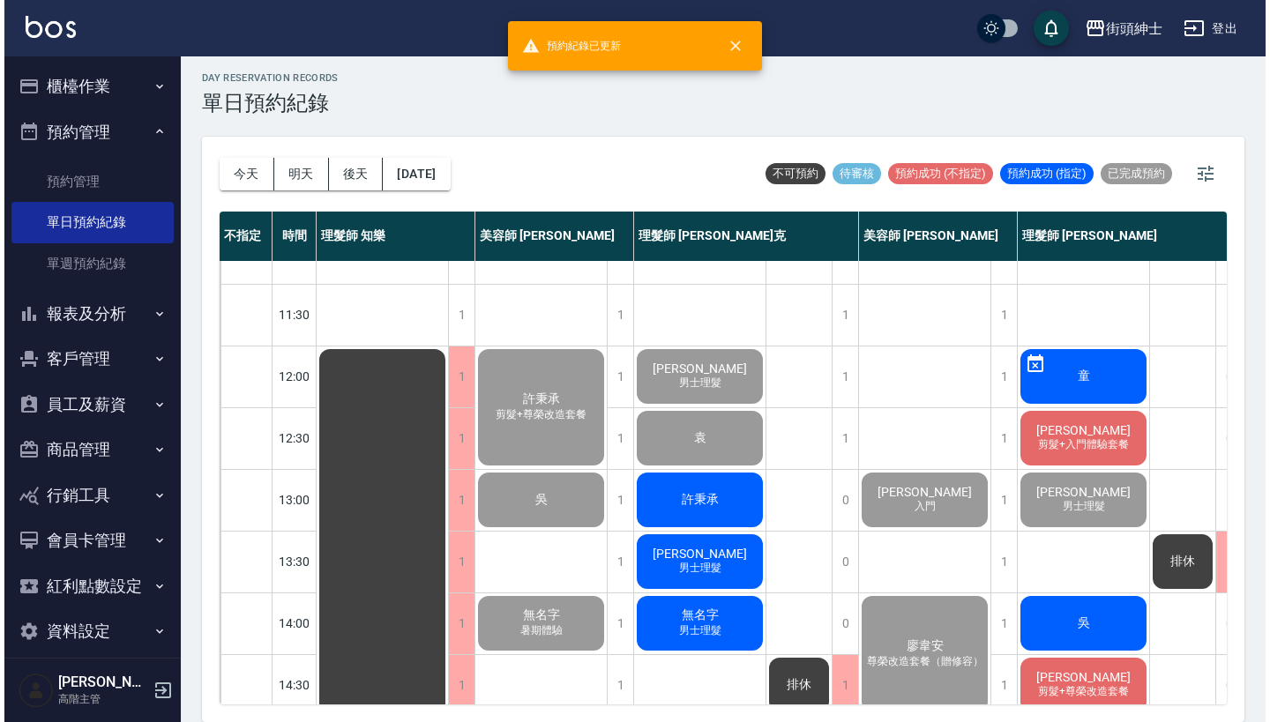
scroll to position [4, 0]
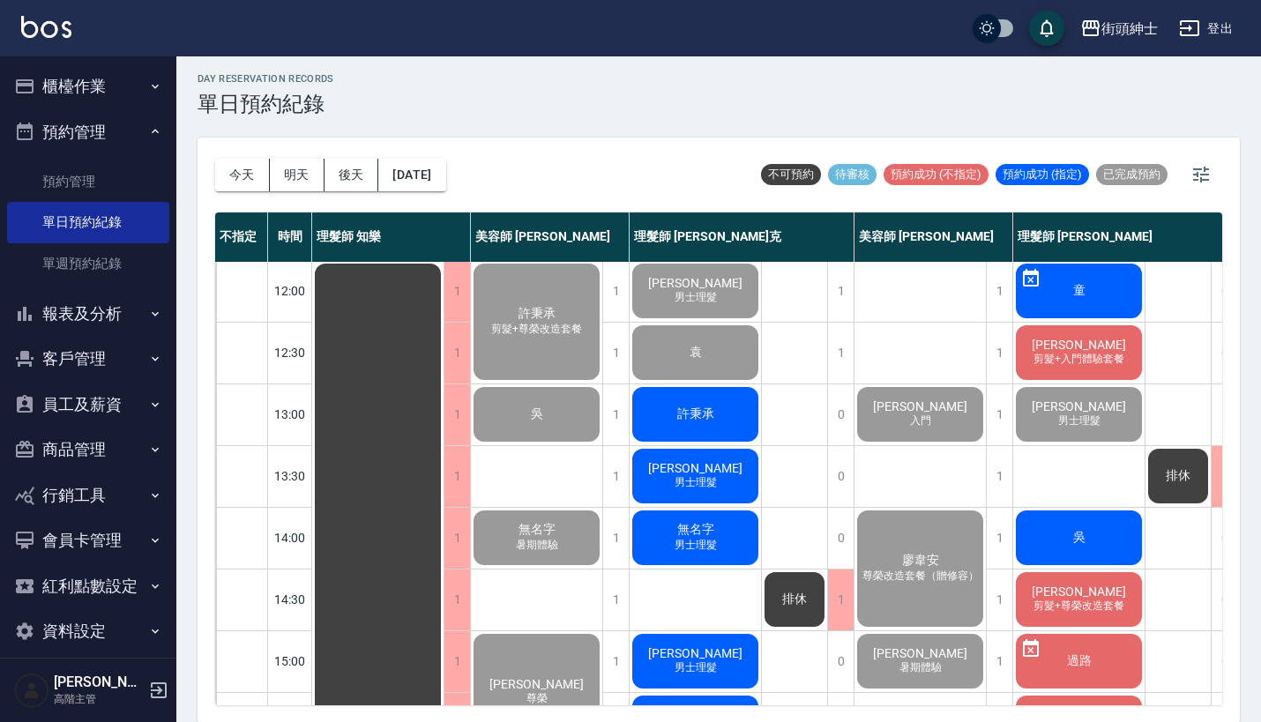
click at [698, 403] on div "許秉承" at bounding box center [694, 414] width 131 height 60
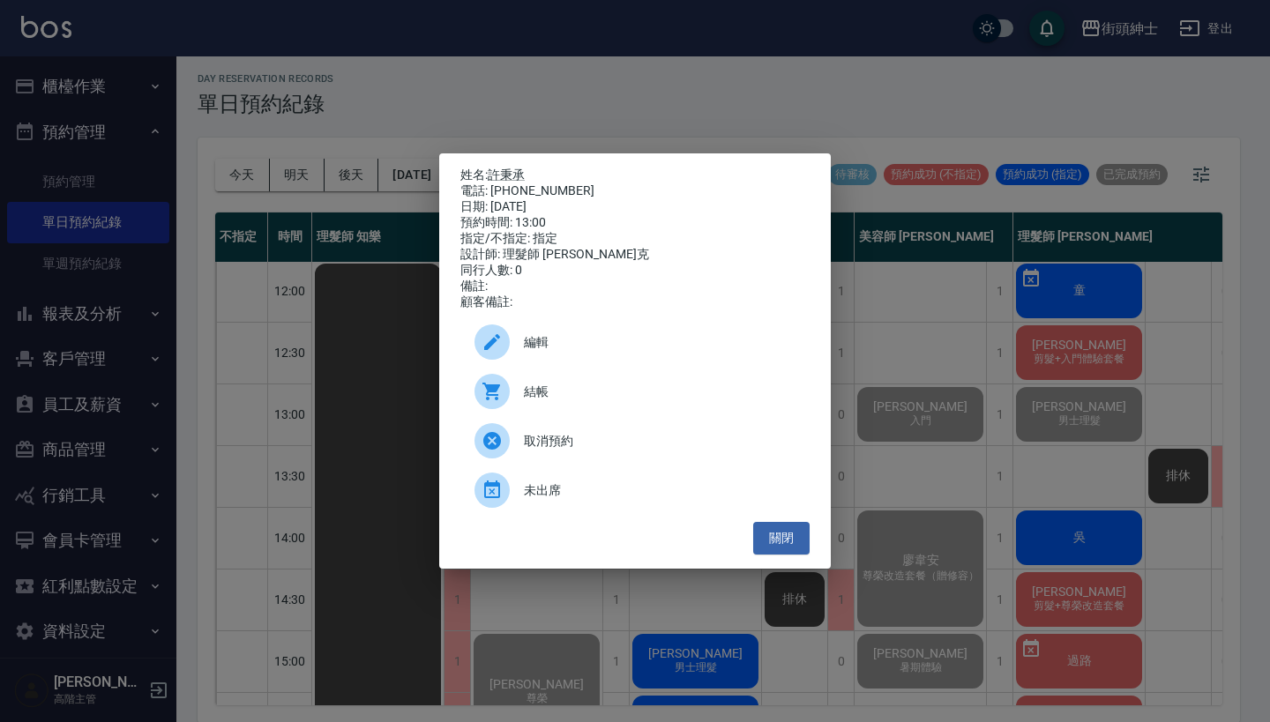
click at [572, 399] on span "結帳" at bounding box center [660, 392] width 272 height 19
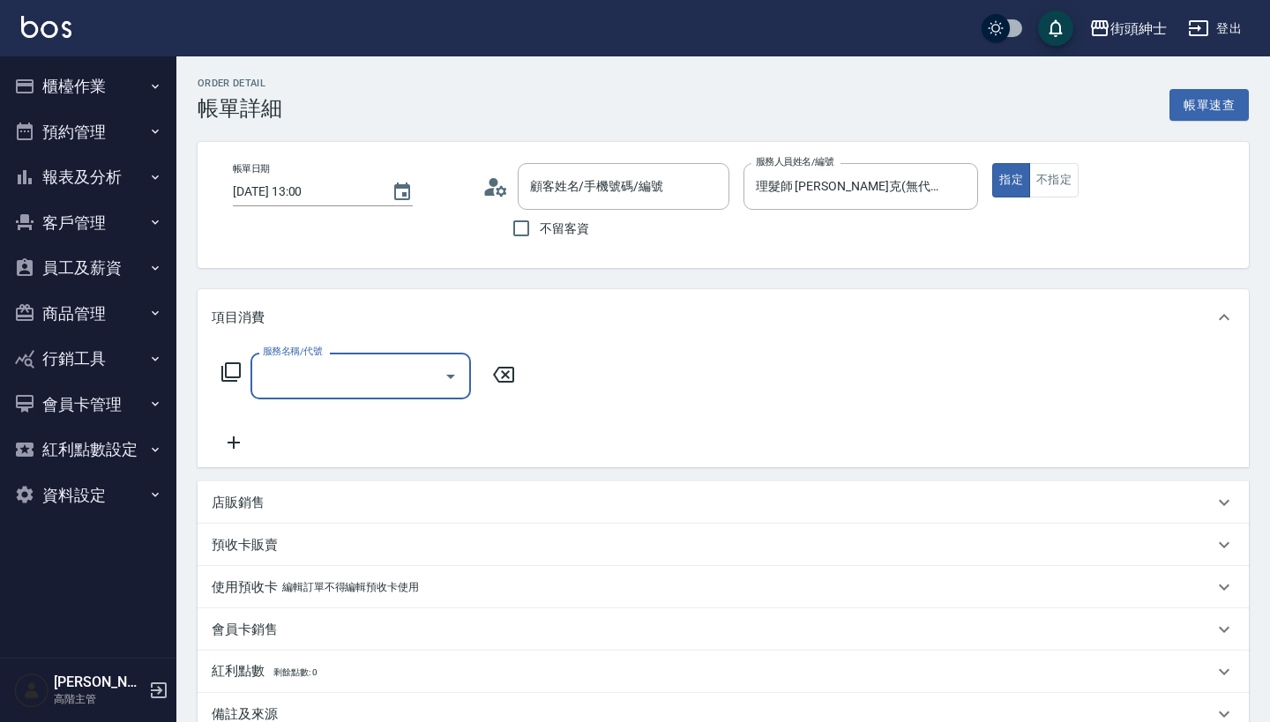
type input "許秉承/0971722855/null"
click at [373, 354] on div "服務名稱/代號" at bounding box center [360, 376] width 220 height 47
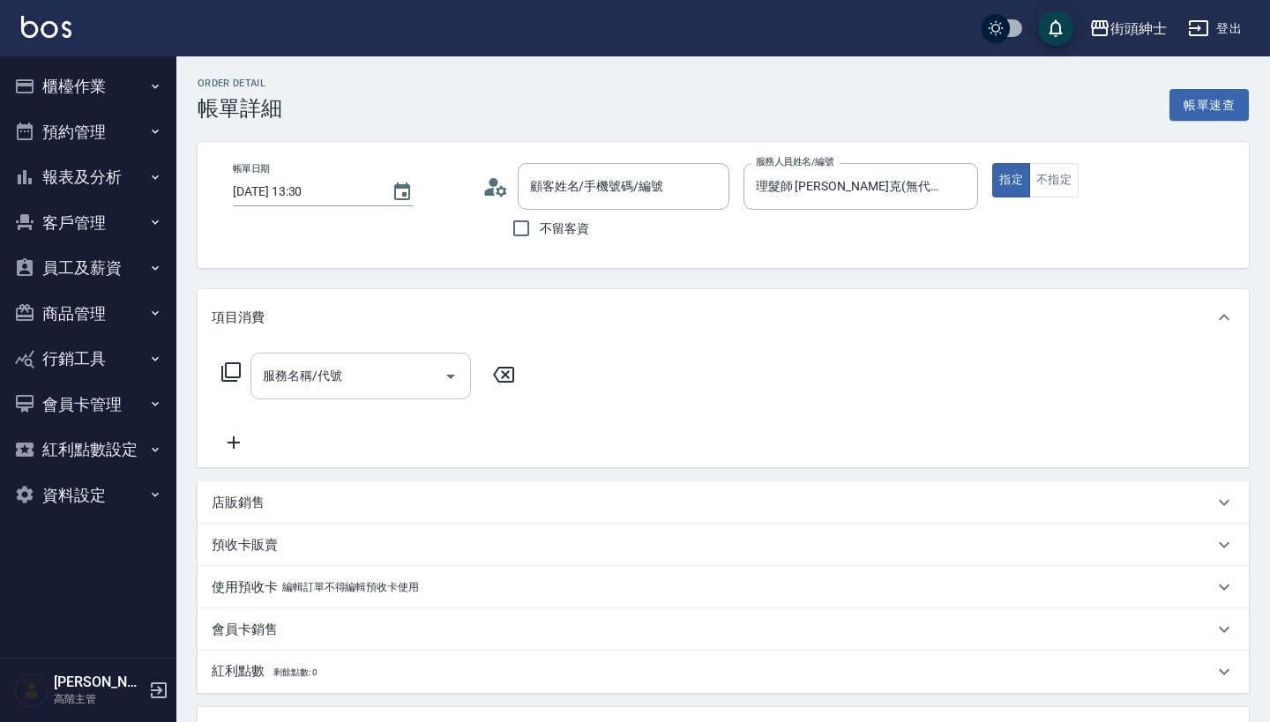
type input "[PERSON_NAME]/0938155653/null"
click at [388, 361] on input "服務名稱/代號" at bounding box center [347, 376] width 178 height 31
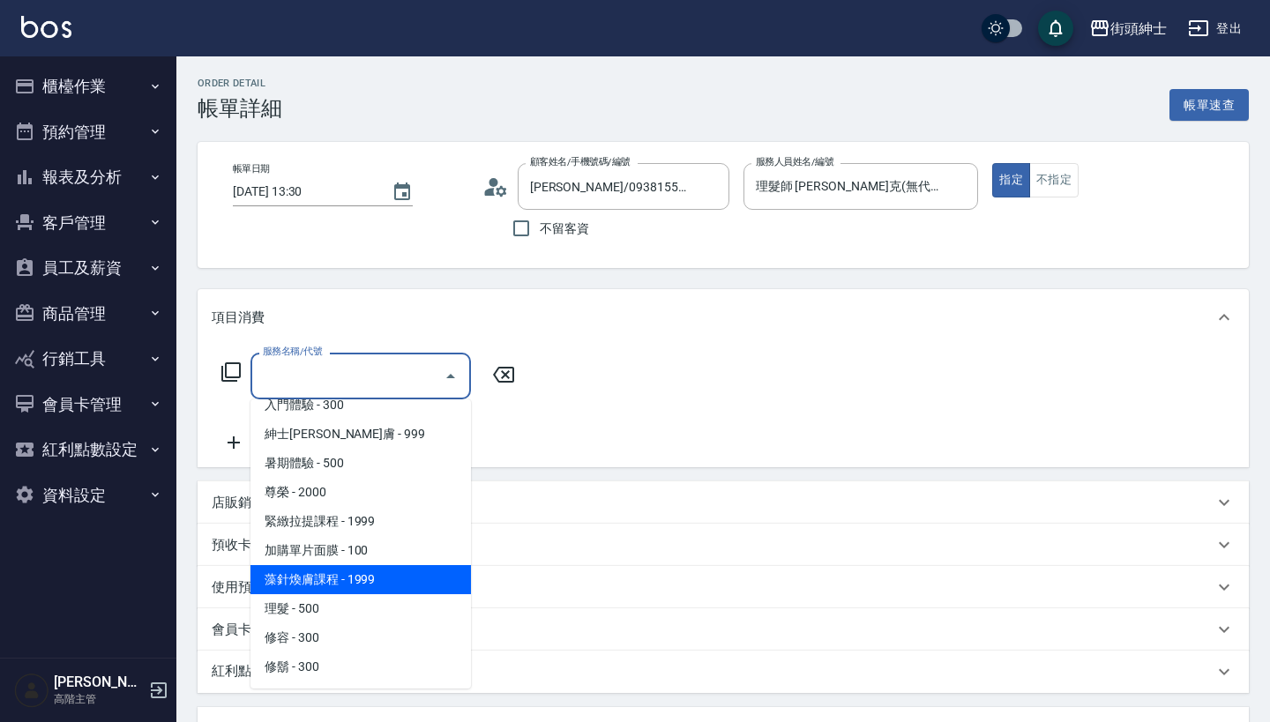
scroll to position [161, 0]
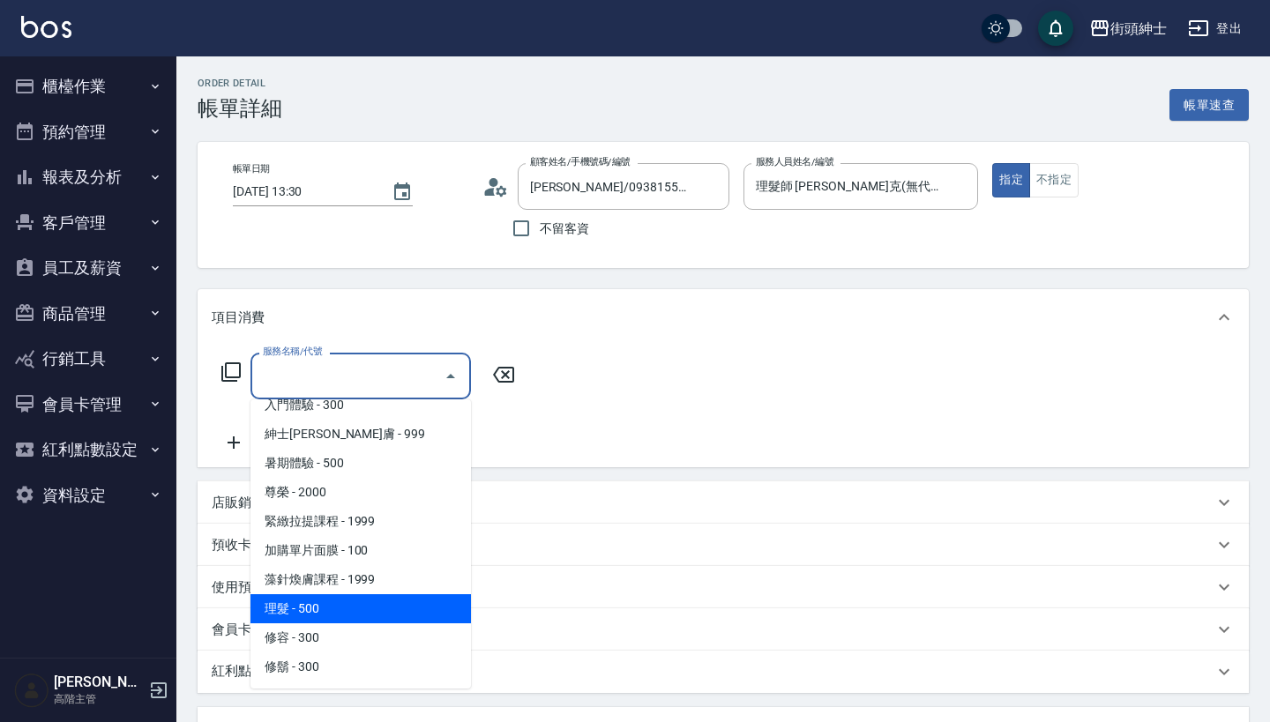
click at [339, 609] on span "理髮 - 500" at bounding box center [360, 608] width 220 height 29
type input "理髮(A02)"
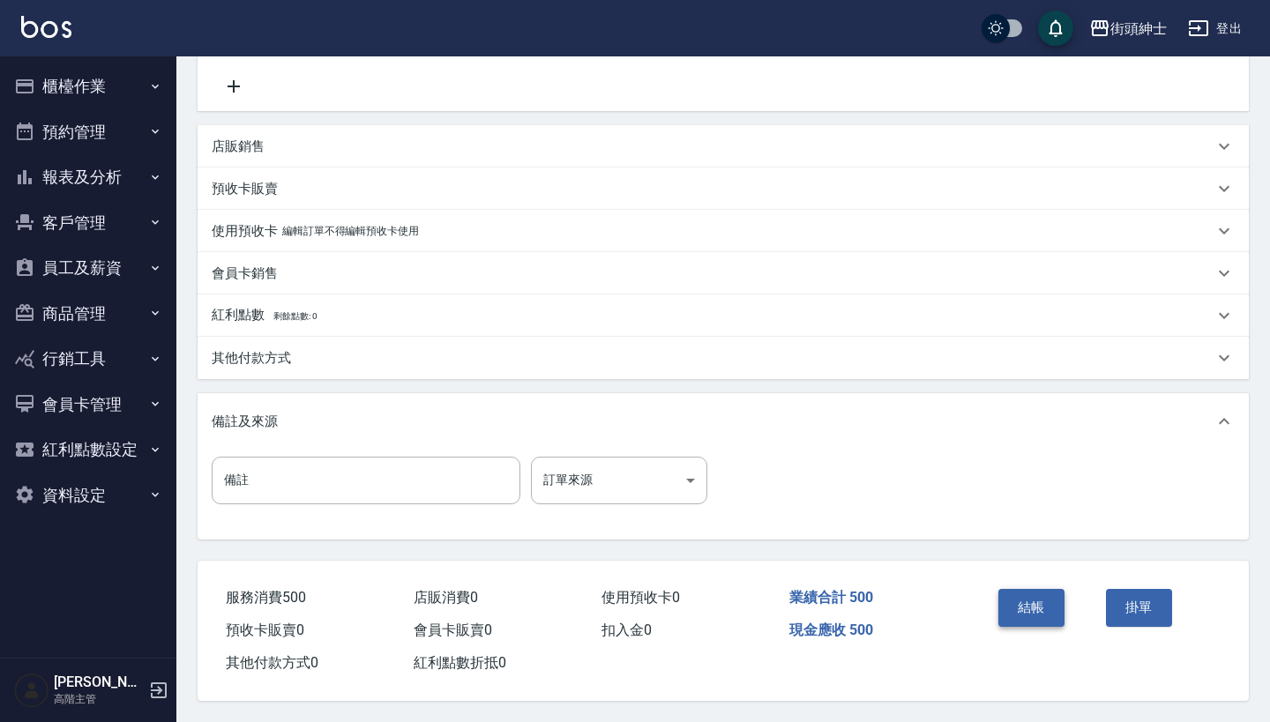
scroll to position [365, 0]
click at [1013, 603] on button "結帳" at bounding box center [1031, 607] width 66 height 37
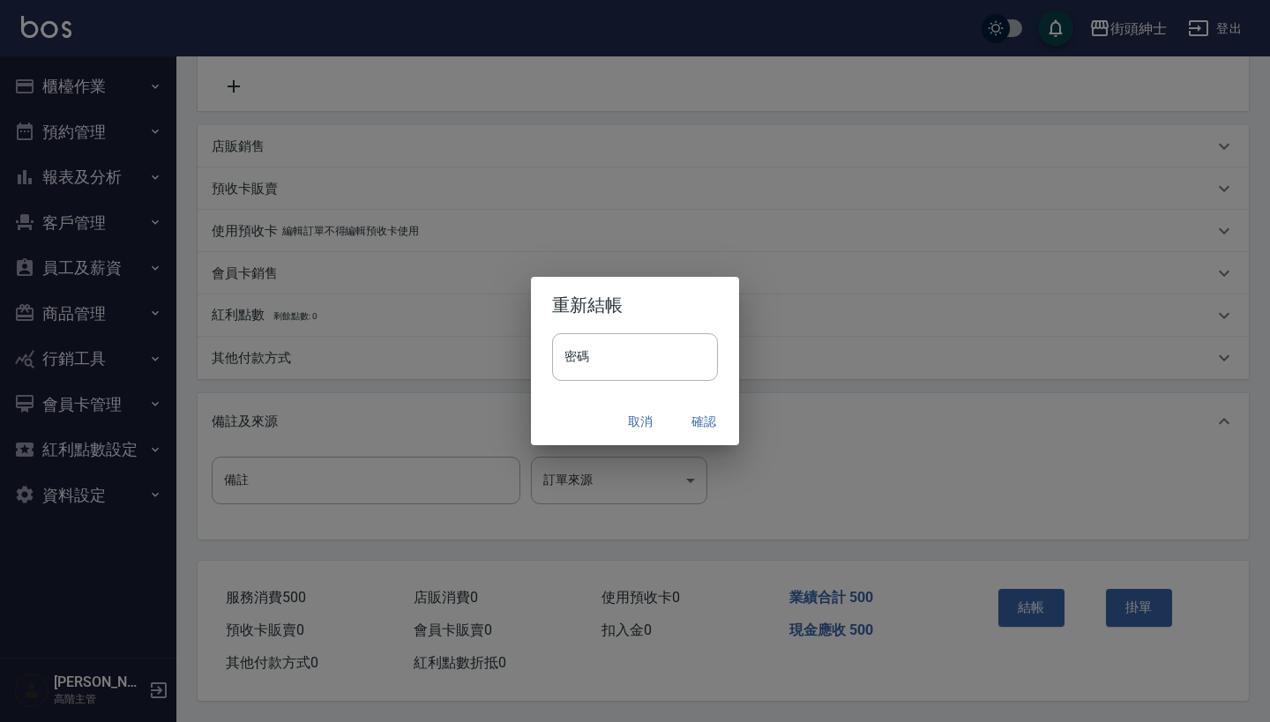
click at [704, 427] on button "確認" at bounding box center [703, 422] width 56 height 33
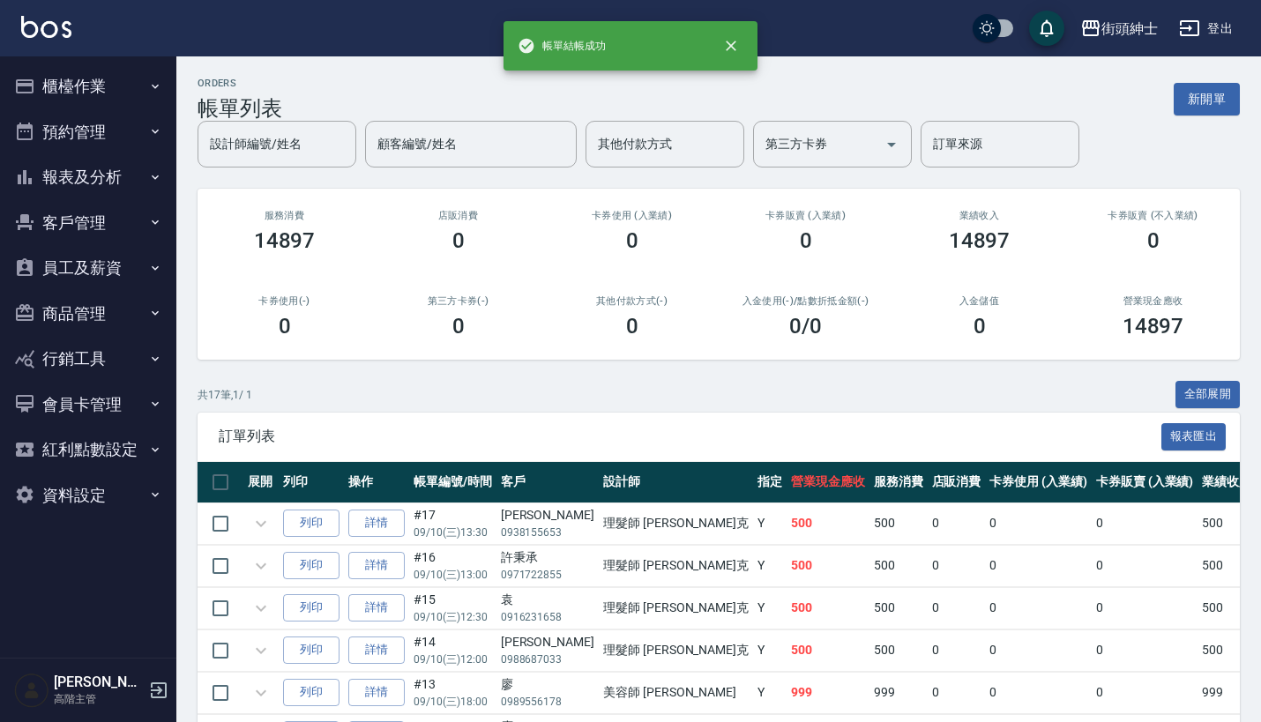
click at [107, 139] on button "預約管理" at bounding box center [88, 132] width 162 height 46
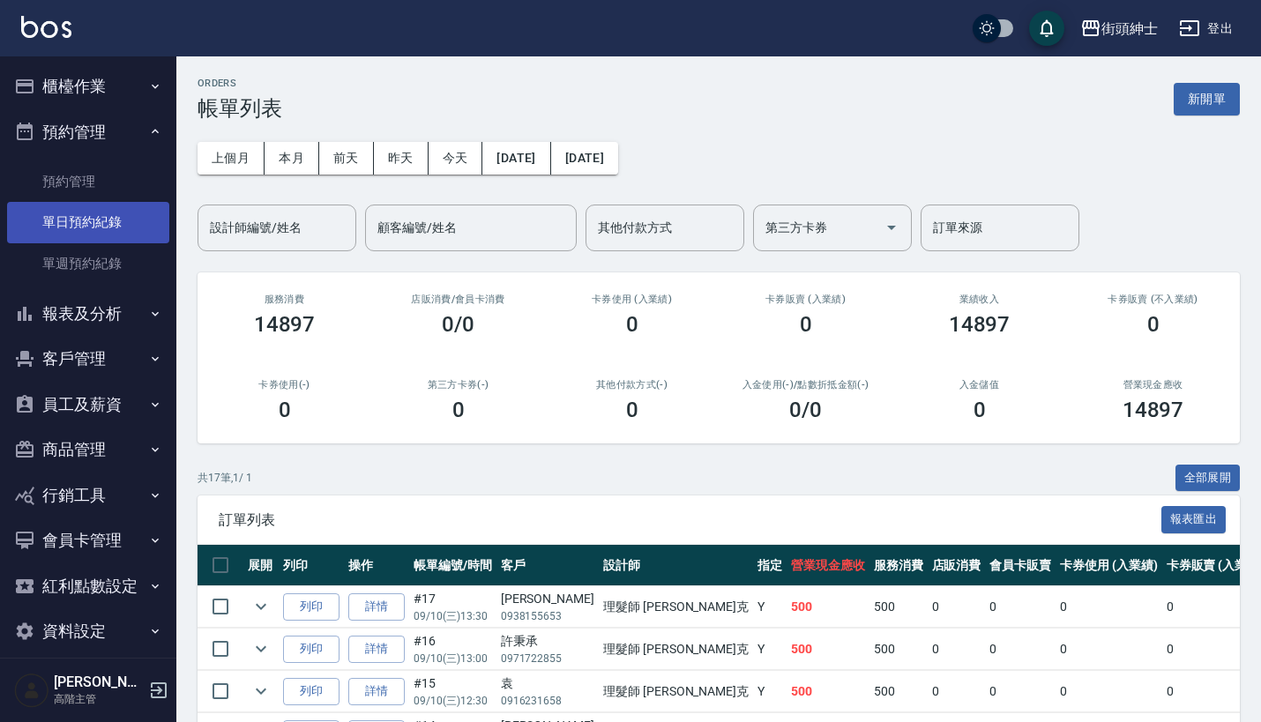
click at [123, 231] on link "單日預約紀錄" at bounding box center [88, 222] width 162 height 41
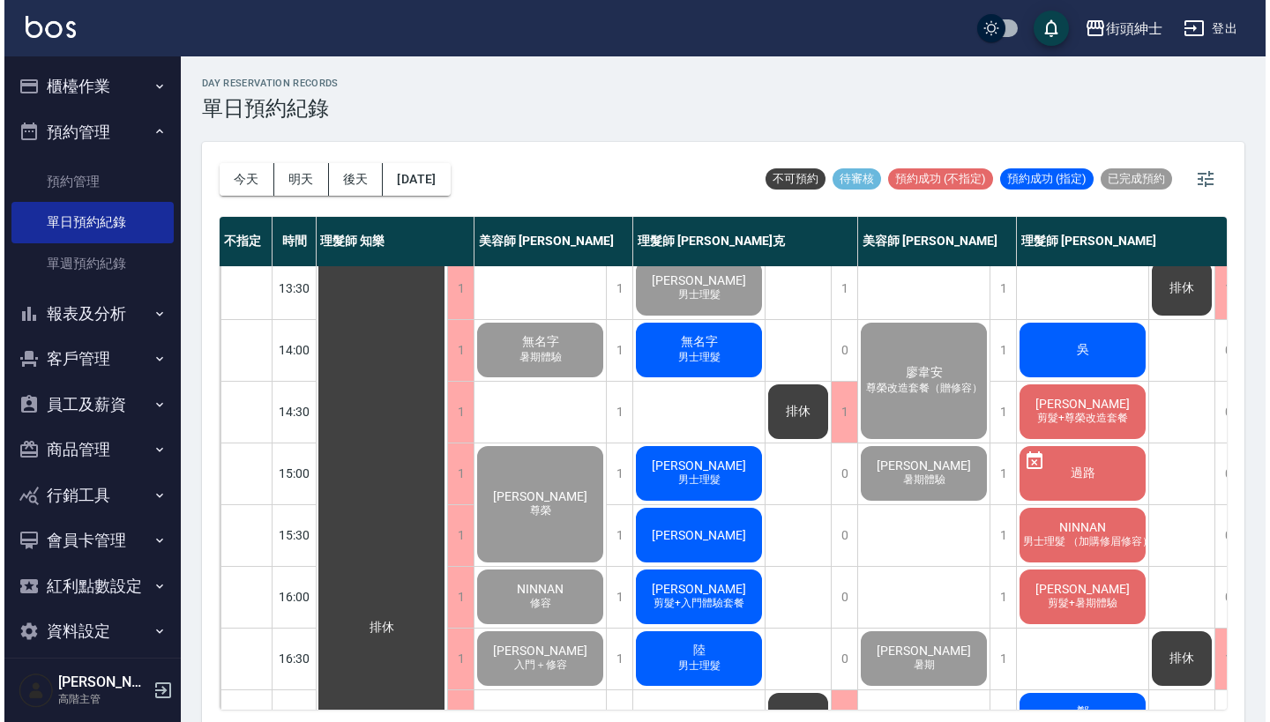
scroll to position [316, 0]
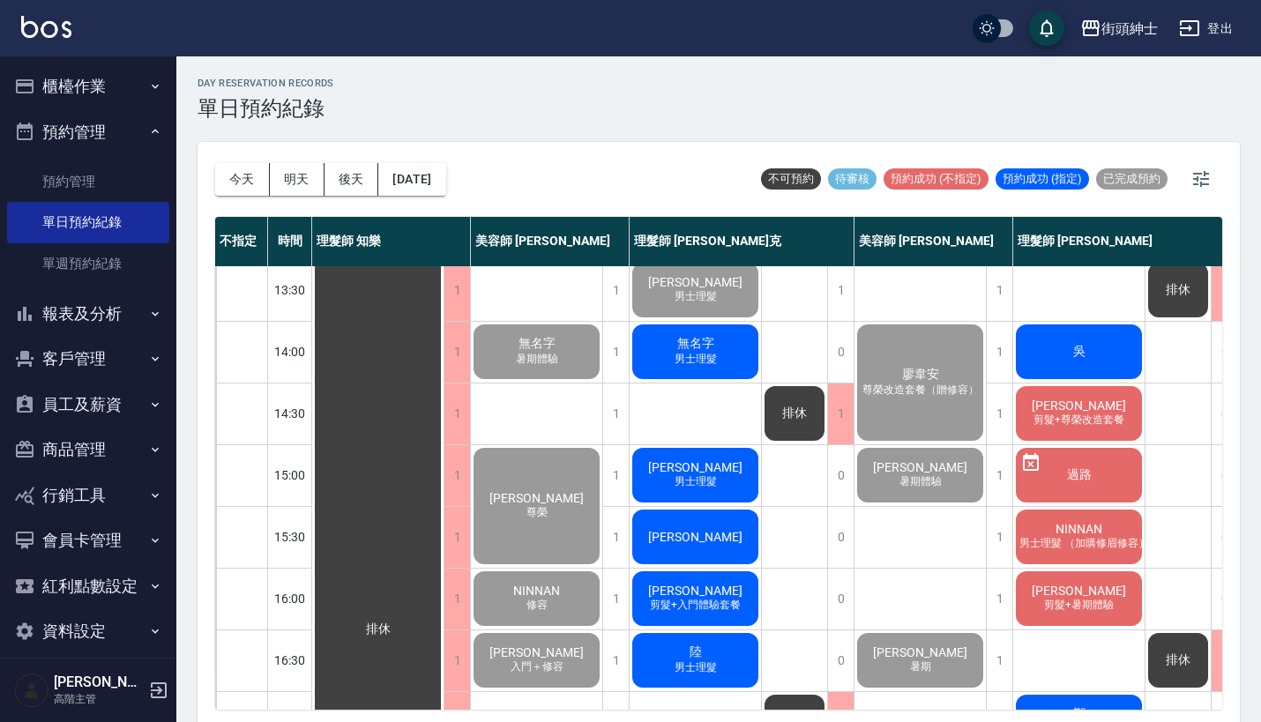
click at [697, 343] on span "無名字" at bounding box center [696, 344] width 44 height 16
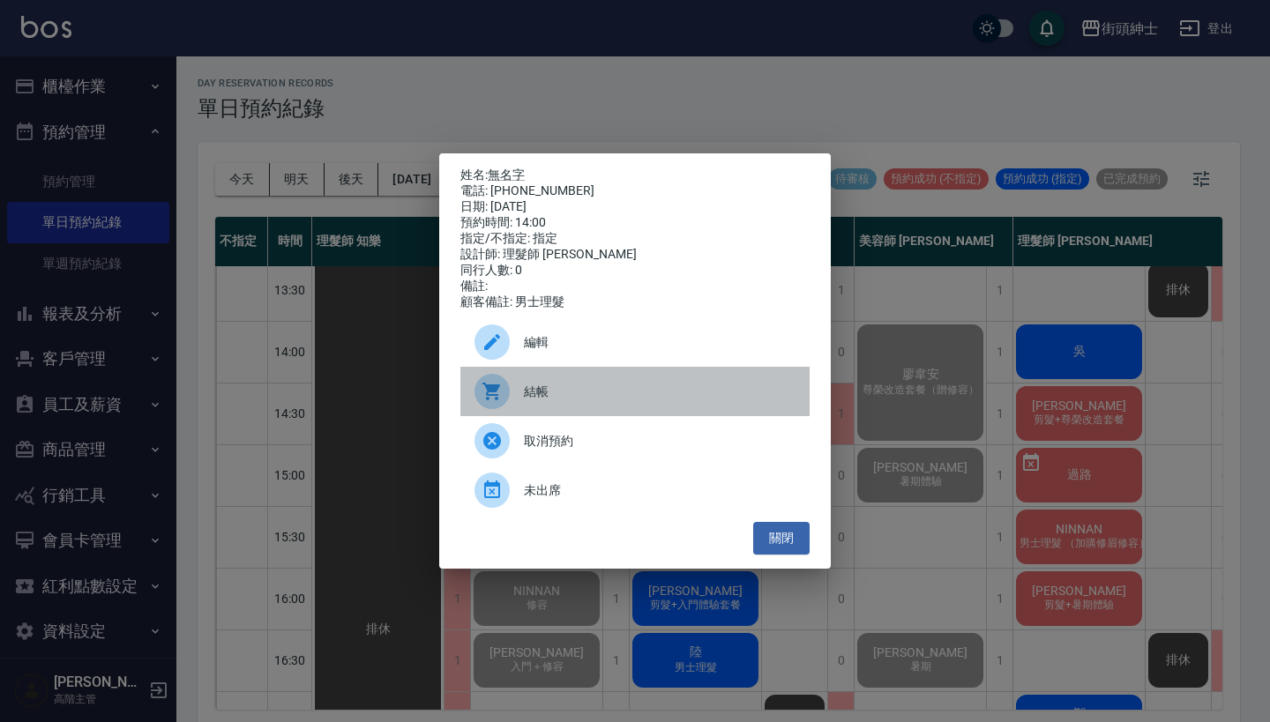
click at [540, 397] on span "結帳" at bounding box center [660, 392] width 272 height 19
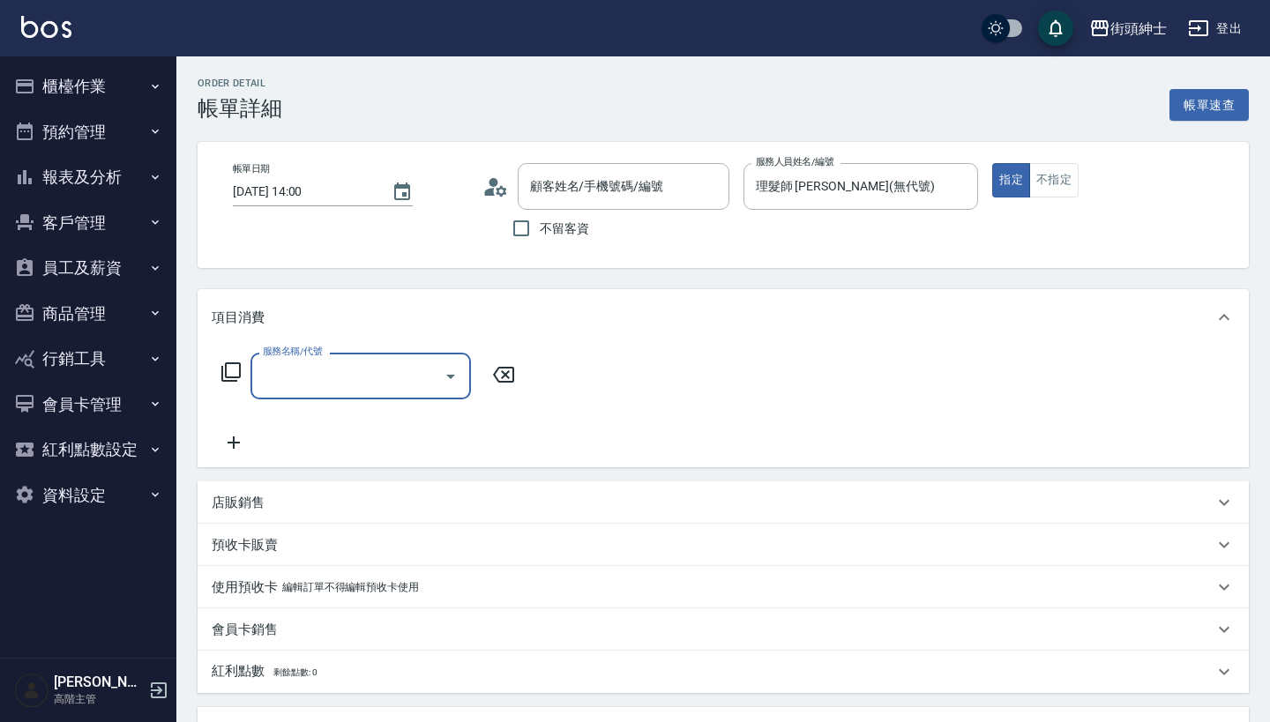
type input "無名字/0907398033/null"
click at [403, 378] on input "服務名稱/代號" at bounding box center [347, 376] width 178 height 31
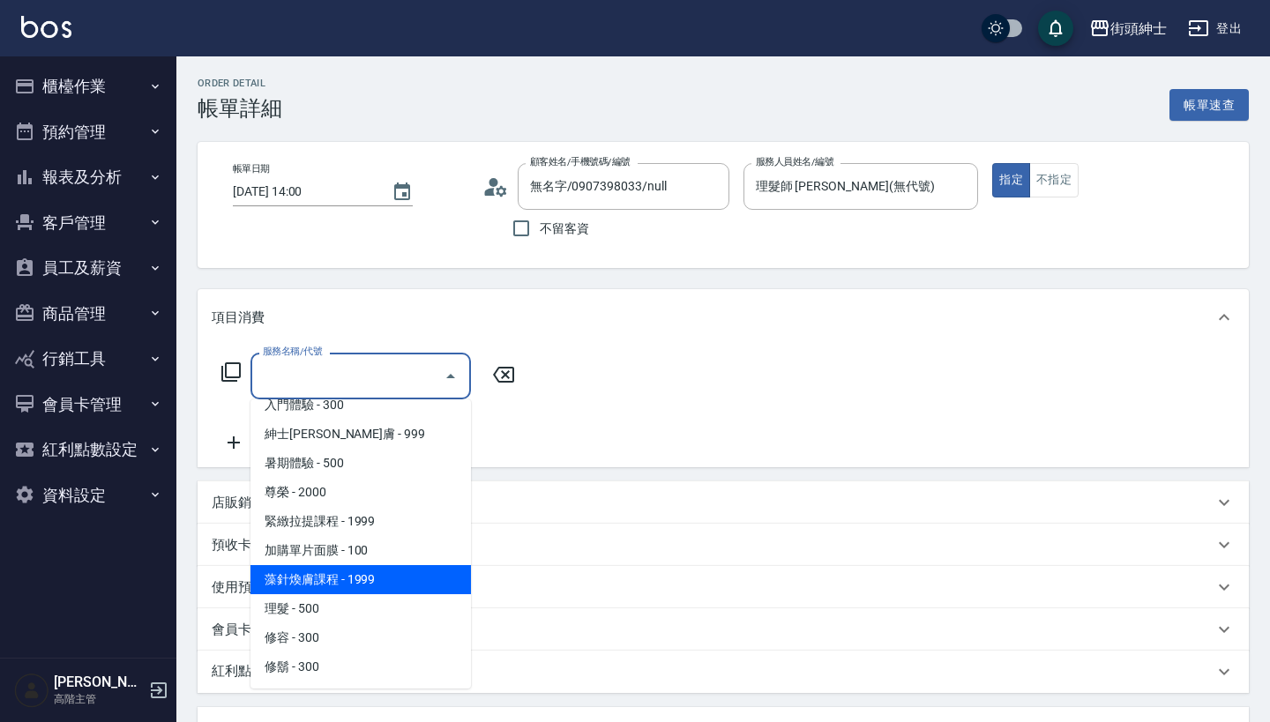
scroll to position [162, 0]
click at [391, 590] on span "藻針煥膚課程 - 1999" at bounding box center [360, 579] width 220 height 29
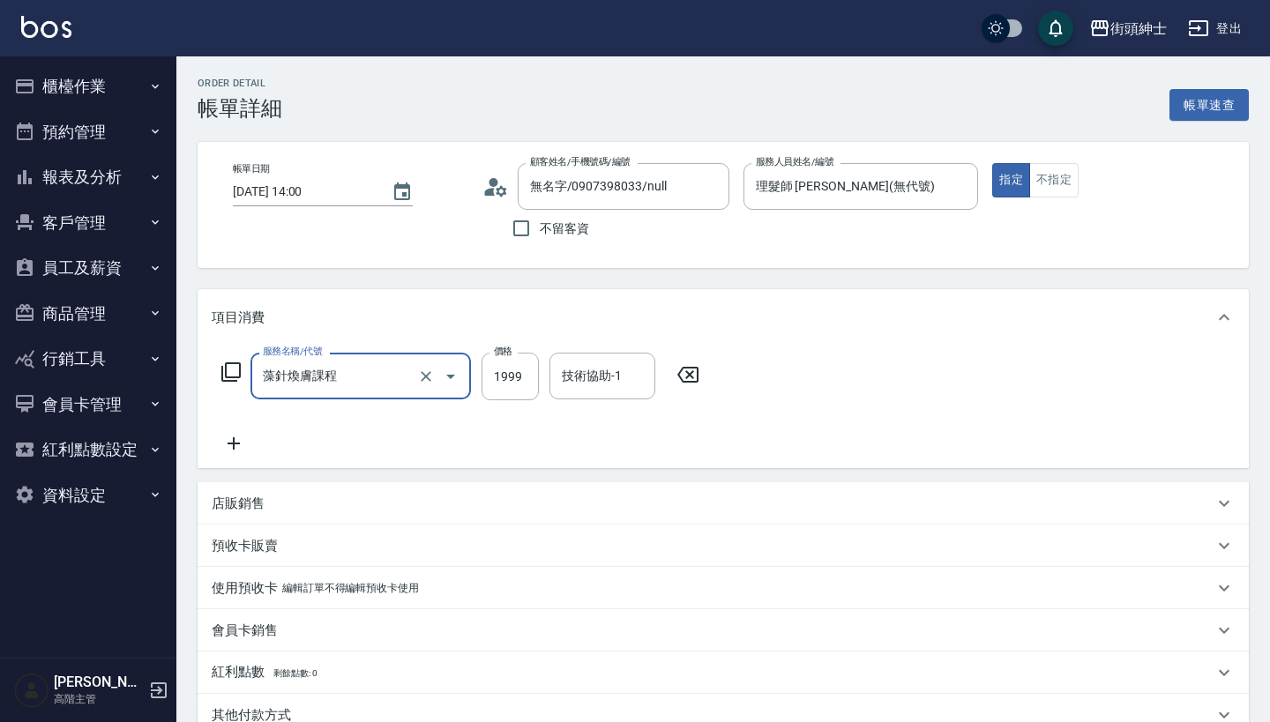
click at [365, 363] on input "藻針煥膚課程" at bounding box center [335, 376] width 155 height 31
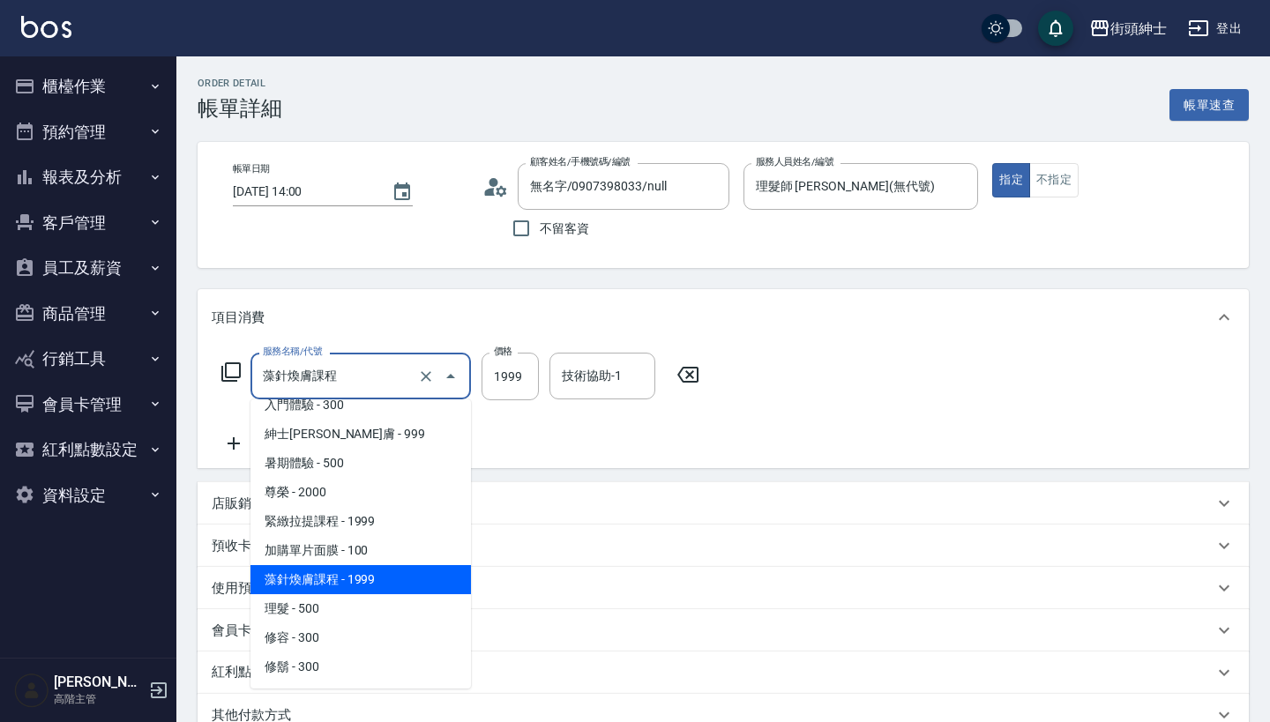
scroll to position [161, 0]
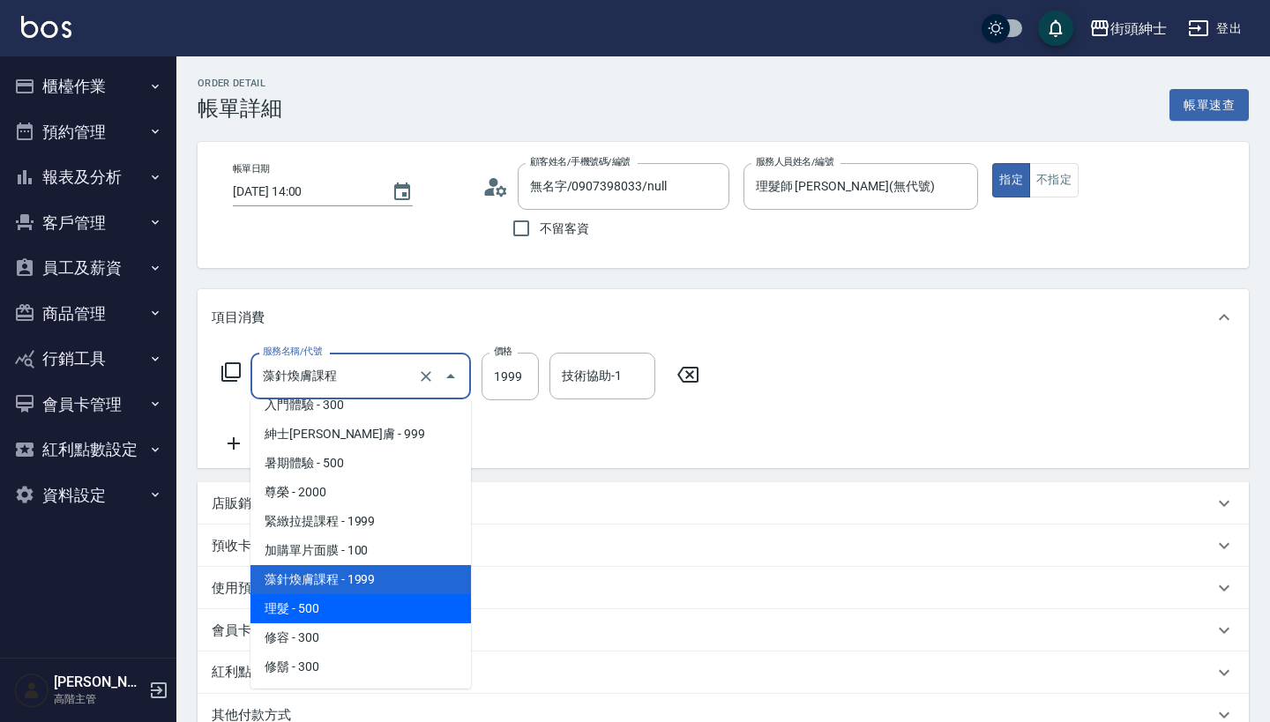
click at [352, 619] on span "理髮 - 500" at bounding box center [360, 608] width 220 height 29
type input "理髮(A02)"
type input "500"
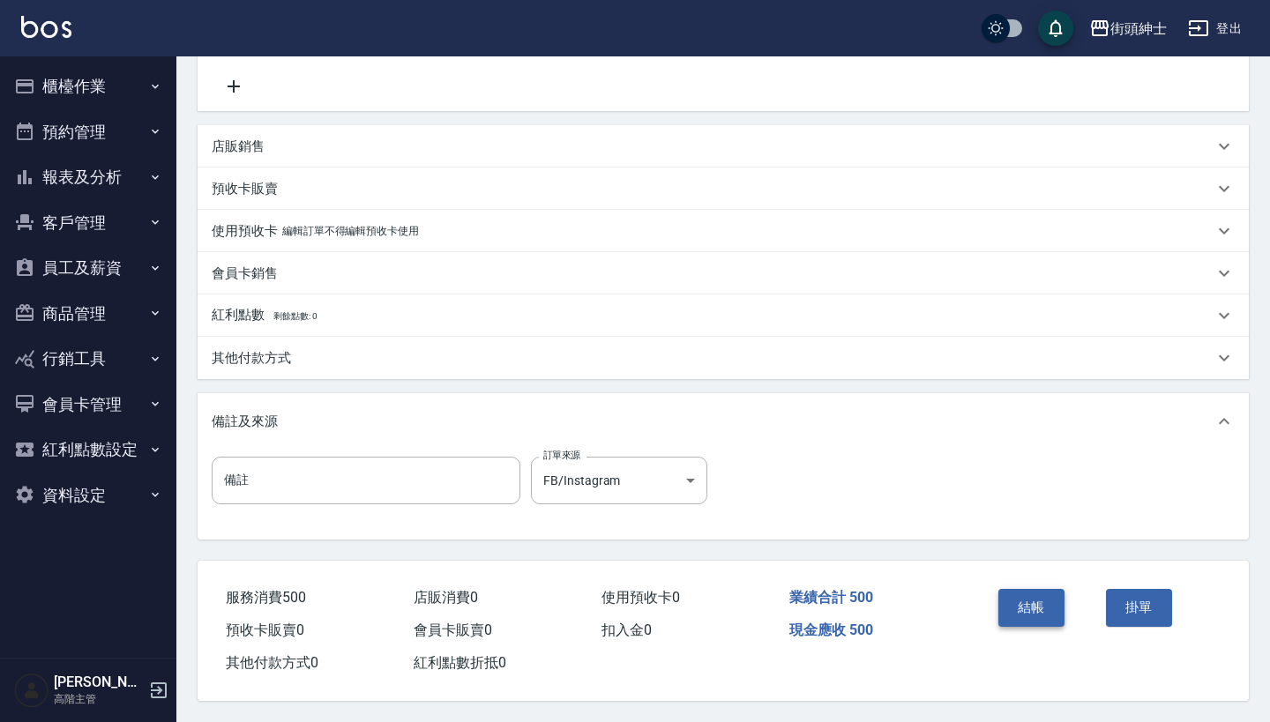
scroll to position [365, 0]
click at [1021, 603] on button "結帳" at bounding box center [1031, 607] width 66 height 37
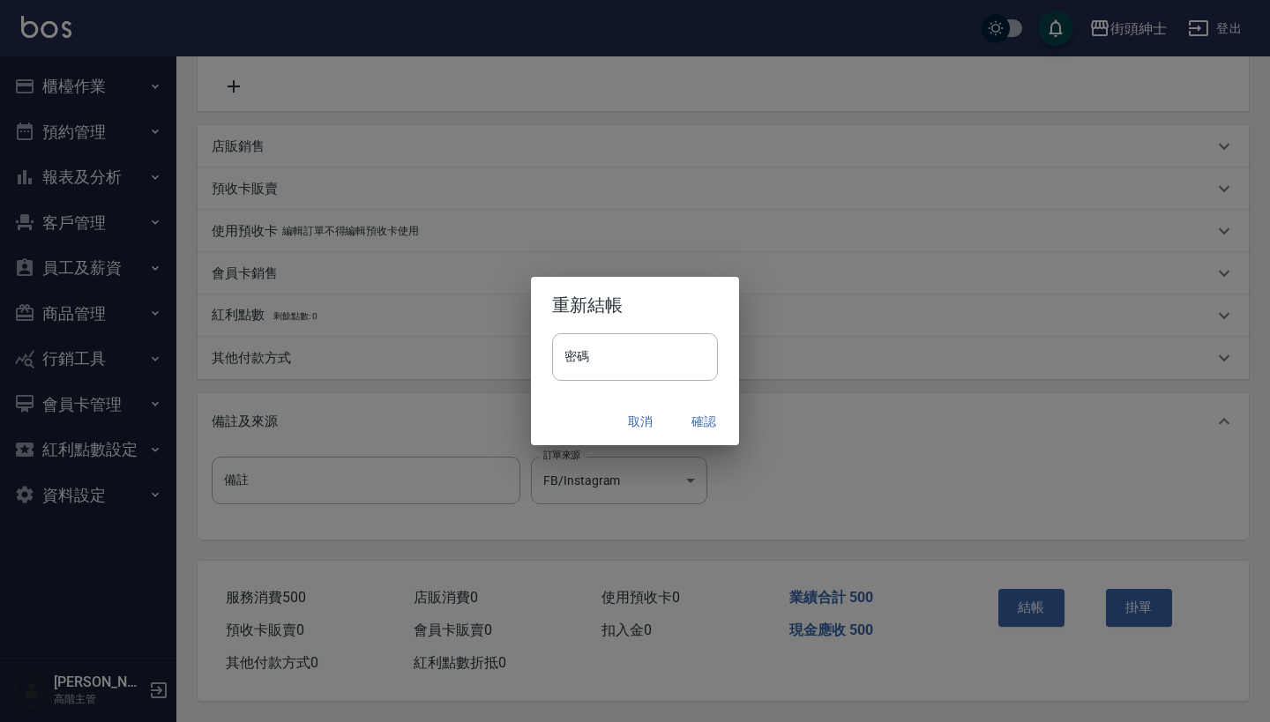
click at [694, 419] on button "確認" at bounding box center [703, 422] width 56 height 33
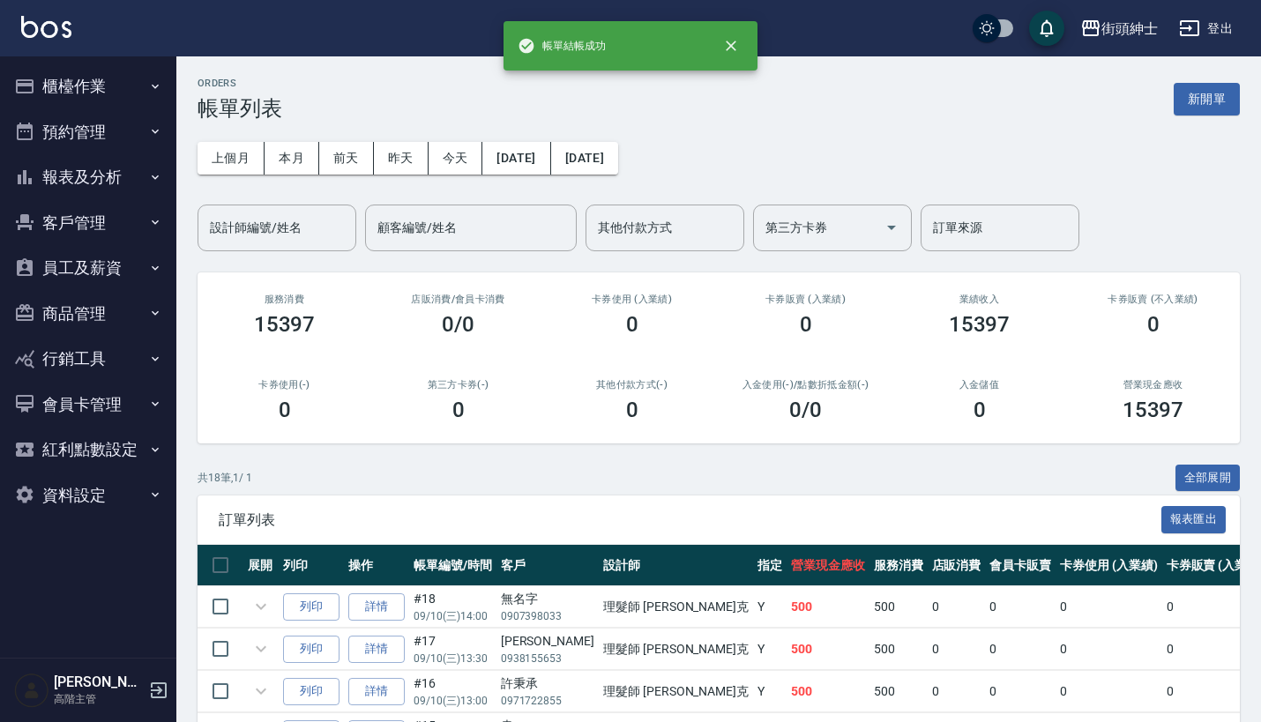
click at [156, 142] on button "預約管理" at bounding box center [88, 132] width 162 height 46
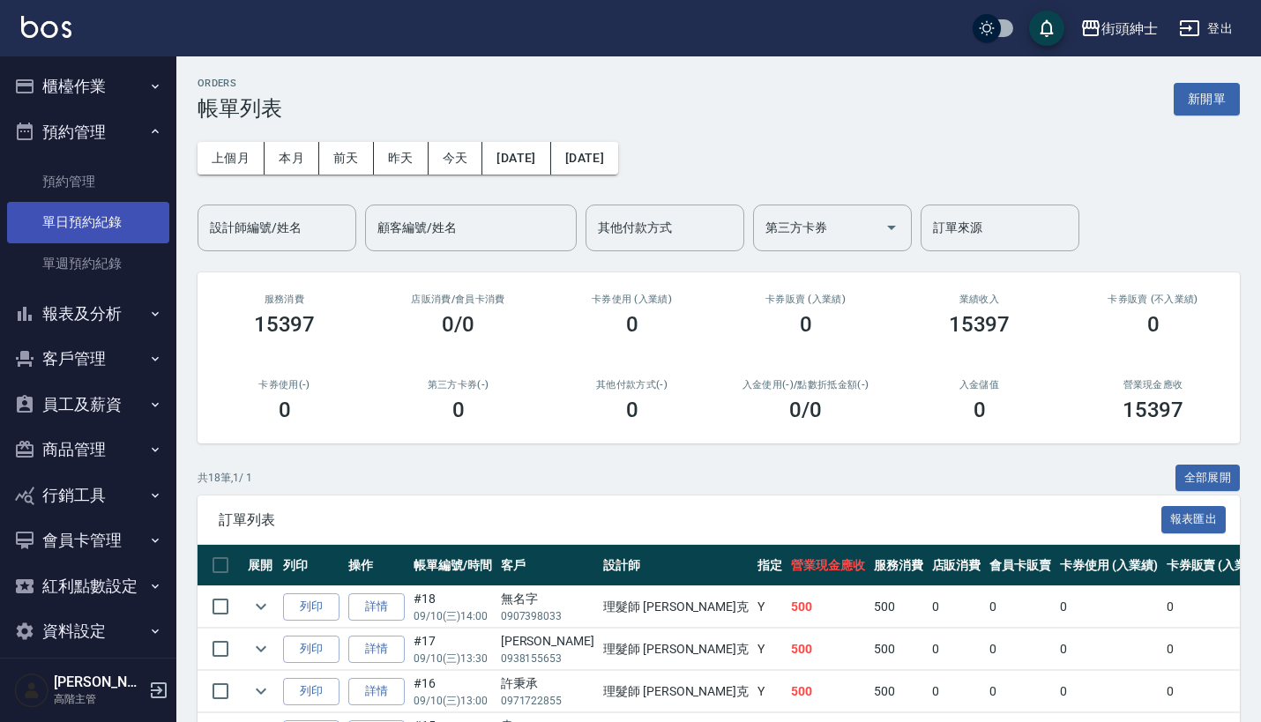
click at [121, 223] on link "單日預約紀錄" at bounding box center [88, 222] width 162 height 41
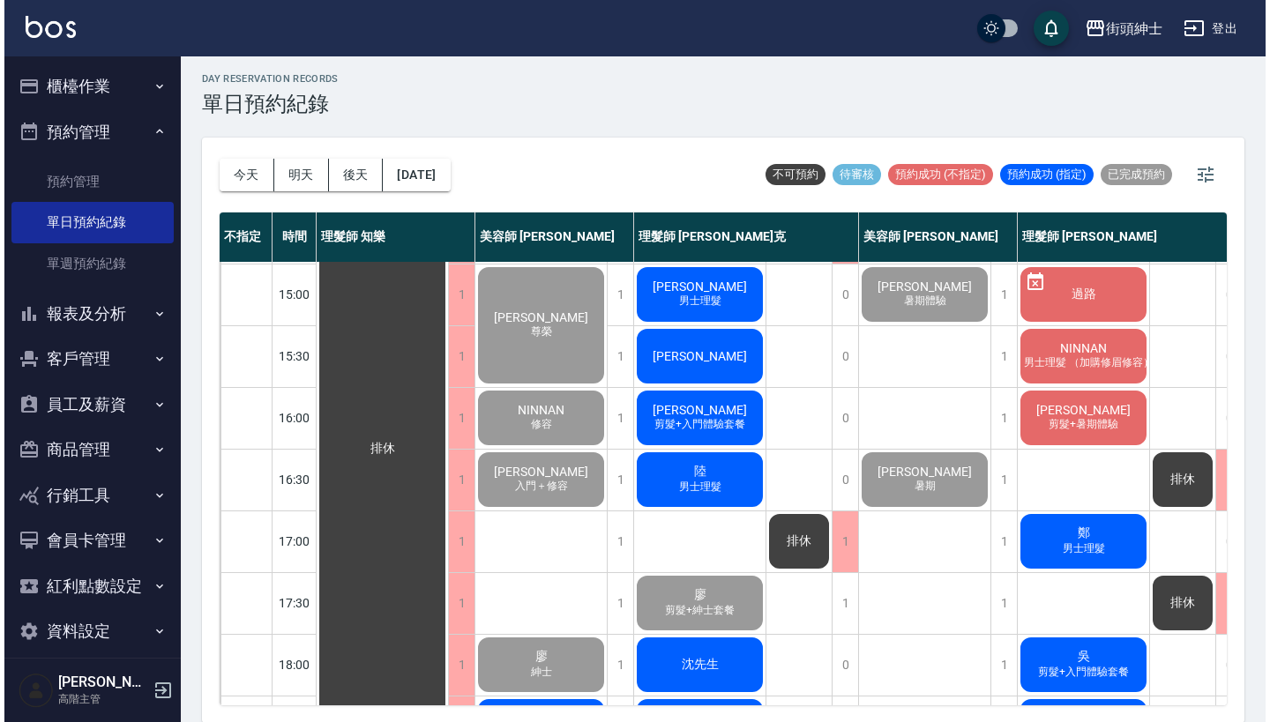
scroll to position [463, 0]
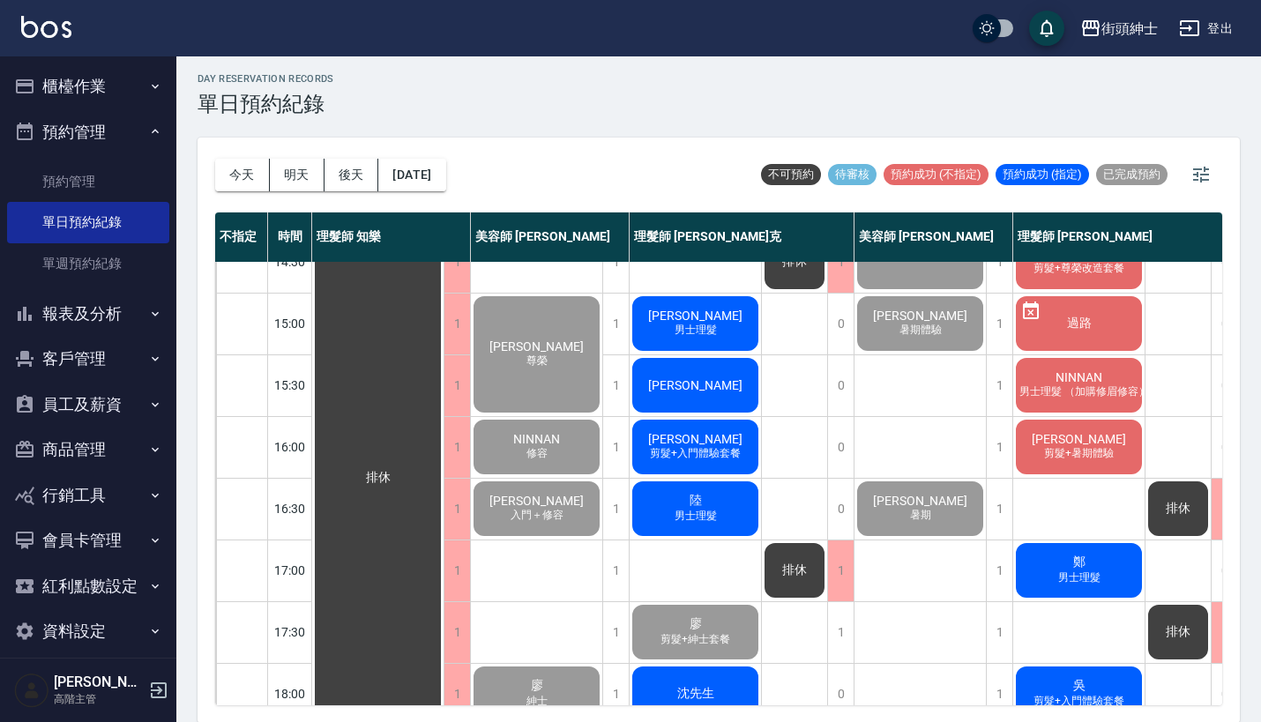
click at [698, 330] on span "男士理髮" at bounding box center [695, 330] width 49 height 15
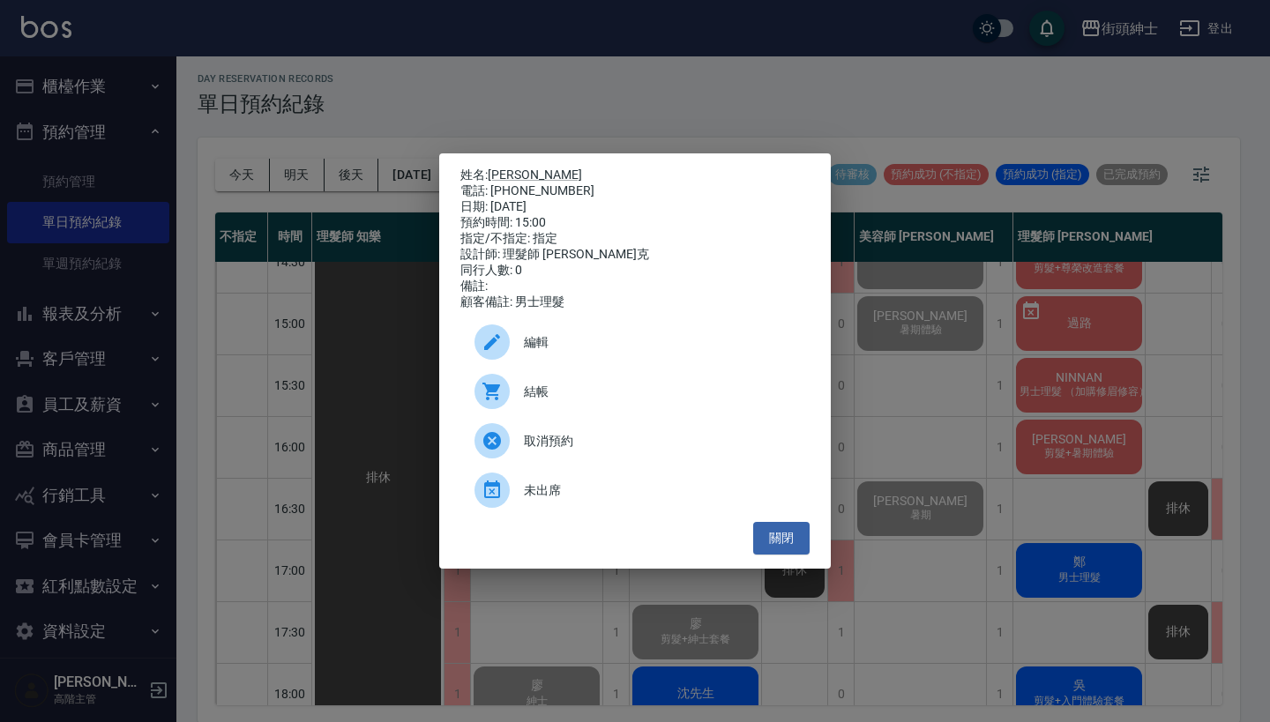
click at [585, 395] on span "結帳" at bounding box center [660, 392] width 272 height 19
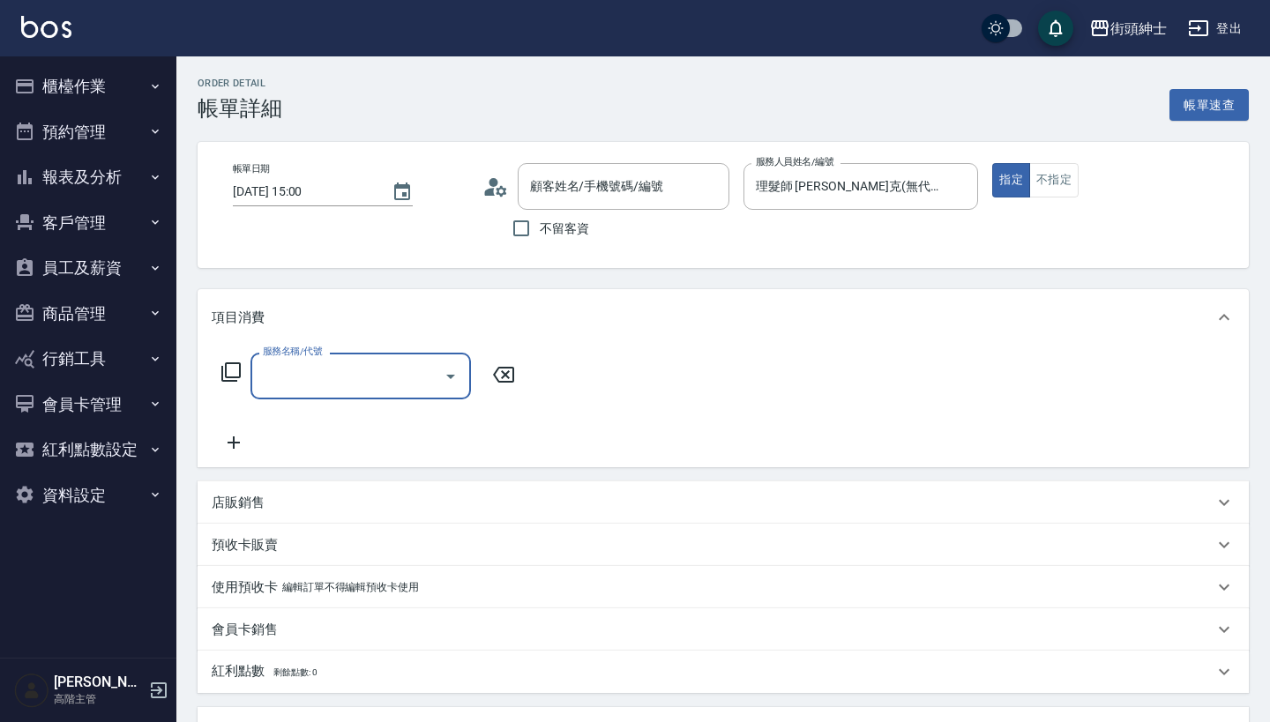
type input "[PERSON_NAME]/0900629315/null"
click at [414, 376] on input "服務名稱/代號" at bounding box center [347, 376] width 178 height 31
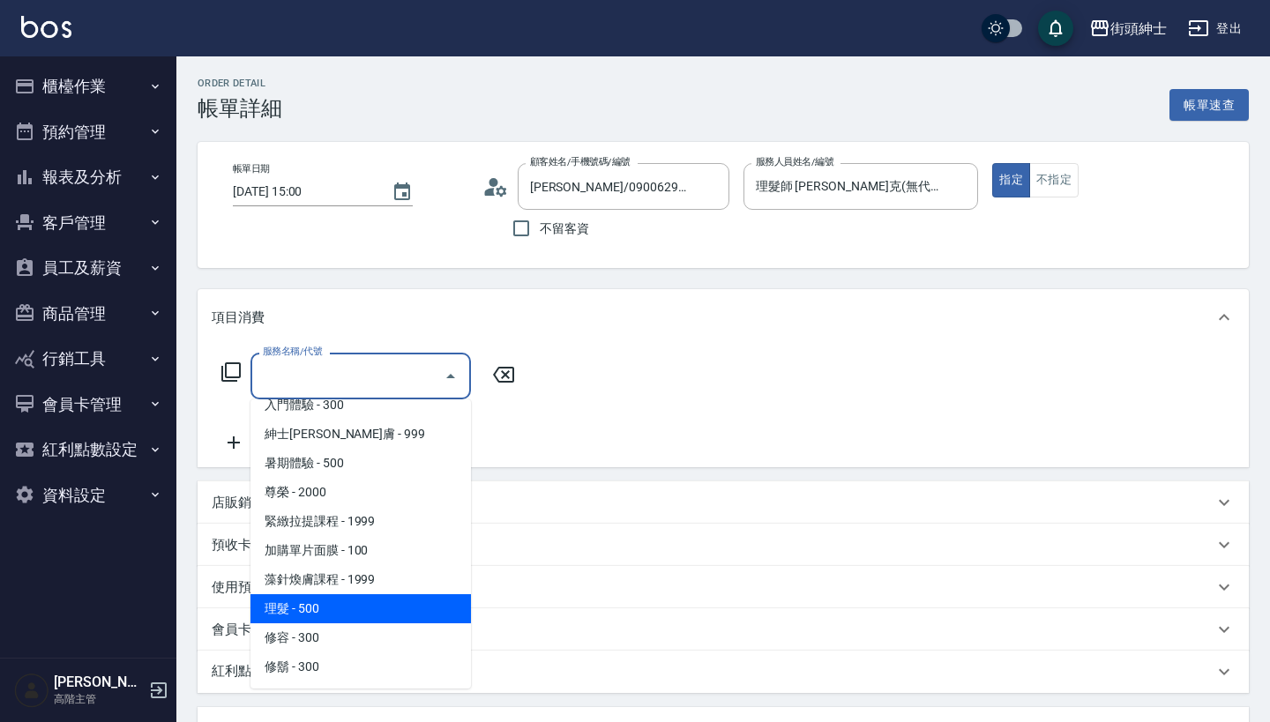
scroll to position [161, 0]
click at [336, 610] on span "理髮 - 500" at bounding box center [360, 608] width 220 height 29
type input "理髮(A02)"
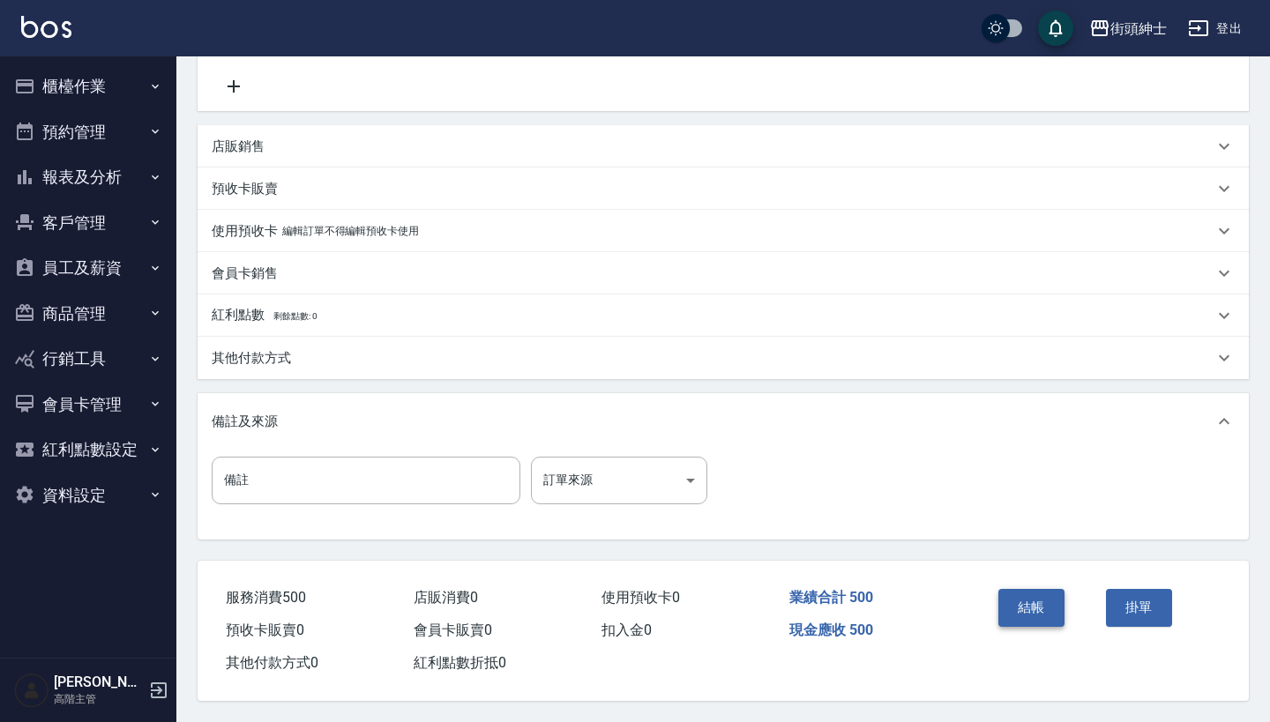
click at [1039, 591] on button "結帳" at bounding box center [1031, 607] width 66 height 37
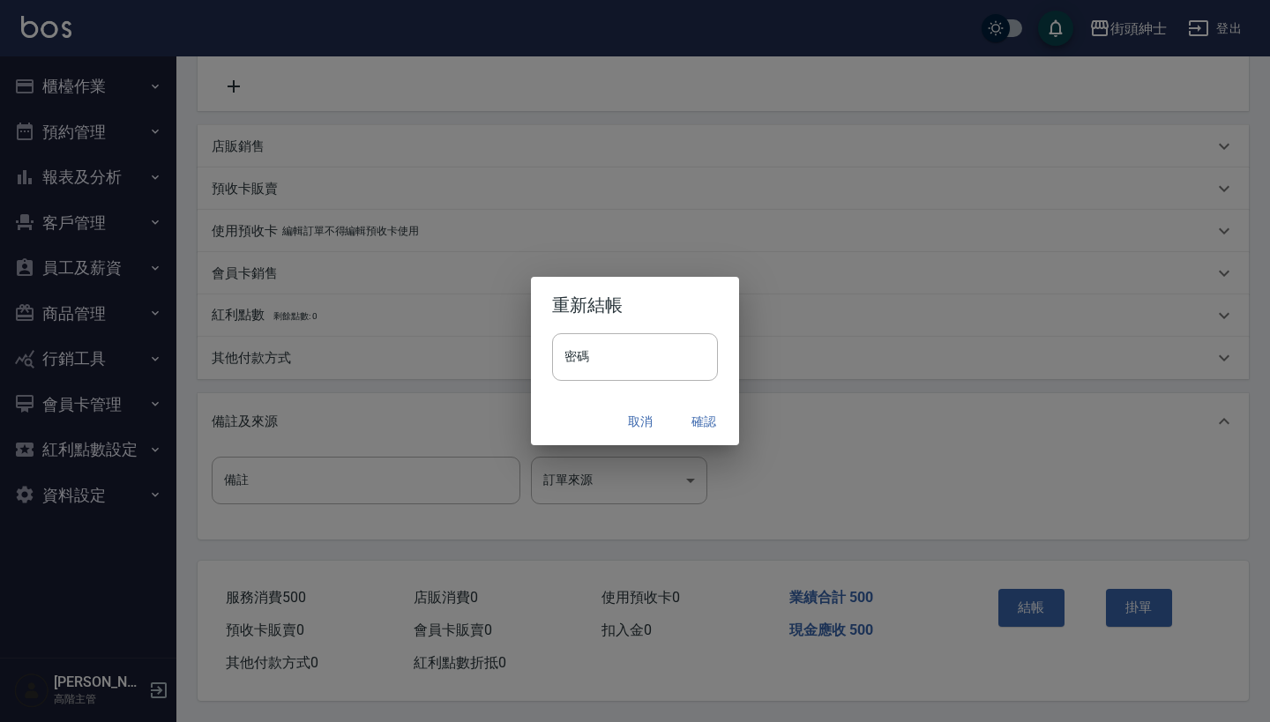
click at [687, 426] on button "確認" at bounding box center [703, 422] width 56 height 33
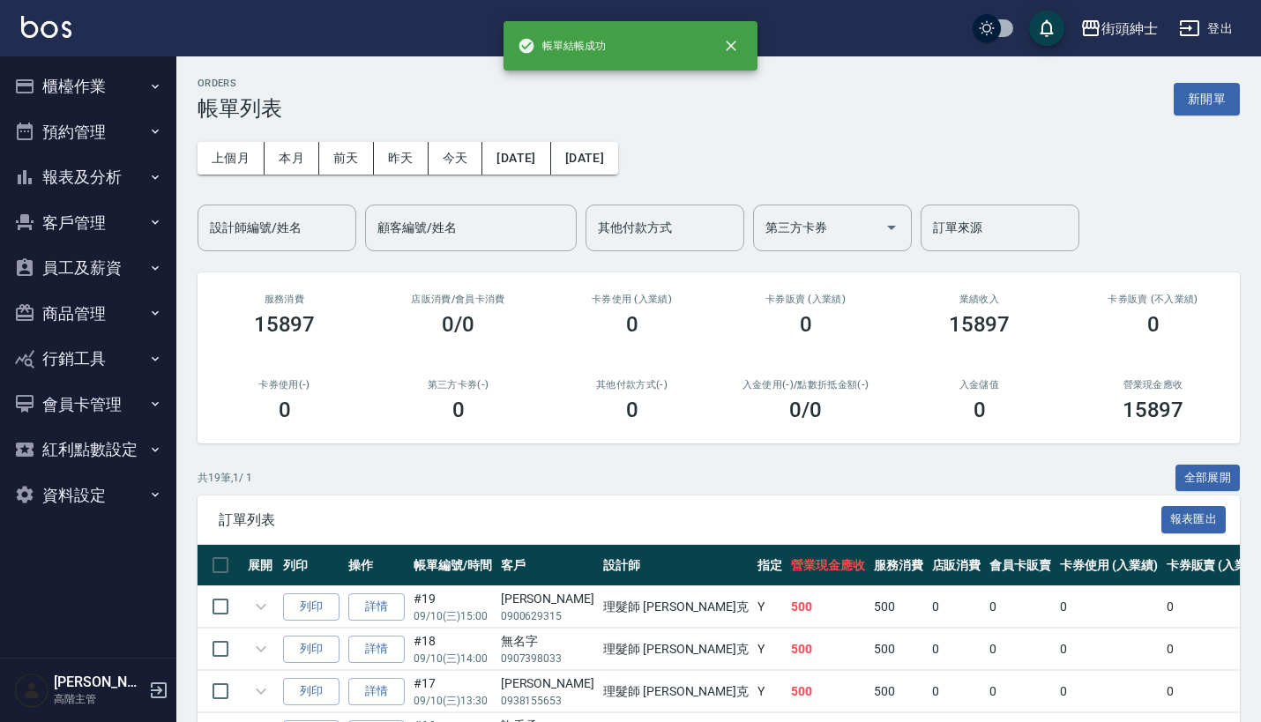
click at [98, 118] on button "預約管理" at bounding box center [88, 132] width 162 height 46
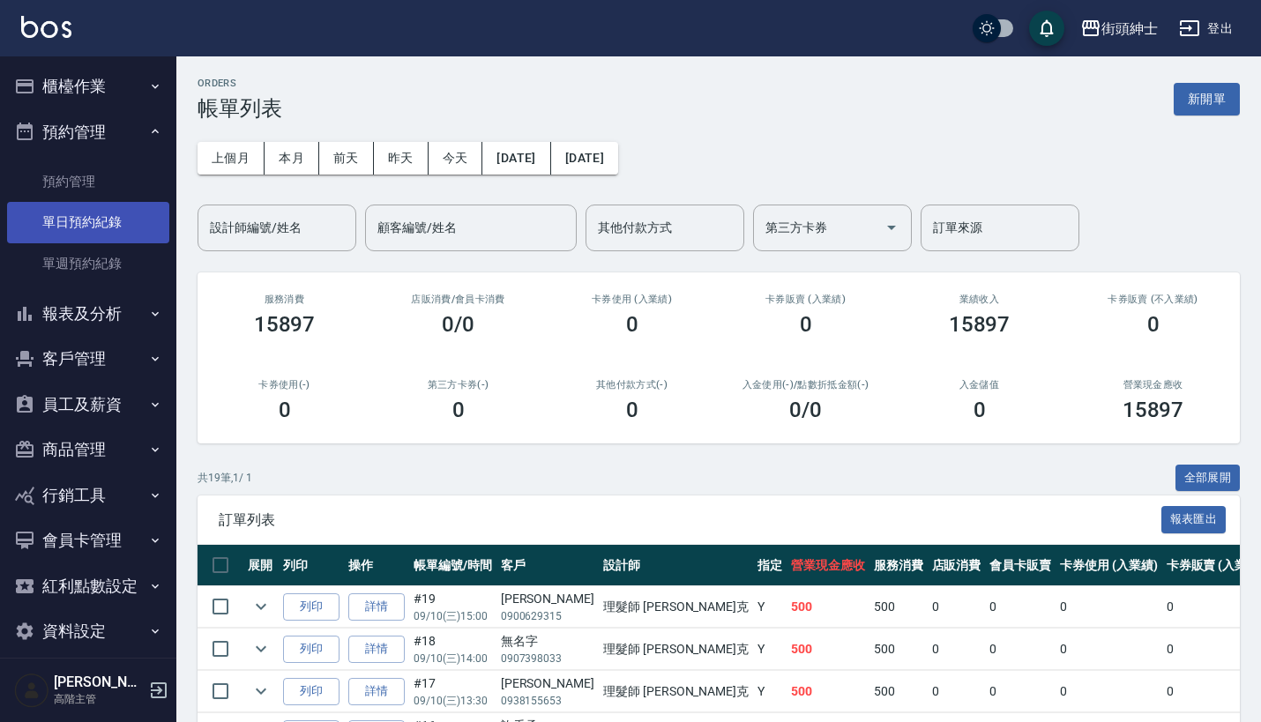
click at [101, 210] on link "單日預約紀錄" at bounding box center [88, 222] width 162 height 41
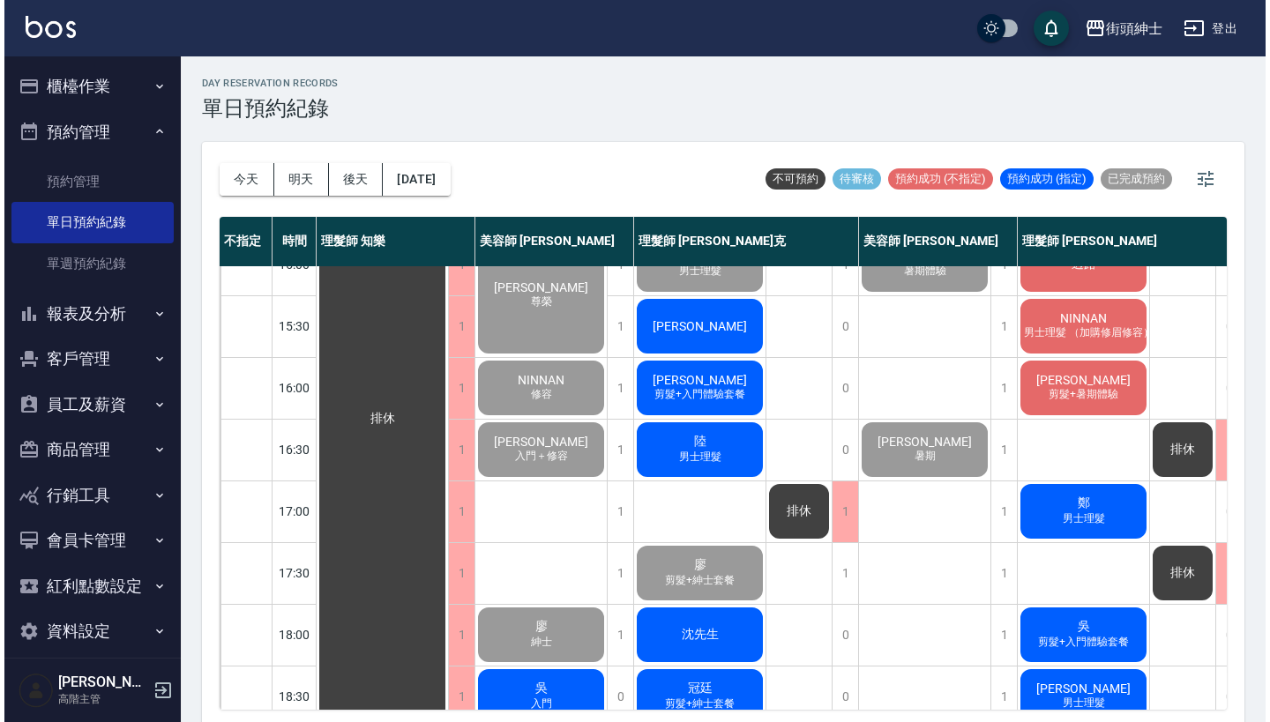
scroll to position [525, 0]
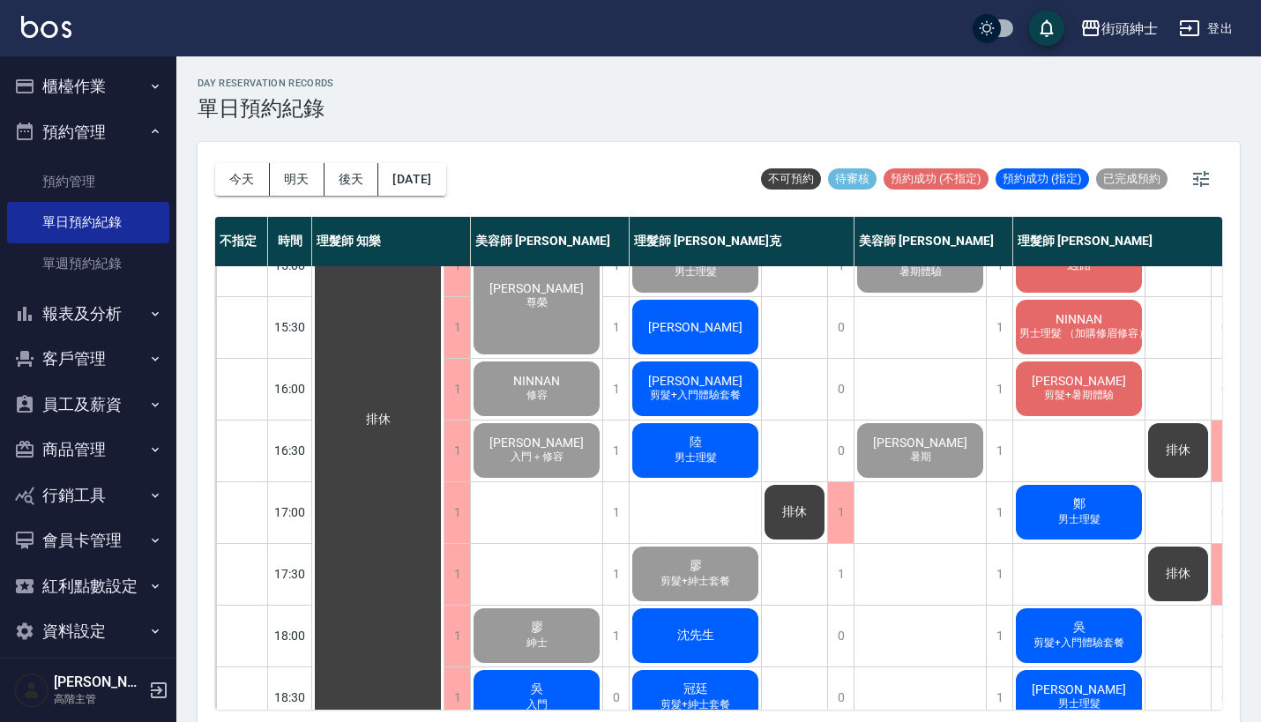
click at [710, 331] on span "[PERSON_NAME]" at bounding box center [694, 327] width 101 height 14
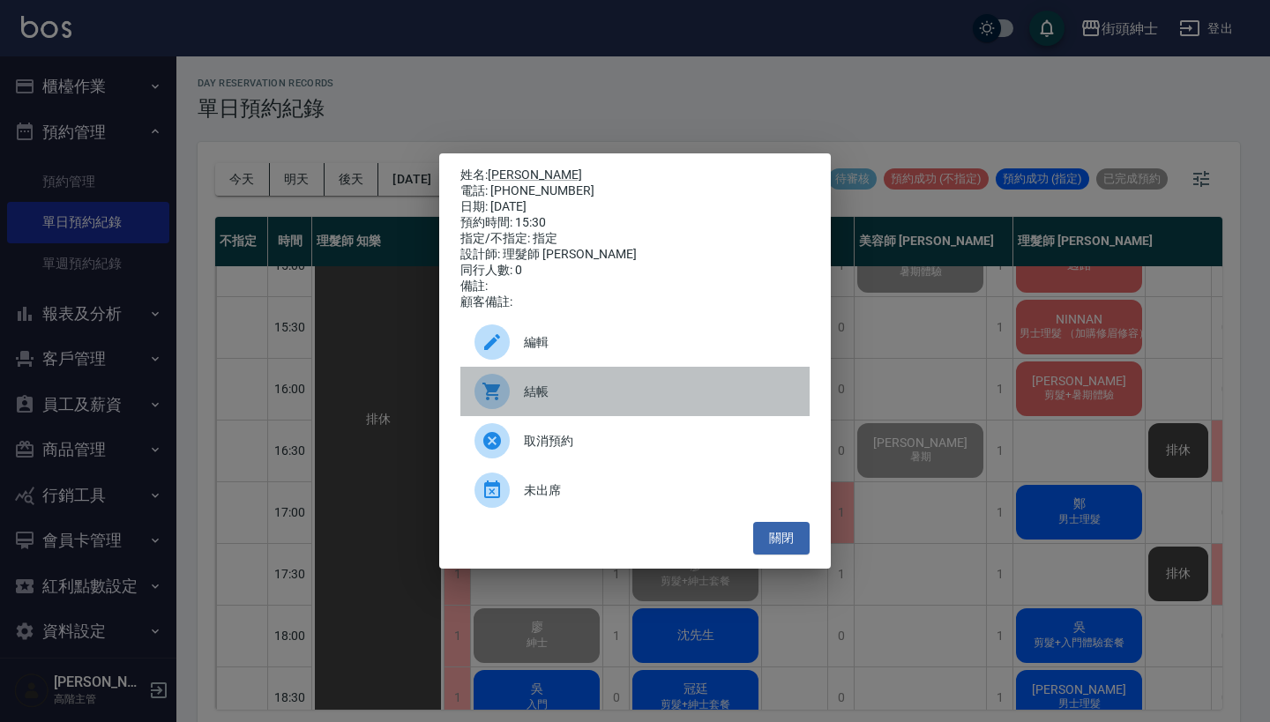
click at [633, 385] on div "結帳" at bounding box center [634, 391] width 349 height 49
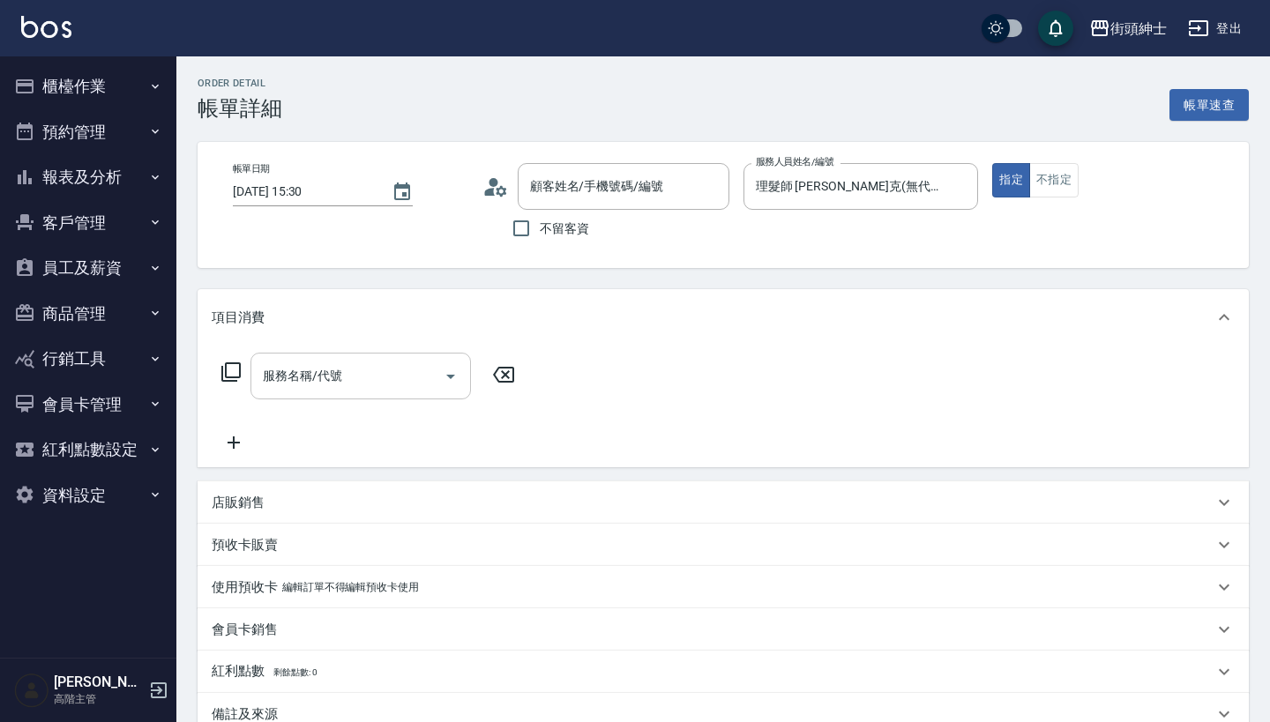
type input "[PERSON_NAME]/16268236887/null"
click at [417, 383] on input "服務名稱/代號" at bounding box center [347, 376] width 178 height 31
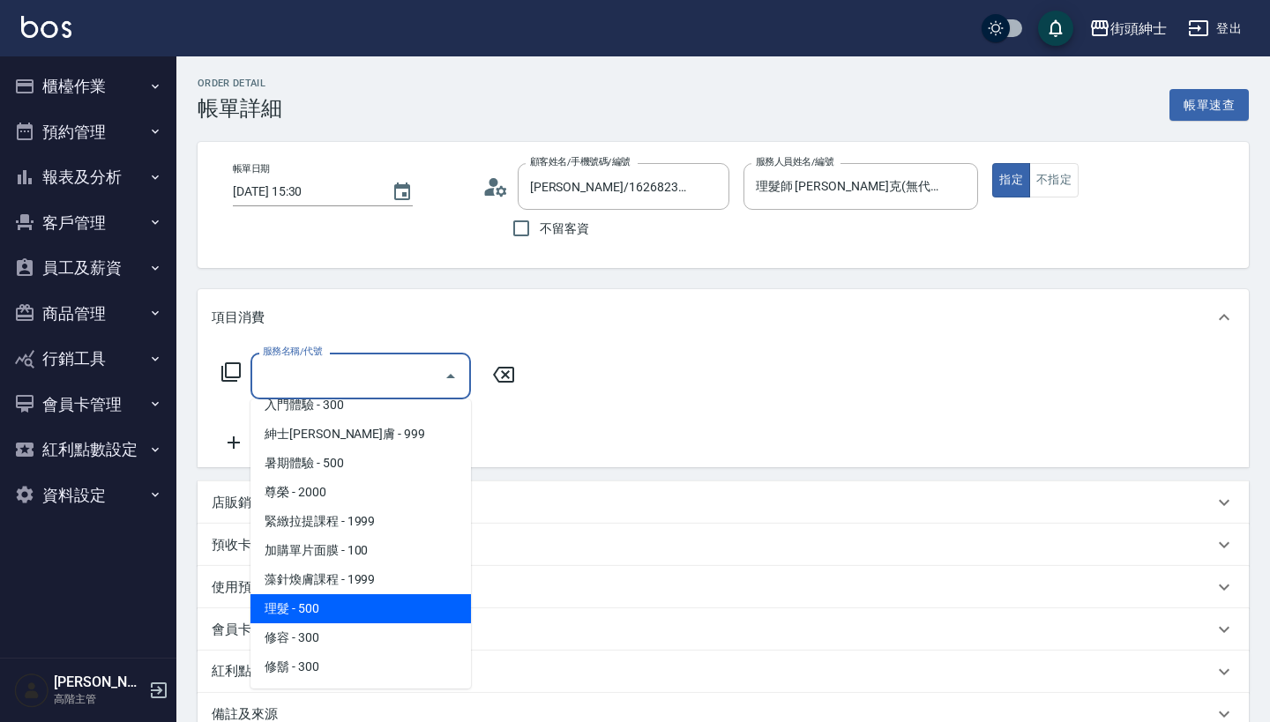
scroll to position [161, 0]
click at [360, 600] on span "理髮 - 500" at bounding box center [360, 608] width 220 height 29
type input "理髮(A02)"
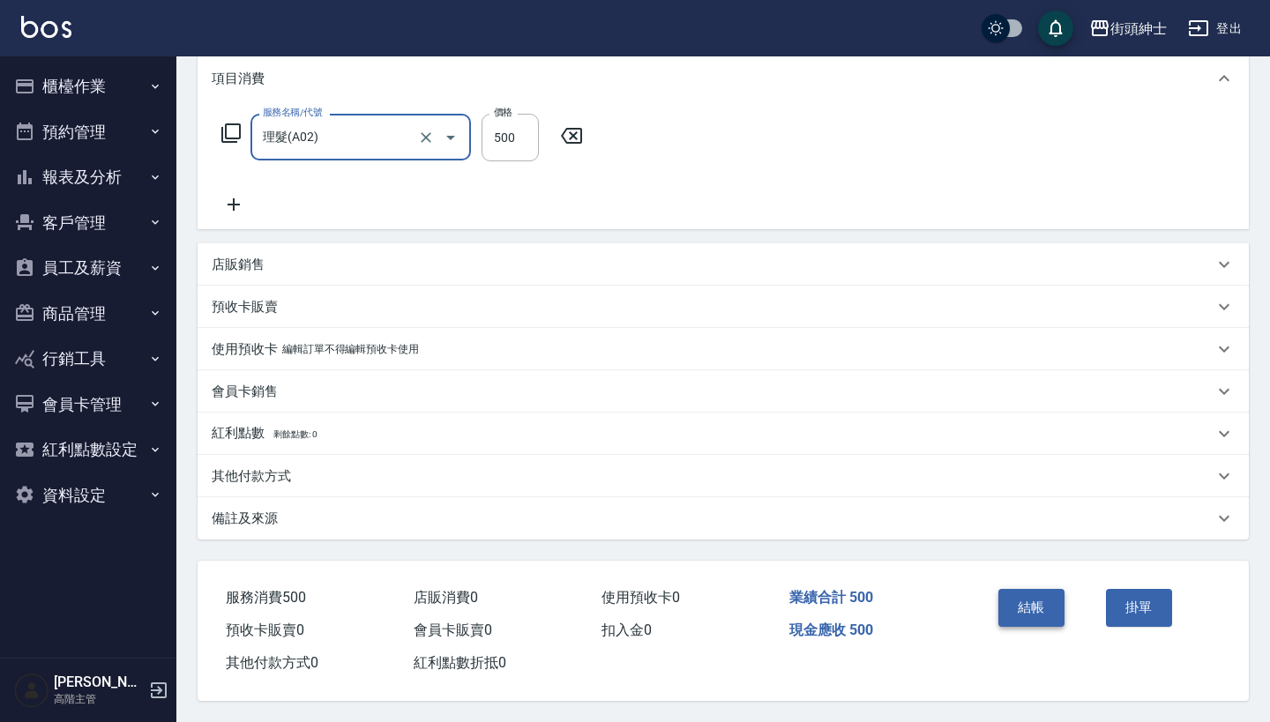
scroll to position [247, 0]
click at [1032, 604] on button "結帳" at bounding box center [1031, 607] width 66 height 37
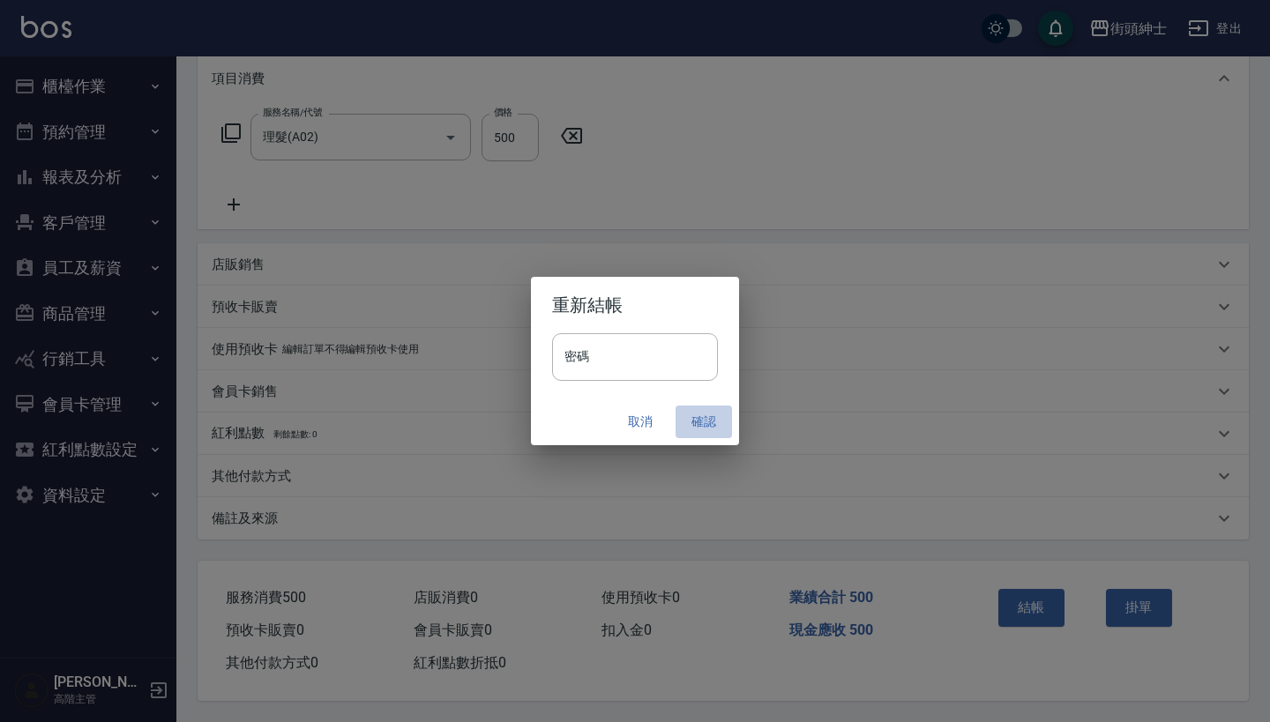
click at [692, 424] on button "確認" at bounding box center [703, 422] width 56 height 33
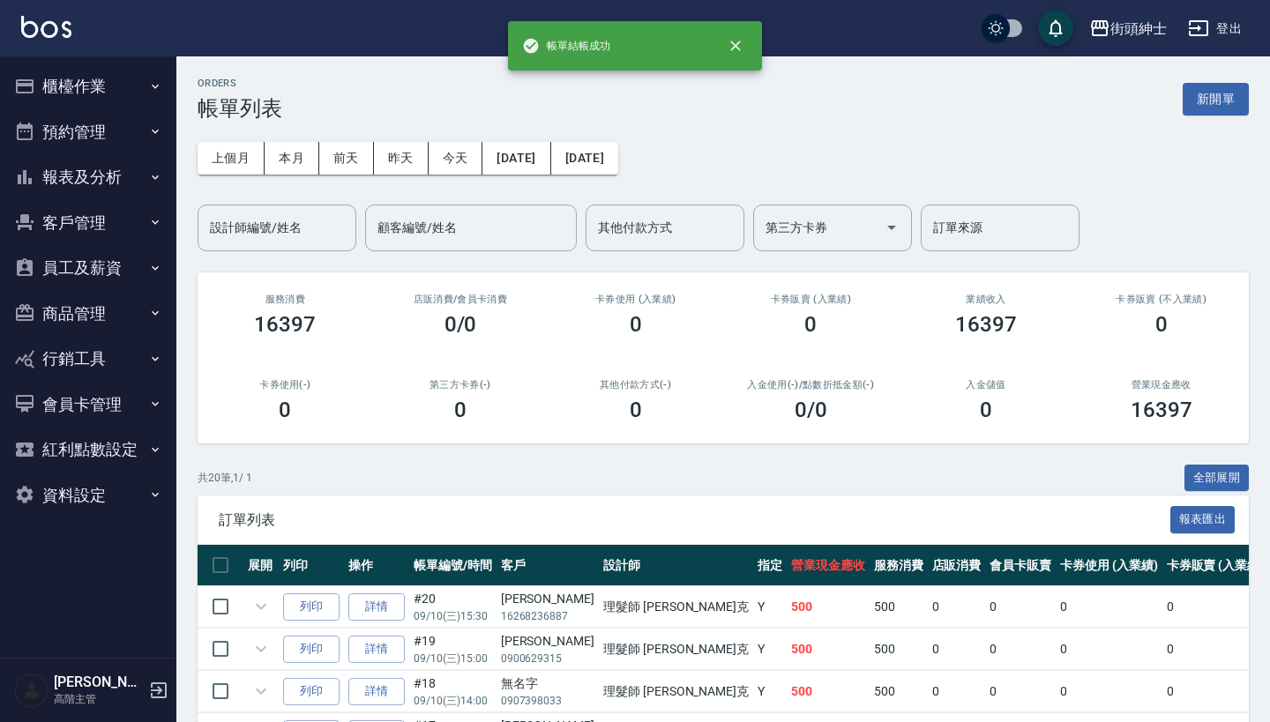
click at [155, 133] on icon "button" at bounding box center [155, 132] width 7 height 4
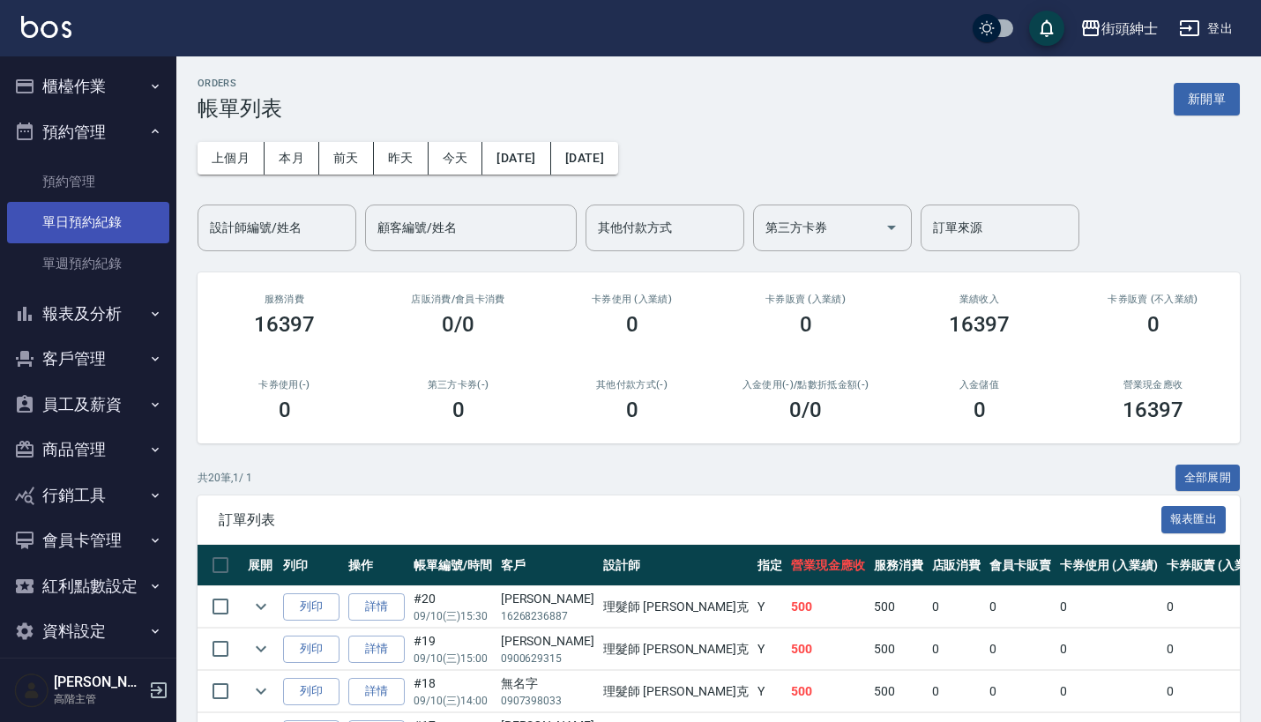
click at [122, 217] on link "單日預約紀錄" at bounding box center [88, 222] width 162 height 41
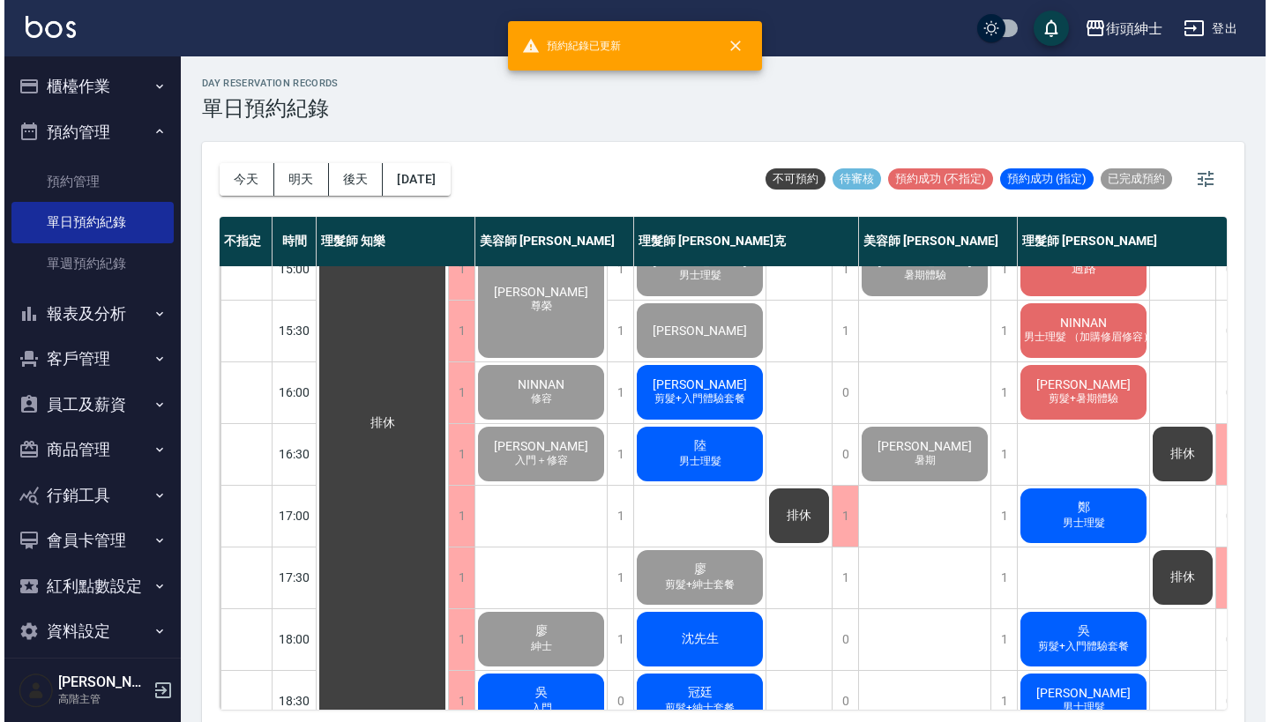
scroll to position [530, 0]
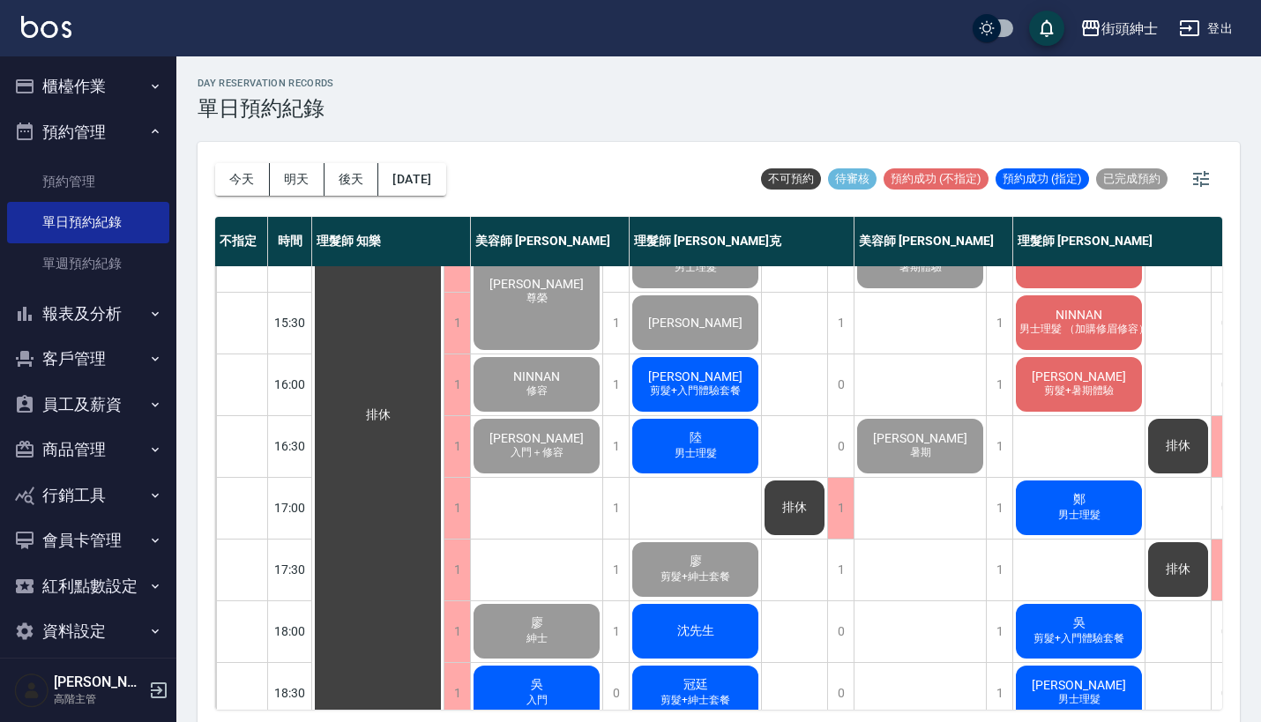
click at [696, 373] on span "[PERSON_NAME]" at bounding box center [694, 376] width 101 height 14
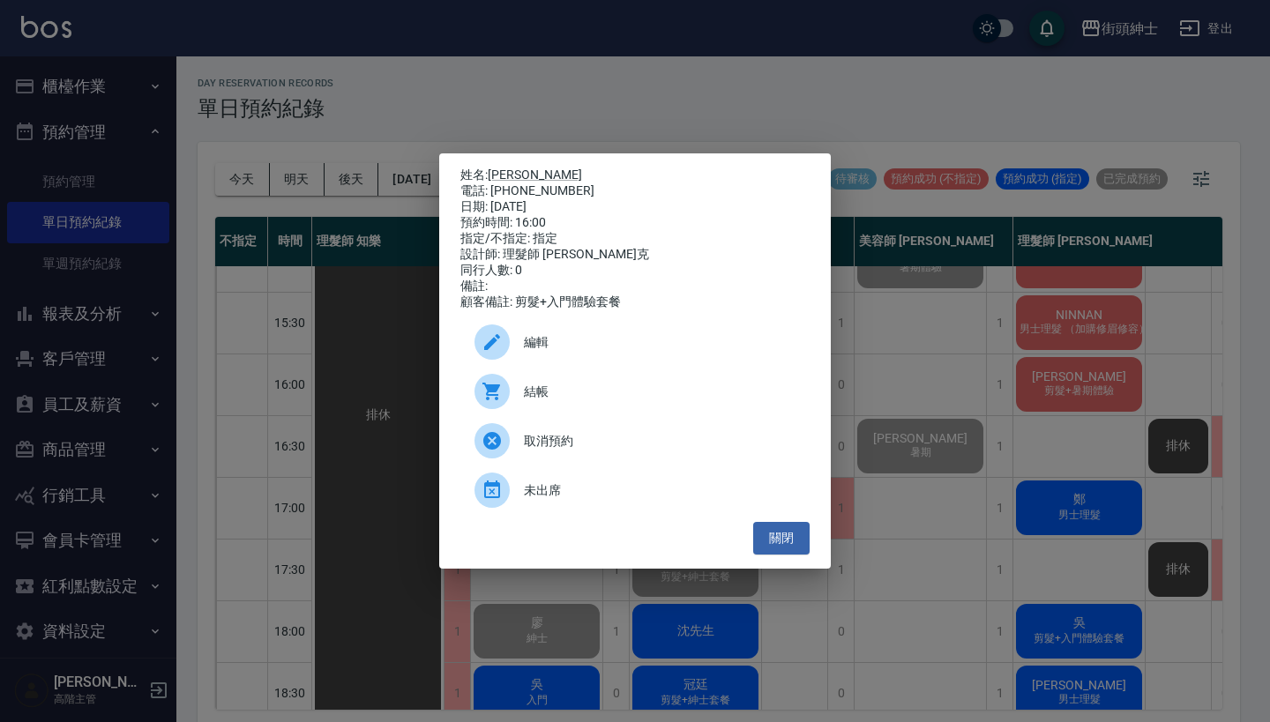
click at [569, 401] on span "結帳" at bounding box center [660, 392] width 272 height 19
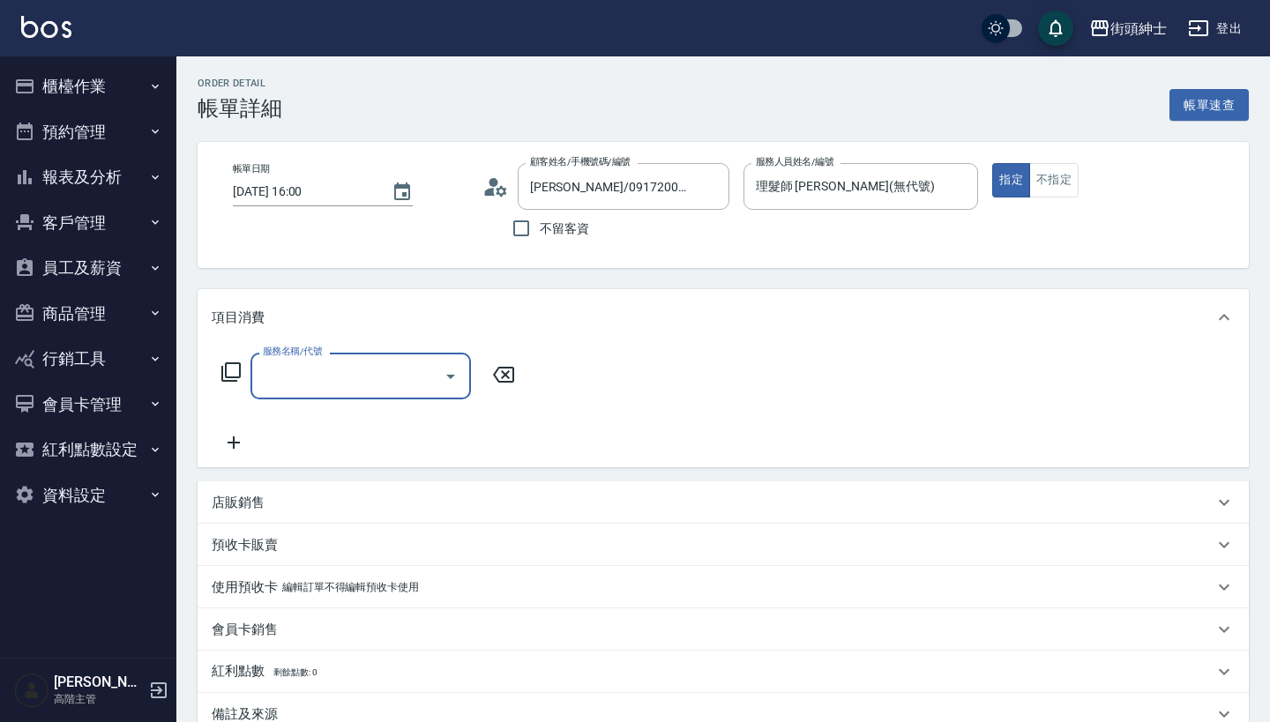
click at [405, 365] on input "服務名稱/代號" at bounding box center [347, 376] width 178 height 31
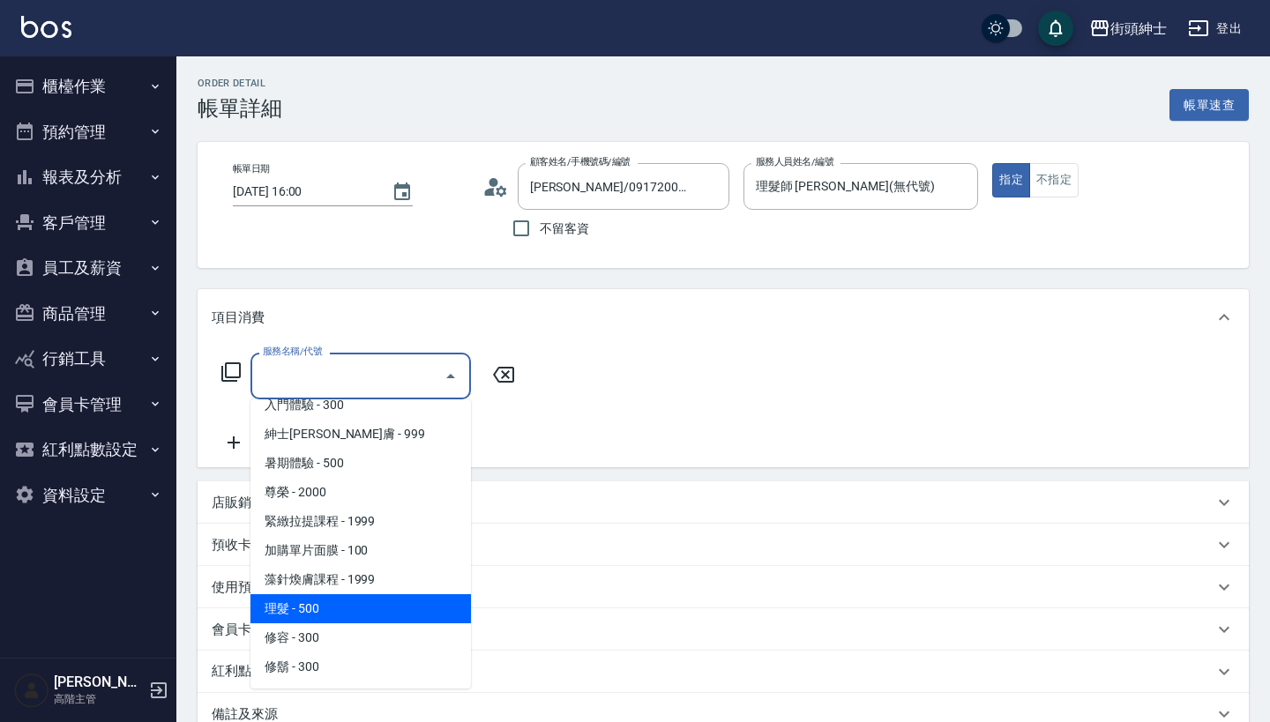
scroll to position [161, 0]
click at [375, 606] on span "理髮 - 500" at bounding box center [360, 608] width 220 height 29
type input "理髮(A02)"
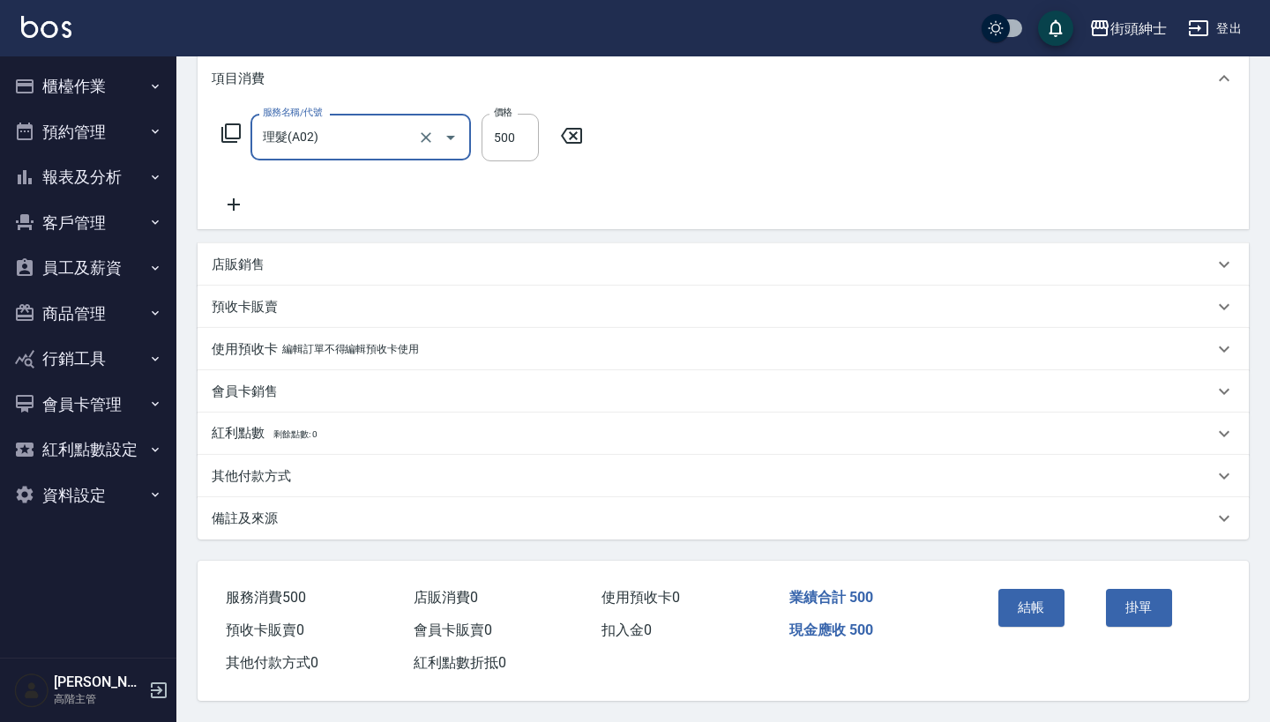
scroll to position [247, 0]
click at [1015, 602] on button "結帳" at bounding box center [1031, 607] width 66 height 37
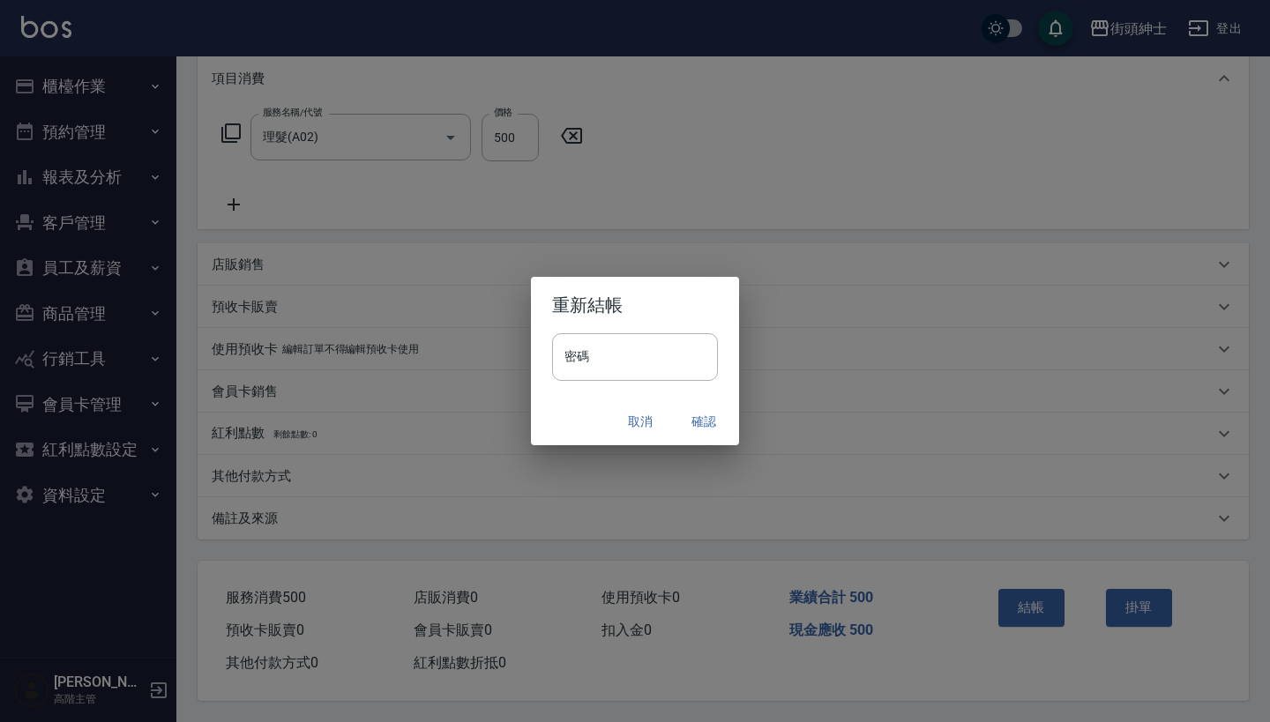
click at [714, 421] on button "確認" at bounding box center [703, 422] width 56 height 33
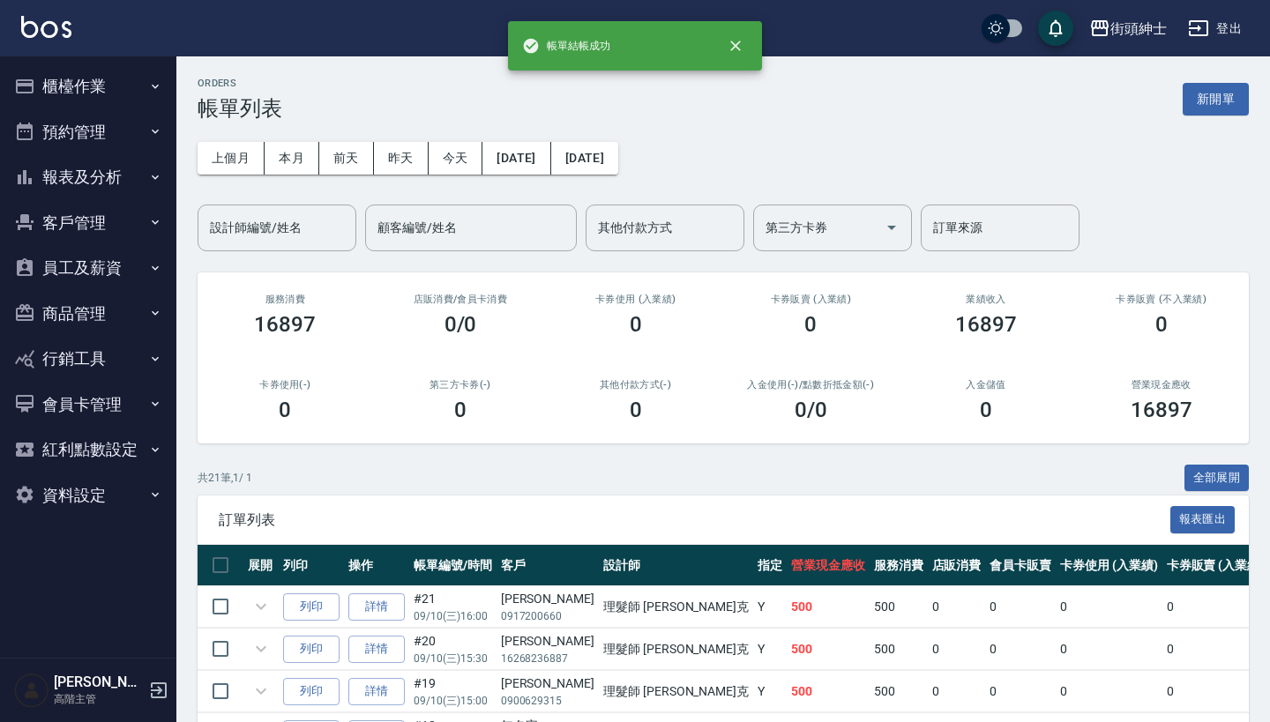
click at [112, 127] on button "預約管理" at bounding box center [88, 132] width 162 height 46
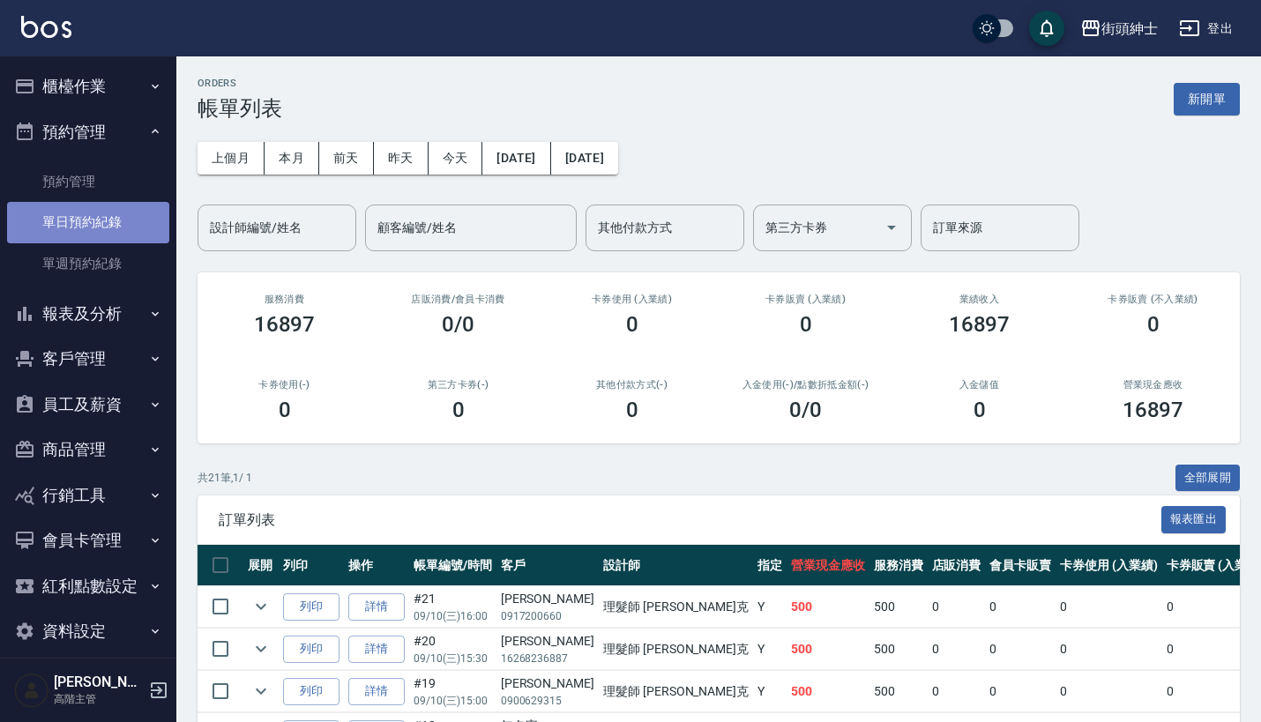
click at [116, 226] on link "單日預約紀錄" at bounding box center [88, 222] width 162 height 41
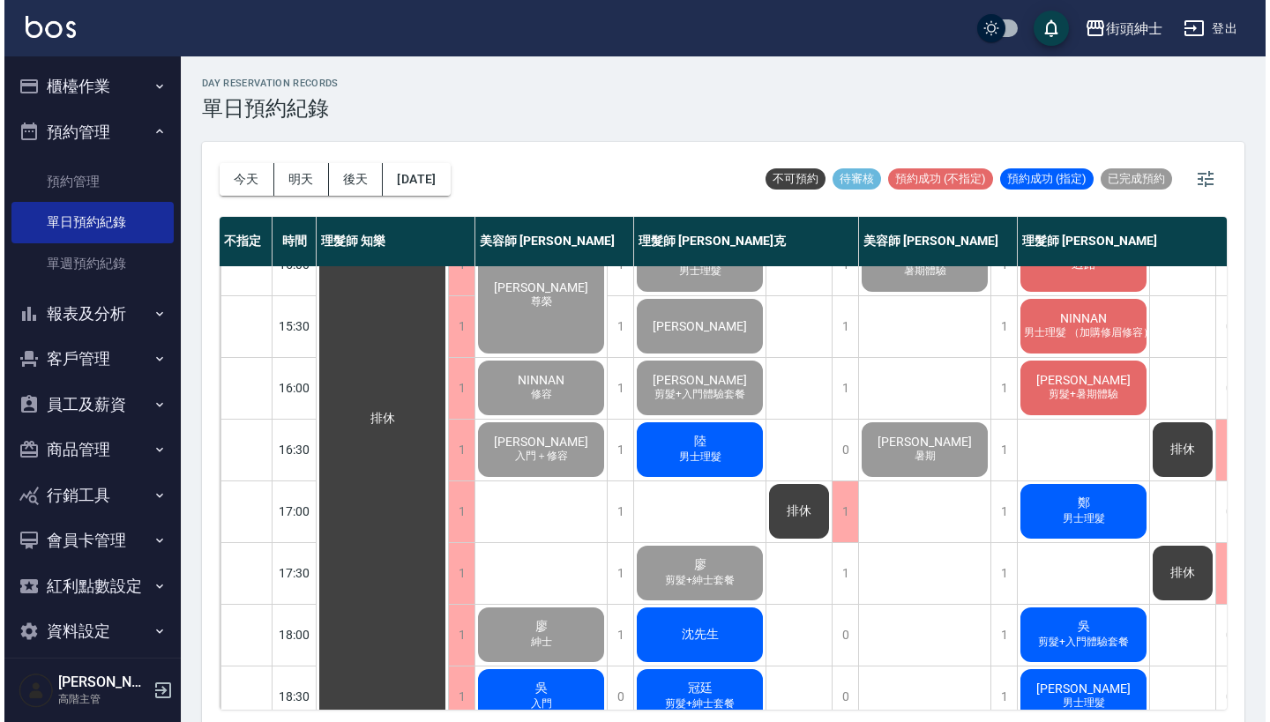
scroll to position [526, 0]
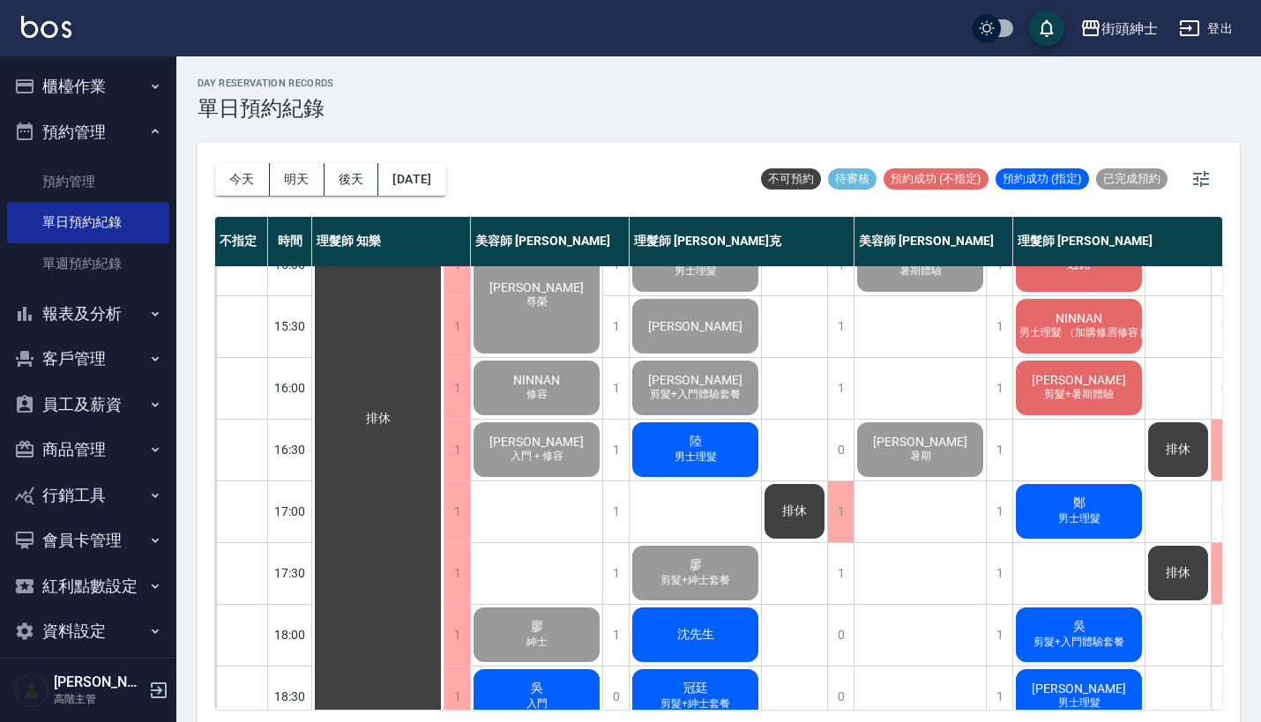
click at [708, 450] on span "男士理髮" at bounding box center [695, 457] width 49 height 15
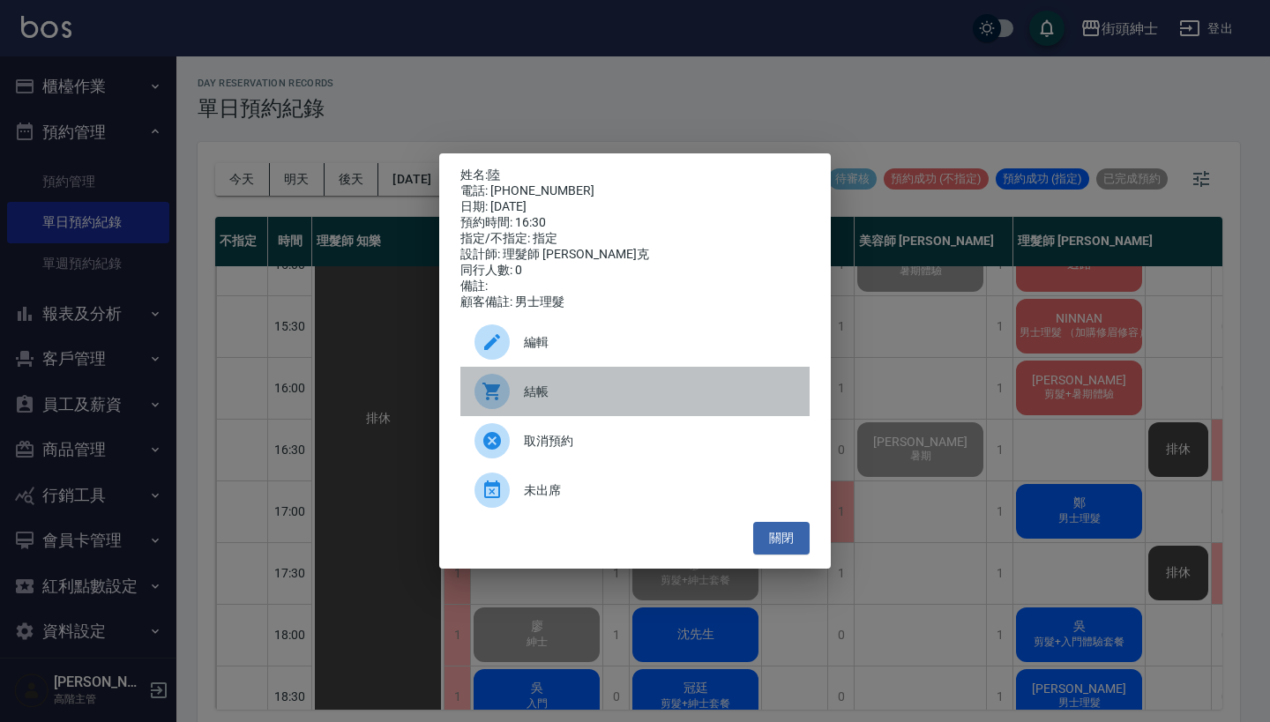
click at [571, 401] on span "結帳" at bounding box center [660, 392] width 272 height 19
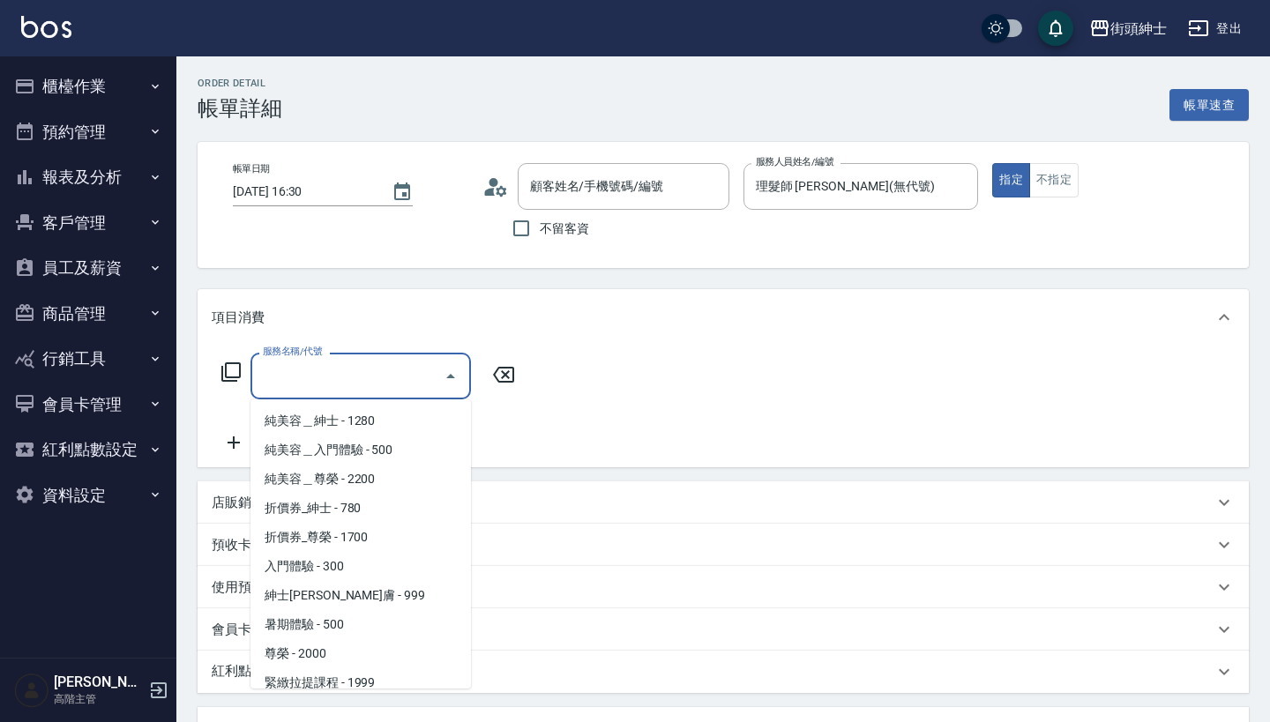
click at [389, 383] on input "服務名稱/代號" at bounding box center [347, 376] width 178 height 31
type input "陸/0911817725/null"
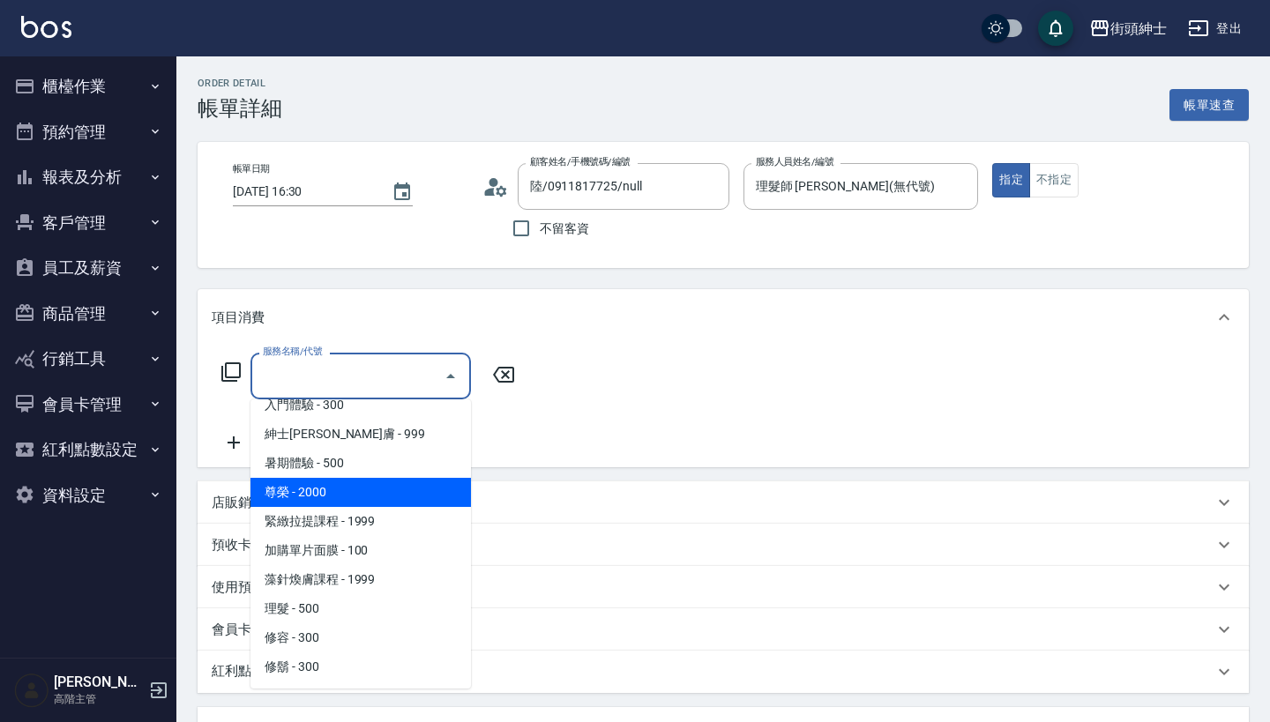
scroll to position [161, 0]
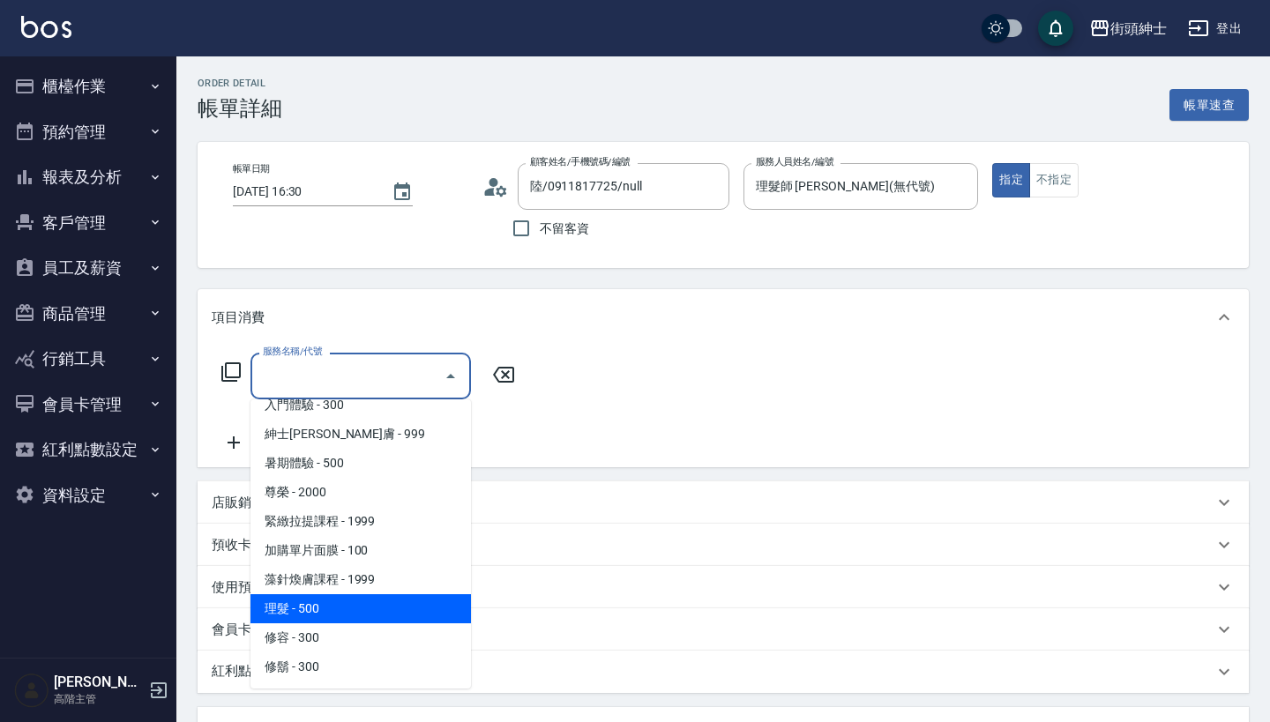
click at [378, 612] on span "理髮 - 500" at bounding box center [360, 608] width 220 height 29
type input "理髮(A02)"
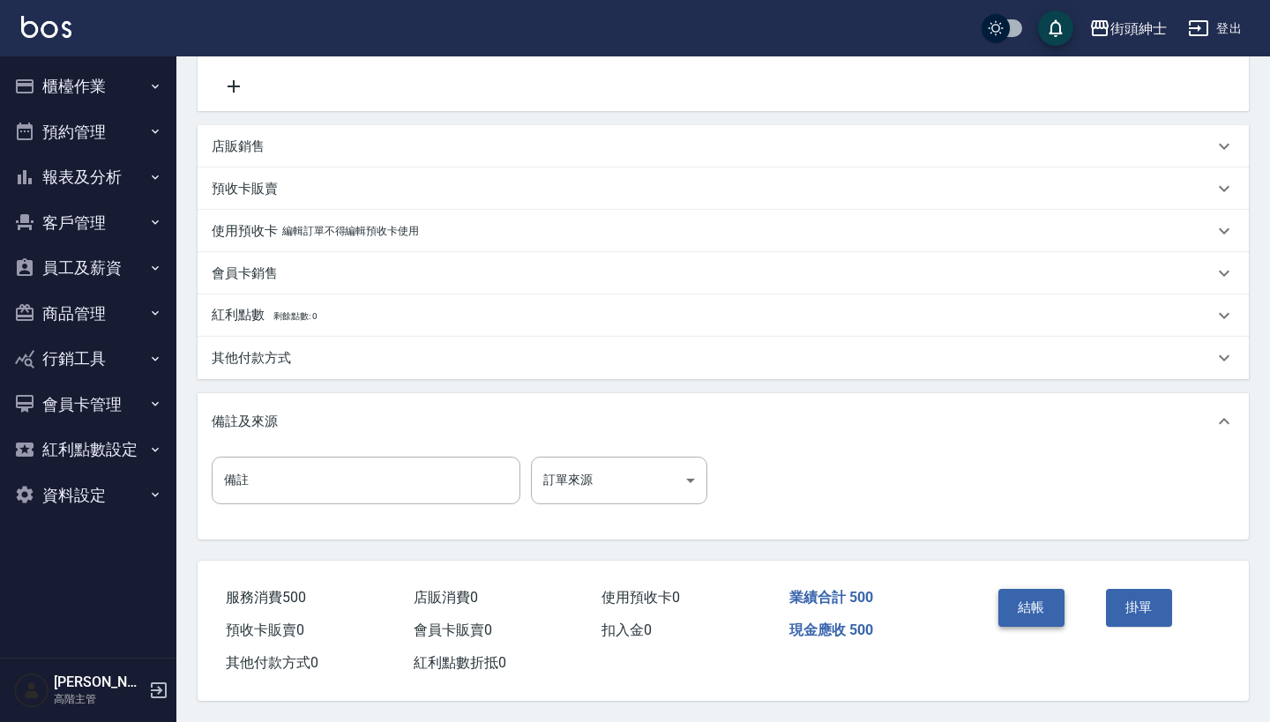
scroll to position [365, 0]
click at [1042, 604] on button "結帳" at bounding box center [1031, 607] width 66 height 37
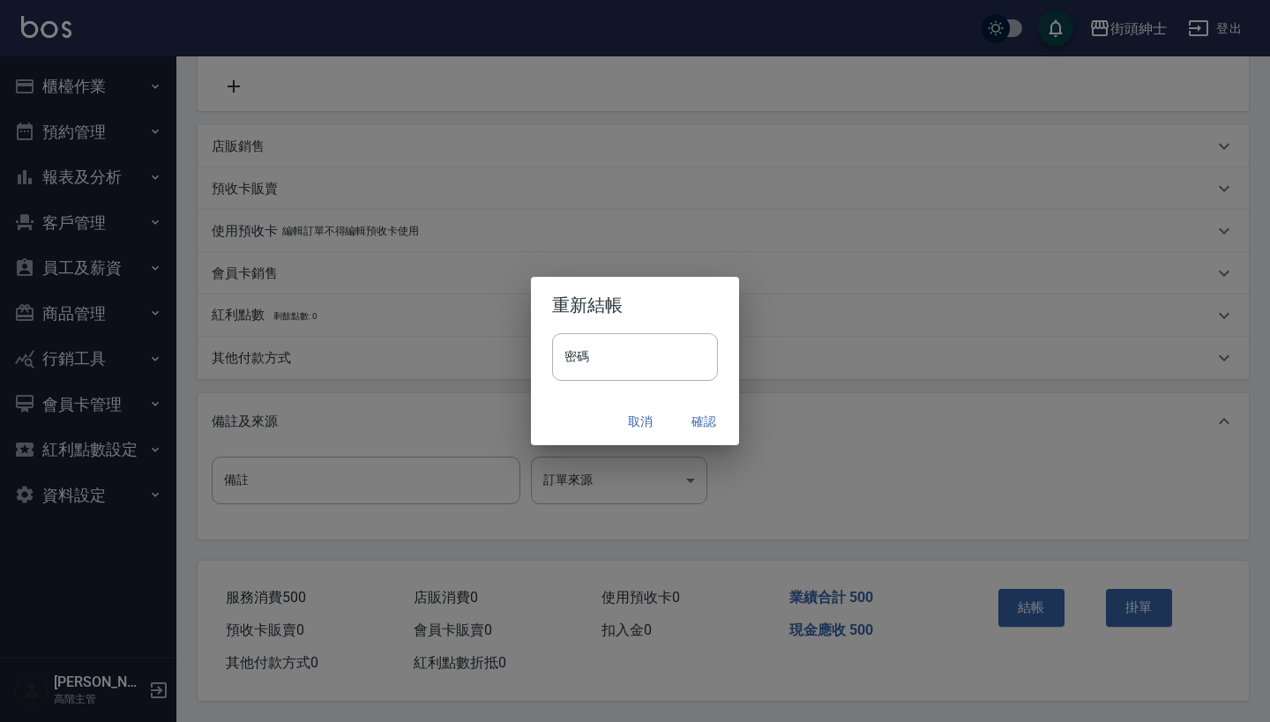
click at [699, 418] on button "確認" at bounding box center [703, 422] width 56 height 33
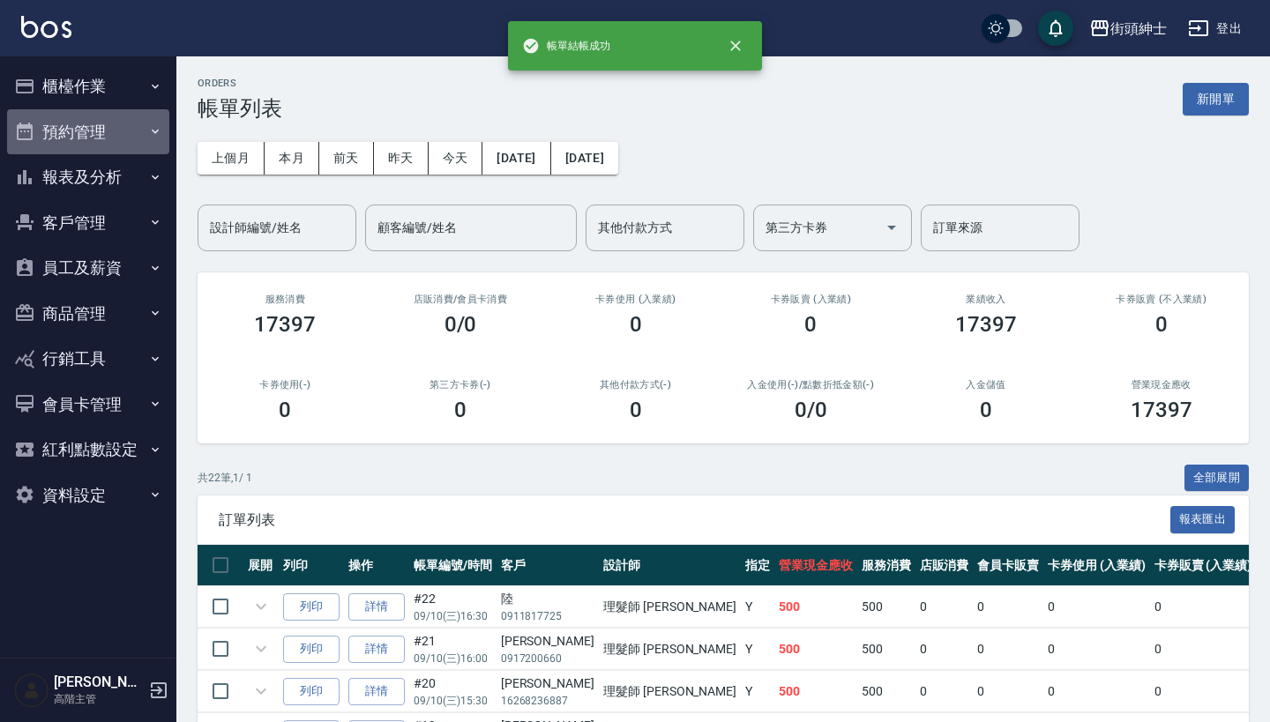
click at [133, 130] on button "預約管理" at bounding box center [88, 132] width 162 height 46
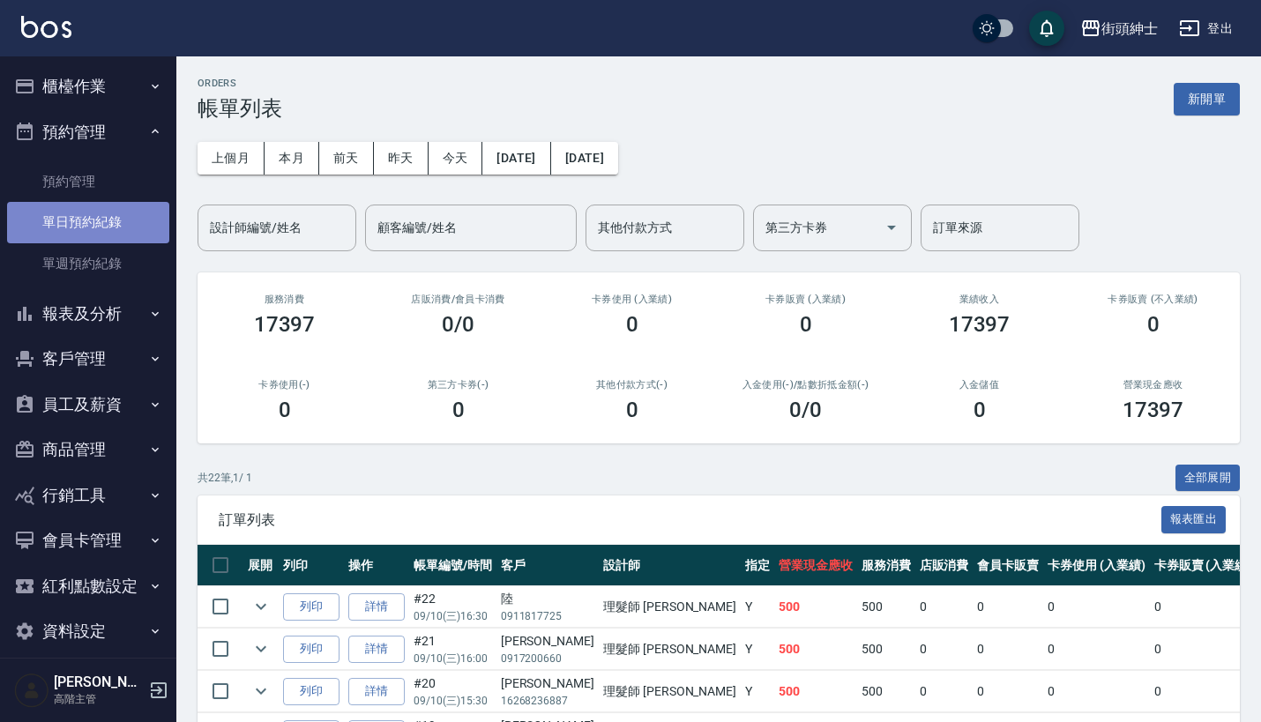
click at [125, 219] on link "單日預約紀錄" at bounding box center [88, 222] width 162 height 41
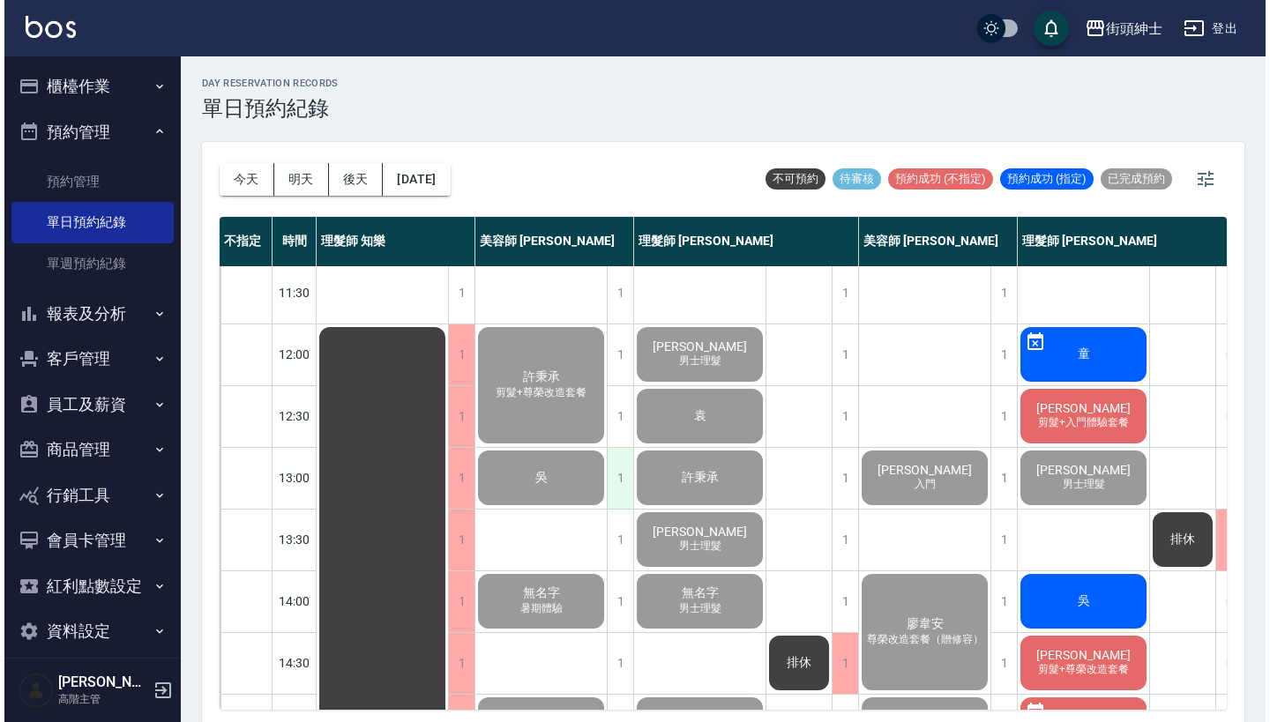
scroll to position [22, 0]
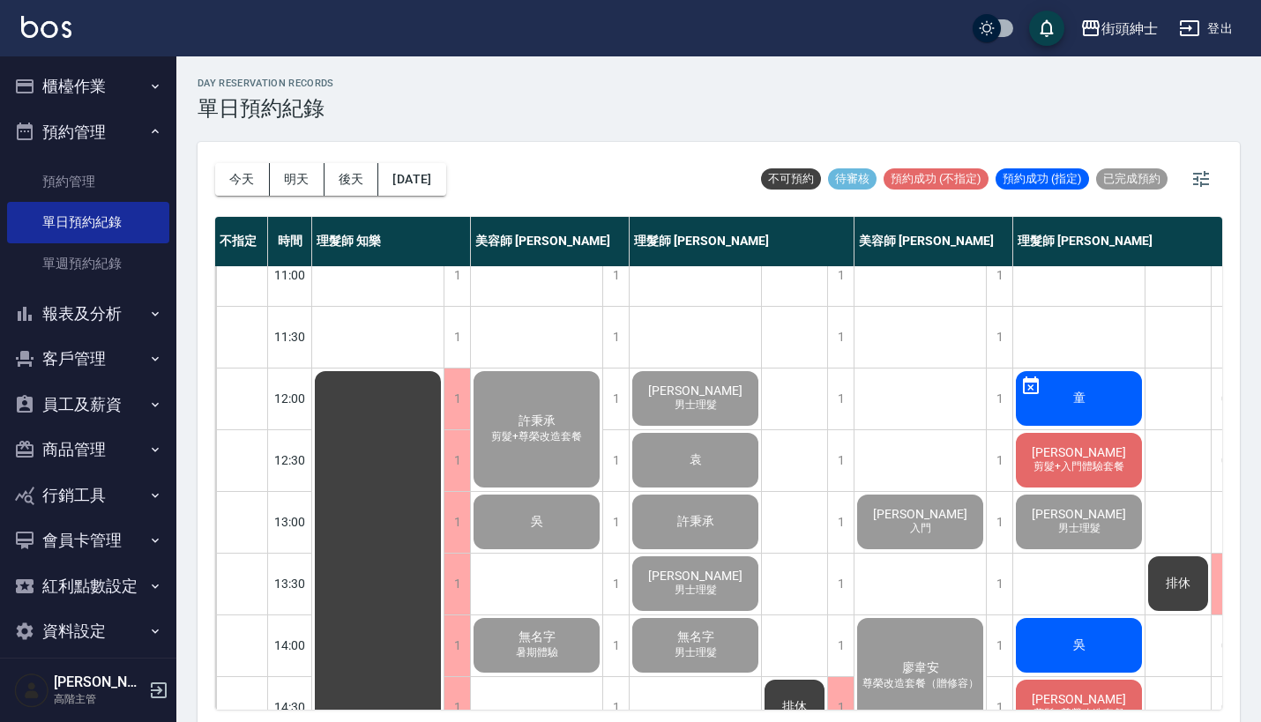
click at [1073, 457] on span "[PERSON_NAME]" at bounding box center [1078, 452] width 101 height 14
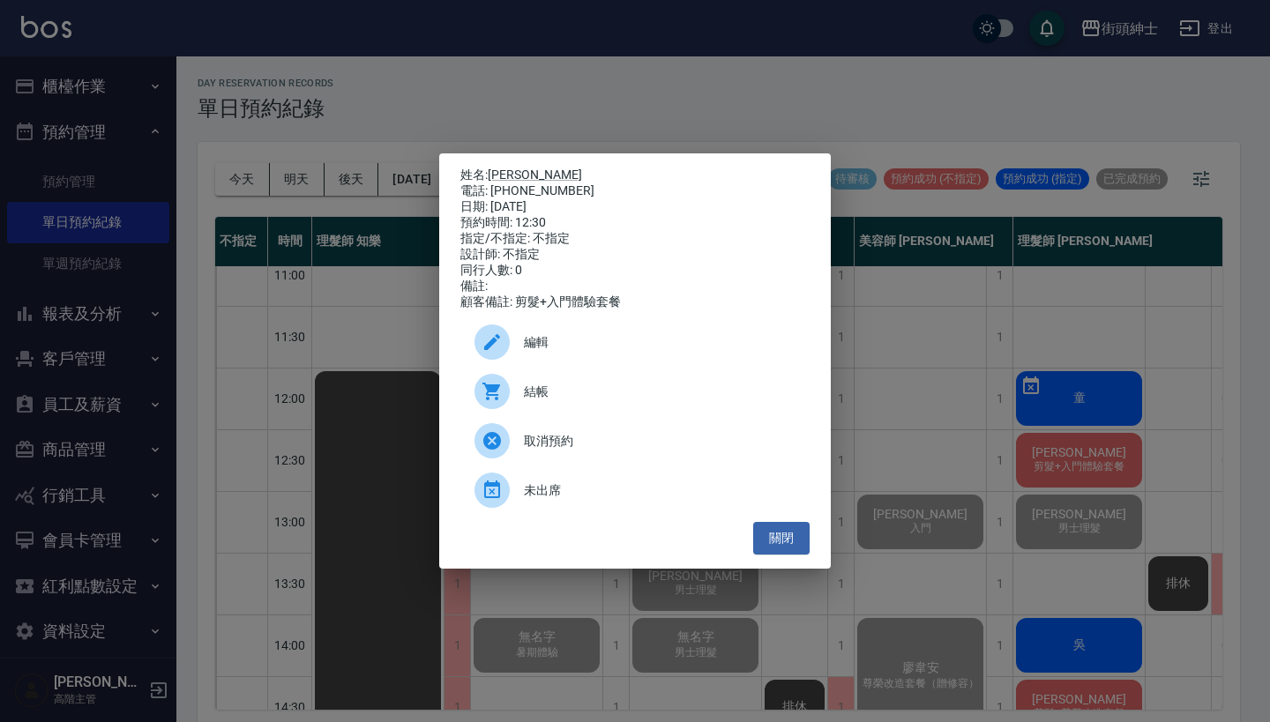
click at [554, 410] on div "結帳" at bounding box center [634, 391] width 349 height 49
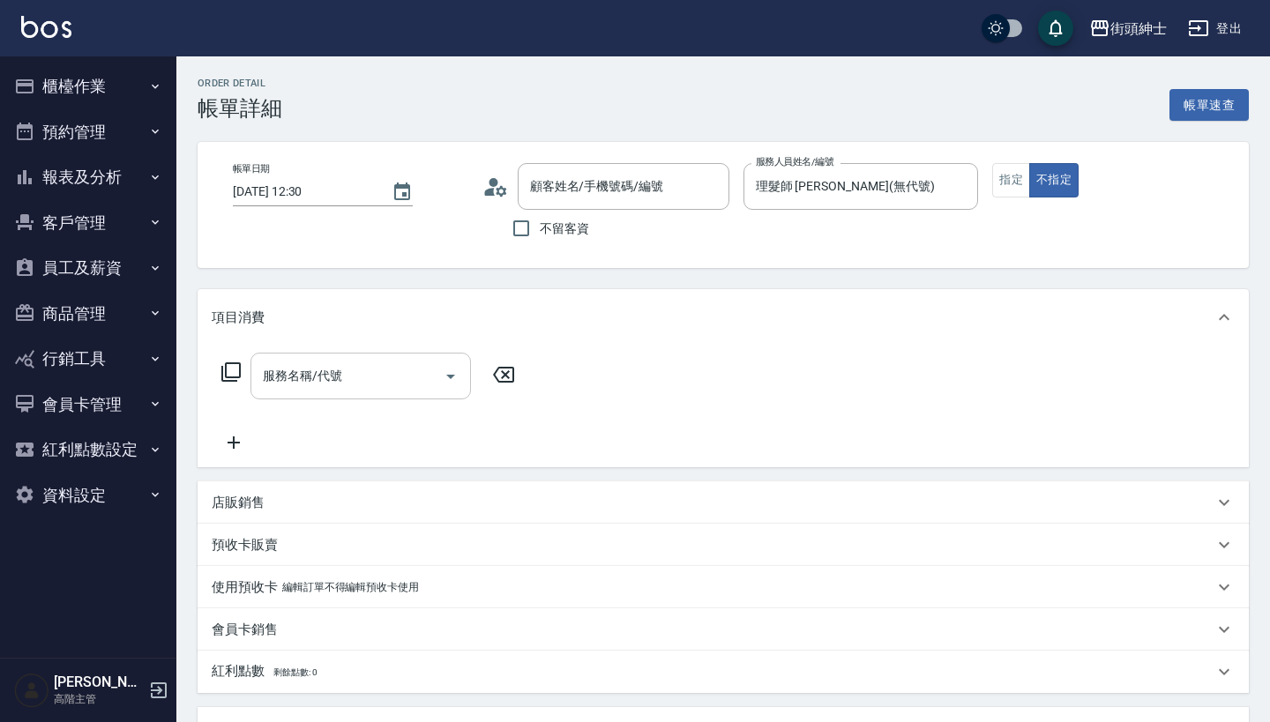
type input "[PERSON_NAME]/0916129032/null"
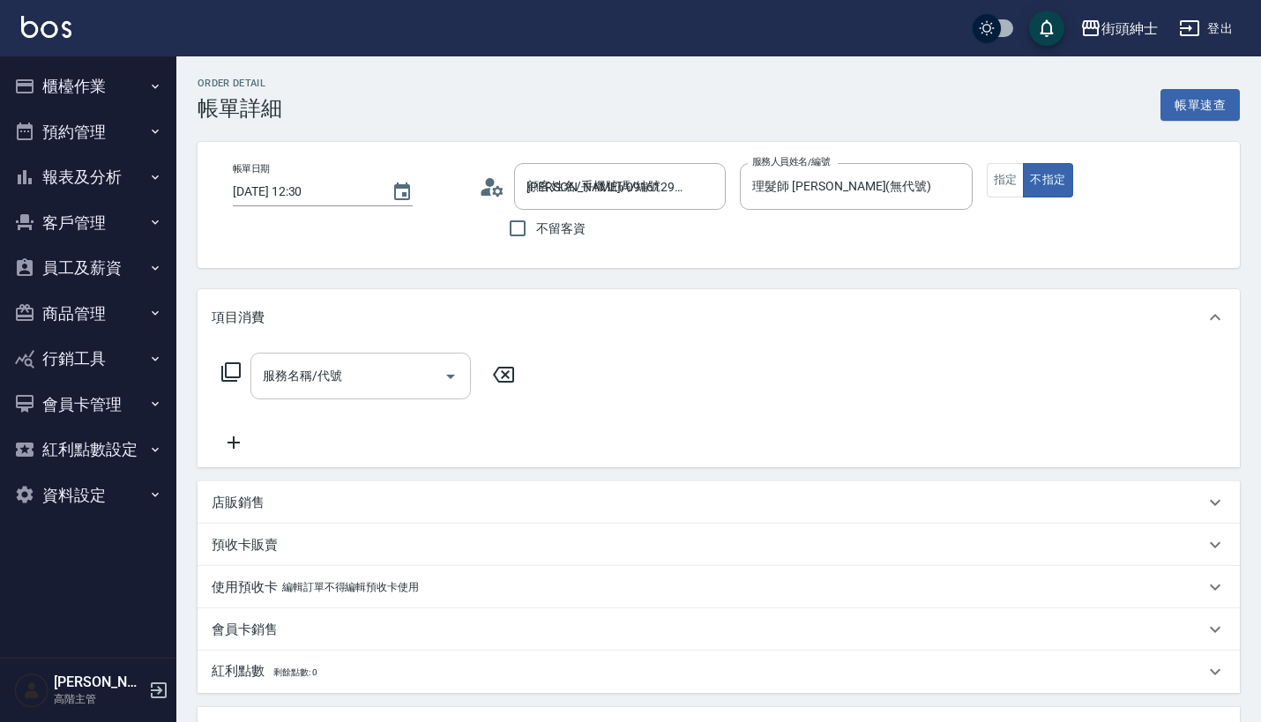
click at [363, 374] on input "服務名稱/代號" at bounding box center [347, 376] width 178 height 31
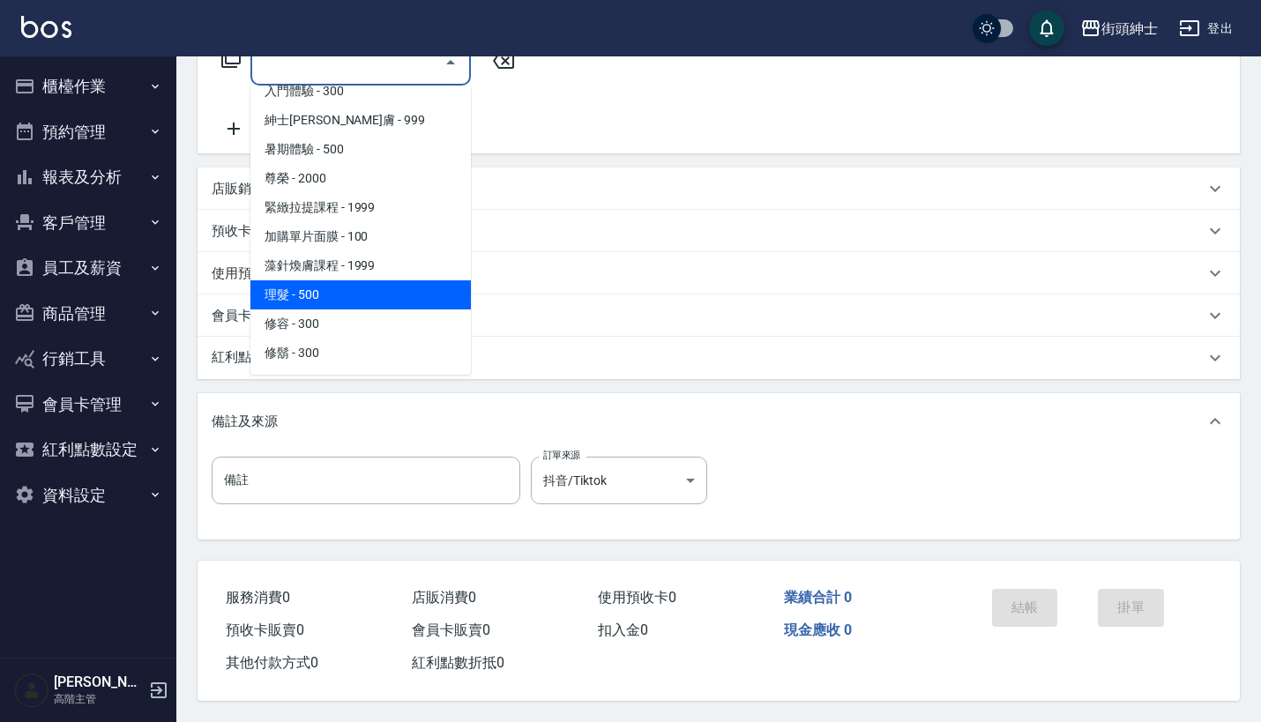
scroll to position [161, 0]
click at [388, 293] on span "理髮 - 500" at bounding box center [360, 294] width 220 height 29
type input "理髮(A02)"
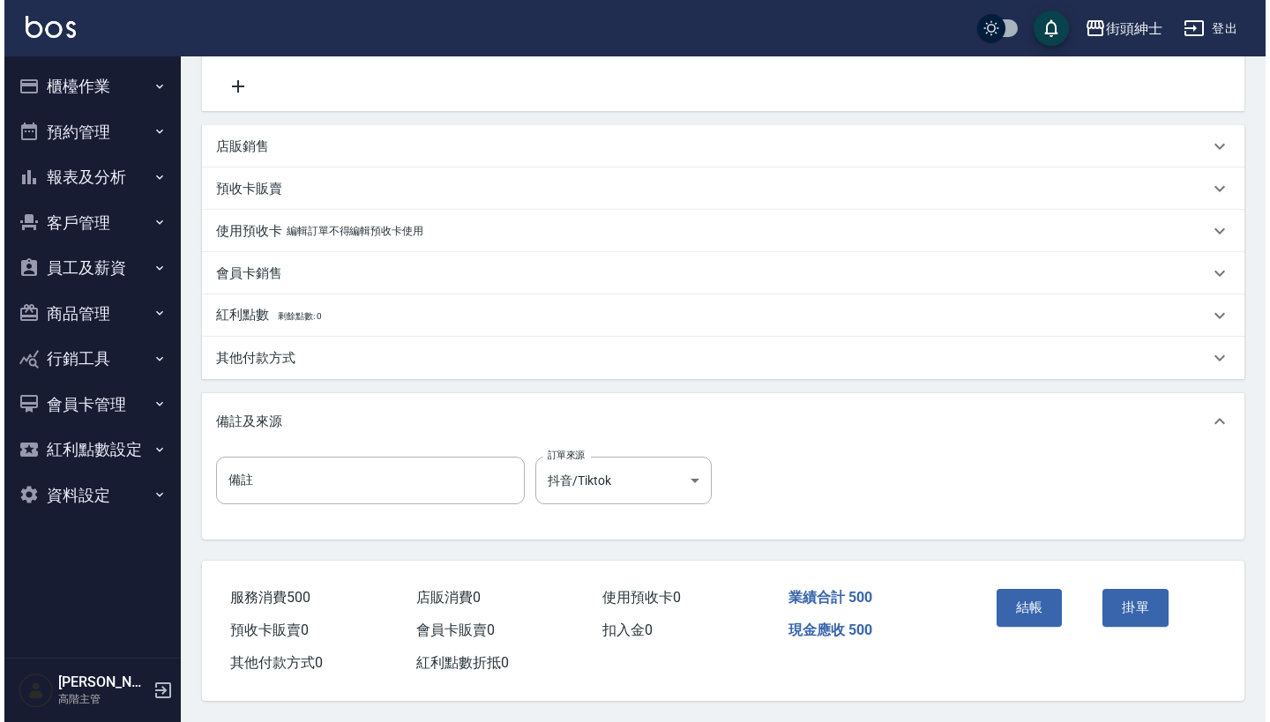
scroll to position [362, 0]
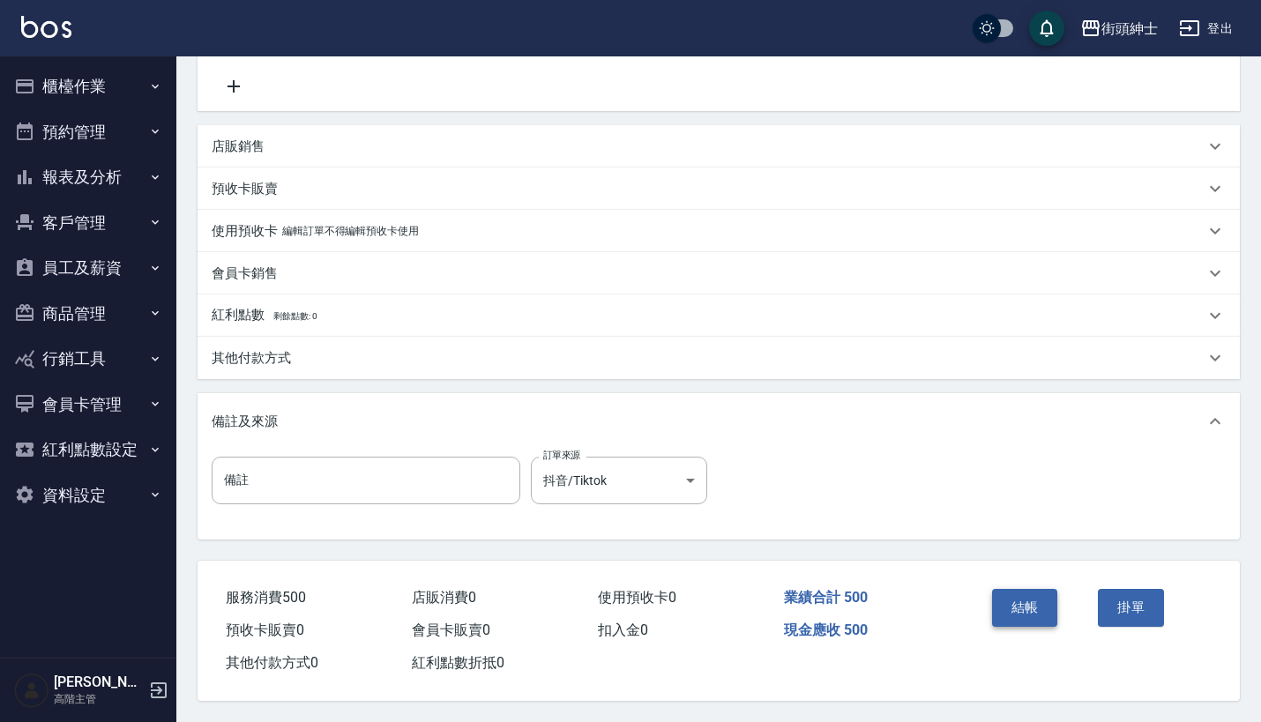
click at [1000, 589] on button "結帳" at bounding box center [1025, 607] width 66 height 37
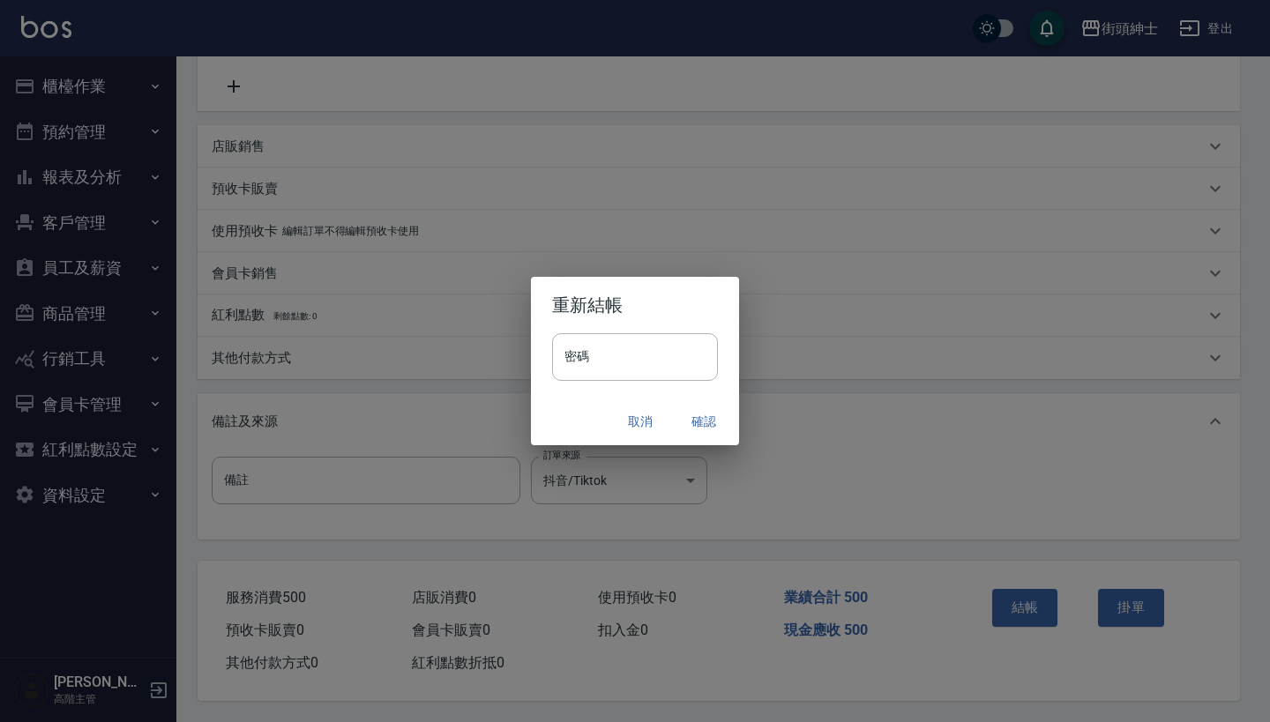
click at [697, 422] on button "確認" at bounding box center [703, 422] width 56 height 33
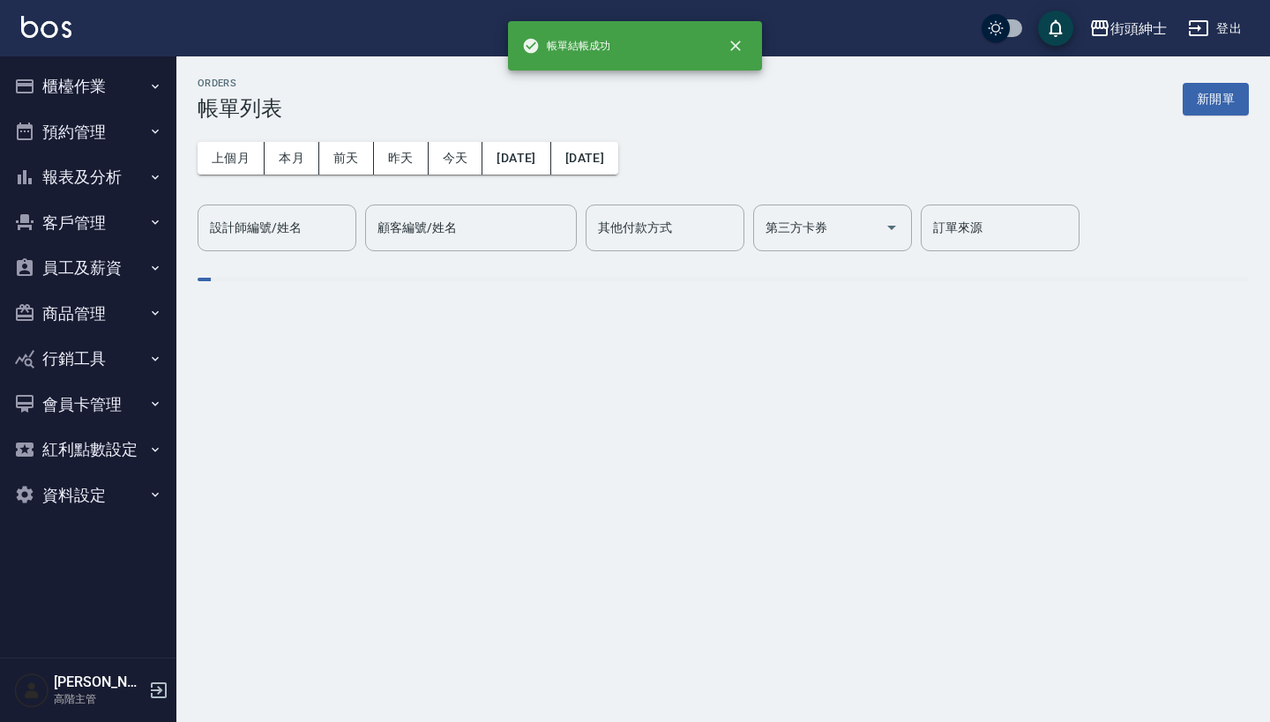
click at [118, 130] on button "預約管理" at bounding box center [88, 132] width 162 height 46
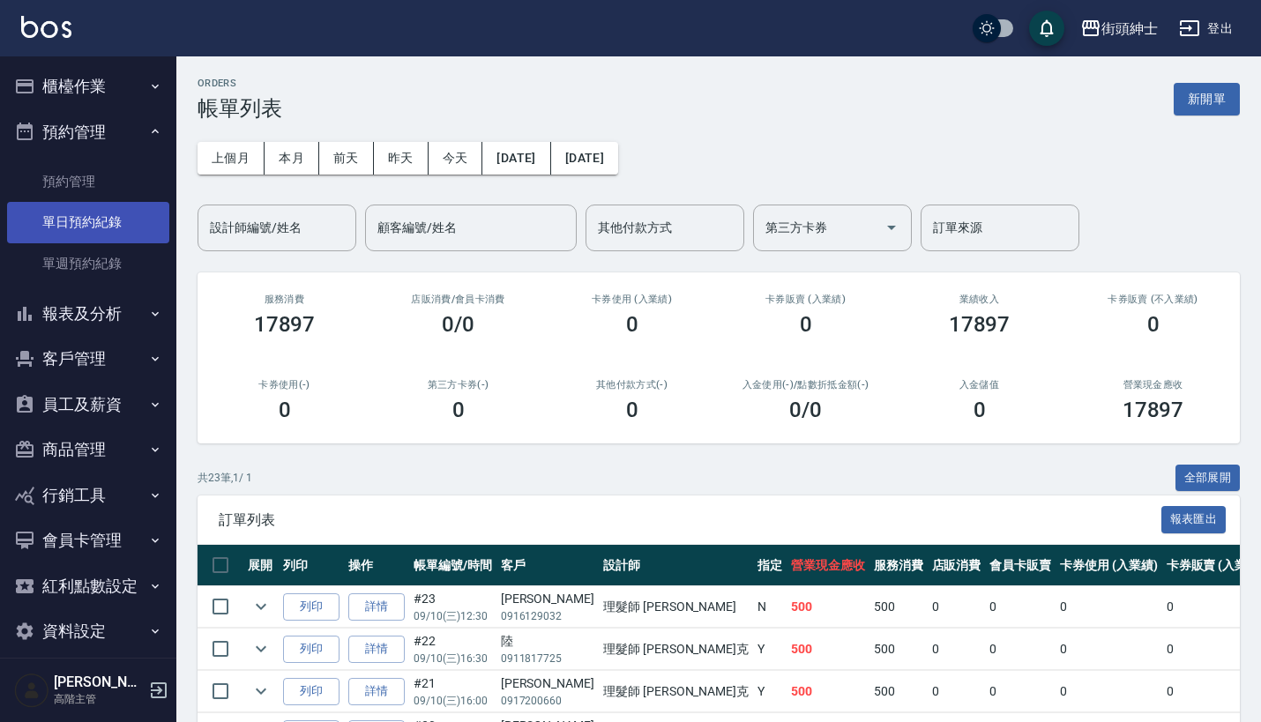
click at [142, 214] on link "單日預約紀錄" at bounding box center [88, 222] width 162 height 41
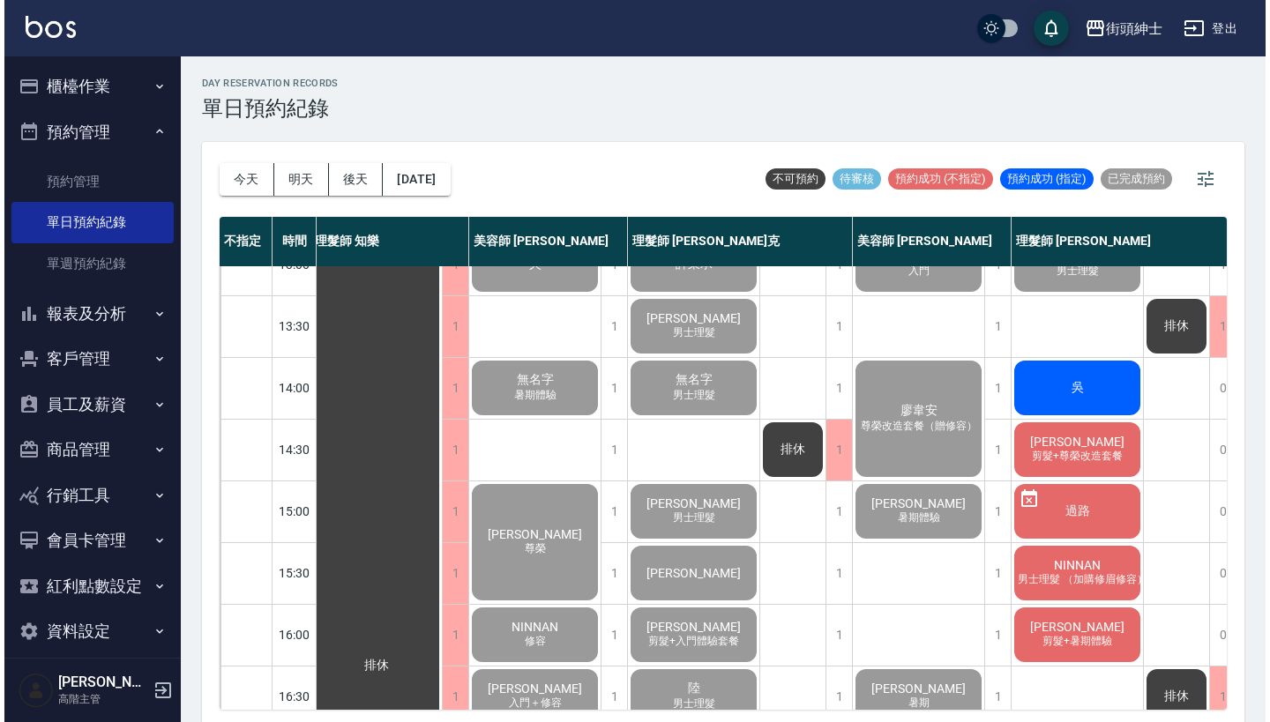
scroll to position [279, 6]
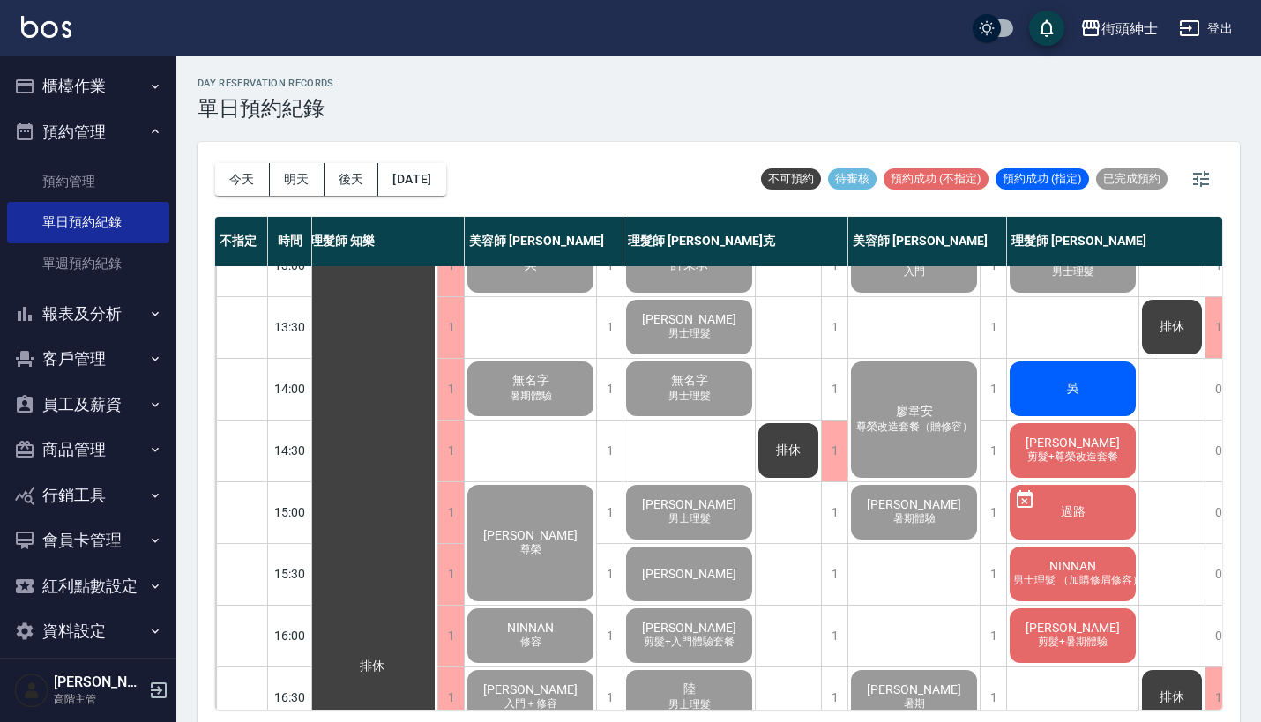
click at [1080, 386] on span "吳" at bounding box center [1072, 389] width 19 height 16
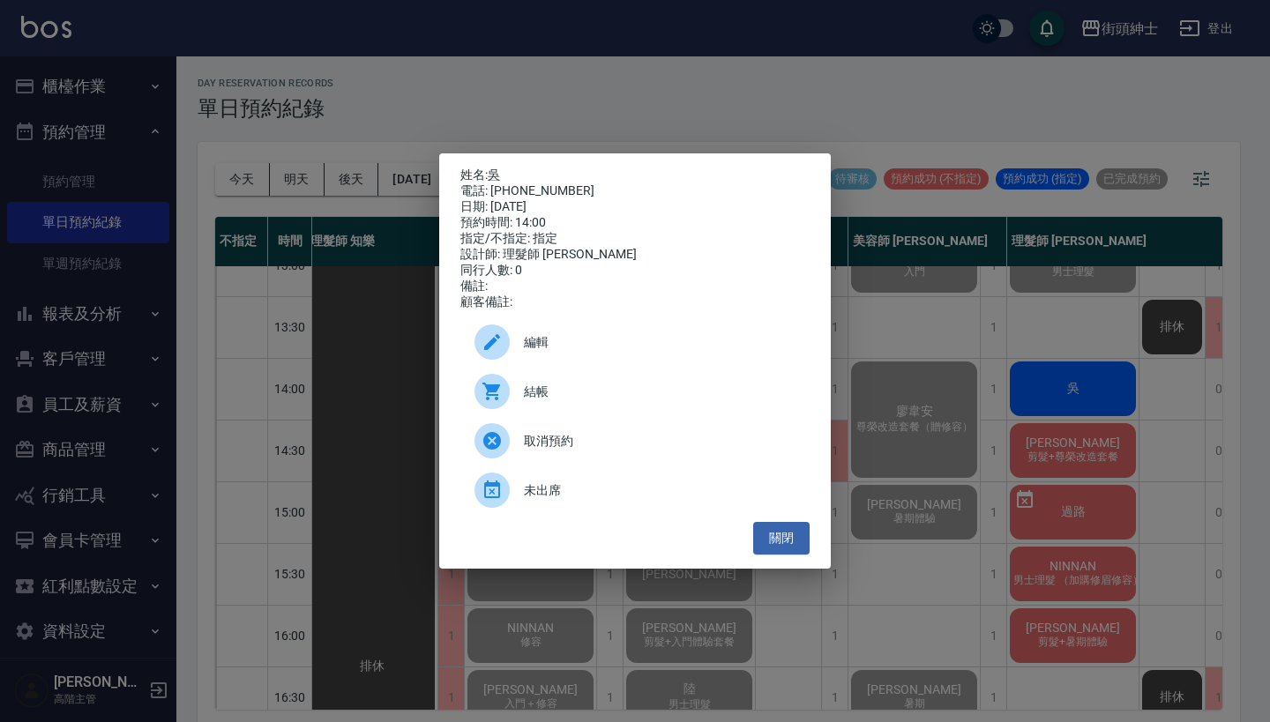
click at [637, 410] on div "結帳" at bounding box center [634, 391] width 349 height 49
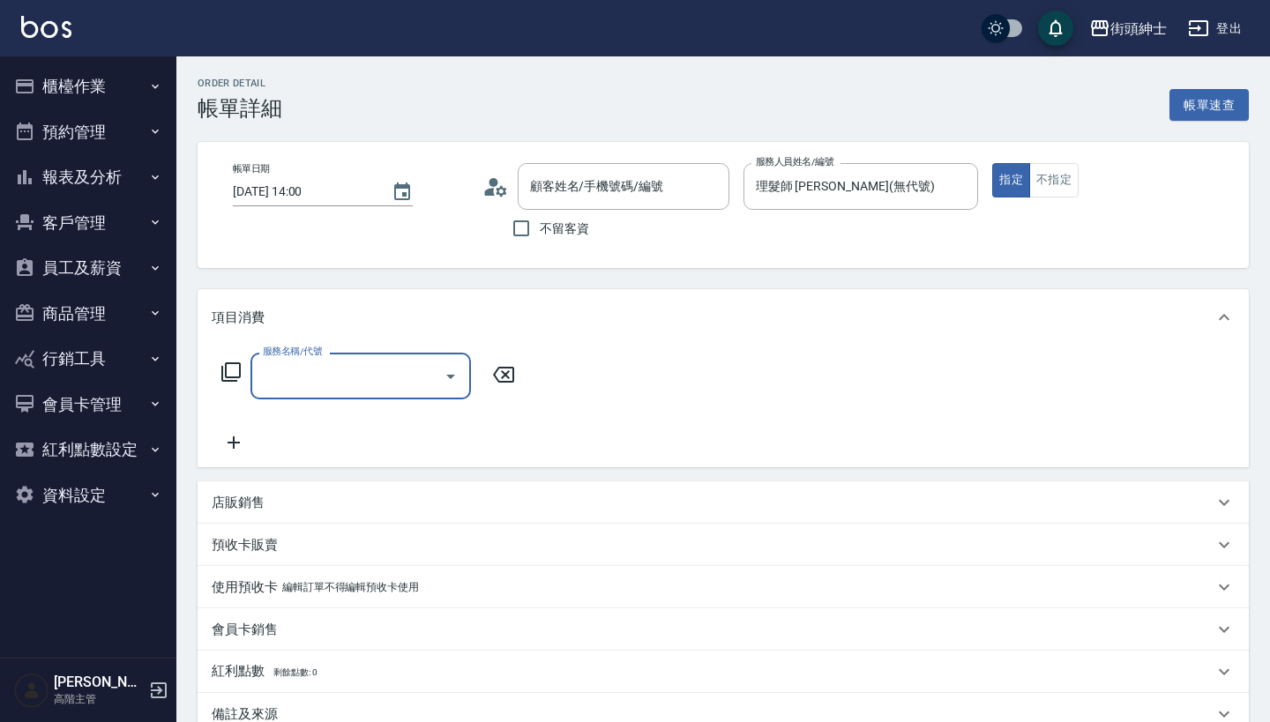
type input "[PERSON_NAME]/0978505276/null"
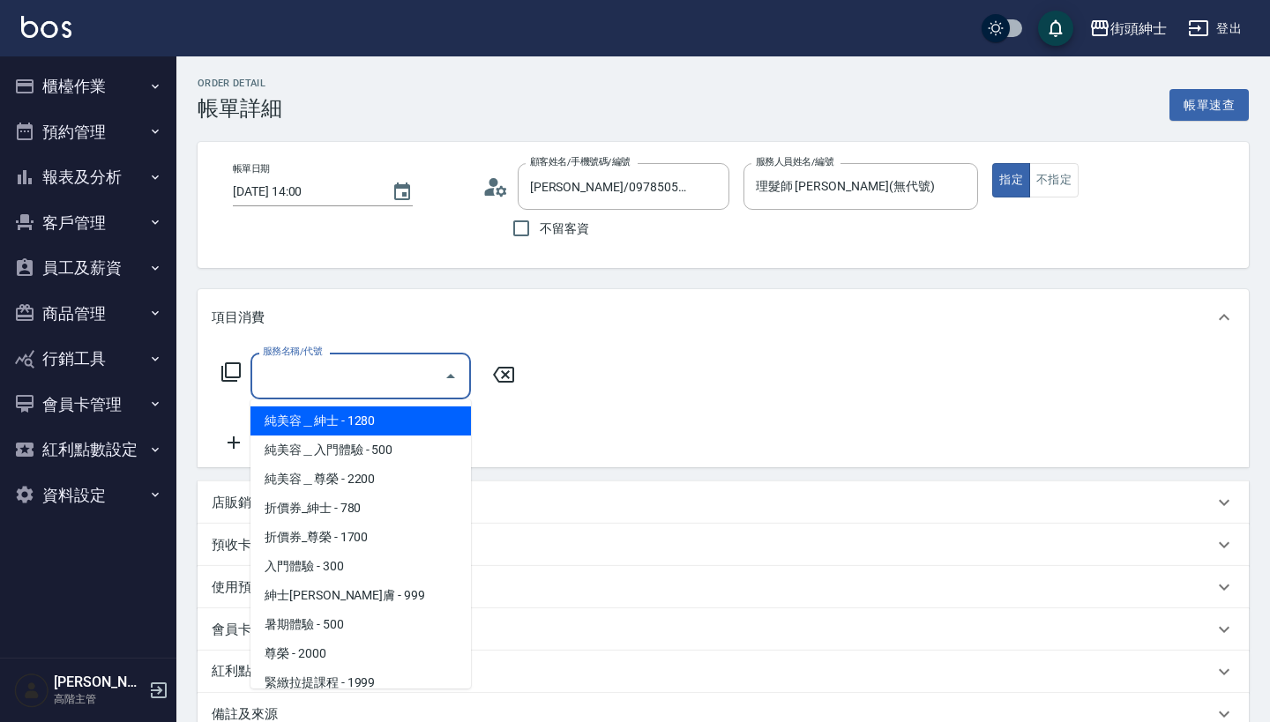
click at [343, 387] on input "服務名稱/代號" at bounding box center [347, 376] width 178 height 31
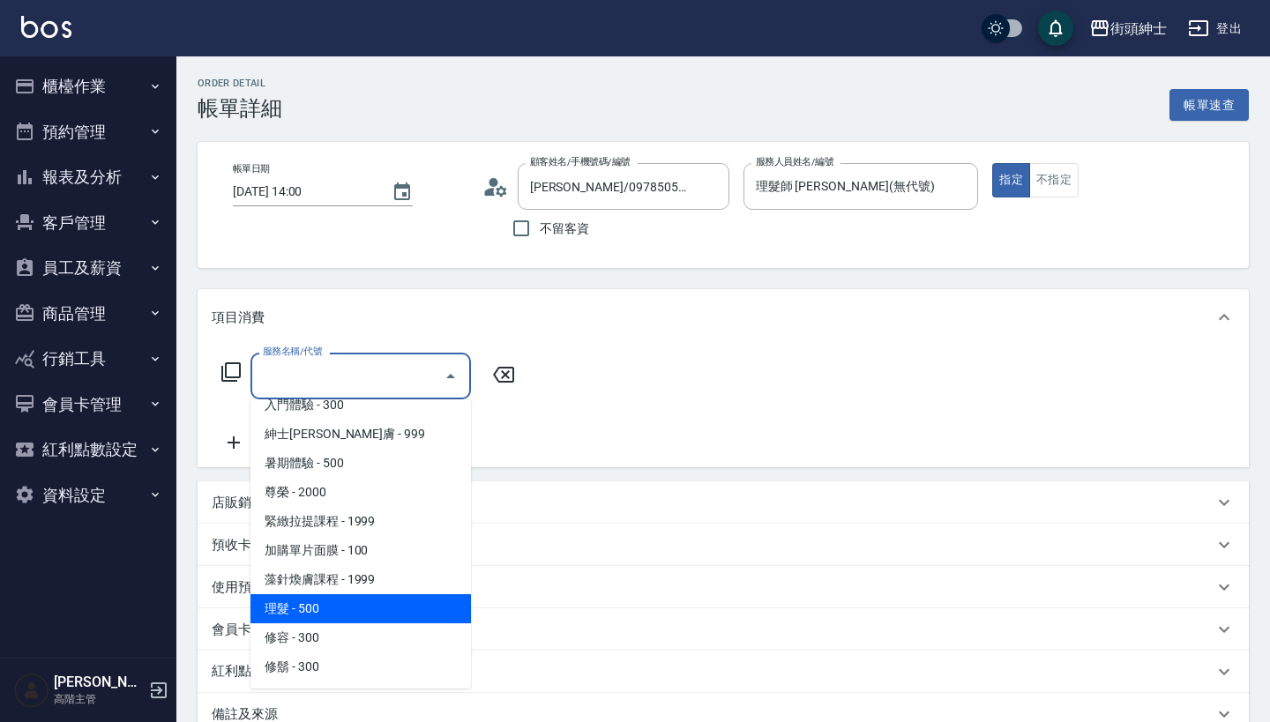
scroll to position [161, 0]
click at [356, 615] on span "理髮 - 500" at bounding box center [360, 608] width 220 height 29
type input "理髮(A02)"
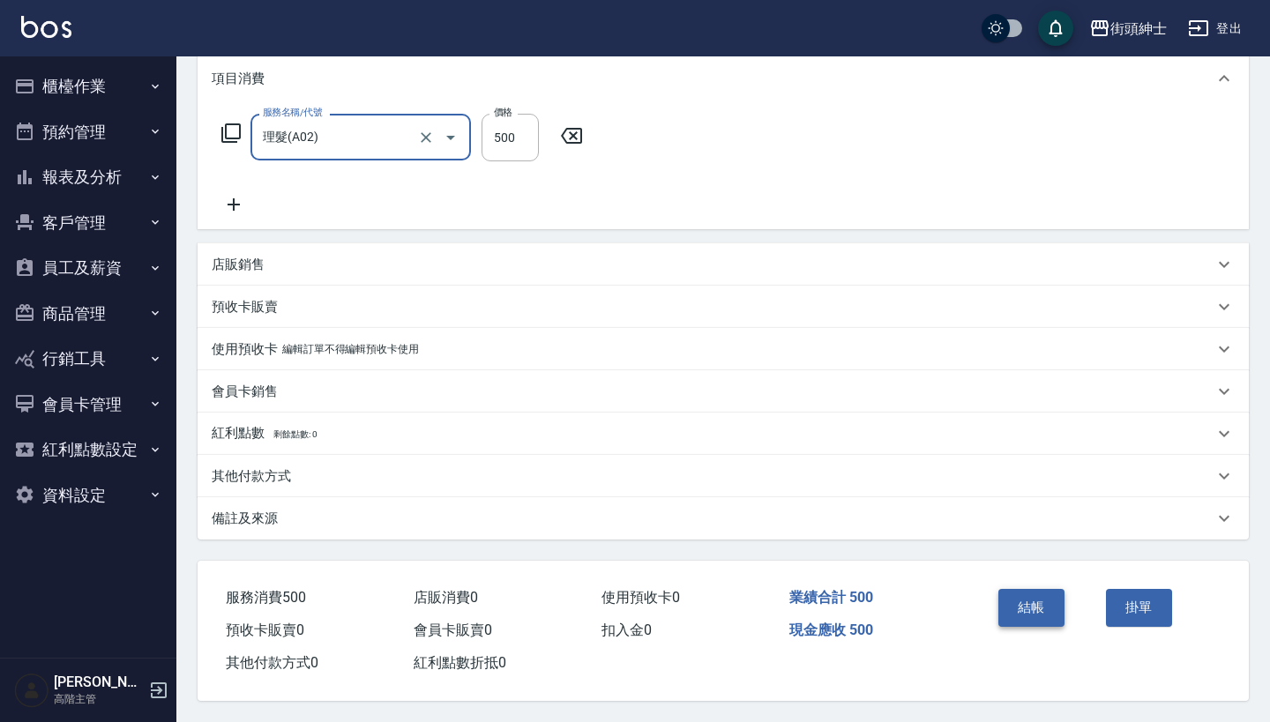
scroll to position [247, 0]
click at [1030, 591] on button "結帳" at bounding box center [1031, 607] width 66 height 37
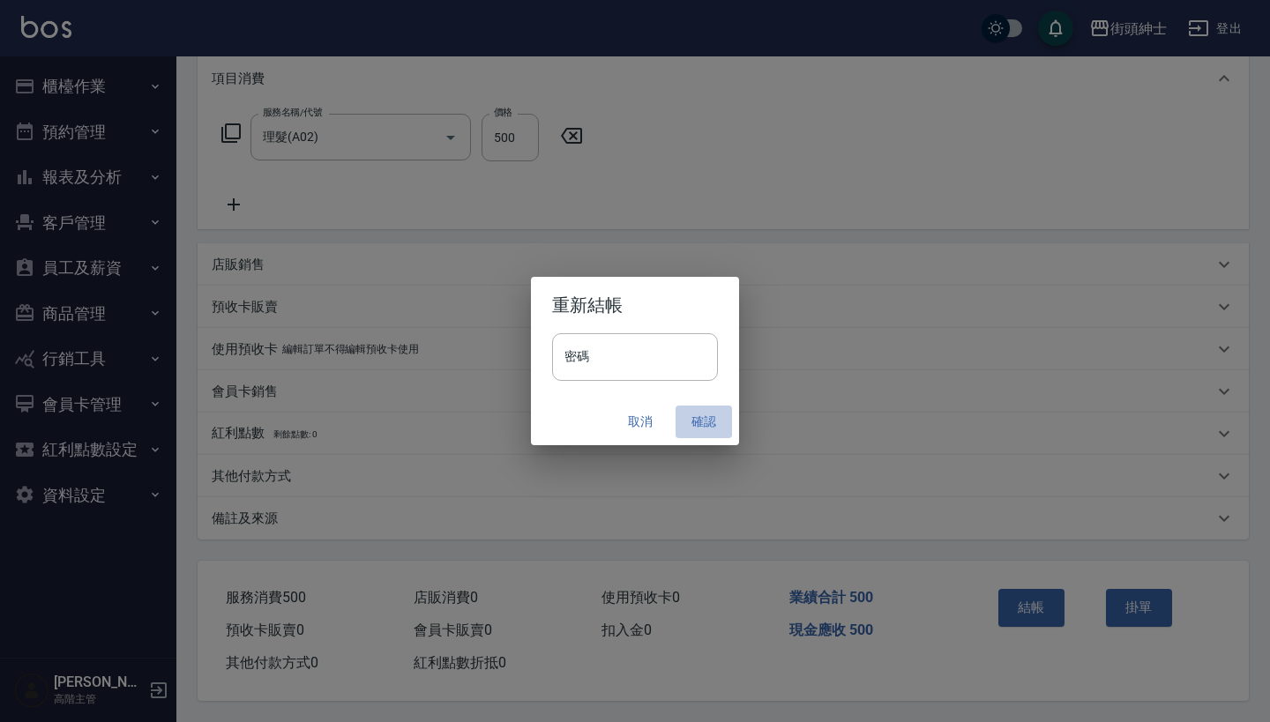
click at [707, 421] on button "確認" at bounding box center [703, 422] width 56 height 33
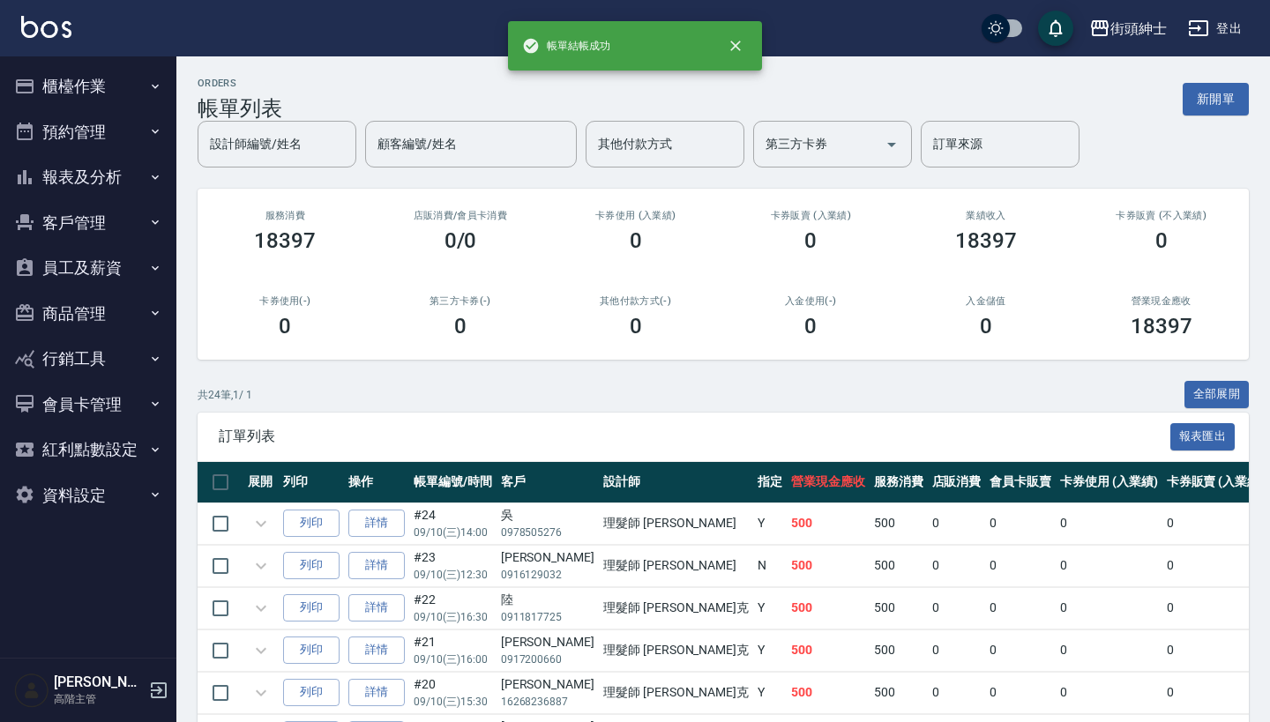
click at [132, 141] on button "預約管理" at bounding box center [88, 132] width 162 height 46
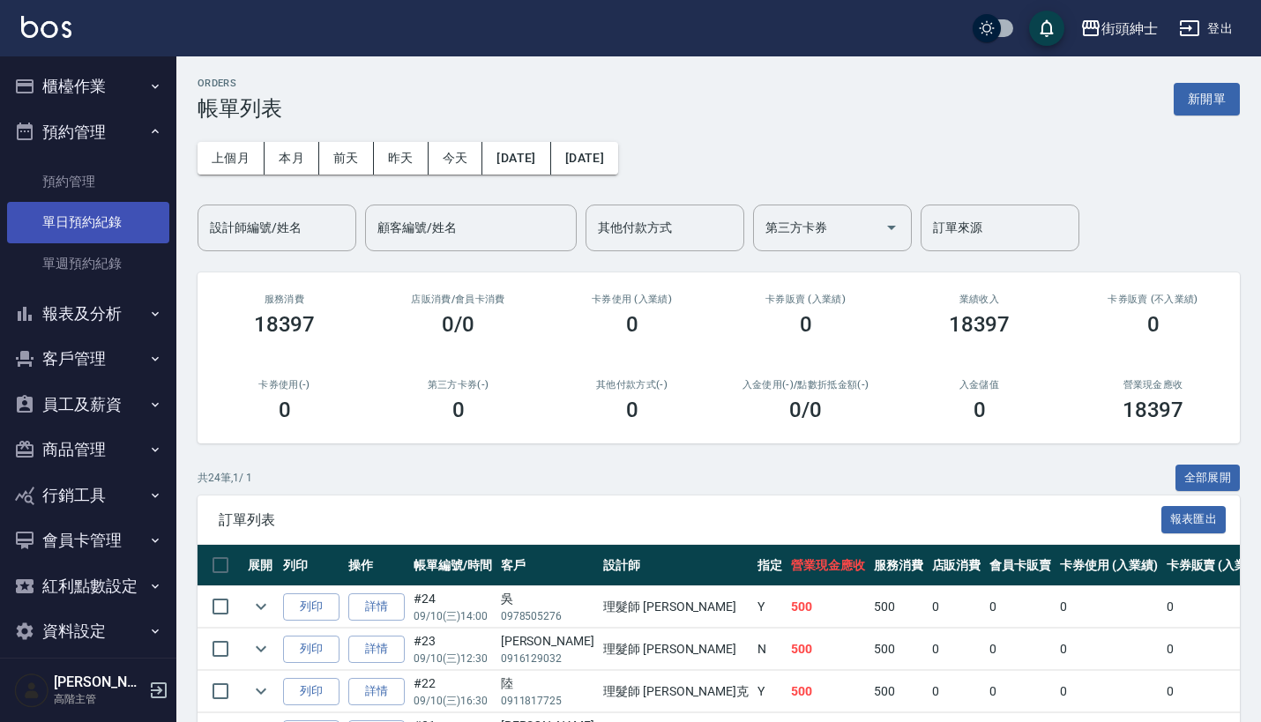
click at [146, 226] on link "單日預約紀錄" at bounding box center [88, 222] width 162 height 41
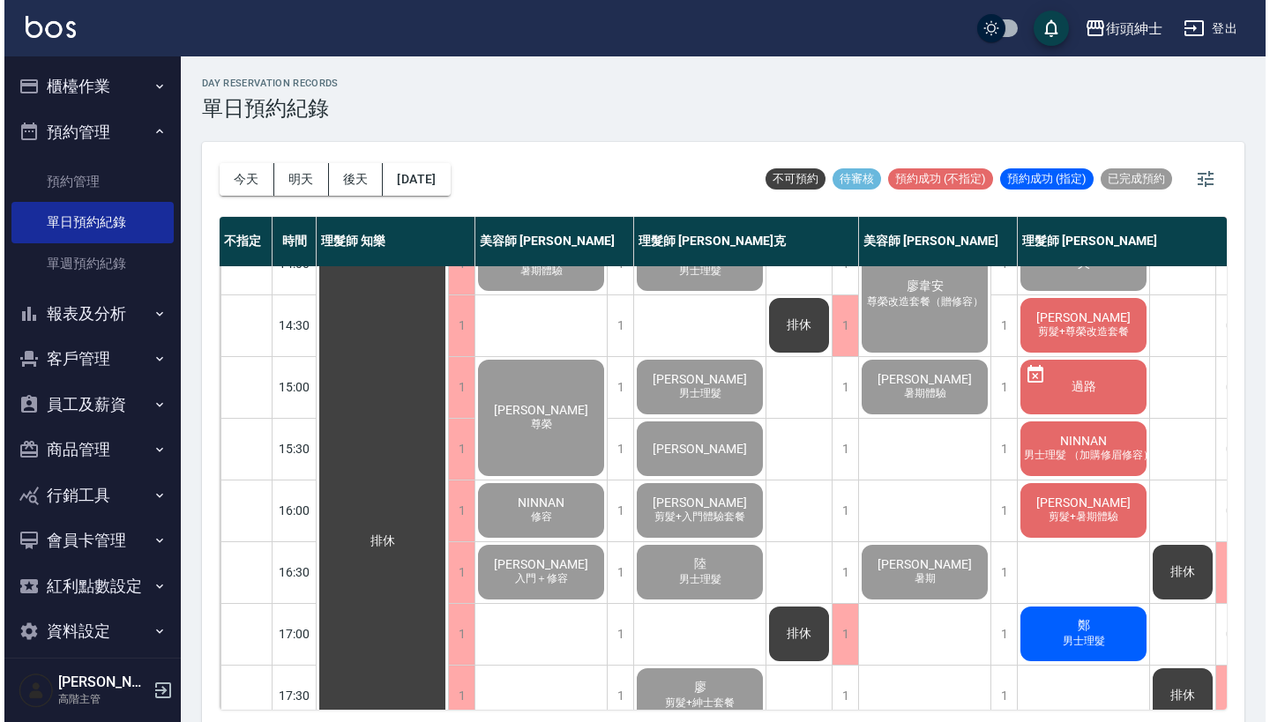
scroll to position [395, 0]
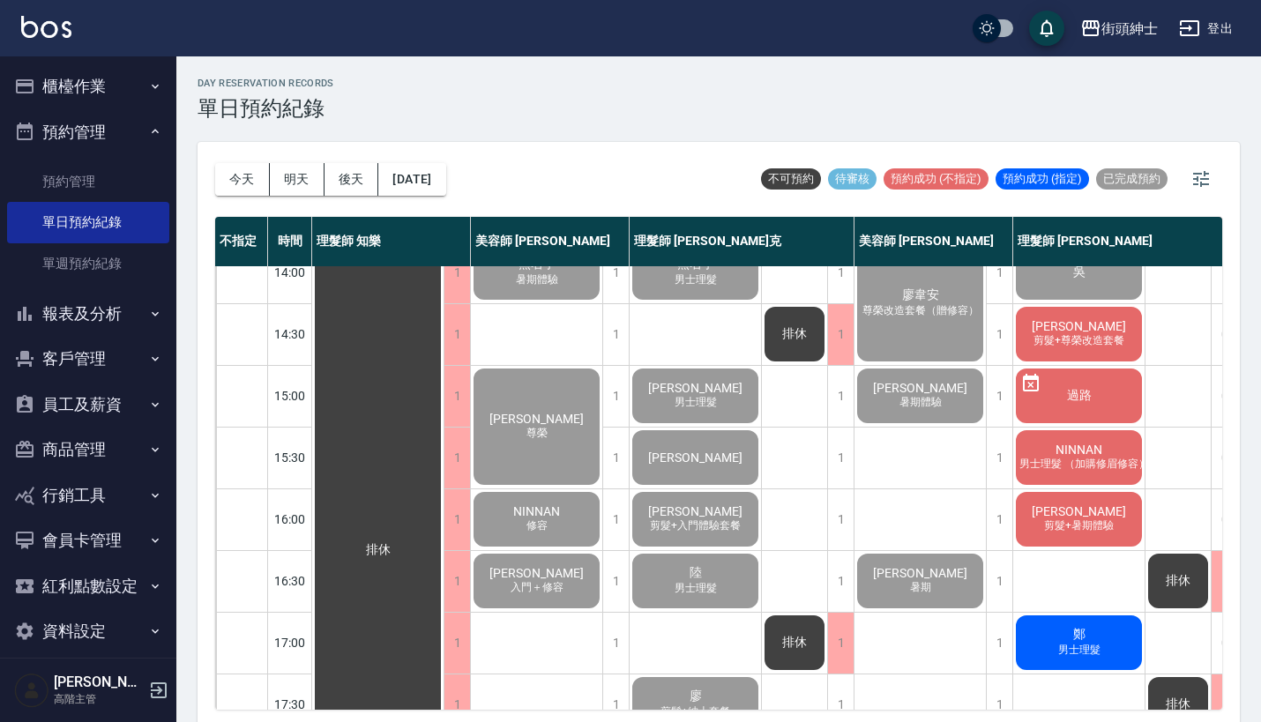
click at [1096, 343] on span "剪髮+尊榮改造套餐" at bounding box center [1079, 340] width 98 height 15
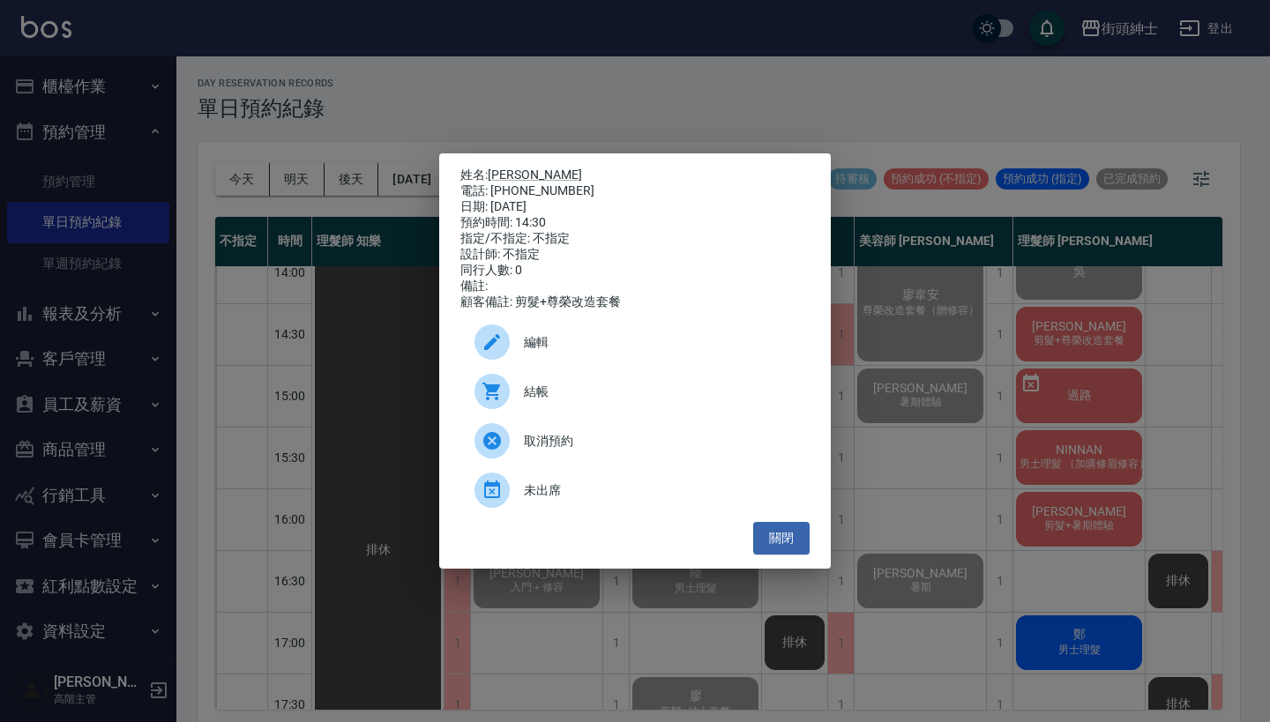
click at [609, 393] on span "結帳" at bounding box center [660, 392] width 272 height 19
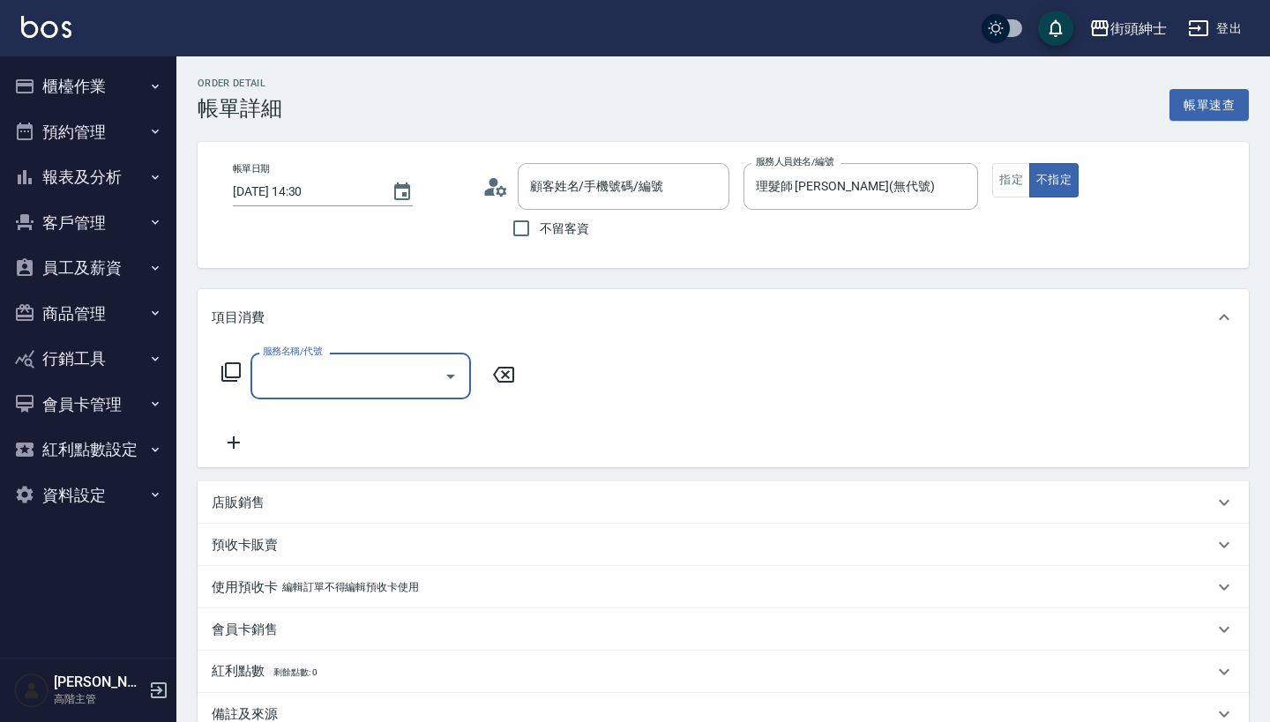
type input "[PERSON_NAME]/0983516269/null"
click at [389, 359] on div "服務名稱/代號" at bounding box center [360, 376] width 220 height 47
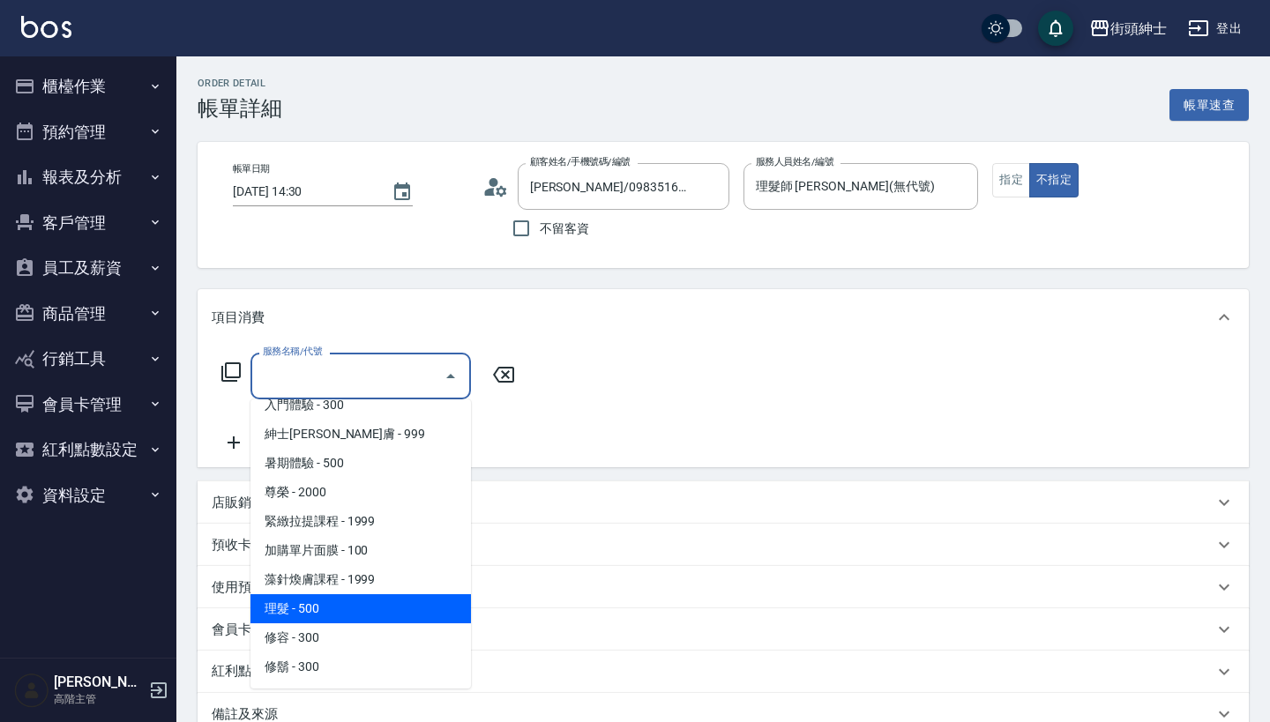
scroll to position [161, 0]
click at [391, 609] on span "理髮 - 500" at bounding box center [360, 608] width 220 height 29
type input "理髮(A02)"
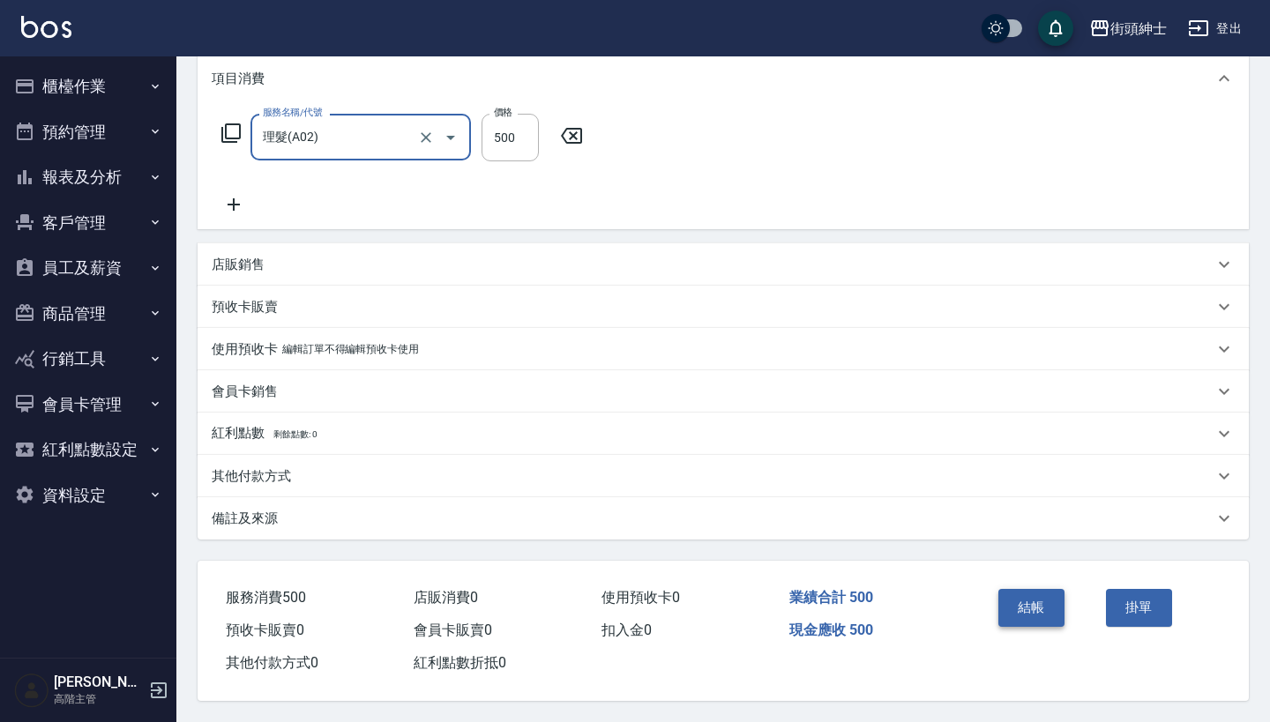
click at [1015, 593] on button "結帳" at bounding box center [1031, 607] width 66 height 37
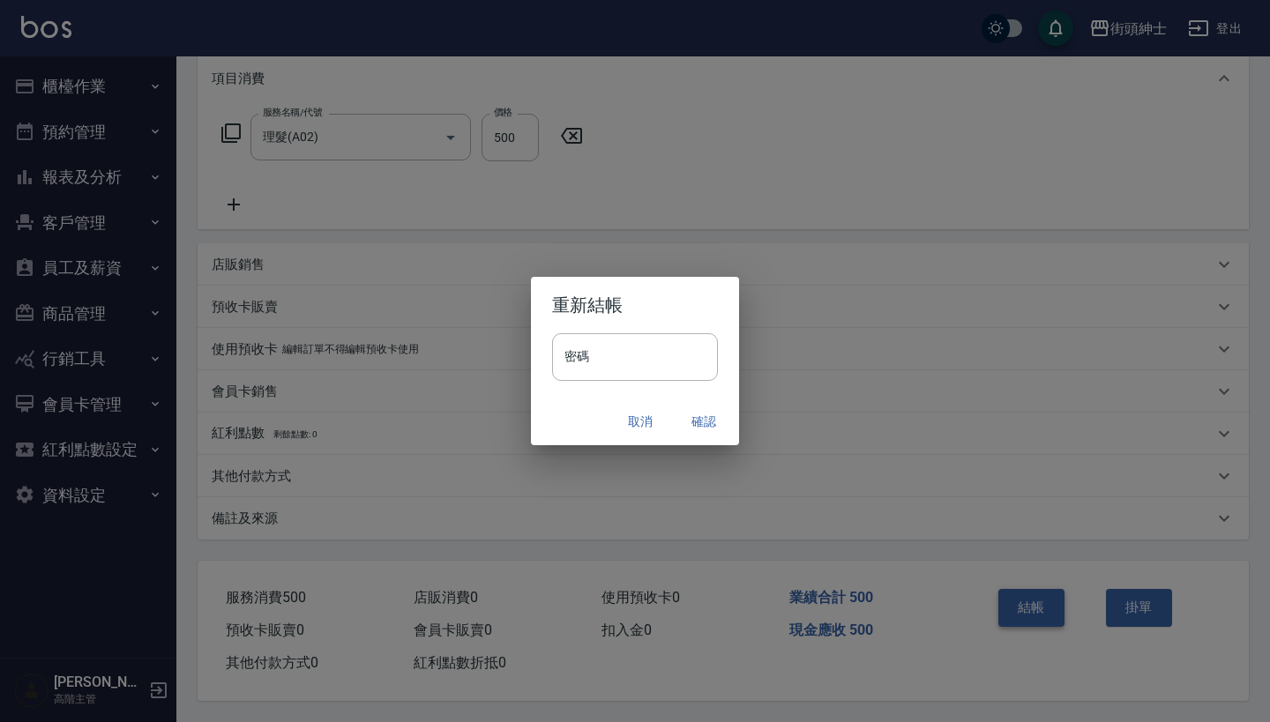
scroll to position [247, 0]
click at [692, 416] on button "確認" at bounding box center [703, 422] width 56 height 33
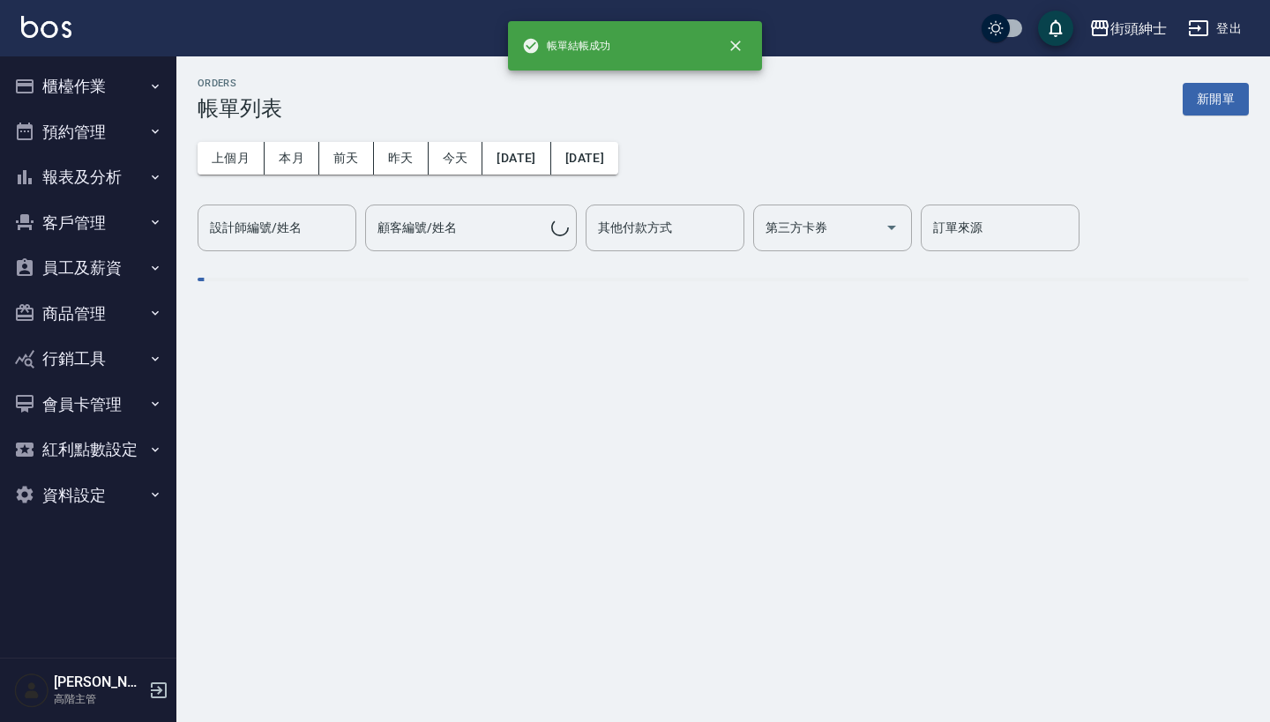
click at [111, 125] on button "預約管理" at bounding box center [88, 132] width 162 height 46
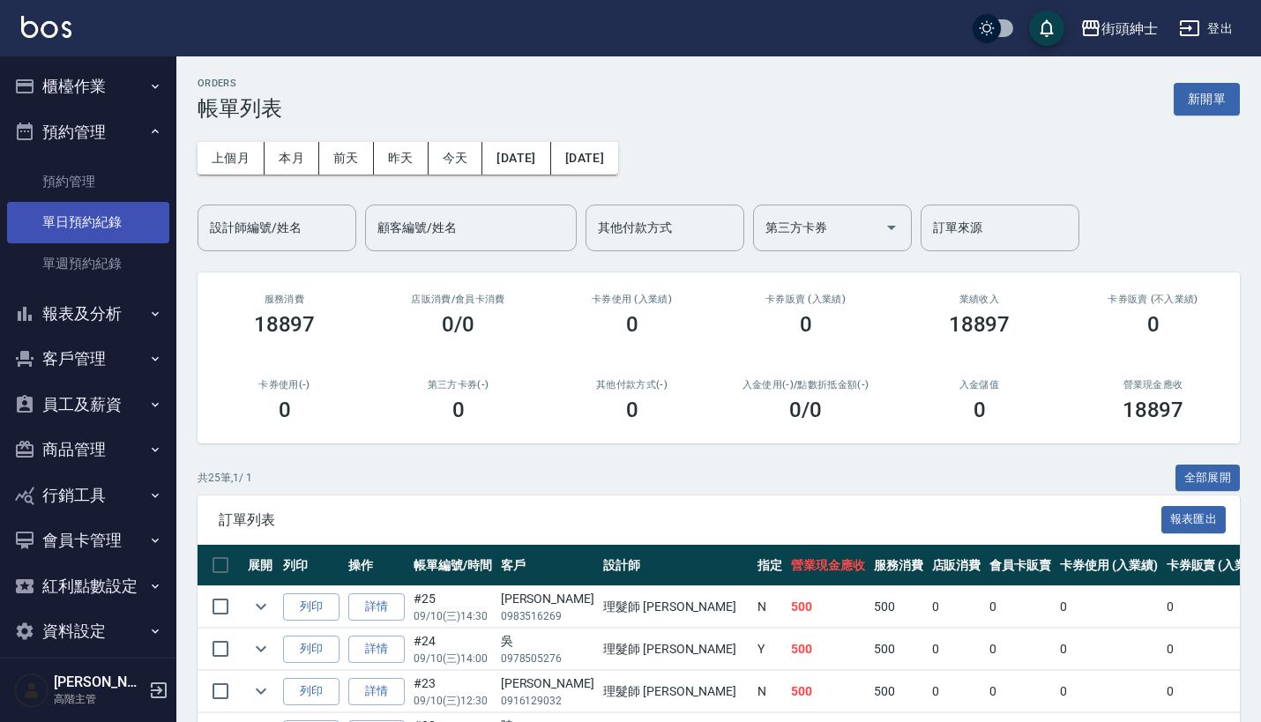
click at [130, 213] on link "單日預約紀錄" at bounding box center [88, 222] width 162 height 41
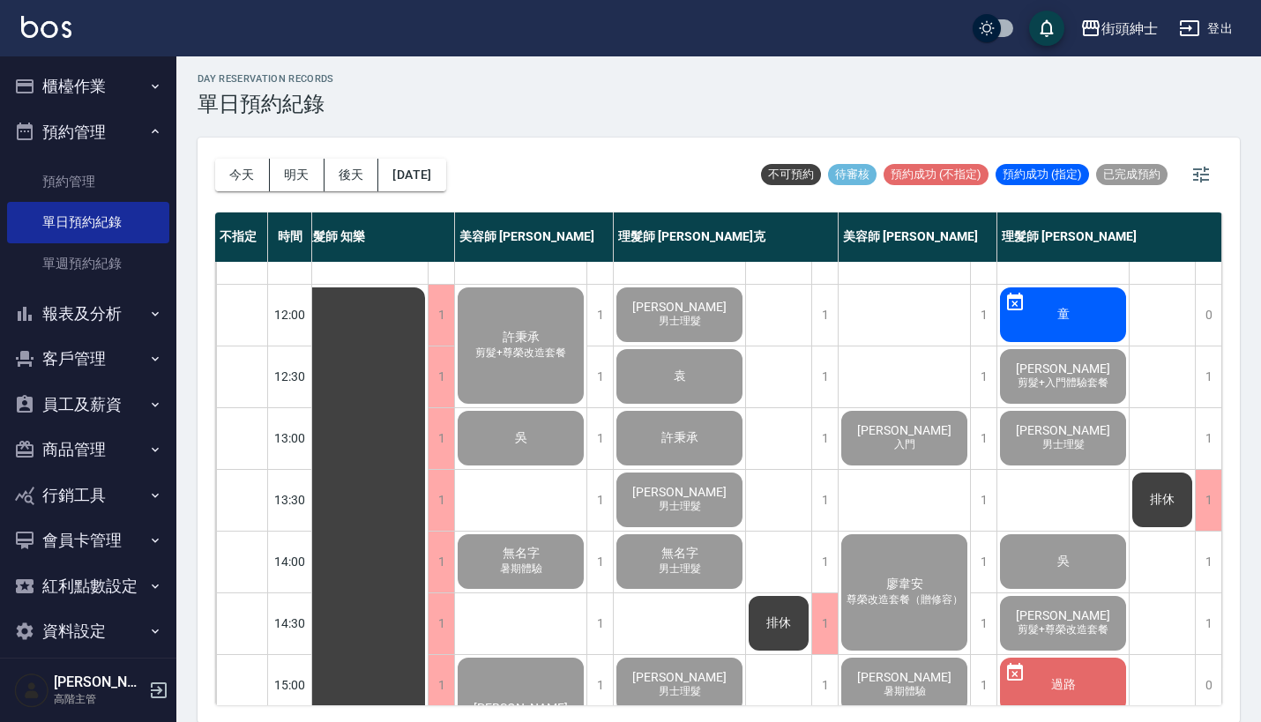
scroll to position [101, 25]
